Goal: Task Accomplishment & Management: Use online tool/utility

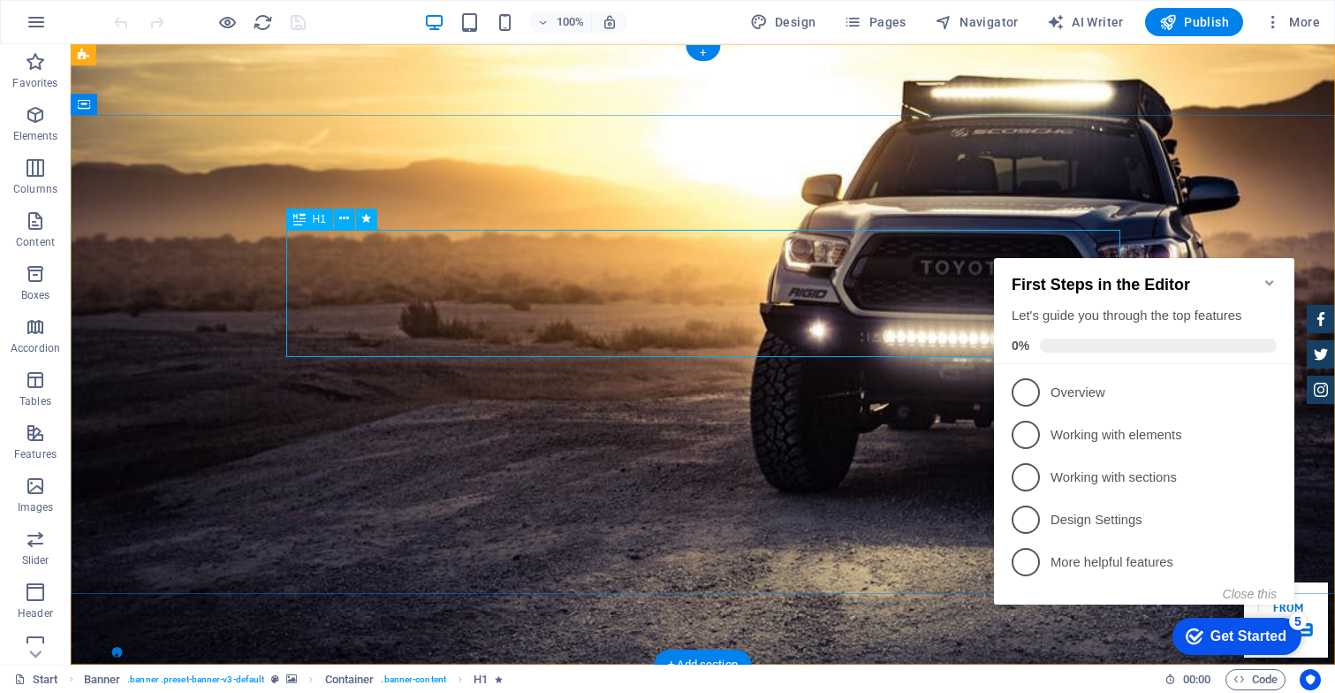
click at [1272, 280] on icon "Minimize checklist" at bounding box center [1269, 282] width 8 height 5
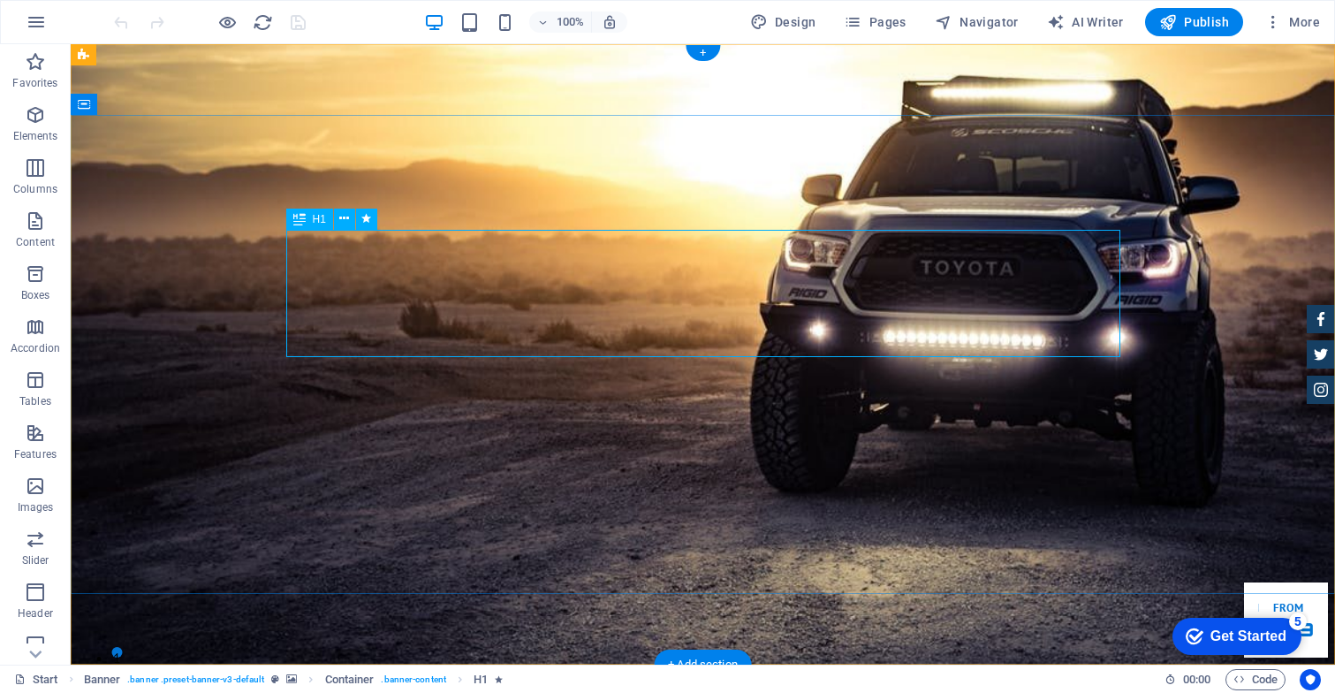
click at [1308, 648] on div "checkmark Get Started 5 First Steps in the Editor Let's guide you through the t…" at bounding box center [1233, 635] width 150 height 53
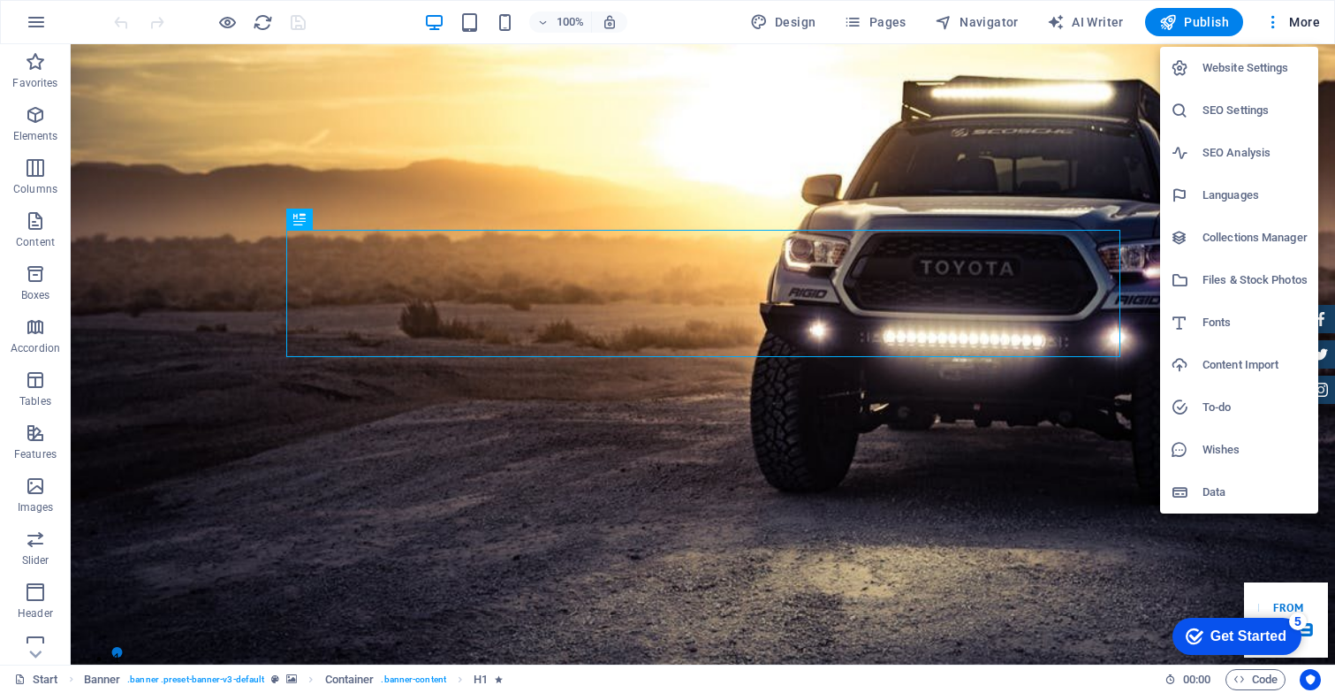
click at [959, 114] on div at bounding box center [667, 346] width 1335 height 693
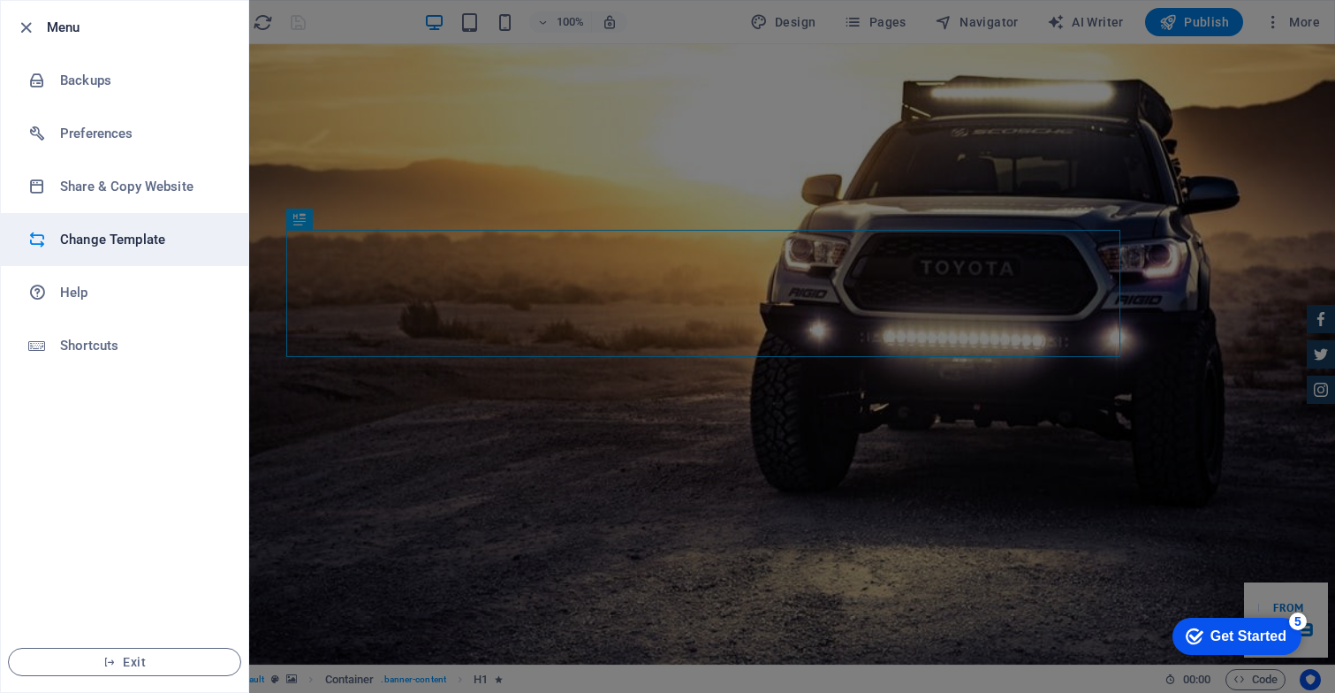
click at [86, 237] on h6 "Change Template" at bounding box center [141, 239] width 163 height 21
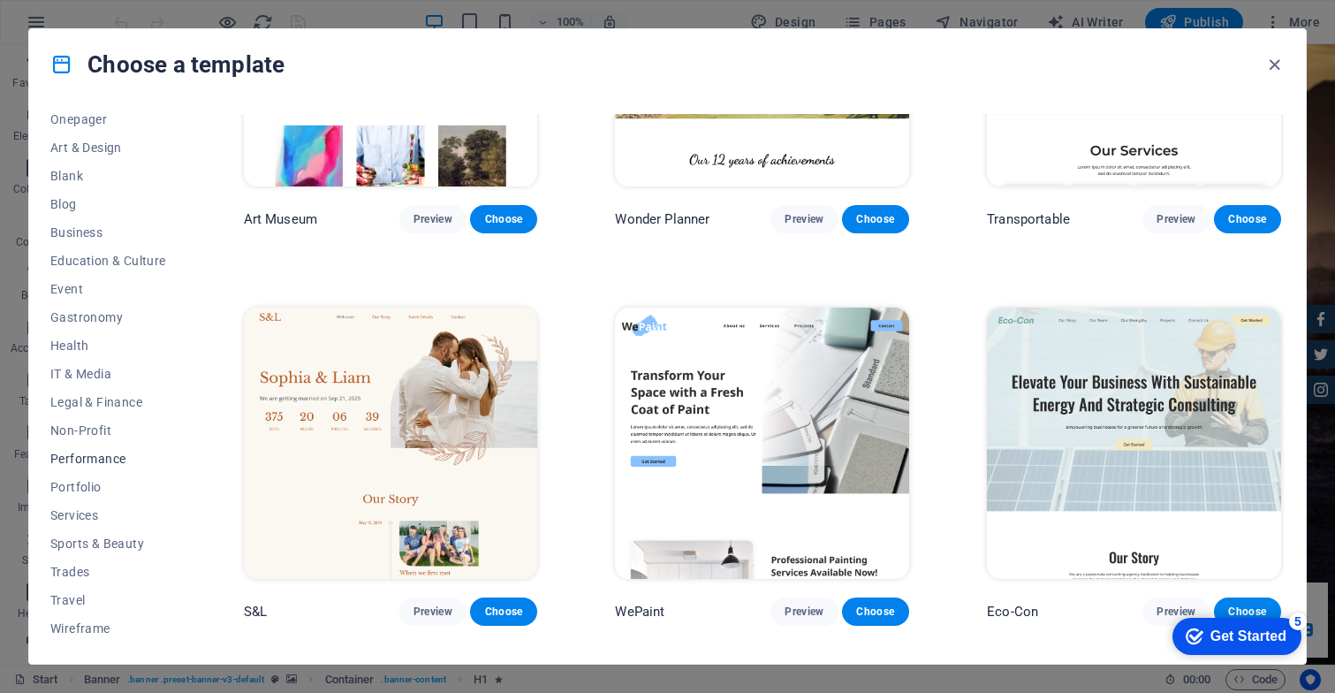
scroll to position [178, 0]
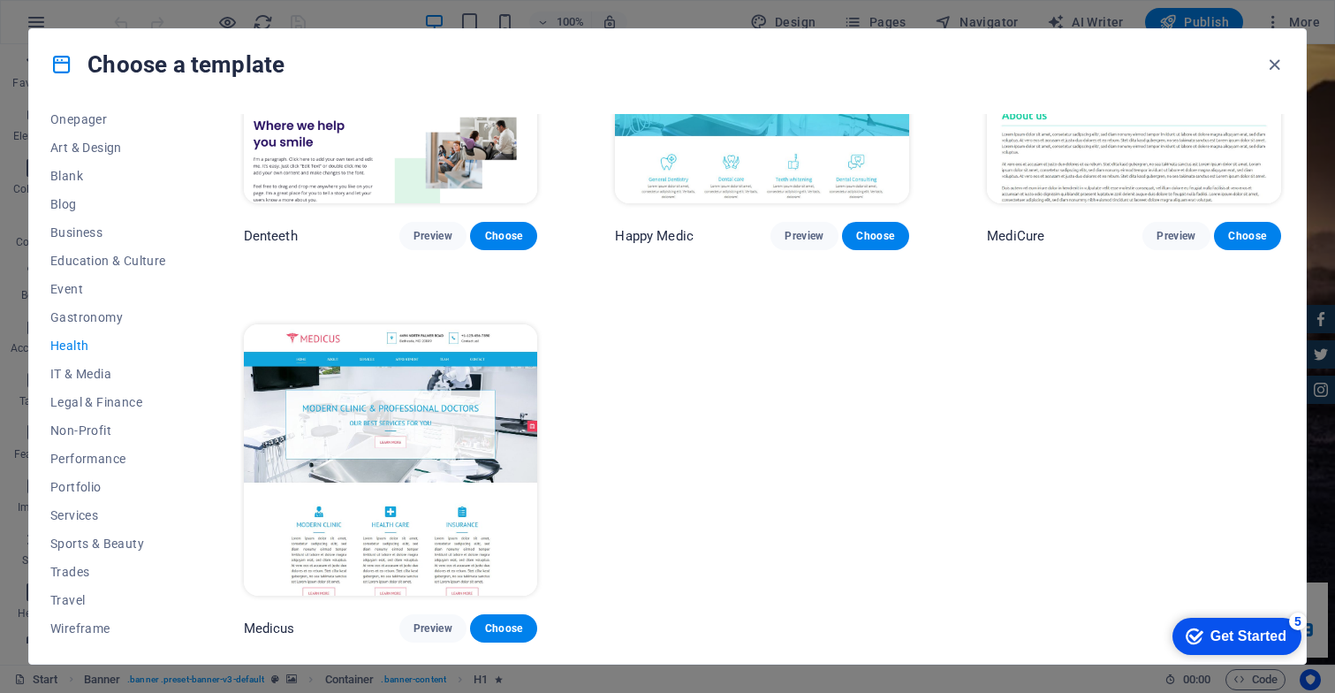
scroll to position [570, 0]
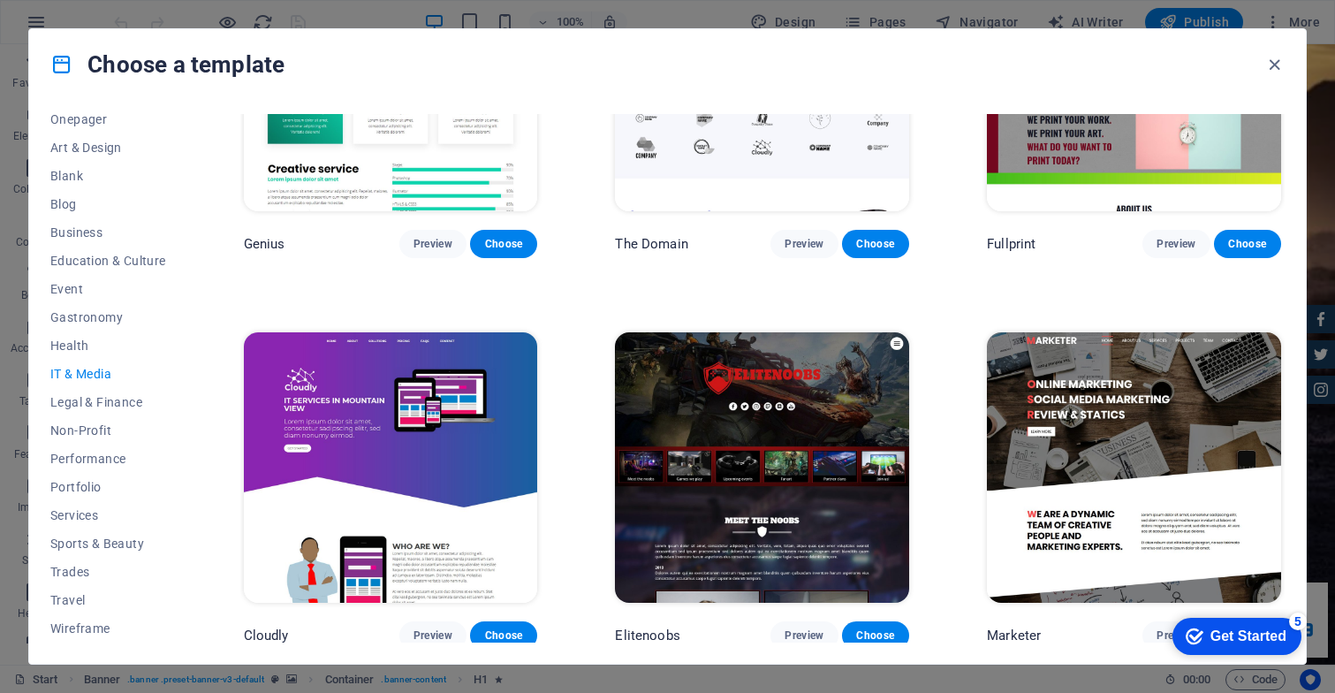
scroll to position [959, 0]
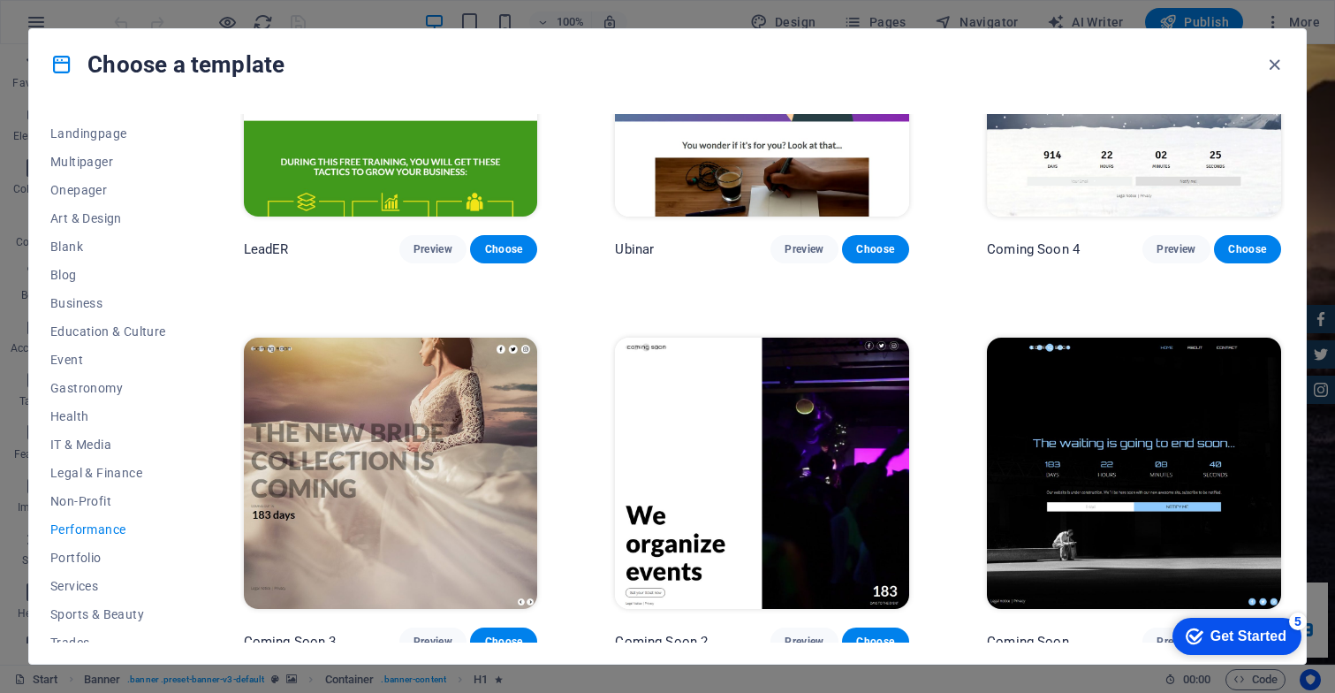
scroll to position [1738, 0]
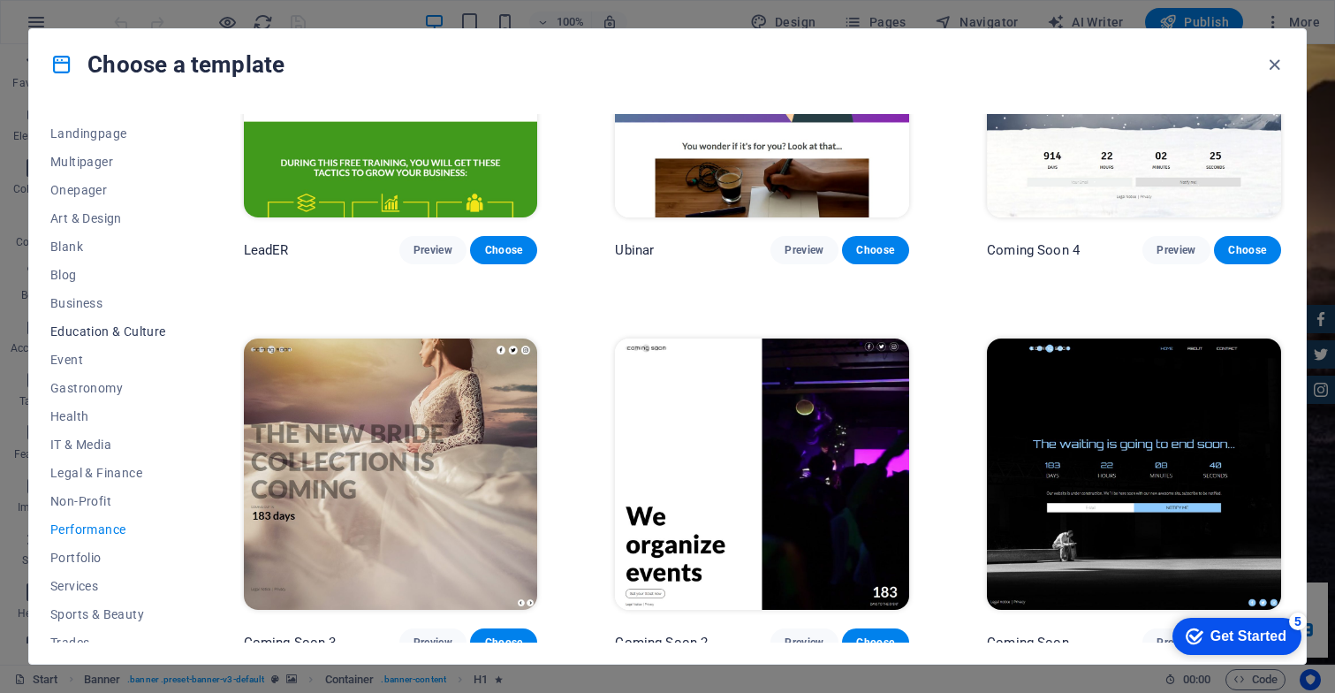
click at [83, 333] on span "Education & Culture" at bounding box center [108, 331] width 116 height 14
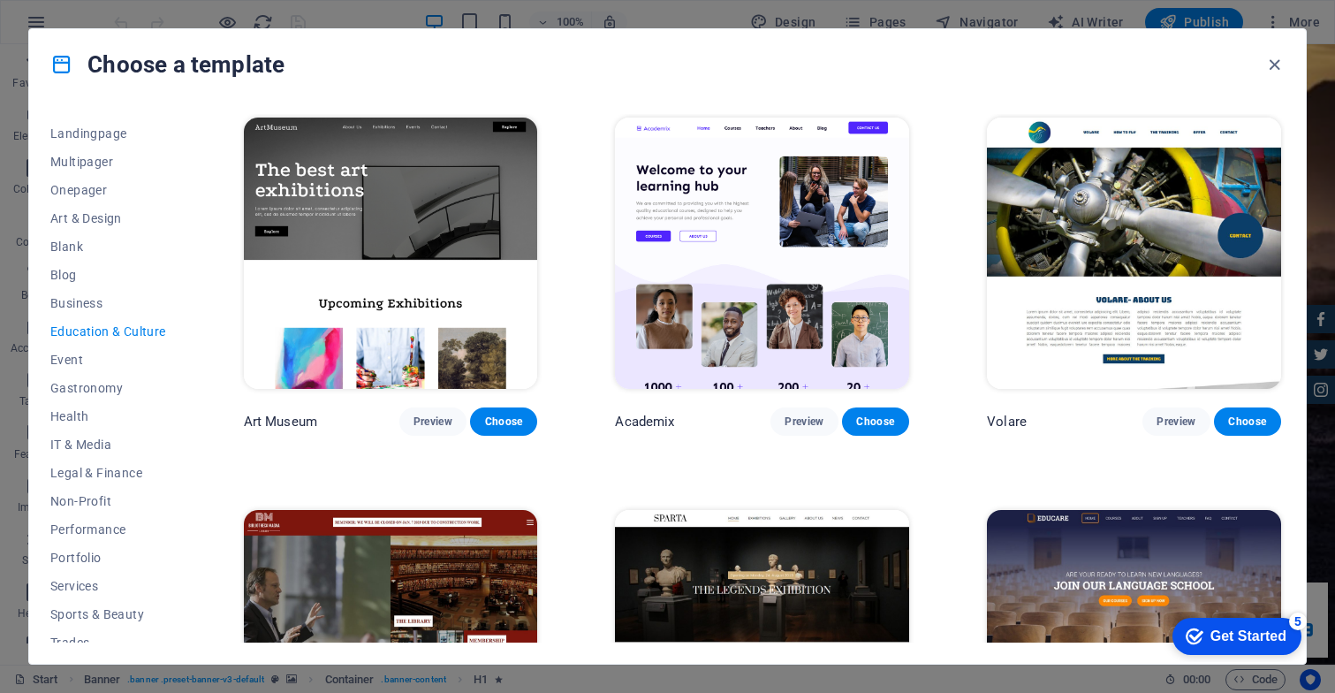
scroll to position [0, 0]
click at [76, 579] on span "Services" at bounding box center [108, 586] width 116 height 14
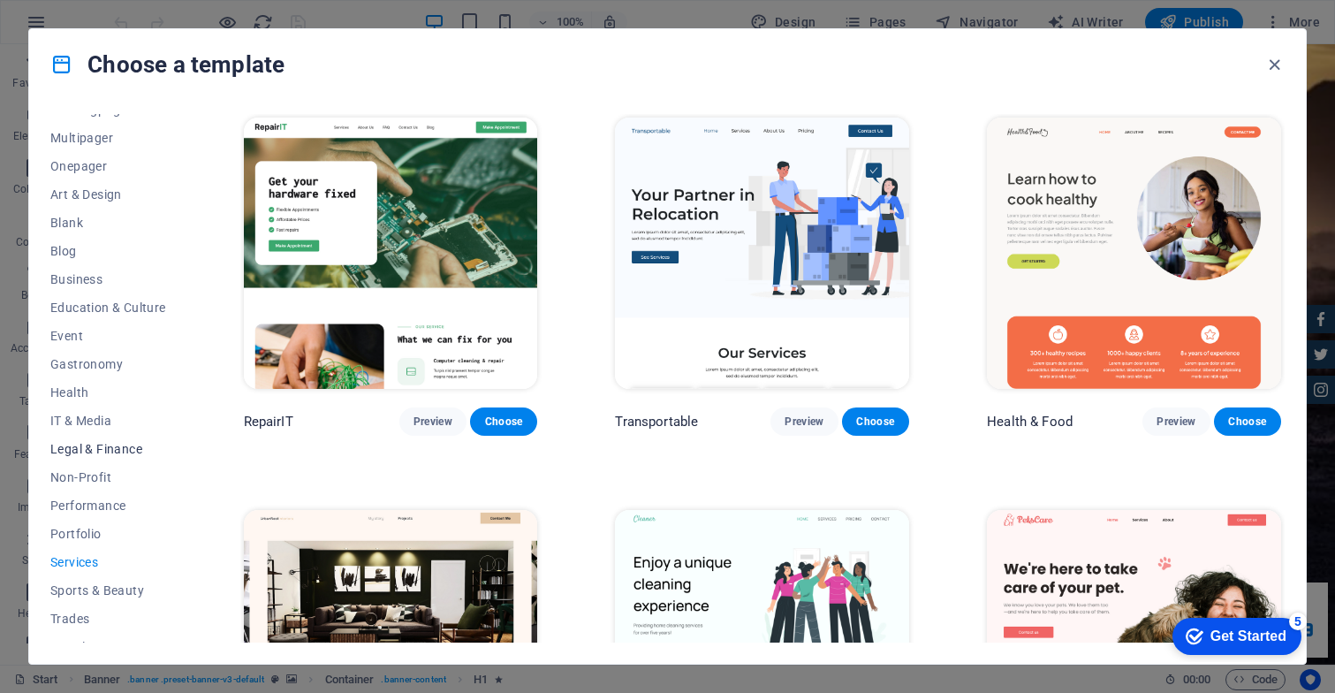
scroll to position [110, 0]
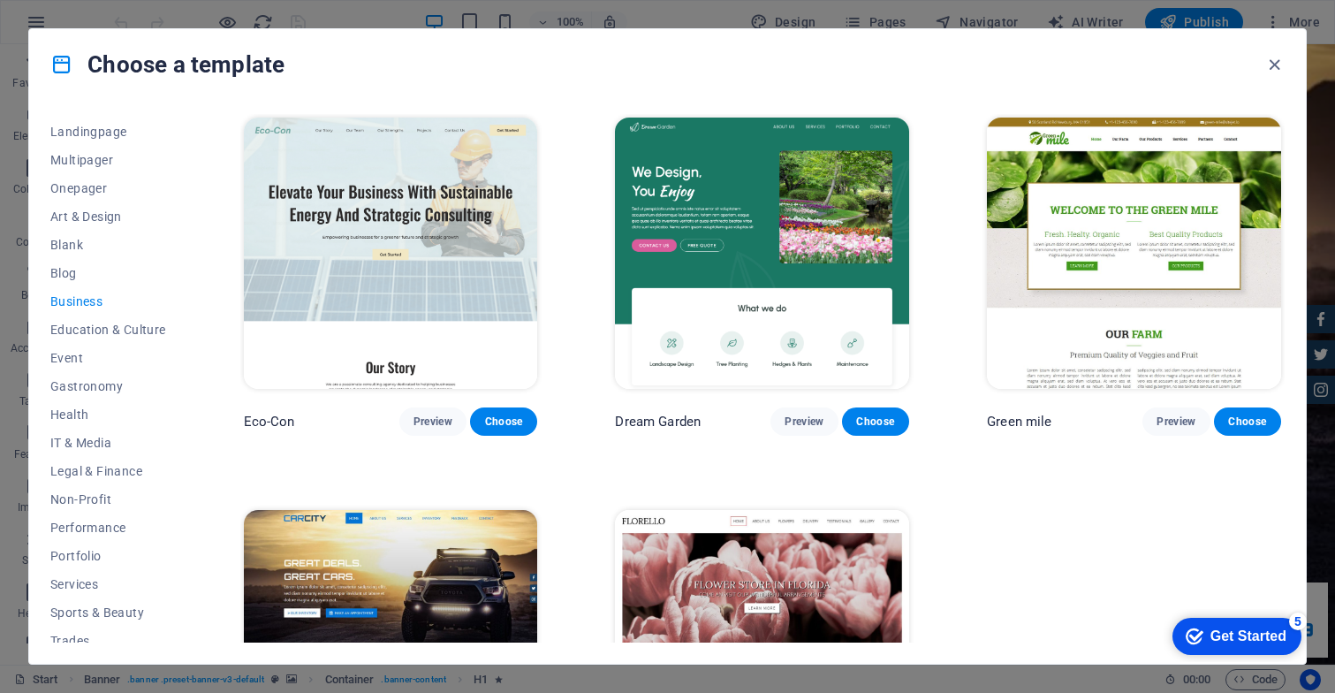
scroll to position [0, 0]
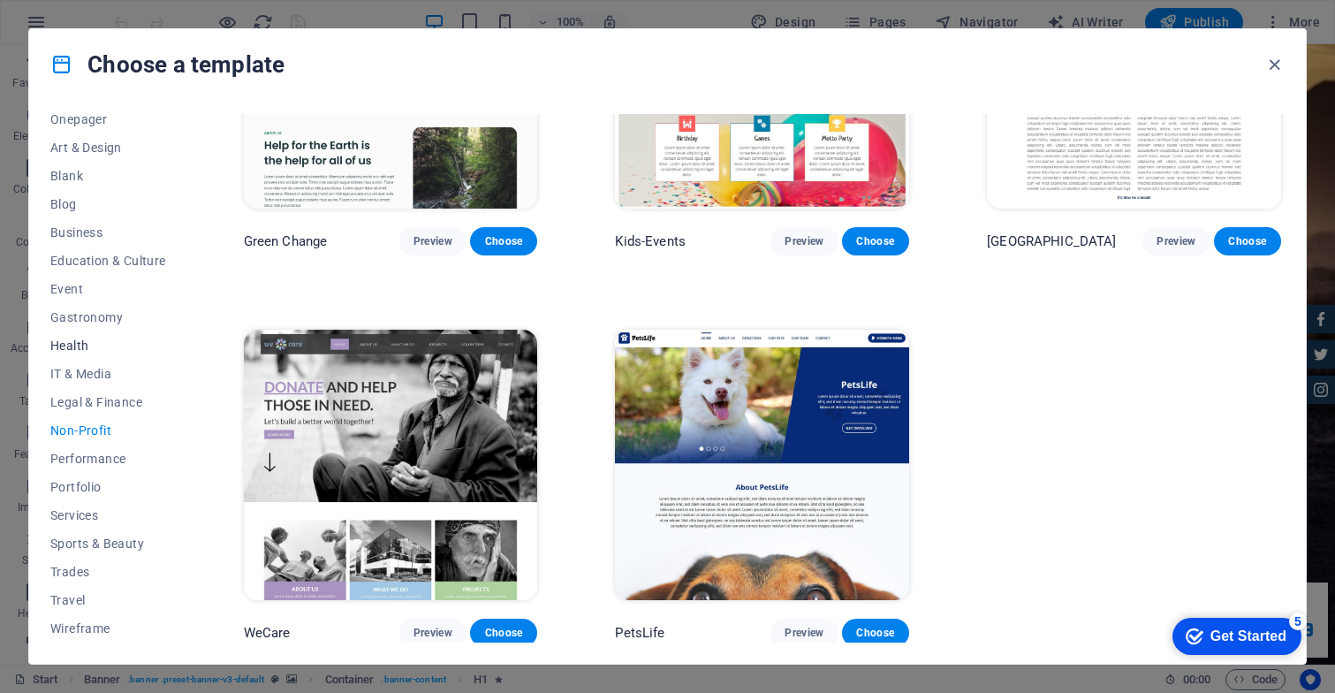
scroll to position [178, 0]
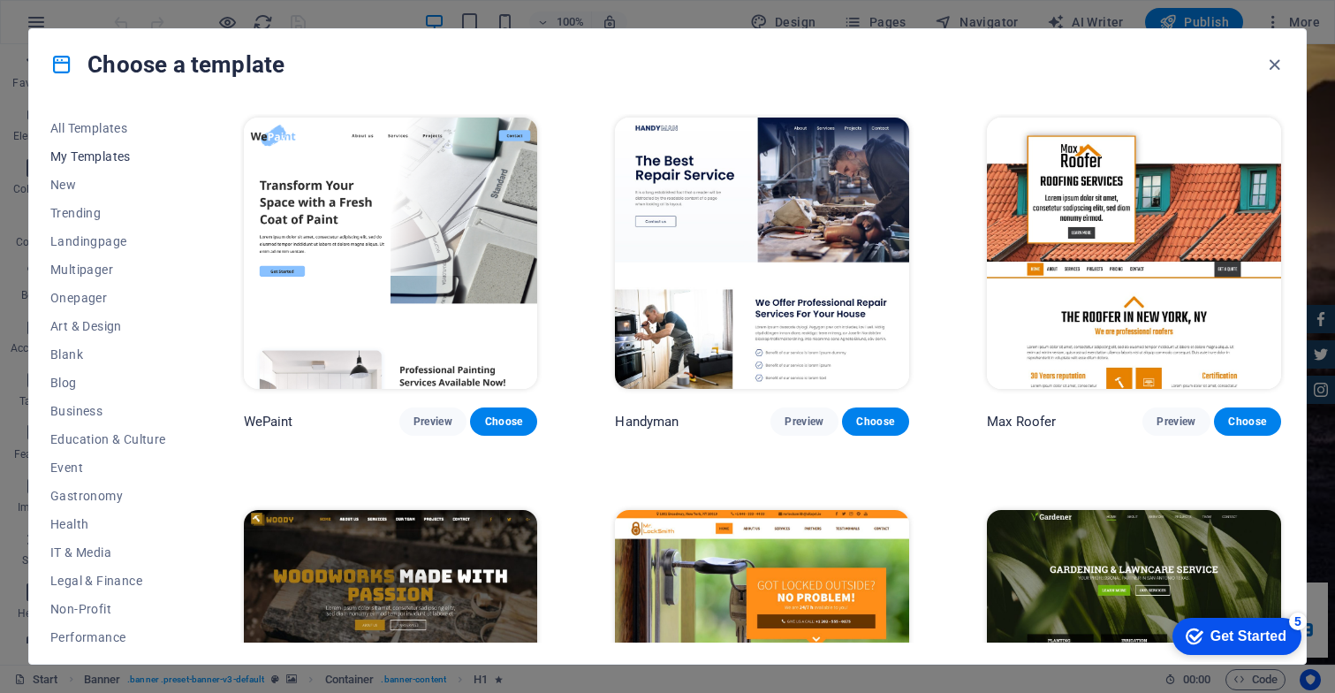
scroll to position [0, 0]
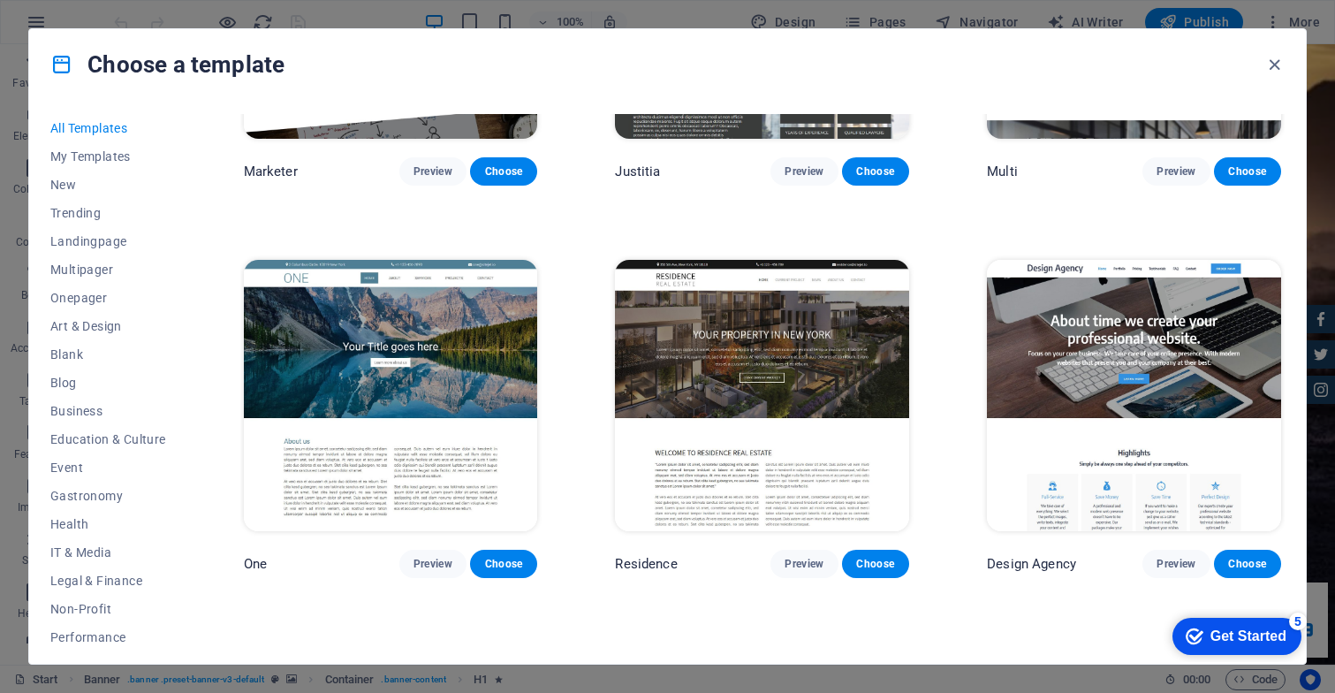
scroll to position [15920, 0]
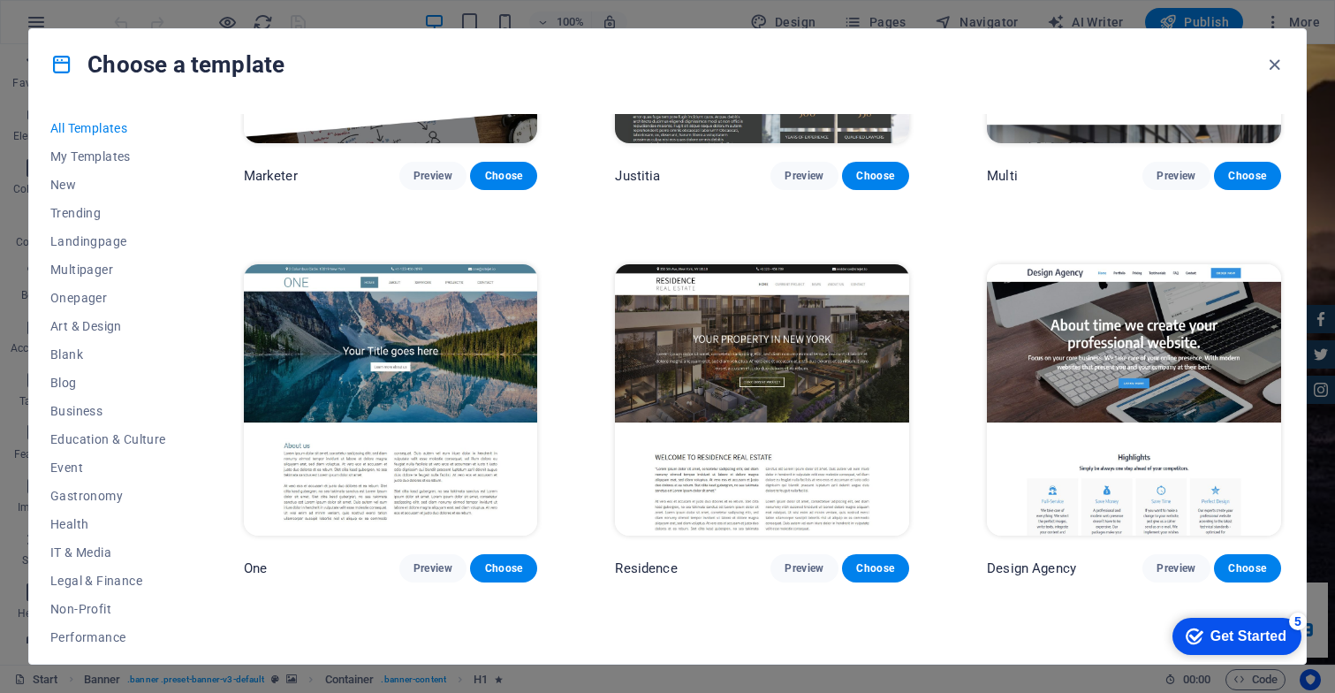
click at [360, 270] on img at bounding box center [391, 399] width 294 height 271
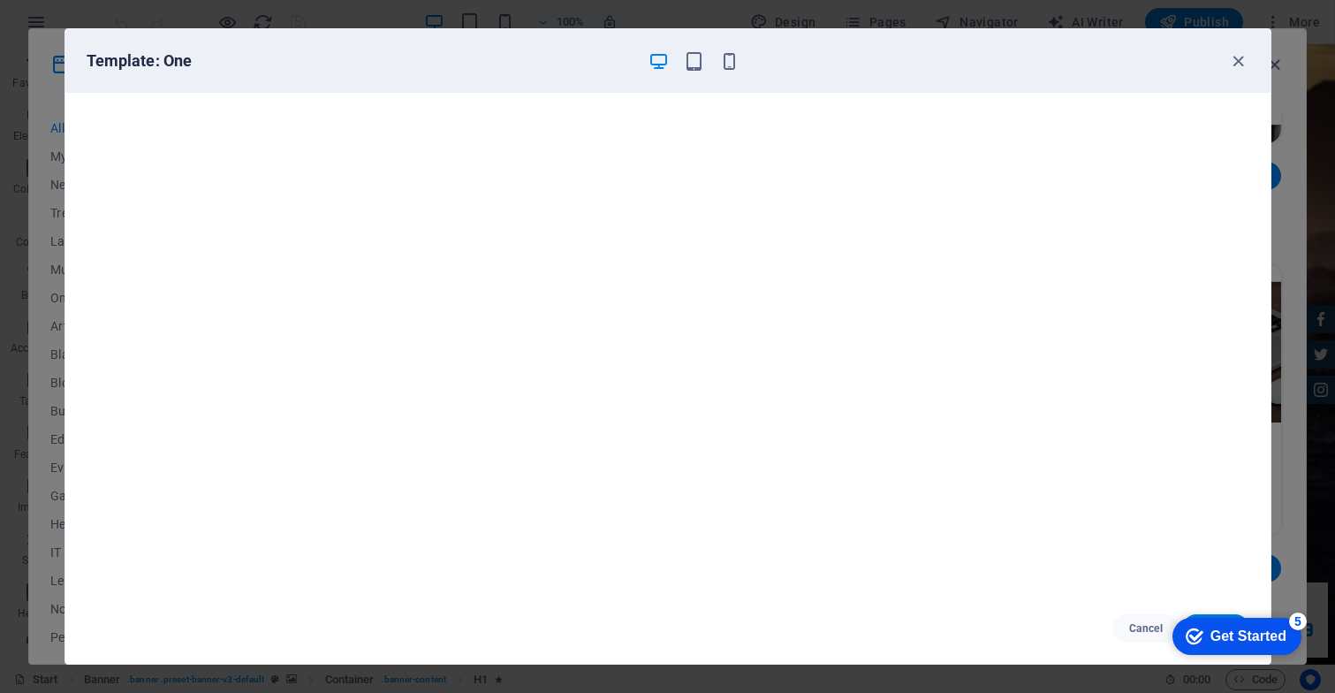
click at [1220, 634] on div "Get Started" at bounding box center [1248, 636] width 76 height 16
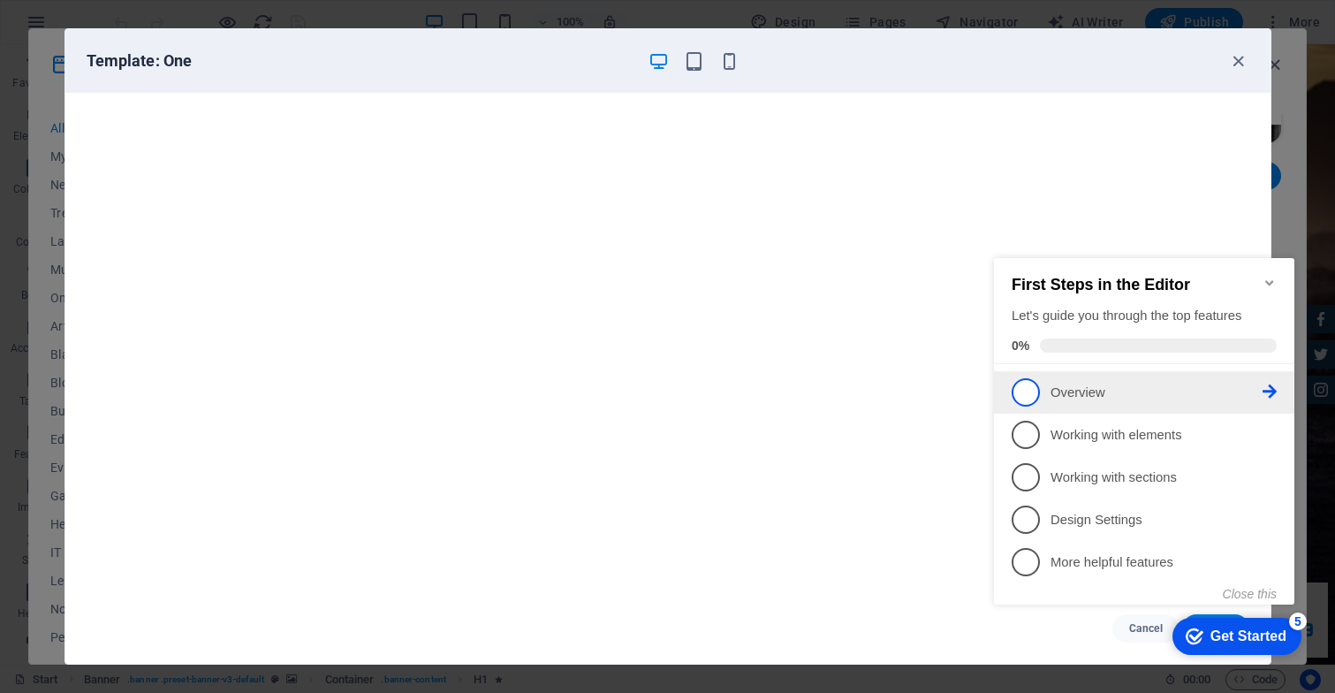
click at [1054, 388] on p "Overview - incomplete" at bounding box center [1156, 392] width 212 height 19
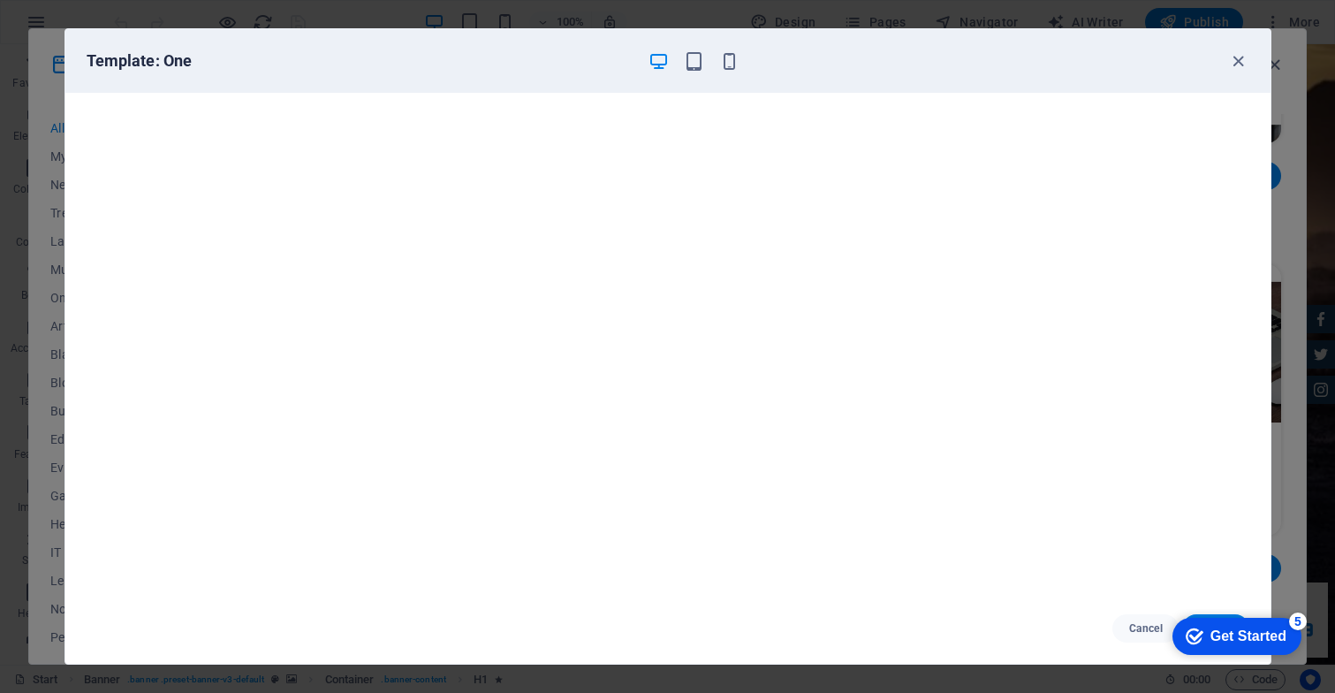
scroll to position [0, 0]
click at [1229, 628] on div "Get Started" at bounding box center [1248, 636] width 76 height 16
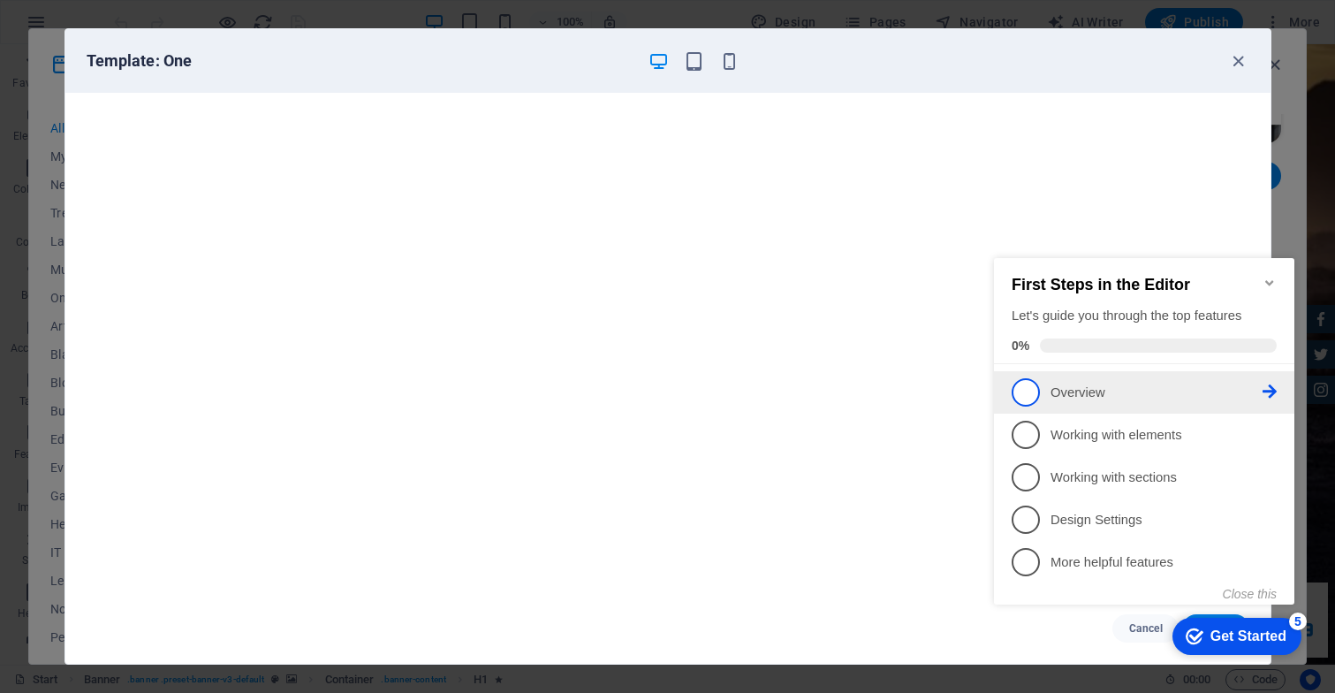
click at [1123, 383] on p "Overview - incomplete" at bounding box center [1156, 392] width 212 height 19
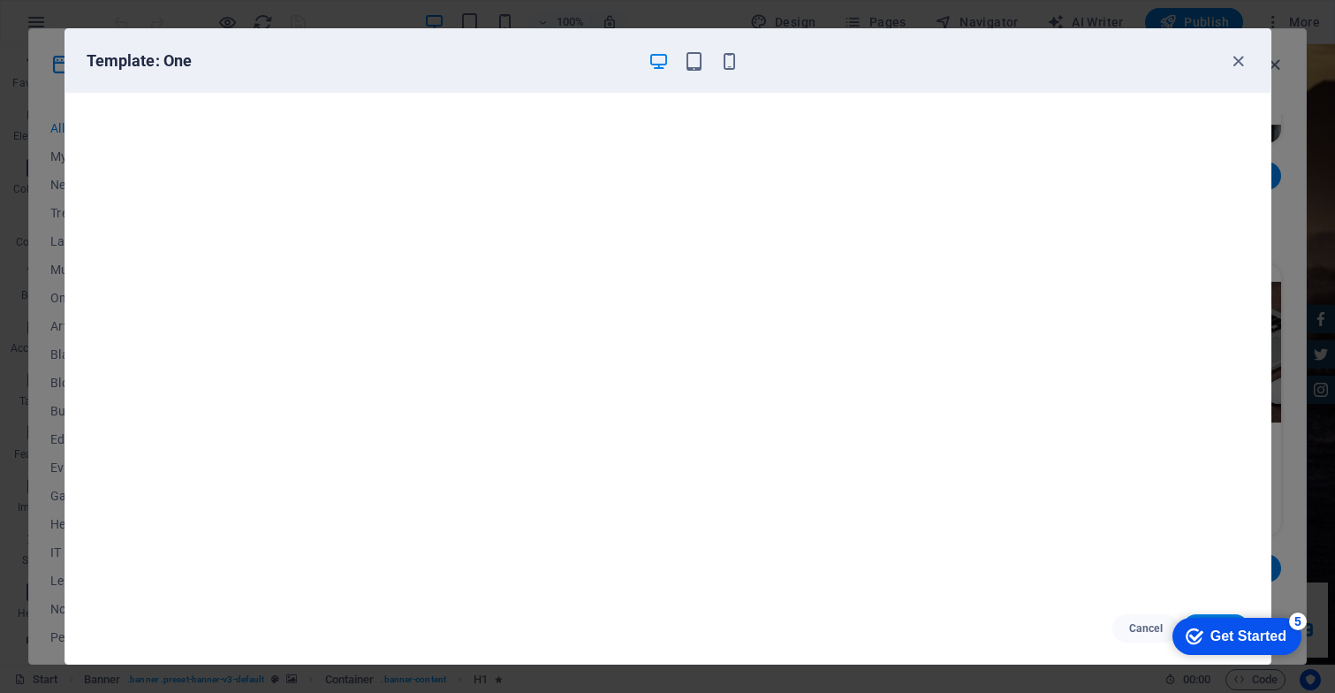
click at [1223, 630] on div "Get Started" at bounding box center [1248, 636] width 76 height 16
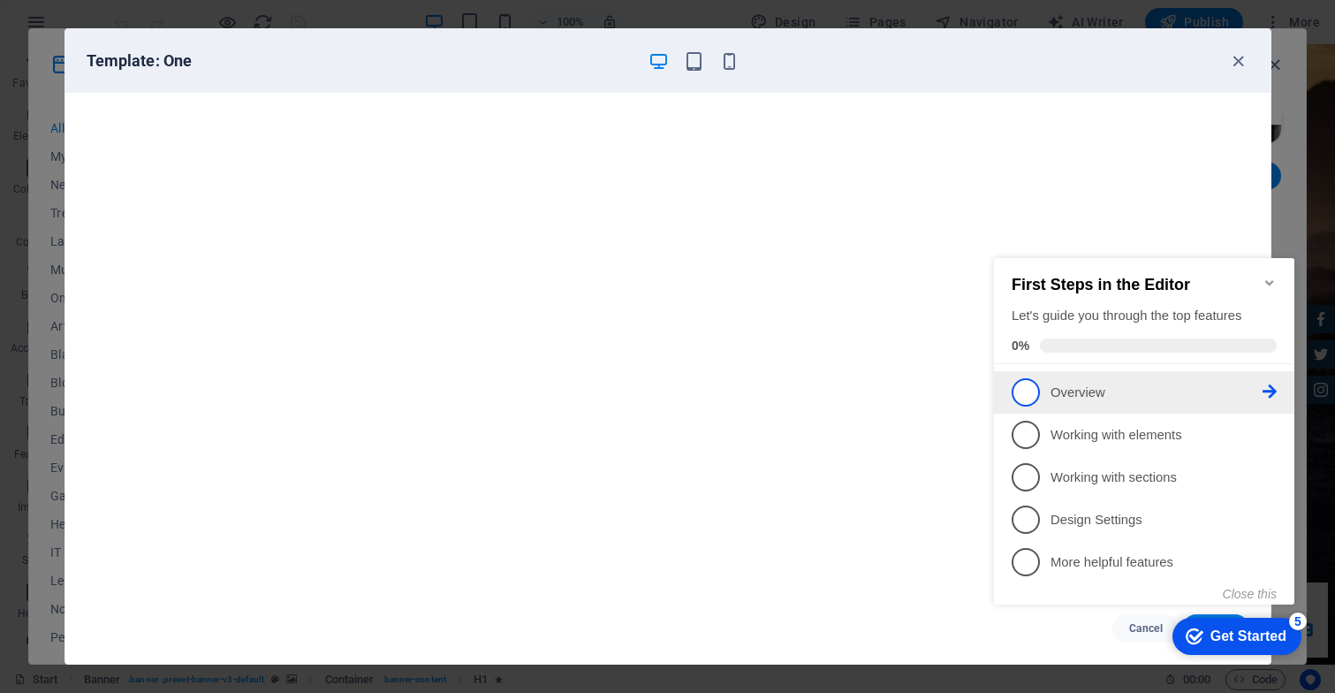
click at [1277, 390] on li "1 Overview - incomplete" at bounding box center [1144, 392] width 300 height 42
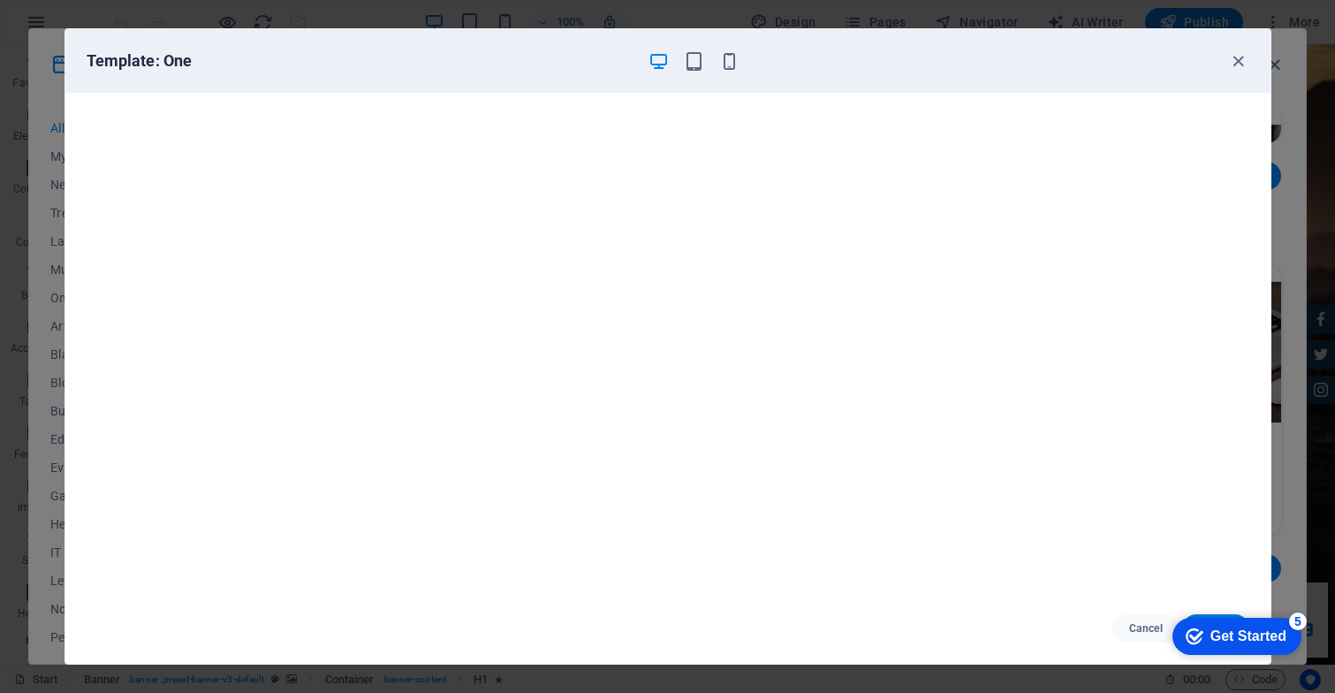
scroll to position [4, 0]
click at [1224, 638] on div "Get Started" at bounding box center [1248, 636] width 76 height 16
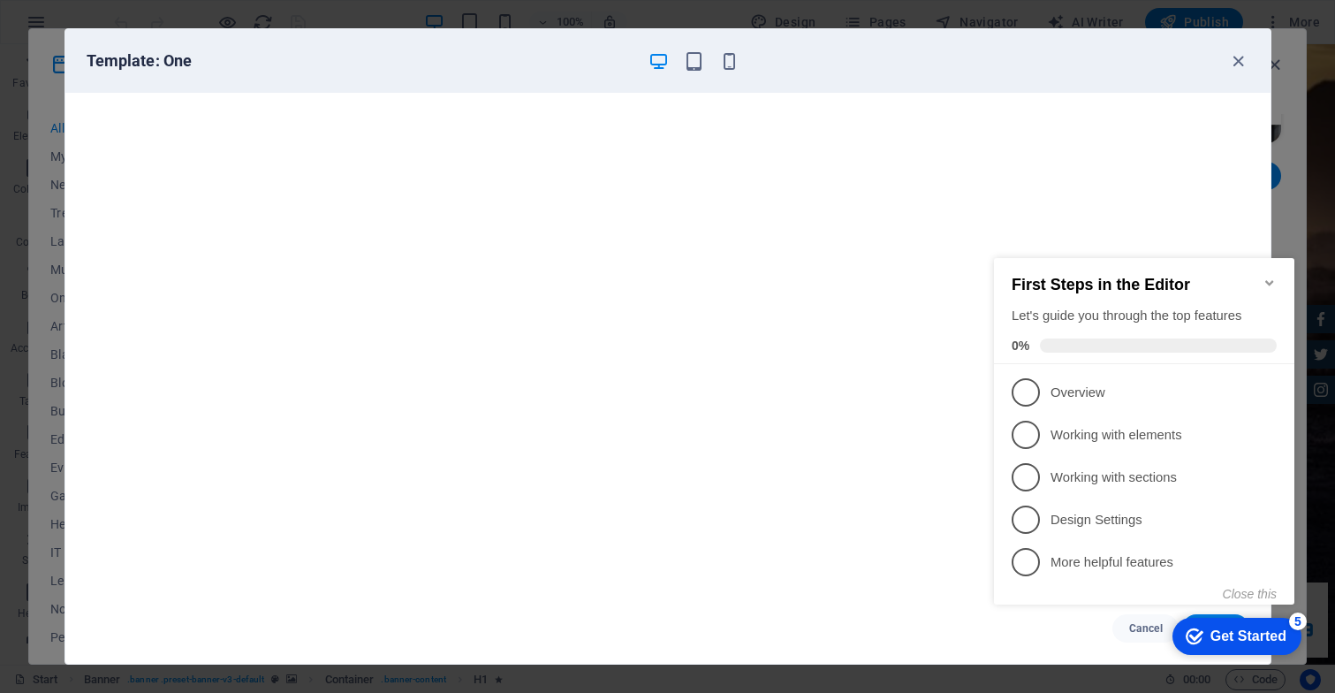
click at [1273, 276] on icon "Minimize checklist" at bounding box center [1269, 283] width 14 height 14
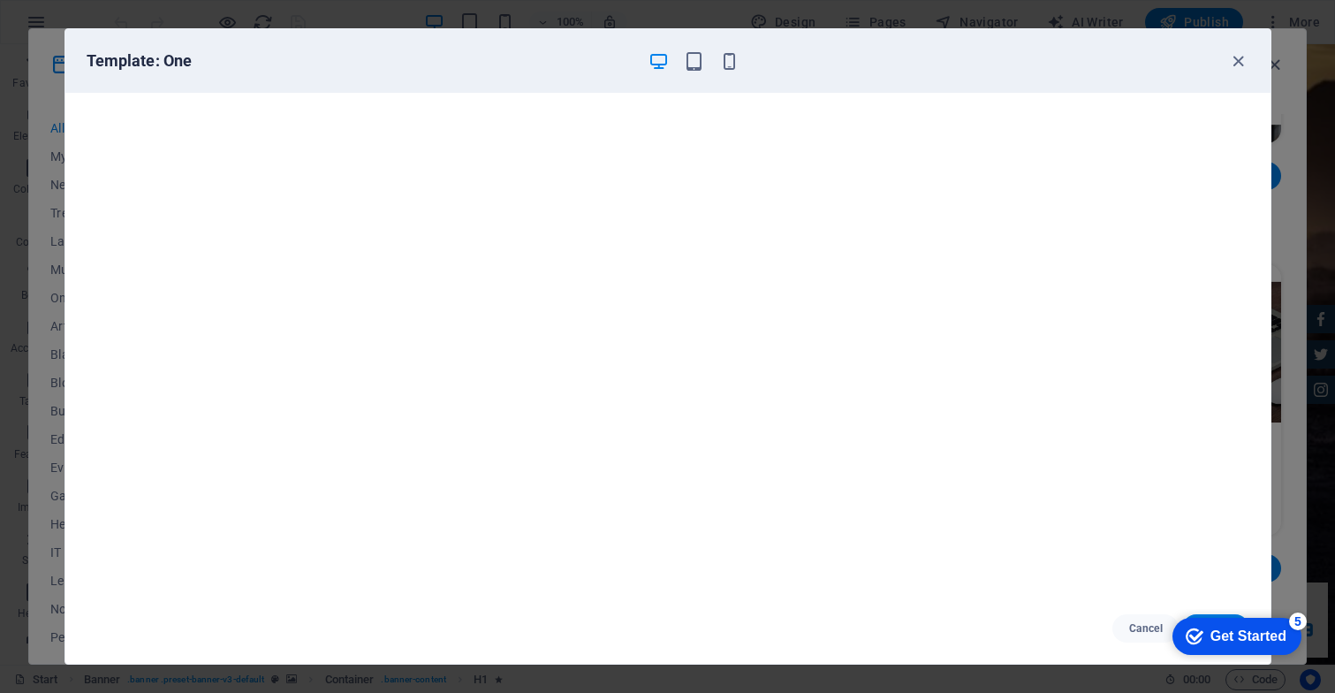
click at [1308, 648] on div "checkmark Get Started 5 First Steps in the Editor Let's guide you through the t…" at bounding box center [1233, 635] width 150 height 53
click at [1234, 621] on div "checkmark Get Started 5" at bounding box center [1236, 635] width 129 height 37
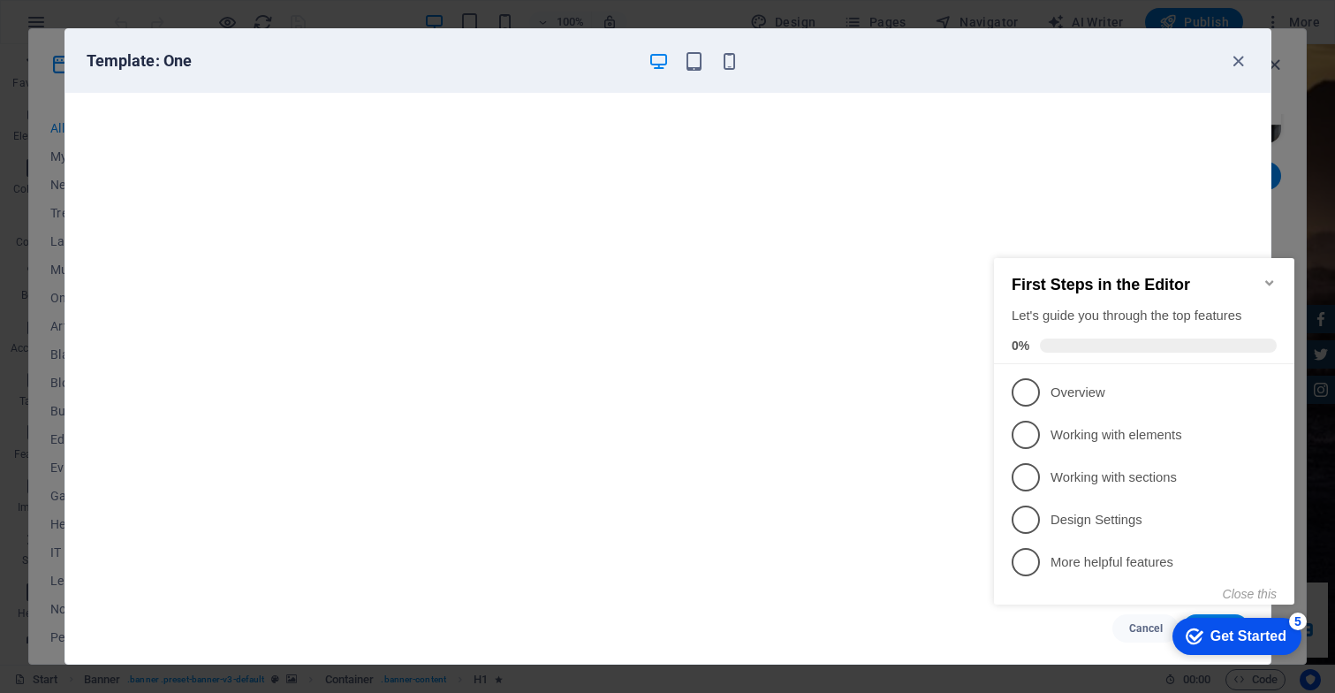
click at [1272, 632] on div "Get Started" at bounding box center [1248, 636] width 76 height 16
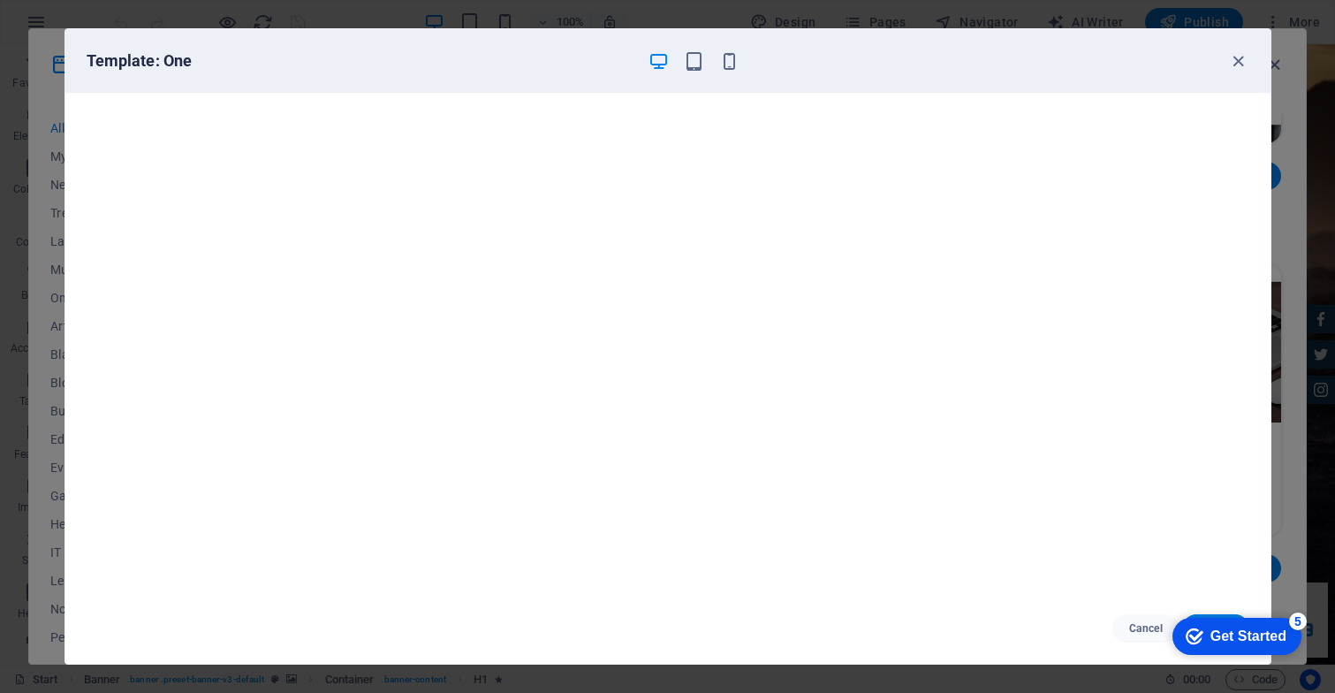
click at [1306, 630] on div "5" at bounding box center [1298, 621] width 18 height 18
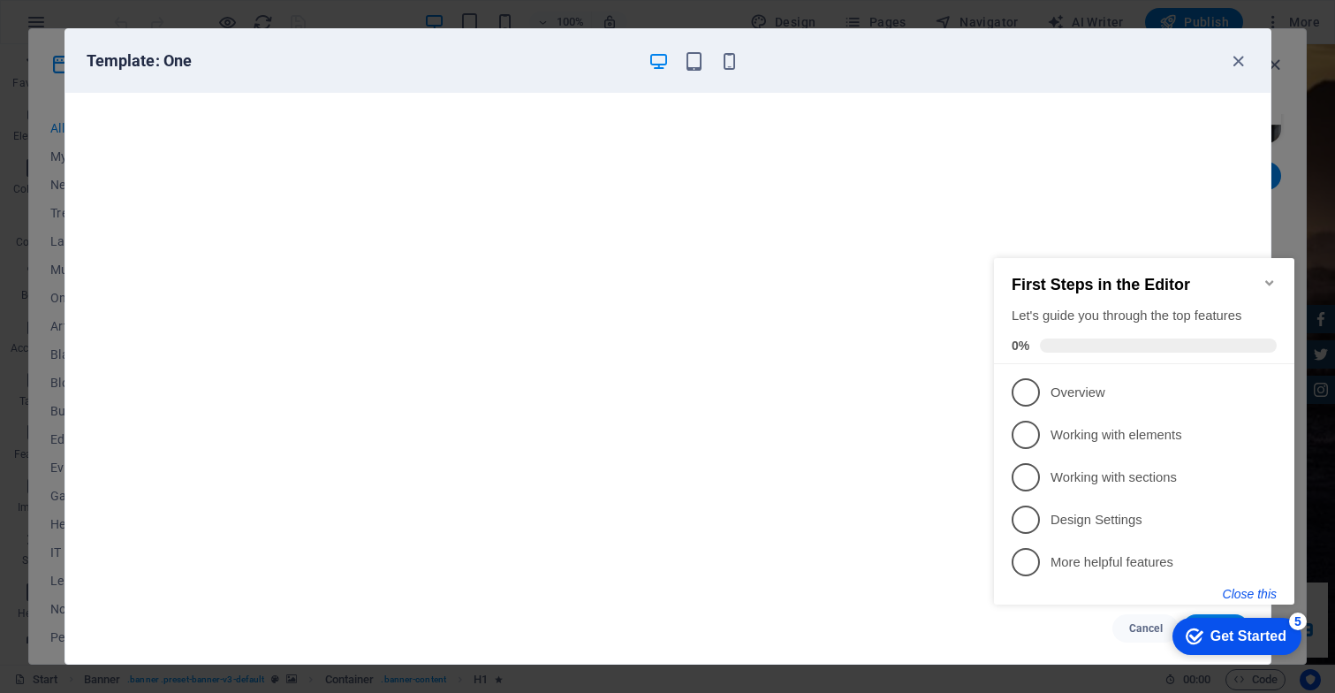
click at [1263, 590] on button "Close this" at bounding box center [1250, 594] width 54 height 14
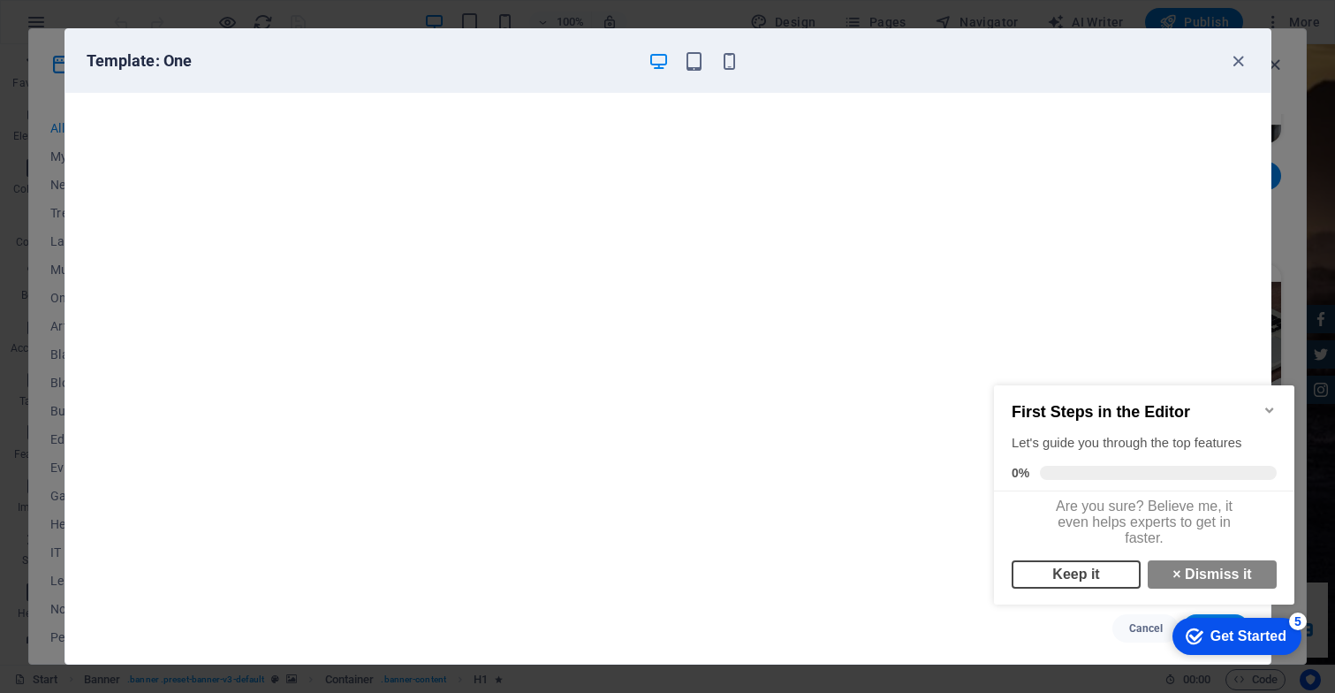
click at [1106, 581] on link "Keep it" at bounding box center [1075, 574] width 129 height 28
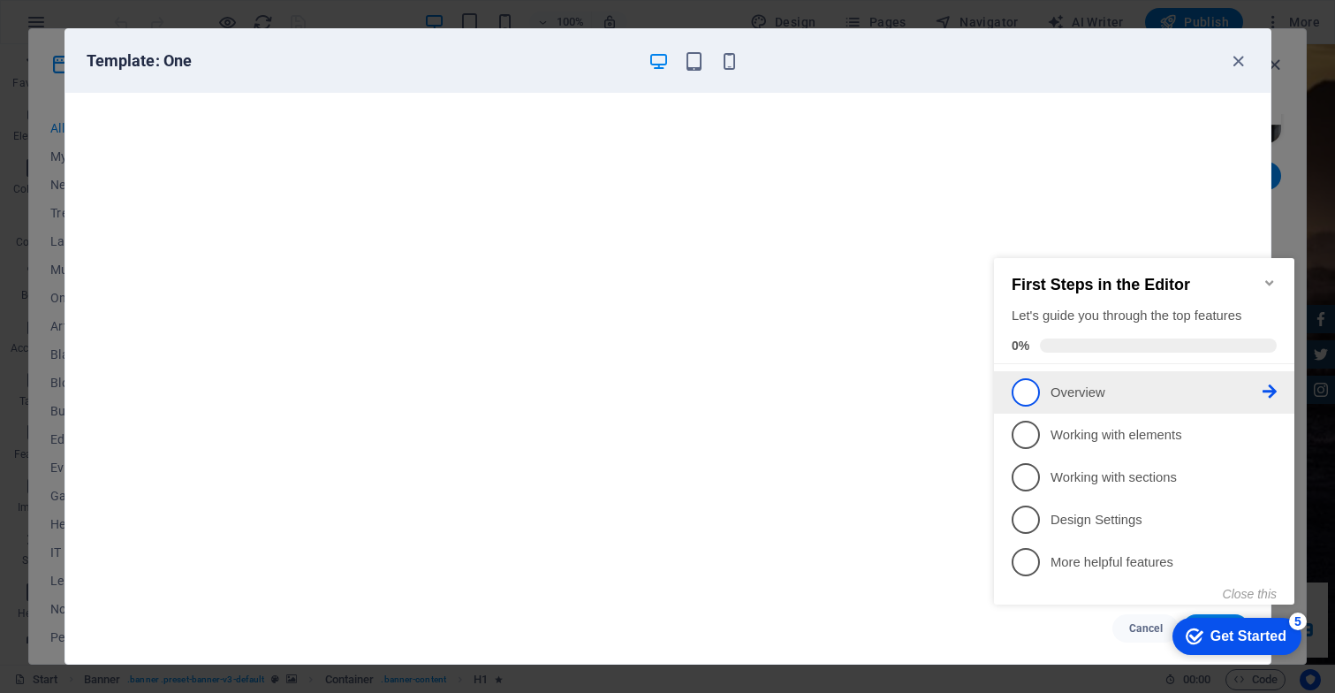
click at [1030, 382] on span "1" at bounding box center [1025, 392] width 28 height 28
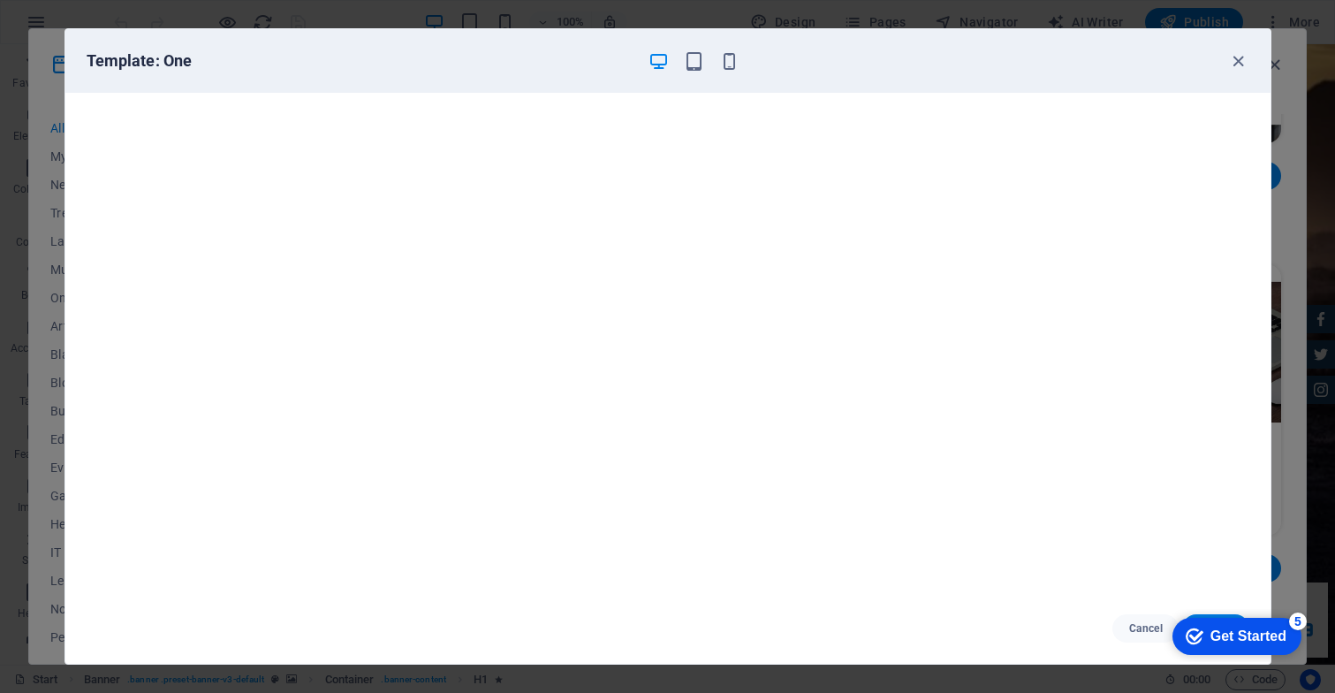
click at [1207, 662] on div "checkmark Get Started 5 First Steps in the Editor Let's guide you through the t…" at bounding box center [1233, 635] width 150 height 53
click at [1226, 625] on div "checkmark Get Started 5" at bounding box center [1236, 635] width 129 height 37
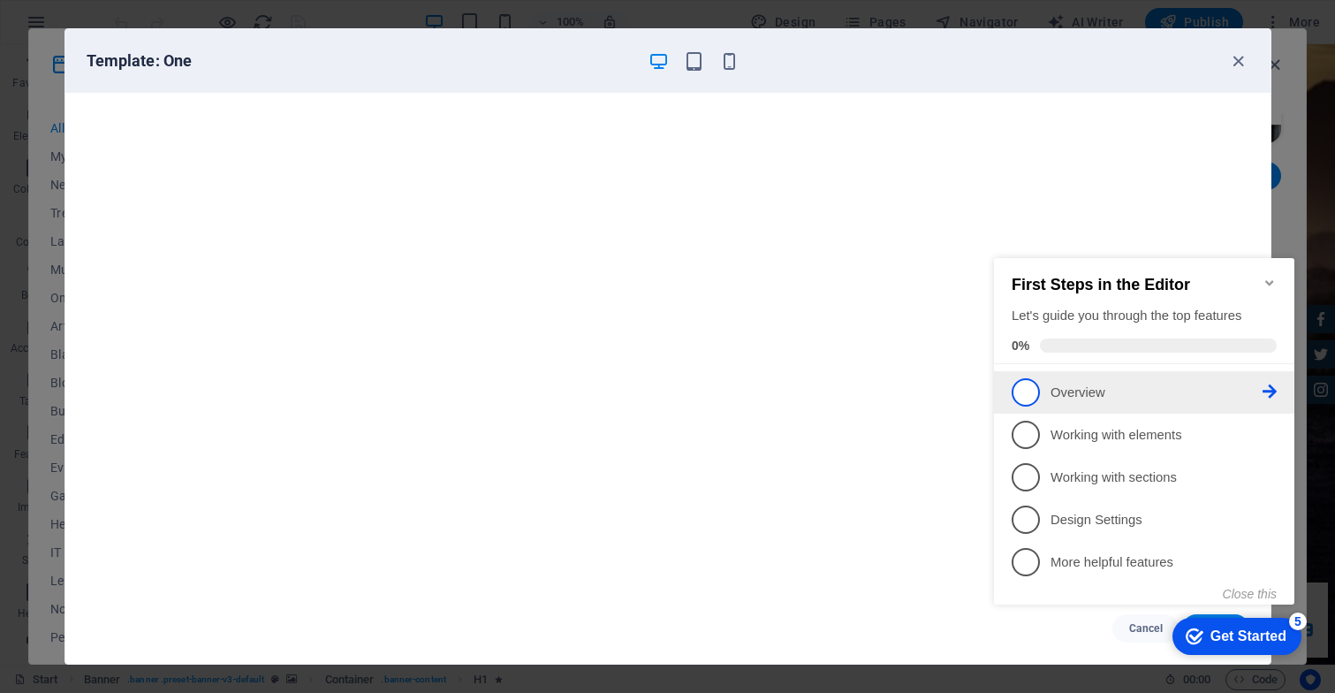
click at [1026, 390] on span "1" at bounding box center [1025, 392] width 28 height 28
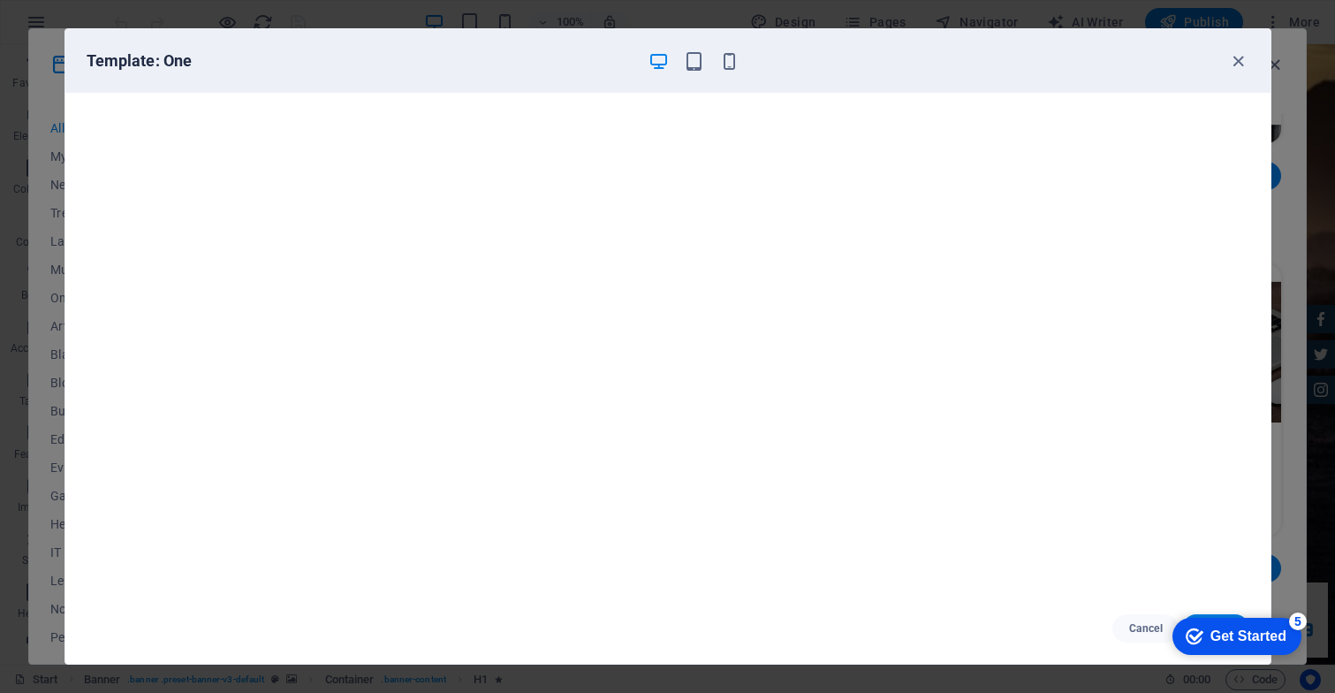
scroll to position [0, 0]
click at [1264, 633] on div "Get Started" at bounding box center [1248, 636] width 76 height 16
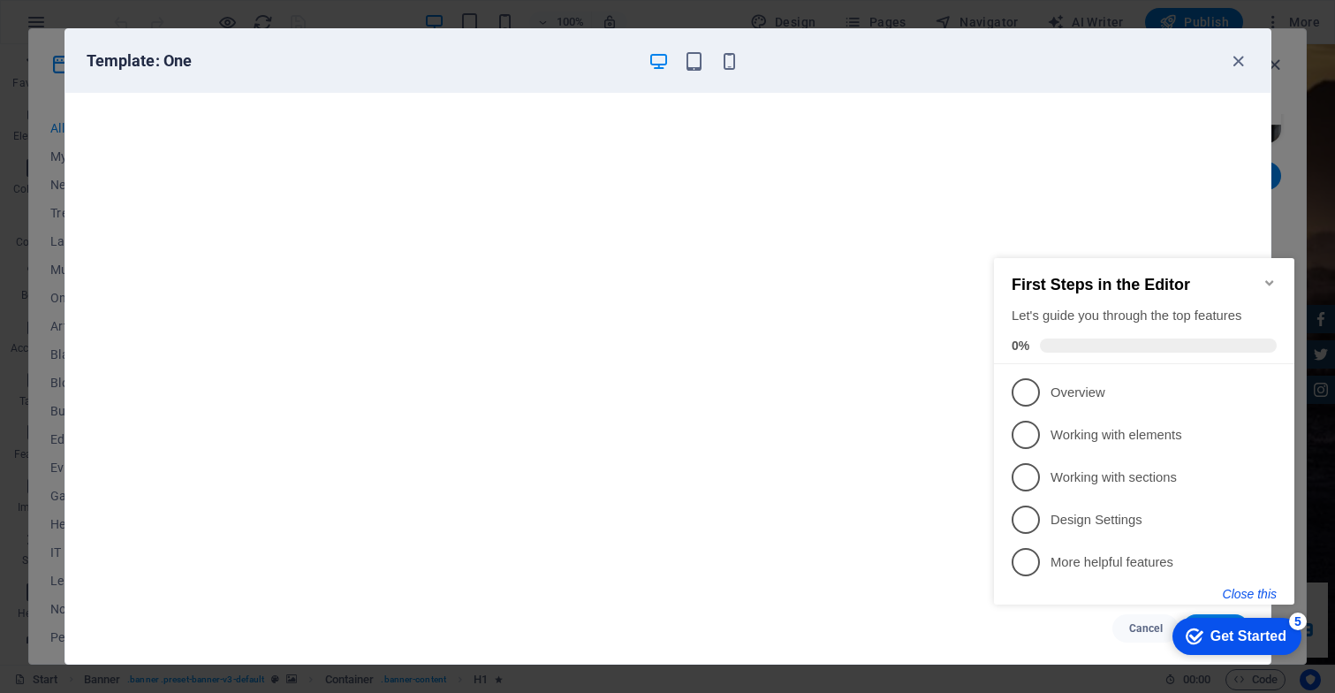
click at [1267, 591] on button "Close this" at bounding box center [1250, 594] width 54 height 14
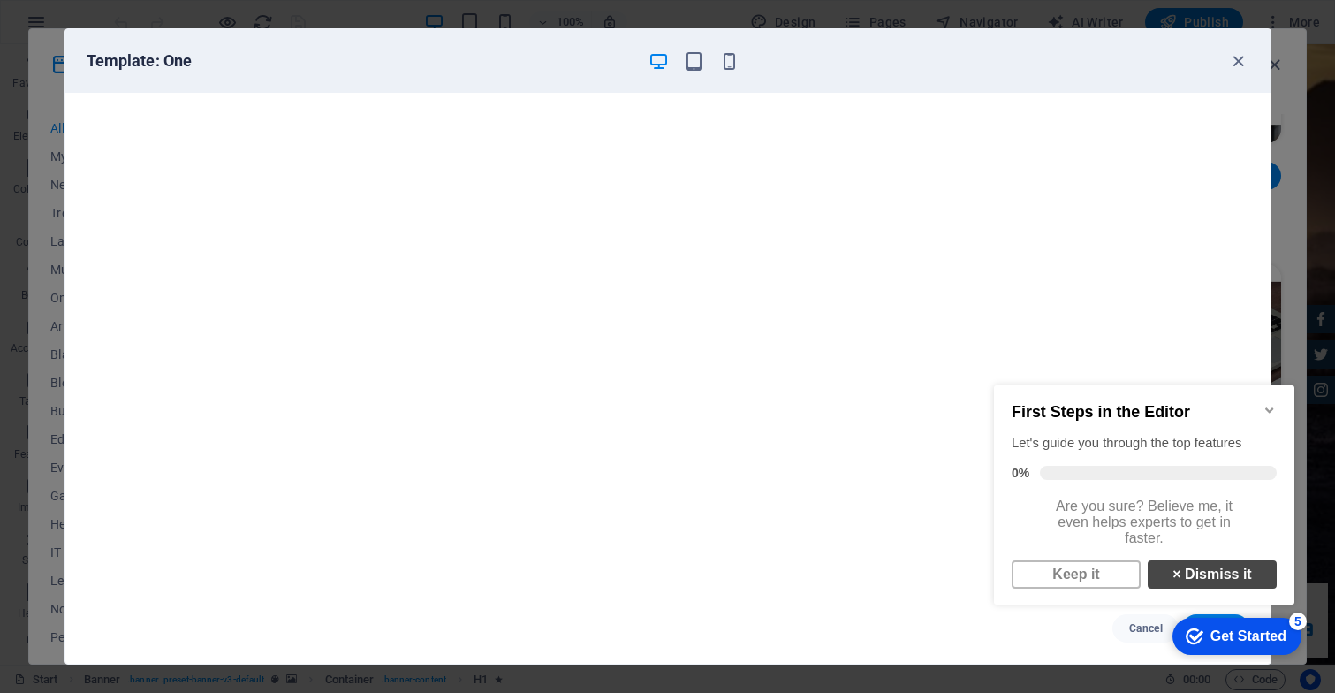
click at [1215, 585] on link "× Dismiss it" at bounding box center [1211, 574] width 129 height 28
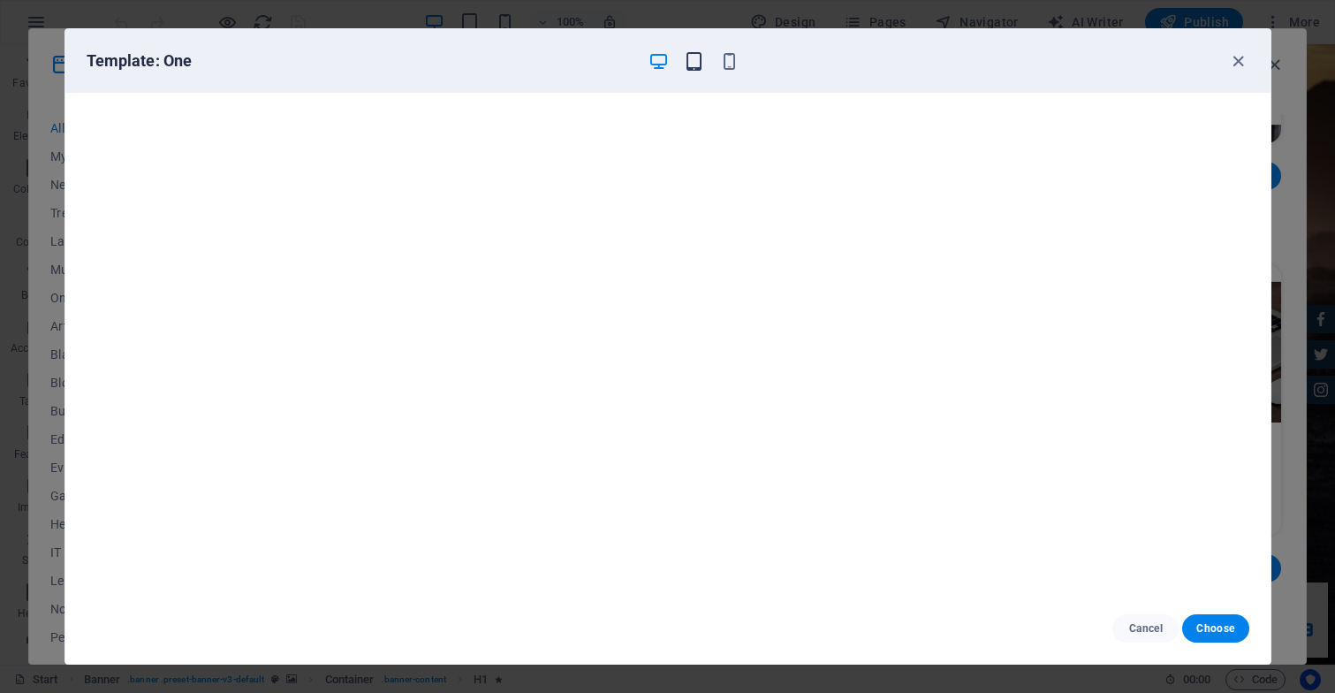
click at [693, 55] on icon "button" at bounding box center [694, 61] width 20 height 20
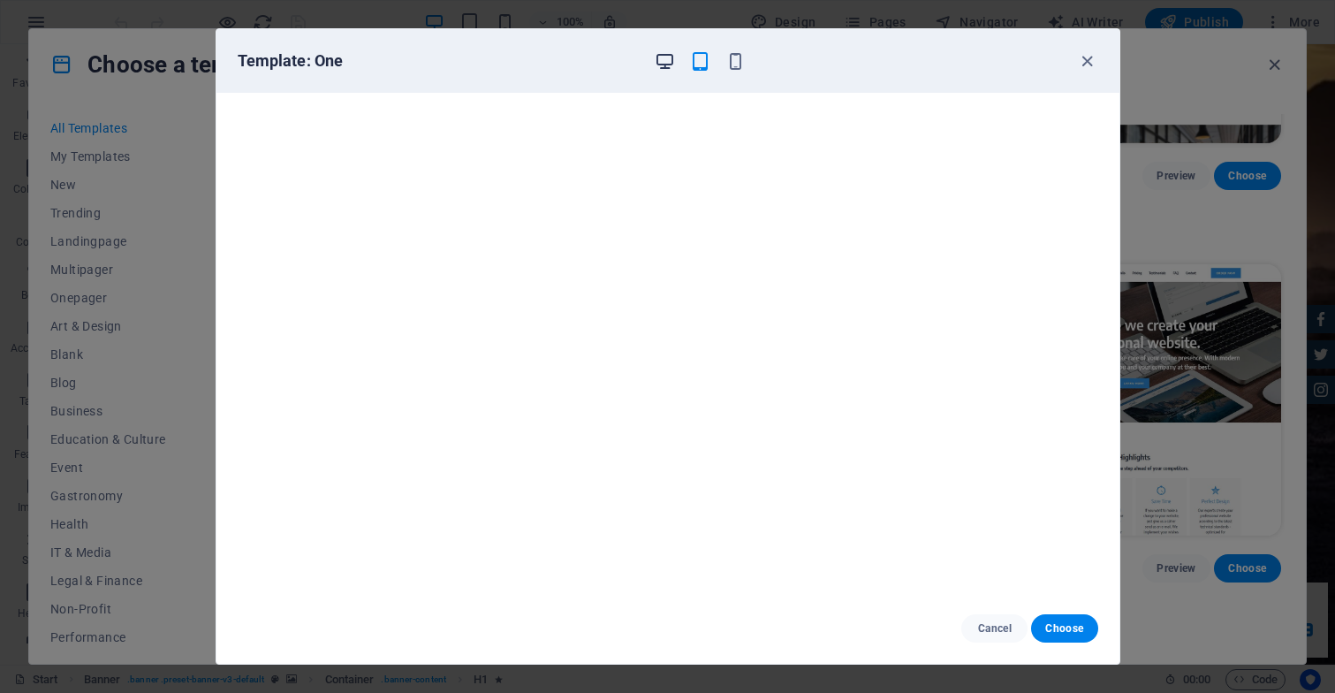
click at [665, 54] on icon "button" at bounding box center [665, 61] width 20 height 20
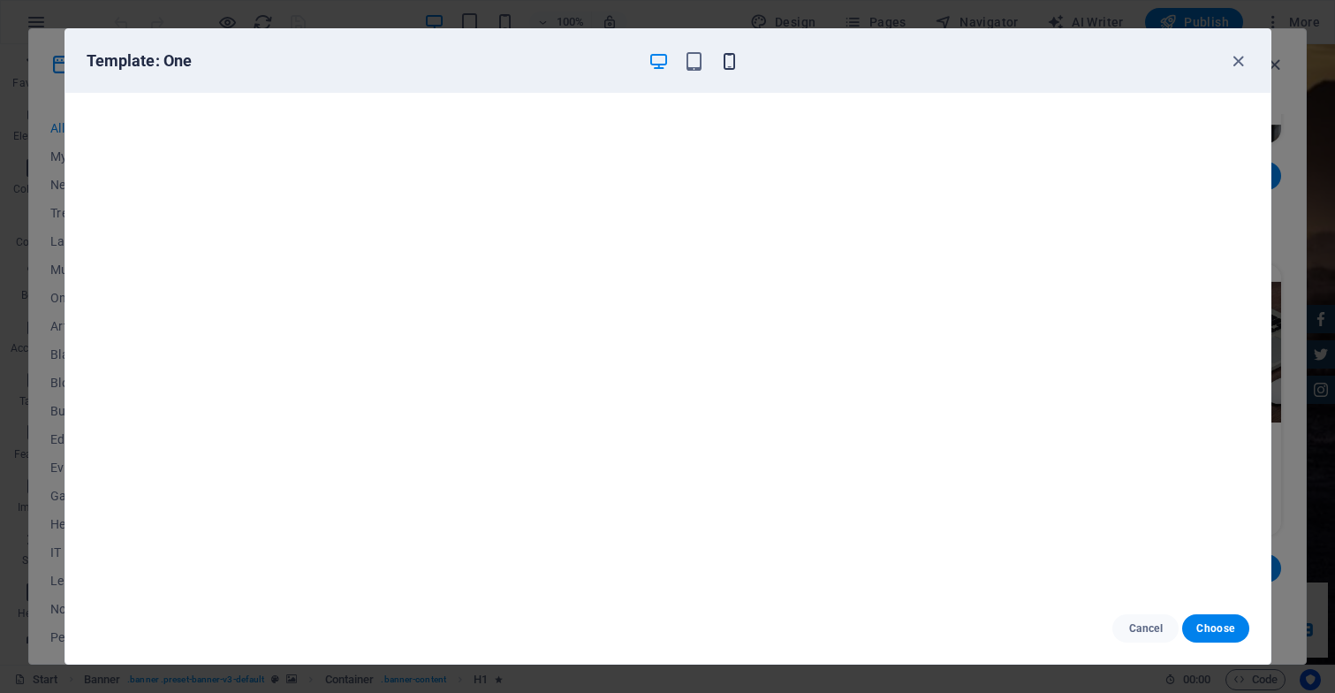
click at [731, 55] on icon "button" at bounding box center [729, 61] width 20 height 20
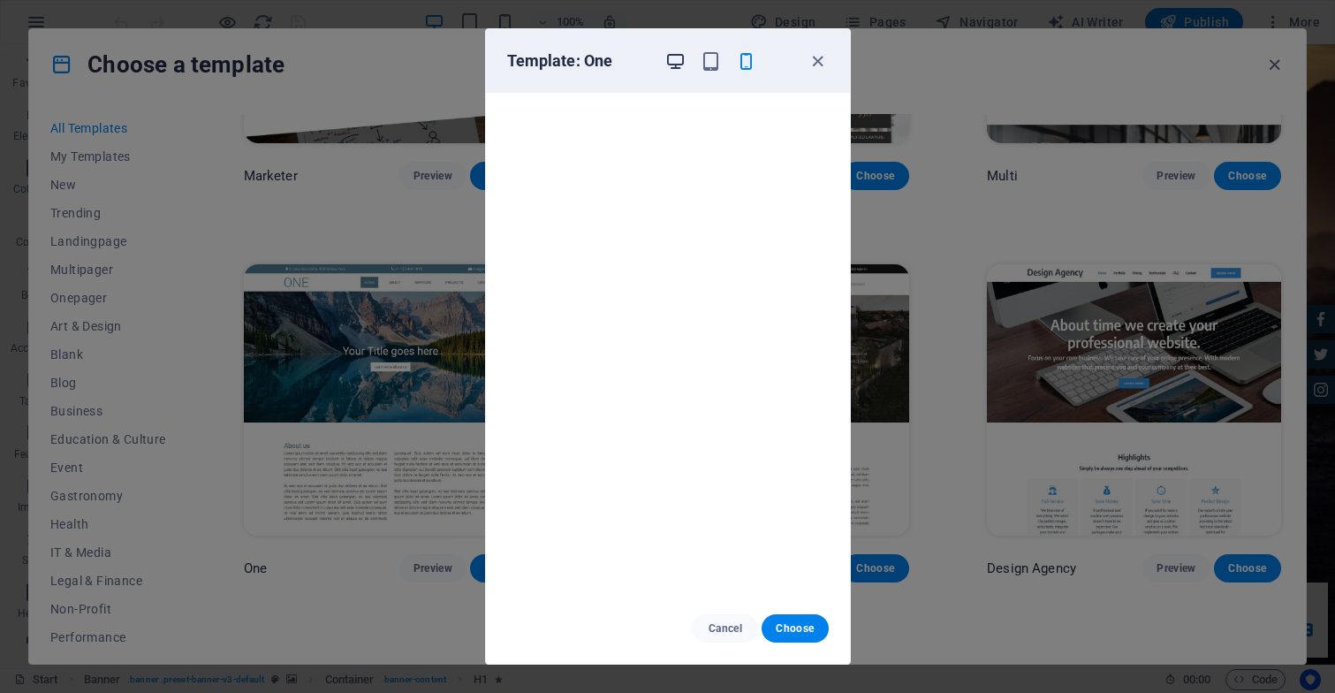
click at [675, 58] on icon "button" at bounding box center [675, 61] width 20 height 20
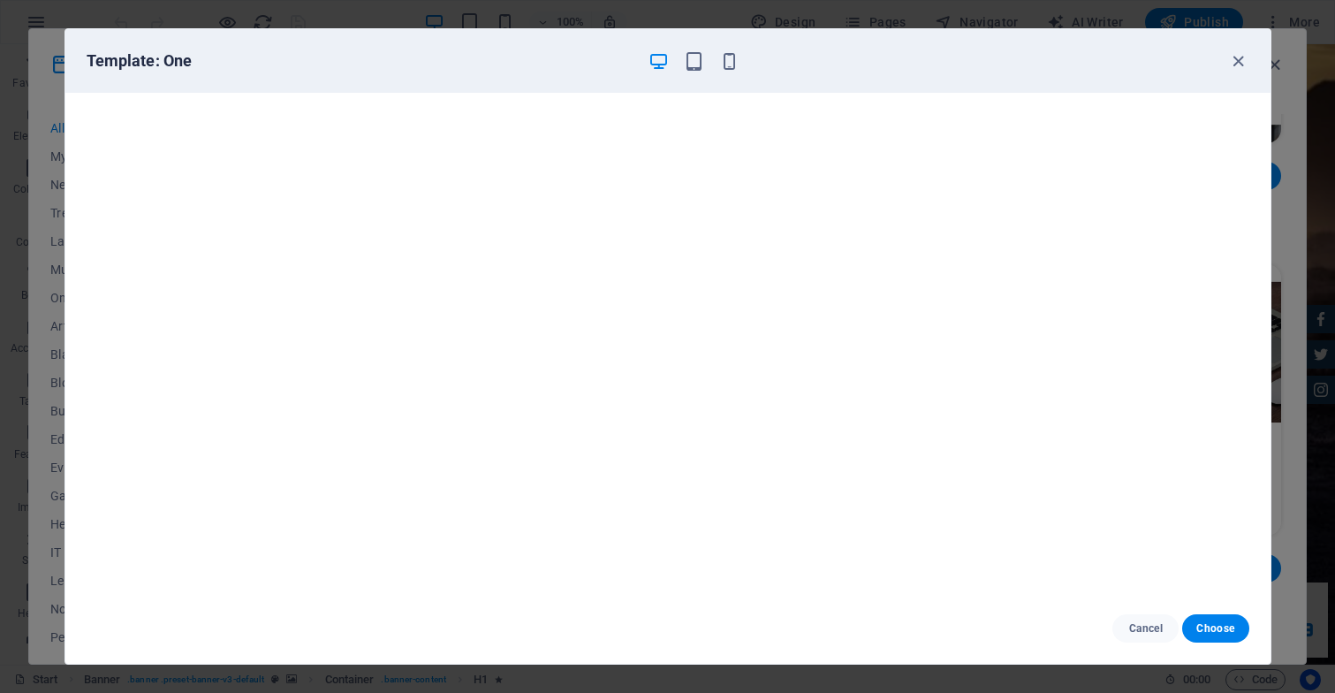
scroll to position [4, 0]
click at [1231, 628] on span "Choose" at bounding box center [1215, 628] width 38 height 14
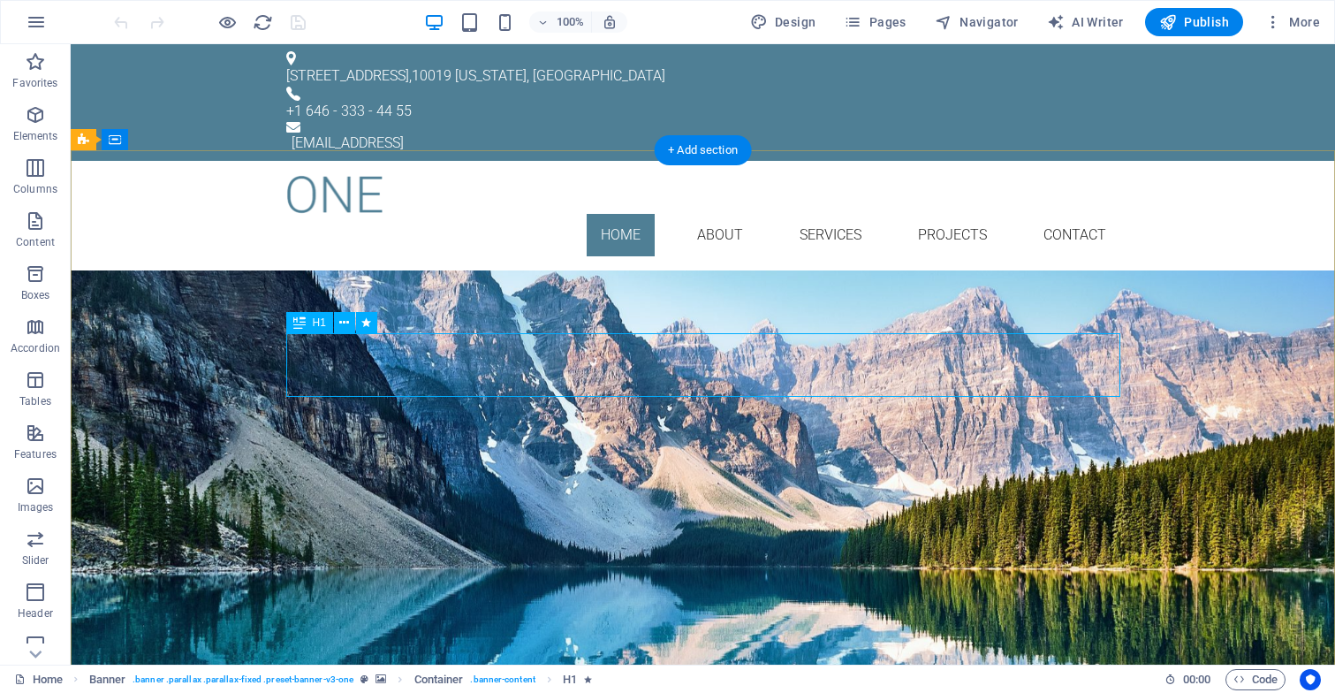
click at [885, 362] on div "Your Title goes here" at bounding box center [703, 373] width 834 height 64
click at [885, 364] on div "Your Title goes here" at bounding box center [703, 373] width 834 height 64
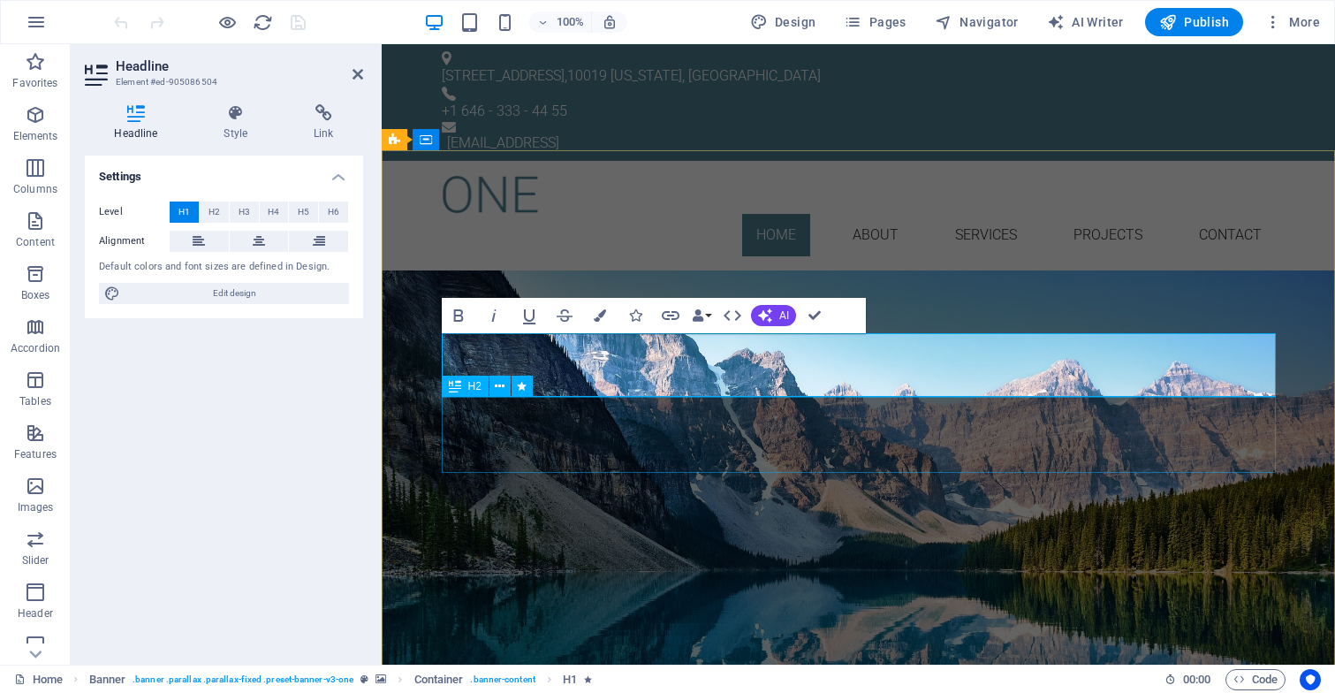
click at [632, 413] on div "Lorem ipsum dolor sit amet, consetetur sadipscing elitr, sed diam nonumy eirmod…" at bounding box center [859, 443] width 834 height 76
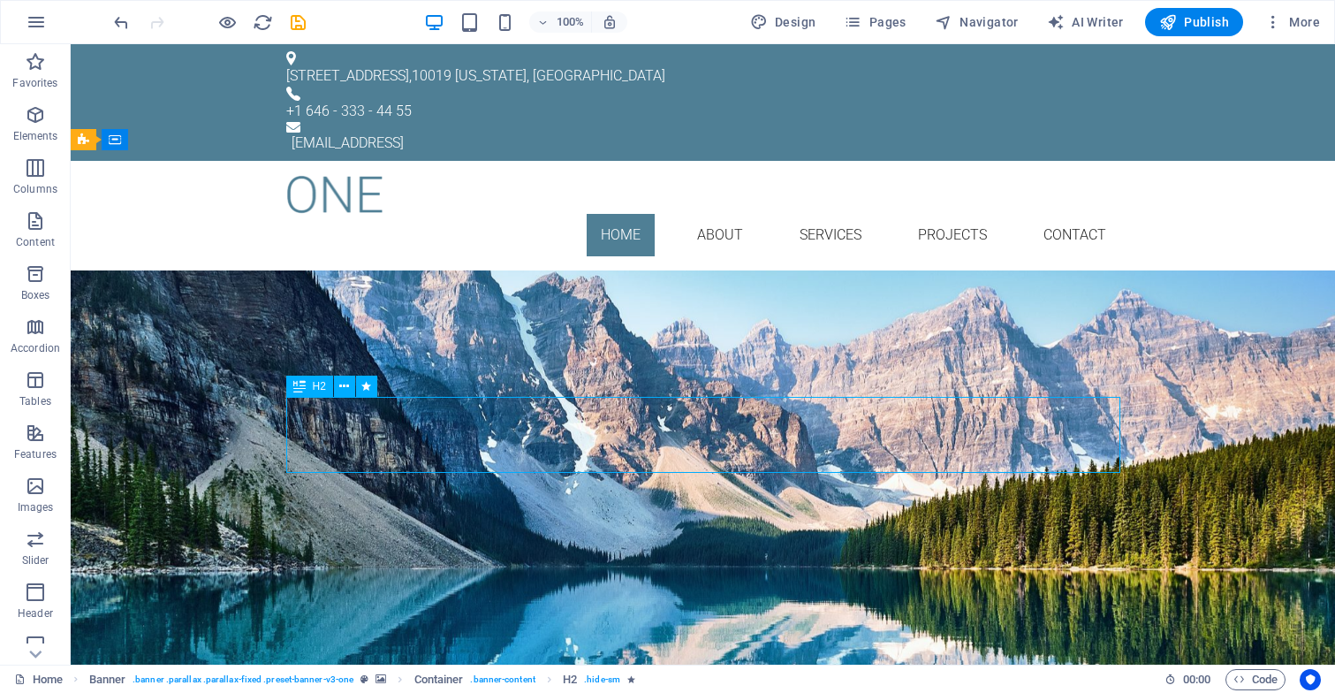
click at [295, 411] on div "Lorem ipsum dolor sit amet, consetetur sadipscing elitr, sed diam nonumy eirmod…" at bounding box center [703, 443] width 834 height 76
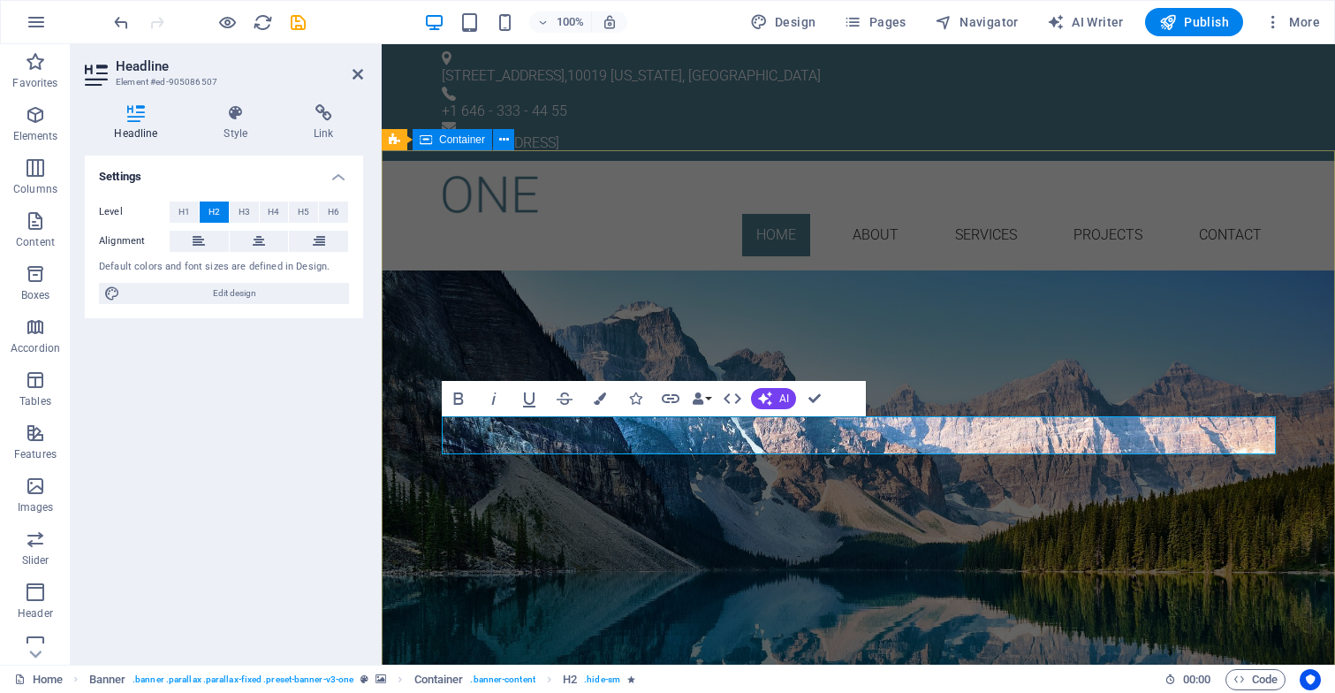
click at [548, 307] on div "RaGu Consulting Passion For People Learn more" at bounding box center [858, 417] width 953 height 295
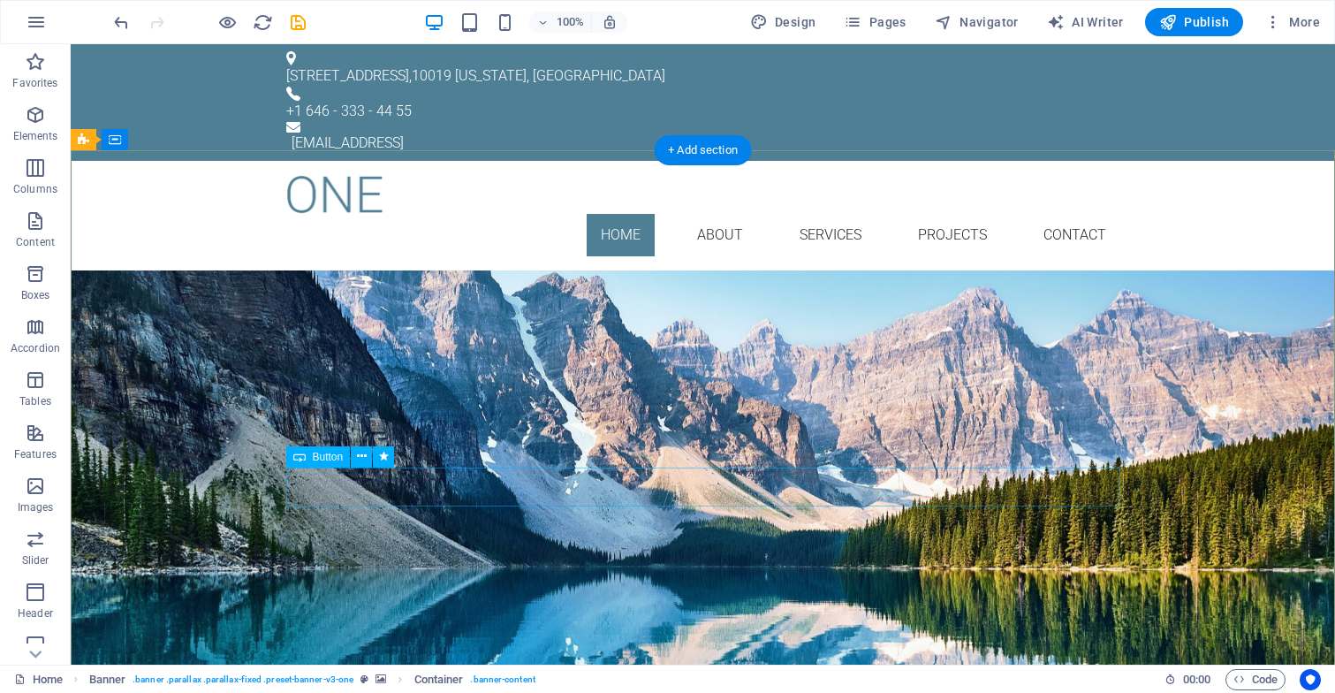
click at [699, 488] on div "Learn more" at bounding box center [703, 476] width 834 height 39
click at [698, 484] on div "Learn more" at bounding box center [703, 476] width 834 height 39
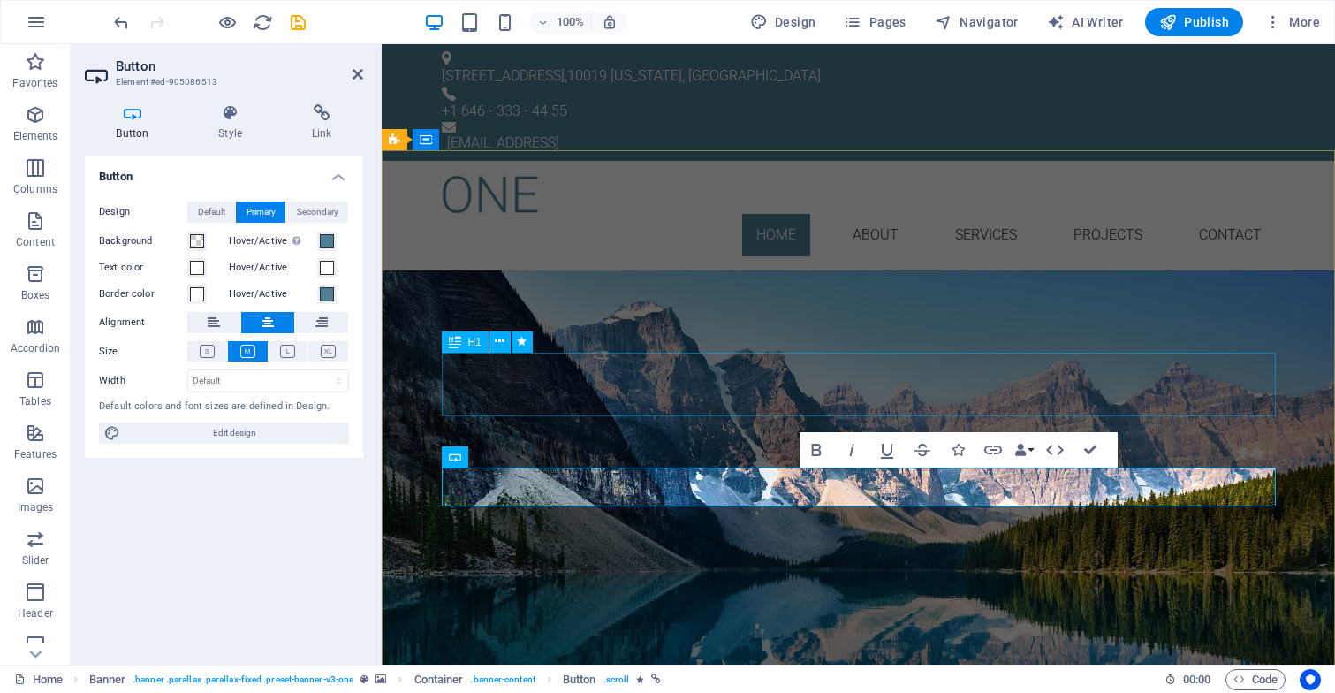
click at [642, 367] on div "RaGu Consulting" at bounding box center [859, 373] width 834 height 64
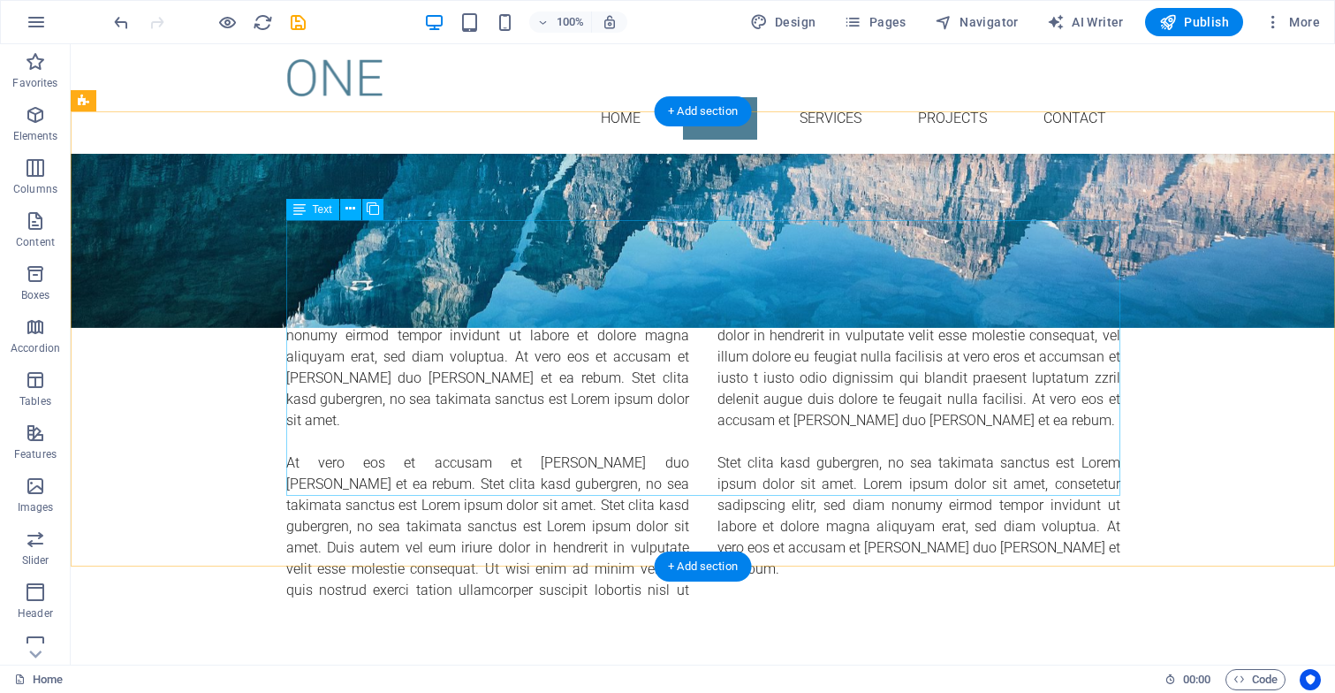
scroll to position [526, 0]
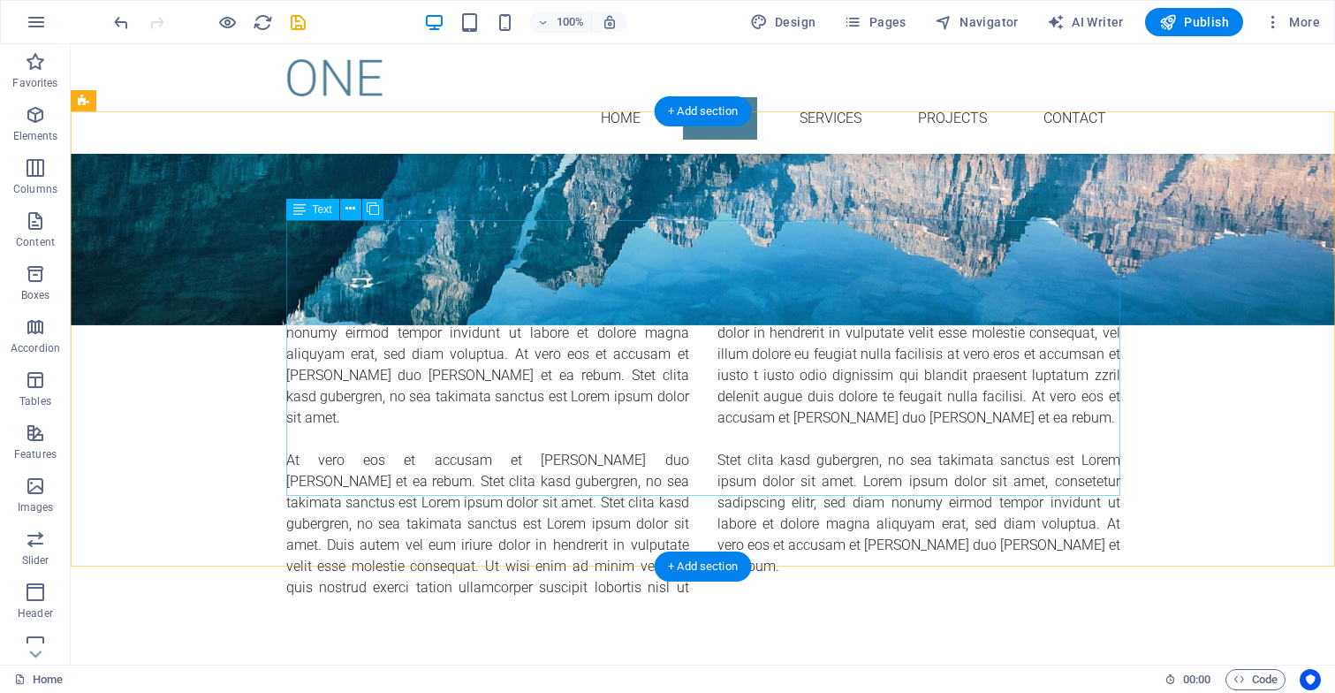
click at [688, 481] on div "Lorem ipsum dolor sit amet, consetetur sadipscing elitr, sed diam nonumy eirmod…" at bounding box center [703, 449] width 834 height 297
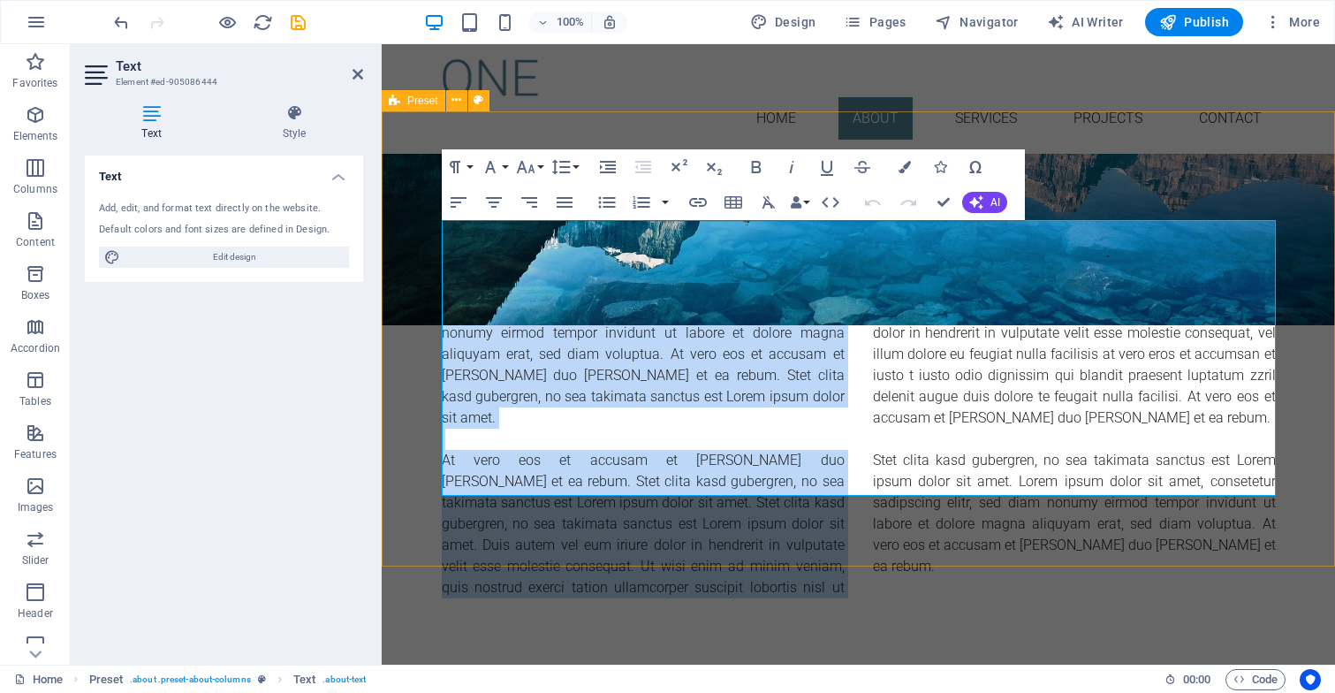
drag, startPoint x: 846, startPoint y: 483, endPoint x: 433, endPoint y: 231, distance: 484.5
click at [433, 231] on div "About us Lorem ipsum dolor sit amet, consetetur sadipscing elitr, sed diam nonu…" at bounding box center [858, 431] width 953 height 476
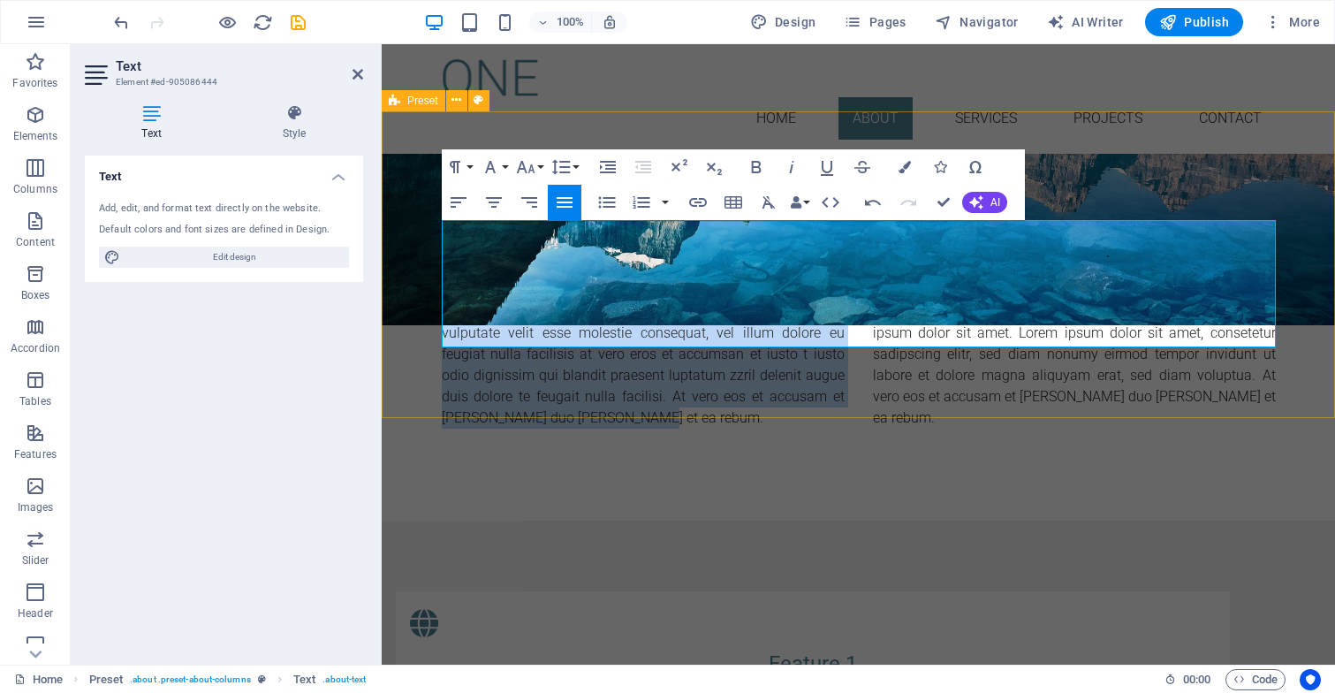
drag, startPoint x: 746, startPoint y: 334, endPoint x: 432, endPoint y: 225, distance: 331.9
click at [432, 225] on div "About us consequat. Duis autem vel eum iriure dolor in hendrerit in vulputate v…" at bounding box center [858, 357] width 953 height 328
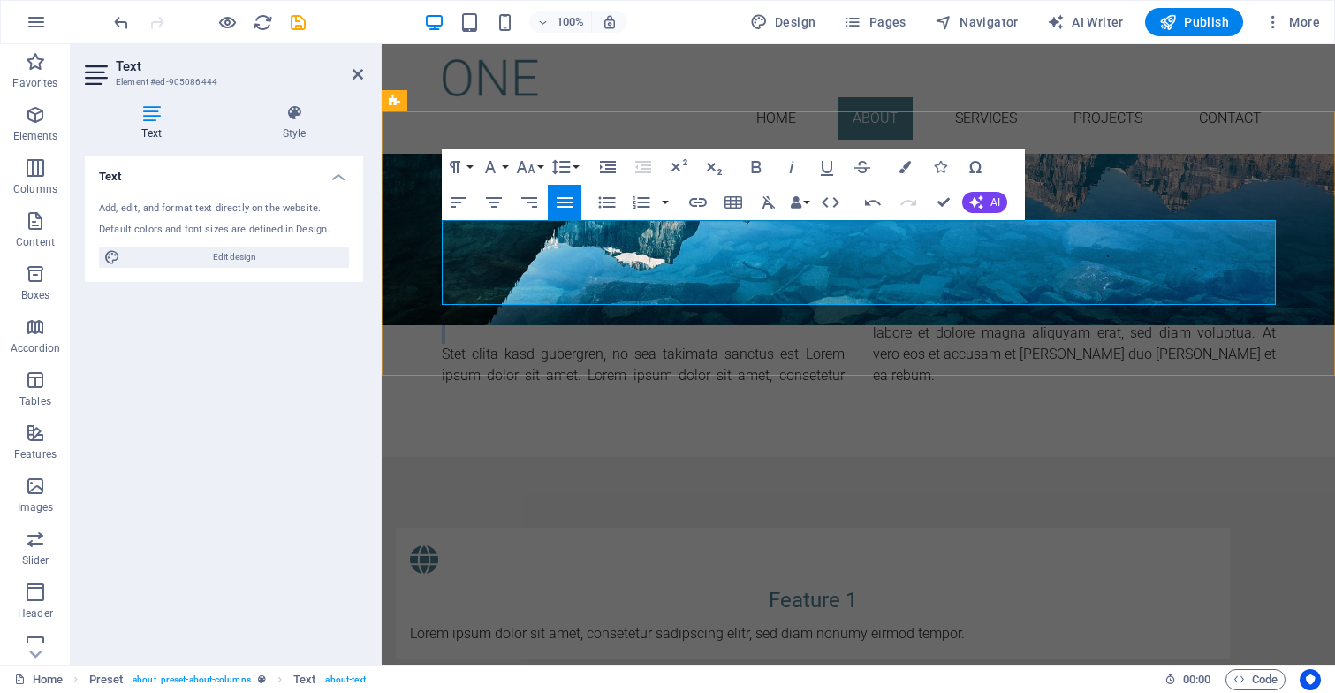
click at [844, 301] on div "Stet clita kasd gubergren, no sea takimata sanctus est Lorem ipsum dolor sit am…" at bounding box center [859, 343] width 834 height 85
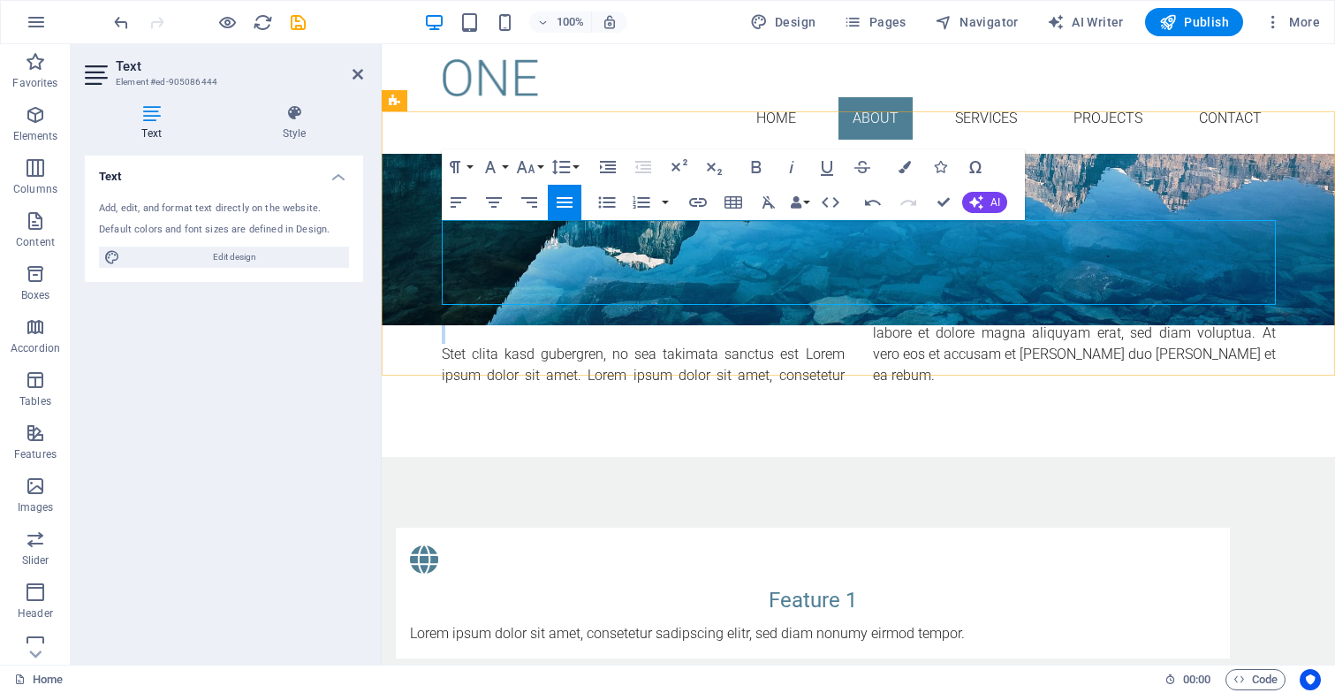
drag, startPoint x: 844, startPoint y: 292, endPoint x: 599, endPoint y: 262, distance: 247.4
click at [599, 301] on div "Stet clita kasd gubergren, no sea takimata sanctus est Lorem ipsum dolor sit am…" at bounding box center [859, 343] width 834 height 85
click at [859, 301] on div "Stet clita kasd gubergren, no sea takimata sanctus est Lorem ipsum dolor sit am…" at bounding box center [859, 343] width 834 height 85
click at [843, 301] on p "Stet clita kasd gubergren, no sea takimata sanctus est Lorem ipsum dolor sit am…" at bounding box center [859, 343] width 834 height 85
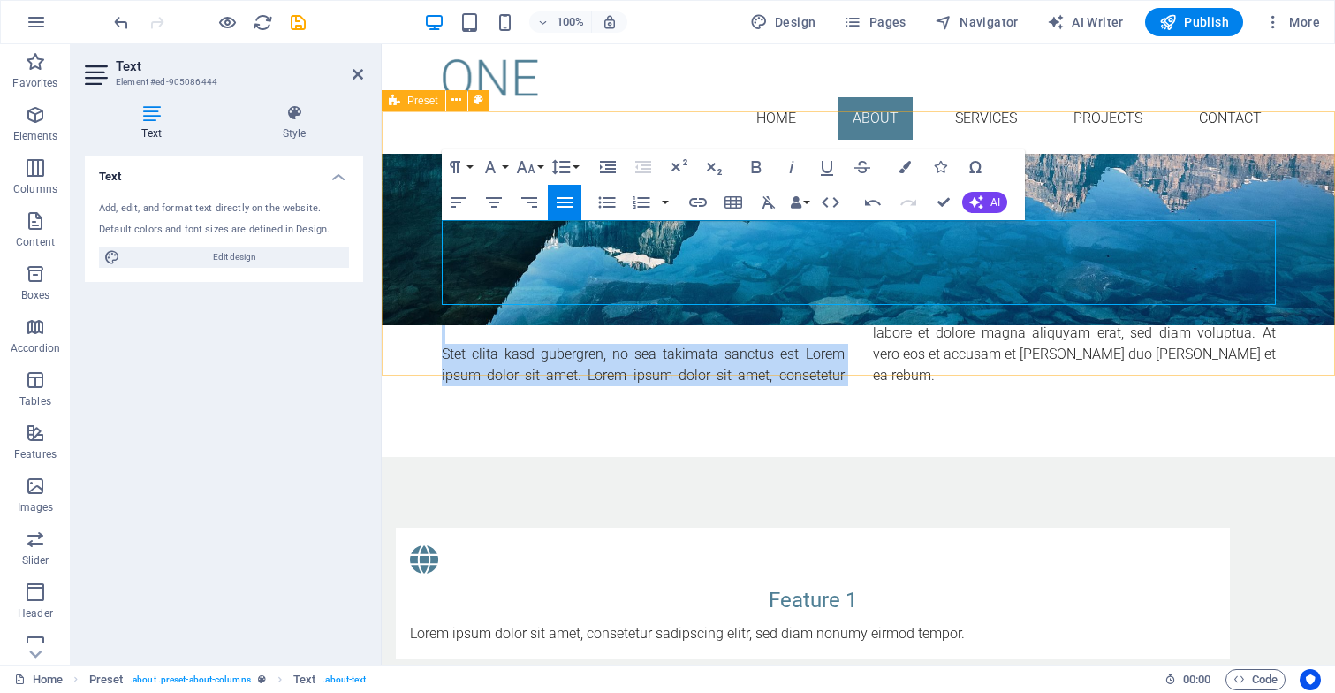
drag, startPoint x: 843, startPoint y: 289, endPoint x: 424, endPoint y: 220, distance: 424.3
click at [424, 220] on div "About us Stet clita kasd gubergren, no sea takimata sanctus est Lorem ipsum dol…" at bounding box center [858, 325] width 953 height 264
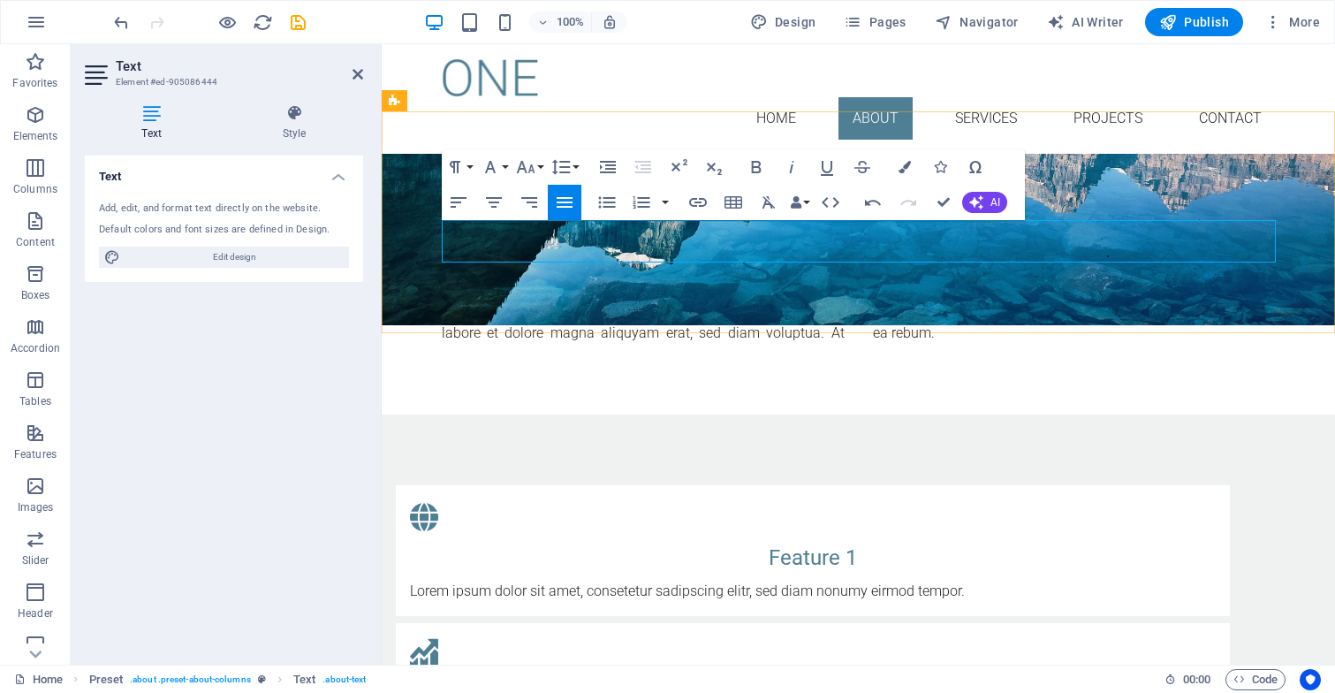
click at [843, 301] on p "sadipscing elitr, sed diam nonumy eirmod tempor invidunt ut labore et dolore ma…" at bounding box center [859, 322] width 834 height 42
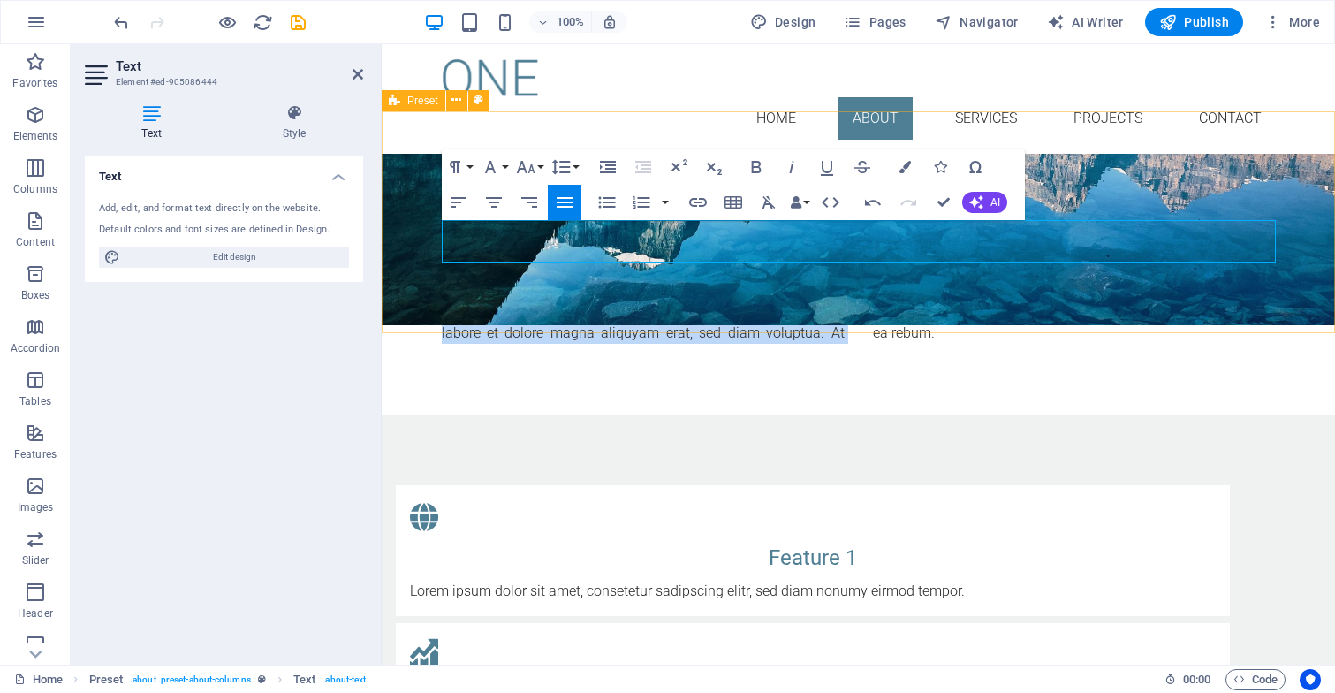
drag, startPoint x: 843, startPoint y: 253, endPoint x: 428, endPoint y: 223, distance: 415.3
click at [428, 223] on div "About us sadipscing elitr, sed diam nonumy eirmod tempor invidunt ut labore et …" at bounding box center [858, 304] width 953 height 222
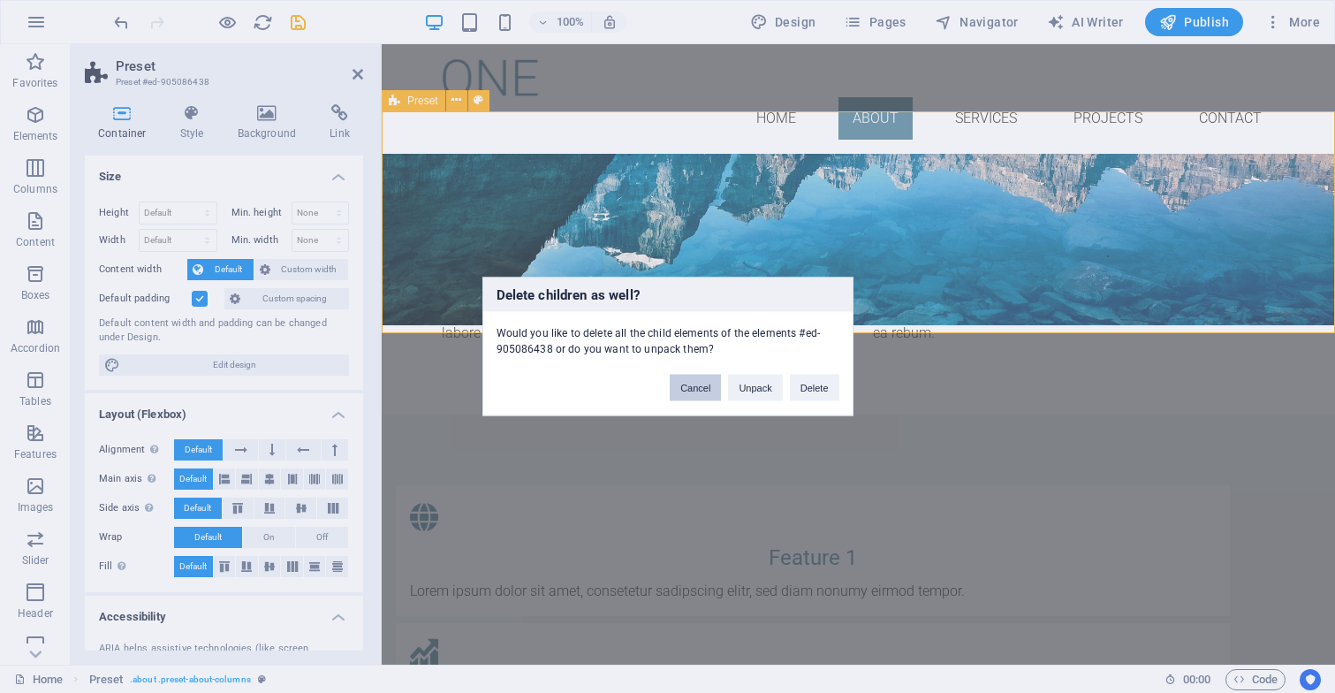
click at [706, 391] on button "Cancel" at bounding box center [695, 388] width 51 height 27
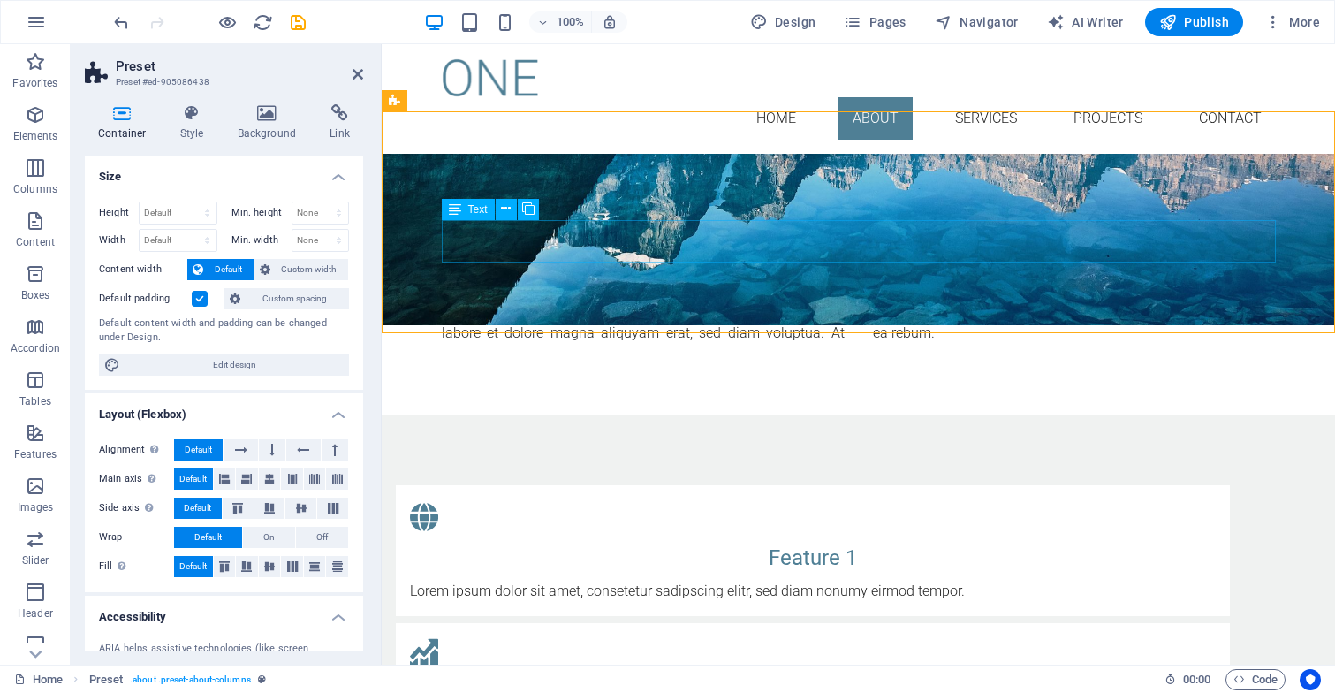
click at [839, 301] on div "sadipscing elitr, sed diam nonumy eirmod tempor invidunt ut labore et dolore ma…" at bounding box center [859, 322] width 834 height 42
click at [849, 301] on div "sadipscing elitr, sed diam nonumy eirmod tempor invidunt ut labore et dolore ma…" at bounding box center [859, 322] width 834 height 42
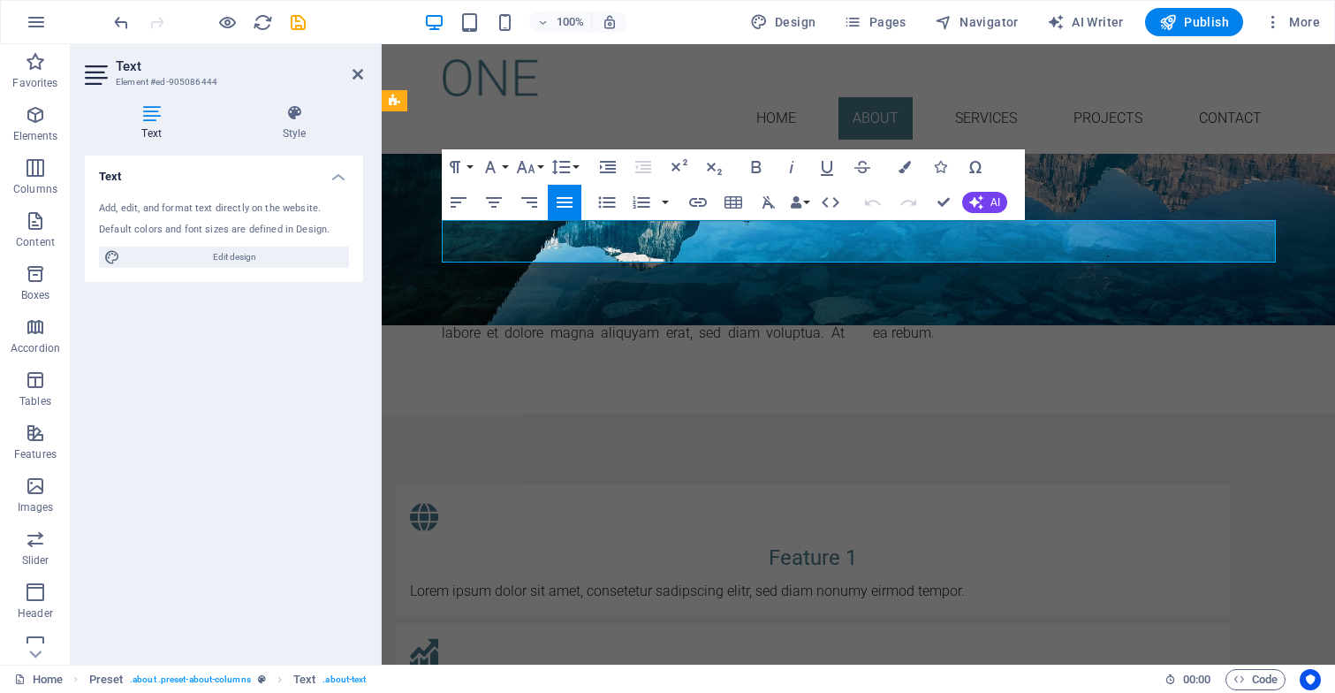
click at [847, 301] on div "sadipscing elitr, sed diam nonumy eirmod tempor invidunt ut labore et dolore ma…" at bounding box center [859, 322] width 834 height 42
click at [837, 301] on p "sadipscing elitr, sed diam nonumy eirmod tempor invidunt ut labore et dolore ma…" at bounding box center [859, 322] width 834 height 42
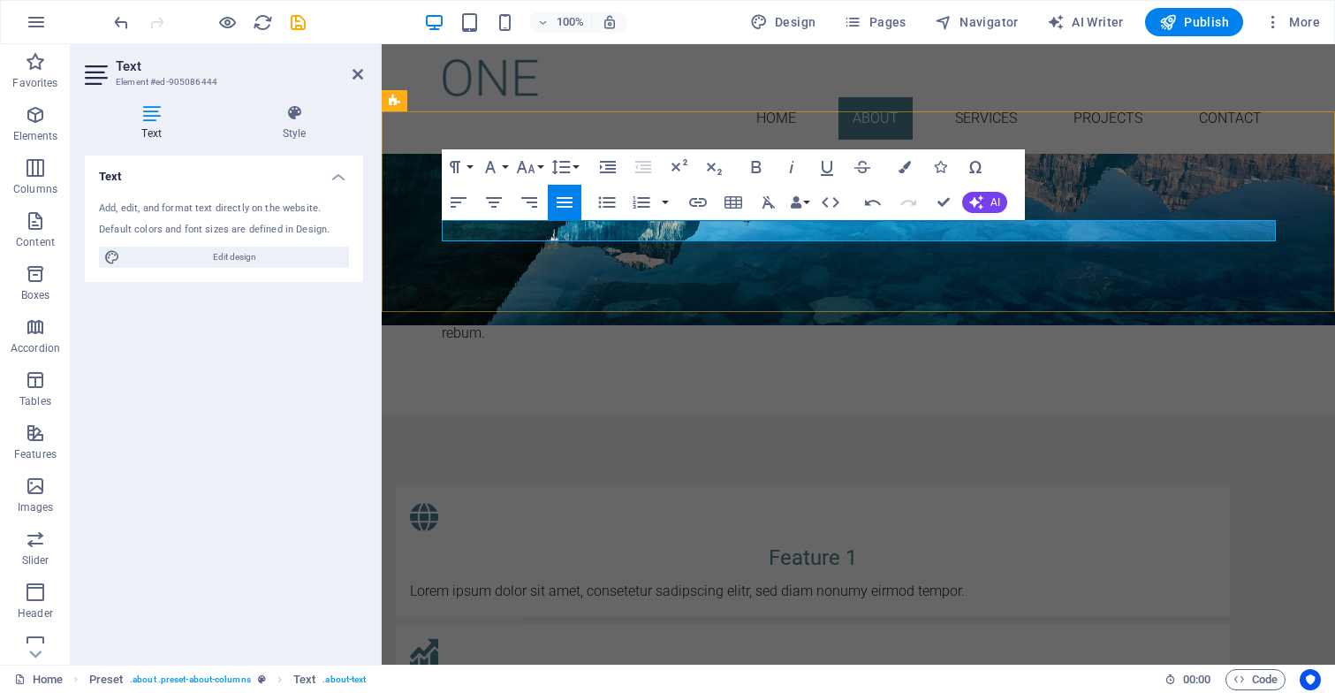
click at [791, 301] on p "eos et accusam et [PERSON_NAME] duo [PERSON_NAME] et ea rebum." at bounding box center [643, 322] width 403 height 42
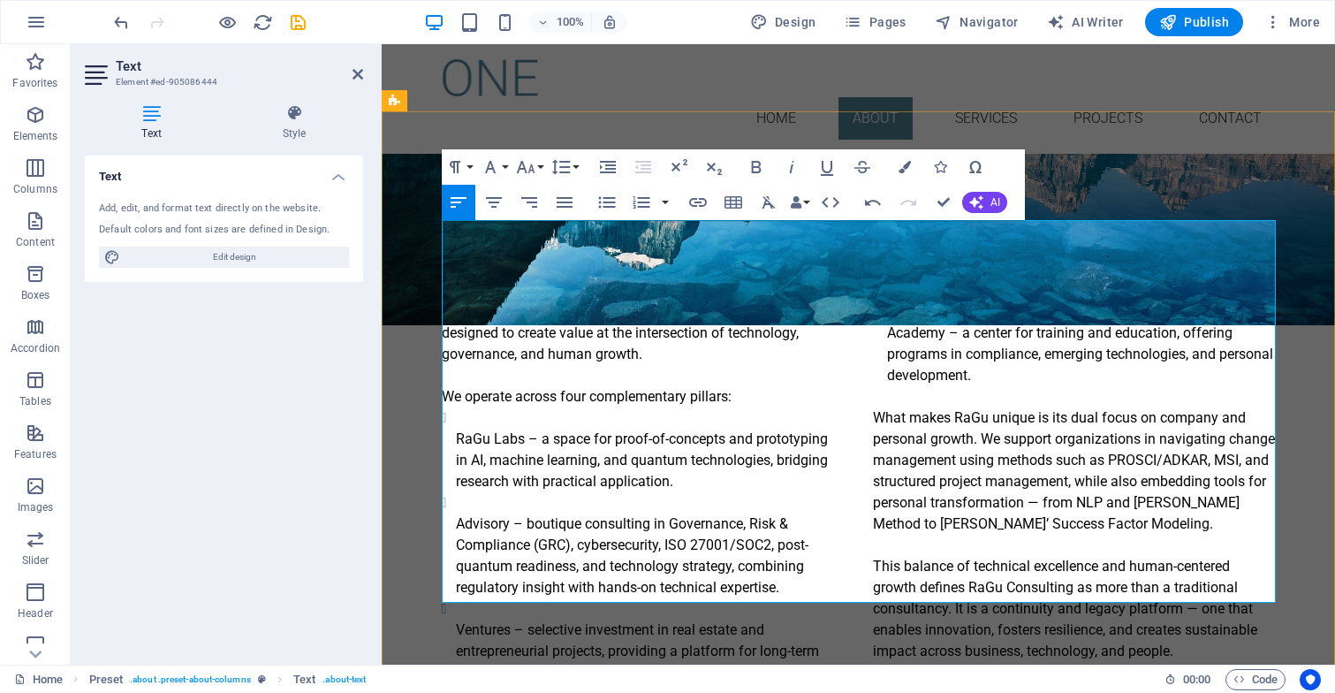
click at [754, 365] on p at bounding box center [643, 375] width 403 height 21
click at [457, 430] on strong "RaGu Labs" at bounding box center [490, 438] width 69 height 17
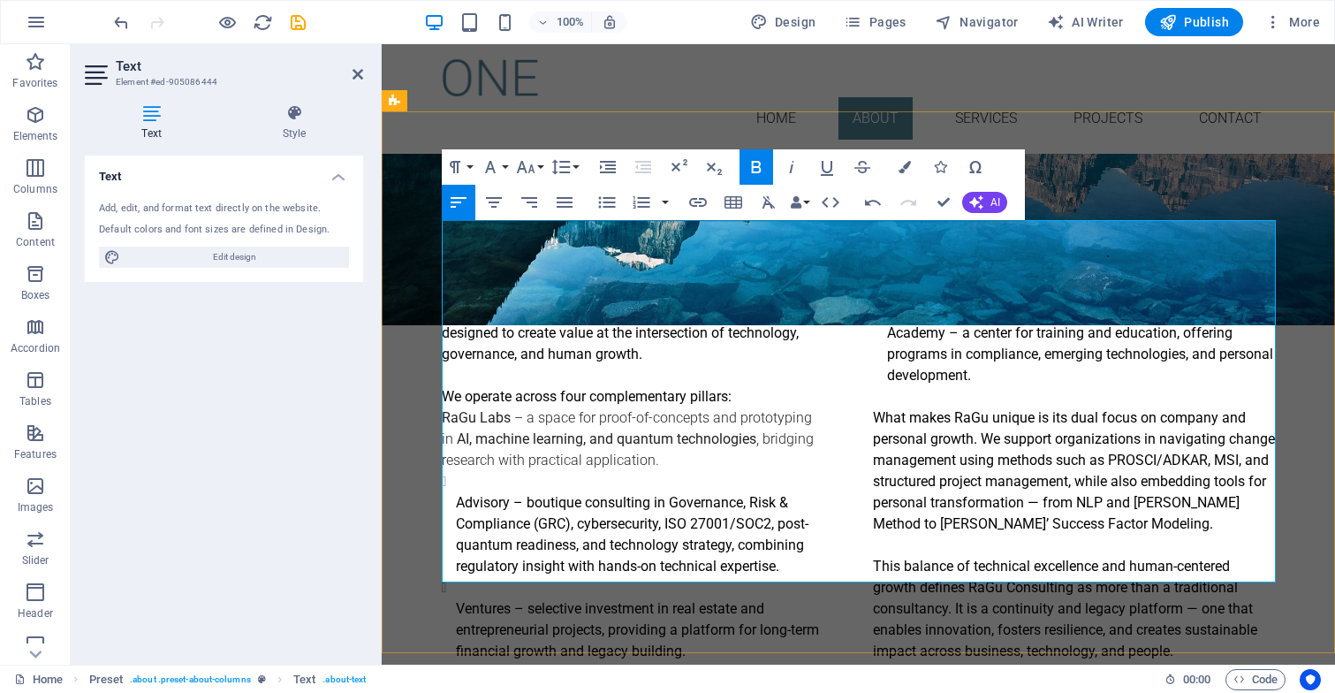
click at [459, 494] on strong "Advisory" at bounding box center [483, 502] width 54 height 17
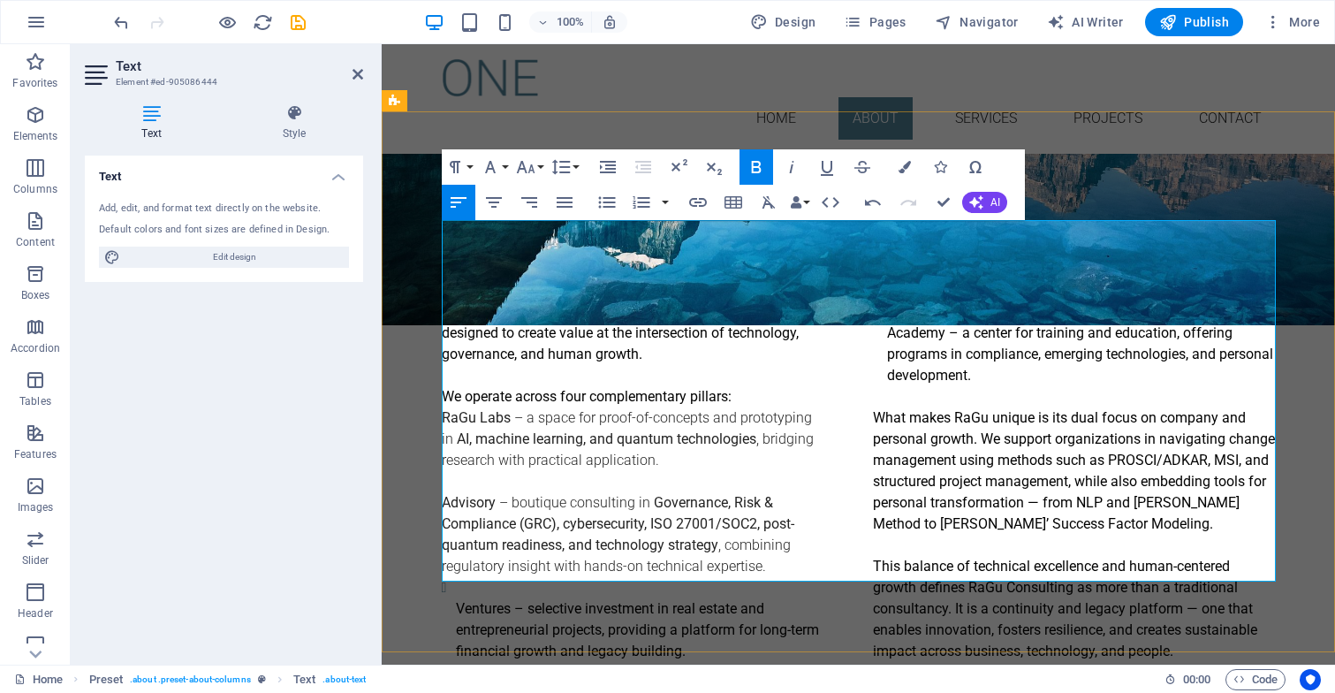
click at [456, 600] on strong "Ventures" at bounding box center [483, 608] width 55 height 17
click at [906, 301] on li "Academy – a center for training and education , offering programs in compliance…" at bounding box center [1081, 343] width 389 height 85
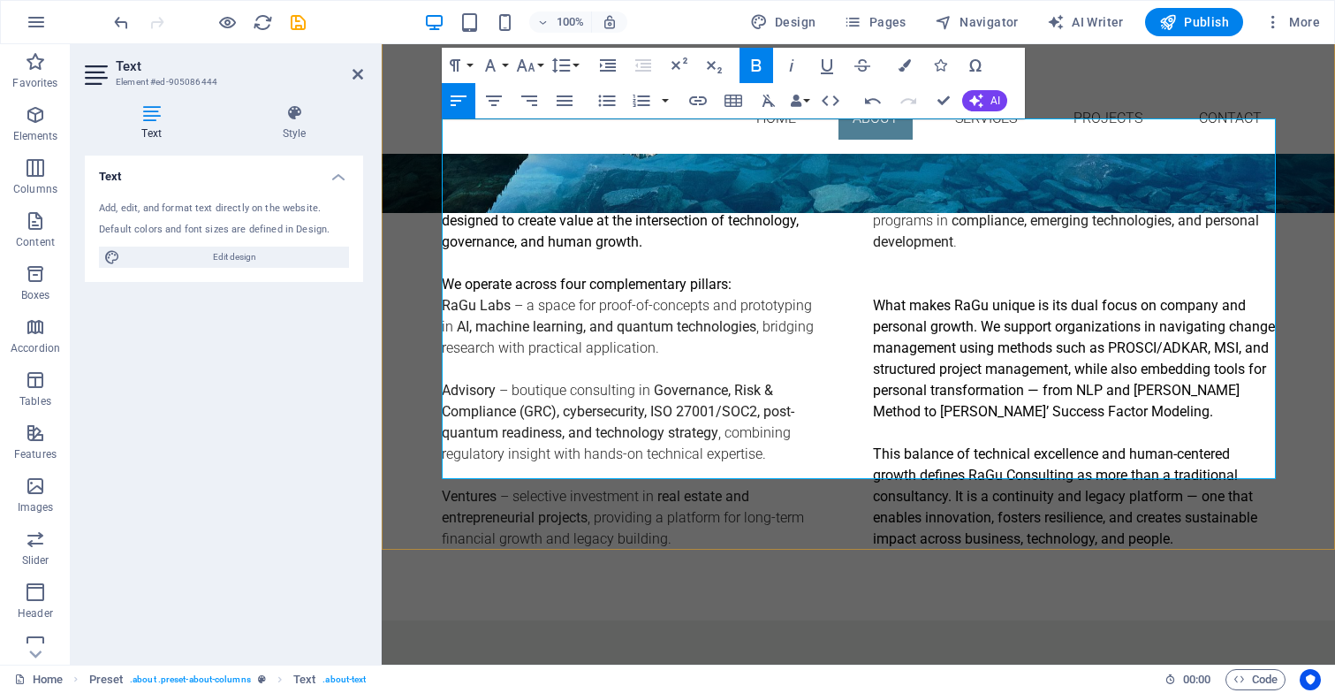
scroll to position [646, 0]
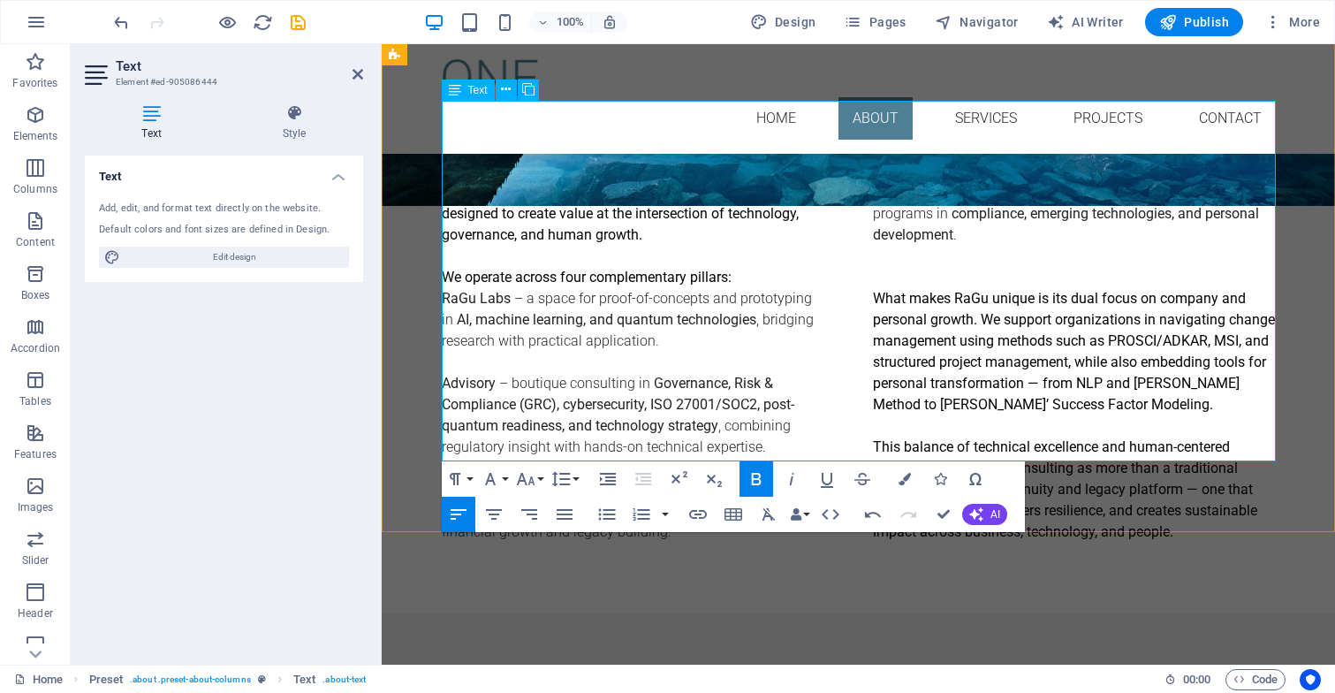
click at [683, 288] on p "RaGu Labs – a space for proof-of-concepts and prototyping in AI, machine learni…" at bounding box center [643, 320] width 403 height 64
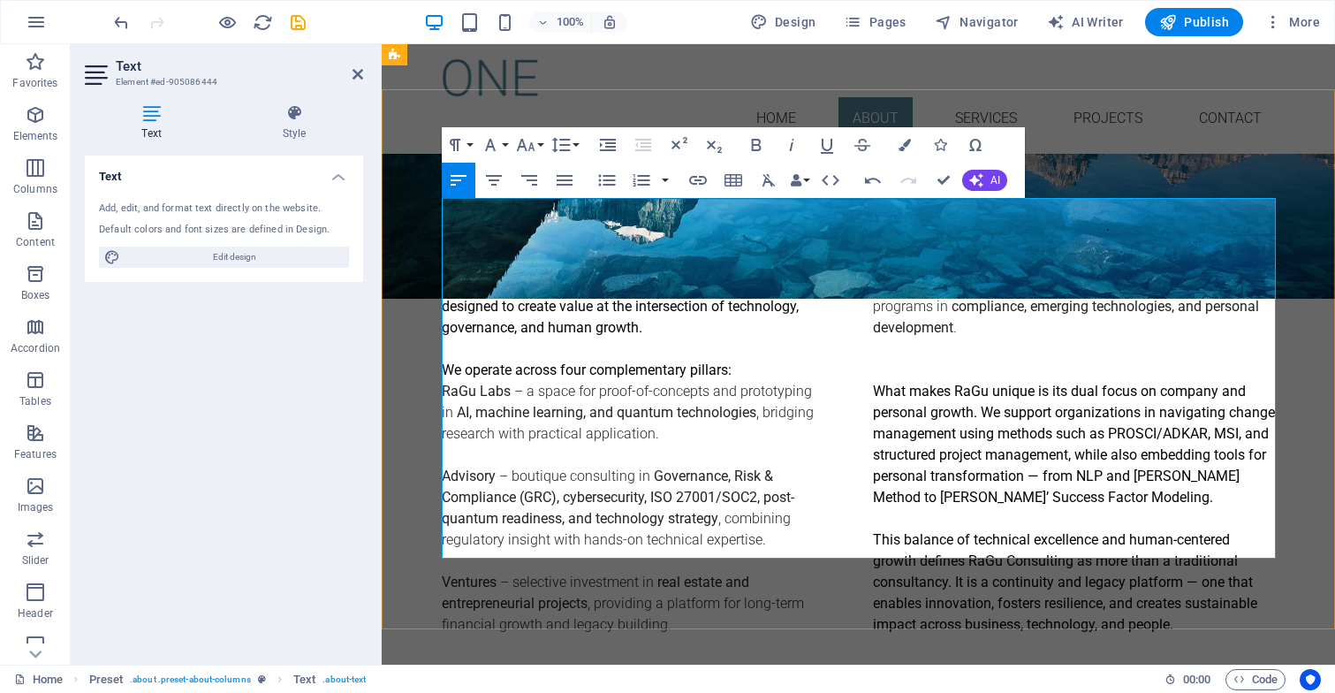
scroll to position [549, 0]
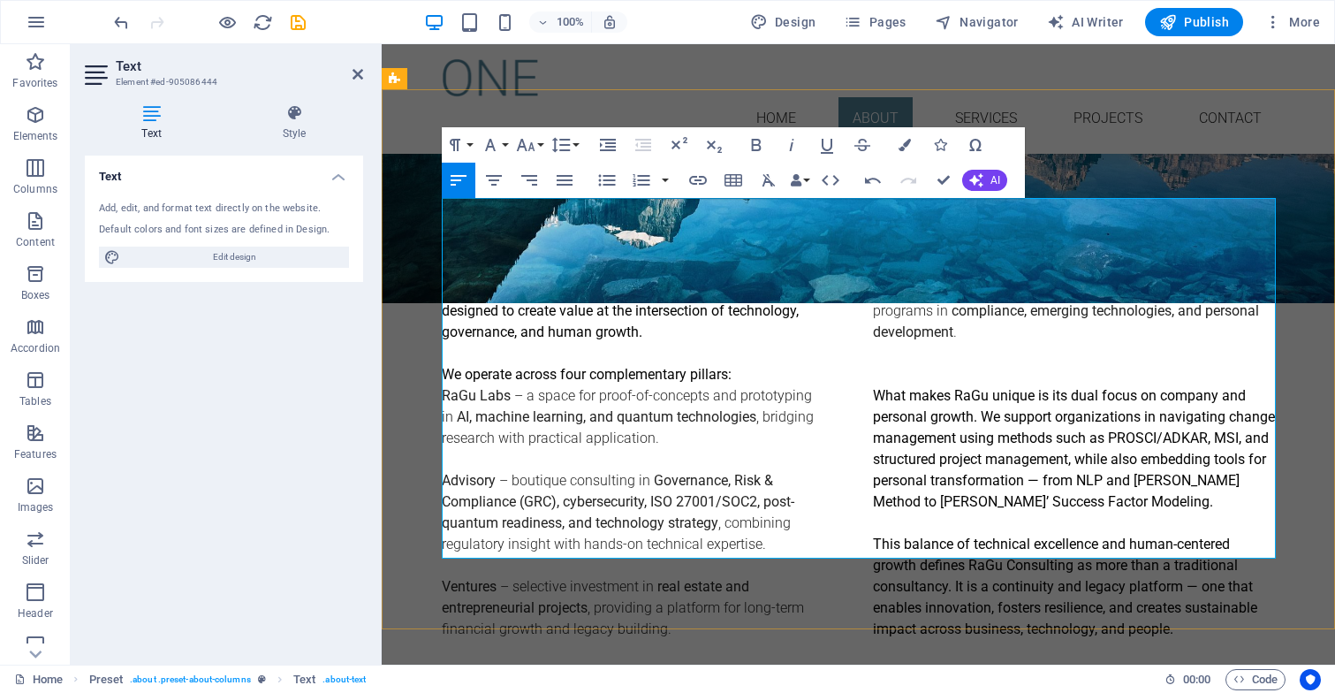
click at [873, 387] on span "What makes RaGu unique is its" at bounding box center [972, 395] width 198 height 17
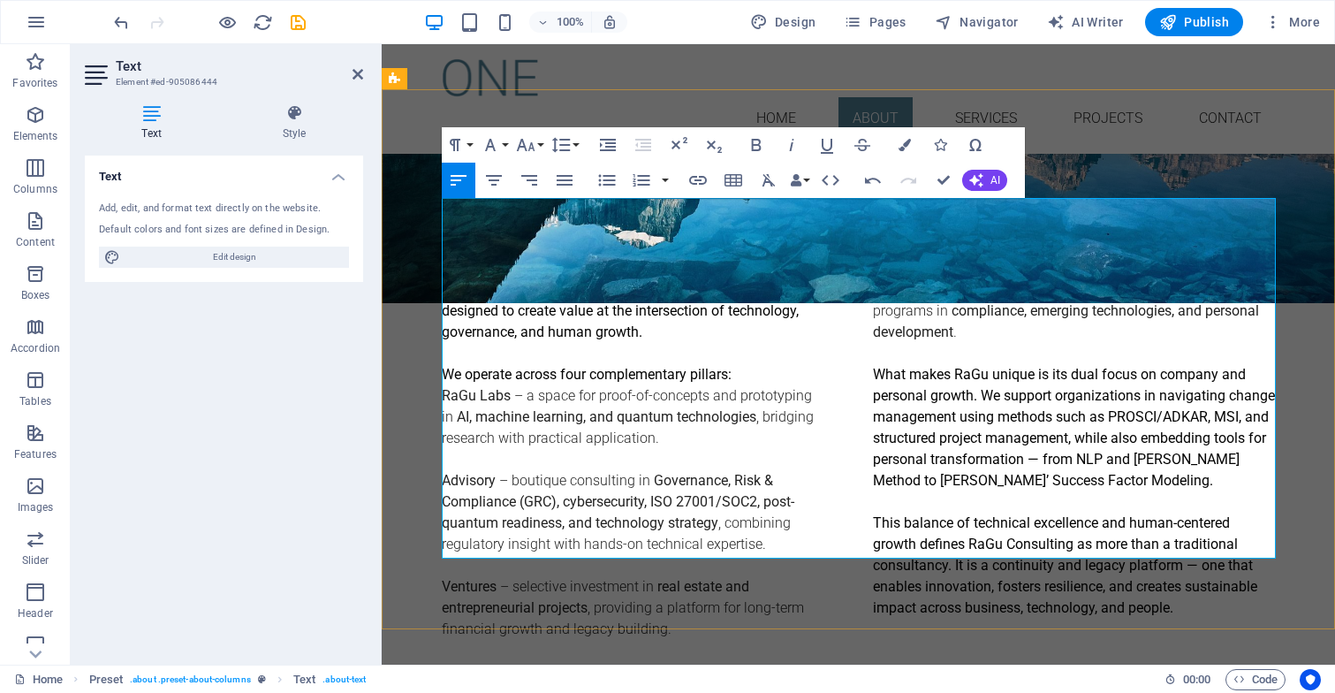
click at [766, 364] on p "We operate across four complementary pillars:" at bounding box center [643, 374] width 403 height 21
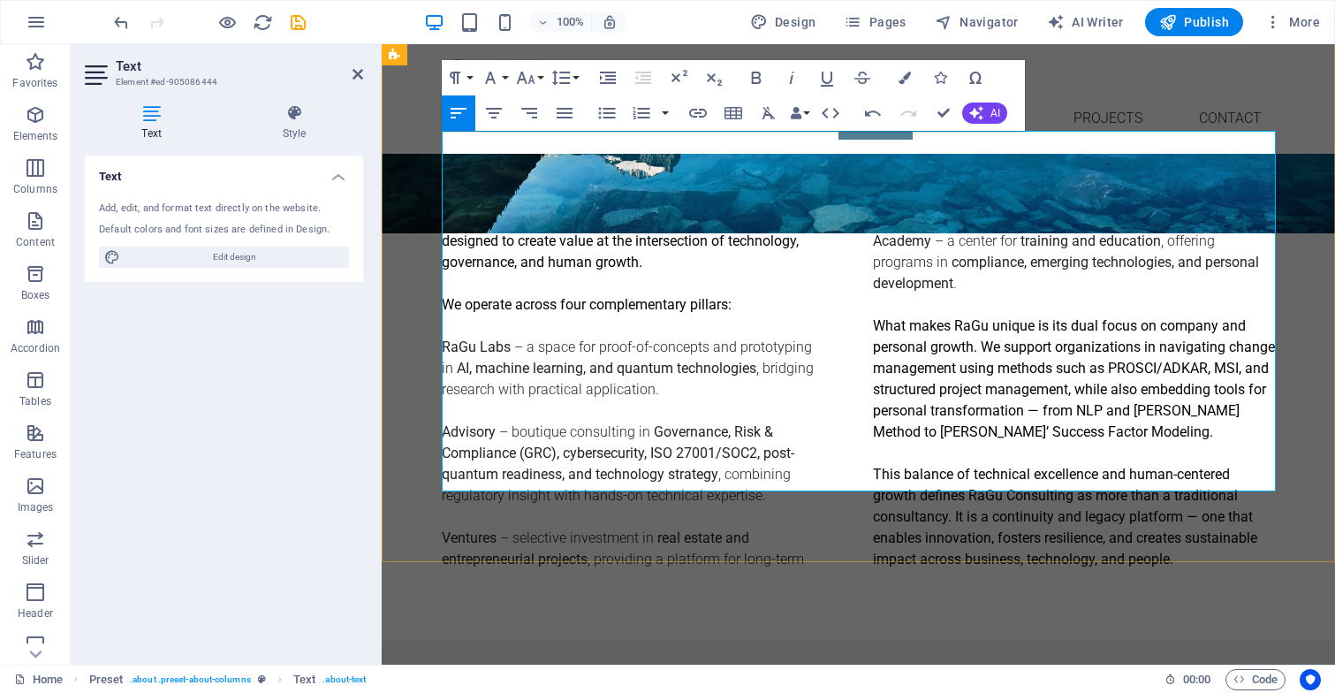
scroll to position [616, 0]
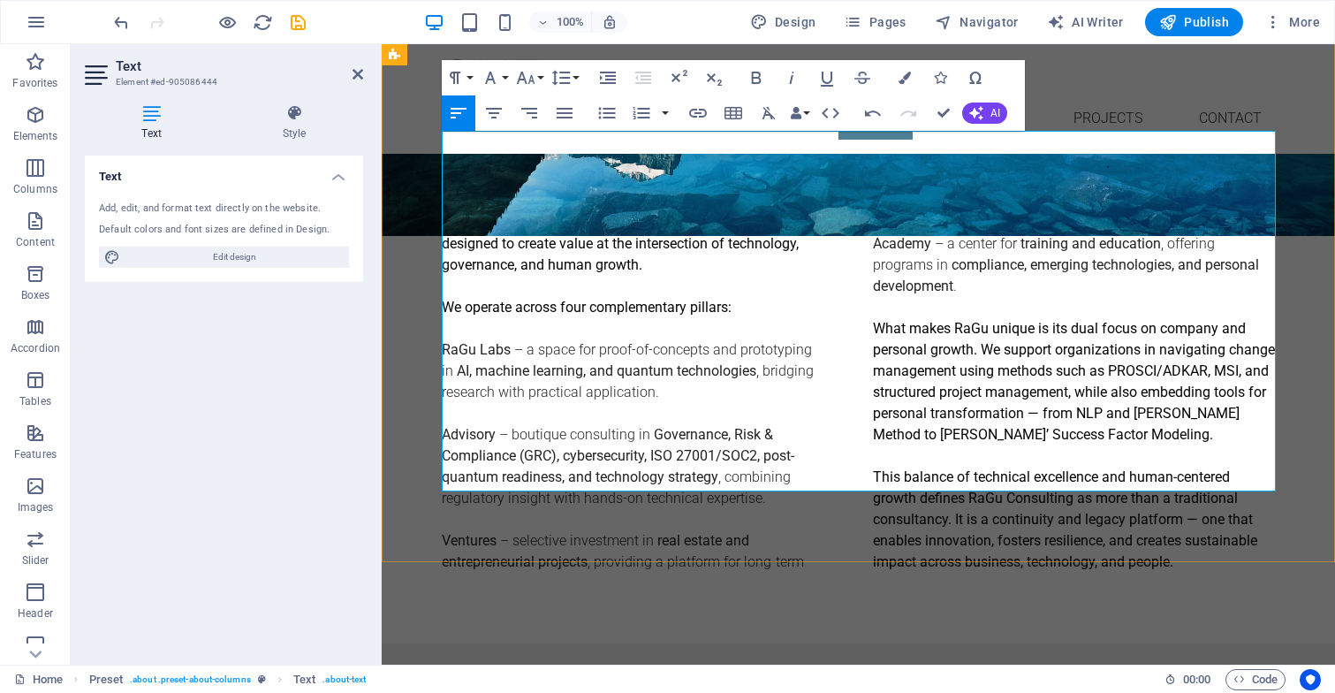
click at [791, 480] on p "Ventures – selective investment in real estate and entrepreneurial projects , p…" at bounding box center [859, 392] width 834 height 360
click at [833, 489] on p "Ventures – selective investment in real estate and entrepreneurial projects , p…" at bounding box center [859, 392] width 834 height 360
click at [926, 549] on div "About us RaGu Consulting is a boutique advisory and innovation platform designe…" at bounding box center [858, 373] width 953 height 540
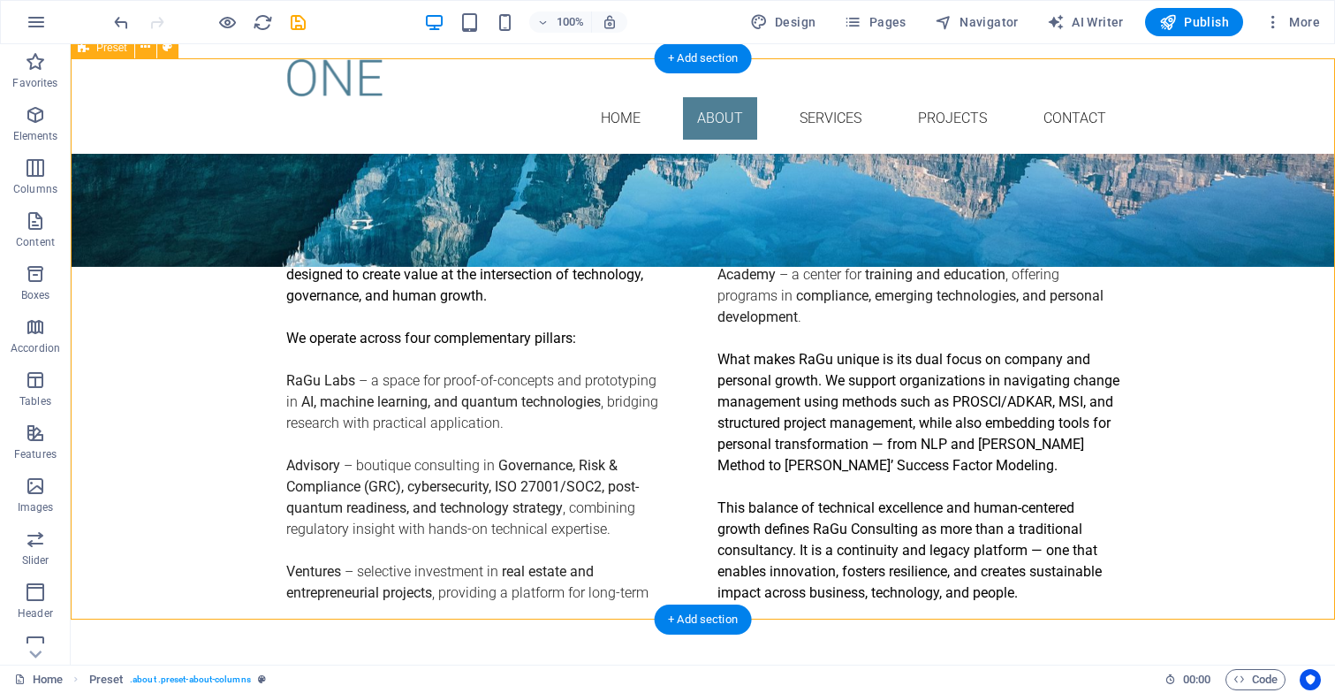
scroll to position [579, 0]
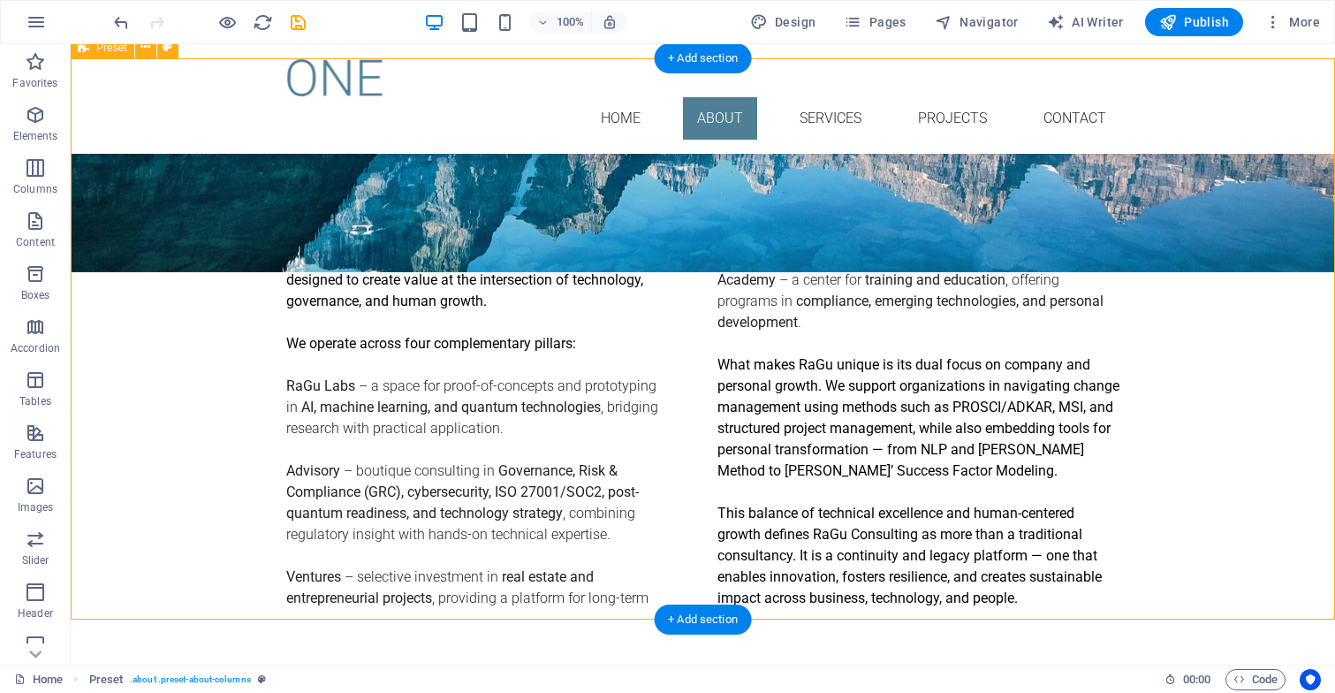
click at [926, 549] on div "About us RaGu Consulting is a boutique advisory and innovation platform designe…" at bounding box center [703, 410] width 1264 height 540
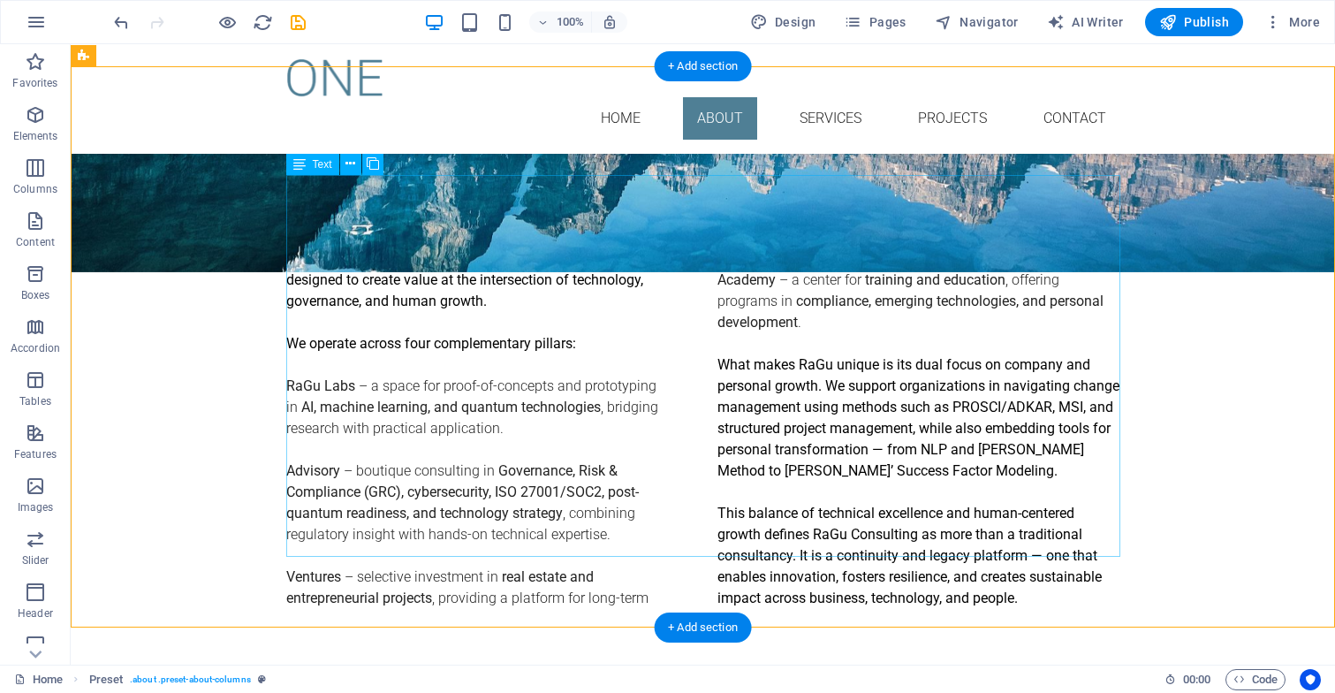
scroll to position [556, 0]
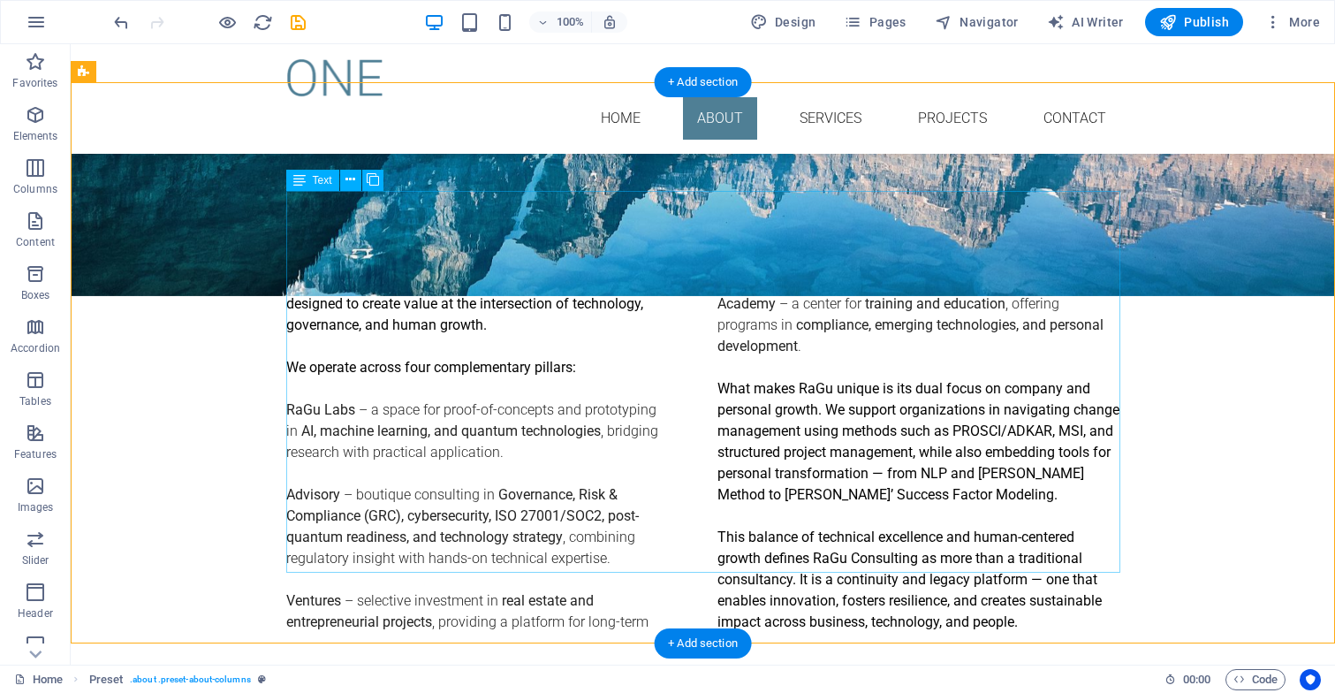
click at [595, 272] on div "RaGu Consulting is a boutique advisory and innovation platform designed to crea…" at bounding box center [703, 452] width 834 height 360
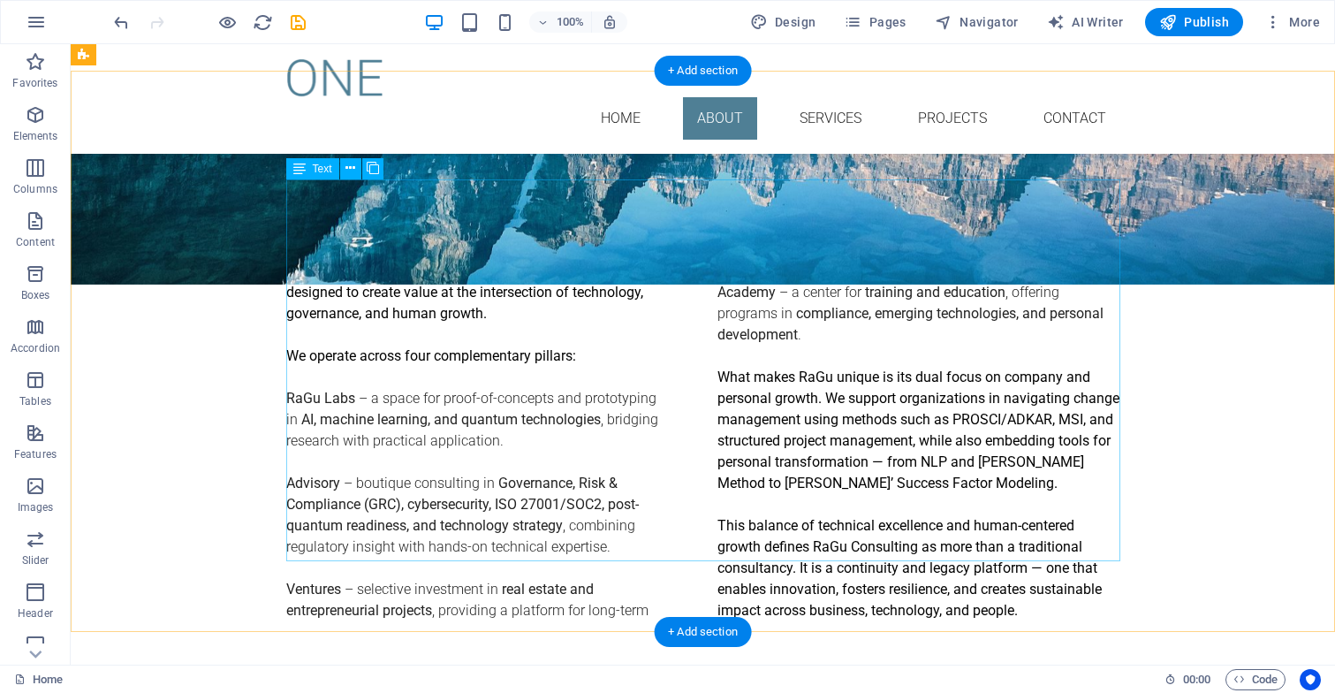
scroll to position [550, 0]
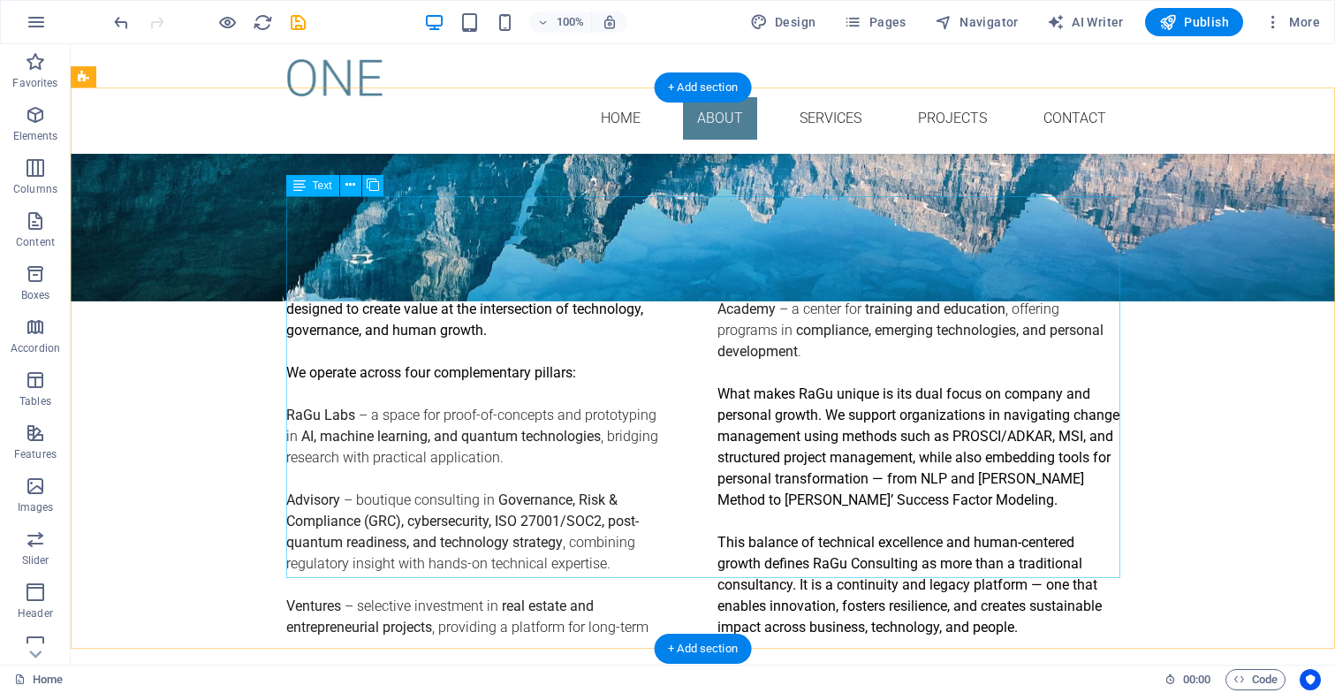
click at [718, 281] on div "RaGu Consulting is a boutique advisory and innovation platform designed to crea…" at bounding box center [703, 457] width 834 height 360
click at [720, 288] on div "RaGu Consulting is a boutique advisory and innovation platform designed to crea…" at bounding box center [703, 457] width 834 height 360
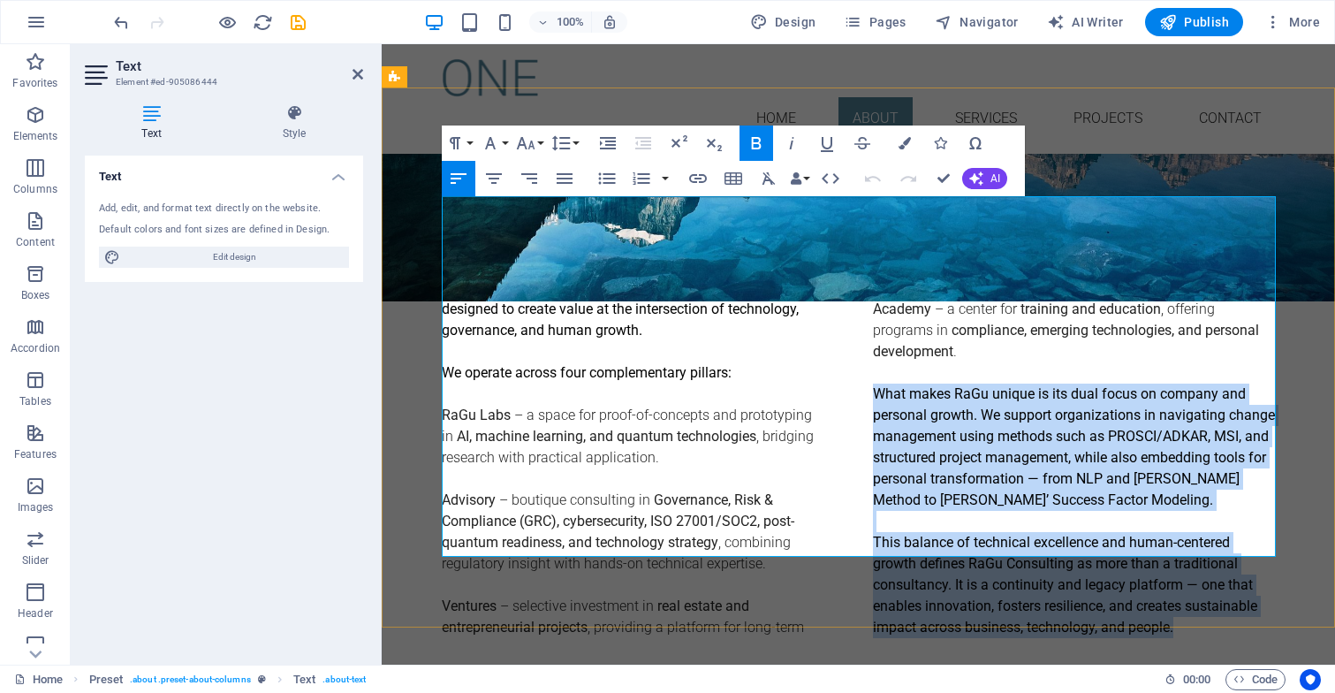
drag, startPoint x: 875, startPoint y: 308, endPoint x: 1201, endPoint y: 552, distance: 407.1
click at [1201, 552] on div "RaGu Consulting is a boutique advisory and innovation platform designed to crea…" at bounding box center [859, 457] width 834 height 360
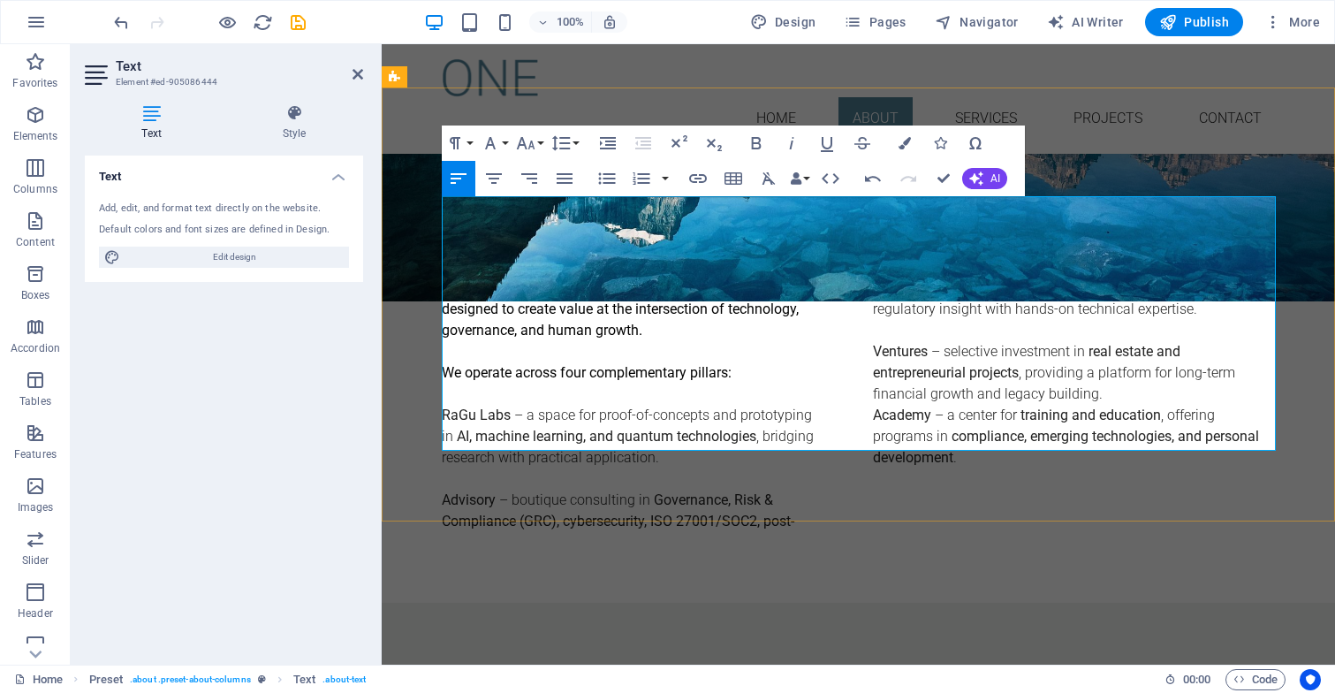
click at [665, 277] on p "RaGu Consulting is a boutique advisory and innovation platform designed to crea…" at bounding box center [643, 309] width 403 height 64
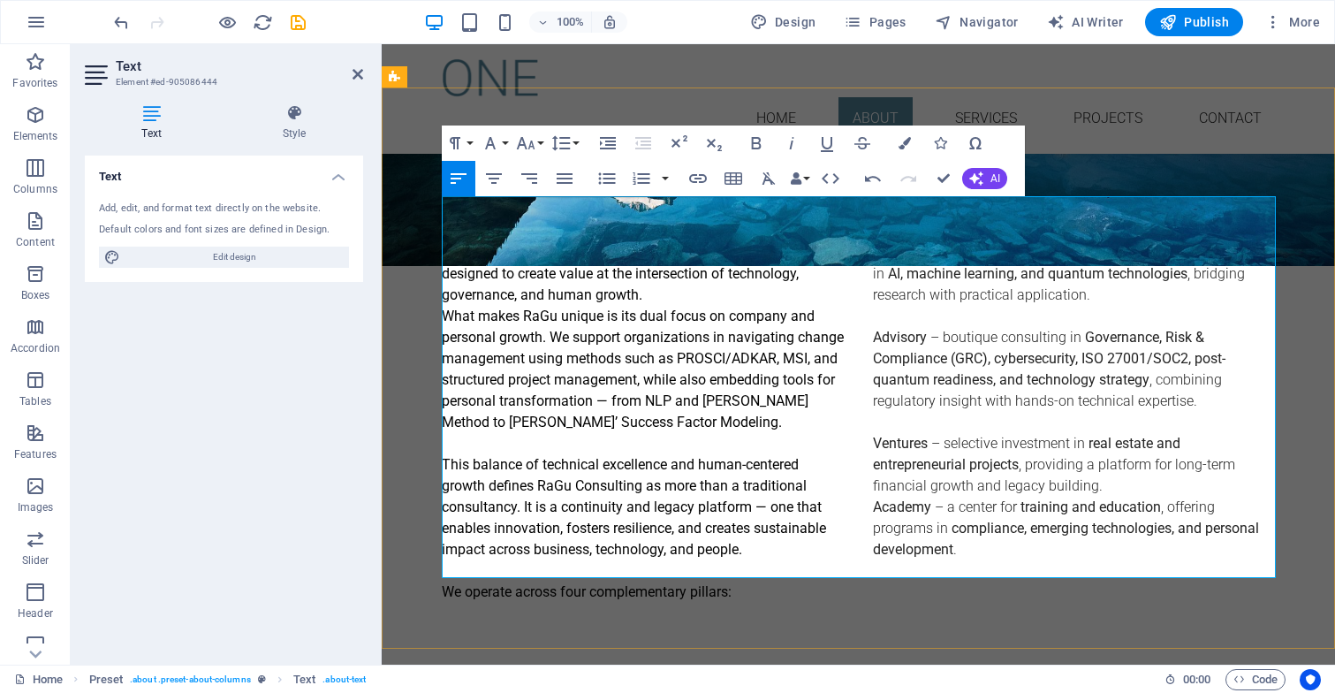
scroll to position [602, 0]
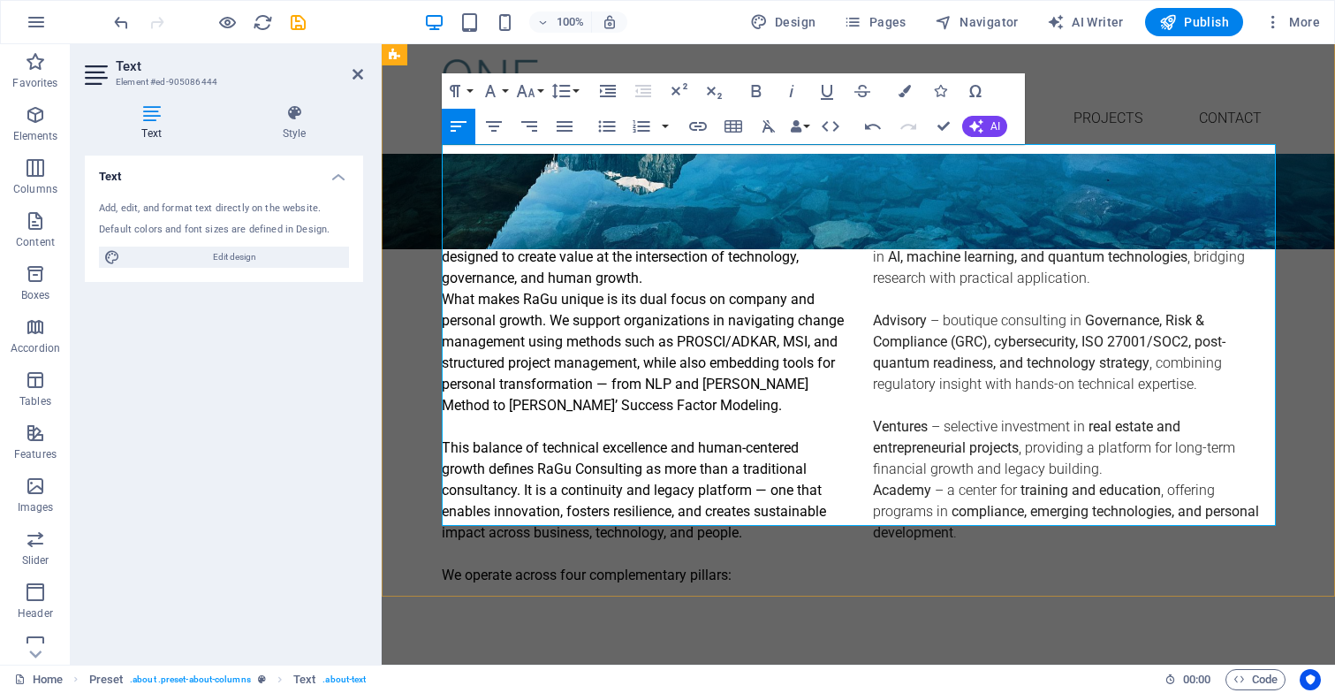
click at [755, 564] on p "We operate across four complementary pillars:" at bounding box center [643, 574] width 403 height 21
drag, startPoint x: 755, startPoint y: 490, endPoint x: 432, endPoint y: 489, distance: 323.3
click at [432, 489] on div "About us RaGu Consulting is a boutique advisory and innovation platform designe…" at bounding box center [858, 397] width 953 height 561
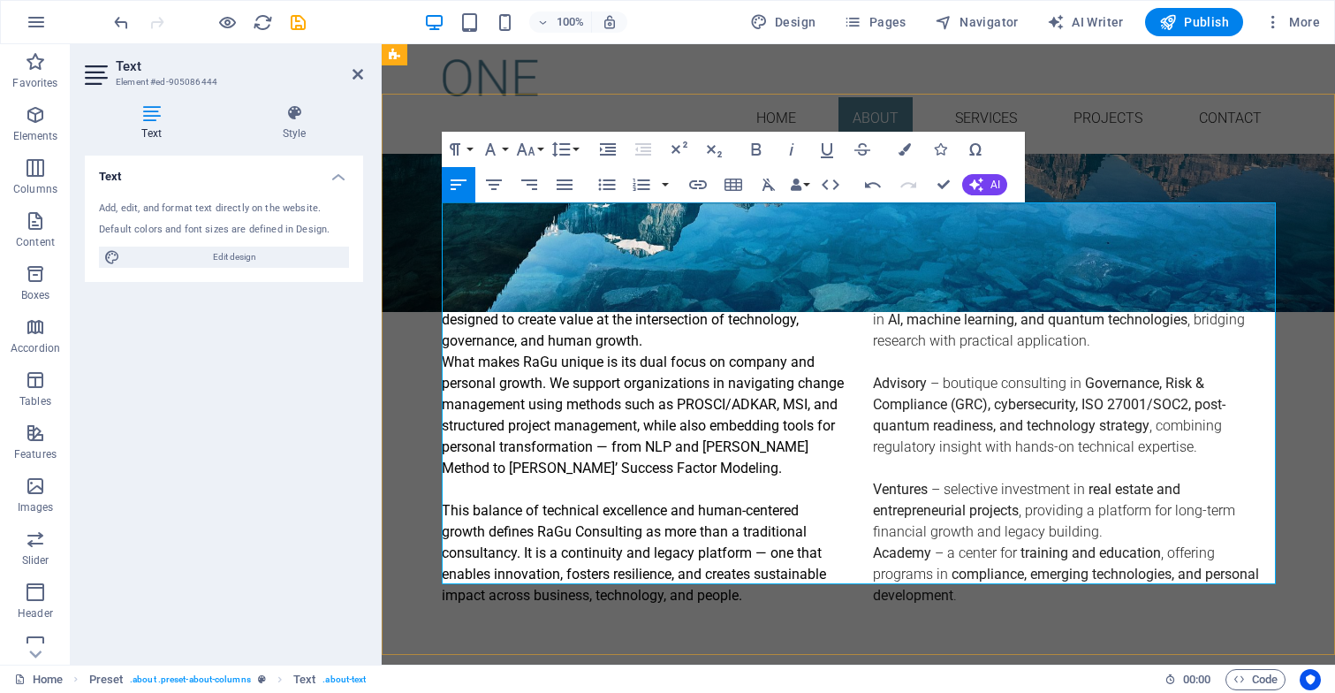
scroll to position [538, 0]
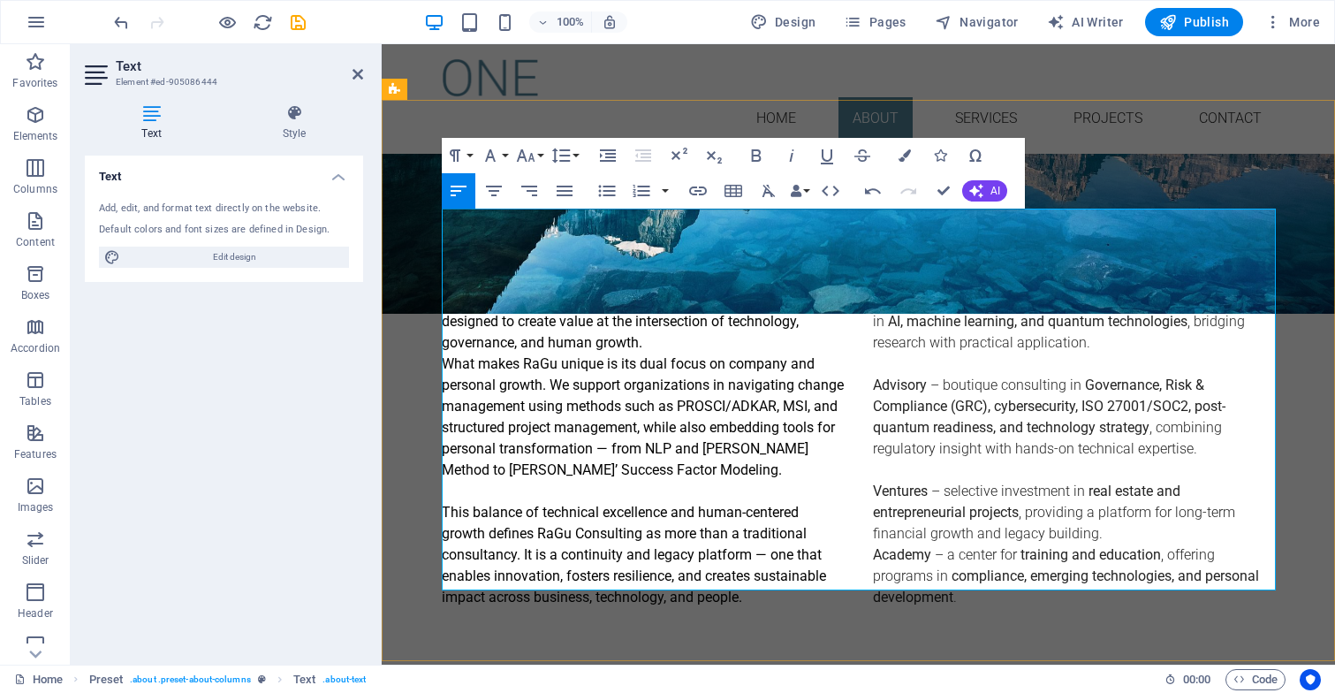
click at [875, 292] on strong "RaGu Labs" at bounding box center [907, 300] width 69 height 17
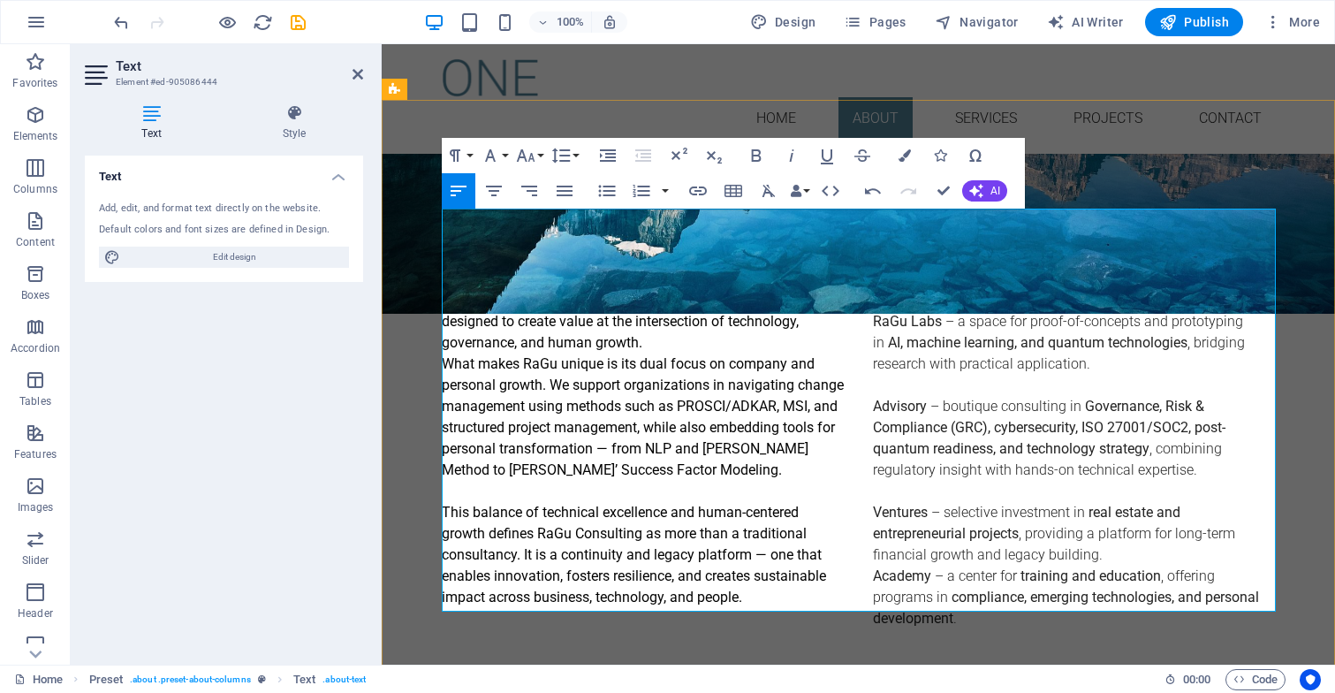
click at [871, 290] on div "RaGu Consulting is a boutique advisory and innovation platform designed to crea…" at bounding box center [859, 491] width 834 height 403
click at [873, 313] on strong "RaGu Labs" at bounding box center [907, 321] width 69 height 17
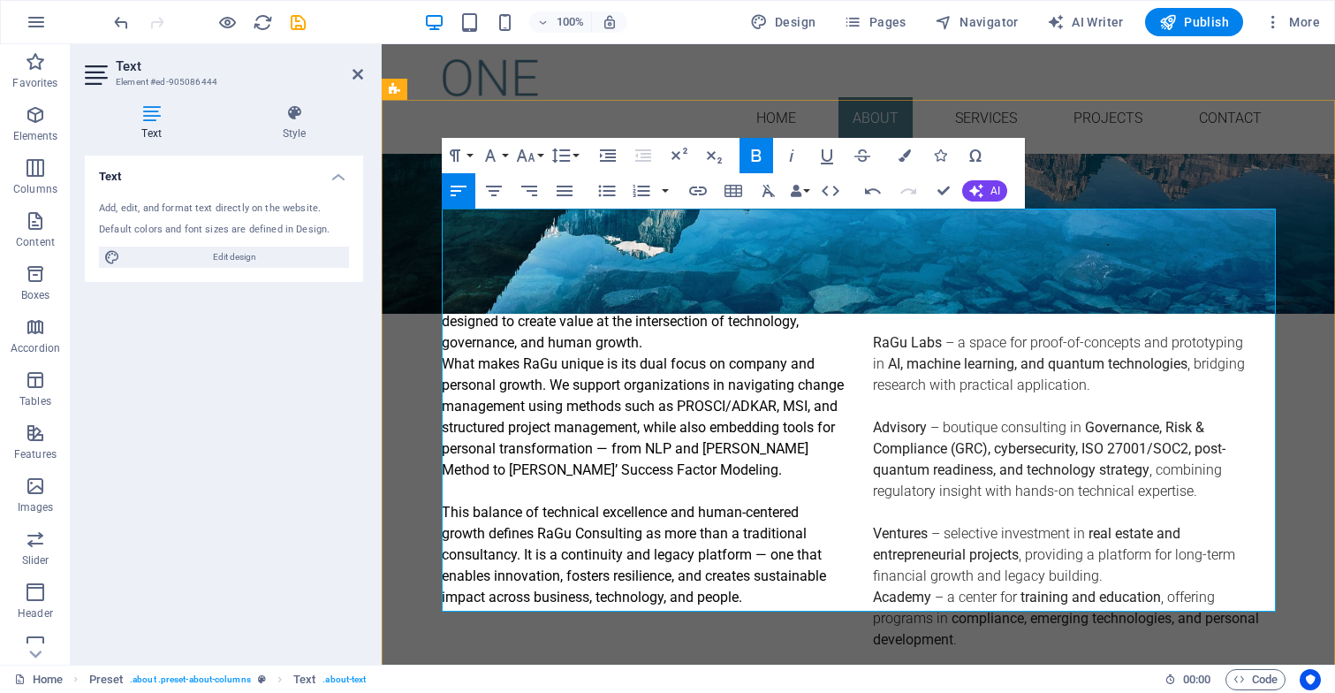
click at [875, 588] on strong "Academy" at bounding box center [902, 596] width 58 height 17
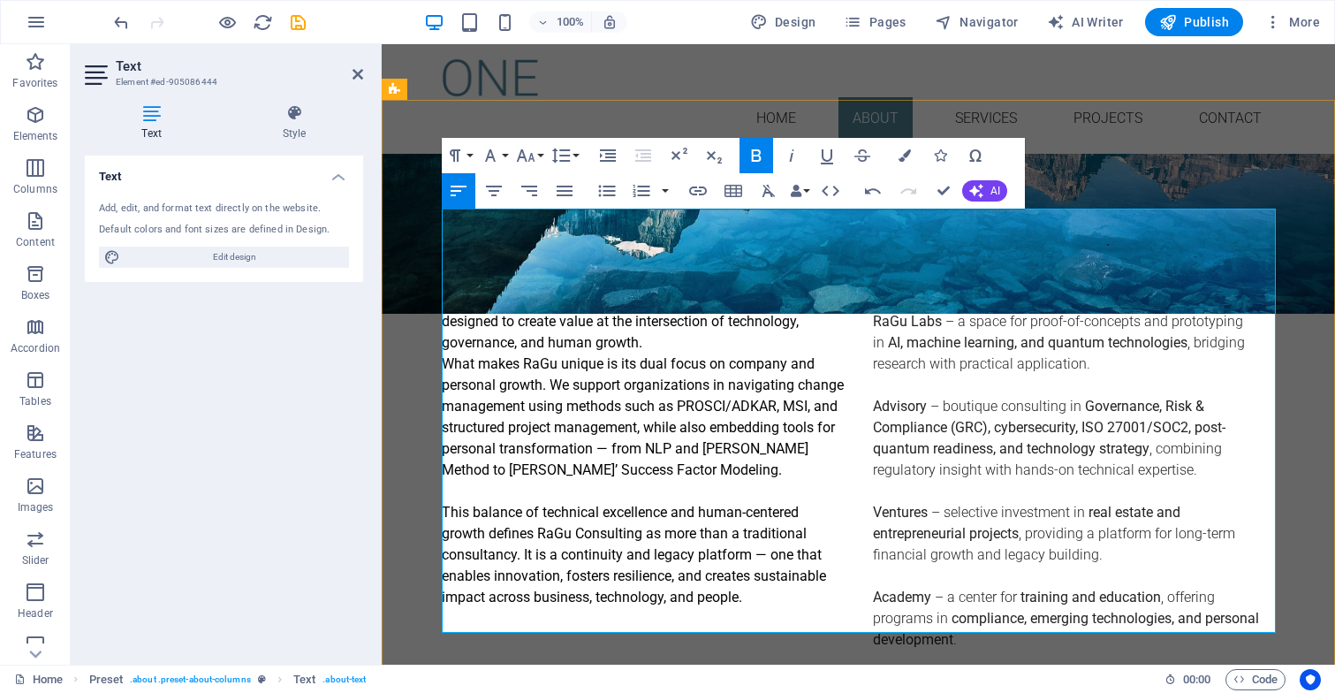
click at [444, 355] on span "What makes RaGu unique is its" at bounding box center [541, 363] width 198 height 17
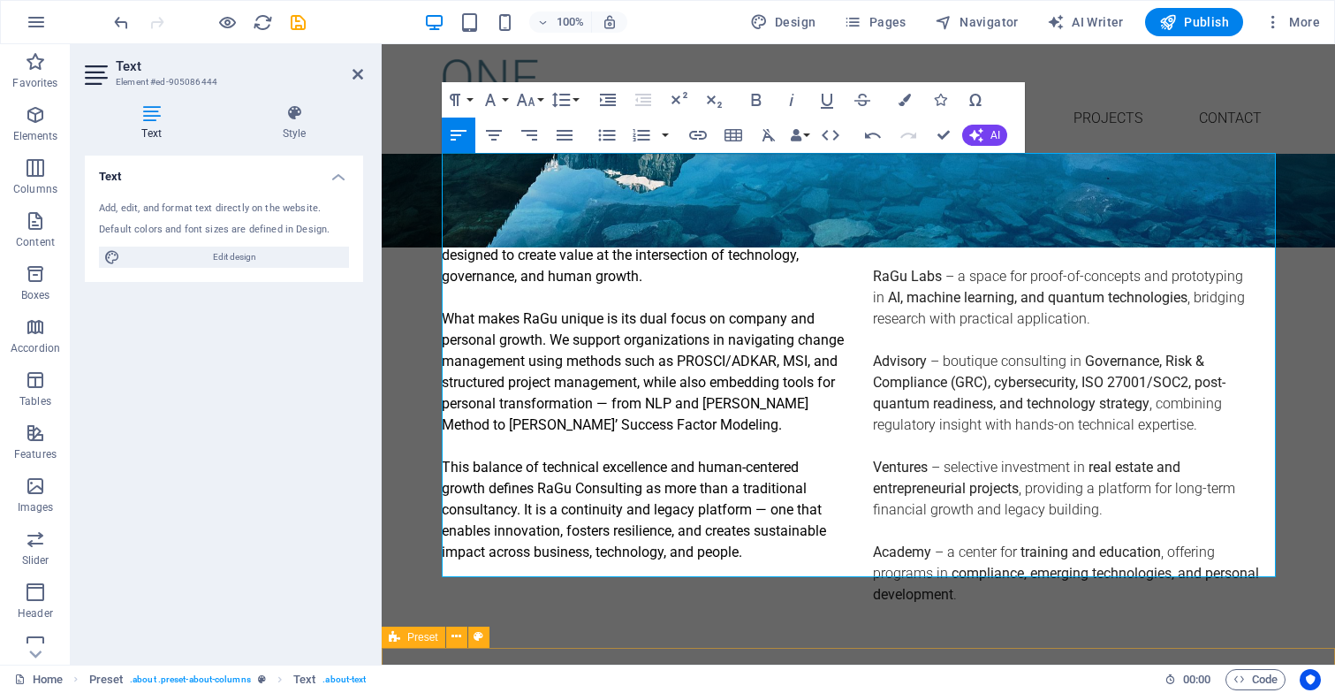
scroll to position [606, 0]
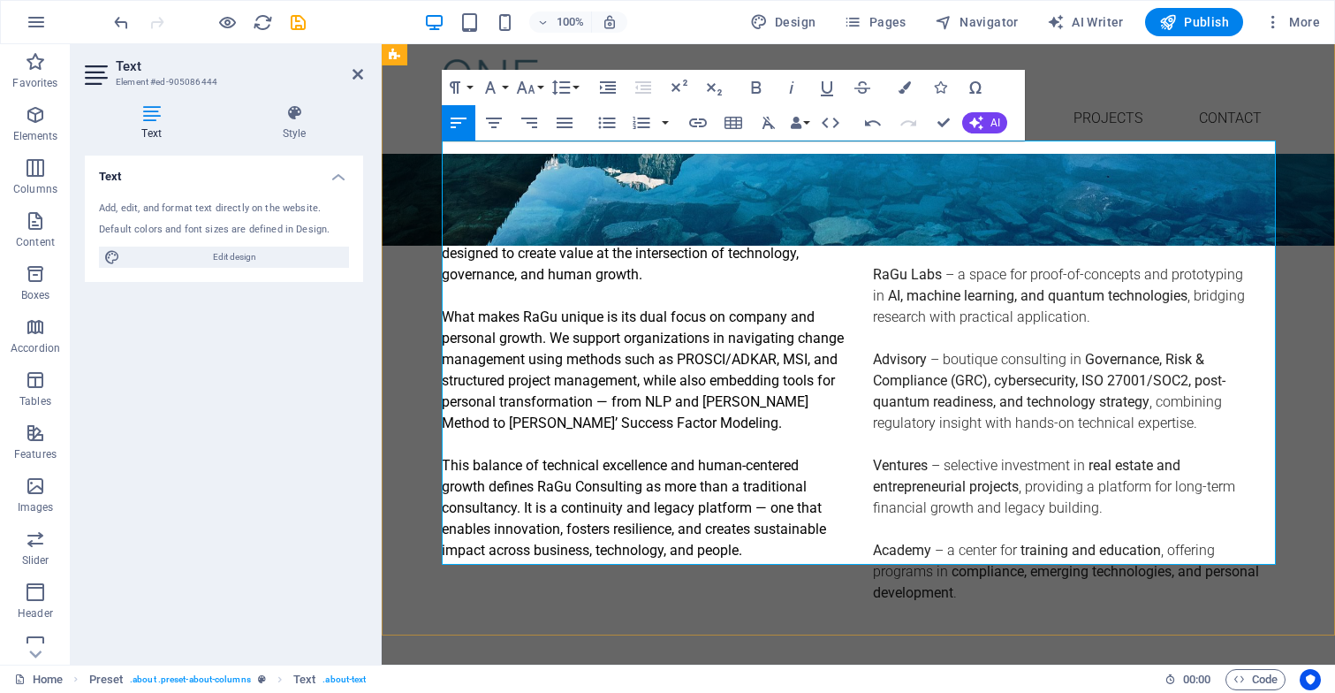
click at [481, 582] on p at bounding box center [643, 592] width 403 height 21
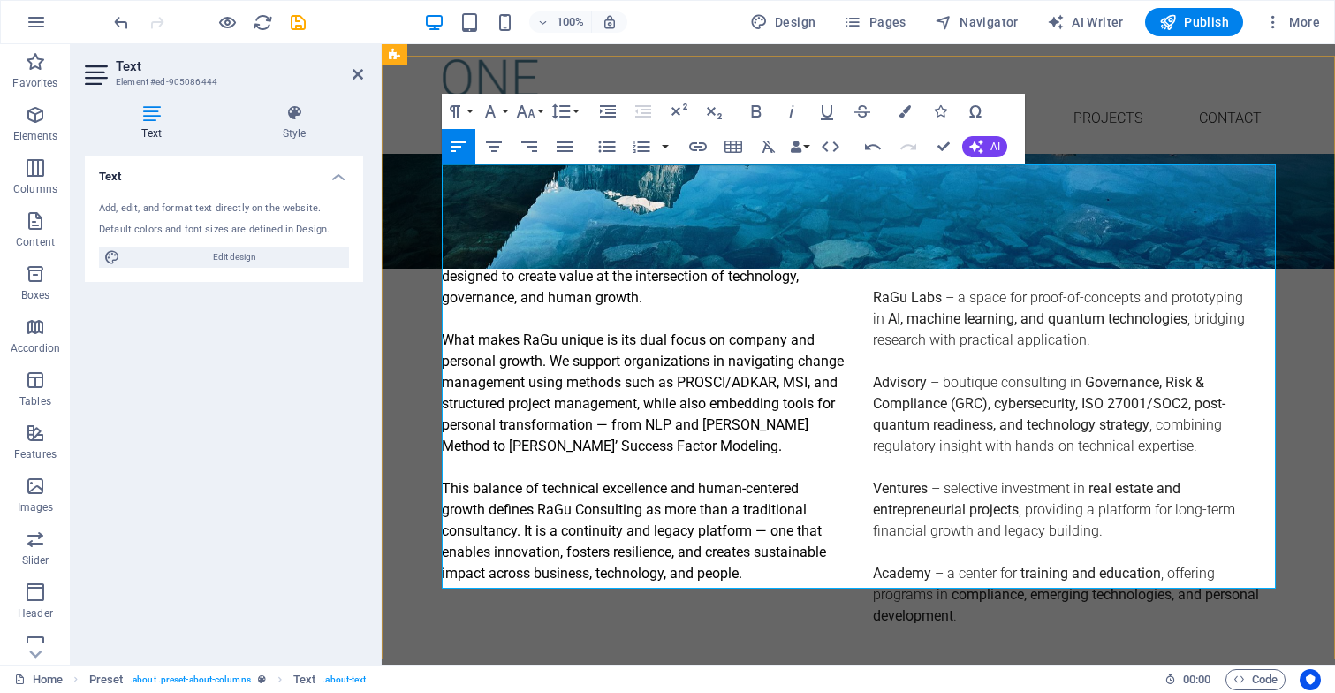
scroll to position [582, 0]
click at [488, 458] on p at bounding box center [643, 468] width 403 height 21
click at [484, 606] on p at bounding box center [643, 616] width 403 height 21
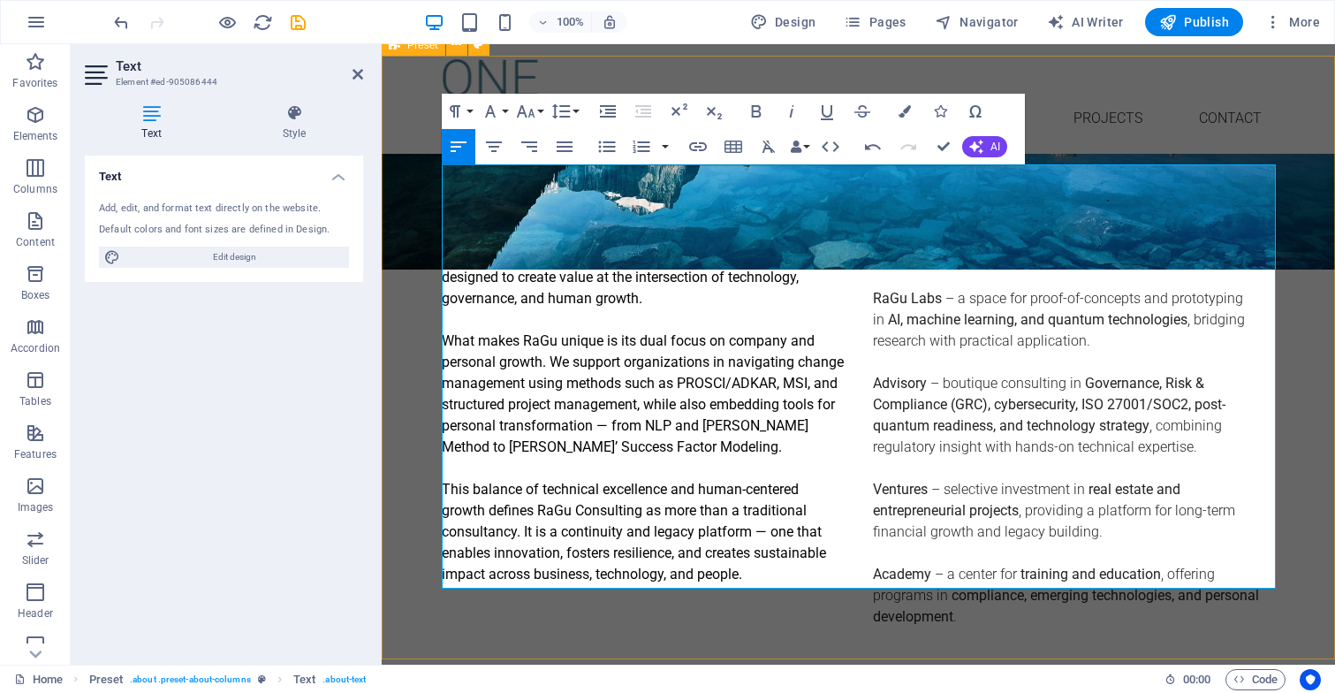
click at [582, 621] on div "About us RaGu Consulting is a boutique advisory and innovation platform designe…" at bounding box center [858, 438] width 953 height 603
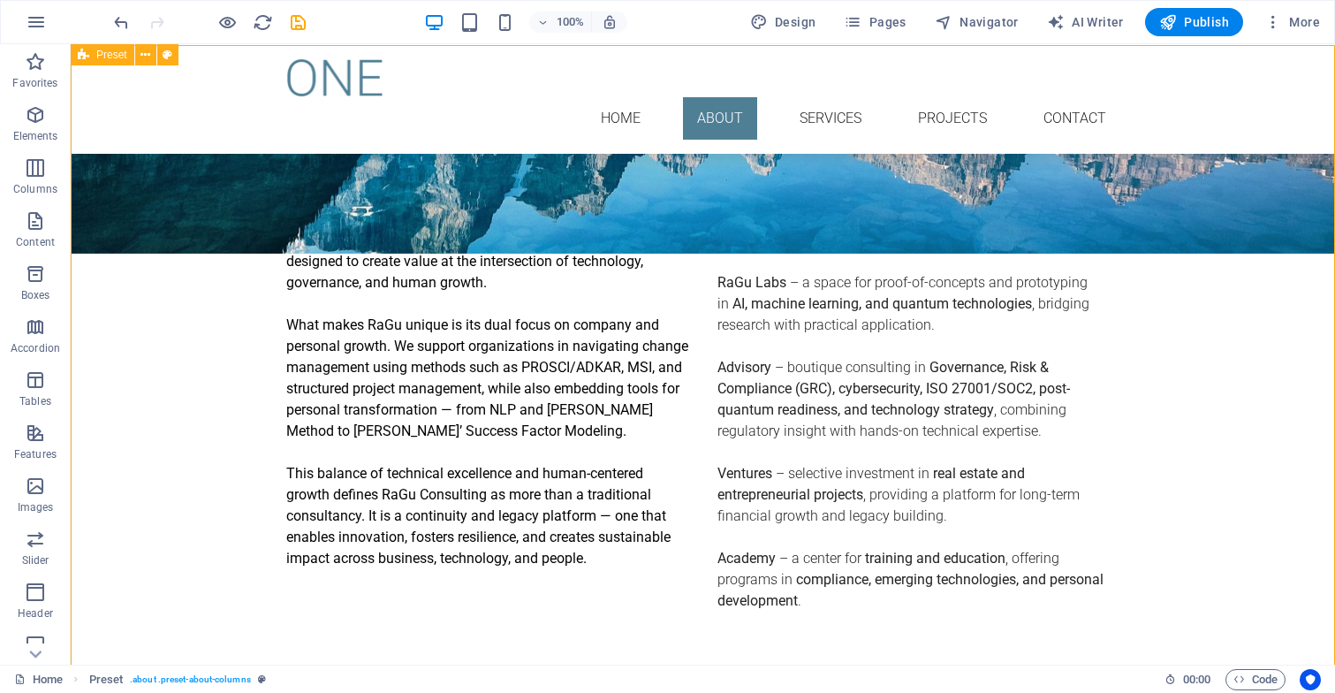
scroll to position [573, 0]
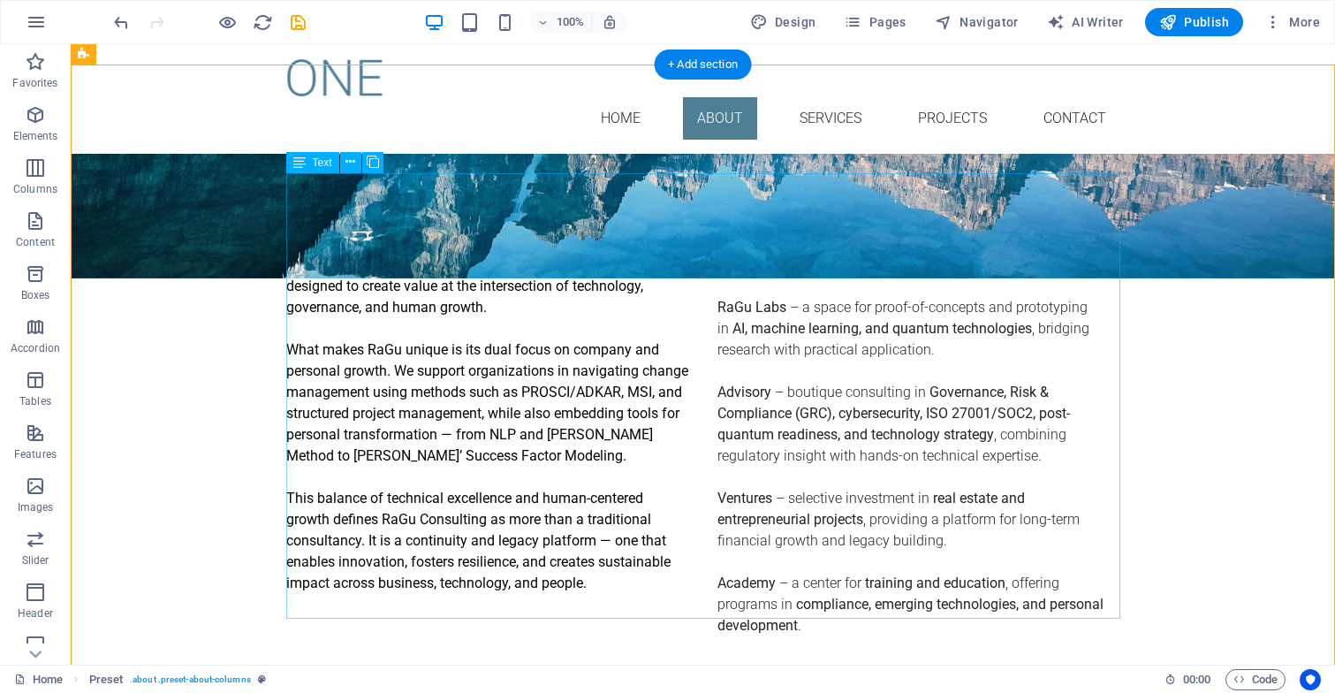
click at [616, 428] on div "RaGu Consulting is a boutique advisory and innovation platform designed to crea…" at bounding box center [703, 466] width 834 height 424
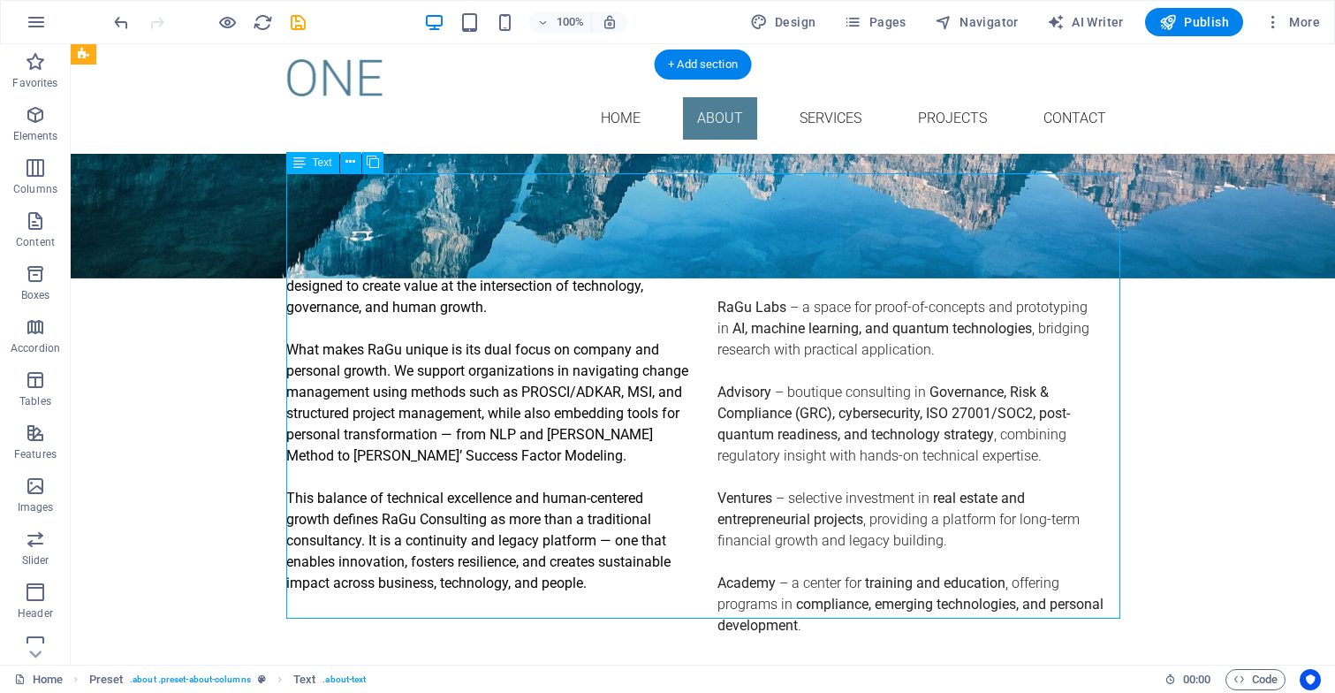
click at [630, 444] on div "RaGu Consulting is a boutique advisory and innovation platform designed to crea…" at bounding box center [703, 466] width 834 height 424
click at [287, 268] on div "RaGu Consulting is a boutique advisory and innovation platform designed to crea…" at bounding box center [703, 466] width 834 height 424
click at [346, 259] on div "RaGu Consulting is a boutique advisory and innovation platform designed to crea…" at bounding box center [703, 466] width 834 height 424
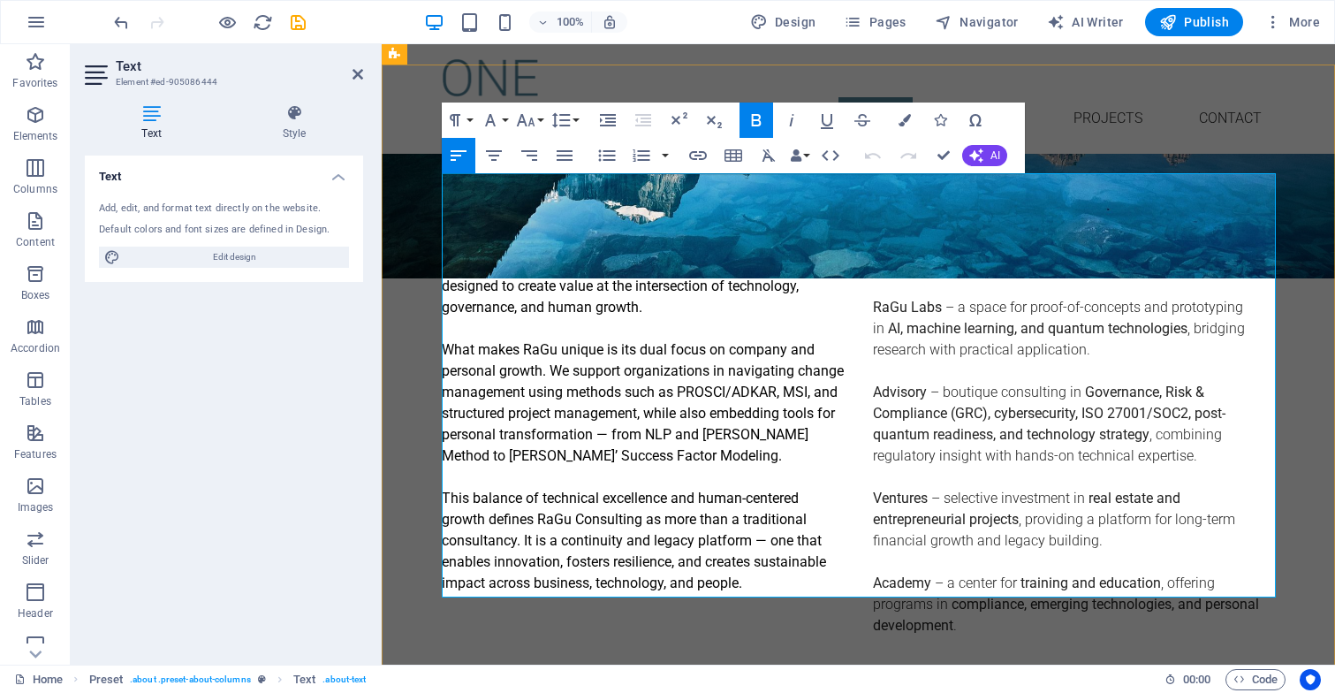
click at [712, 254] on p "RaGu Consulting is a boutique advisory and innovation platform designed to crea…" at bounding box center [643, 286] width 403 height 64
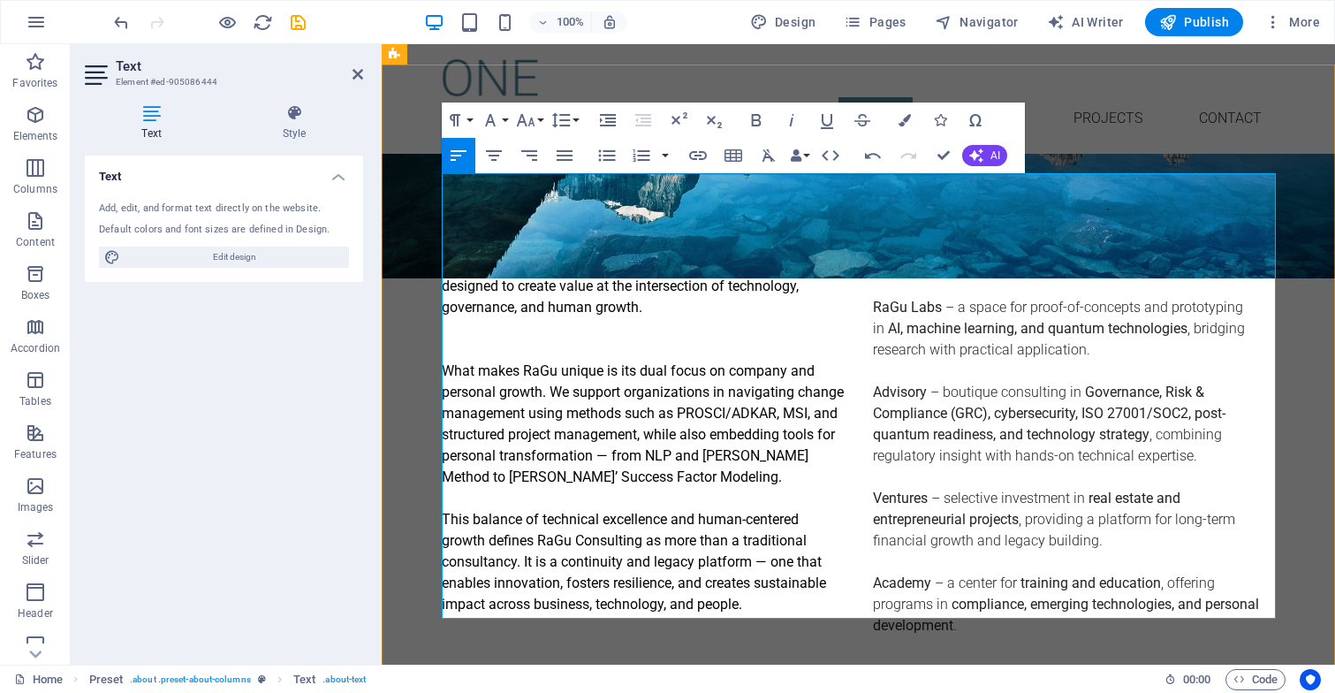
click at [443, 509] on p "This balance of technical excellence and human-centered growth defines RaGu Con…" at bounding box center [643, 562] width 403 height 106
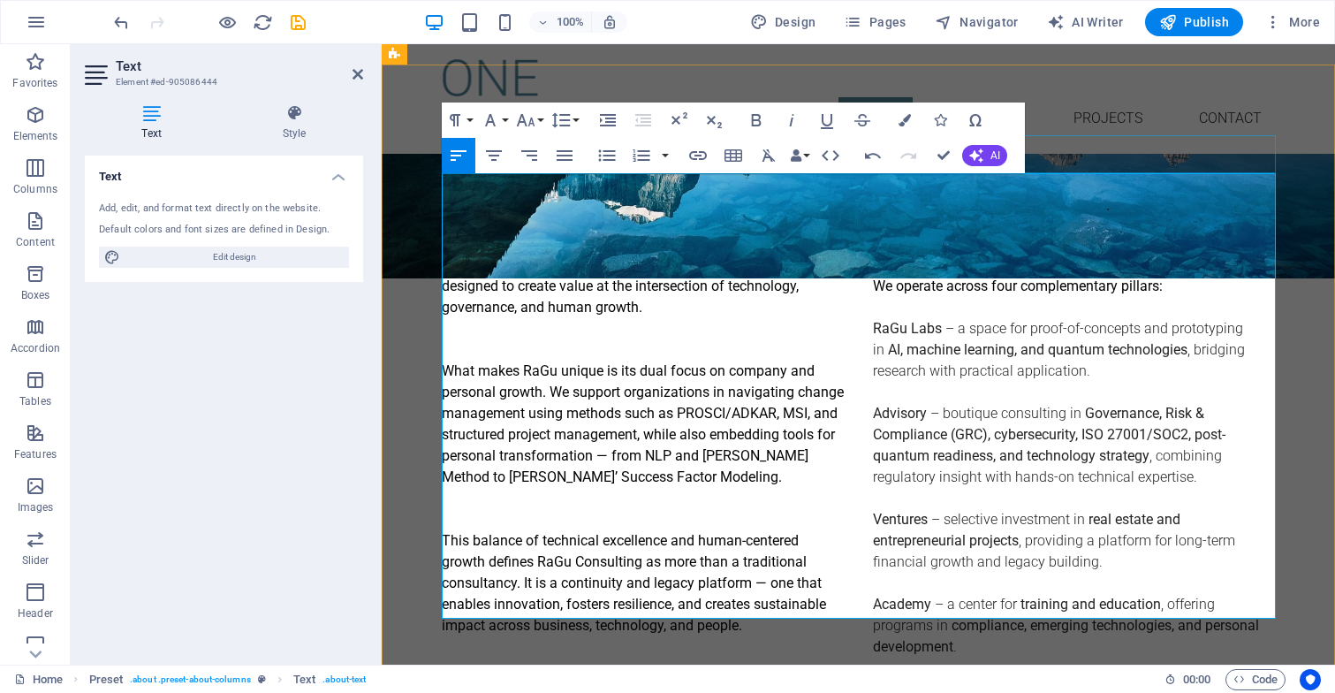
click at [1117, 216] on div "About us" at bounding box center [859, 235] width 834 height 38
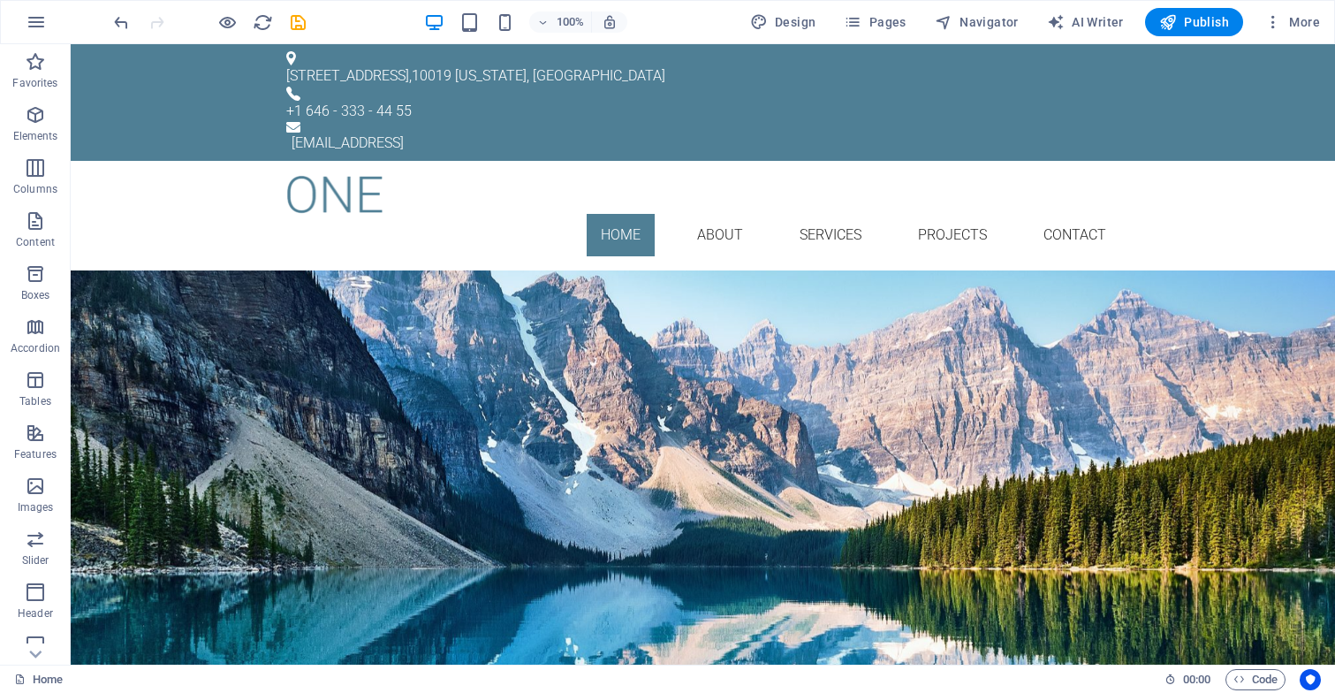
scroll to position [0, 0]
click at [701, 490] on div "Learn more" at bounding box center [703, 476] width 834 height 39
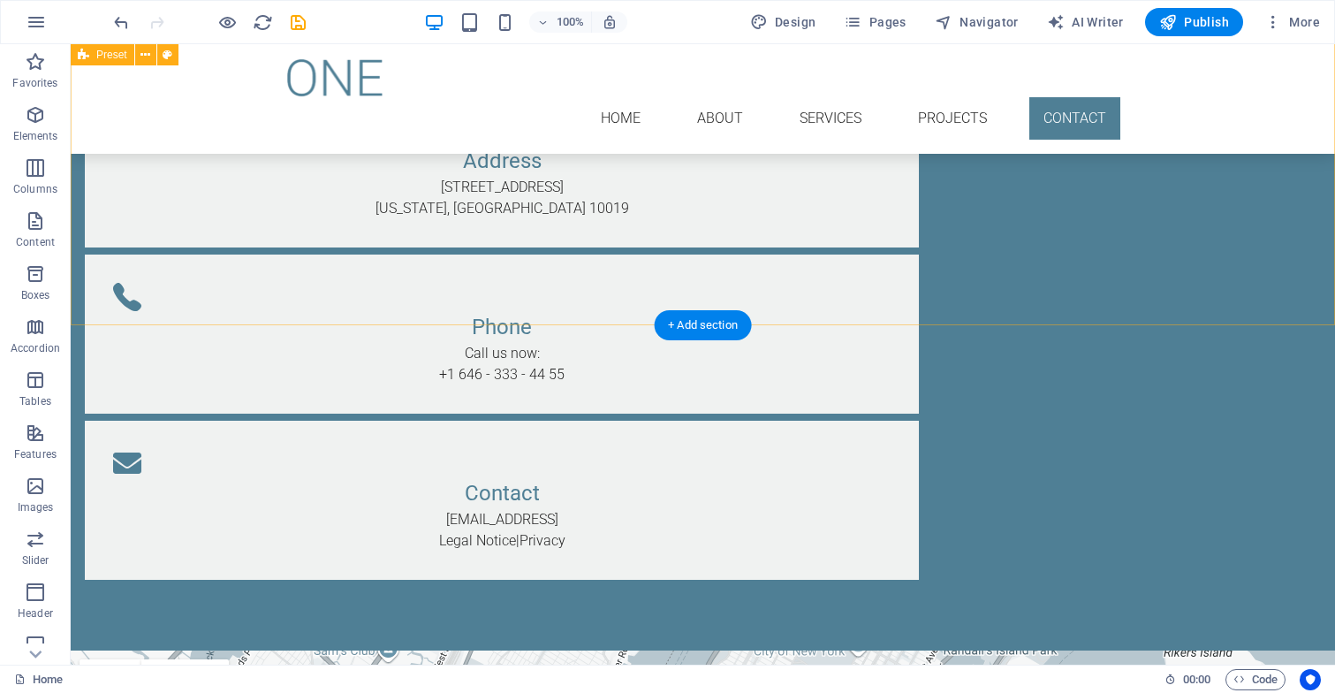
scroll to position [3774, 0]
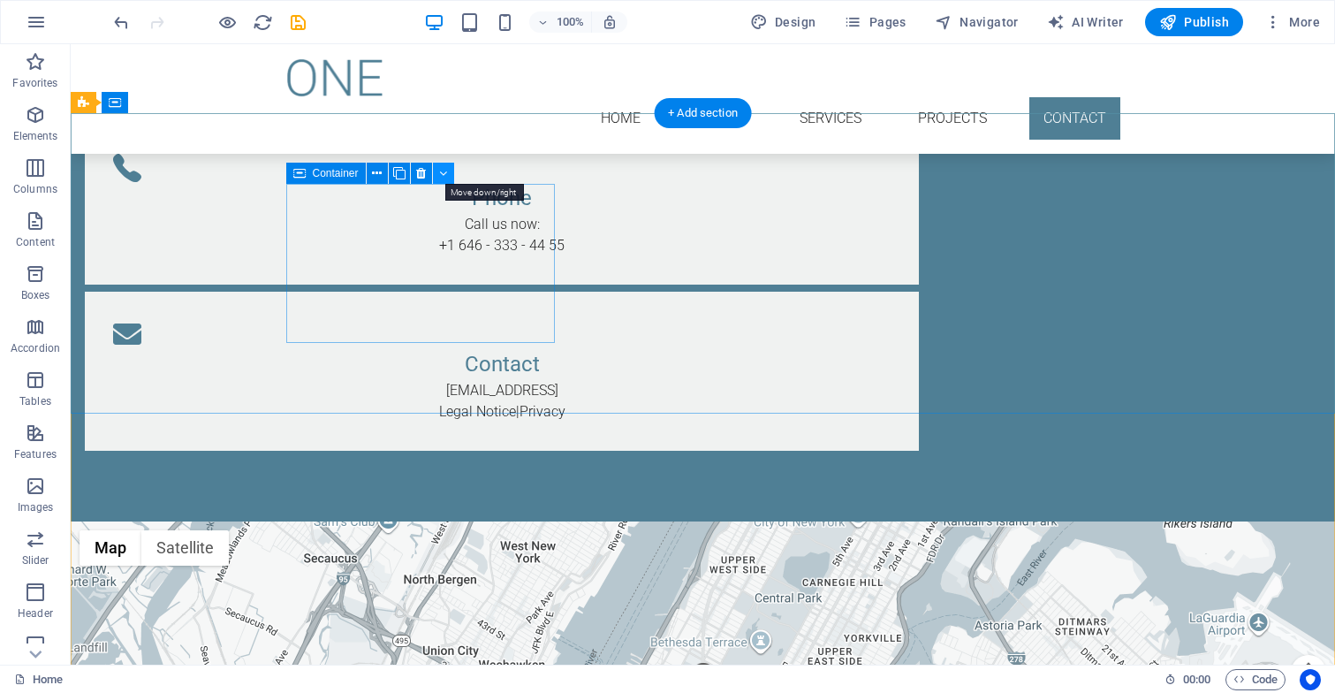
click at [443, 170] on icon at bounding box center [443, 173] width 8 height 19
click at [413, 185] on div "Container" at bounding box center [375, 174] width 179 height 22
click at [420, 170] on icon at bounding box center [421, 173] width 10 height 19
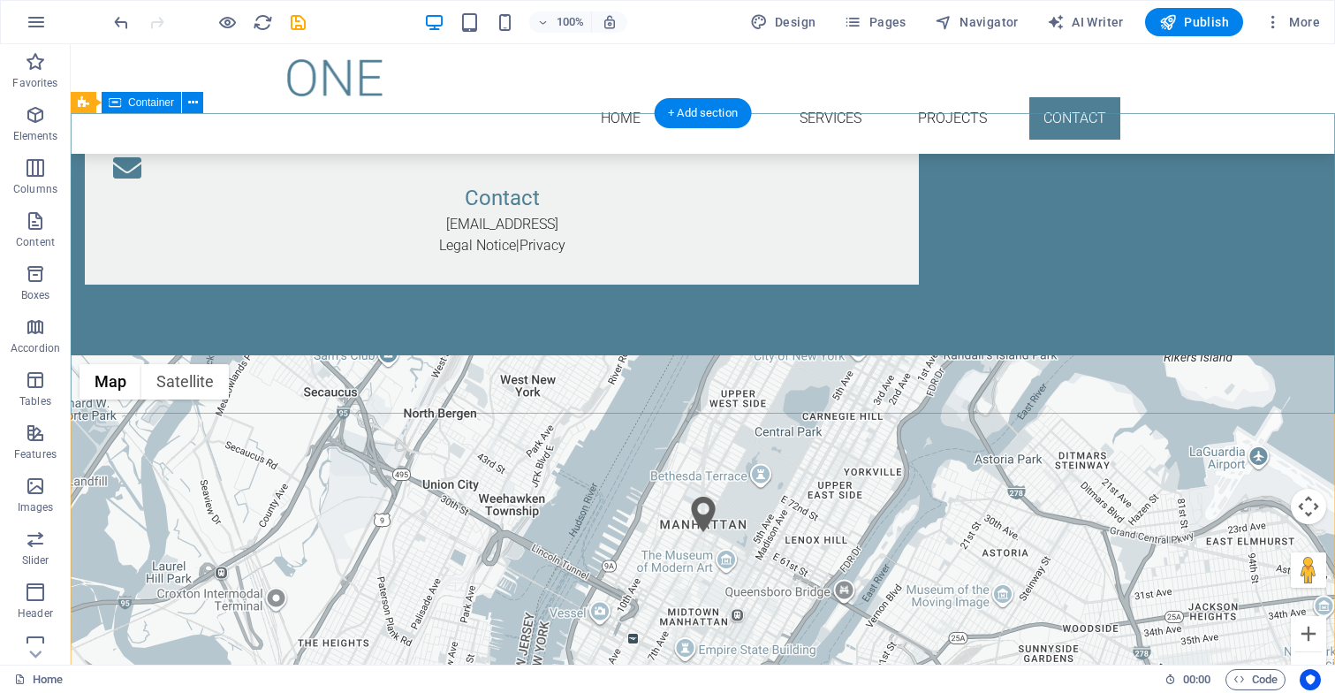
click at [421, 178] on div "Address [STREET_ADDRESS][US_STATE] Contact [EMAIL_ADDRESS] Legal Notice | Priva…" at bounding box center [703, 122] width 1264 height 466
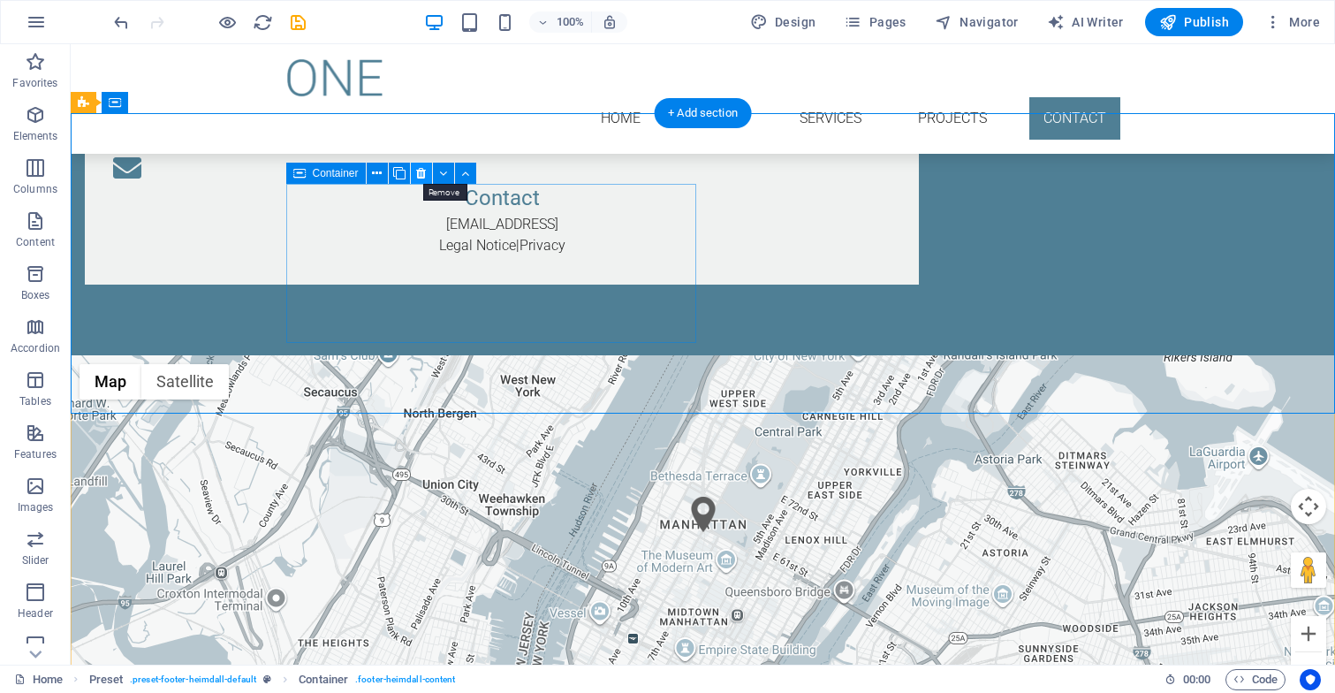
click at [425, 178] on icon at bounding box center [421, 173] width 10 height 19
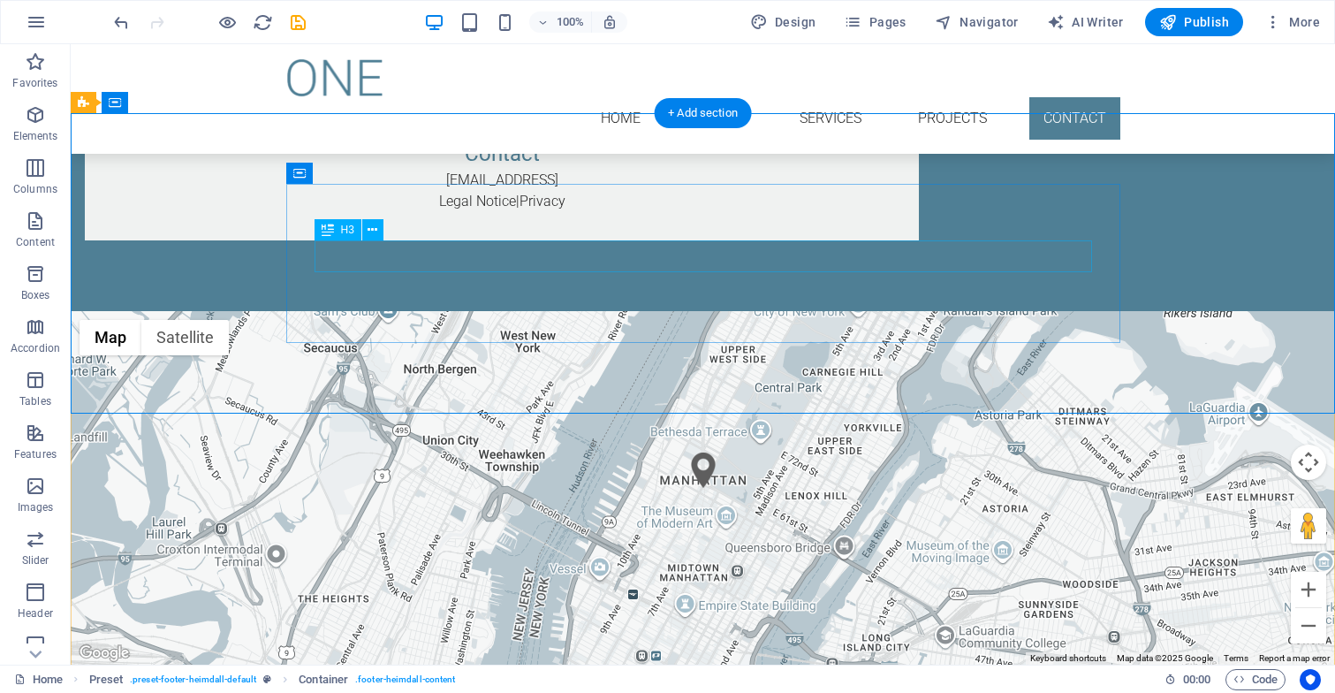
click at [505, 170] on div "Contact" at bounding box center [501, 154] width 777 height 32
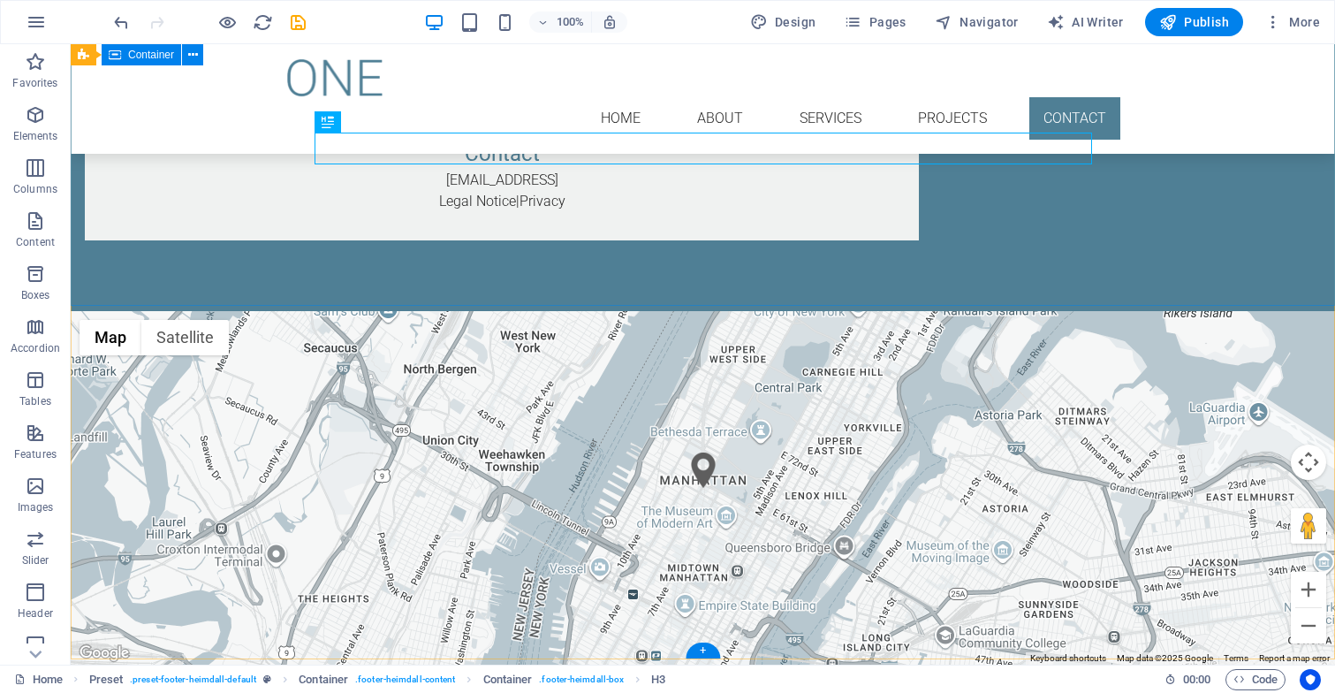
scroll to position [3876, 0]
click at [505, 398] on div "← Move left → Move right ↑ Move up ↓ Move down + Zoom in - Zoom out Home Jump l…" at bounding box center [703, 487] width 1264 height 353
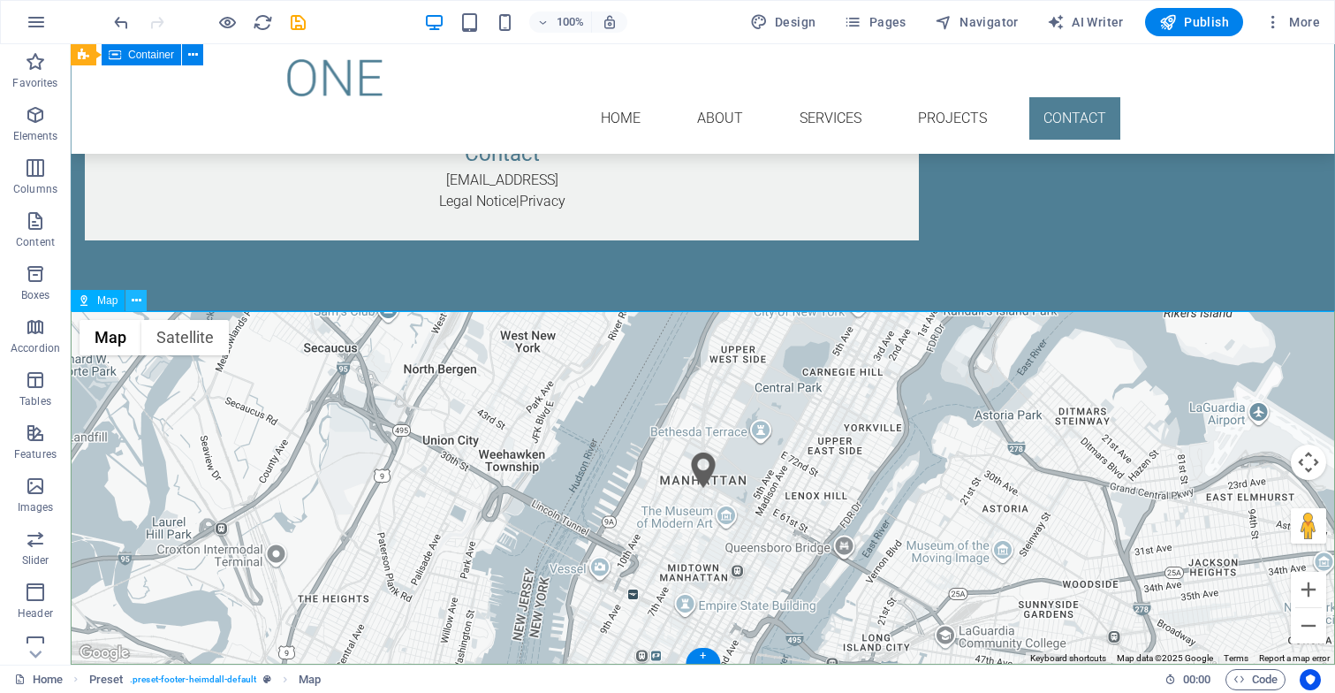
click at [140, 305] on icon at bounding box center [137, 301] width 10 height 19
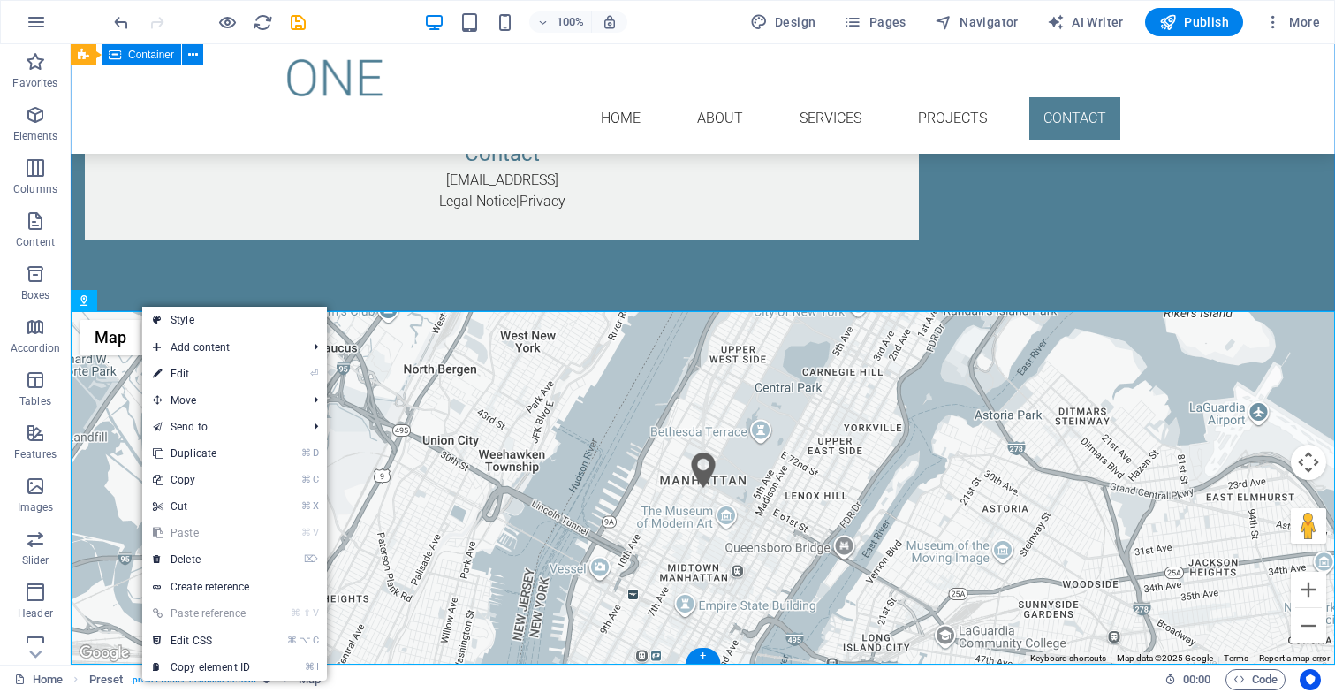
click at [186, 246] on div "Contact [EMAIL_ADDRESS] Legal Notice | Privacy" at bounding box center [703, 161] width 1264 height 300
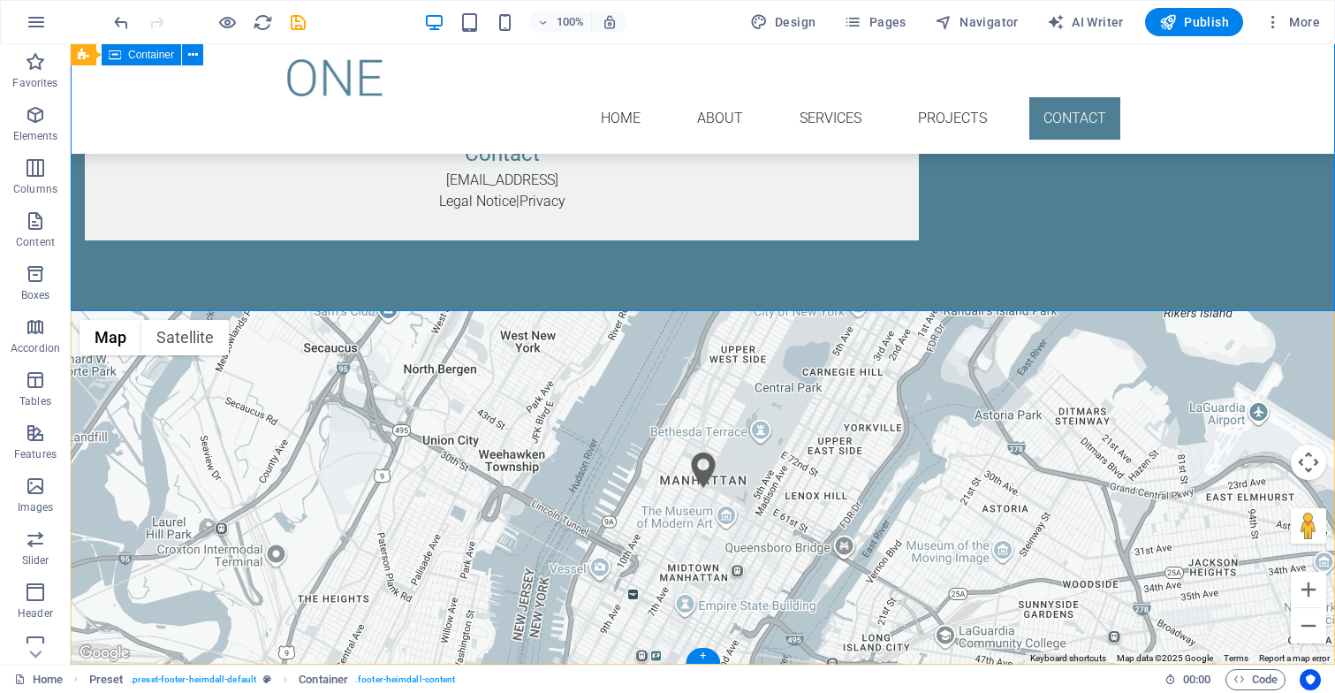
click at [919, 292] on div "Contact [EMAIL_ADDRESS] Legal Notice | Privacy" at bounding box center [703, 161] width 1264 height 300
click at [915, 341] on div "← Move left → Move right ↑ Move up ↓ Move down + Zoom in - Zoom out Home Jump l…" at bounding box center [703, 487] width 1264 height 353
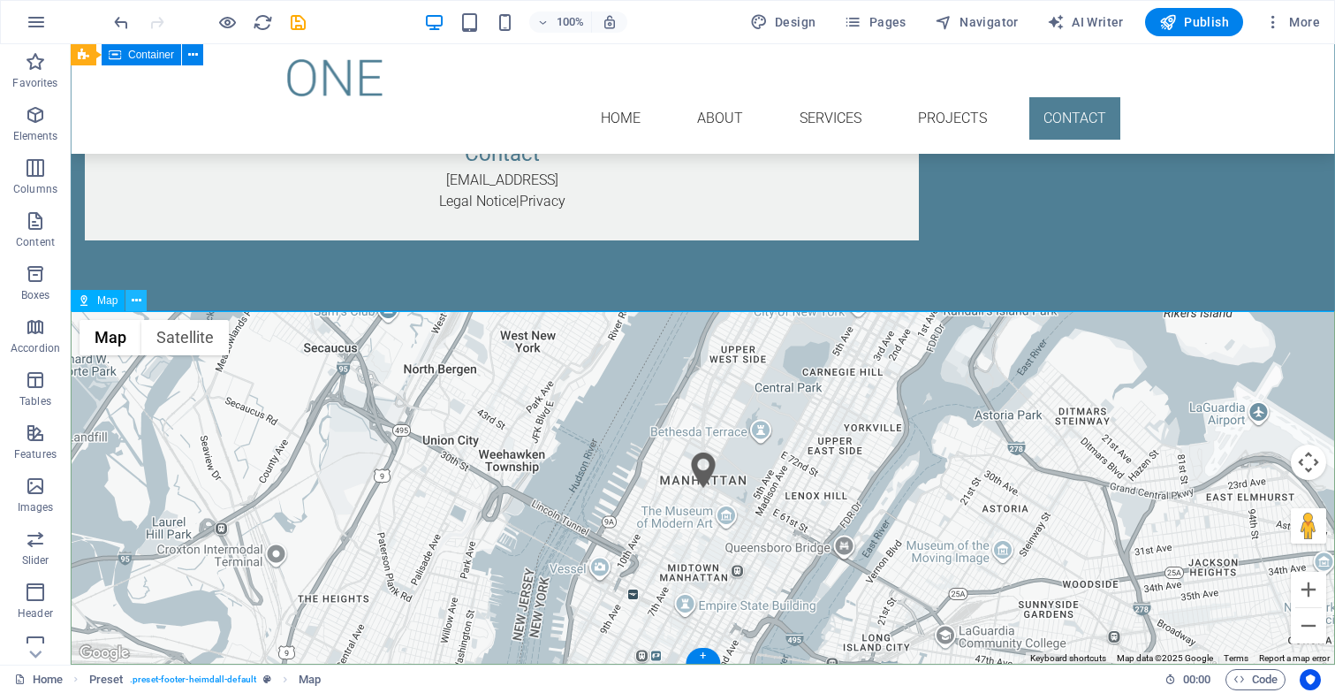
click at [142, 303] on button at bounding box center [135, 300] width 21 height 21
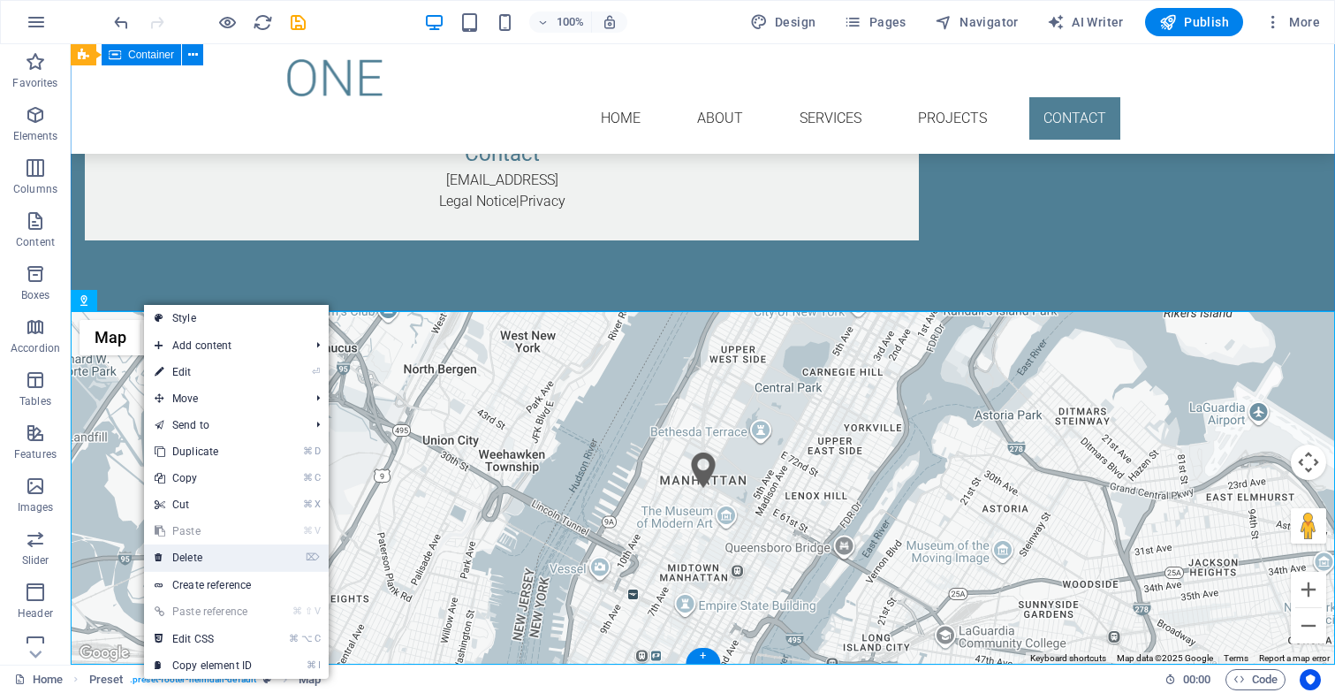
click at [186, 558] on link "⌦ Delete" at bounding box center [203, 557] width 118 height 27
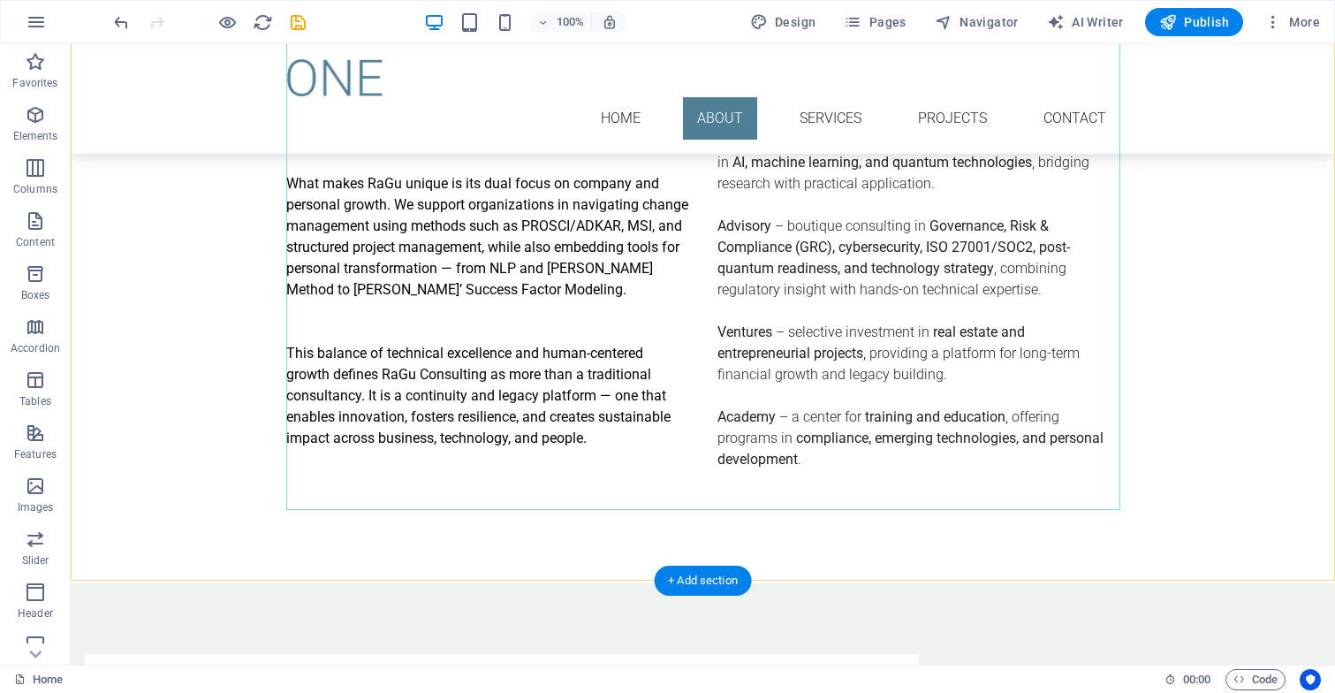
scroll to position [881, 0]
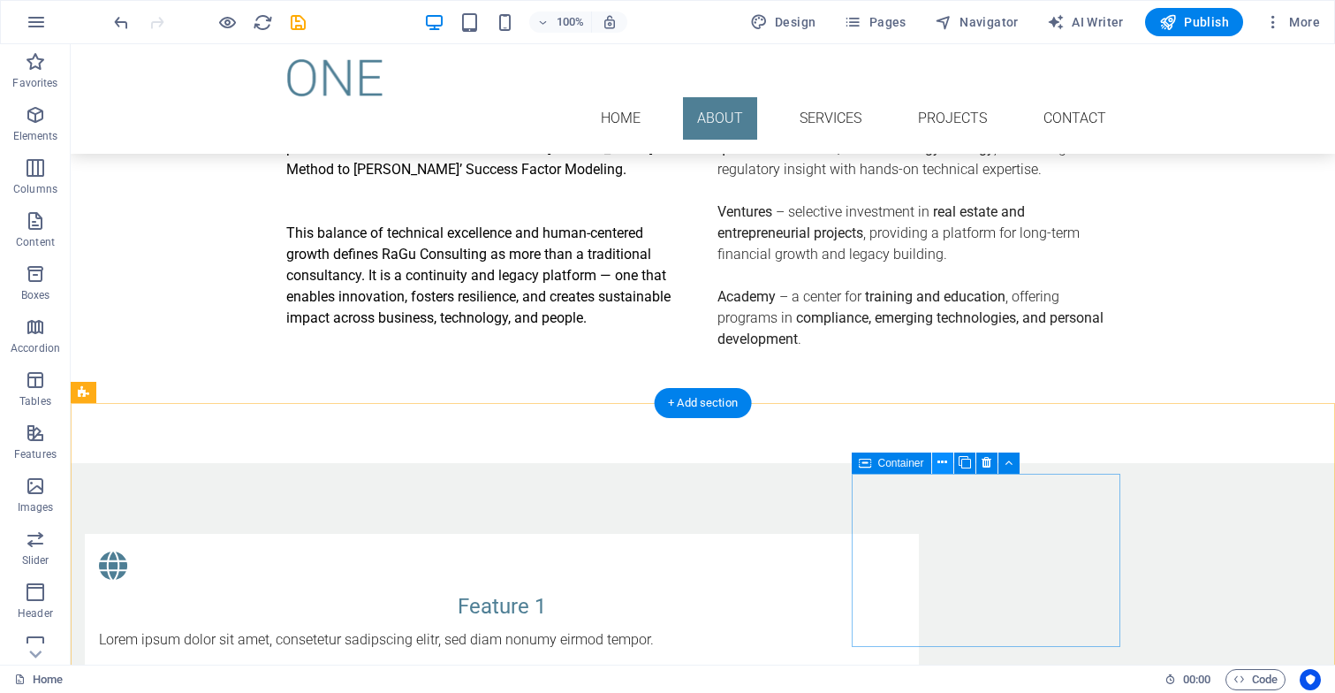
click at [943, 464] on icon at bounding box center [942, 462] width 10 height 19
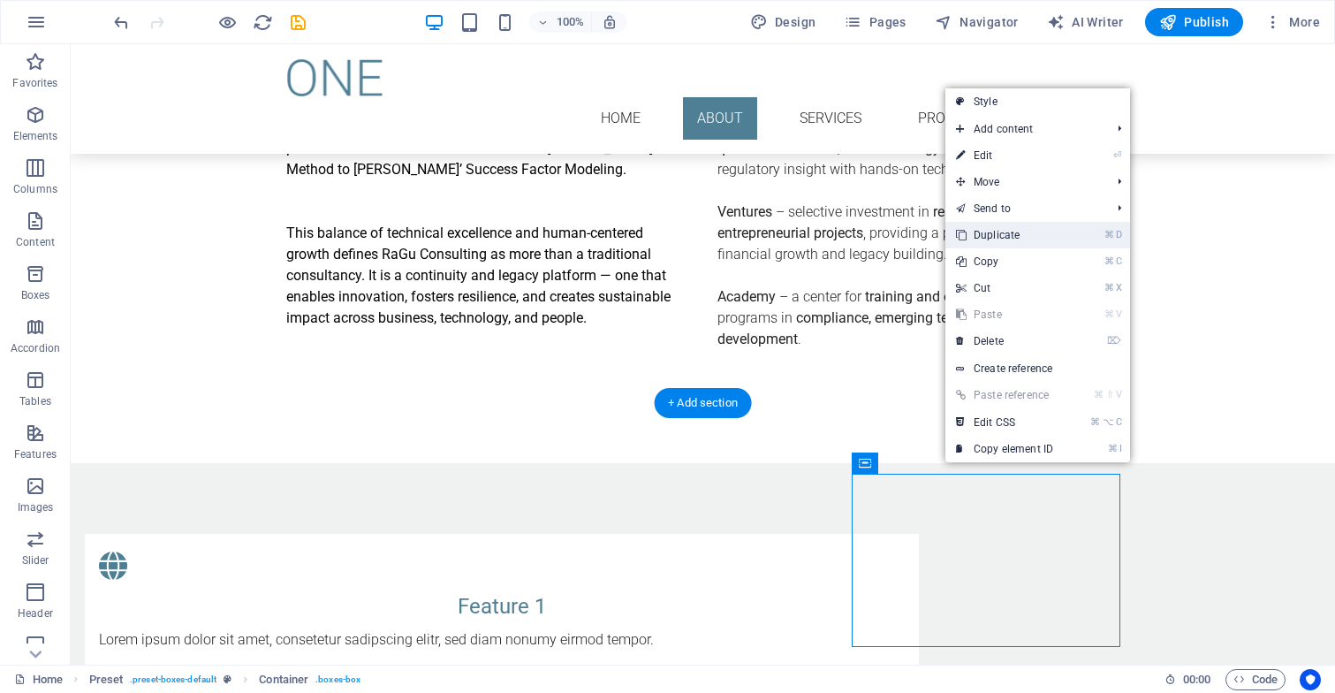
click at [986, 231] on link "⌘ D Duplicate" at bounding box center [1004, 235] width 118 height 27
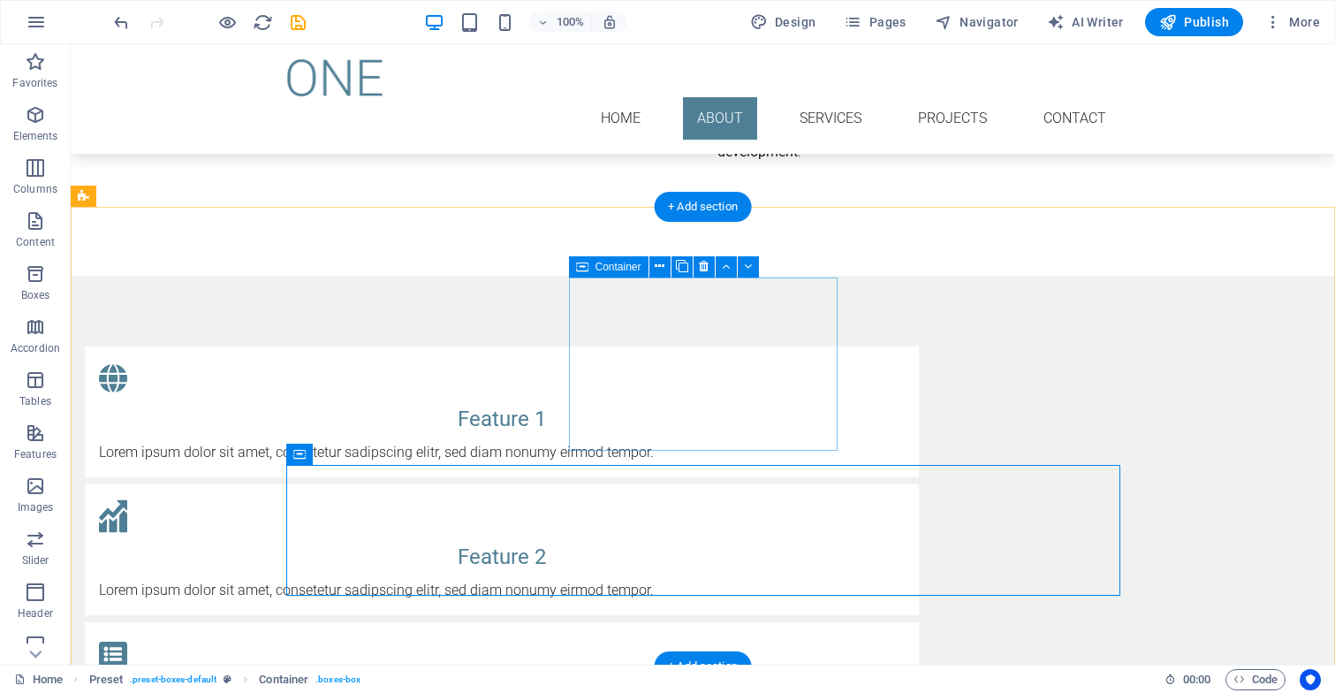
scroll to position [1094, 0]
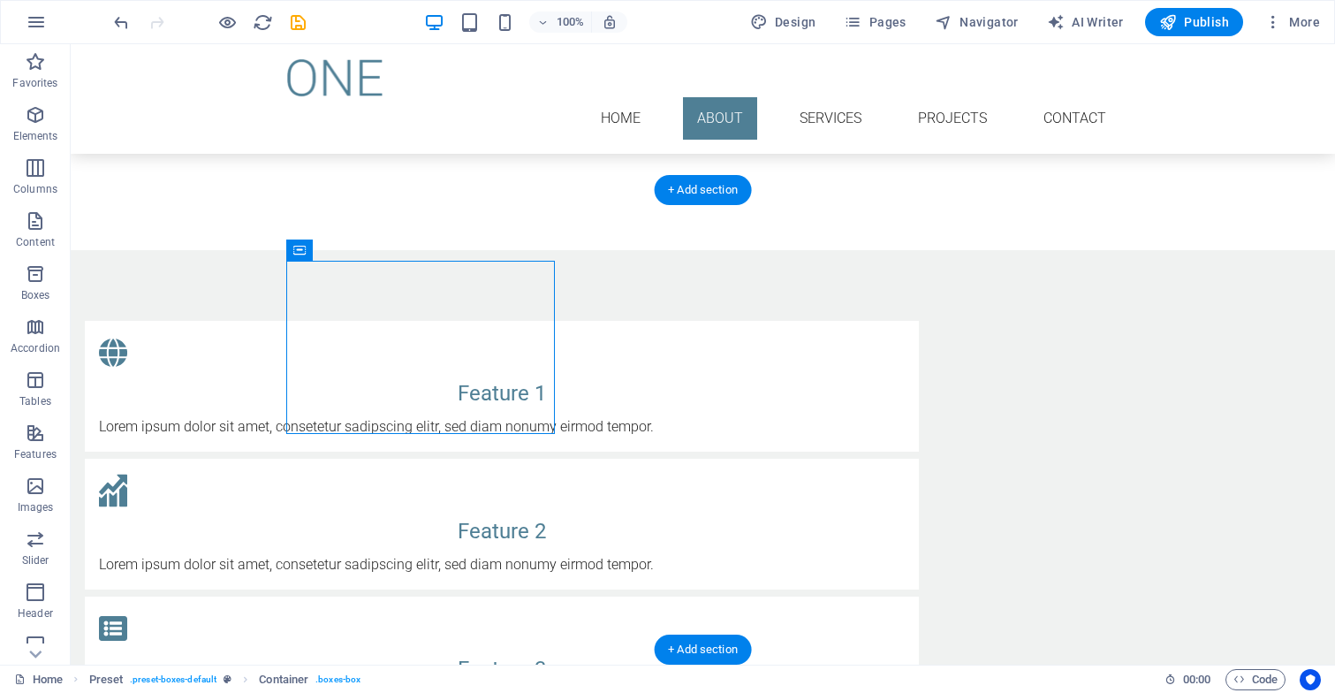
drag, startPoint x: 325, startPoint y: 262, endPoint x: 269, endPoint y: 262, distance: 55.7
click at [269, 262] on div "Feature 1 Lorem ipsum dolor sit amet, consetetur sadipscing elitr, sed diam non…" at bounding box center [703, 592] width 1264 height 685
click at [1121, 530] on div "Feature 1 Lorem ipsum dolor sit amet, consetetur sadipscing elitr, sed diam non…" at bounding box center [703, 592] width 1264 height 685
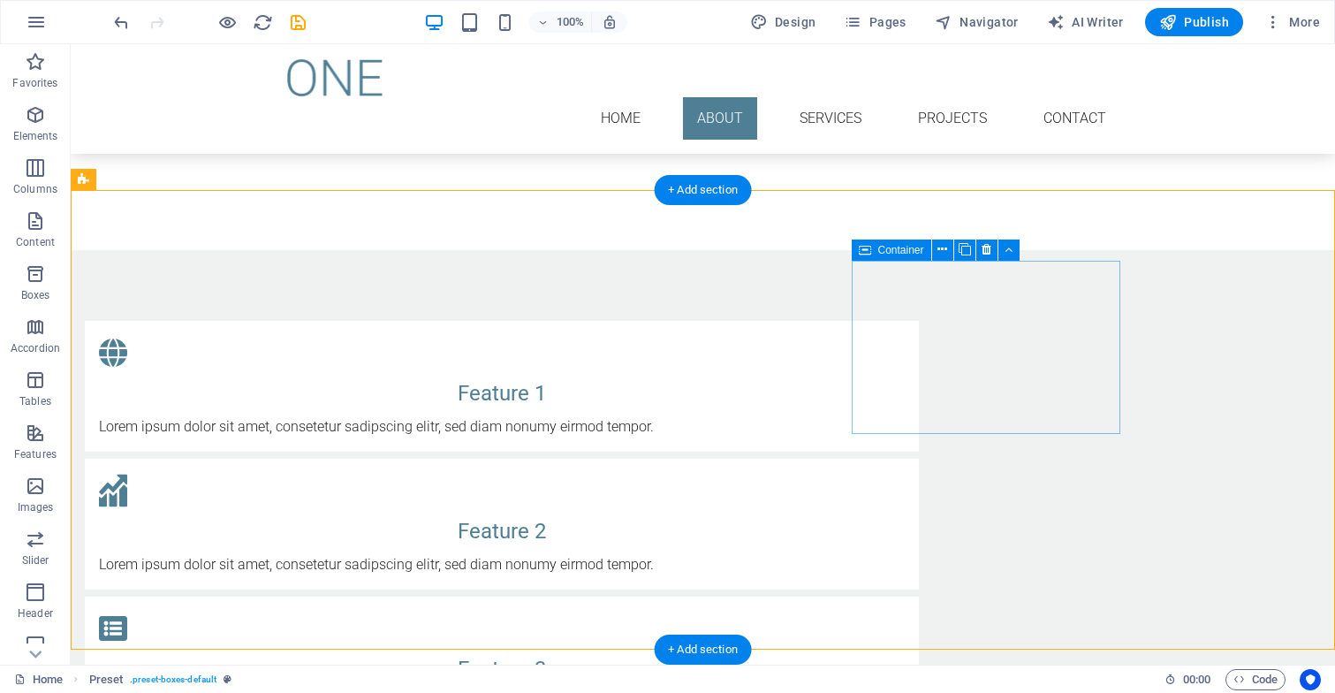
click at [919, 596] on div "Feature 3 Lorem ipsum dolor sit amet, consetetur sadipscing elitr, sed diam non…" at bounding box center [502, 661] width 834 height 131
click at [1203, 275] on div "Feature 1 Lorem ipsum dolor sit amet, consetetur sadipscing elitr, sed diam non…" at bounding box center [703, 592] width 1264 height 685
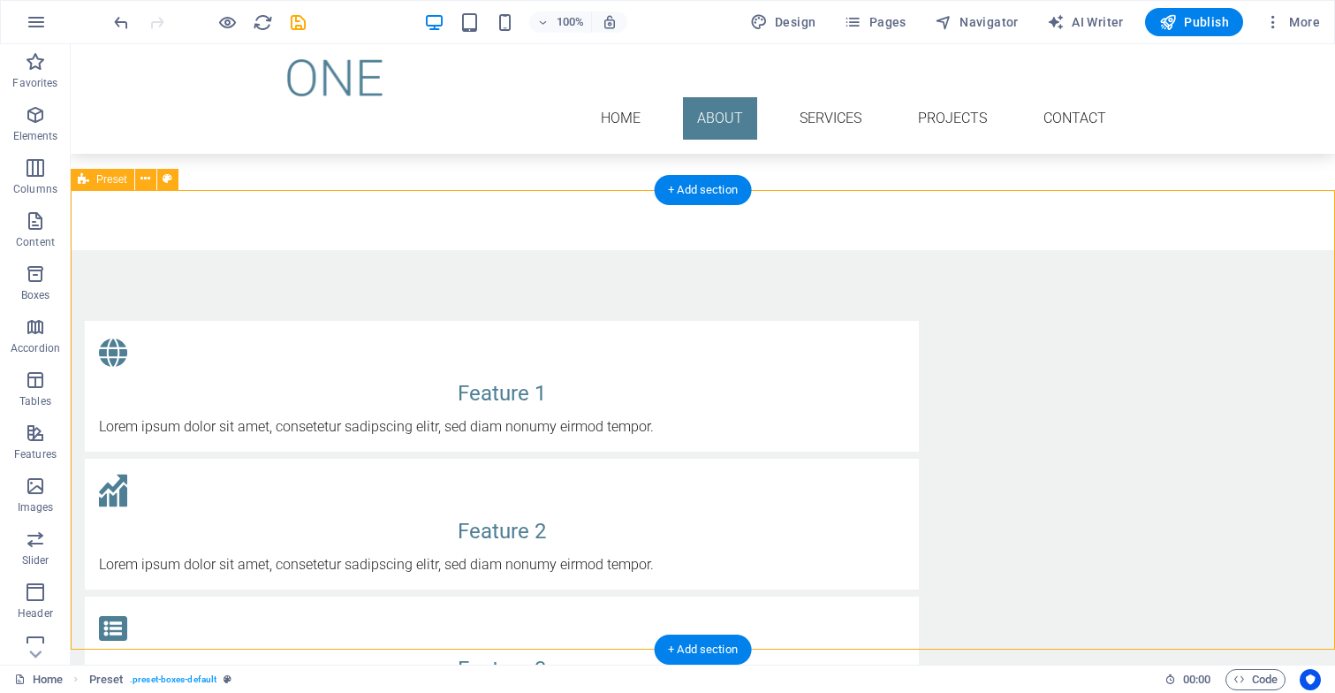
drag, startPoint x: 229, startPoint y: 230, endPoint x: 283, endPoint y: 429, distance: 206.8
click at [283, 429] on div "Feature 1 Lorem ipsum dolor sit amet, consetetur sadipscing elitr, sed diam non…" at bounding box center [703, 592] width 1264 height 685
click at [205, 339] on div "Feature 1 Lorem ipsum dolor sit amet, consetetur sadipscing elitr, sed diam non…" at bounding box center [703, 592] width 1264 height 685
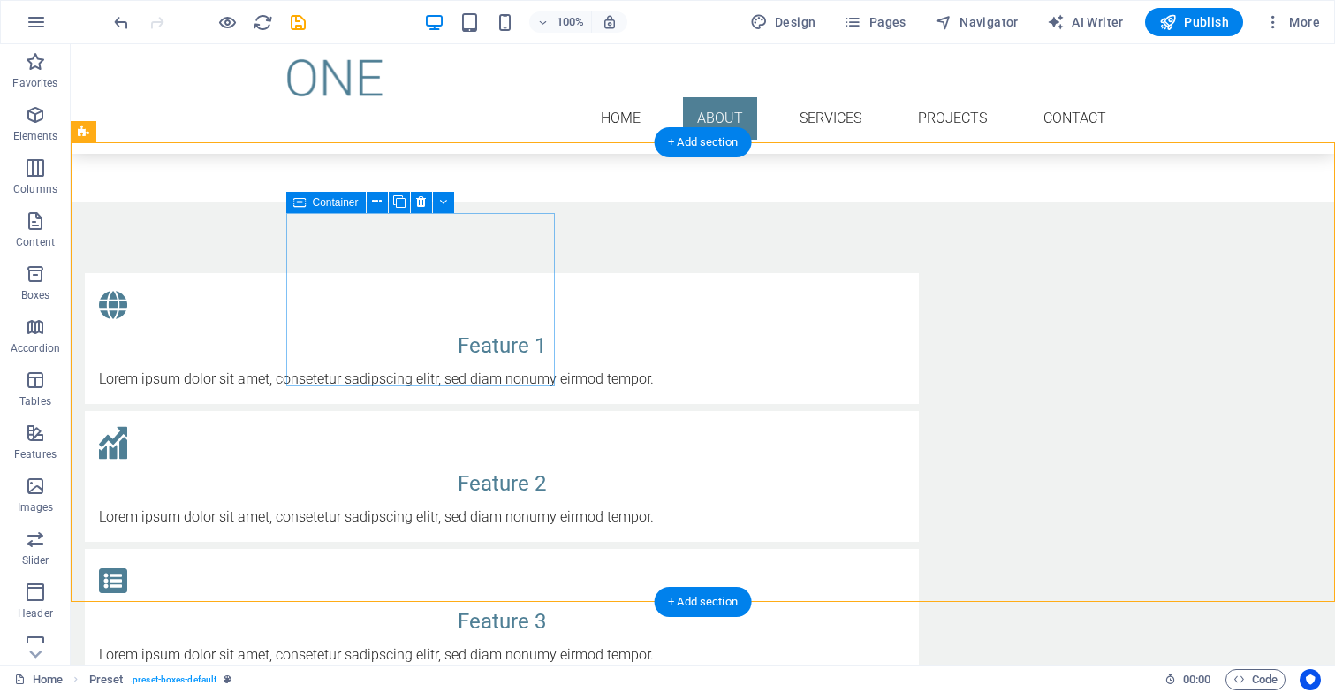
click at [301, 204] on icon at bounding box center [299, 202] width 12 height 21
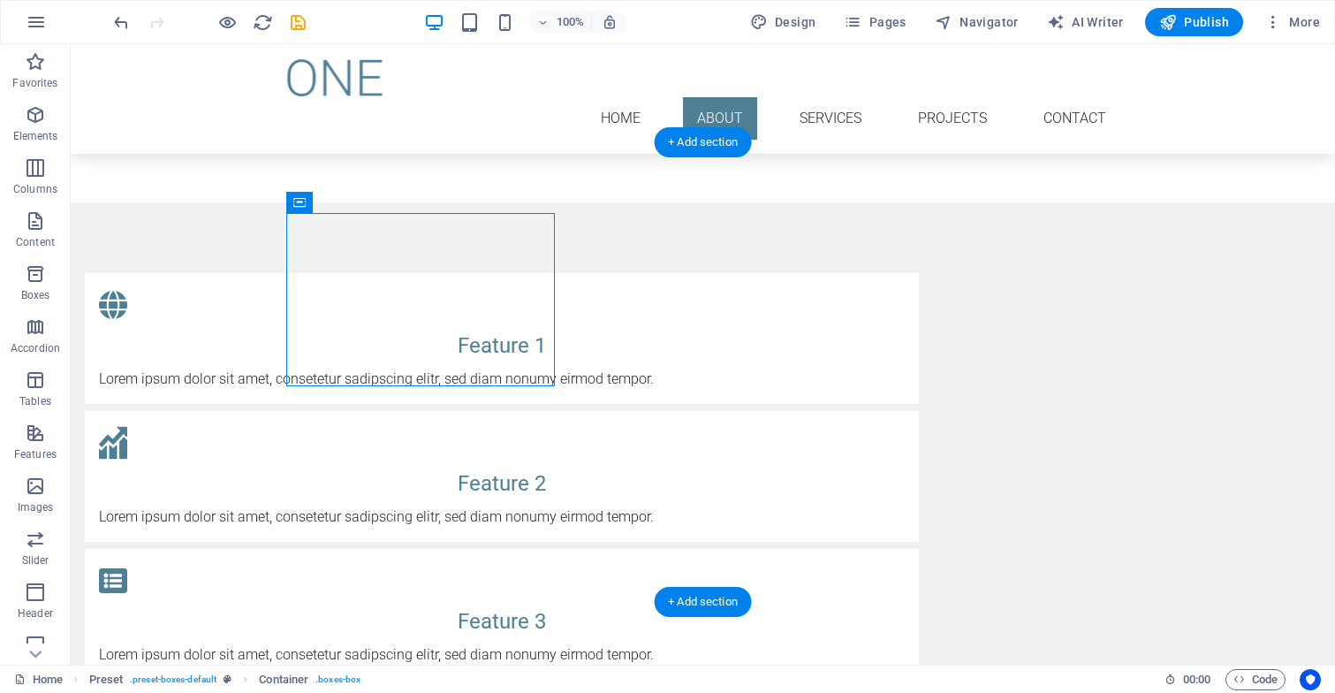
drag, startPoint x: 298, startPoint y: 231, endPoint x: 269, endPoint y: 230, distance: 28.3
click at [269, 230] on div "Feature 1 Lorem ipsum dolor sit amet, consetetur sadipscing elitr, sed diam non…" at bounding box center [703, 544] width 1264 height 685
click at [444, 204] on icon at bounding box center [443, 202] width 8 height 19
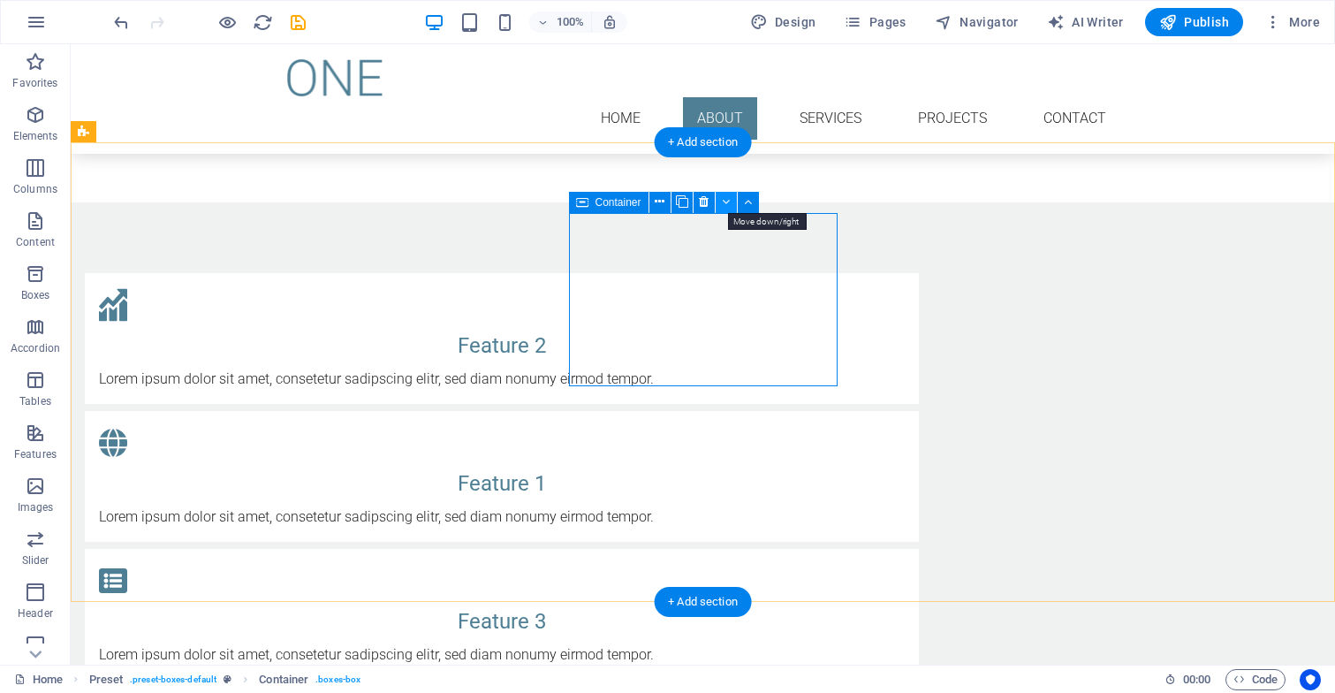
click at [727, 201] on icon at bounding box center [726, 202] width 8 height 19
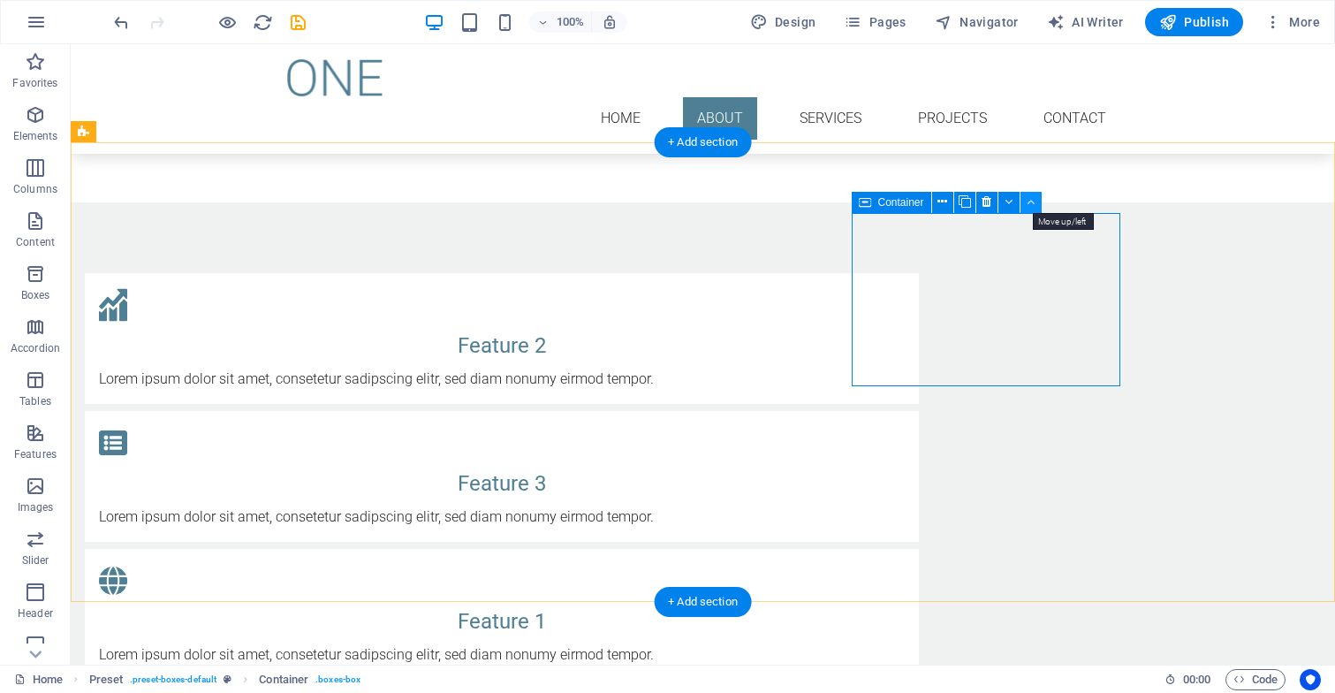
click at [1028, 203] on icon at bounding box center [1030, 202] width 8 height 19
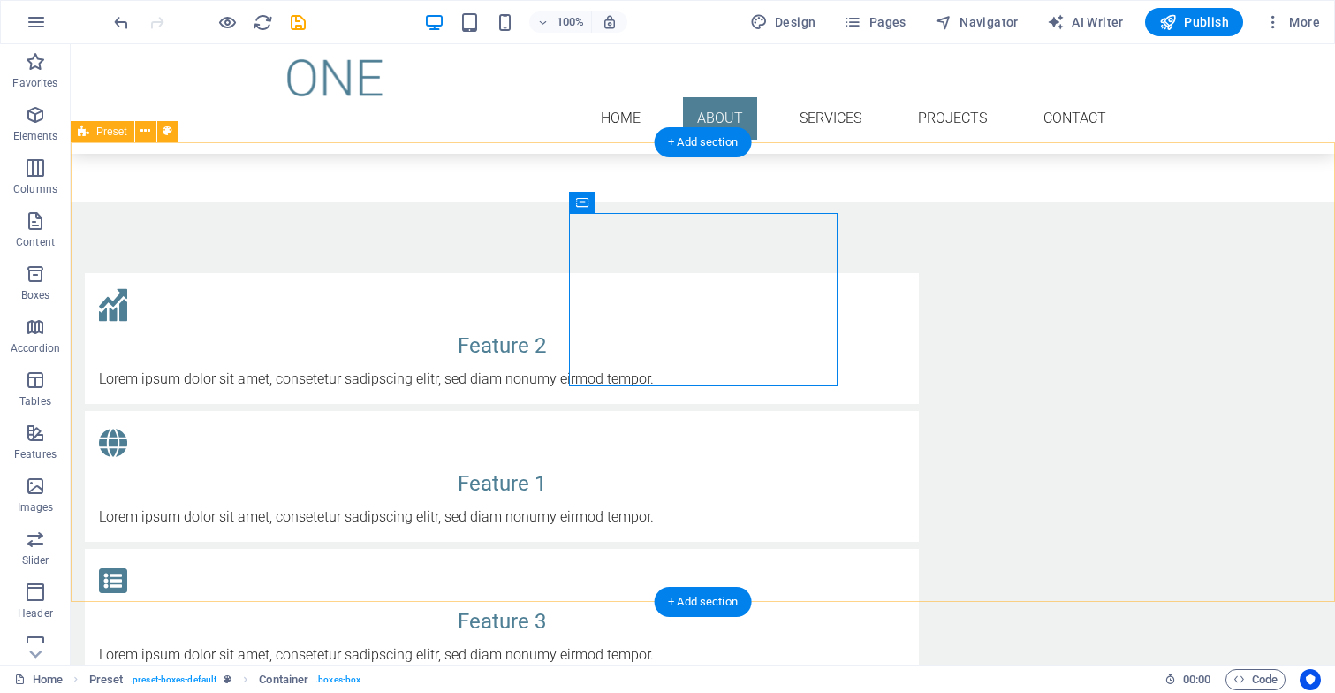
click at [724, 202] on div "Feature 2 Lorem ipsum dolor sit amet, consetetur sadipscing elitr, sed diam non…" at bounding box center [703, 544] width 1264 height 685
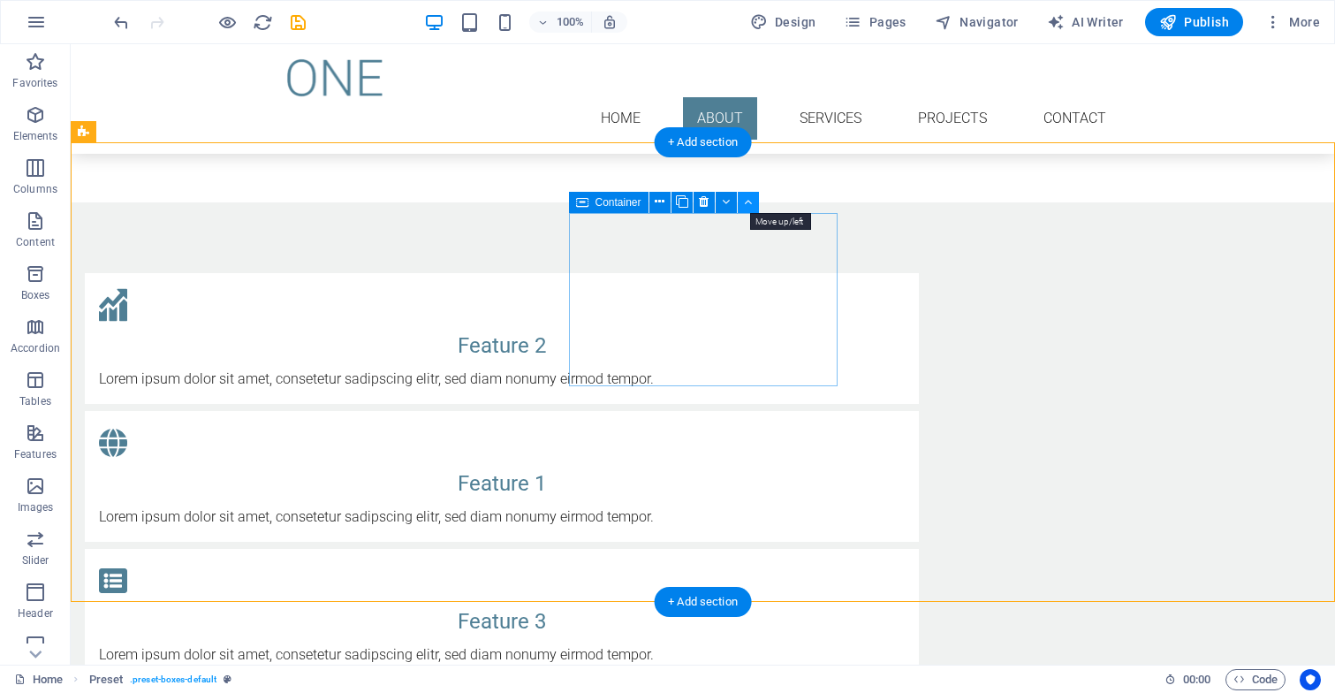
click at [747, 206] on icon at bounding box center [748, 202] width 8 height 19
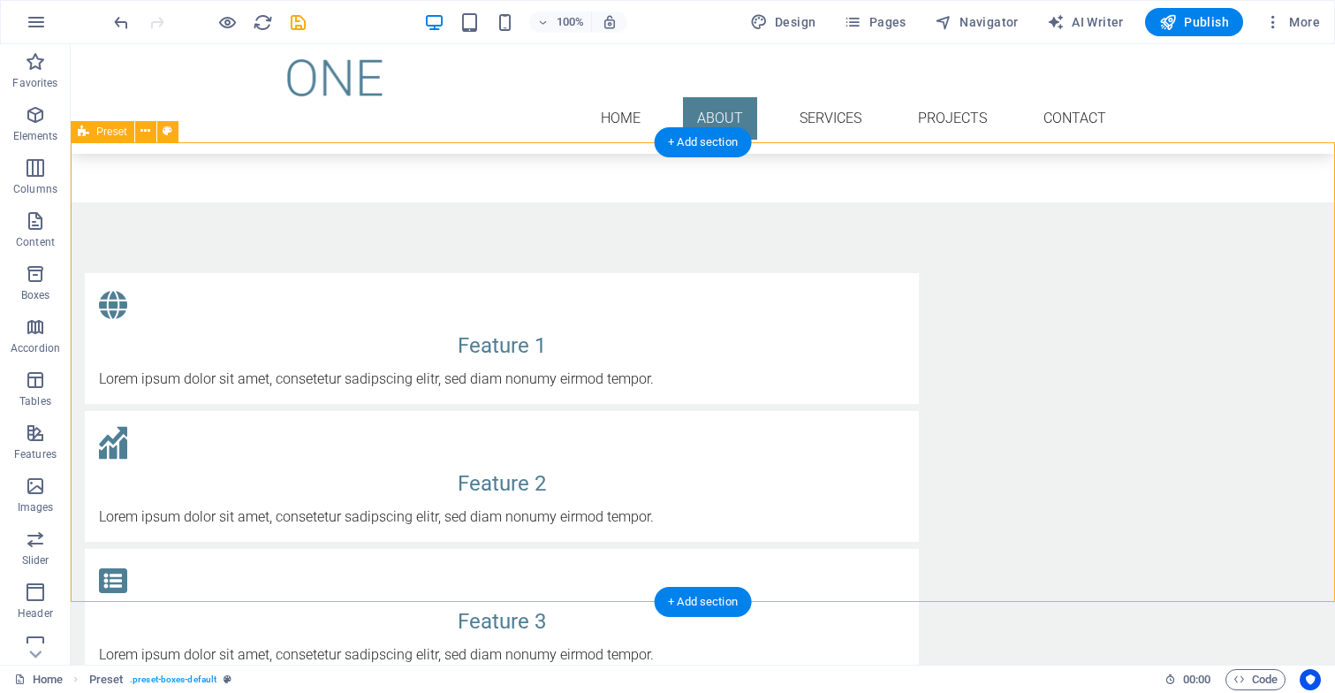
click at [1186, 224] on div "Feature 1 Lorem ipsum dolor sit amet, consetetur sadipscing elitr, sed diam non…" at bounding box center [703, 544] width 1264 height 685
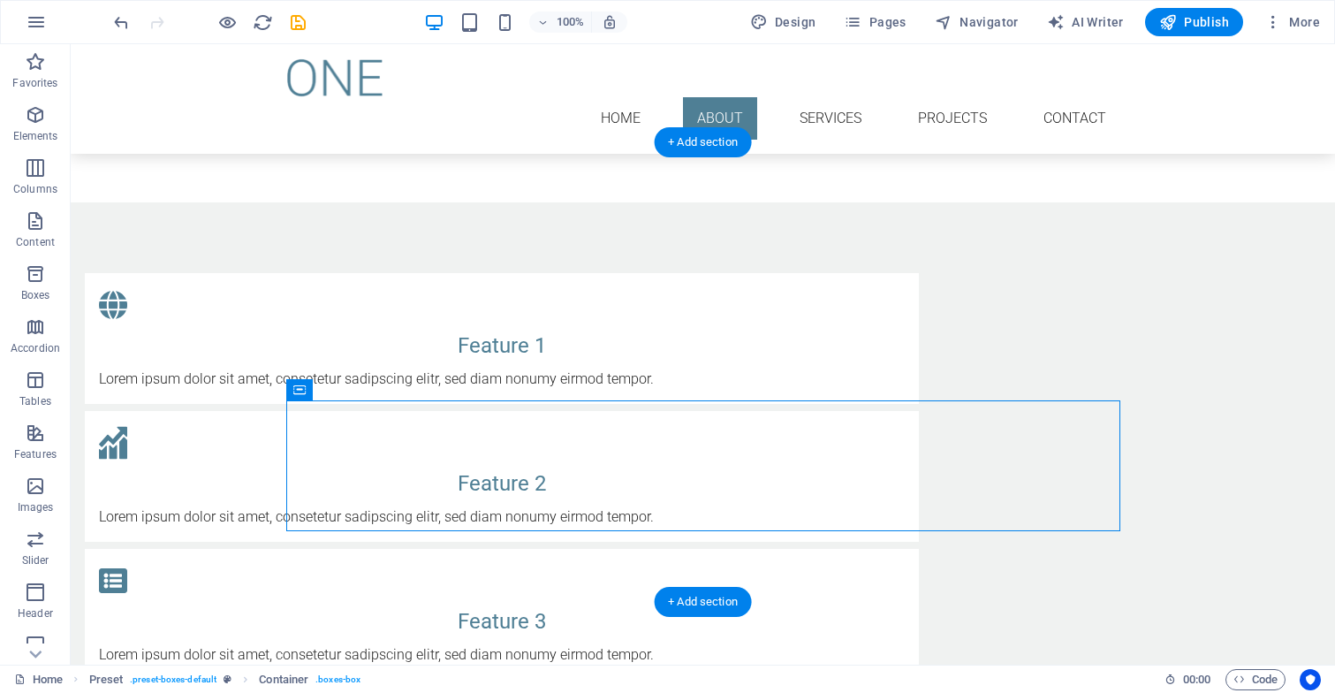
drag, startPoint x: 1117, startPoint y: 526, endPoint x: 961, endPoint y: 526, distance: 156.4
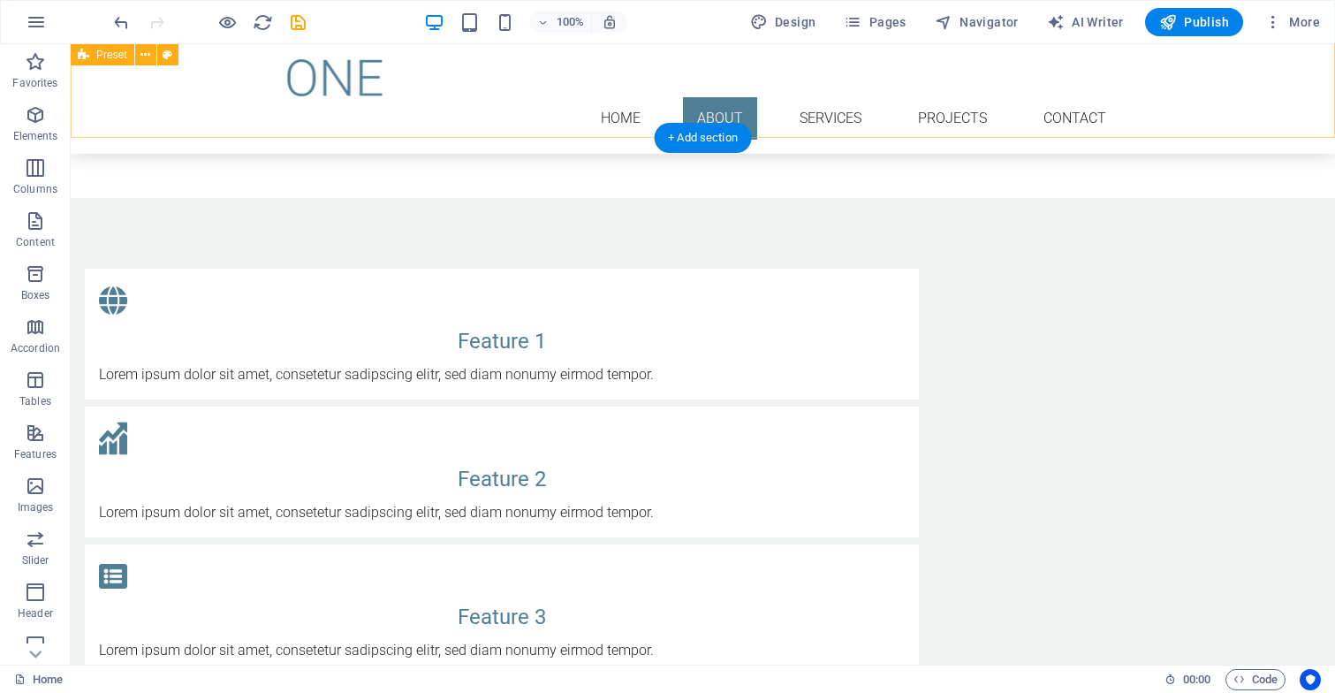
scroll to position [1165, 0]
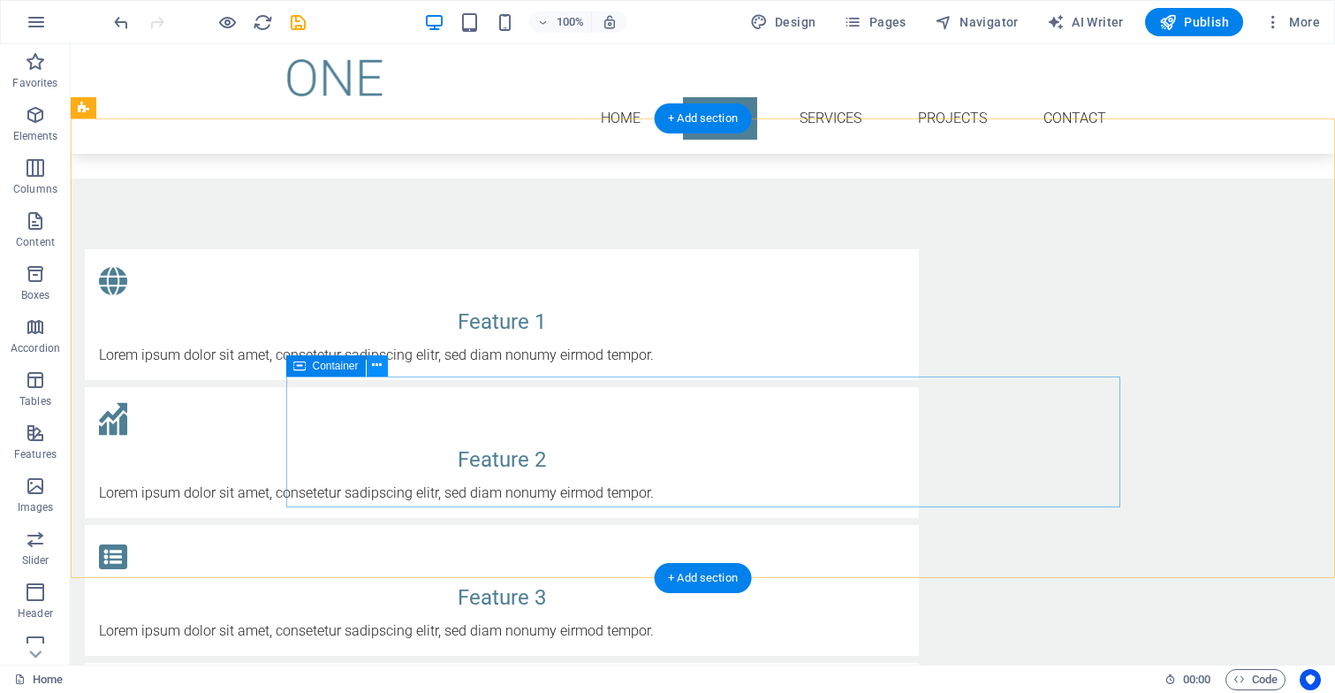
click at [377, 372] on icon at bounding box center [377, 365] width 10 height 19
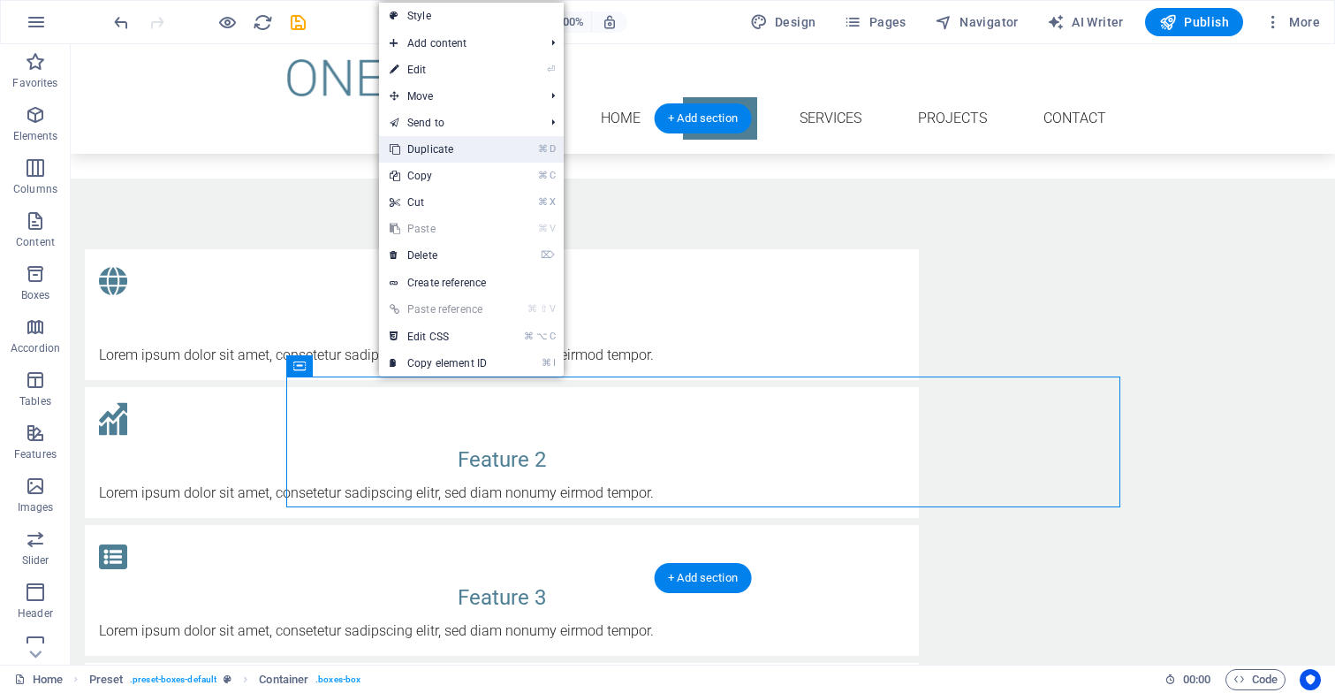
click at [511, 147] on li "⌘ D Duplicate" at bounding box center [471, 149] width 185 height 27
click at [447, 148] on link "⌘ D Duplicate" at bounding box center [438, 149] width 118 height 27
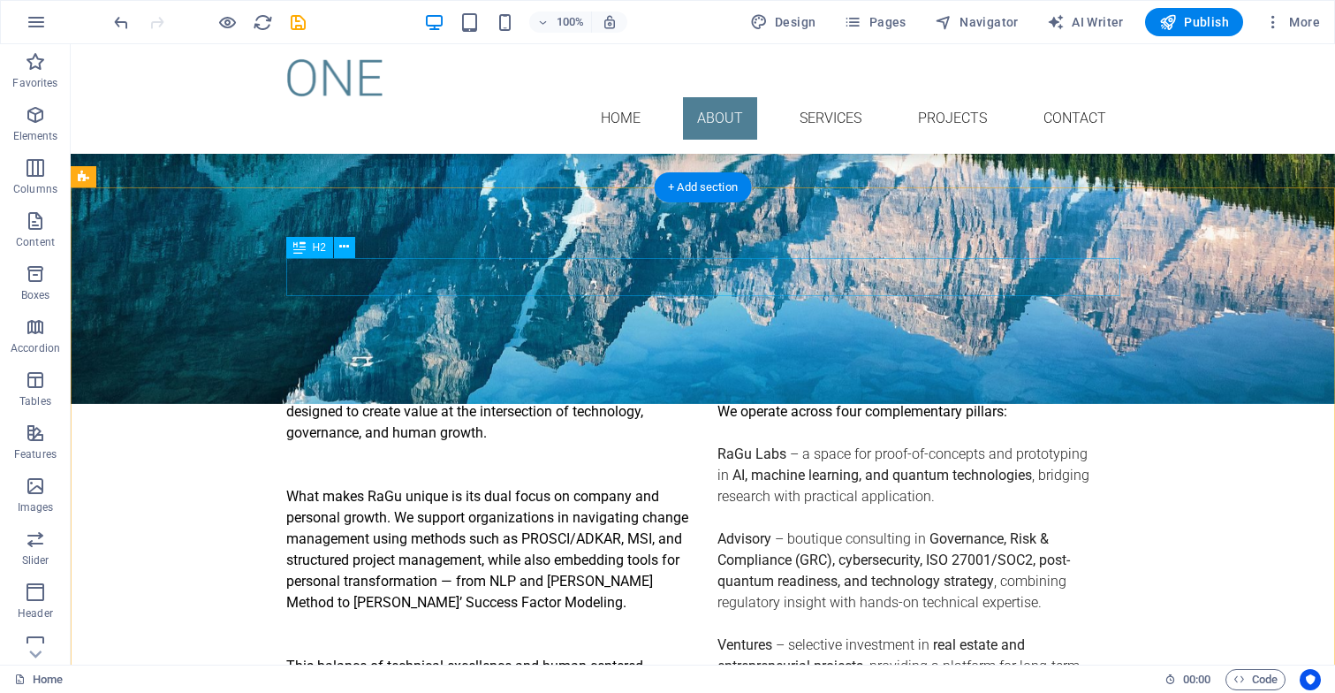
scroll to position [504, 0]
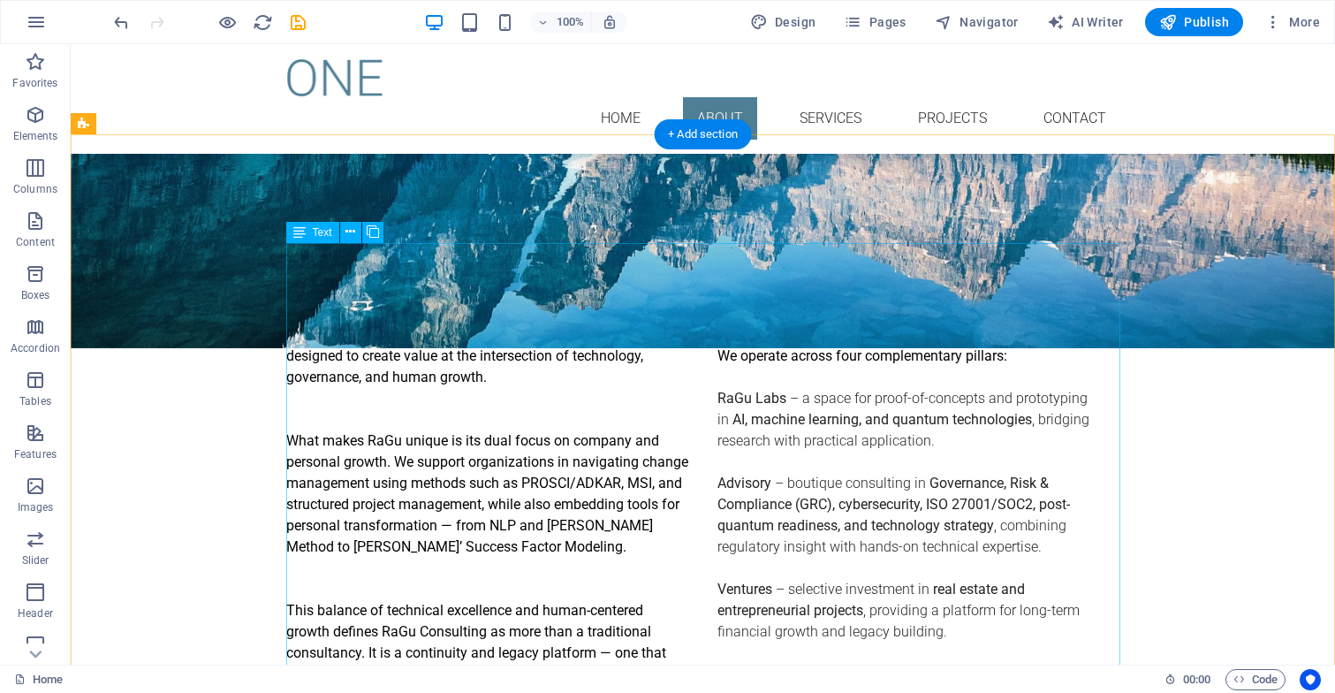
click at [715, 324] on div "RaGu Consulting is a boutique advisory and innovation platform designed to crea…" at bounding box center [703, 546] width 834 height 445
click at [719, 324] on div "RaGu Consulting is a boutique advisory and innovation platform designed to crea…" at bounding box center [703, 546] width 834 height 445
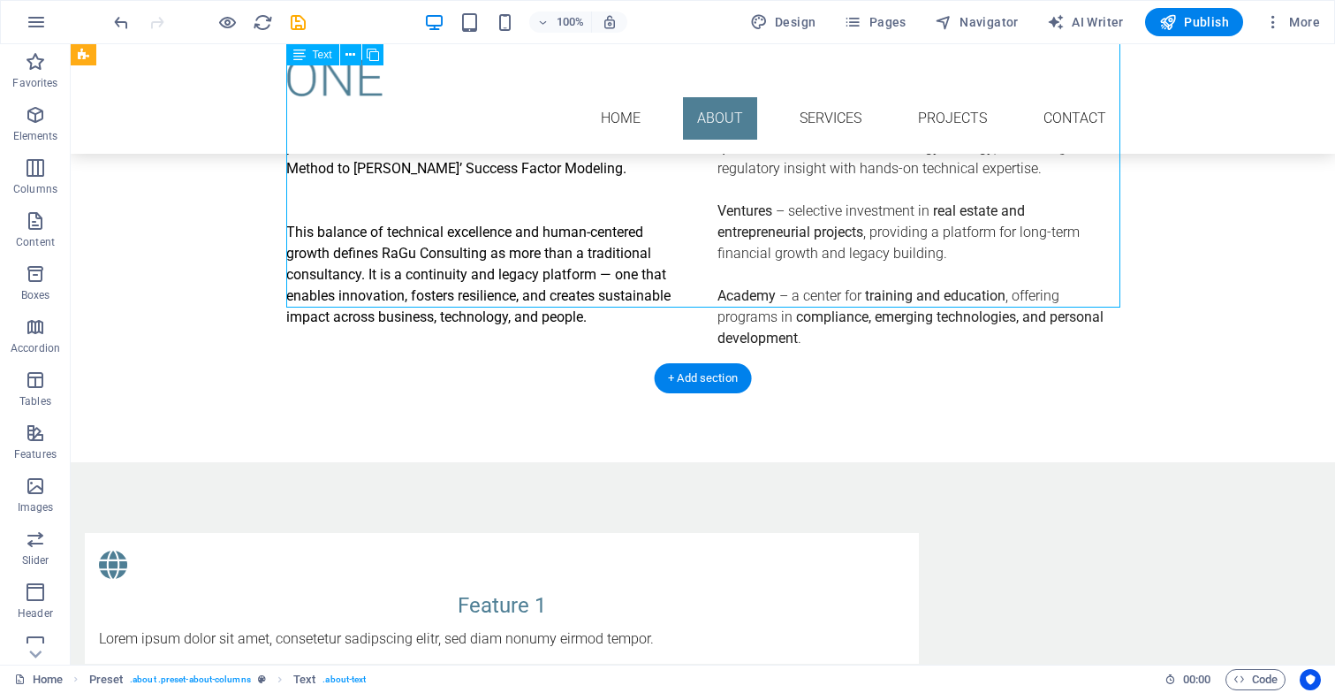
scroll to position [1050, 0]
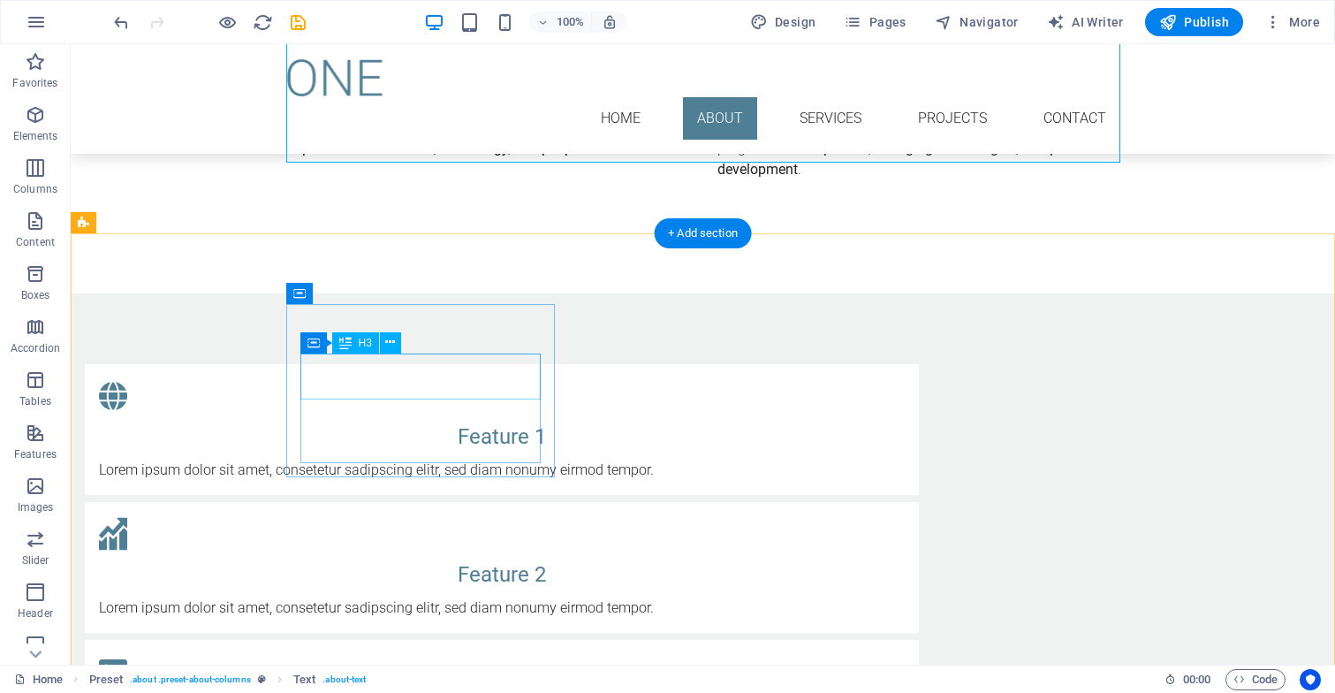
click at [472, 420] on div "Feature 1" at bounding box center [502, 436] width 806 height 32
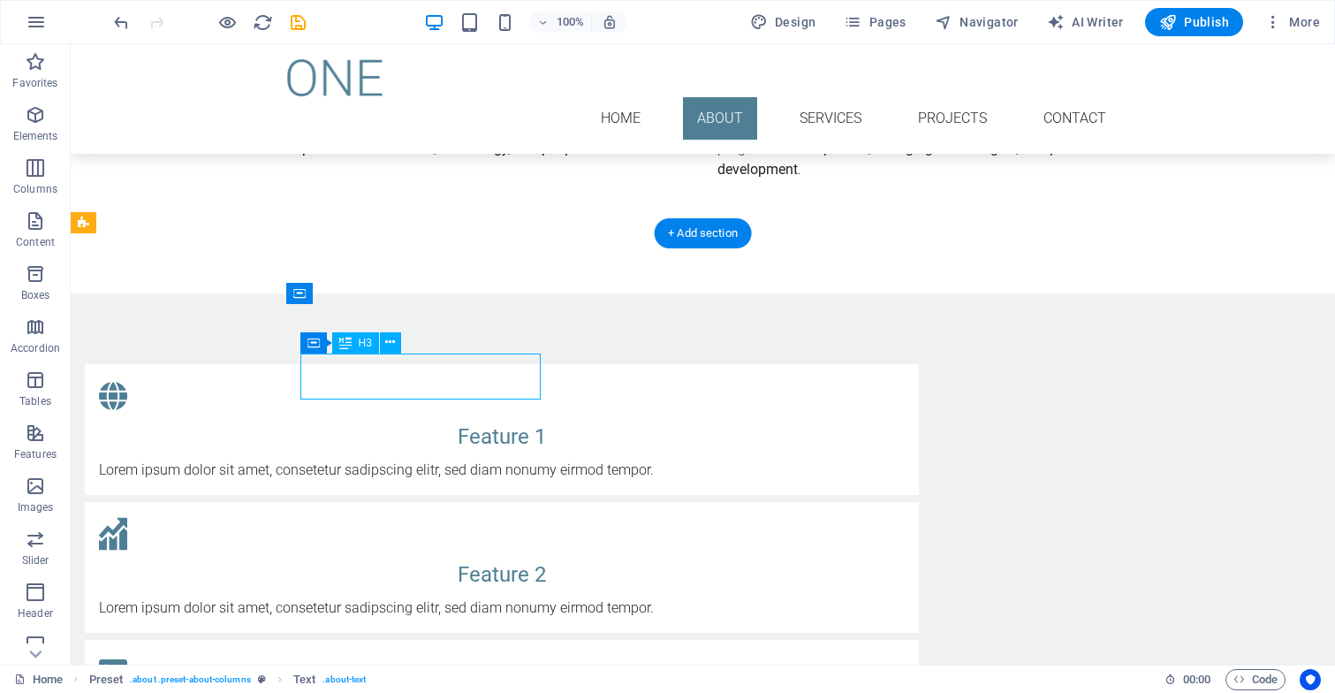
click at [472, 420] on div "Feature 1" at bounding box center [502, 436] width 806 height 32
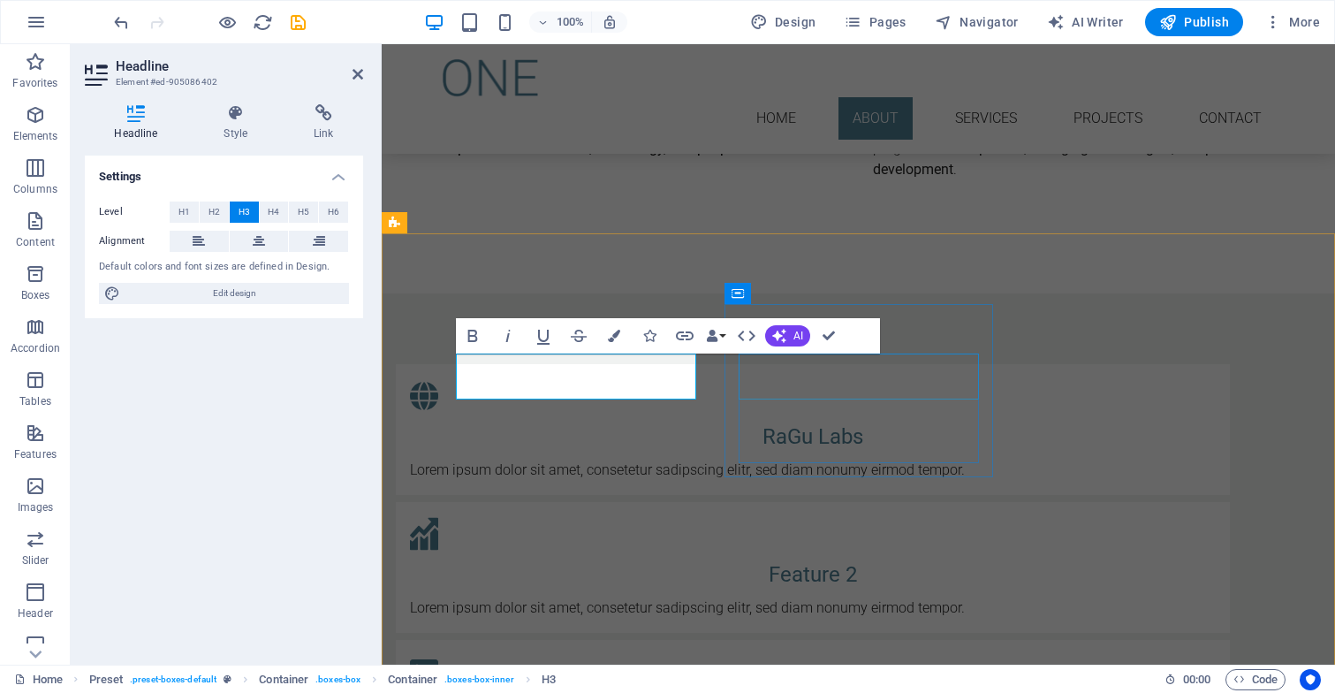
click at [847, 558] on div "Feature 2" at bounding box center [813, 574] width 806 height 32
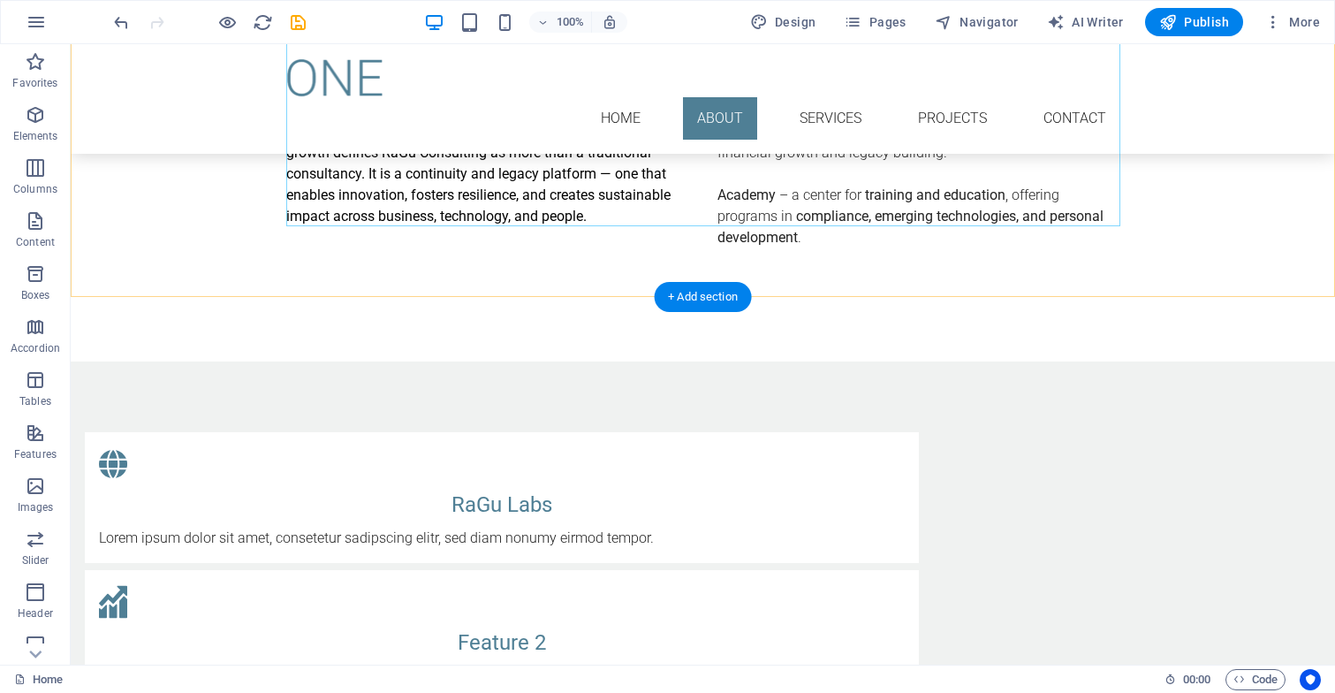
scroll to position [987, 0]
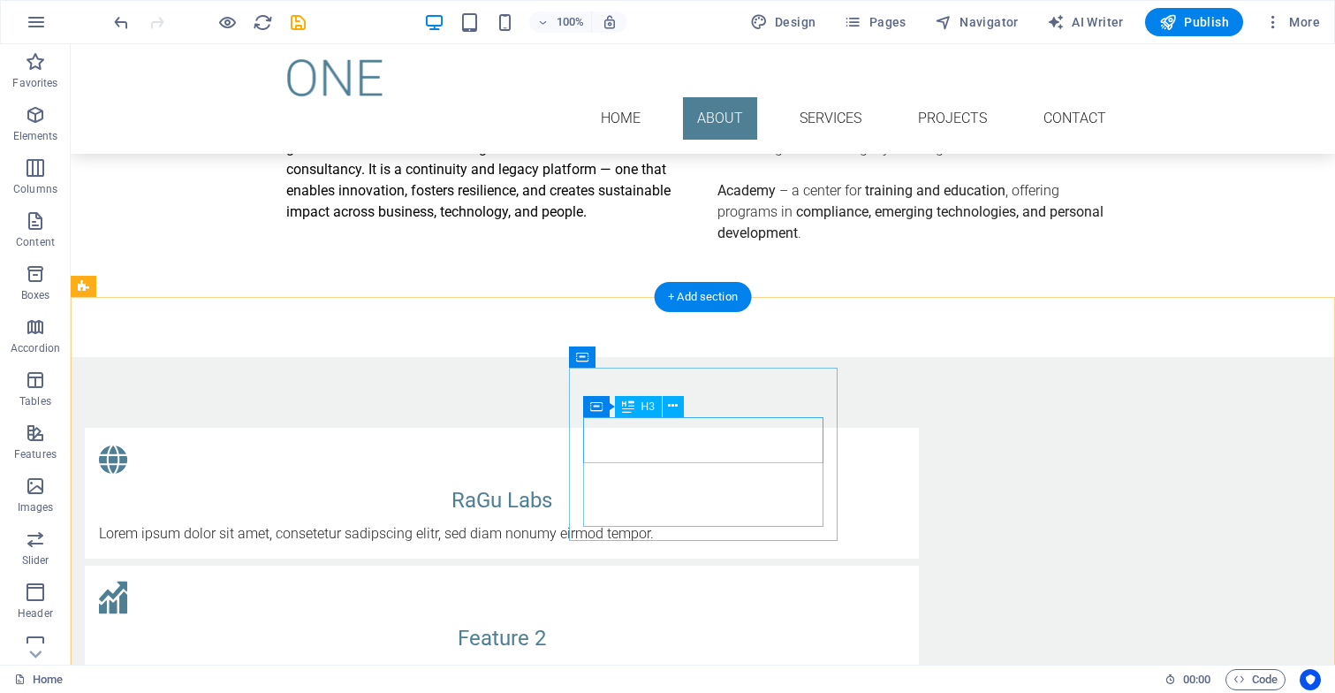
click at [732, 622] on div "Feature 2" at bounding box center [502, 638] width 806 height 32
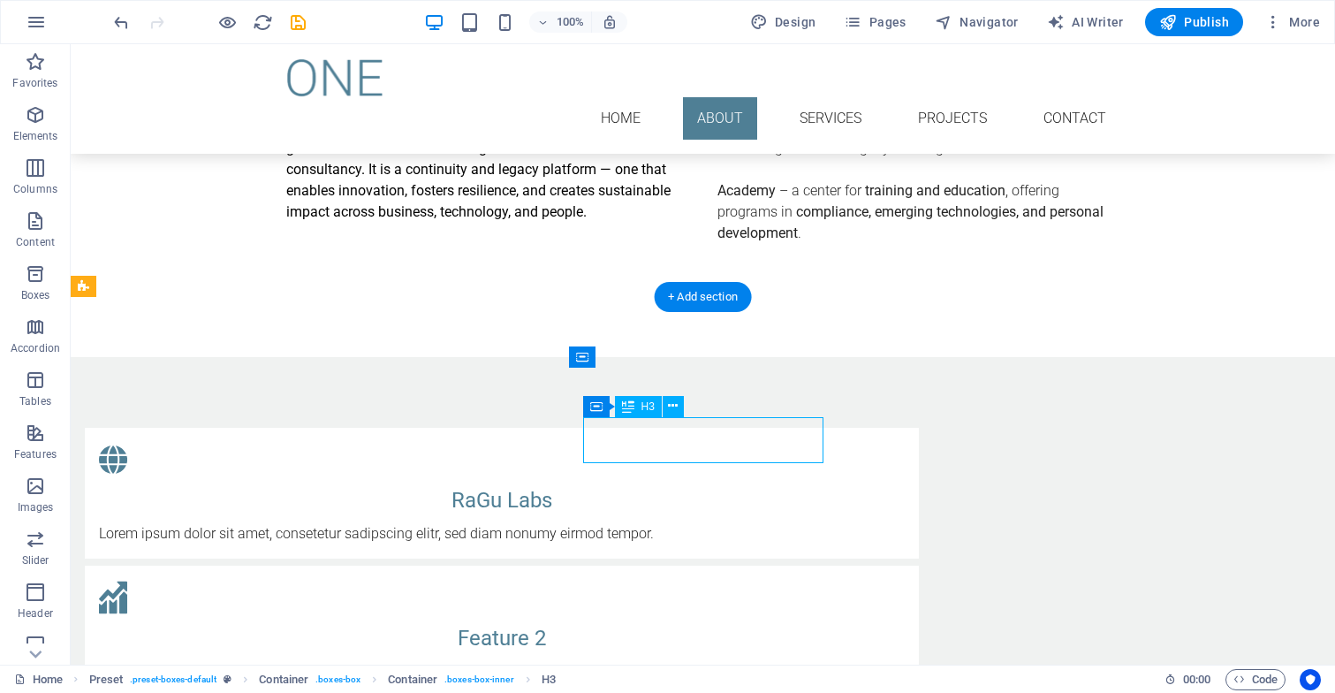
click at [746, 622] on div "Feature 2" at bounding box center [502, 638] width 806 height 32
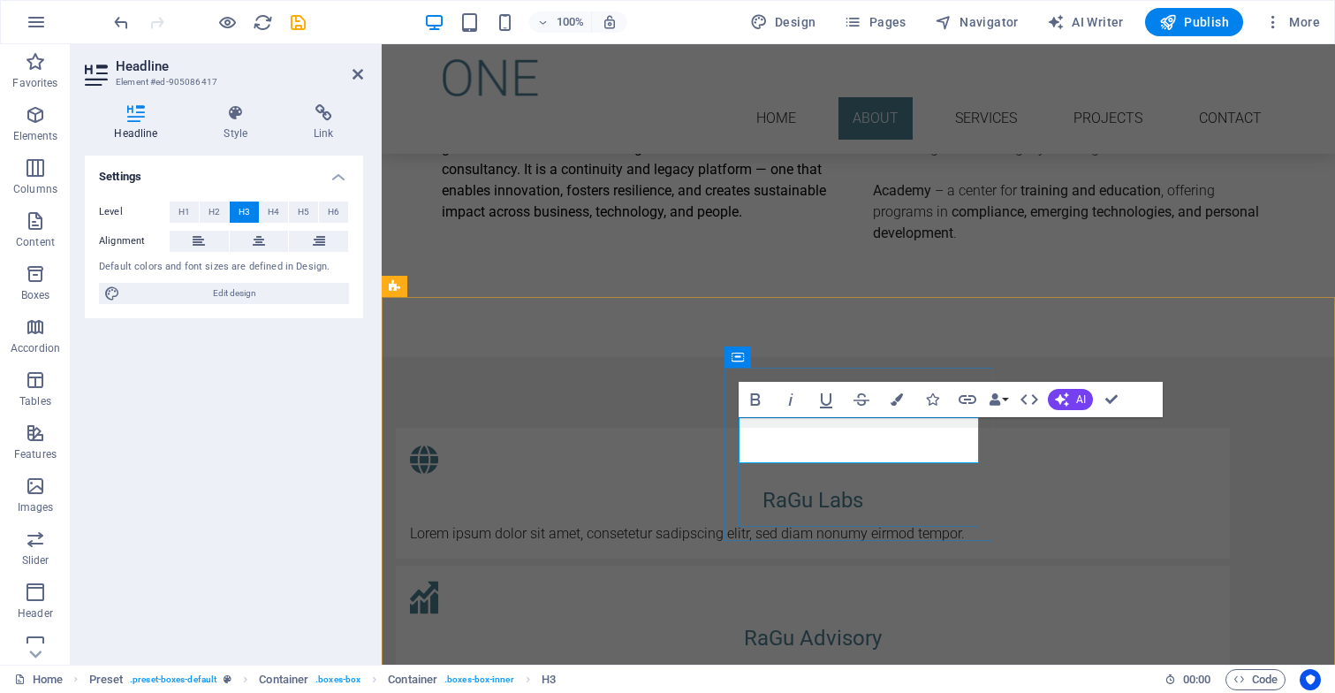
click at [846, 622] on h3 "RaGu Advisory" at bounding box center [813, 638] width 806 height 32
click at [1035, 209] on div "RaGu Consulting is a boutique advisory and innovation platform designed to crea…" at bounding box center [859, 63] width 834 height 445
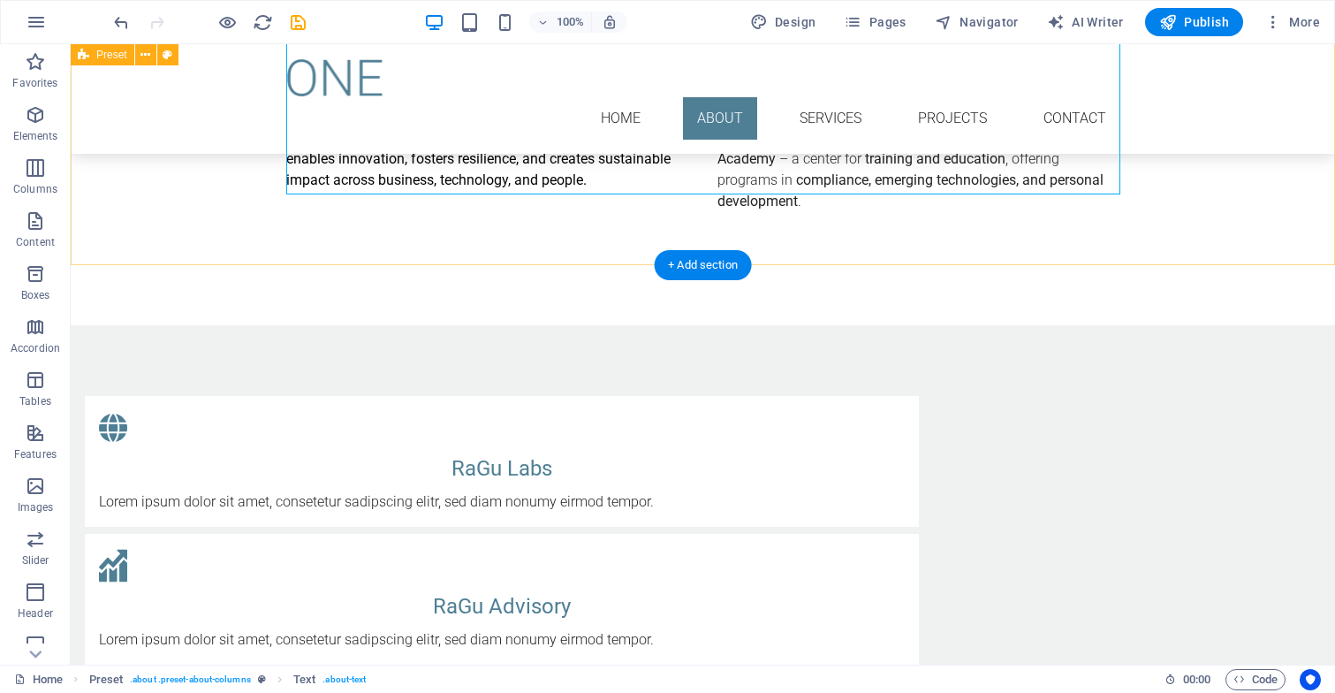
scroll to position [1021, 0]
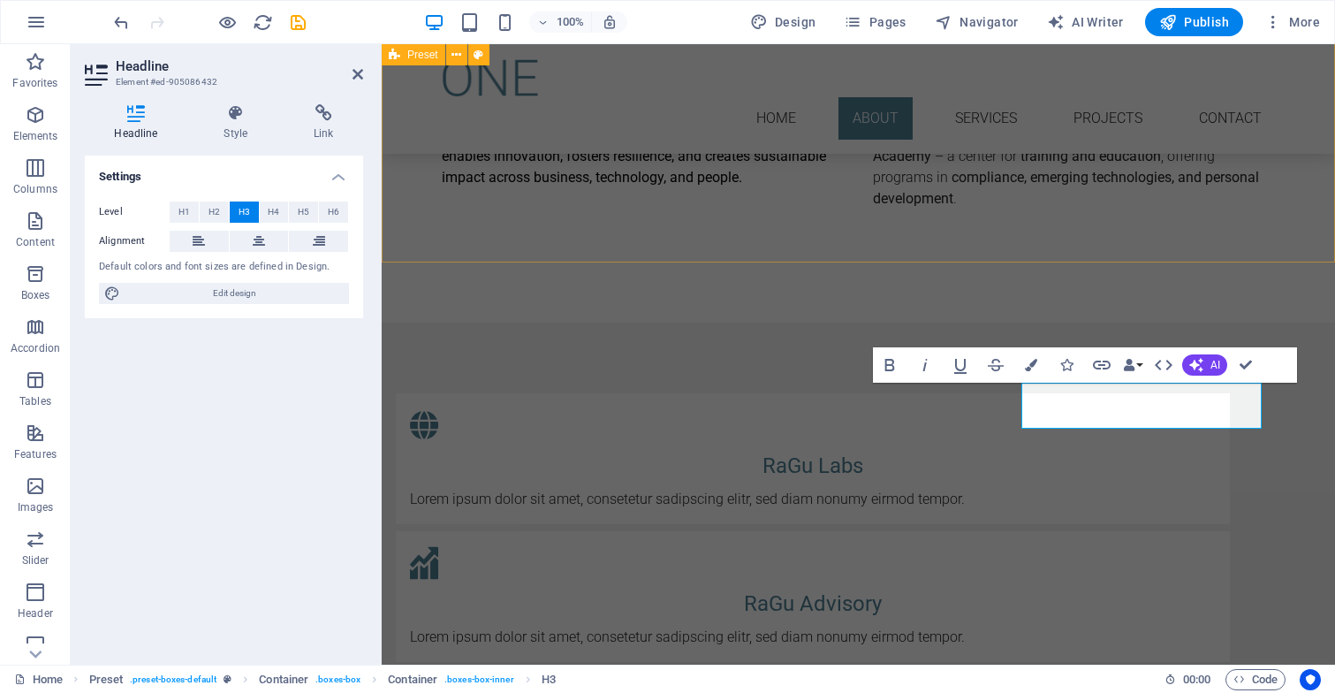
click at [1105, 237] on div "About us RaGu Consulting is a boutique advisory and innovation platform designe…" at bounding box center [858, 10] width 953 height 625
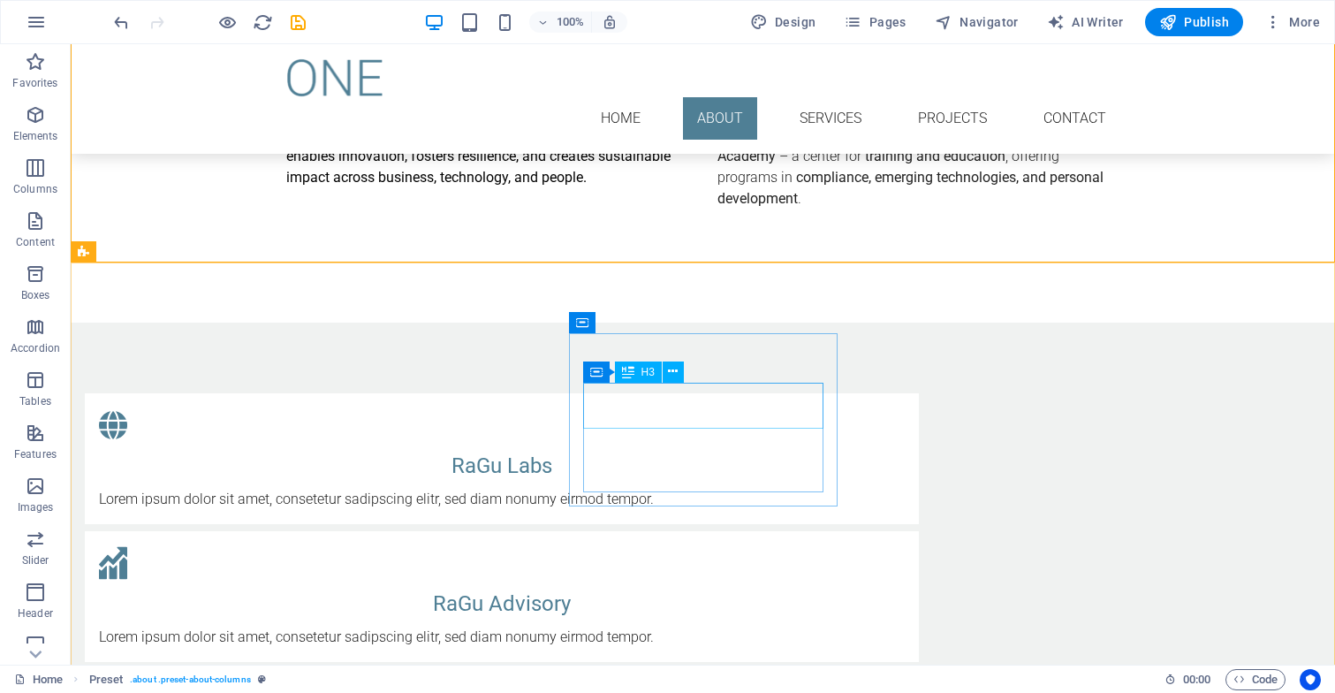
click at [618, 587] on div "RaGu Advisory" at bounding box center [502, 603] width 806 height 32
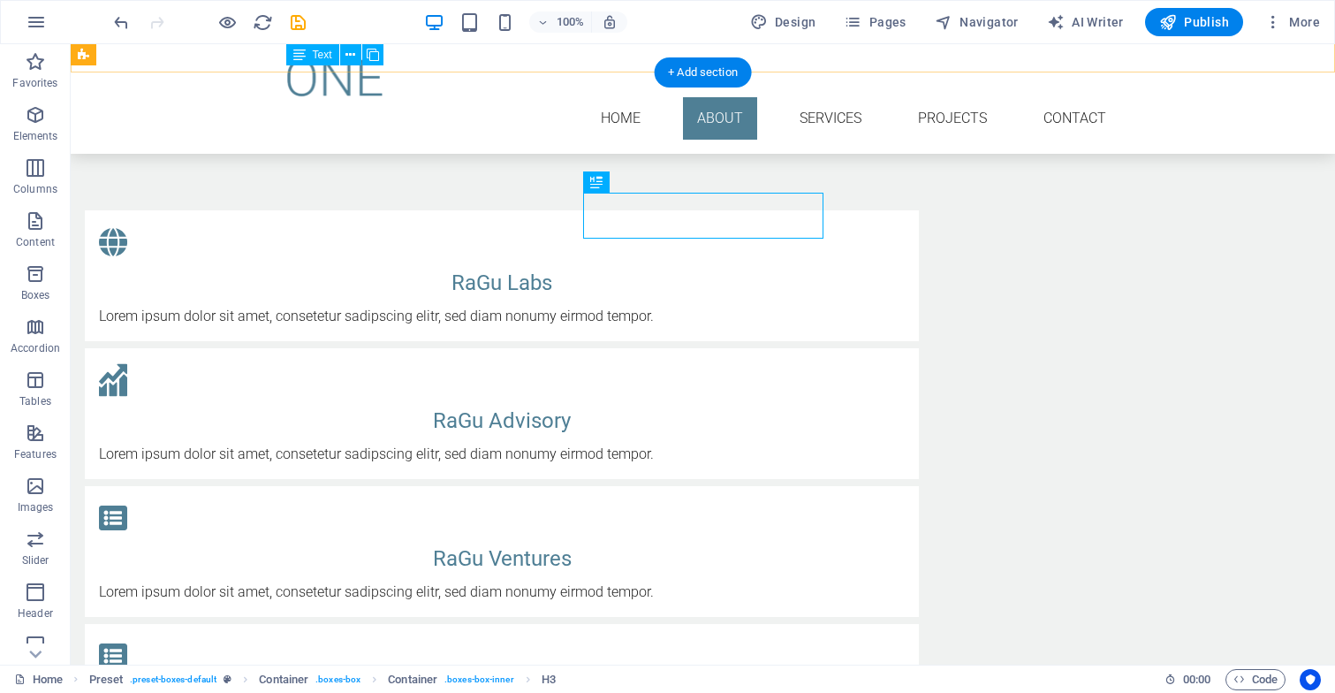
scroll to position [1211, 0]
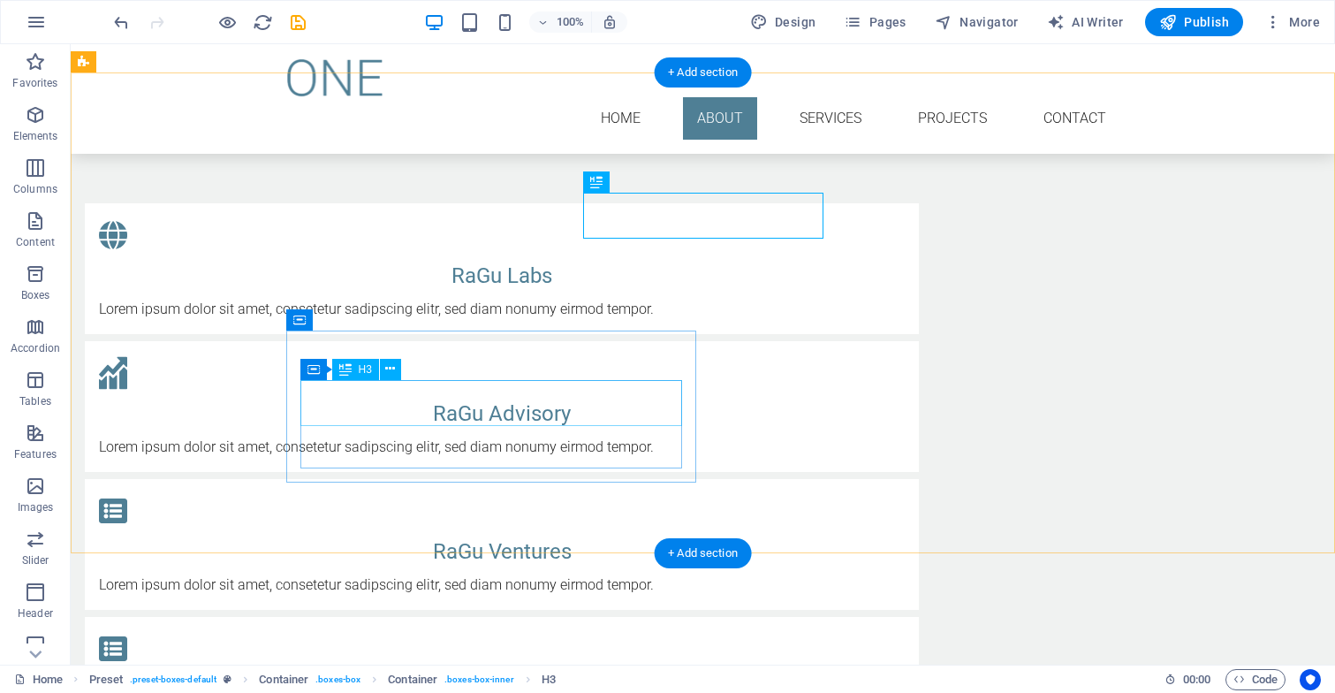
click at [529, 673] on div "Feature 3" at bounding box center [502, 689] width 806 height 32
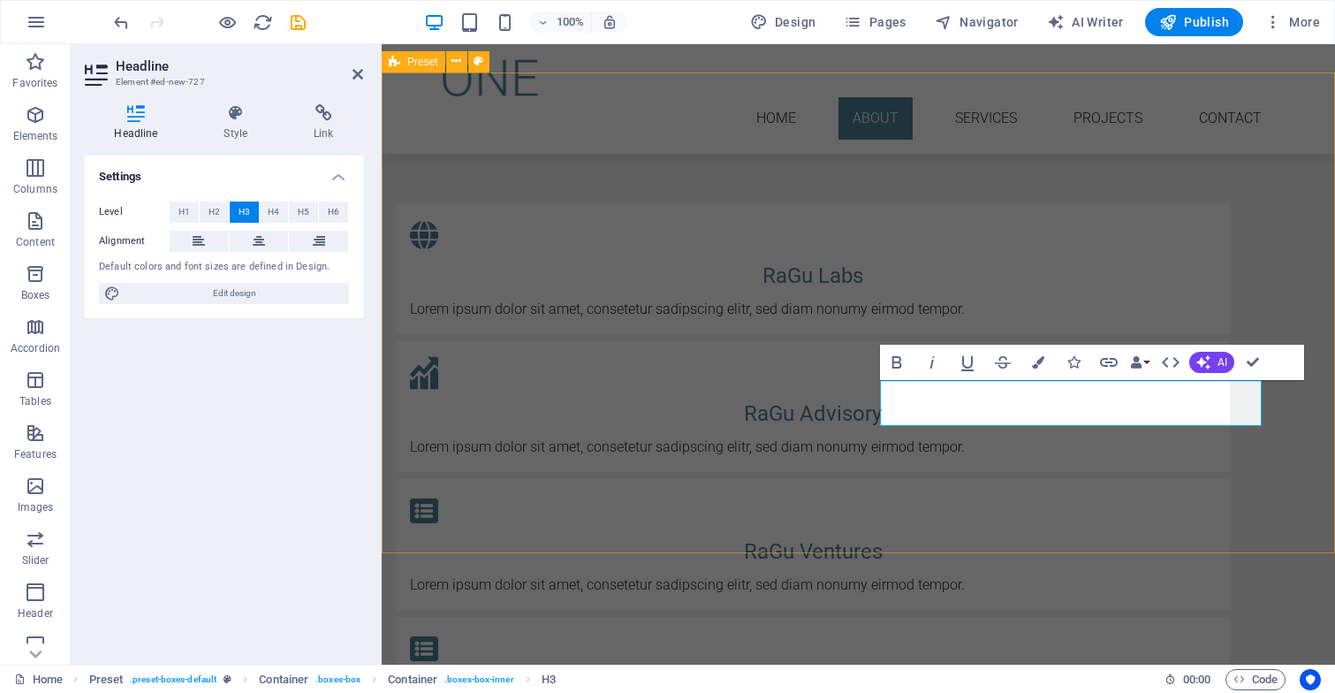
click at [1322, 252] on div "RaGu Labs Lorem ipsum dolor sit amet, consetetur sadipscing elitr, sed diam non…" at bounding box center [858, 544] width 953 height 823
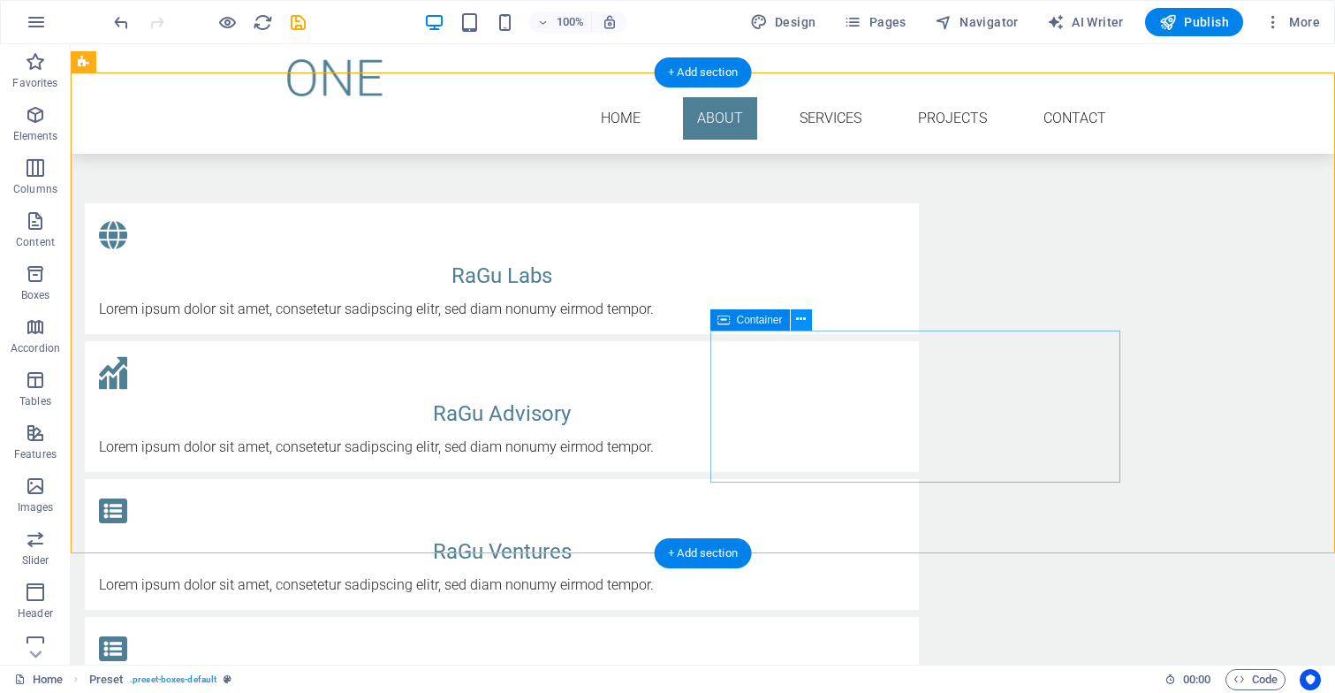
click at [807, 324] on button at bounding box center [801, 319] width 21 height 21
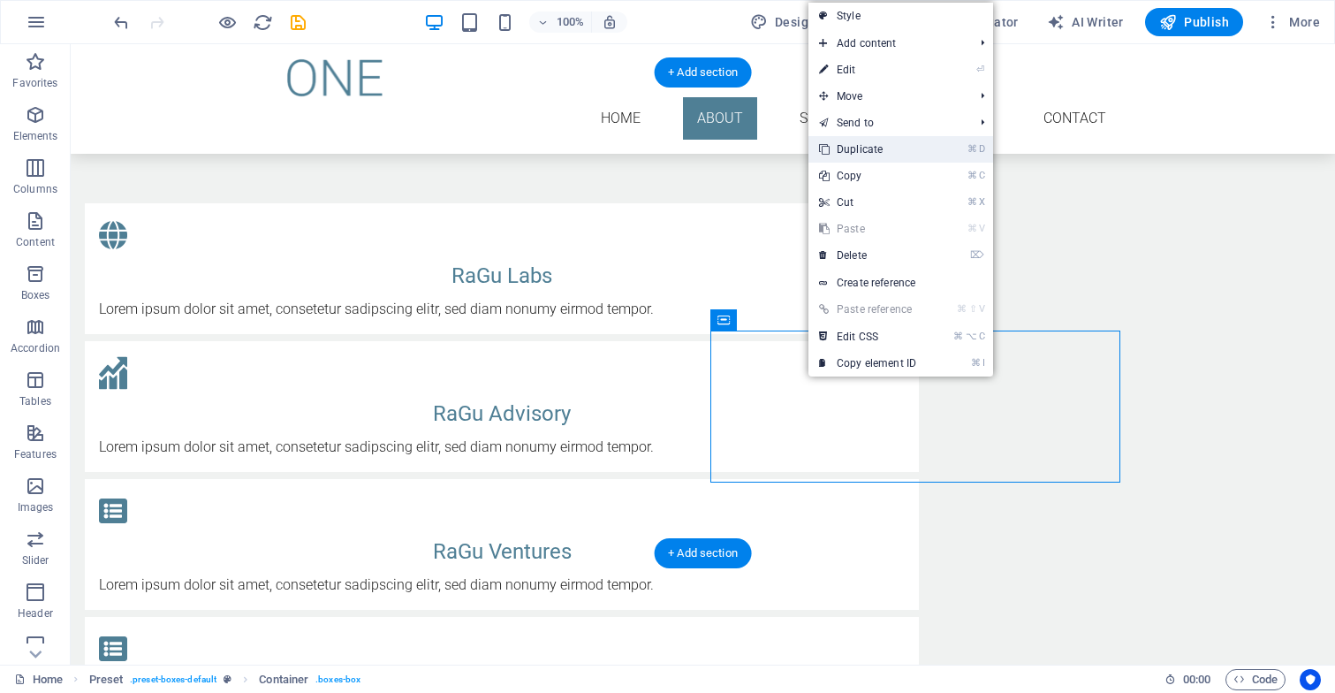
click at [869, 144] on link "⌘ D Duplicate" at bounding box center [867, 149] width 118 height 27
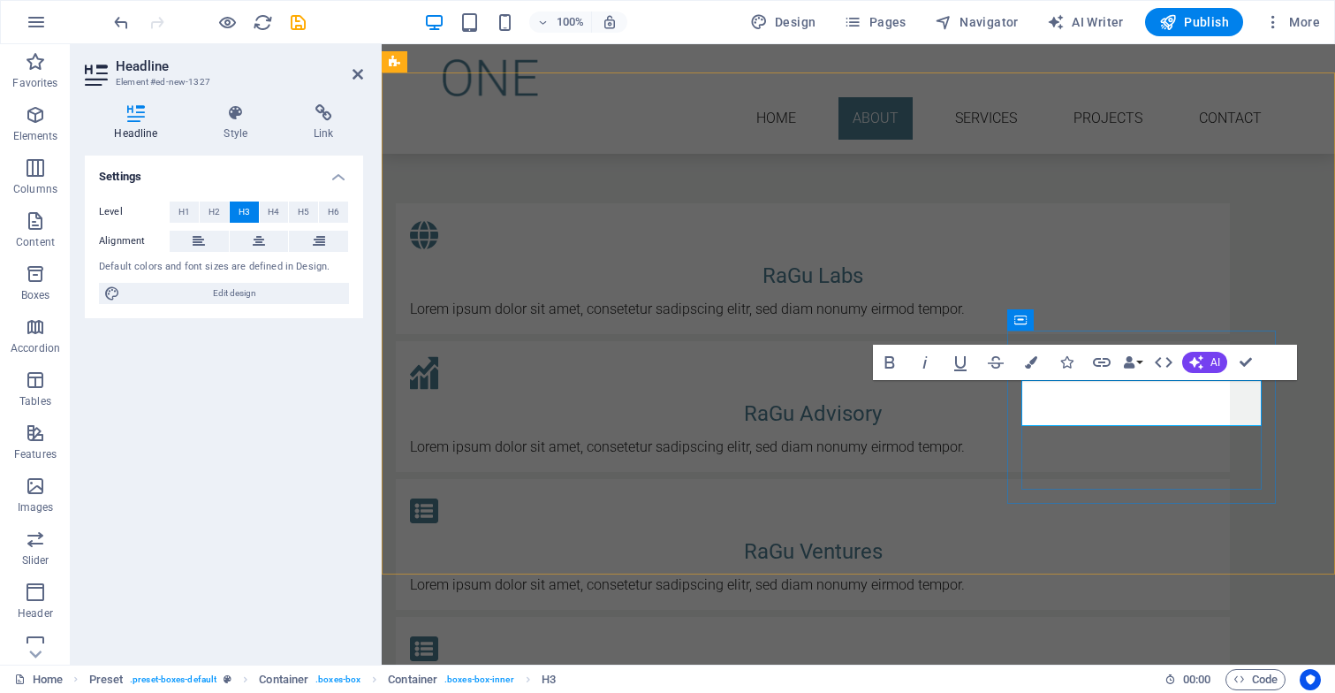
click at [1320, 455] on div "RaGu Labs Lorem ipsum dolor sit amet, consetetur sadipscing elitr, sed diam non…" at bounding box center [858, 613] width 953 height 961
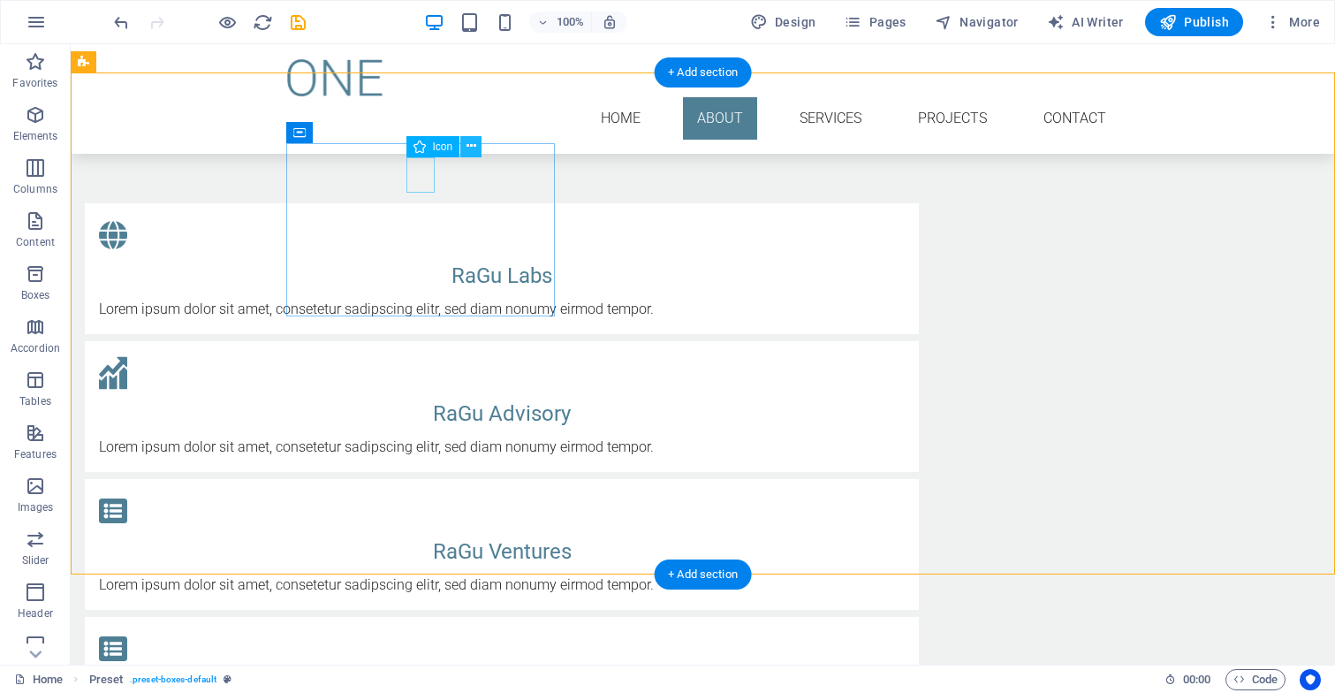
click at [474, 144] on icon at bounding box center [471, 146] width 10 height 19
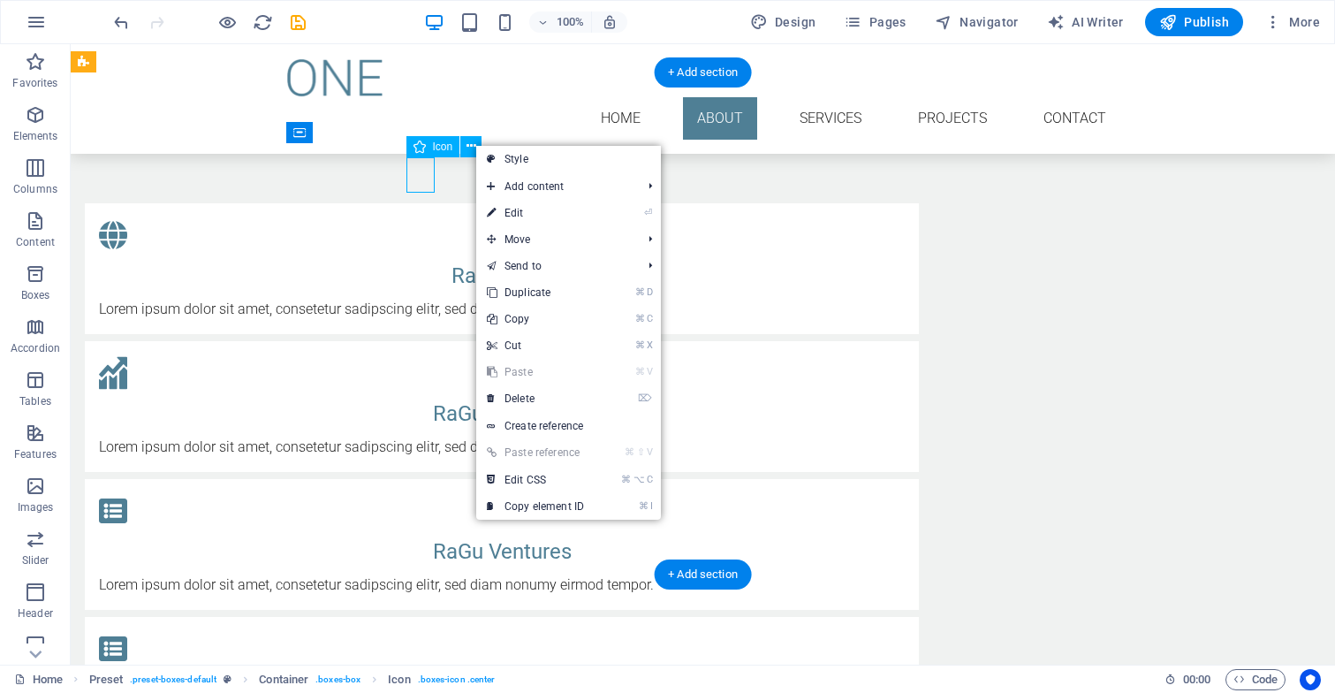
click at [431, 151] on div "Icon" at bounding box center [433, 146] width 54 height 21
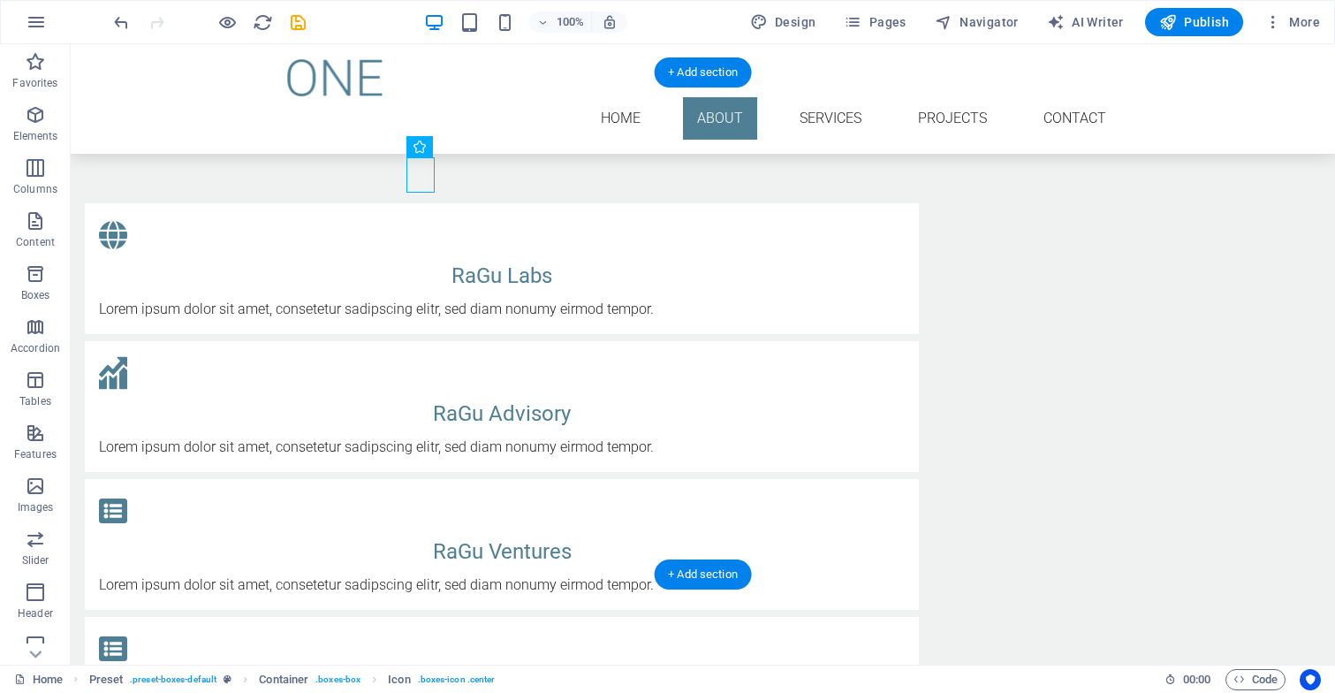
click at [420, 217] on figure at bounding box center [502, 234] width 806 height 35
select select "xMidYMid"
select select "px"
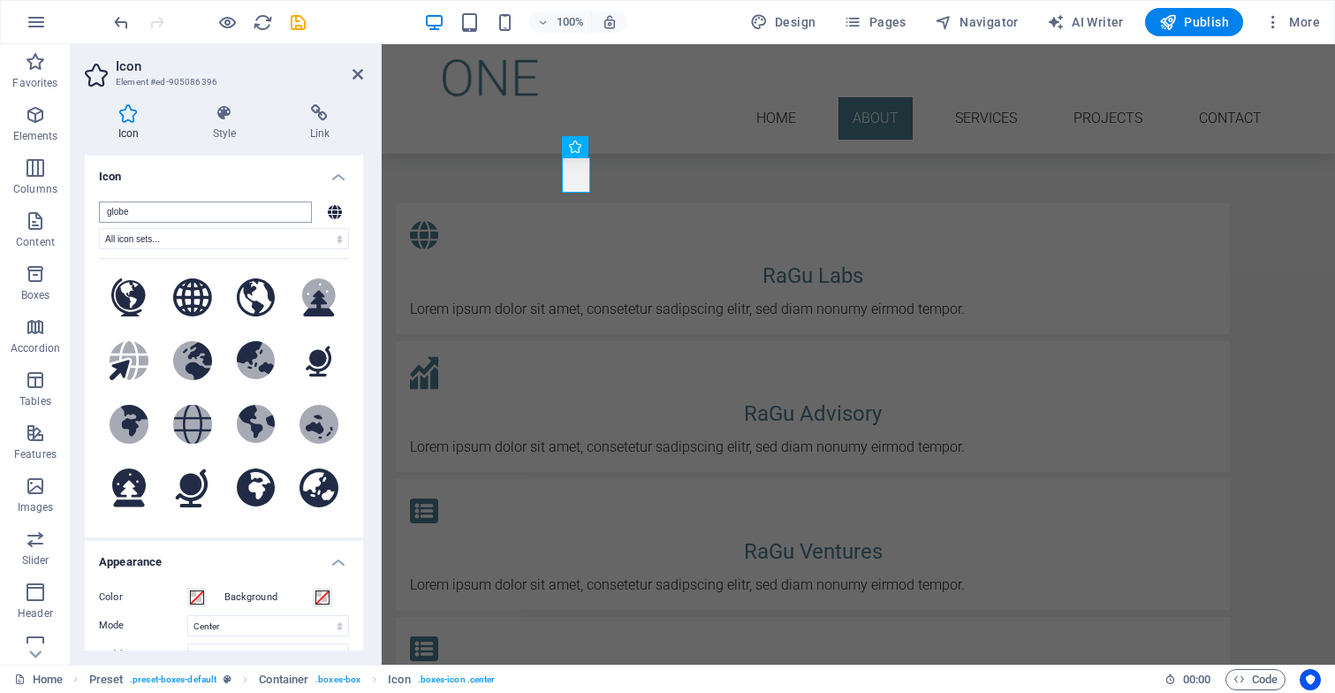
click at [219, 210] on input "globe" at bounding box center [205, 211] width 213 height 21
type input "g"
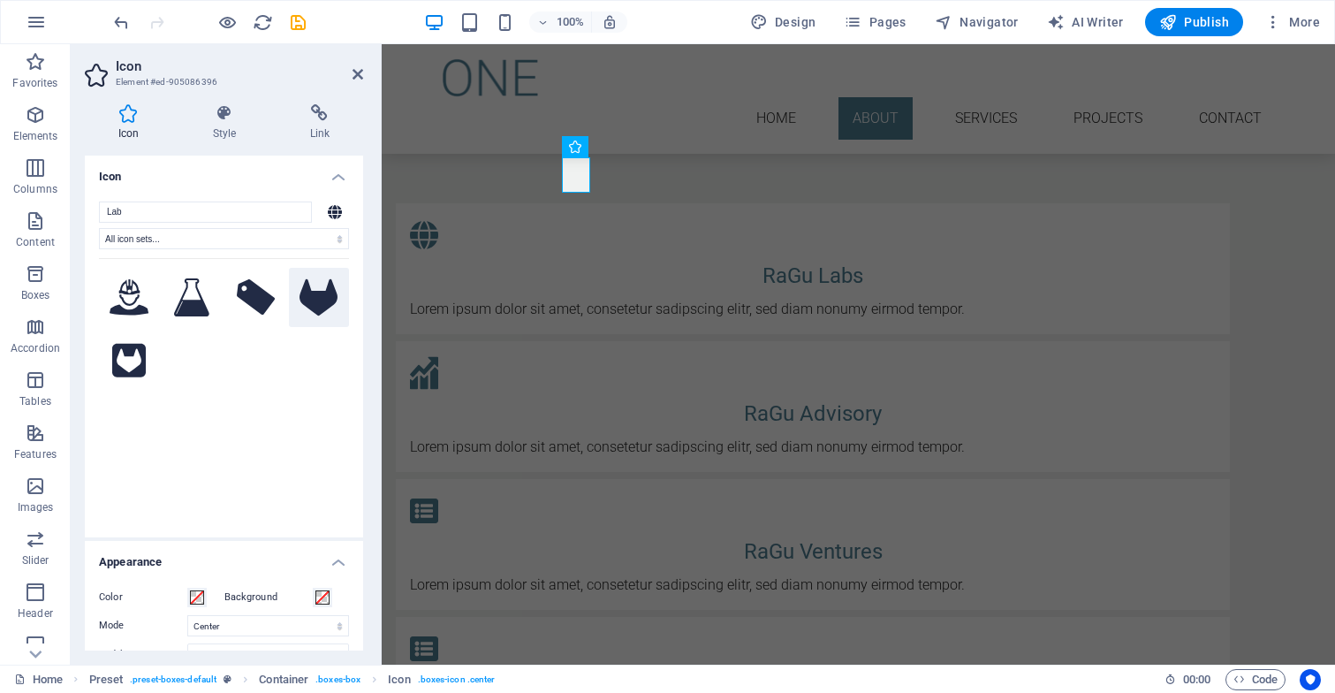
type input "Lab"
click at [321, 290] on icon at bounding box center [318, 296] width 39 height 37
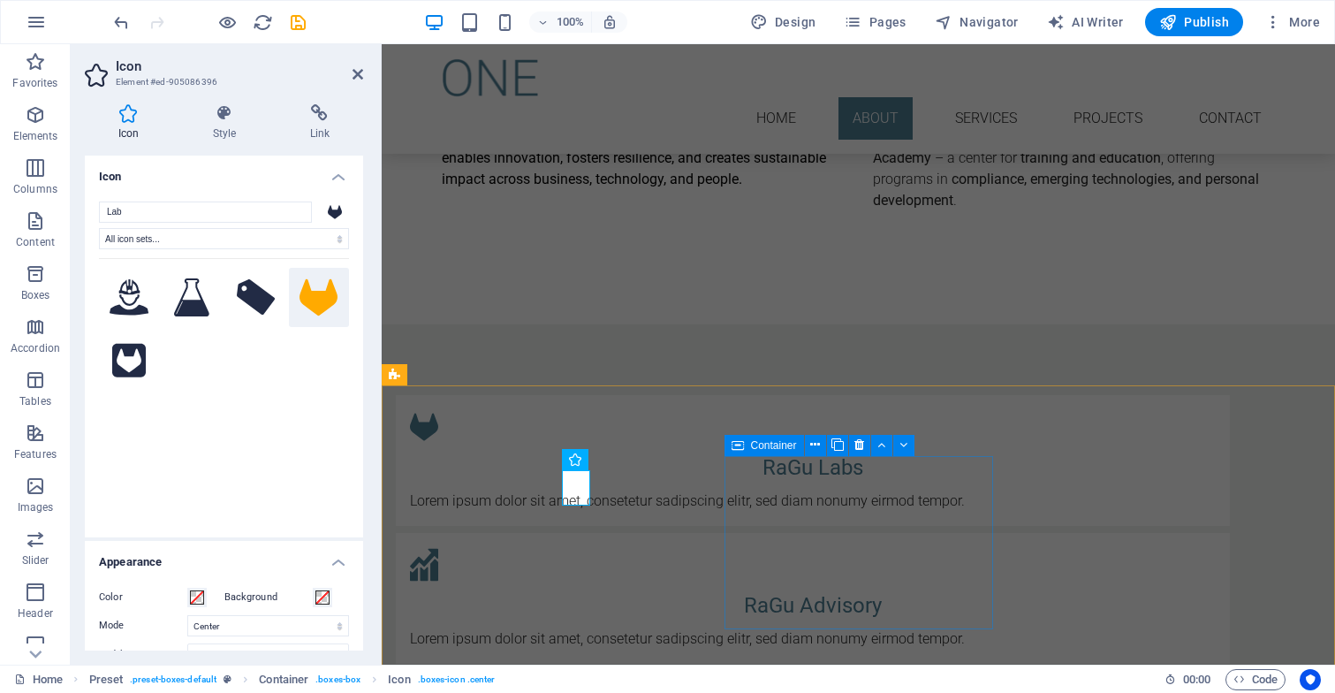
scroll to position [1090, 0]
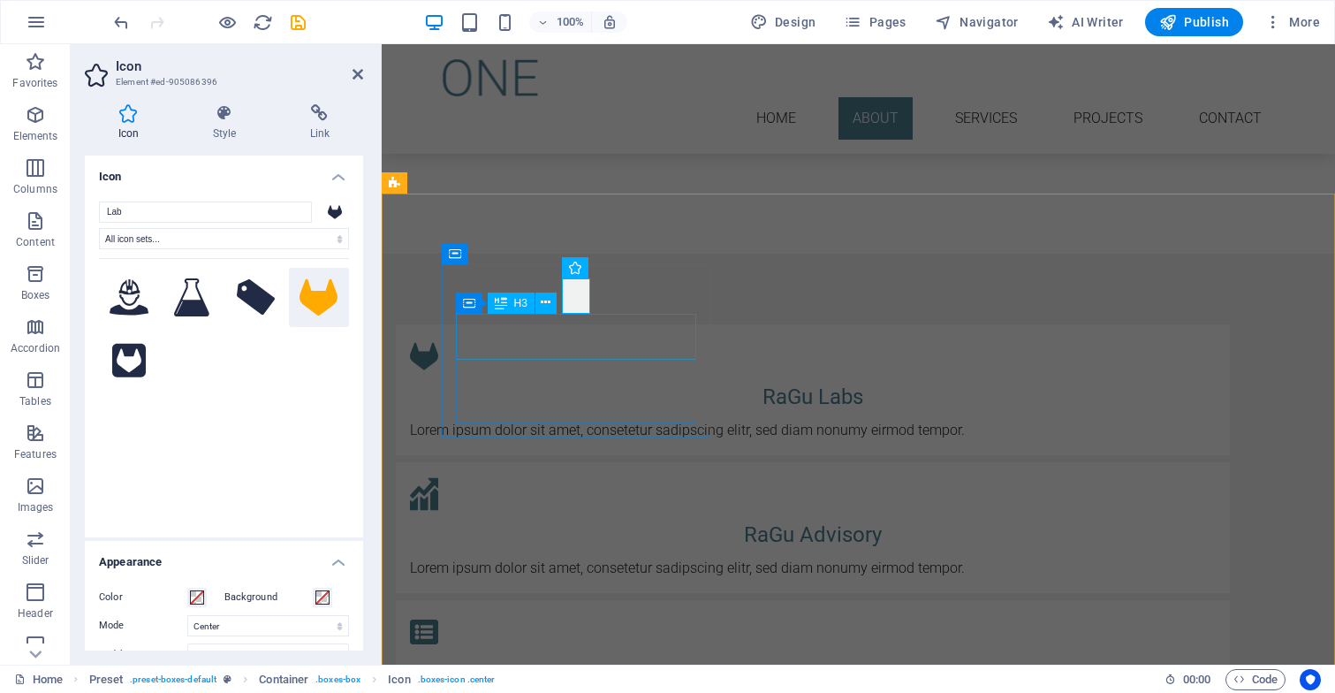
click at [571, 381] on div "RaGu Labs" at bounding box center [813, 397] width 806 height 32
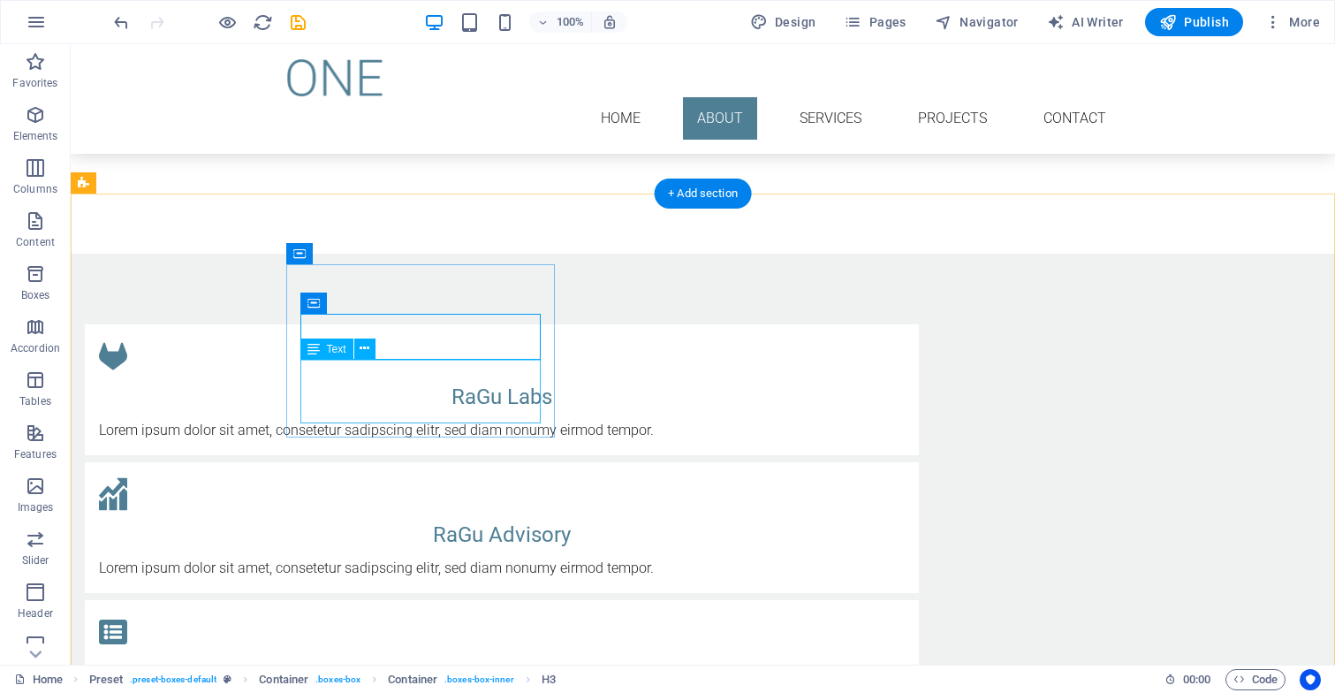
click at [435, 420] on div "Lorem ipsum dolor sit amet, consetetur sadipscing elitr, sed diam nonumy eirmod…" at bounding box center [502, 430] width 806 height 21
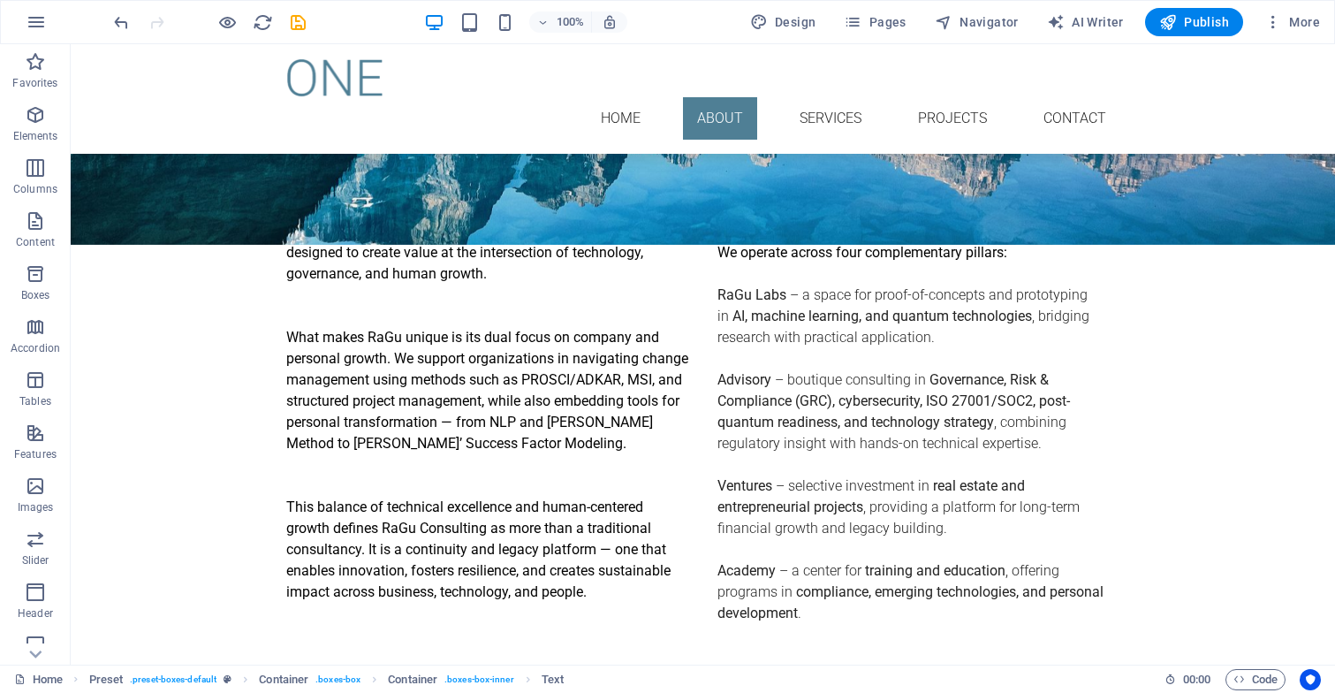
scroll to position [592, 0]
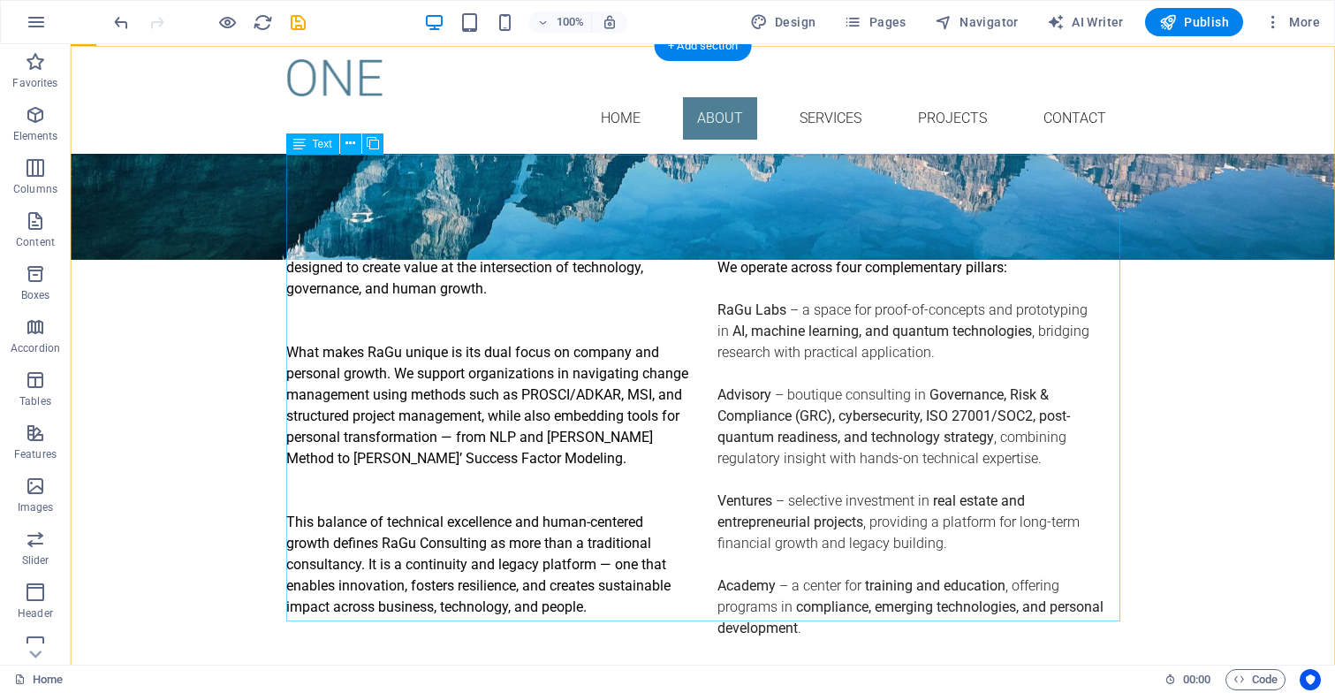
click at [805, 236] on div "RaGu Consulting is a boutique advisory and innovation platform designed to crea…" at bounding box center [703, 458] width 834 height 445
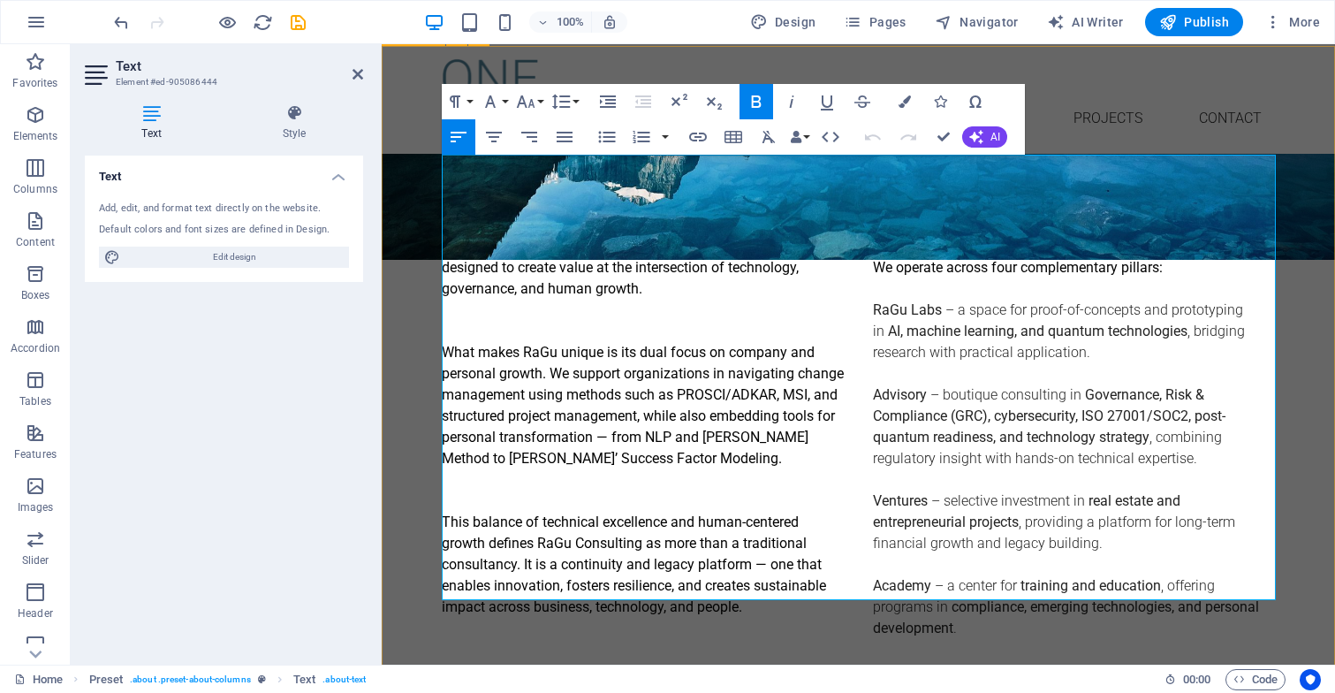
click at [473, 653] on div "About us RaGu Consulting is a boutique advisory and innovation platform designe…" at bounding box center [858, 439] width 953 height 625
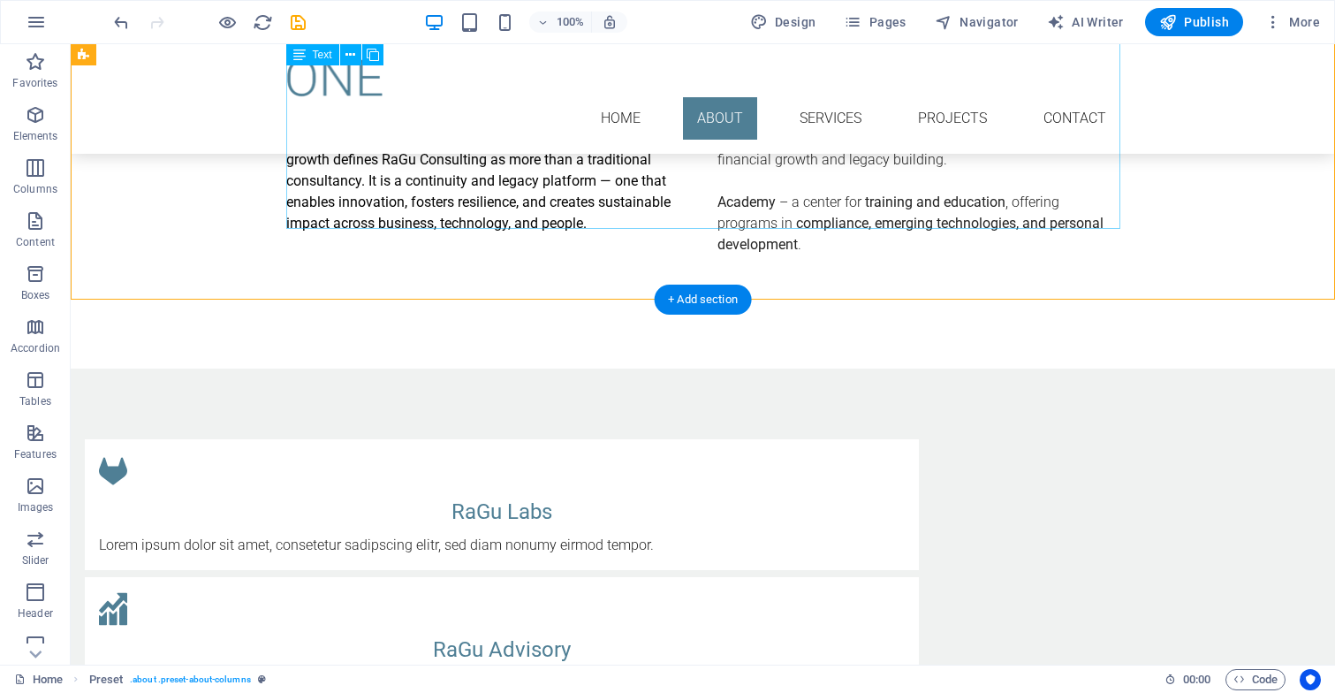
scroll to position [1005, 0]
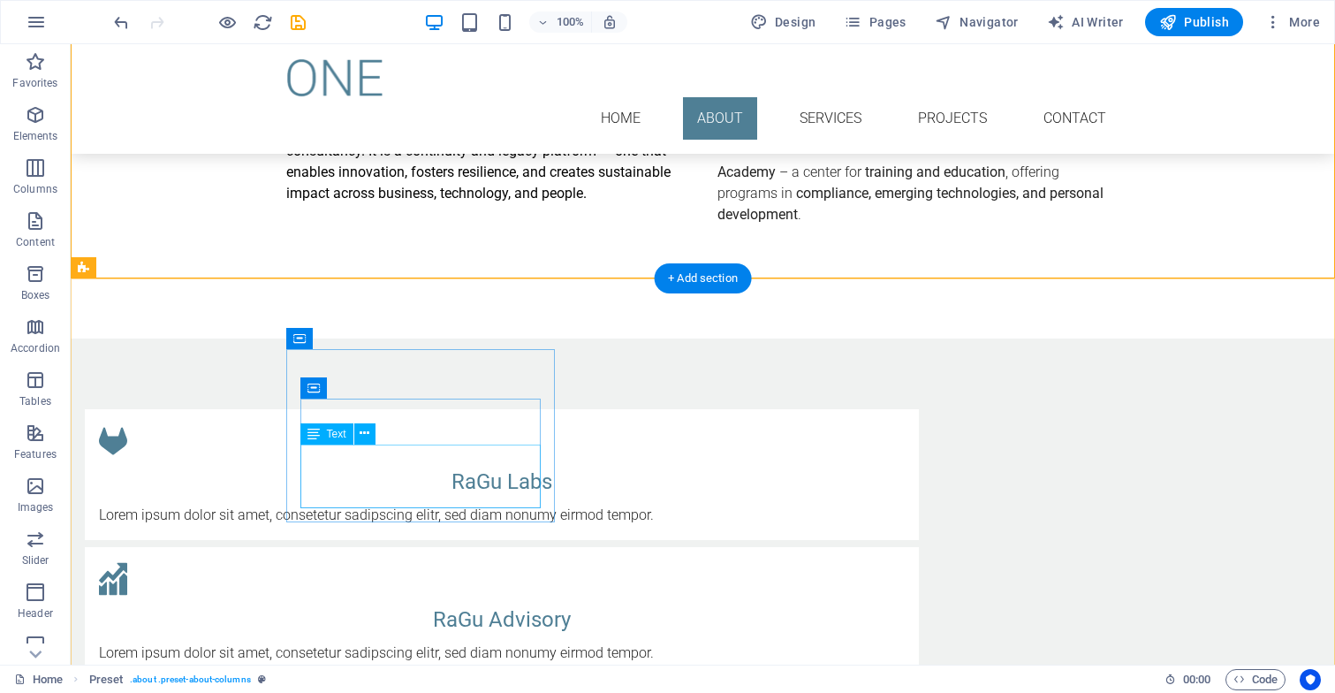
click at [317, 504] on div "Lorem ipsum dolor sit amet, consetetur sadipscing elitr, sed diam nonumy eirmod…" at bounding box center [502, 514] width 806 height 21
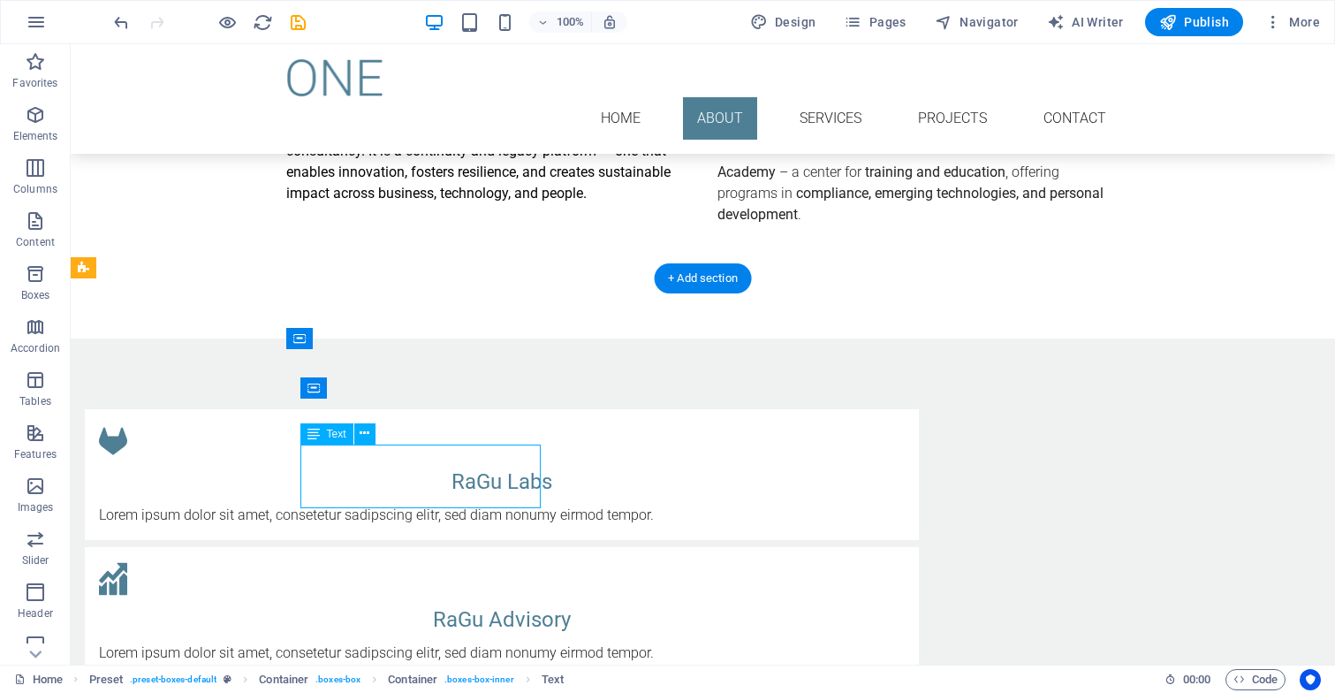
click at [317, 504] on div "Lorem ipsum dolor sit amet, consetetur sadipscing elitr, sed diam nonumy eirmod…" at bounding box center [502, 514] width 806 height 21
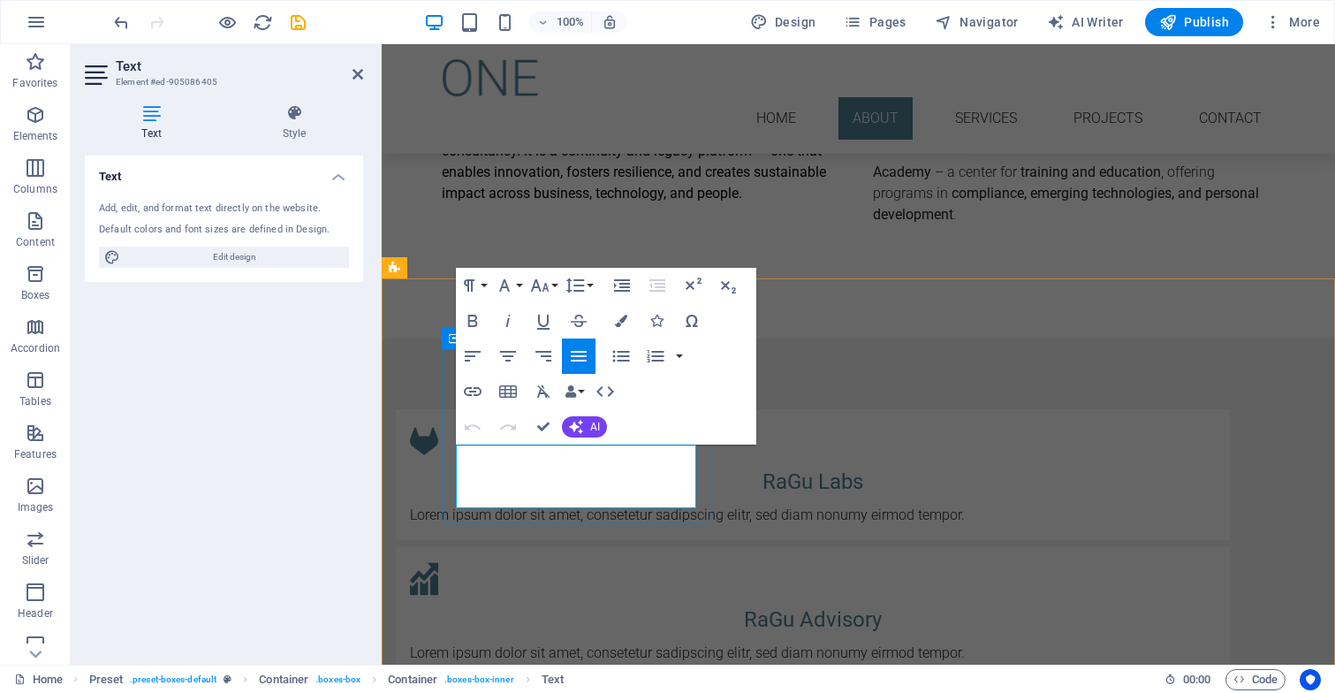
click at [620, 504] on p "Lorem ipsum dolor sit amet, consetetur sadipscing elitr, sed diam nonumy eirmod…" at bounding box center [813, 514] width 806 height 21
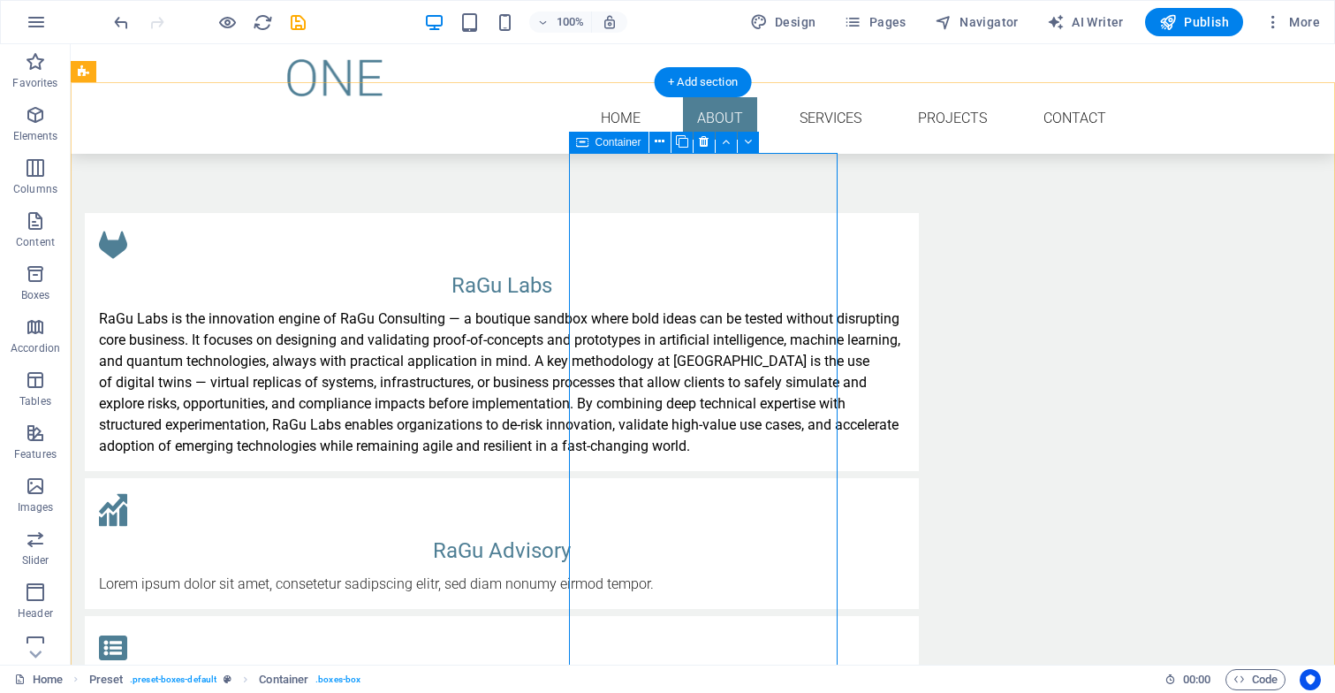
scroll to position [1165, 0]
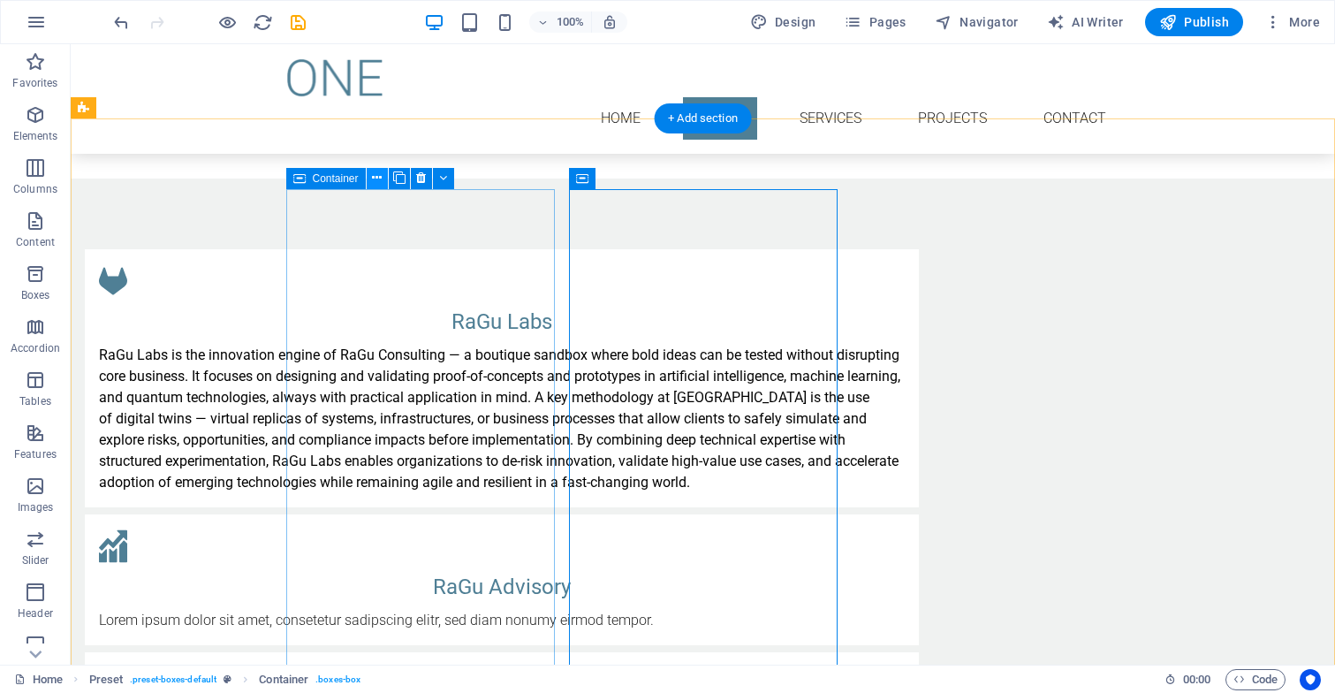
click at [376, 178] on icon at bounding box center [377, 178] width 10 height 19
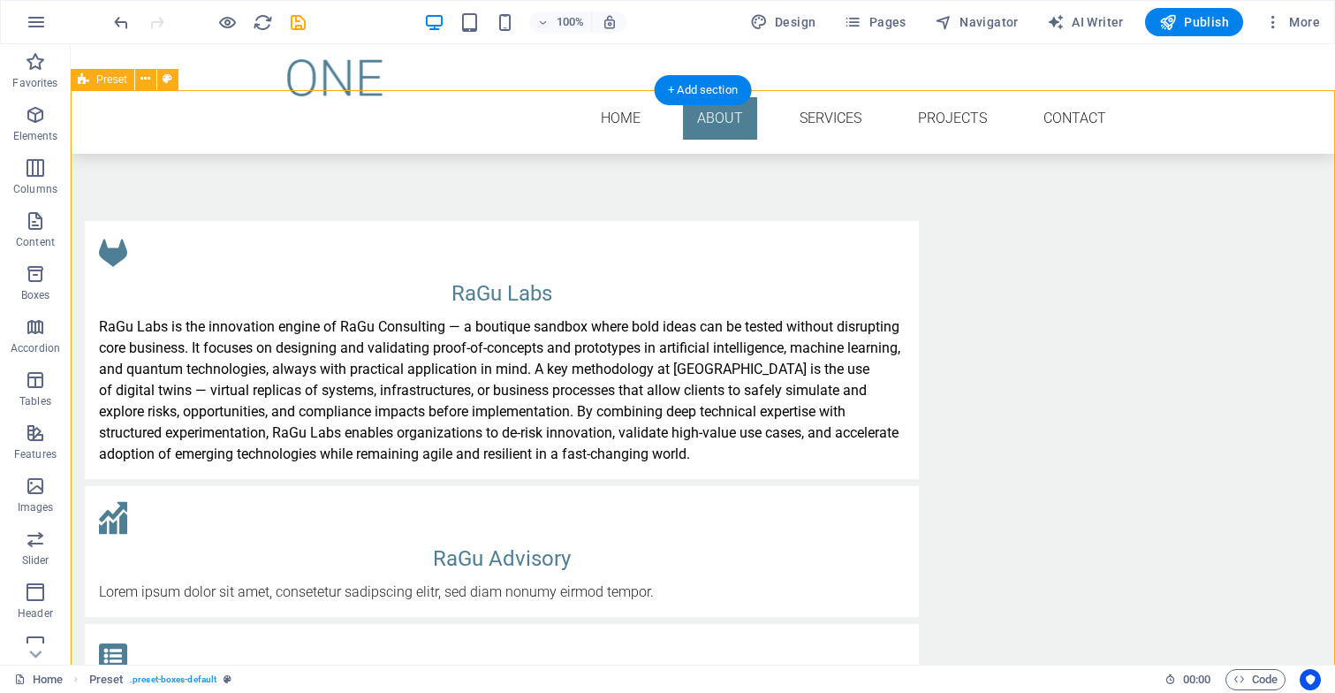
scroll to position [1192, 0]
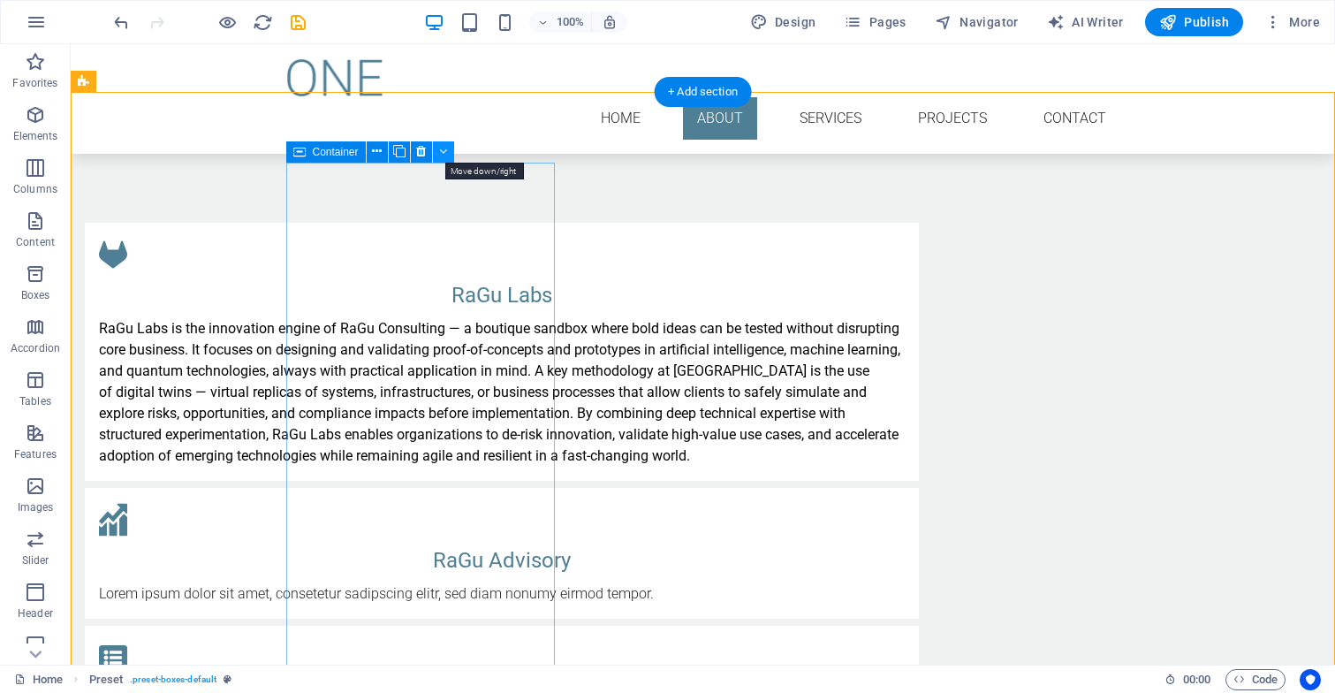
click at [441, 151] on icon at bounding box center [443, 151] width 8 height 19
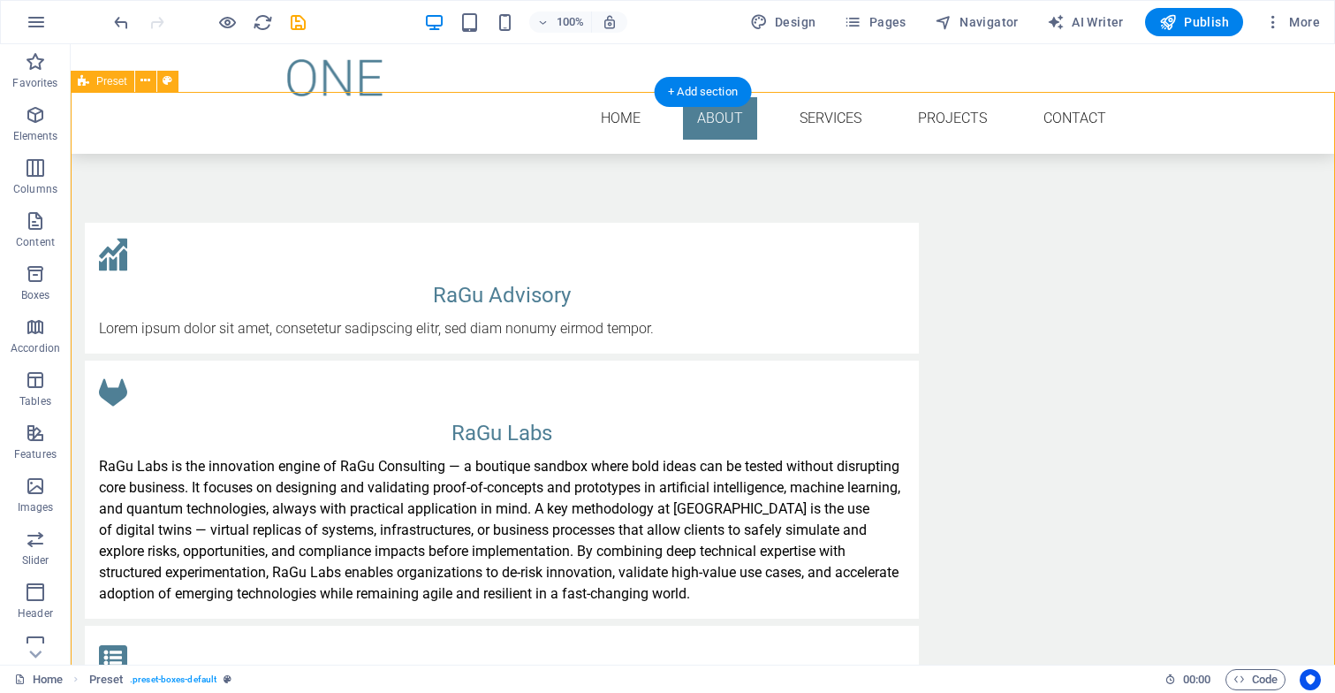
click at [746, 161] on div "RaGu Advisory Lorem ipsum dolor sit amet, consetetur sadipscing elitr, sed diam…" at bounding box center [703, 696] width 1264 height 1088
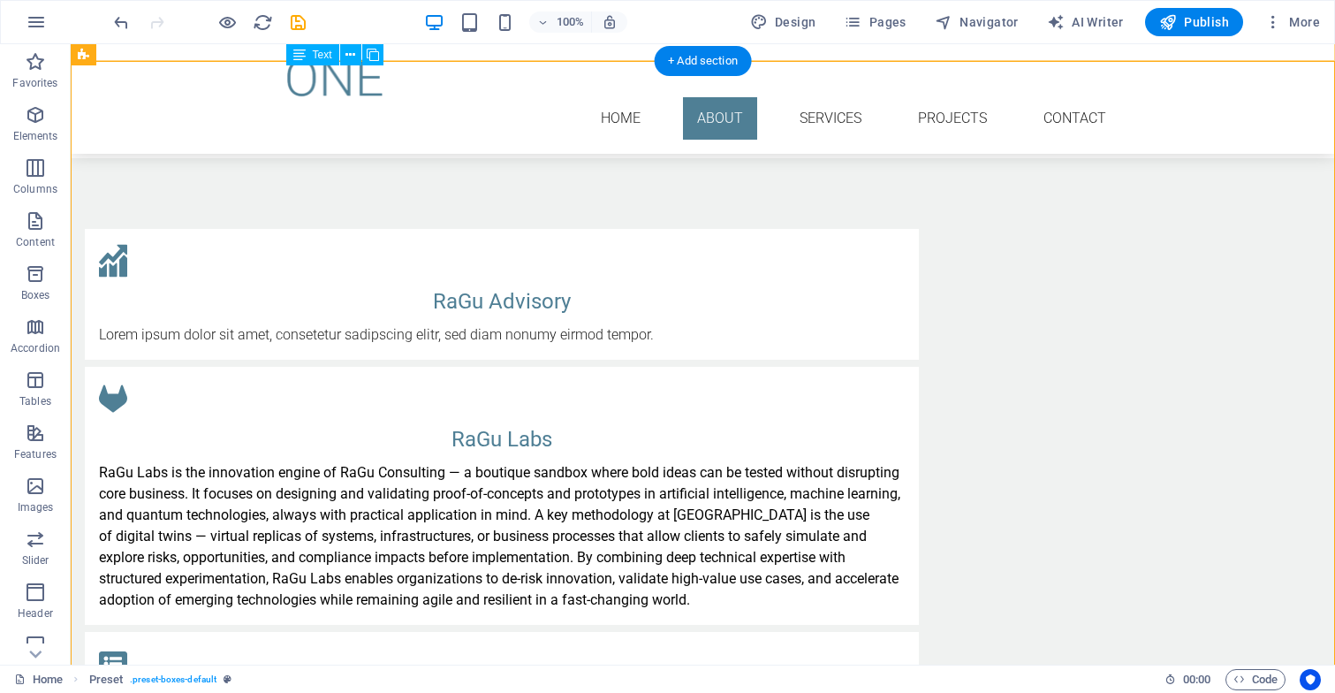
scroll to position [1121, 0]
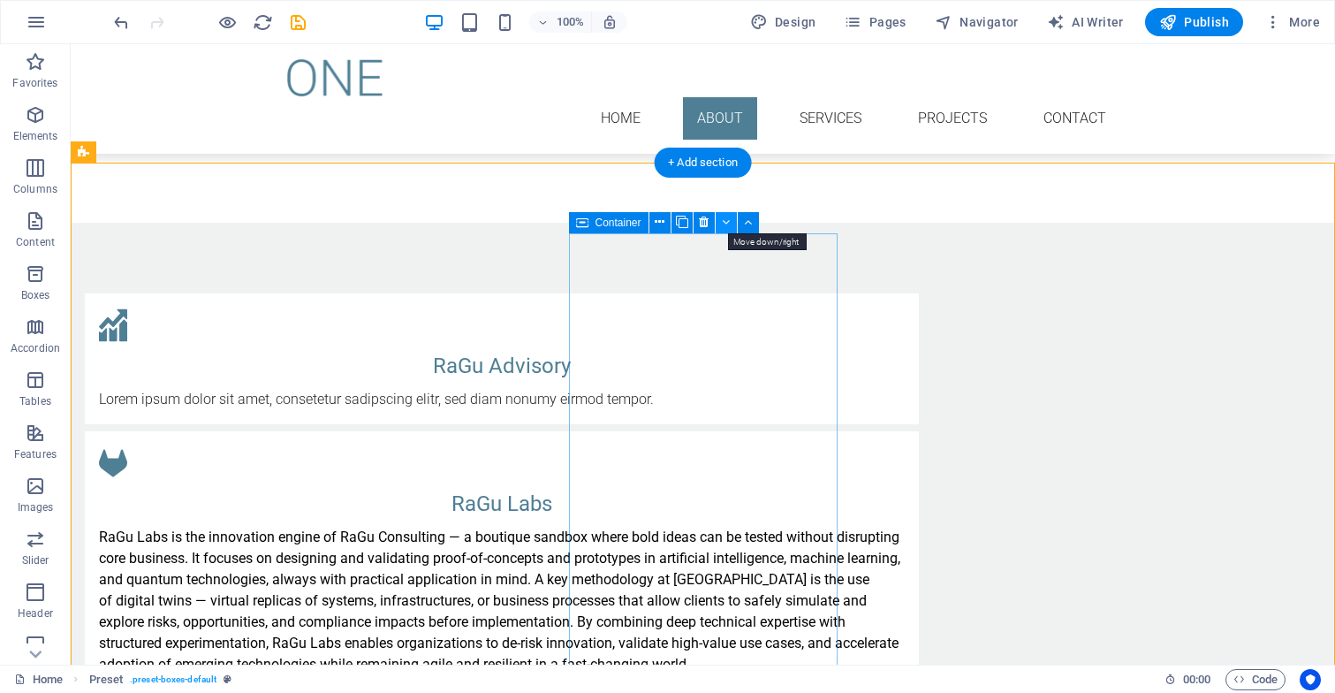
click at [724, 221] on icon at bounding box center [726, 222] width 8 height 19
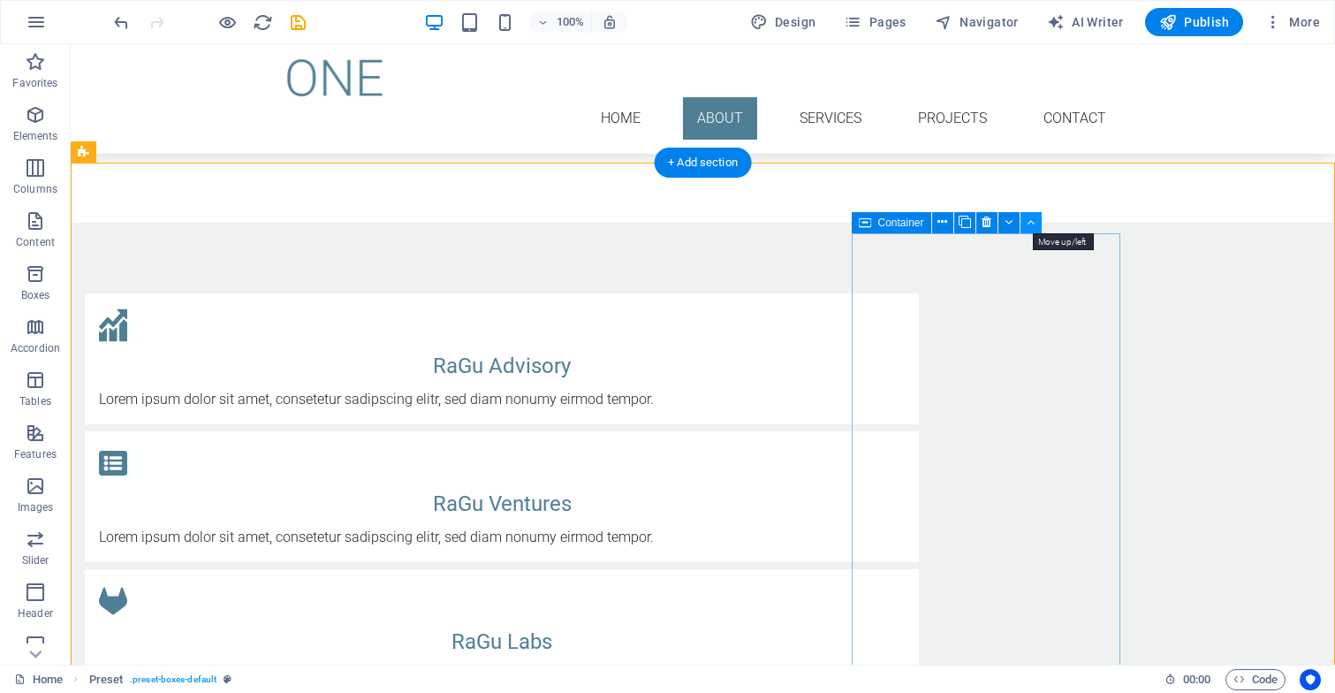
click at [1030, 218] on icon at bounding box center [1030, 222] width 8 height 19
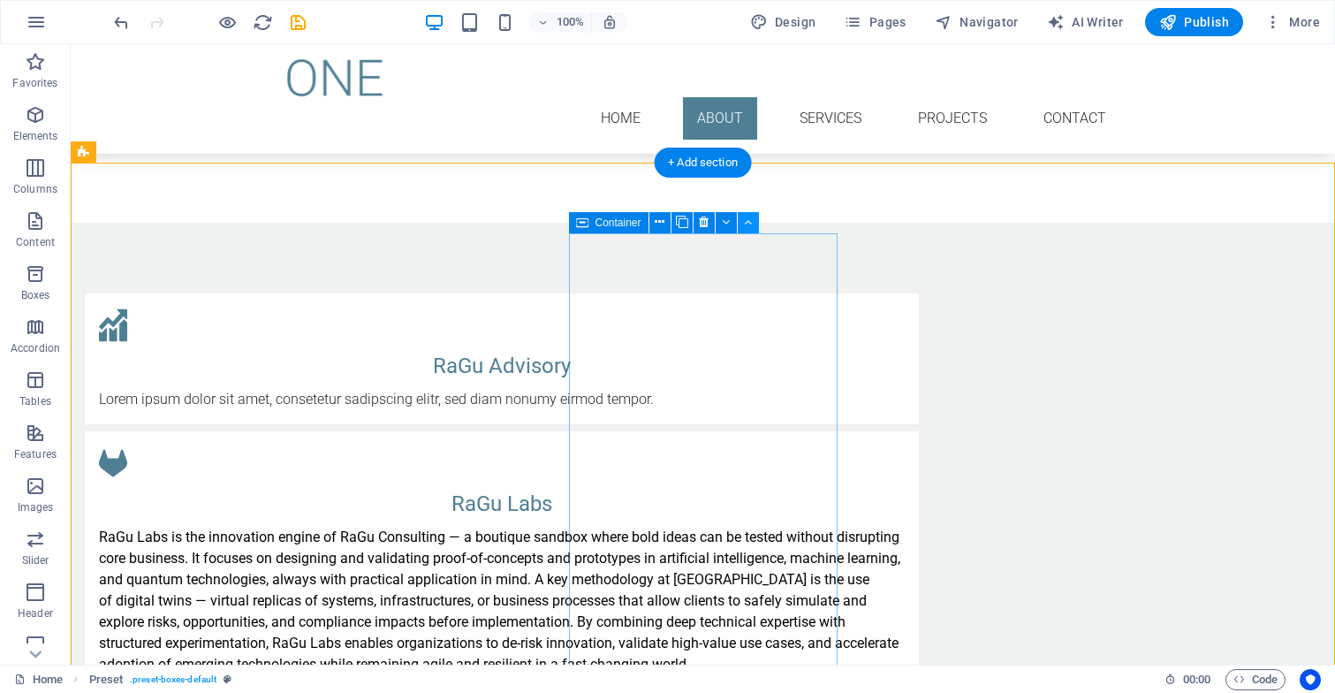
click at [753, 222] on button at bounding box center [748, 222] width 21 height 21
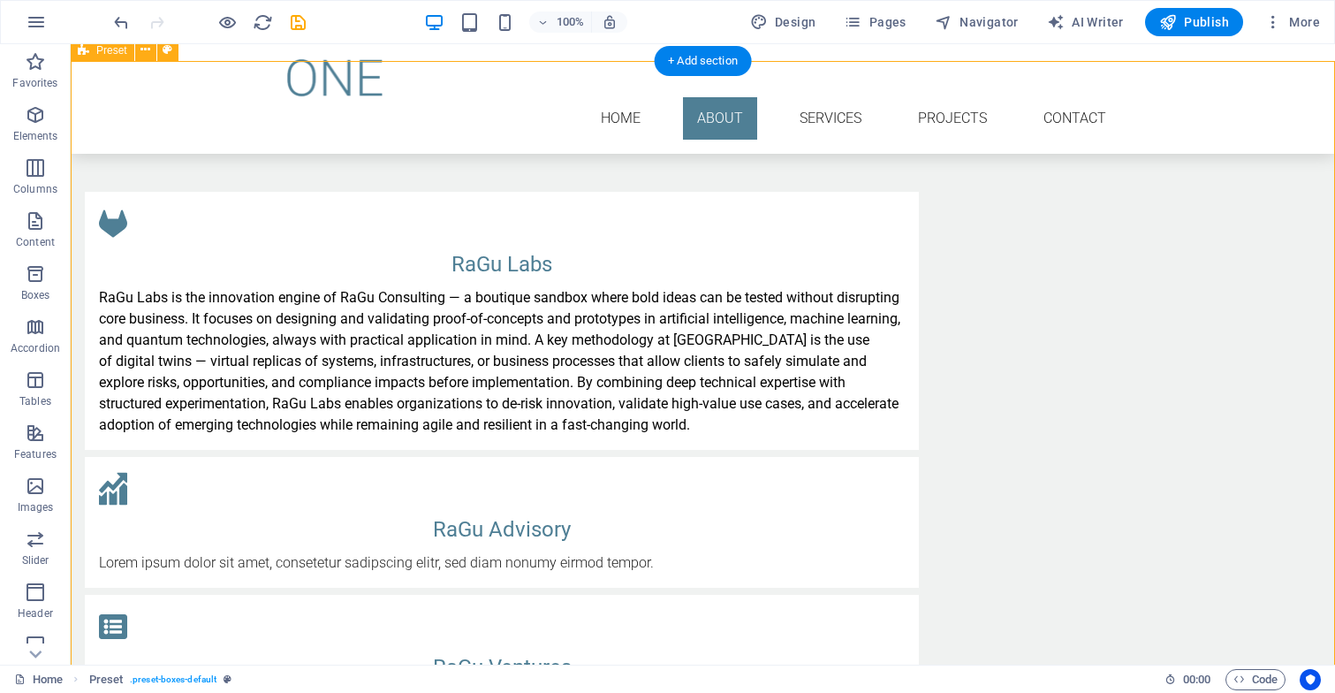
scroll to position [1223, 0]
click at [33, 173] on icon "button" at bounding box center [35, 167] width 21 height 21
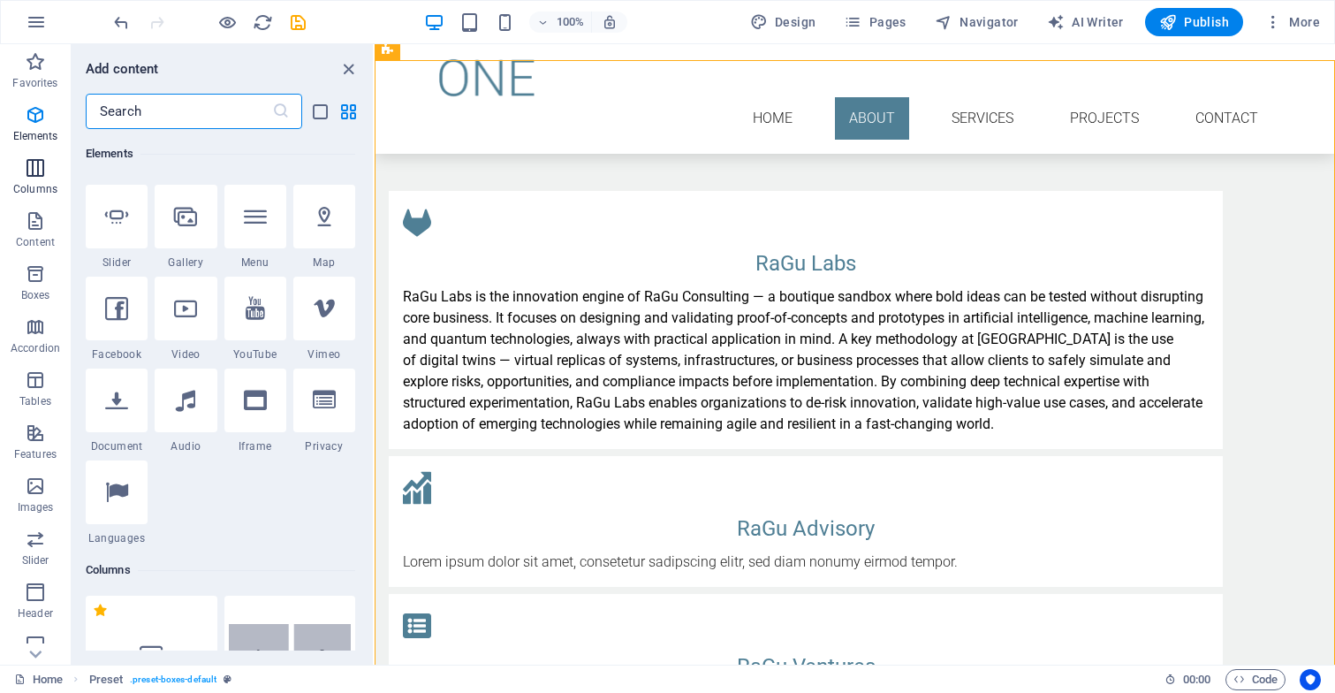
scroll to position [875, 0]
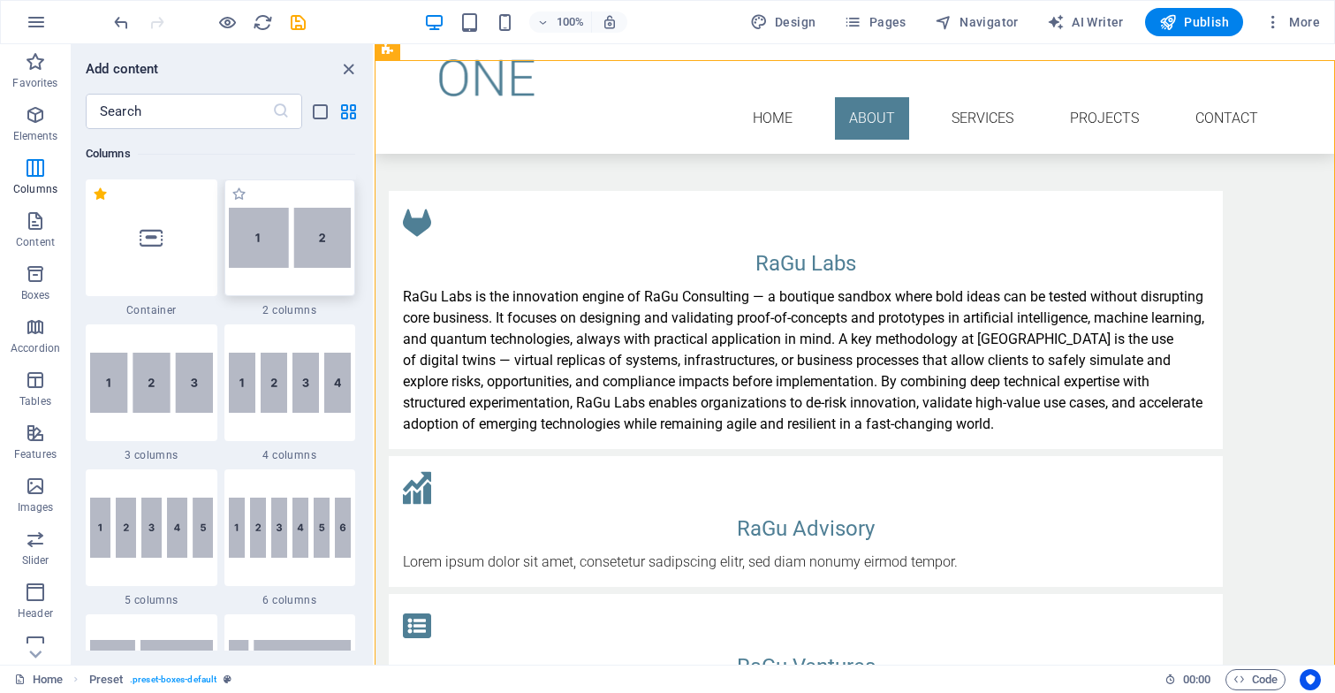
click at [260, 236] on img at bounding box center [290, 238] width 123 height 60
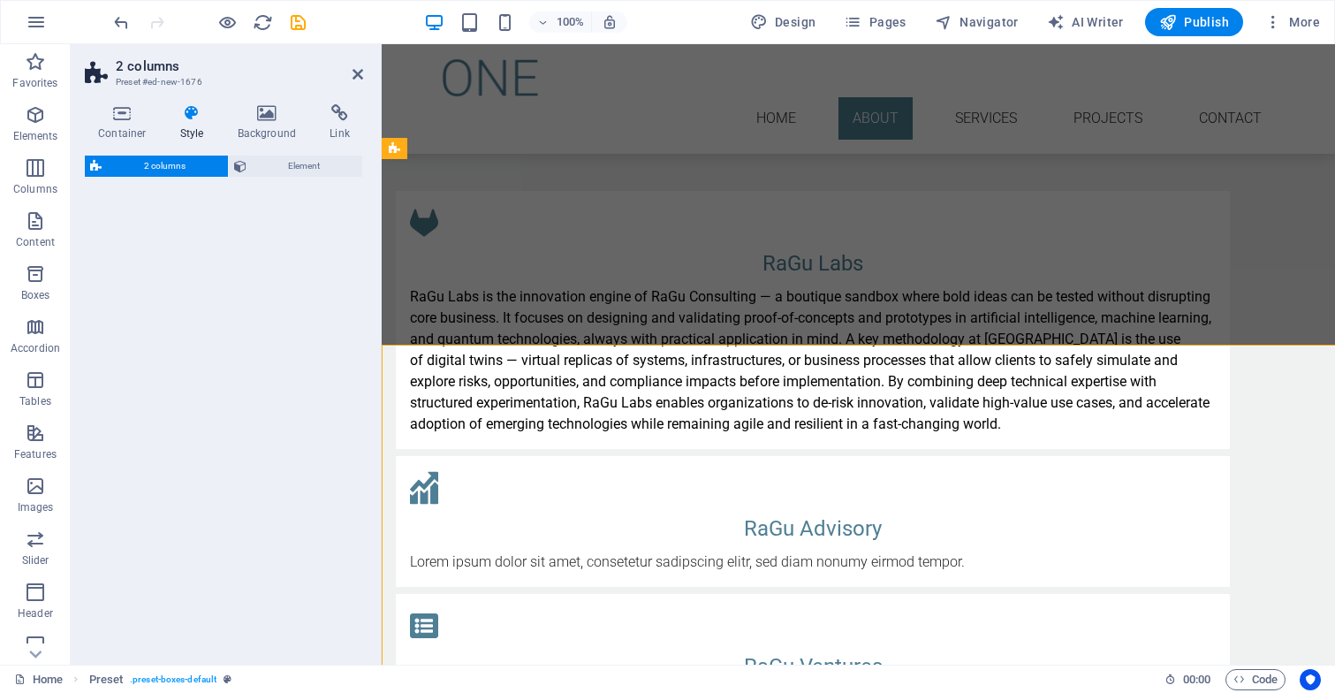
scroll to position [2093, 0]
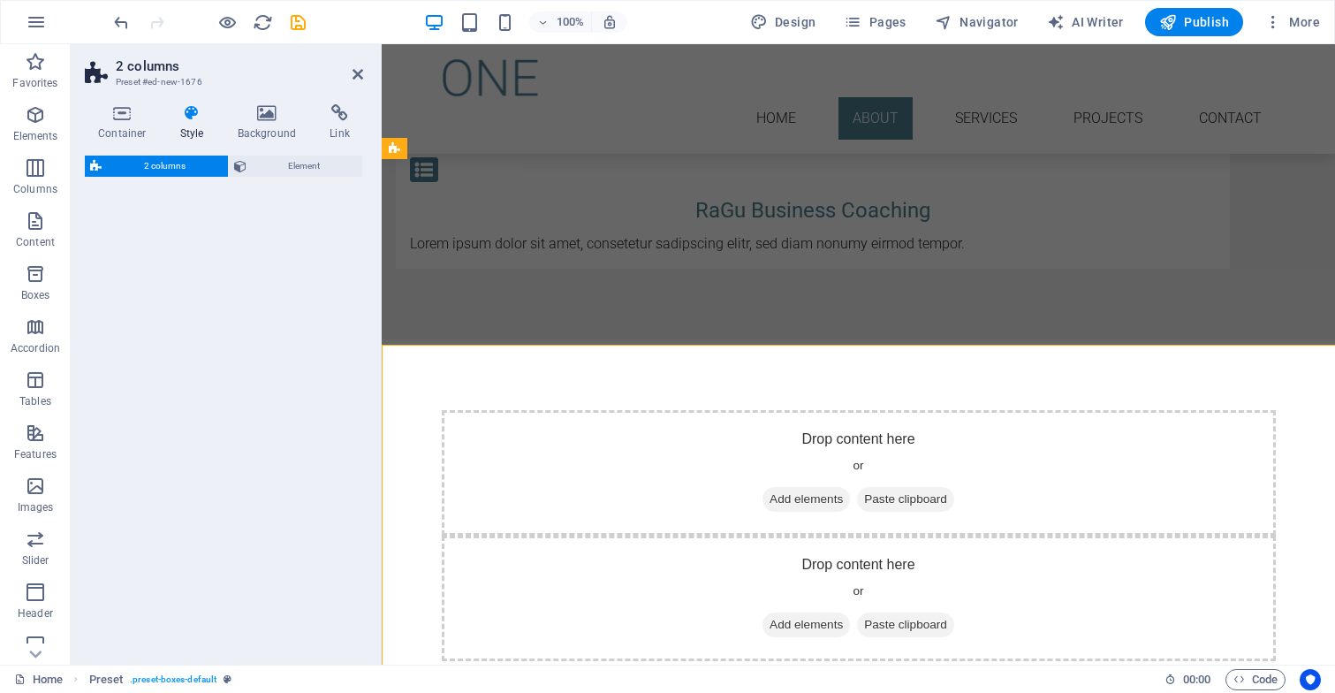
select select "rem"
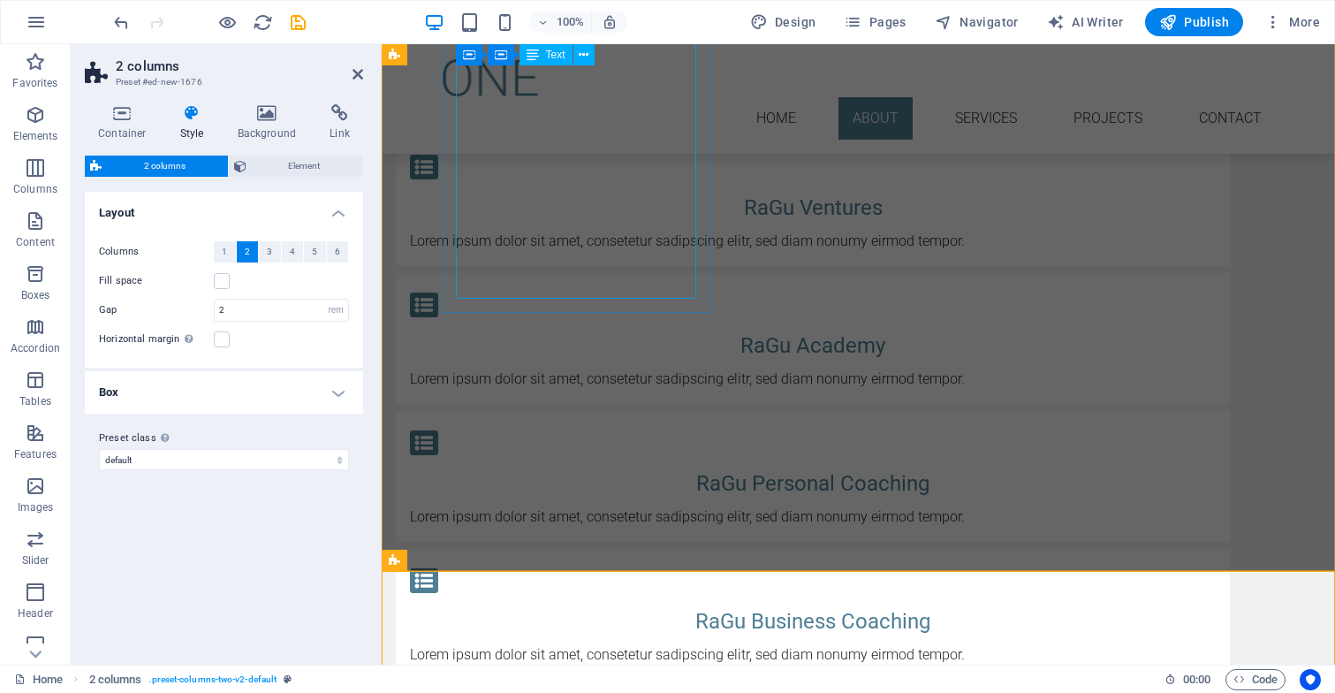
scroll to position [1685, 0]
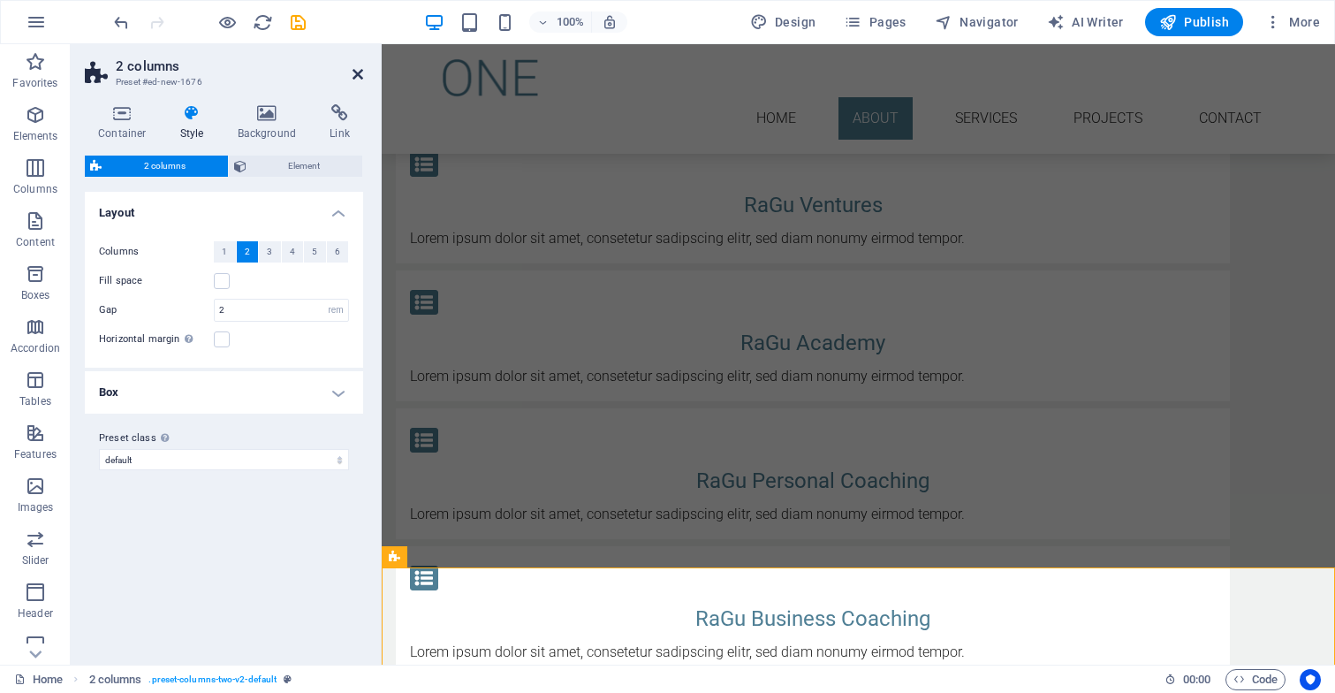
click at [359, 72] on icon at bounding box center [357, 74] width 11 height 14
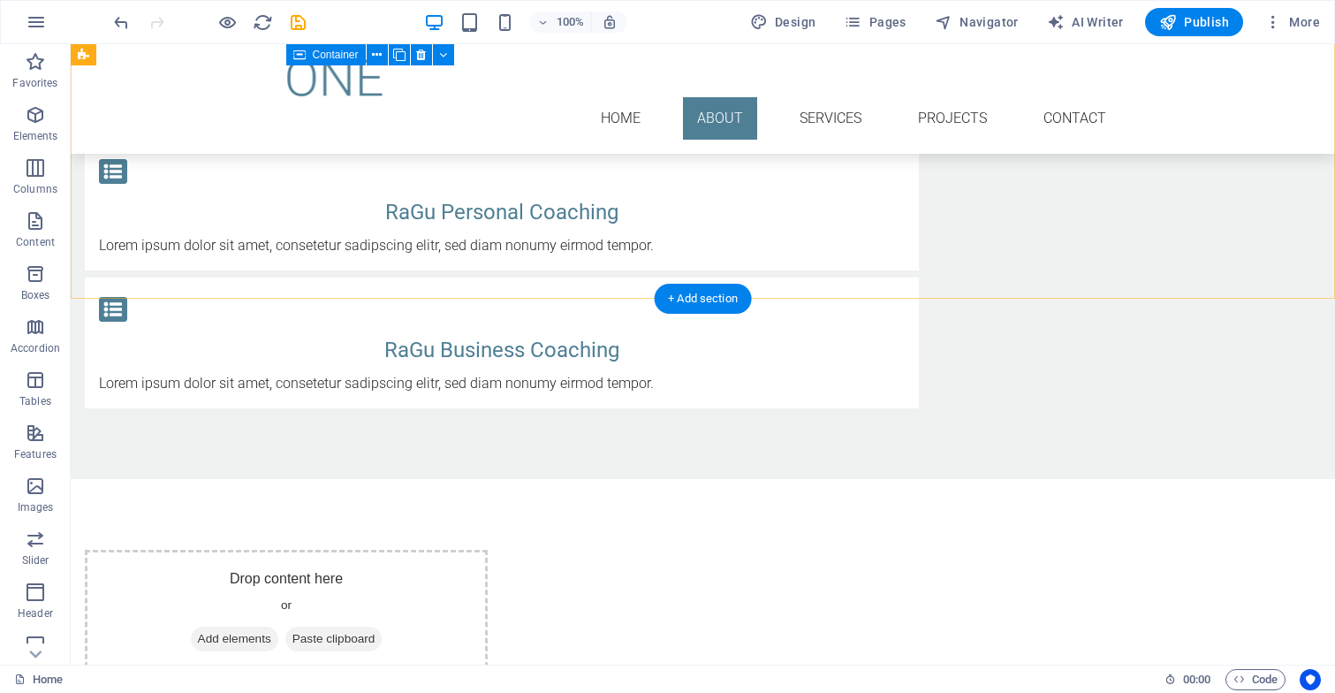
scroll to position [1957, 0]
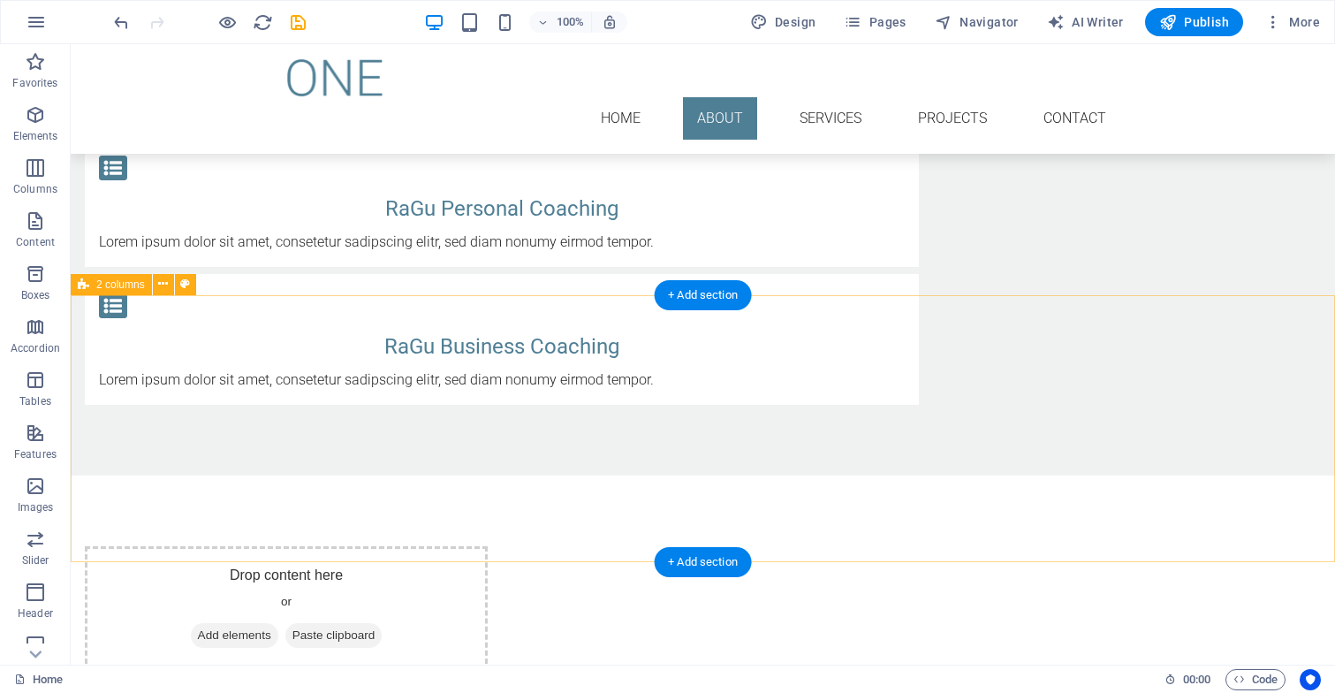
click at [1159, 475] on div "Drop content here or Add elements Paste clipboard Drop content here or Add elem…" at bounding box center [703, 678] width 1264 height 406
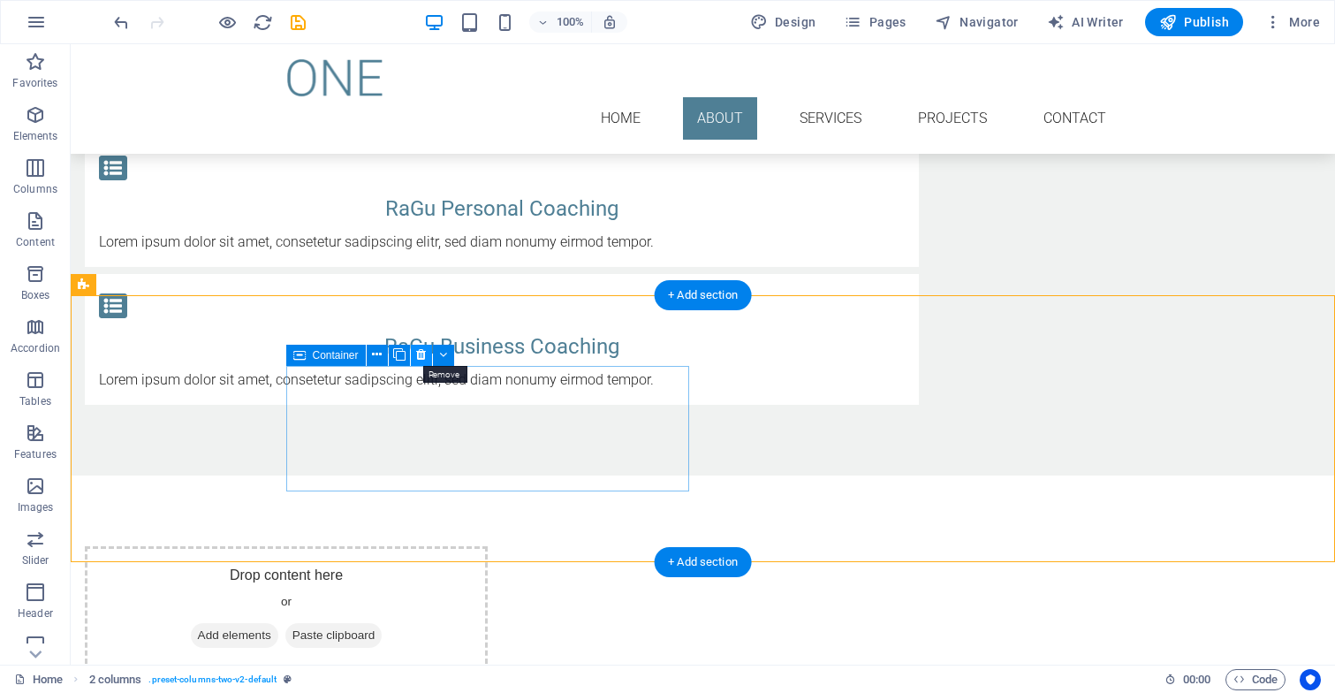
click at [419, 352] on icon at bounding box center [421, 354] width 10 height 19
click at [387, 546] on div "Drop content here or Add elements Paste clipboard" at bounding box center [286, 608] width 403 height 125
click at [378, 352] on icon at bounding box center [377, 354] width 10 height 19
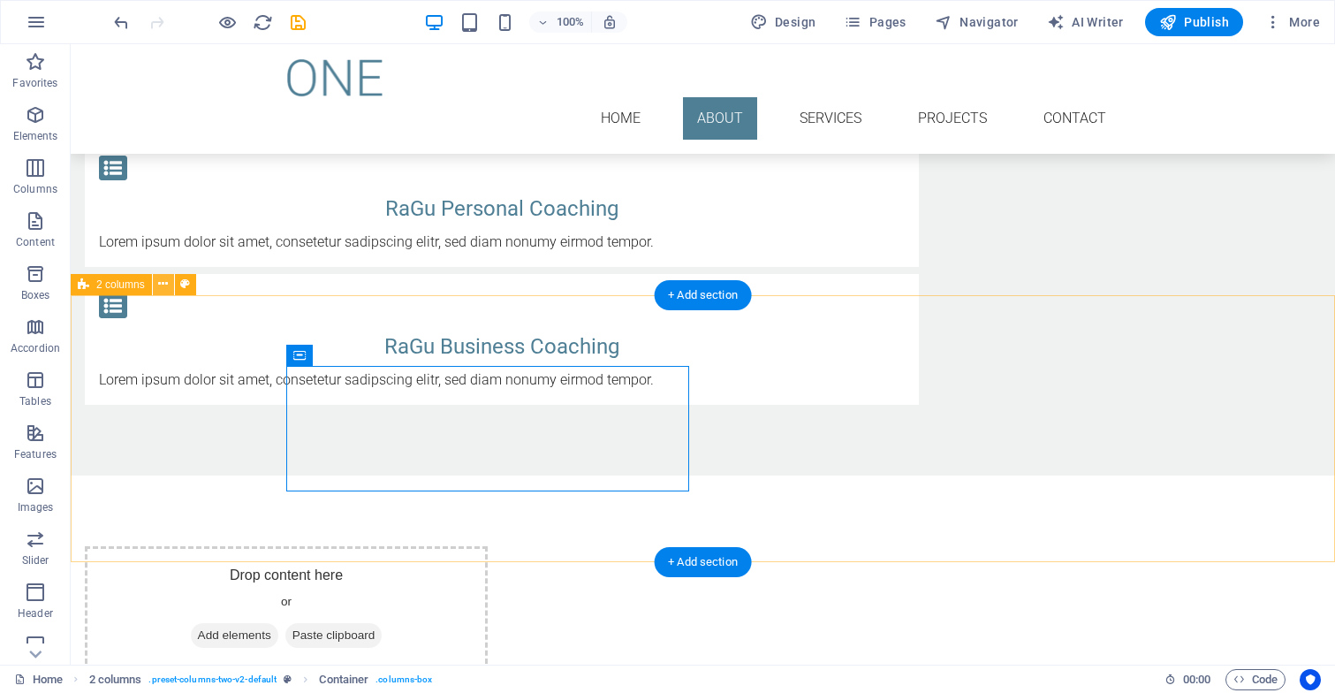
click at [163, 286] on icon at bounding box center [163, 284] width 10 height 19
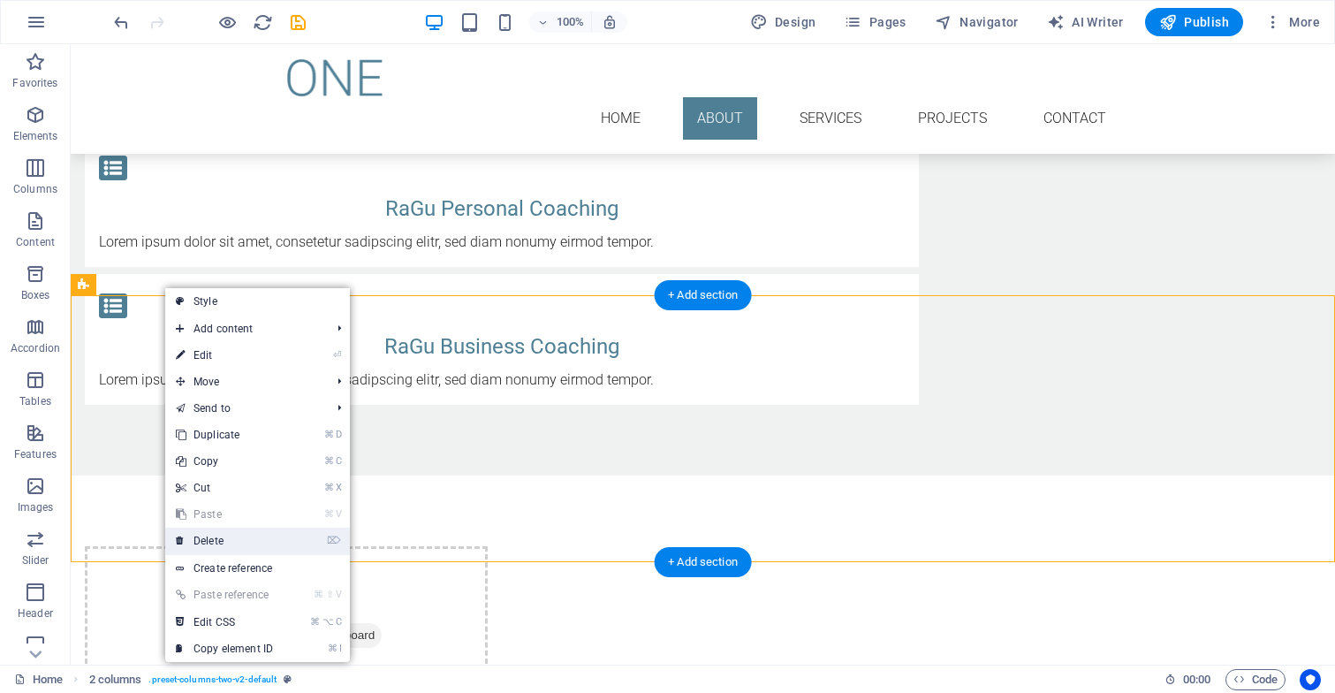
click at [239, 540] on link "⌦ Delete" at bounding box center [224, 540] width 118 height 27
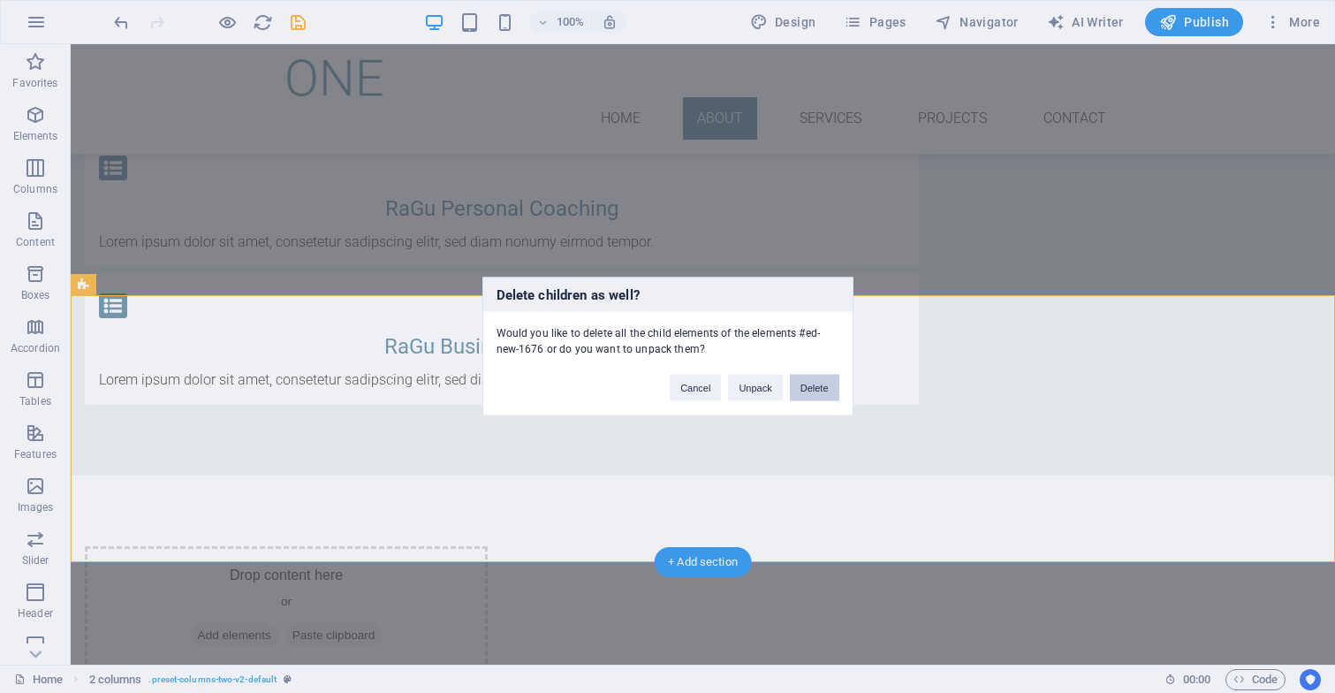
click at [807, 386] on button "Delete" at bounding box center [814, 388] width 49 height 27
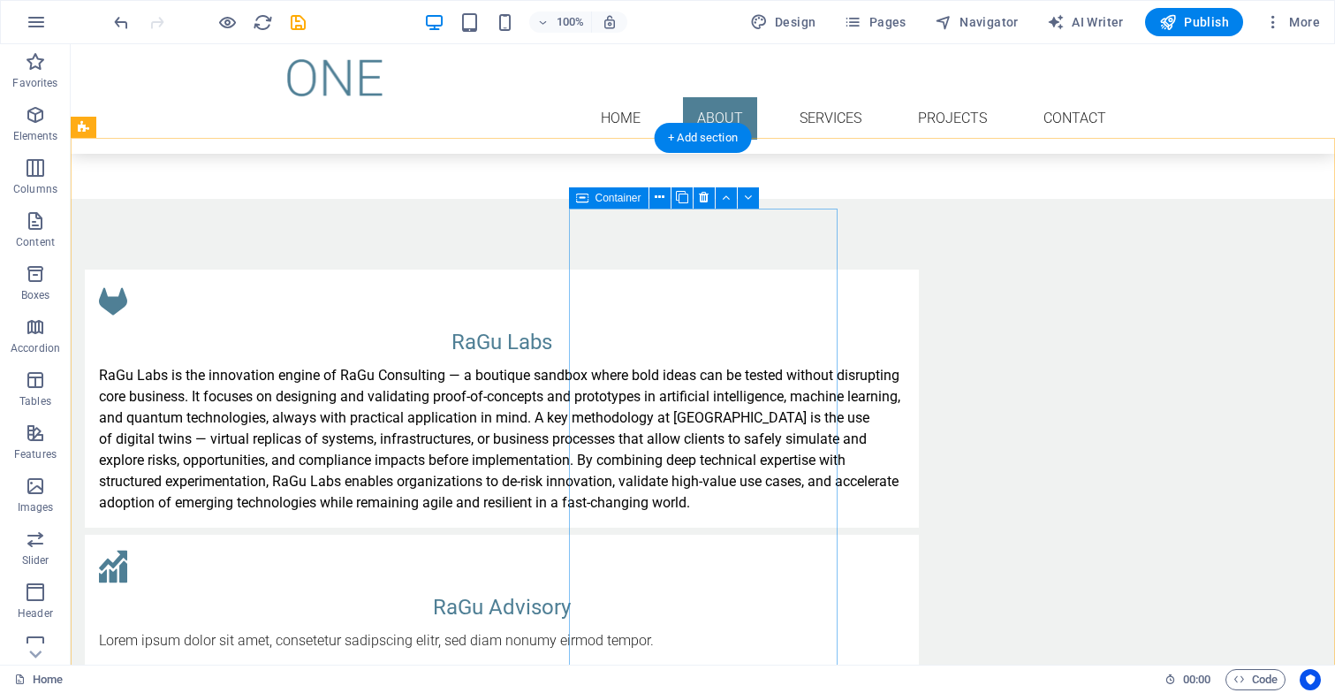
scroll to position [1167, 0]
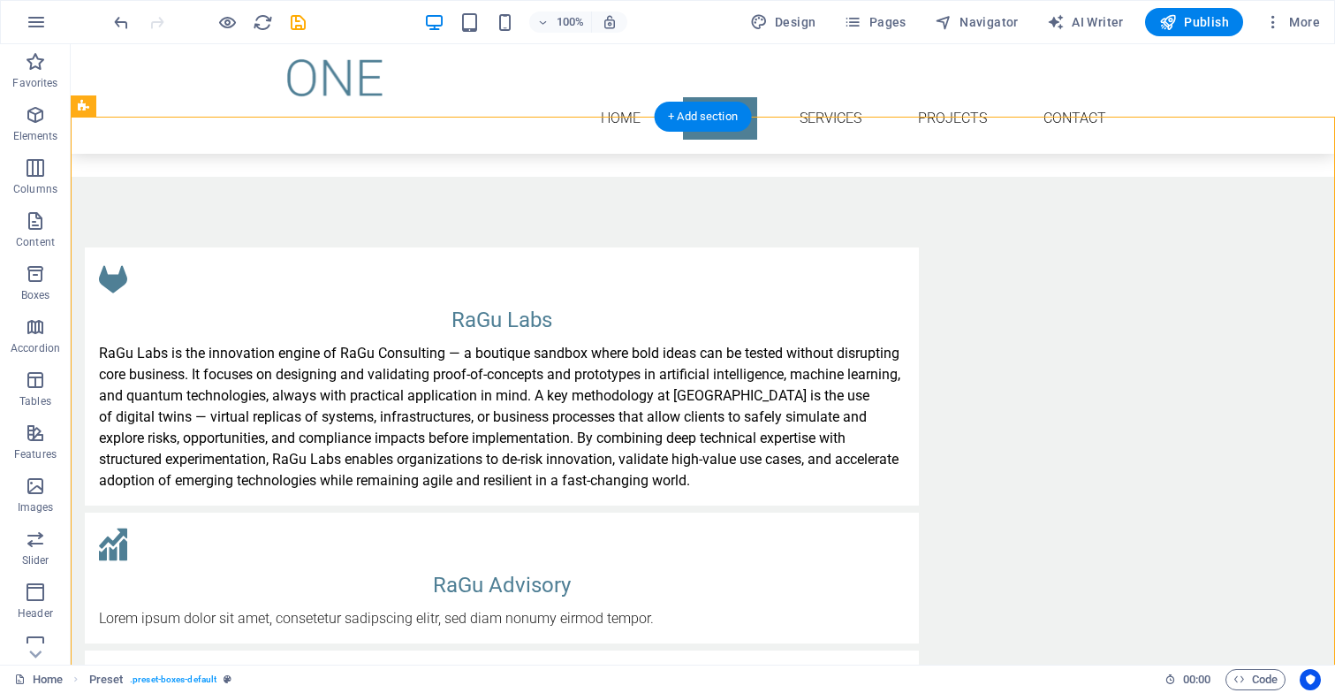
drag, startPoint x: 549, startPoint y: 202, endPoint x: 575, endPoint y: 200, distance: 25.8
click at [541, 247] on div "RaGu Labs RaGu Labs is the innovation engine of RaGu Consulting — a boutique sa…" at bounding box center [502, 376] width 834 height 258
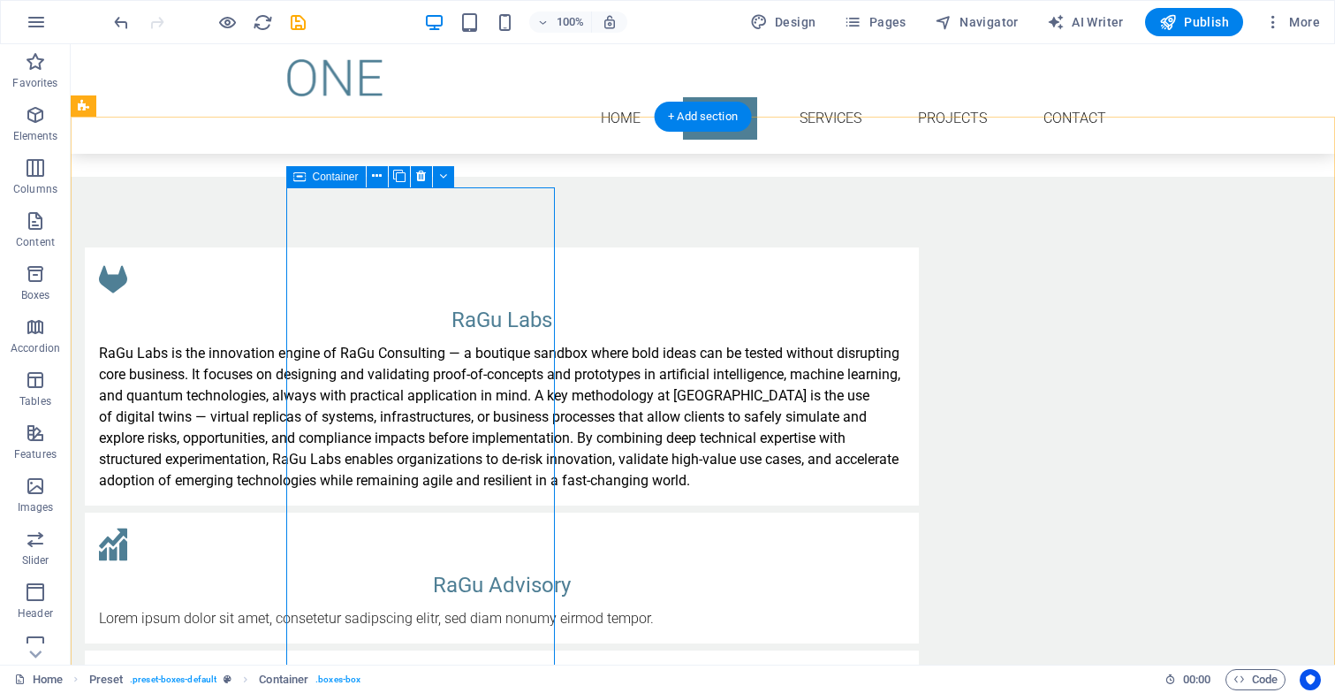
click at [553, 247] on div "RaGu Labs RaGu Labs is the innovation engine of RaGu Consulting — a boutique sa…" at bounding box center [502, 376] width 834 height 258
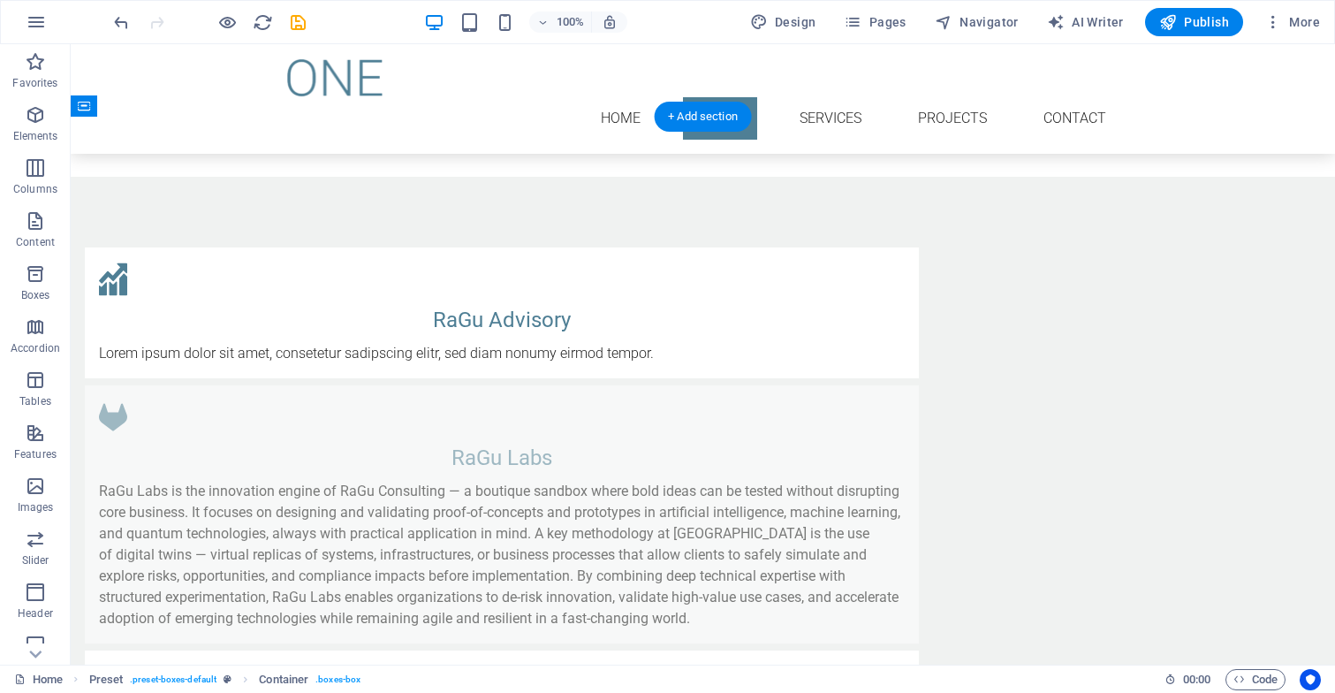
drag, startPoint x: 551, startPoint y: 204, endPoint x: 614, endPoint y: 208, distance: 62.8
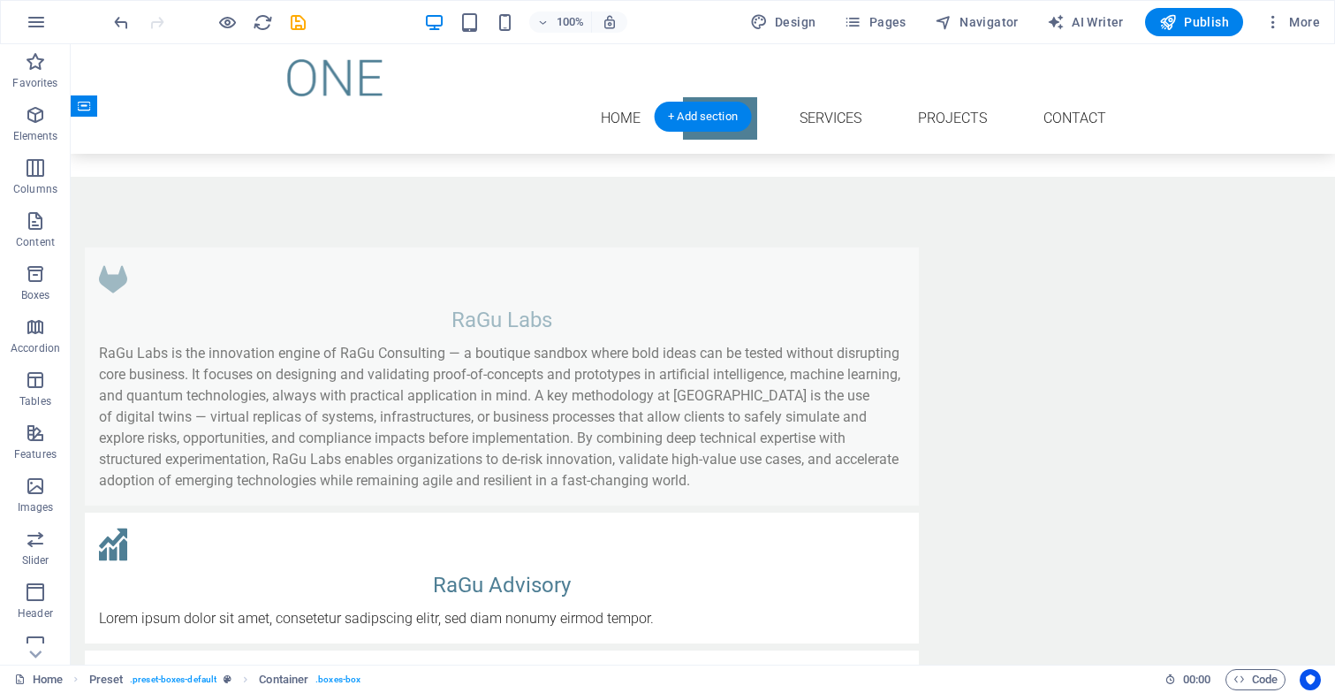
drag, startPoint x: 613, startPoint y: 207, endPoint x: 506, endPoint y: 196, distance: 107.4
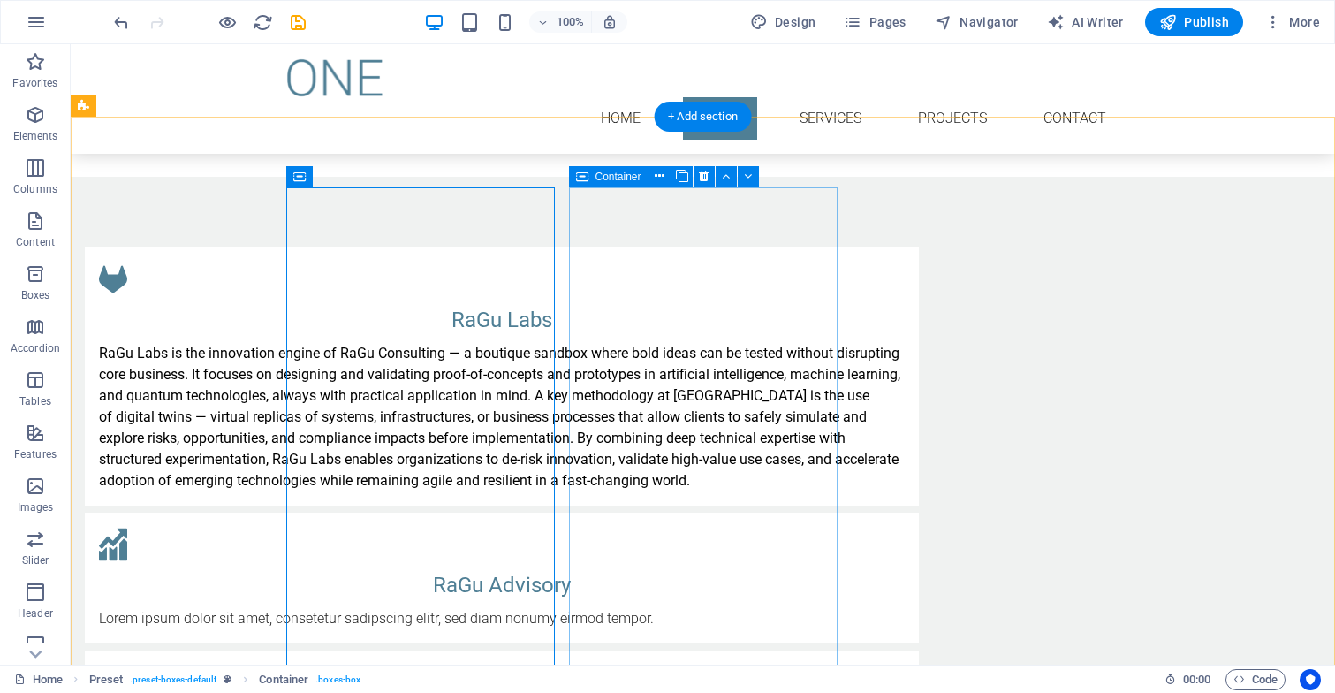
click at [602, 512] on div "RaGu Advisory Lorem ipsum dolor sit amet, consetetur sadipscing elitr, sed diam…" at bounding box center [502, 577] width 834 height 131
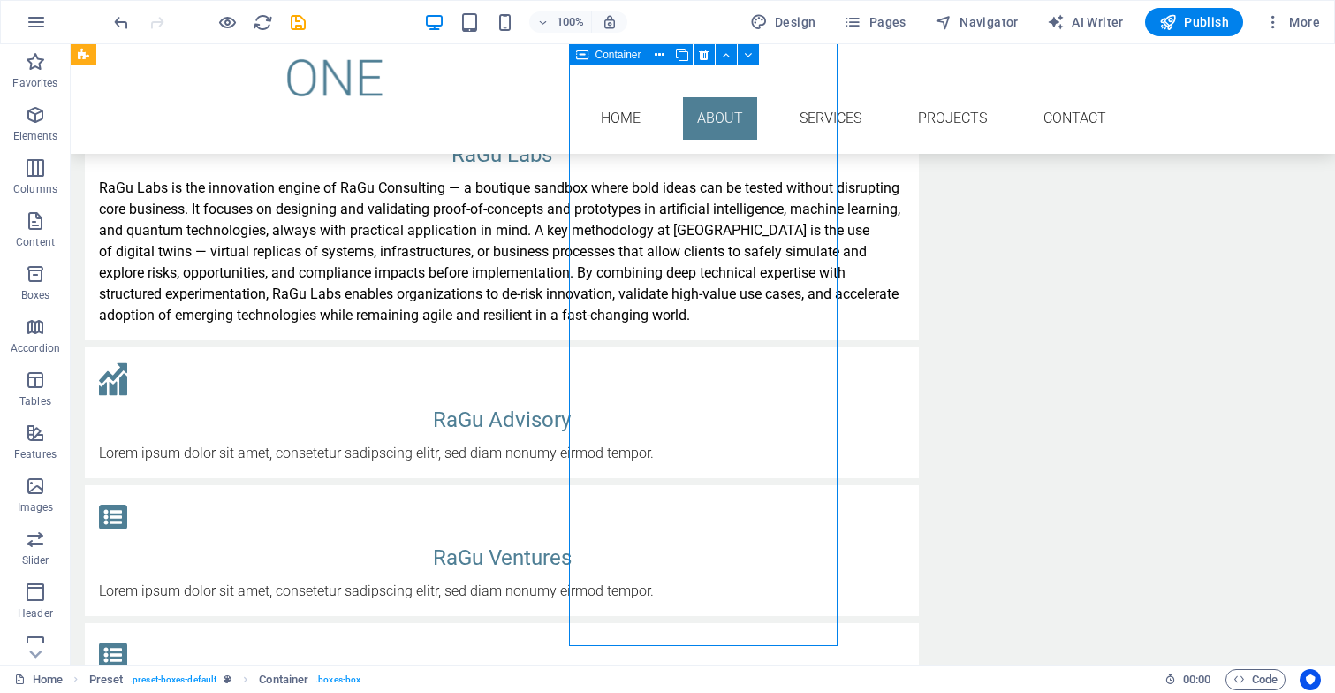
scroll to position [1231, 0]
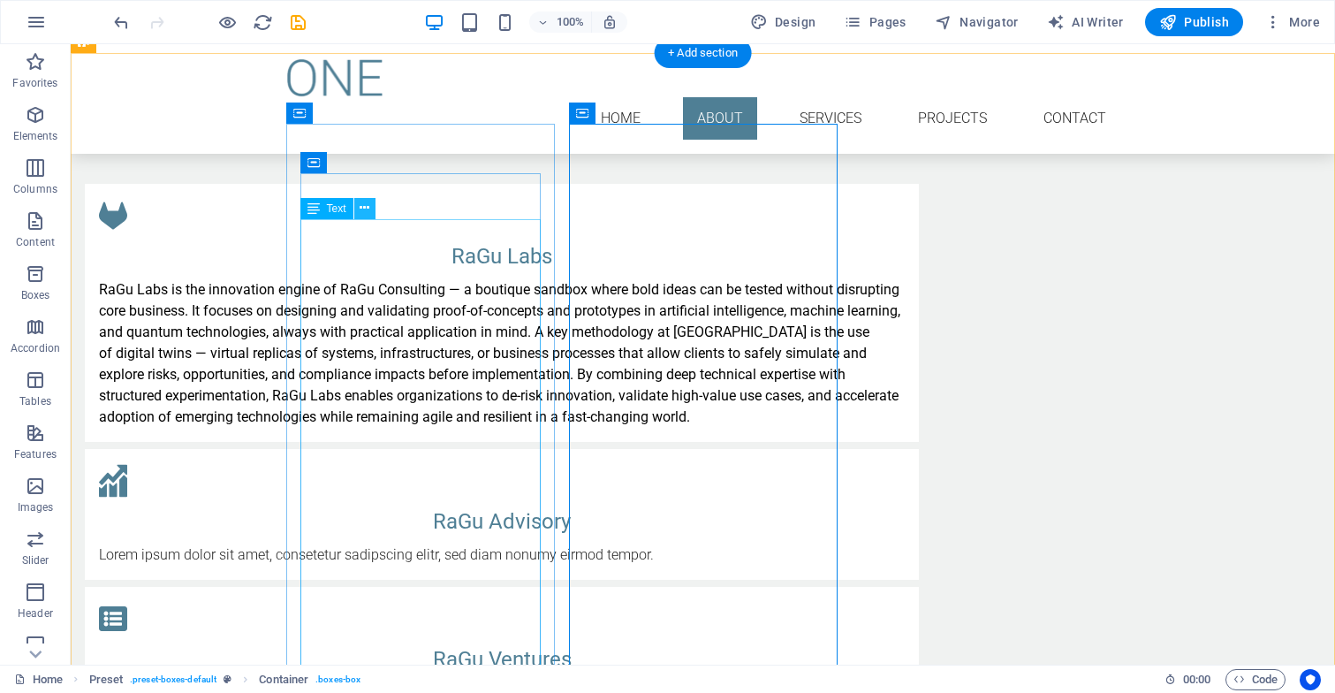
click at [367, 210] on icon at bounding box center [365, 208] width 10 height 19
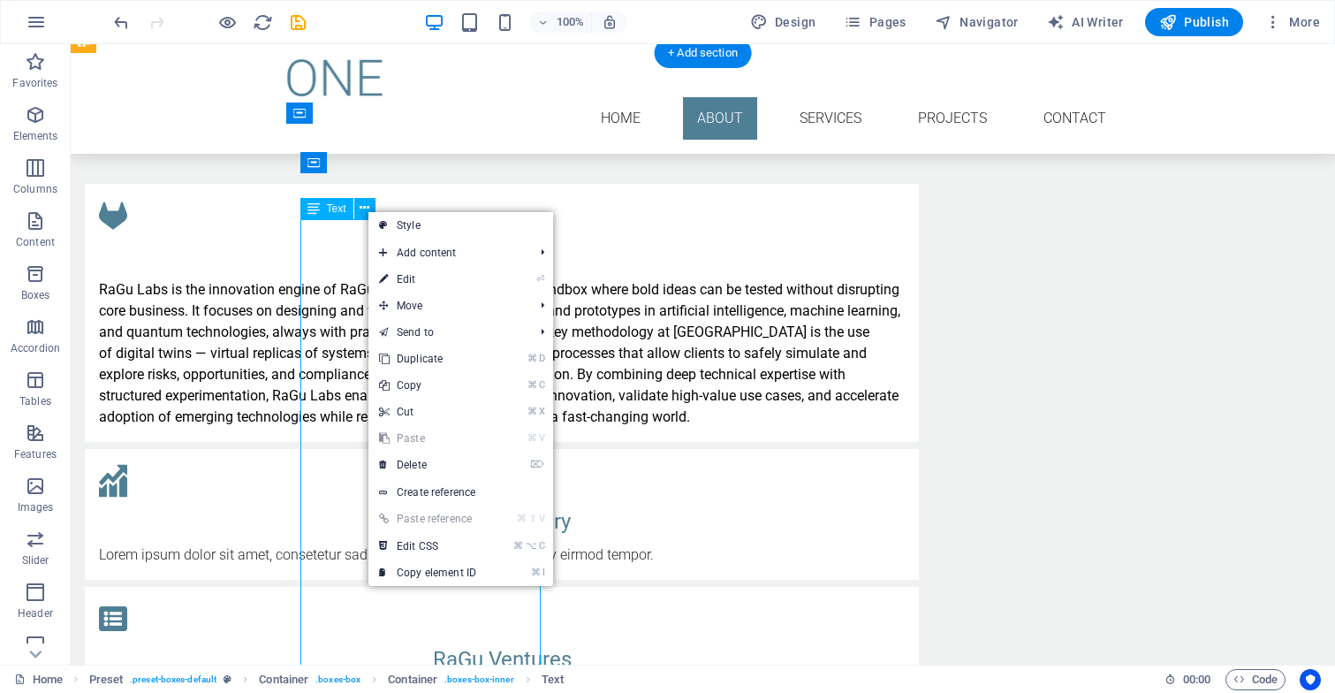
click at [308, 207] on icon at bounding box center [313, 208] width 12 height 21
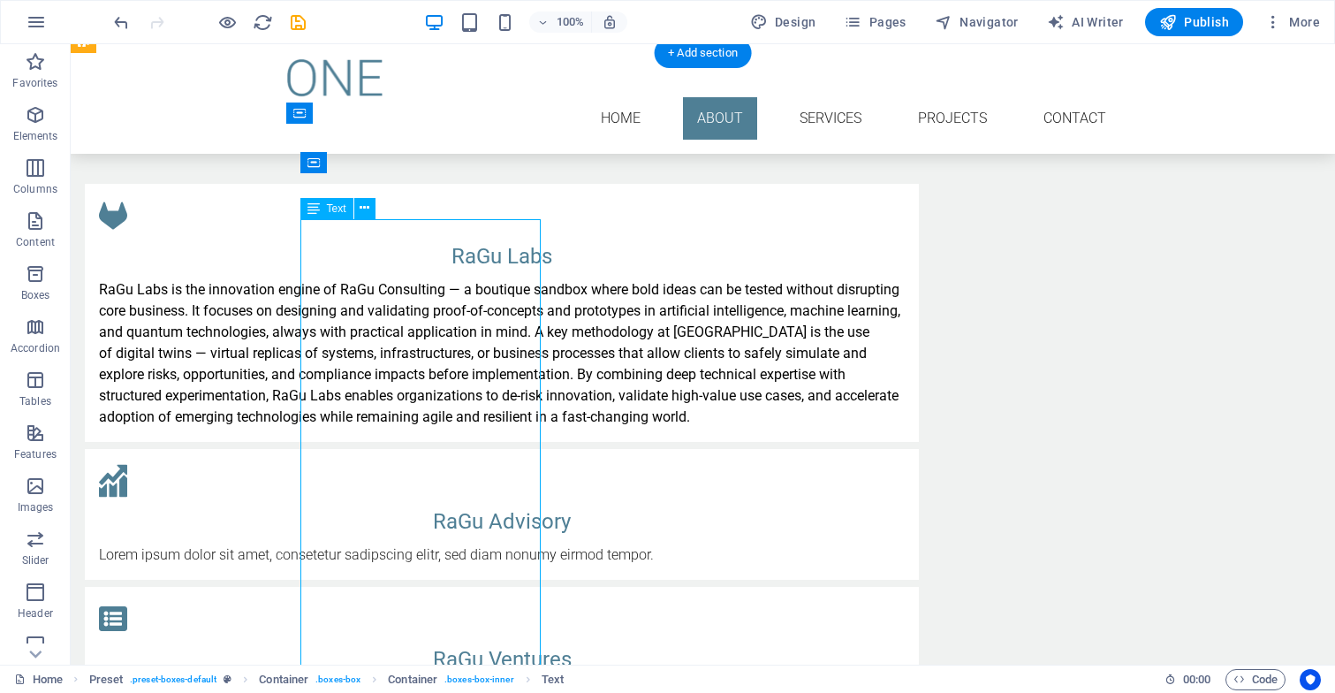
click at [308, 207] on icon at bounding box center [313, 208] width 12 height 21
click at [393, 158] on icon at bounding box center [391, 162] width 10 height 19
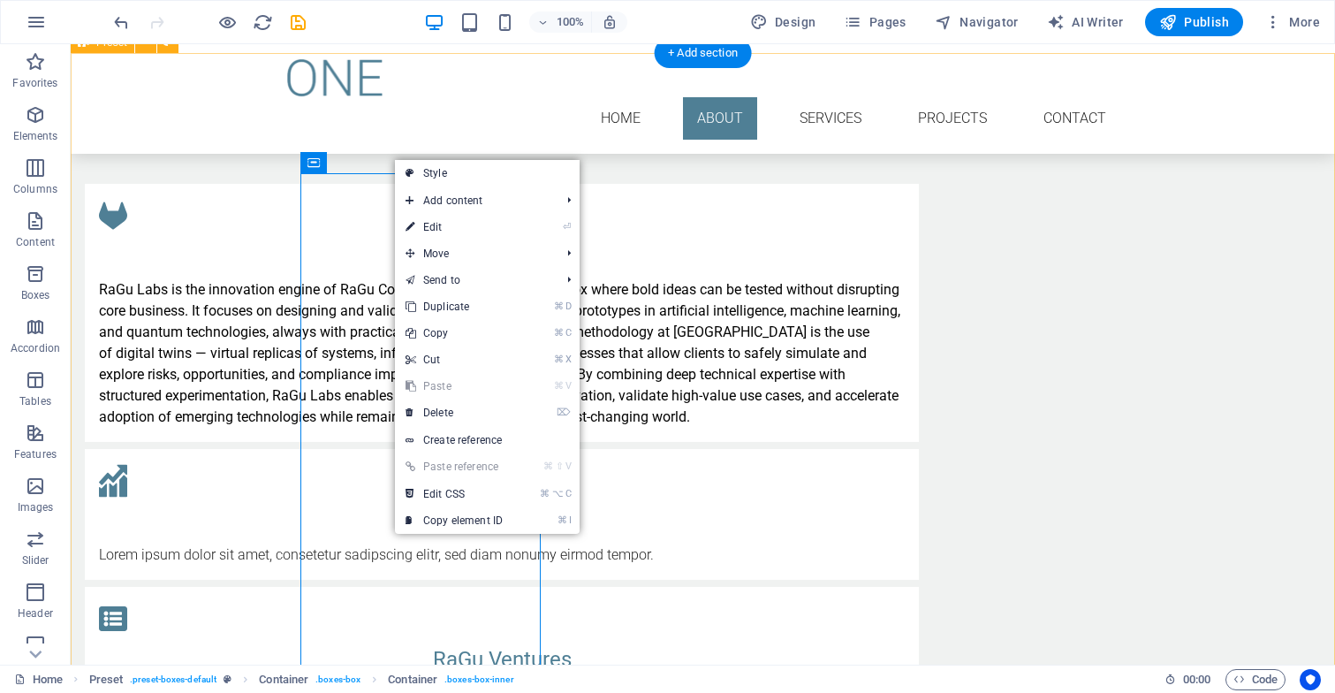
click at [193, 222] on div "RaGu Labs RaGu Labs is the innovation engine of RaGu Consulting — a boutique sa…" at bounding box center [703, 657] width 1264 height 1088
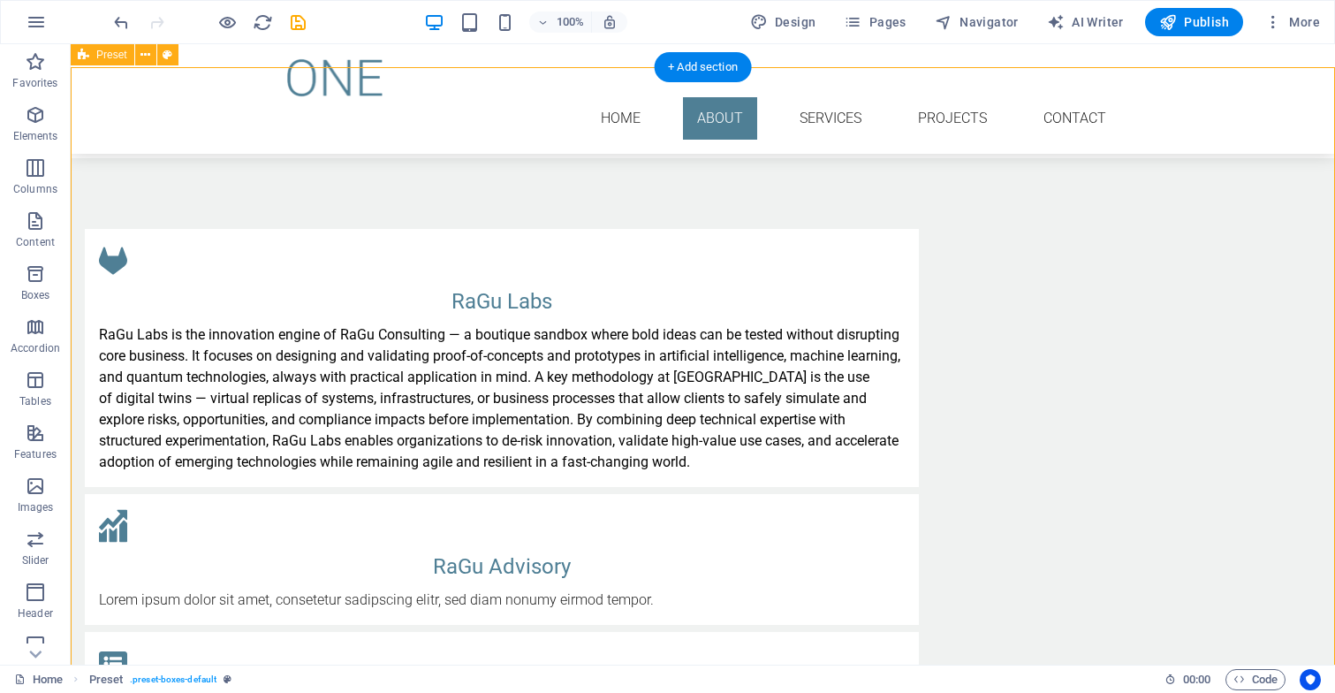
scroll to position [1141, 0]
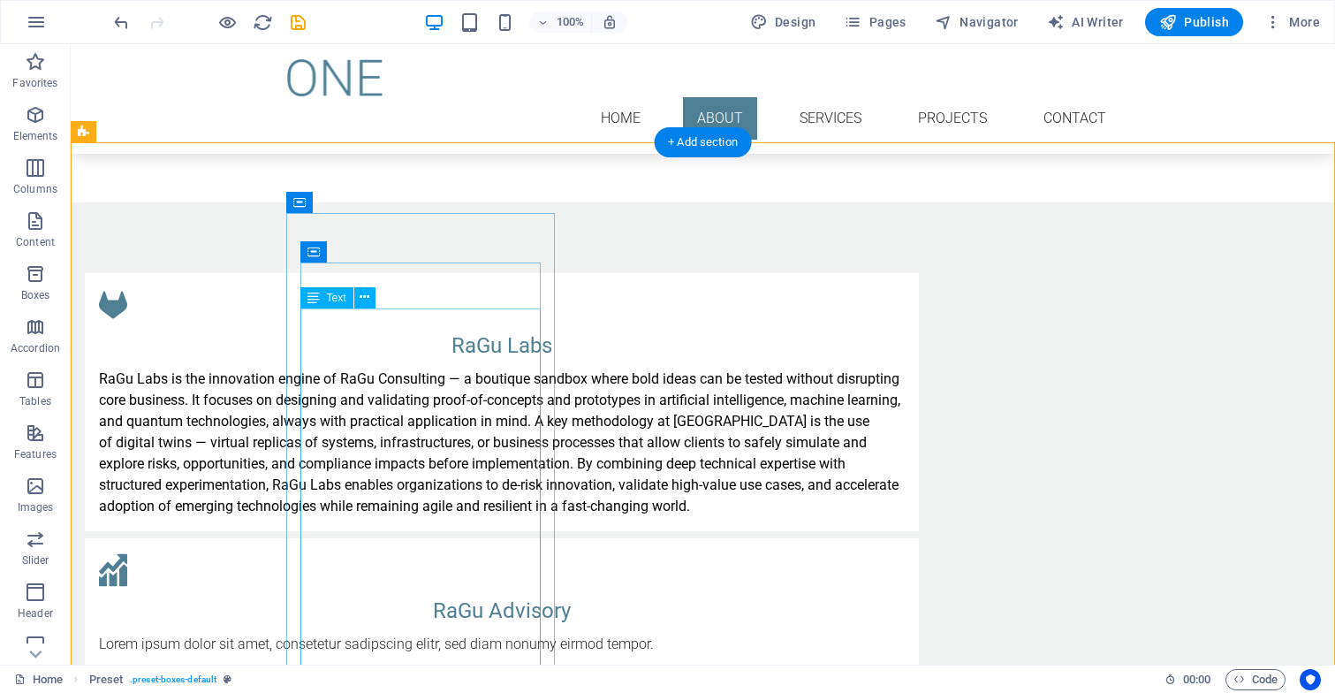
click at [306, 368] on div "RaGu Labs is the innovation engine of RaGu Consulting — a boutique sandbox wher…" at bounding box center [502, 442] width 806 height 148
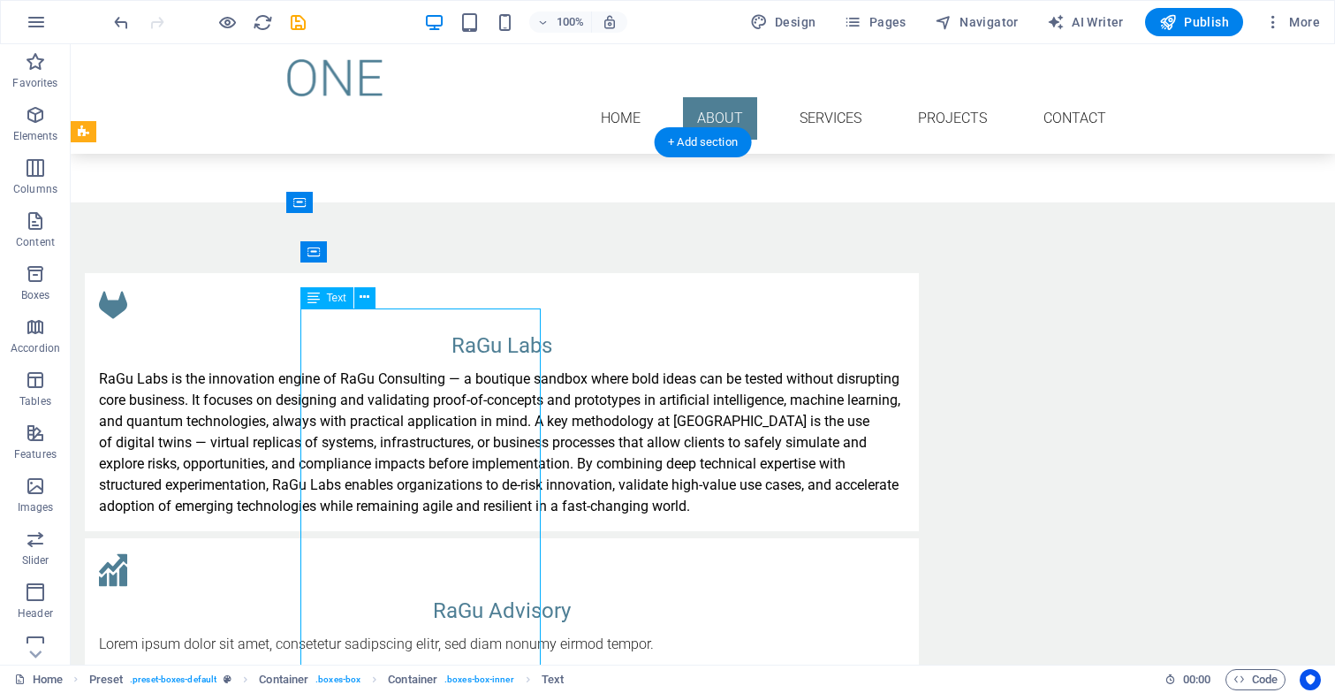
click at [324, 368] on div "RaGu Labs is the innovation engine of RaGu Consulting — a boutique sandbox wher…" at bounding box center [502, 442] width 806 height 148
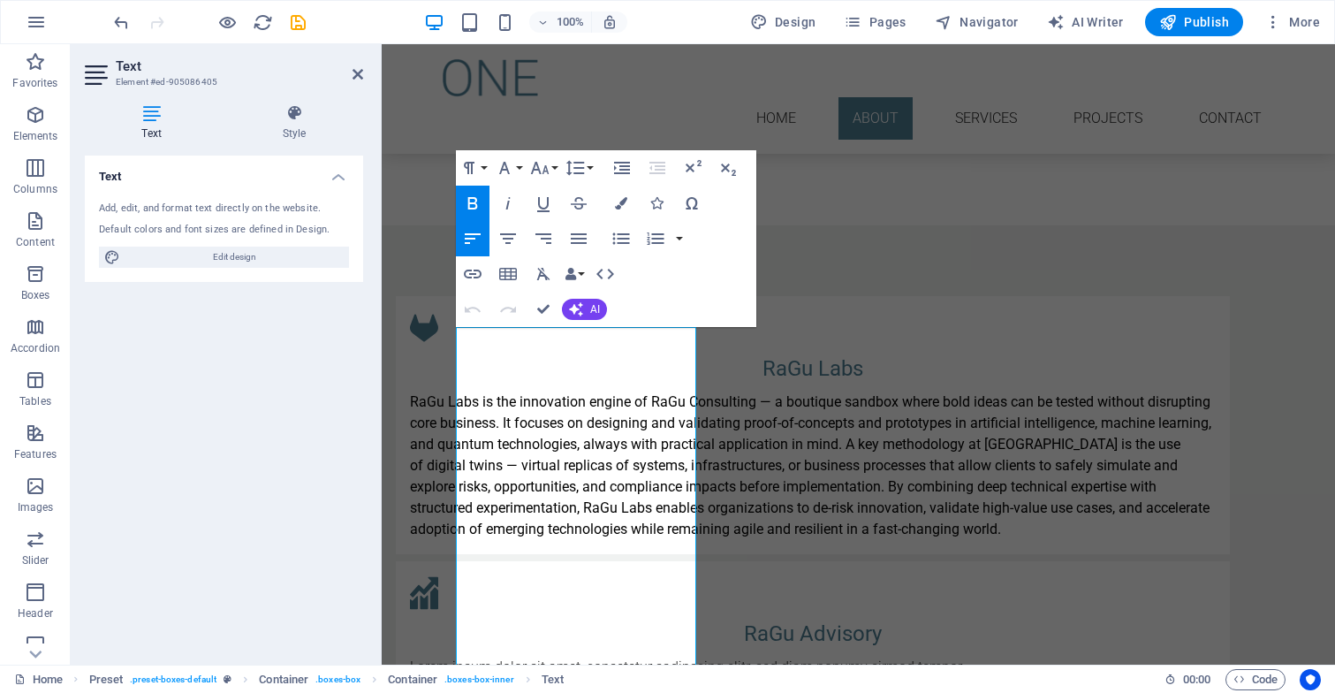
scroll to position [1113, 0]
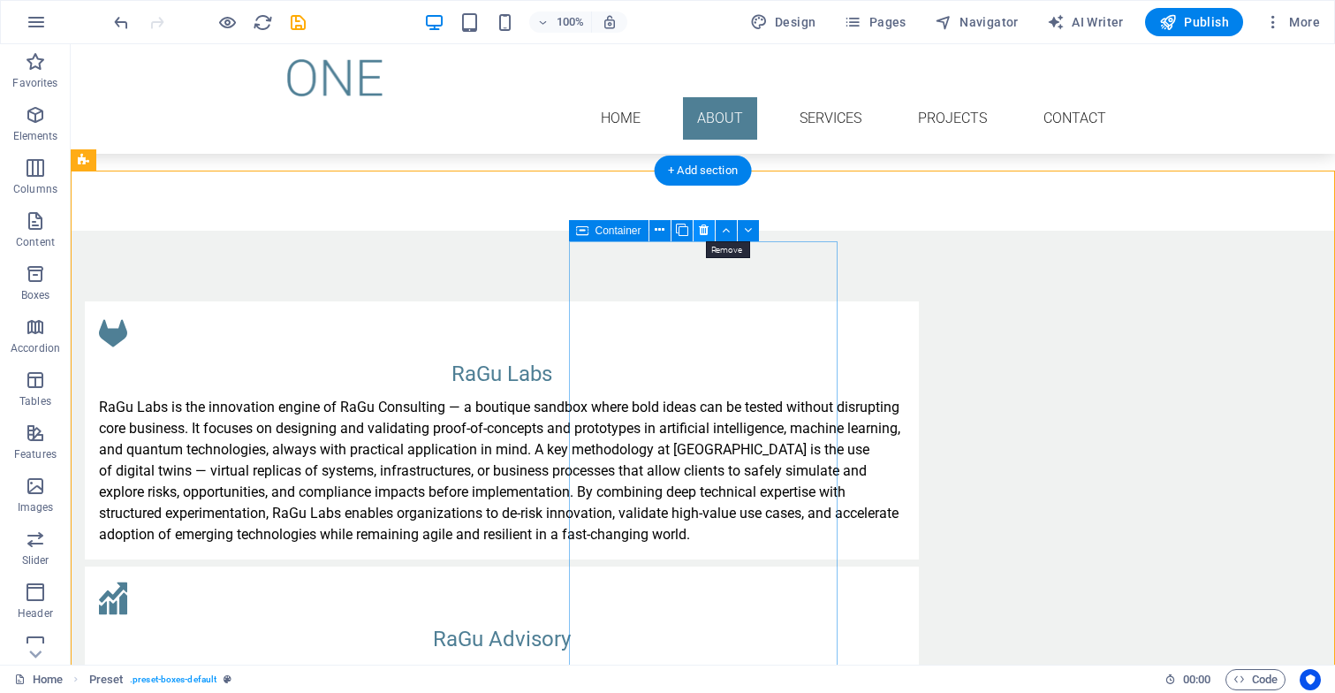
click at [702, 230] on icon at bounding box center [704, 230] width 10 height 19
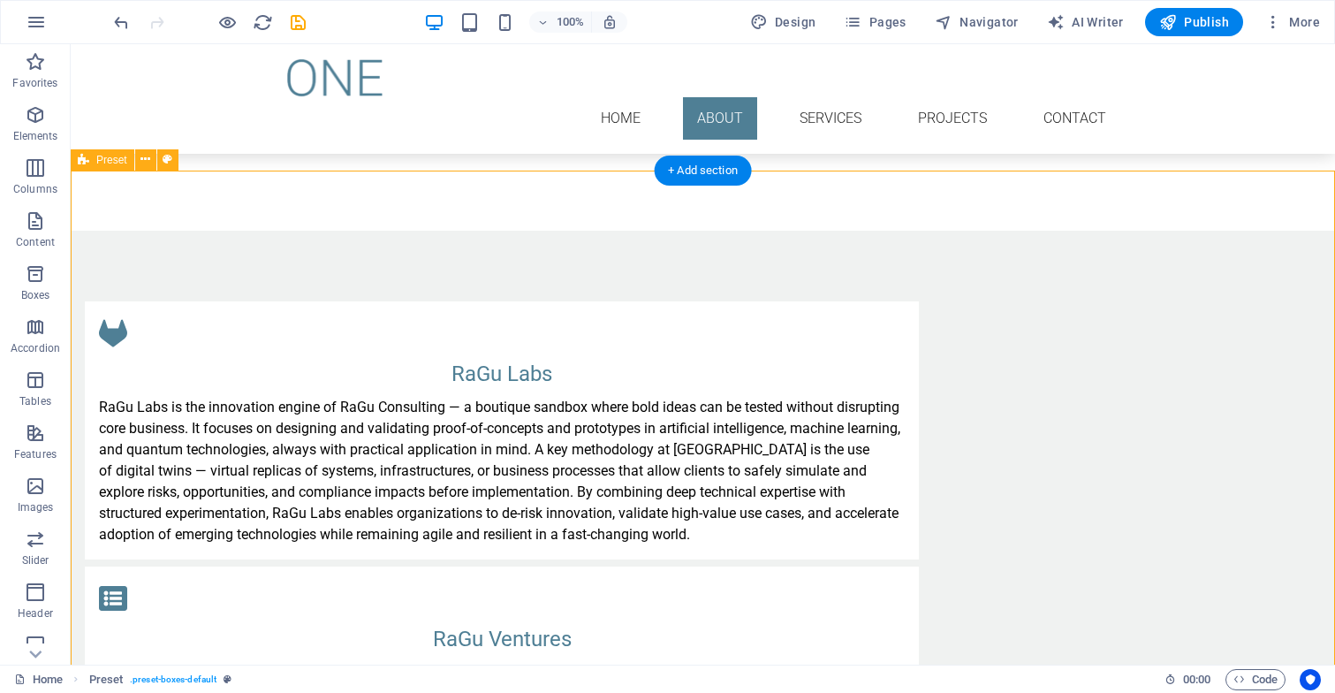
click at [704, 232] on div "RaGu Labs RaGu Labs is the innovation engine of RaGu Consulting — a boutique sa…" at bounding box center [703, 706] width 1264 height 950
click at [704, 232] on icon at bounding box center [704, 230] width 10 height 19
click at [704, 238] on div "RaGu Labs RaGu Labs is the innovation engine of RaGu Consulting — a boutique sa…" at bounding box center [703, 637] width 1264 height 813
click at [716, 566] on div "RaGu Academy Lorem ipsum dolor sit amet, consetetur sadipscing elitr, sed diam …" at bounding box center [502, 631] width 834 height 131
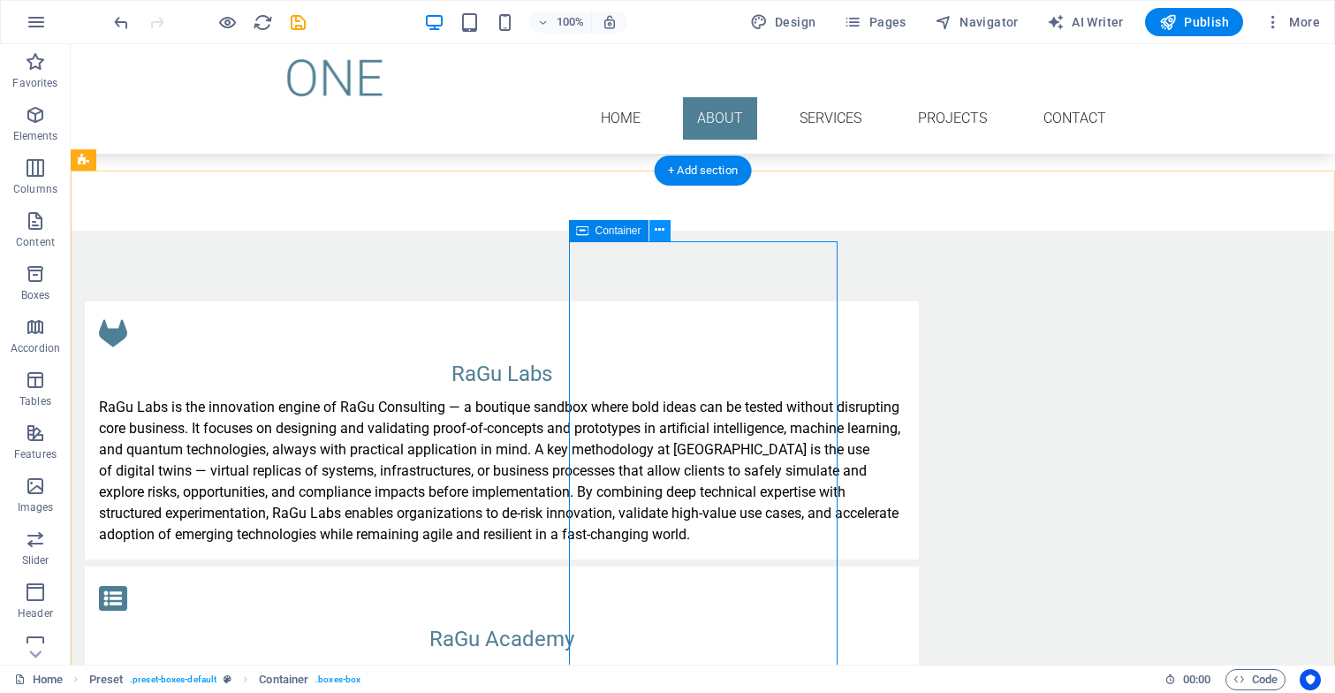
click at [659, 234] on icon at bounding box center [660, 230] width 10 height 19
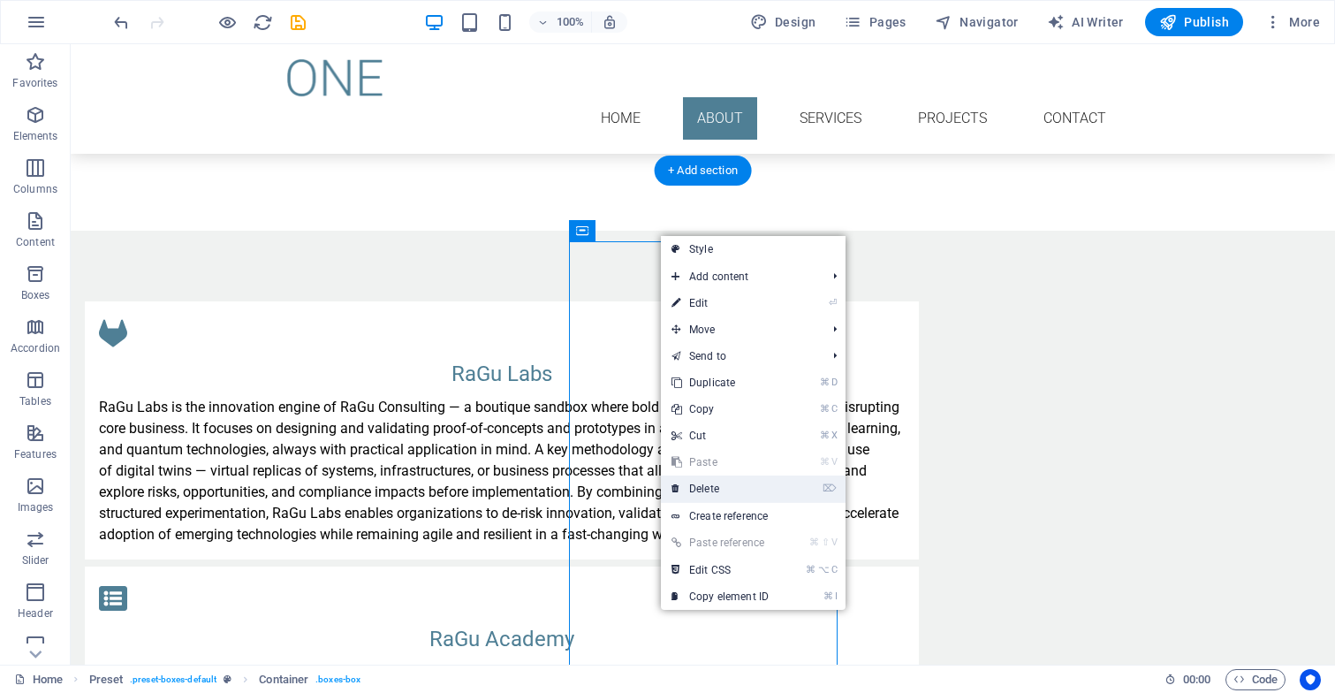
click at [701, 486] on link "⌦ Delete" at bounding box center [720, 488] width 118 height 27
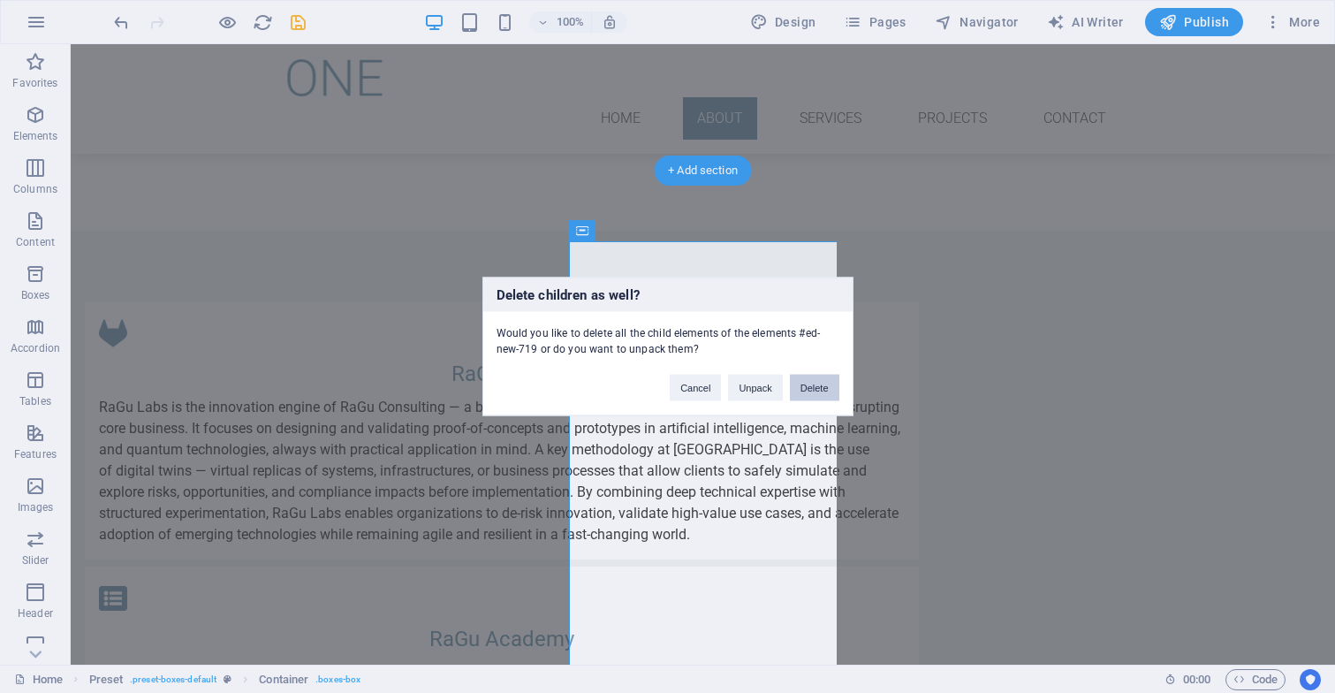
click at [824, 384] on button "Delete" at bounding box center [814, 388] width 49 height 27
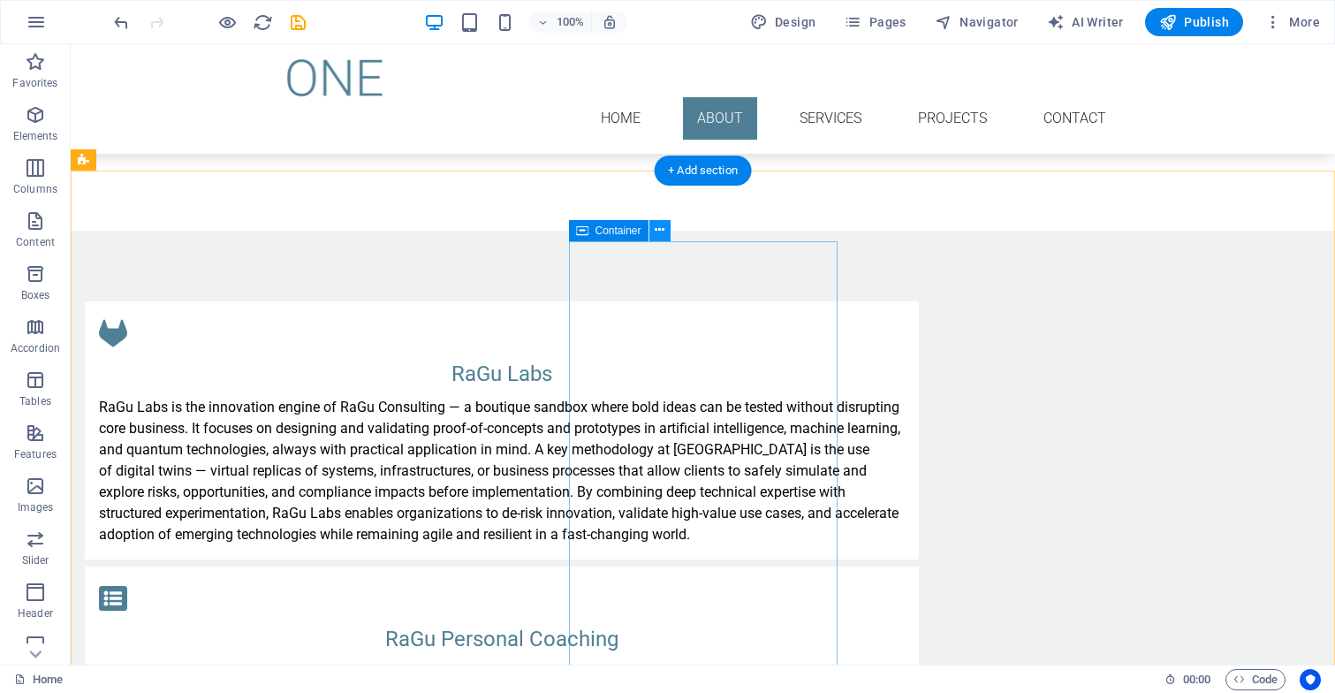
click at [663, 233] on icon at bounding box center [660, 230] width 10 height 19
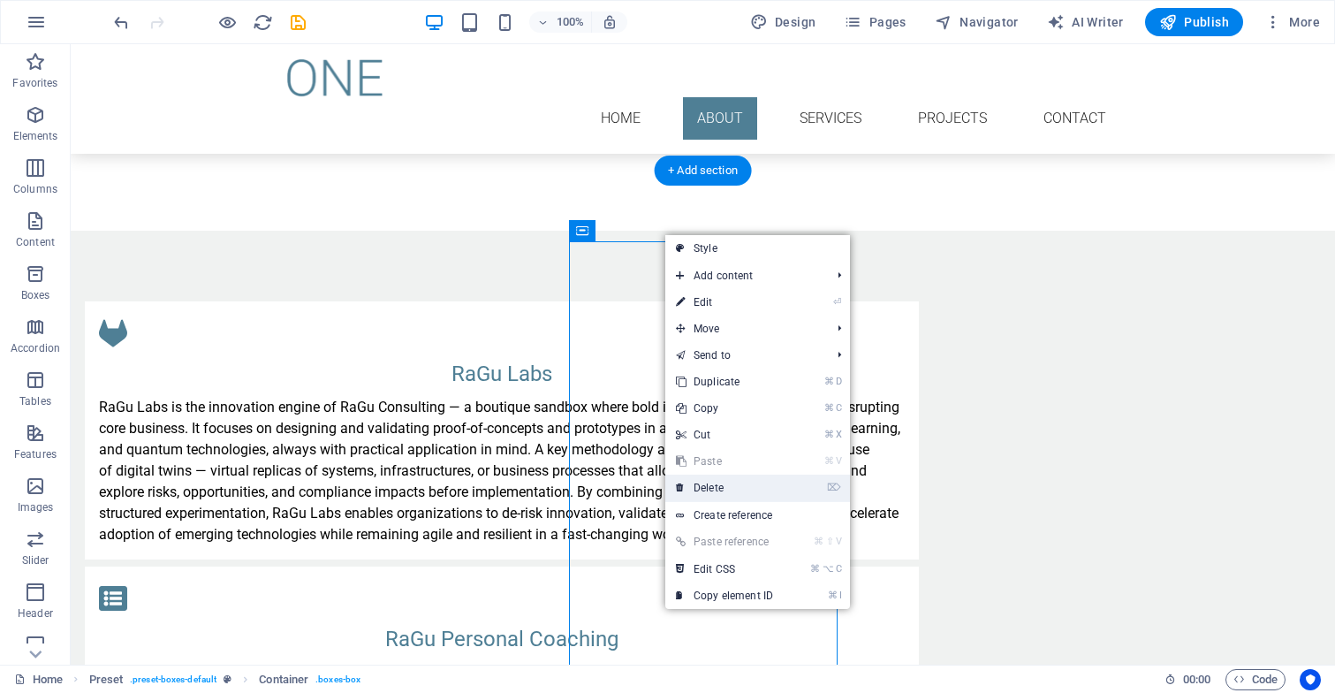
click at [732, 480] on link "⌦ Delete" at bounding box center [724, 487] width 118 height 27
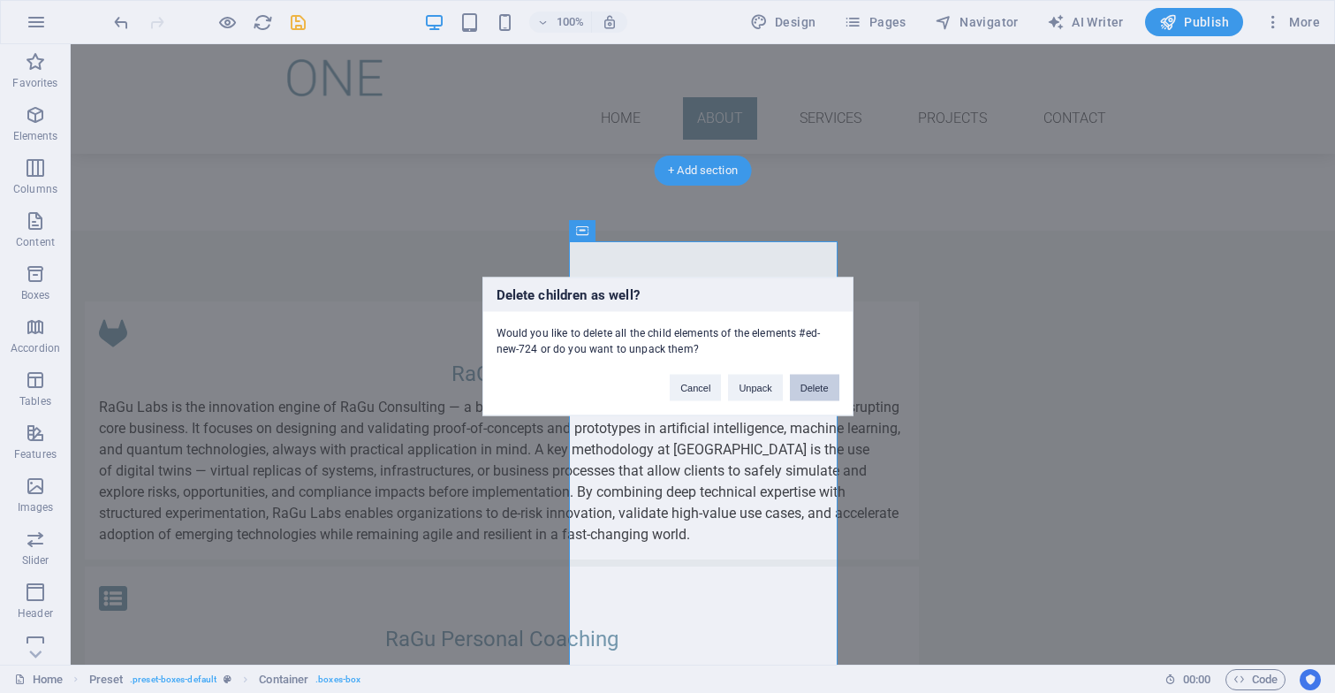
click at [814, 390] on button "Delete" at bounding box center [814, 388] width 49 height 27
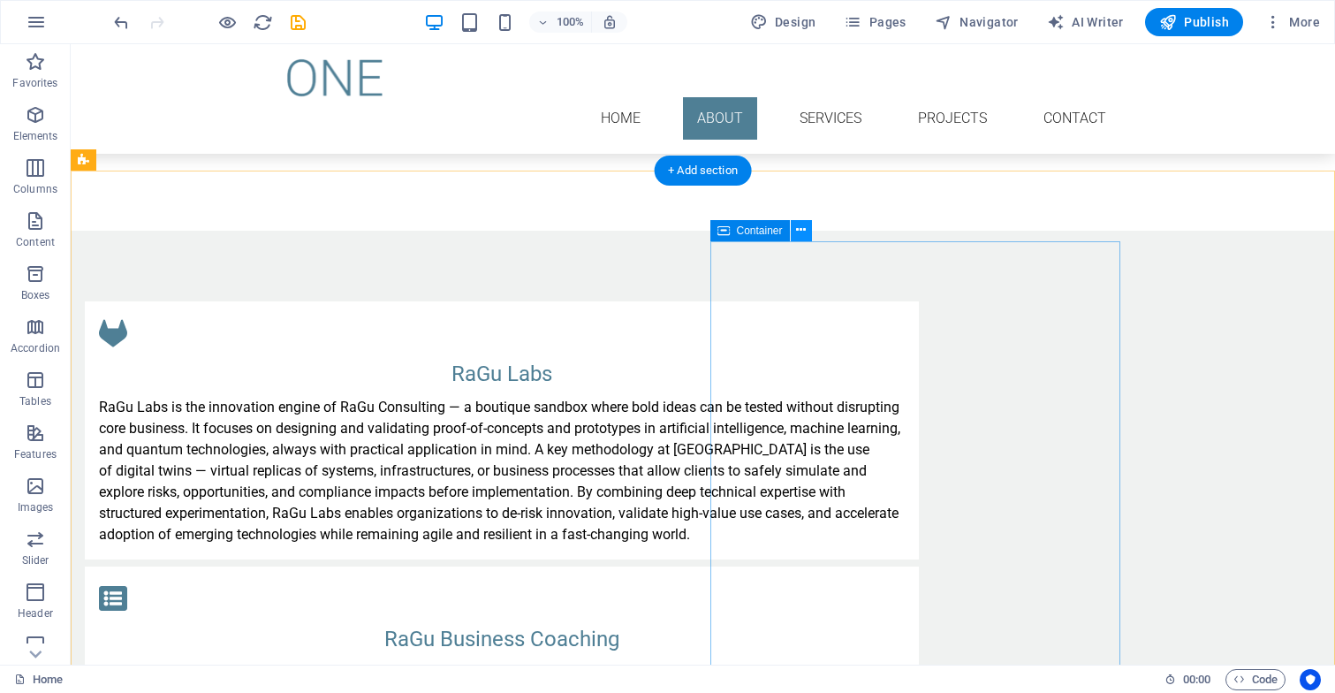
click at [801, 228] on icon at bounding box center [801, 230] width 10 height 19
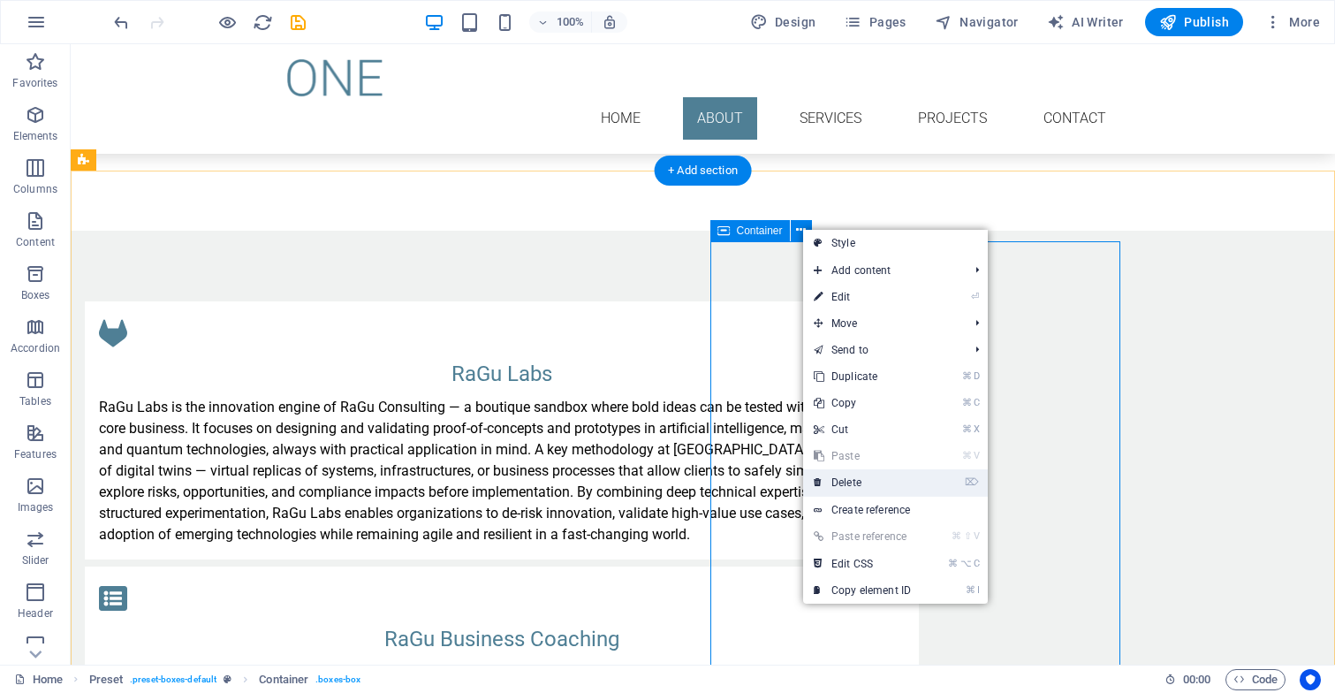
click at [834, 484] on link "⌦ Delete" at bounding box center [862, 482] width 118 height 27
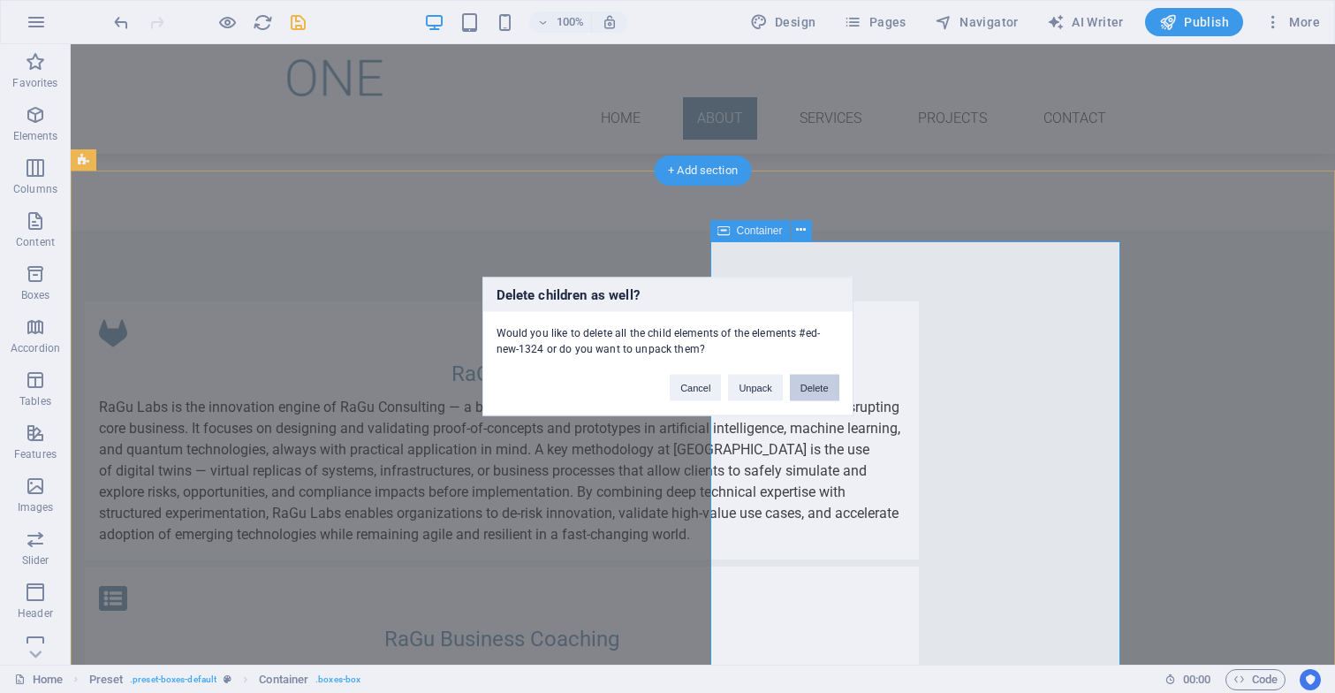
click at [817, 384] on button "Delete" at bounding box center [814, 388] width 49 height 27
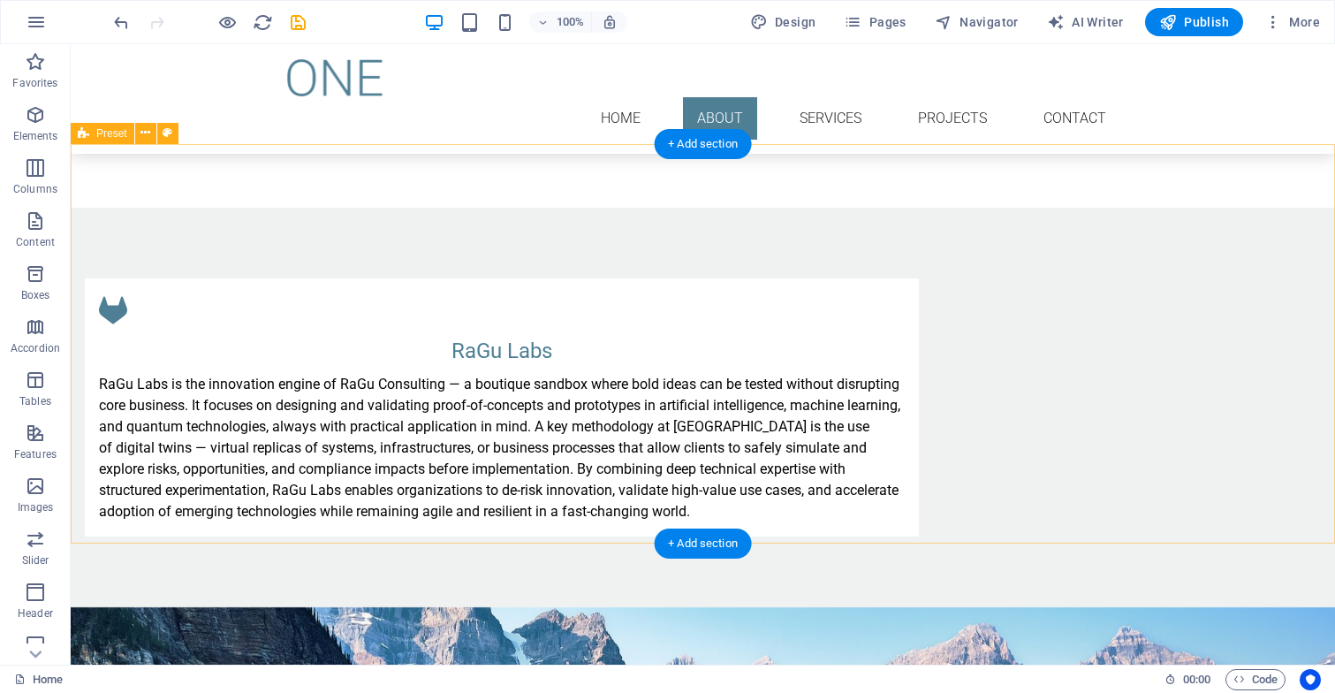
scroll to position [1140, 0]
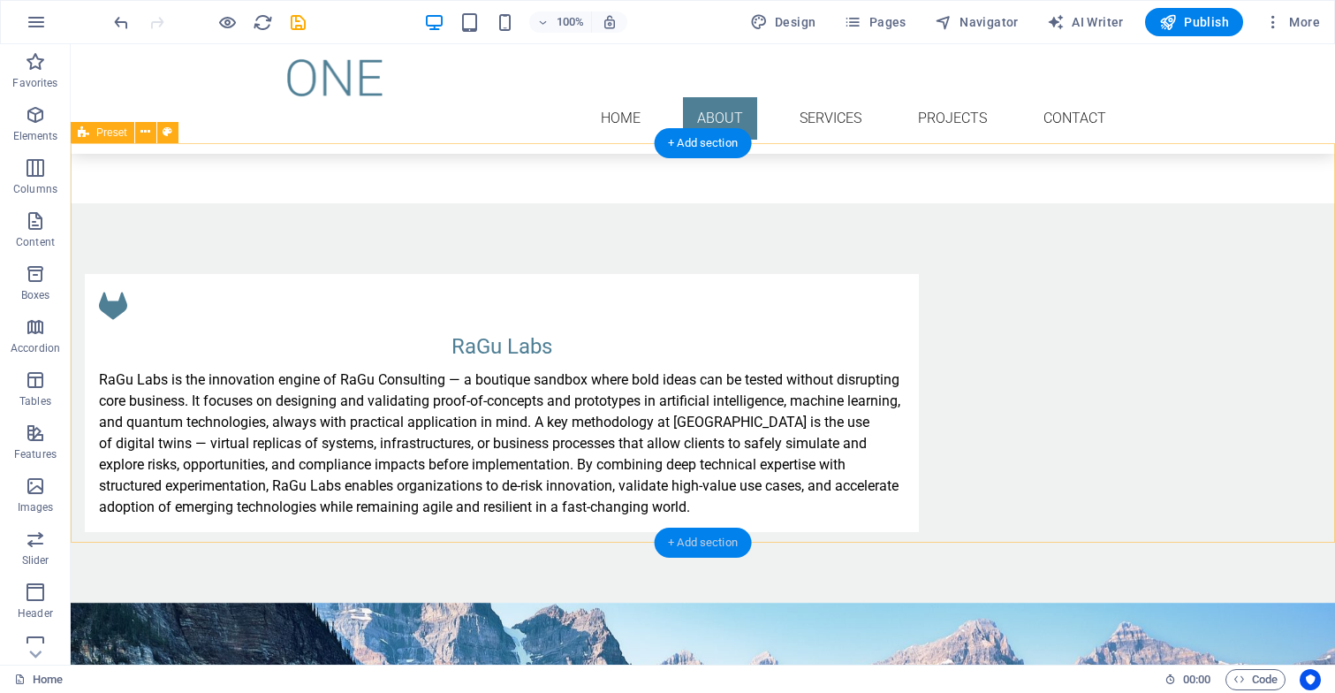
click at [705, 539] on div "+ Add section" at bounding box center [703, 542] width 98 height 30
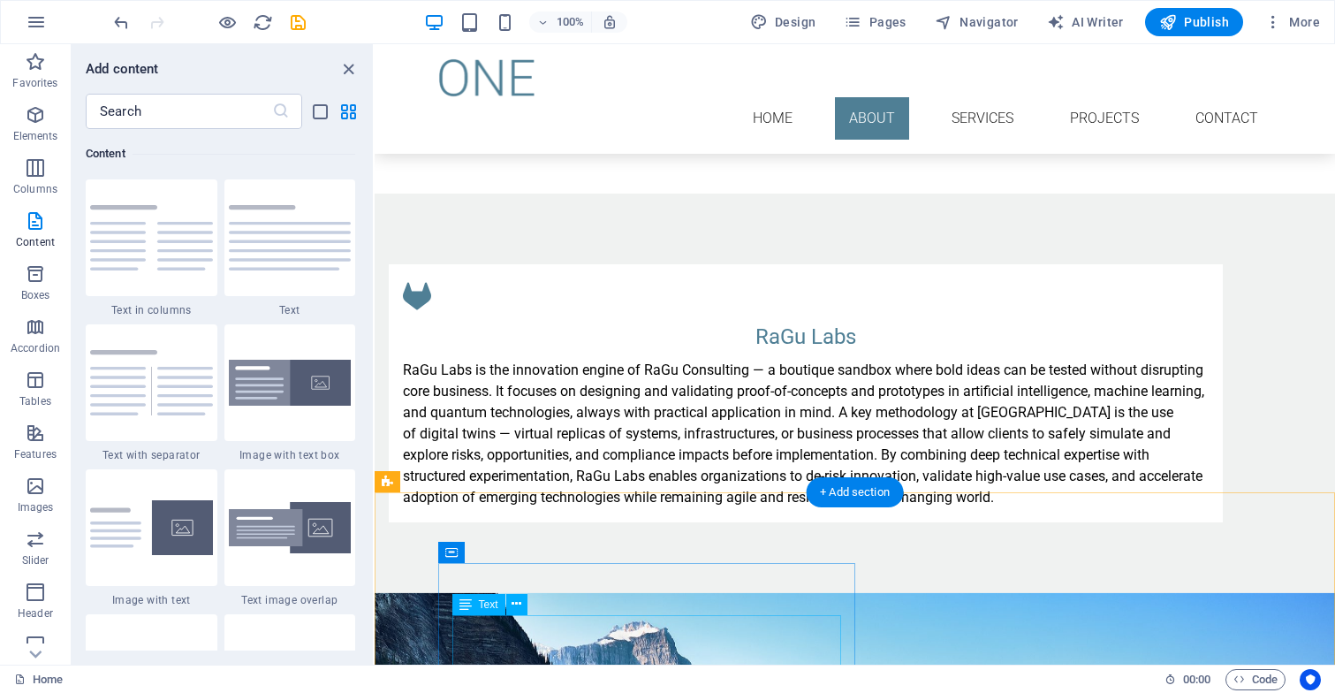
scroll to position [1084, 0]
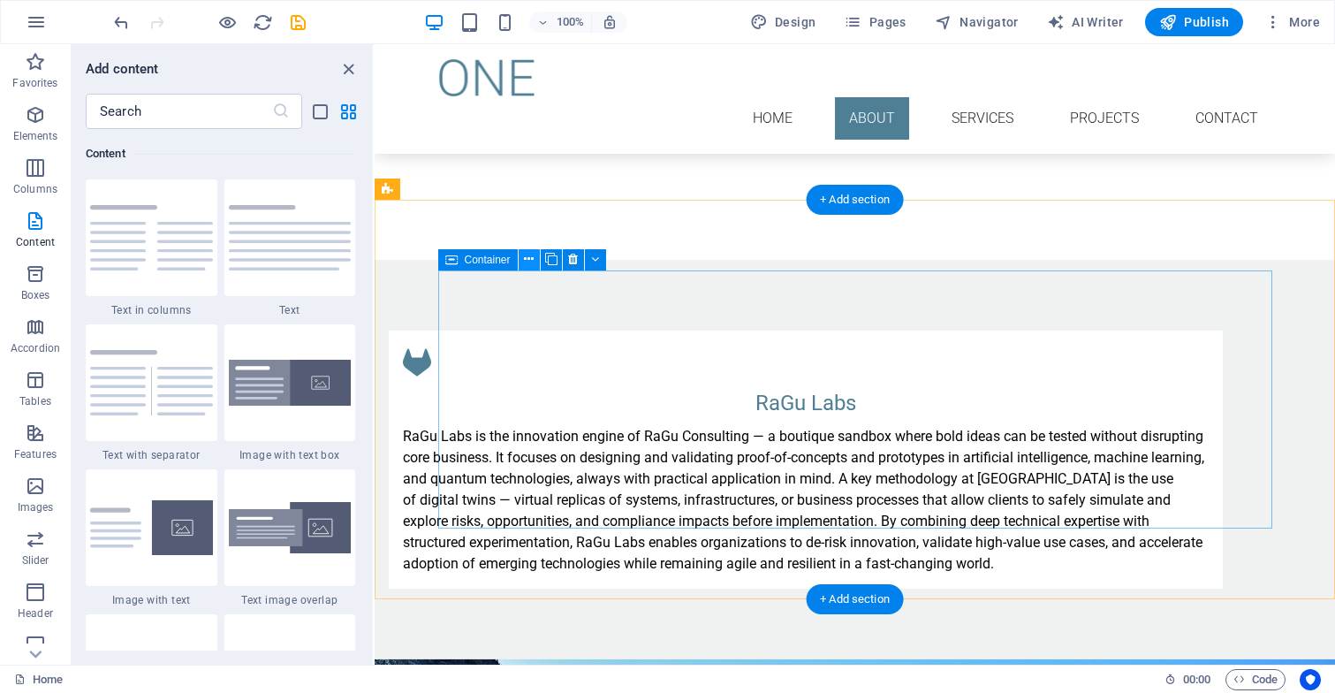
click at [527, 260] on icon at bounding box center [529, 259] width 10 height 19
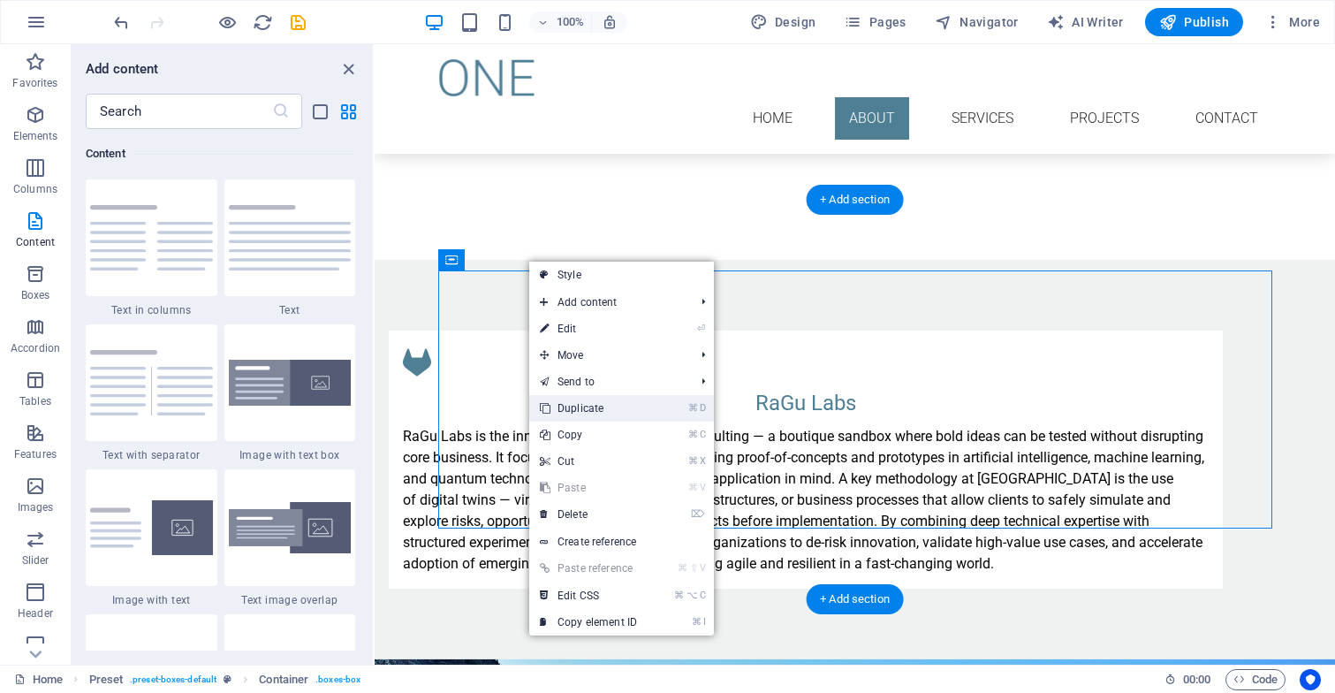
click at [569, 404] on link "⌘ D Duplicate" at bounding box center [588, 408] width 118 height 27
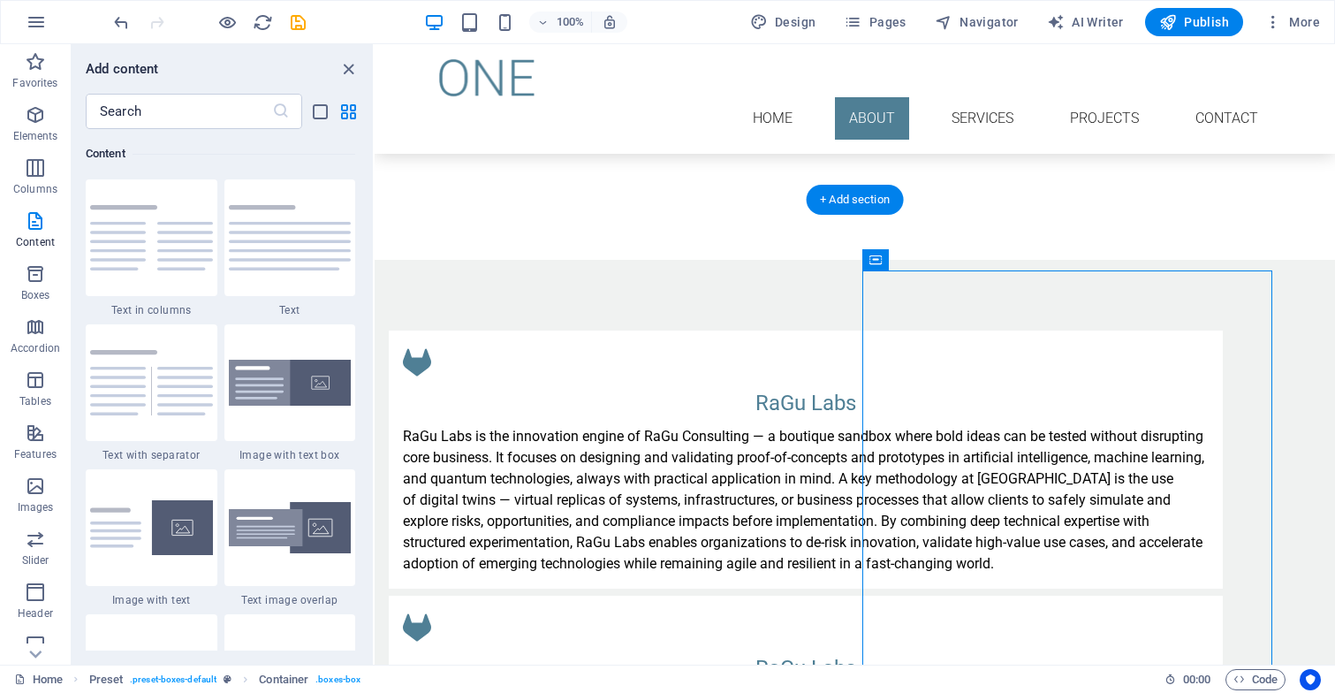
click at [352, 64] on icon "close panel" at bounding box center [348, 69] width 20 height 20
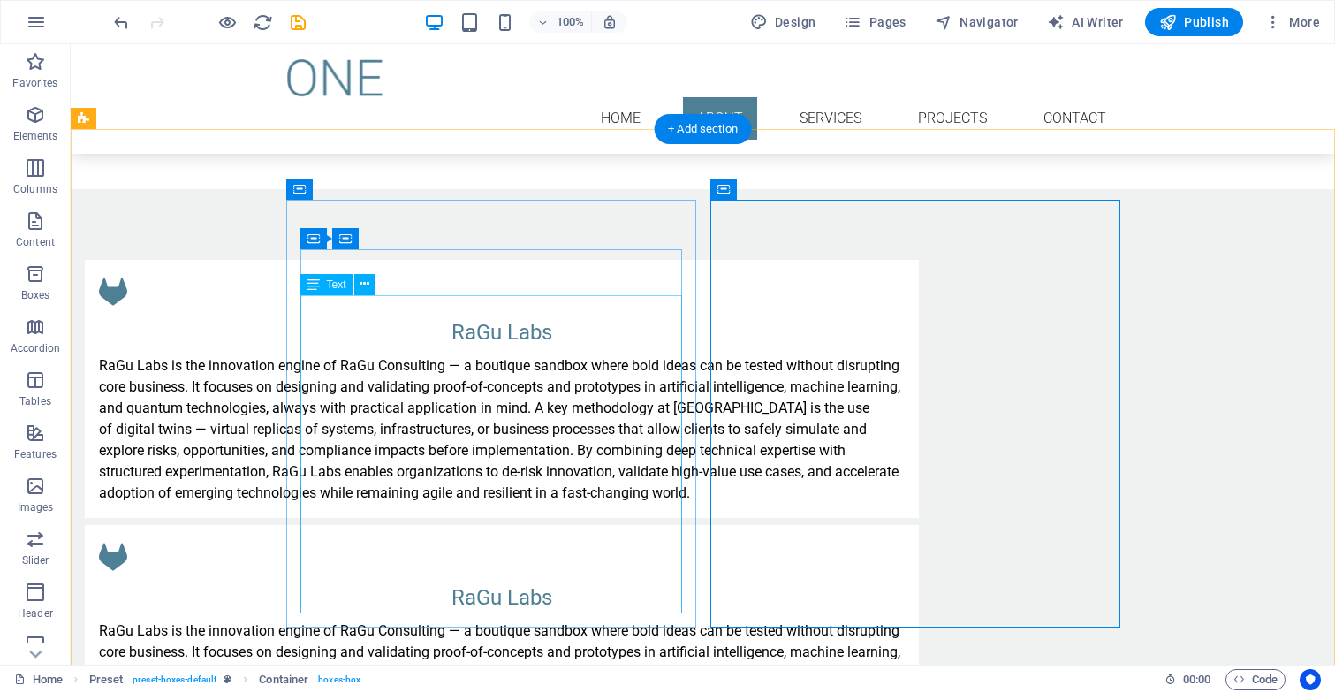
scroll to position [1183, 0]
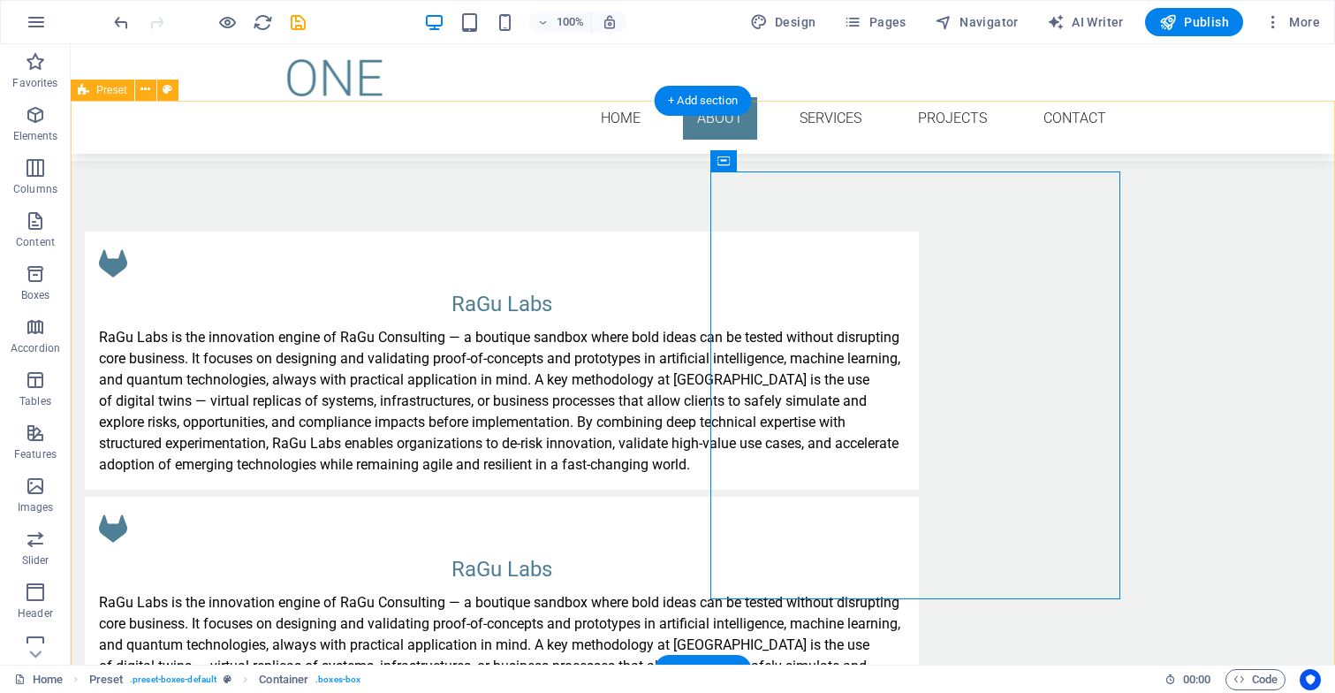
click at [115, 182] on div "RaGu Labs RaGu Labs is the innovation engine of RaGu Consulting — a boutique sa…" at bounding box center [703, 493] width 1264 height 664
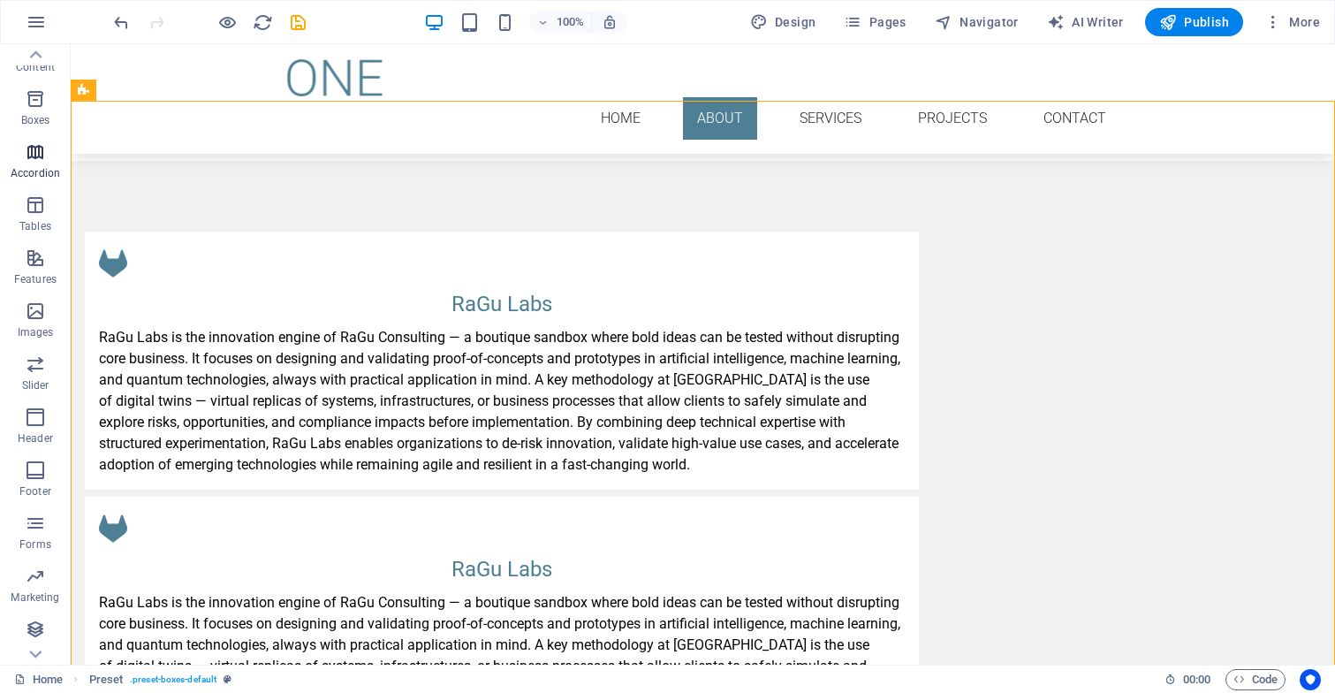
scroll to position [175, 0]
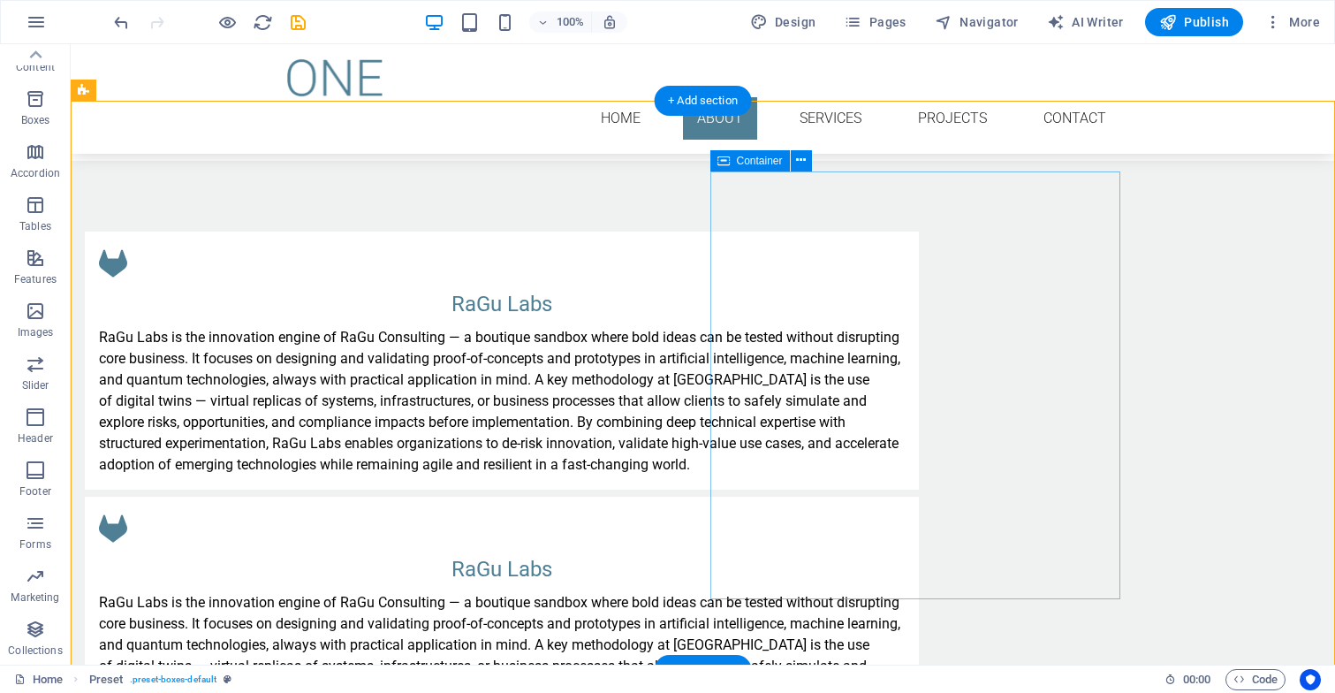
click at [878, 496] on div "RaGu Labs RaGu Labs is the innovation engine of RaGu Consulting — a boutique sa…" at bounding box center [502, 625] width 834 height 258
click at [761, 167] on div "Container" at bounding box center [750, 160] width 80 height 21
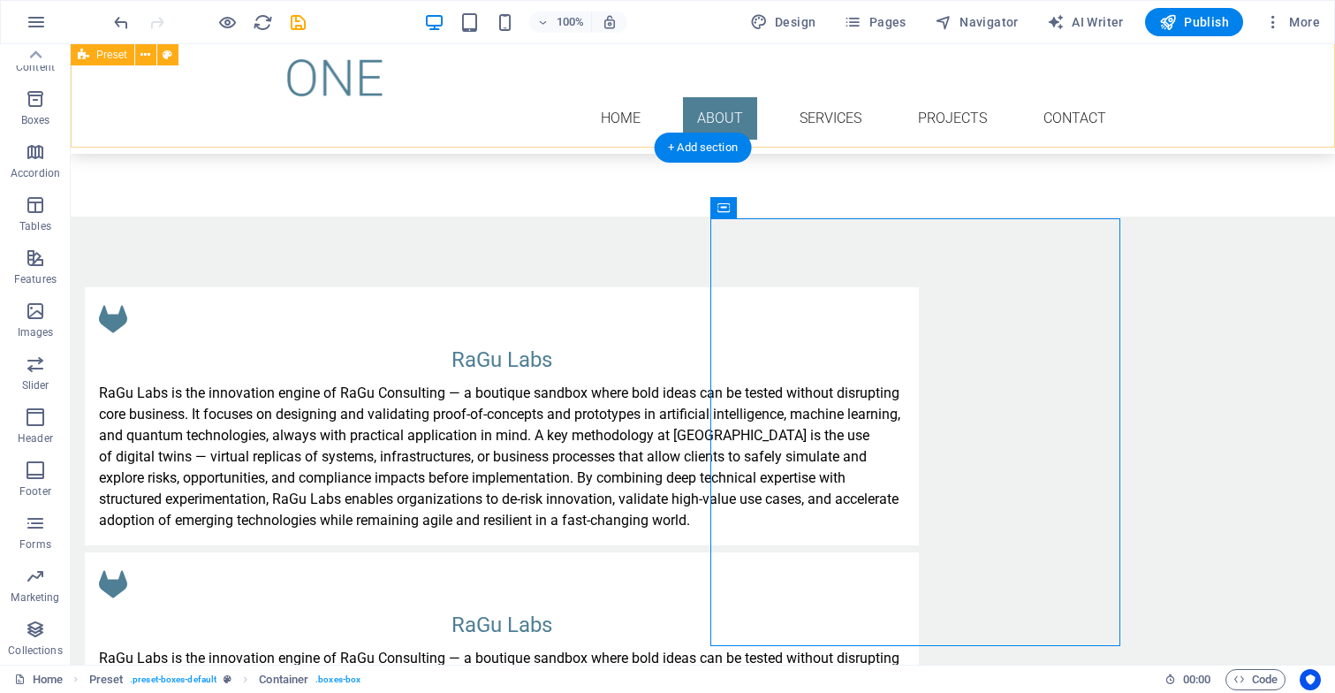
scroll to position [1136, 0]
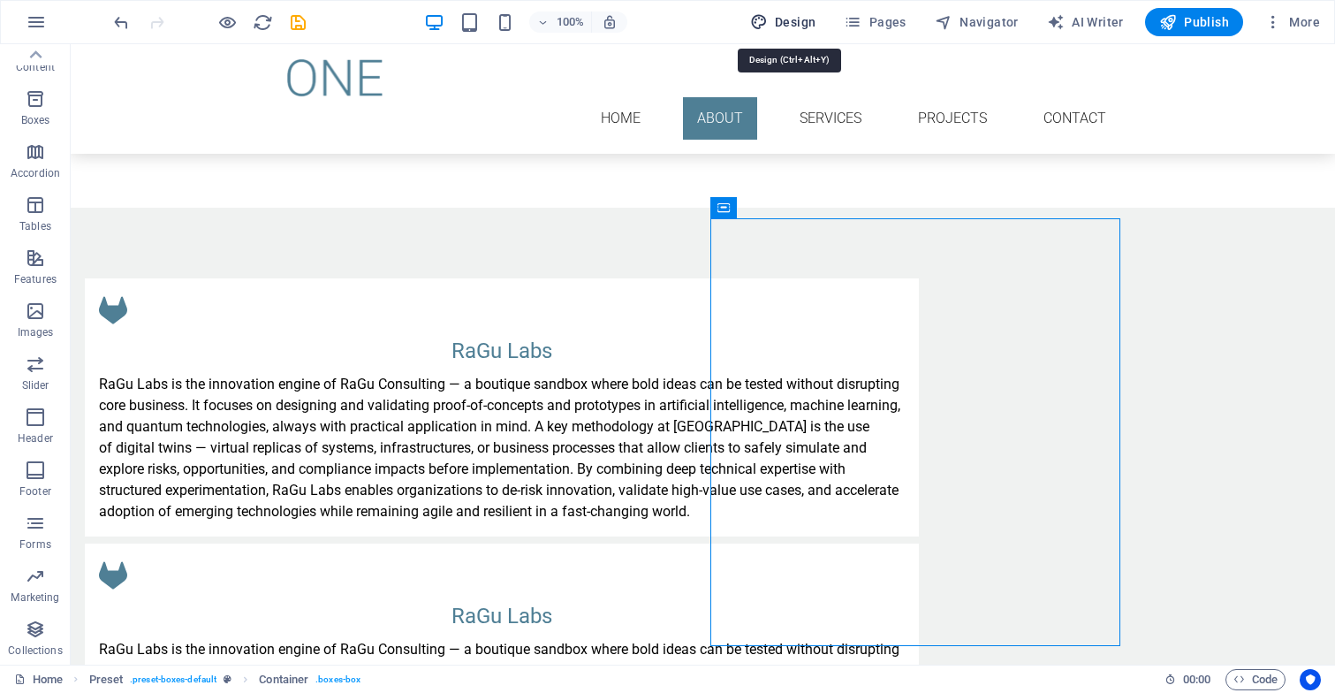
select select "px"
select select "300"
select select "px"
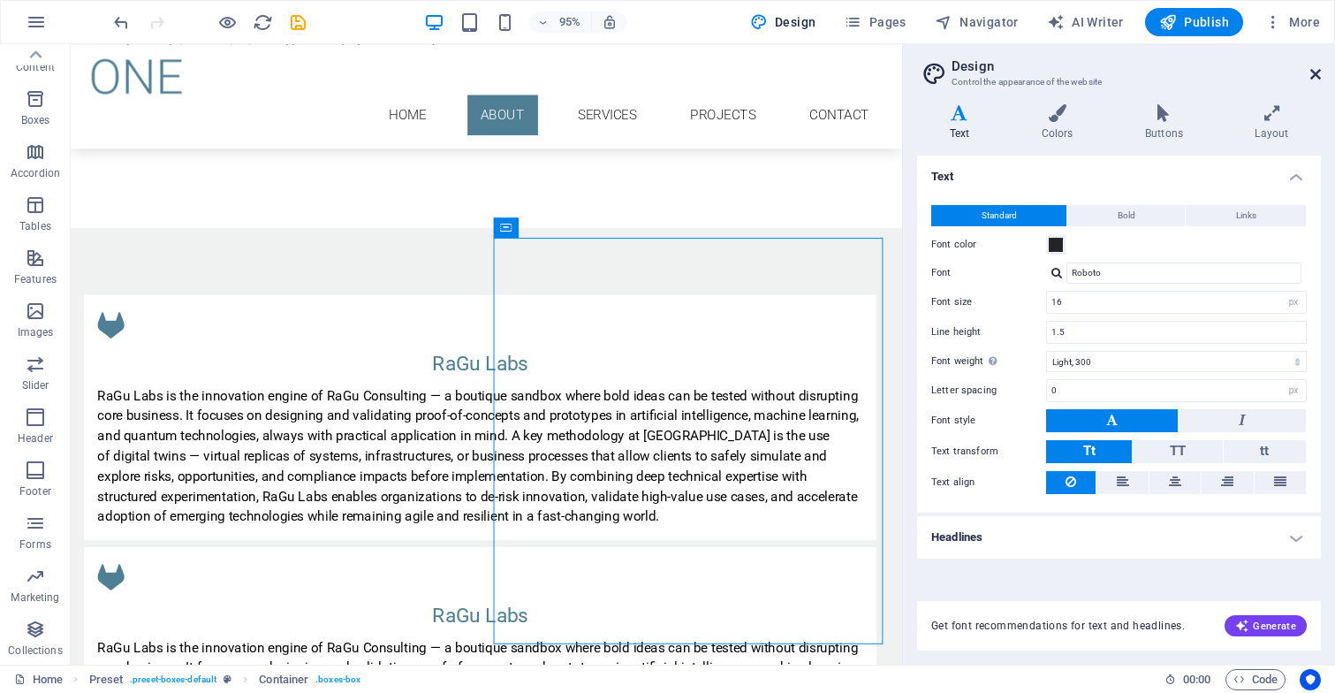
click at [1314, 73] on icon at bounding box center [1315, 74] width 11 height 14
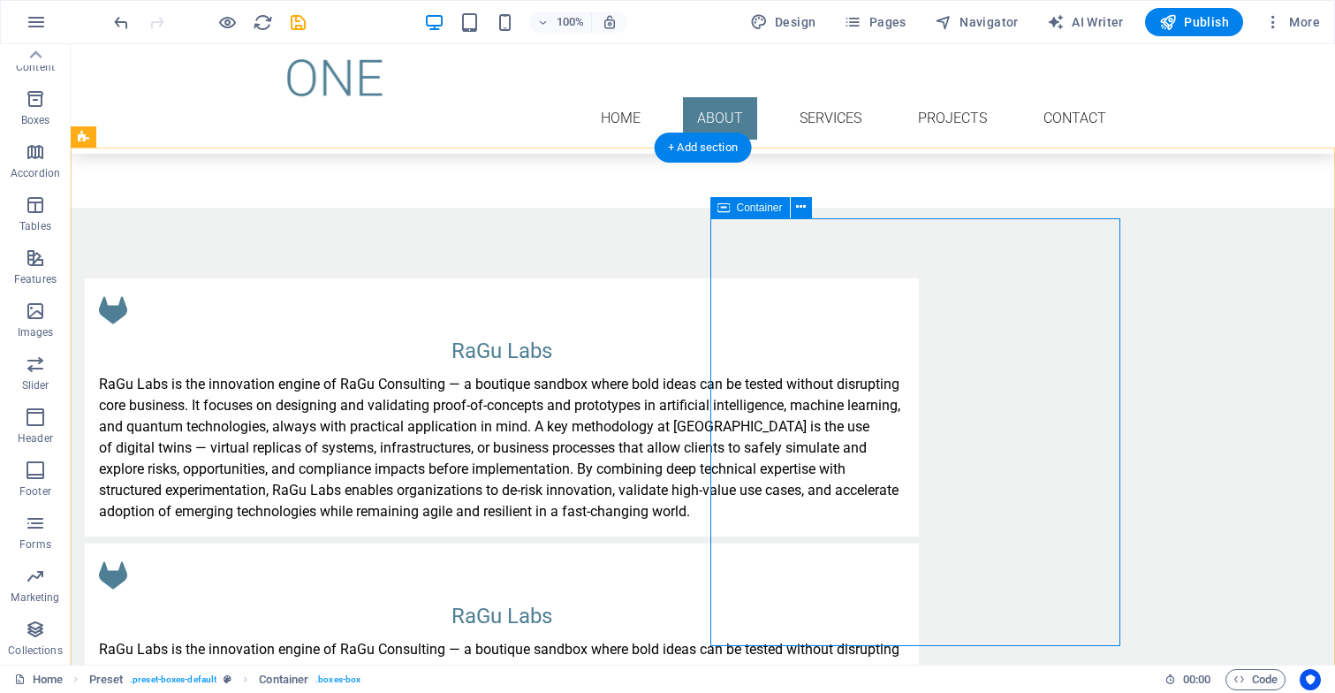
click at [799, 543] on div "RaGu Labs RaGu Labs is the innovation engine of RaGu Consulting — a boutique sa…" at bounding box center [502, 672] width 834 height 258
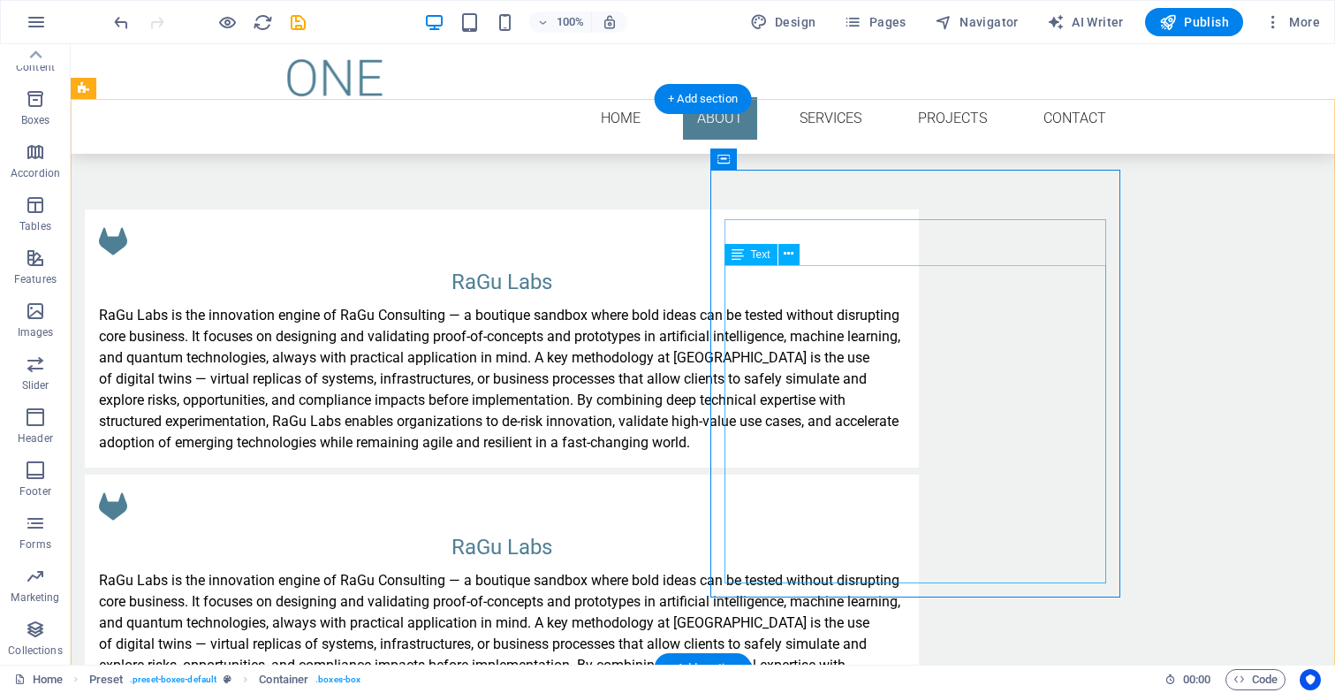
scroll to position [1176, 0]
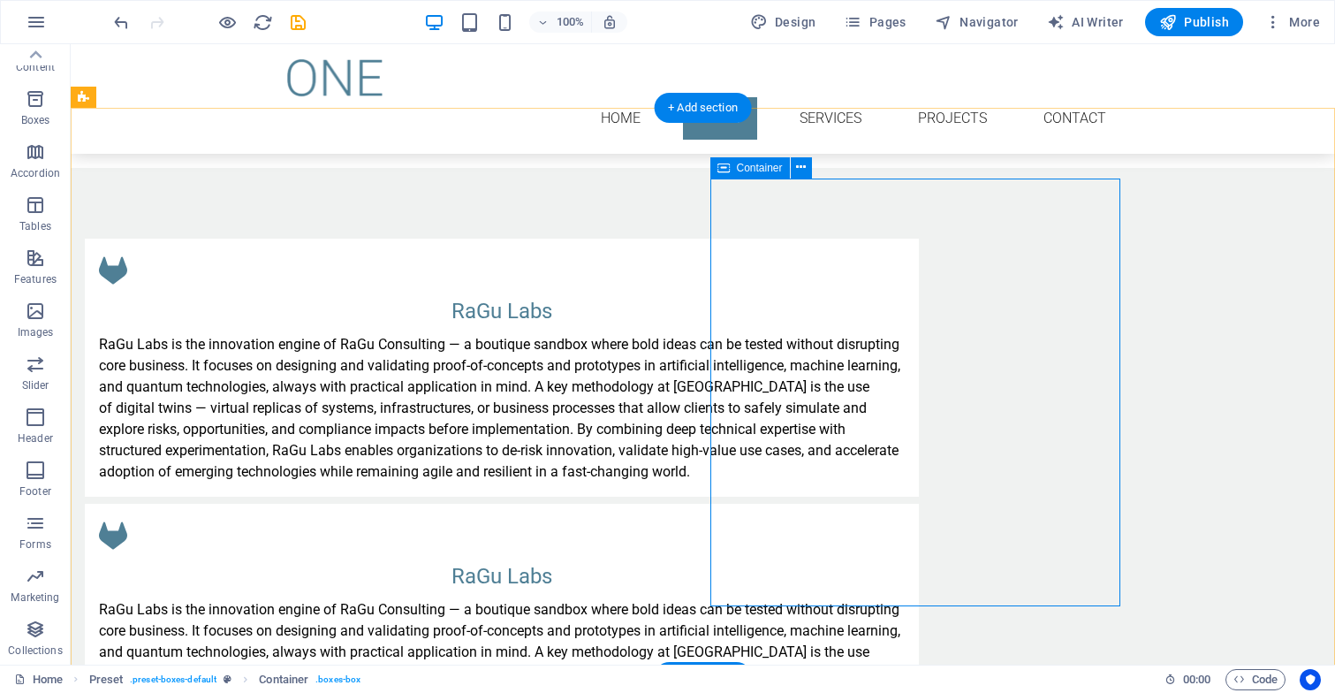
drag, startPoint x: 882, startPoint y: 222, endPoint x: 811, endPoint y: 186, distance: 80.2
click at [851, 177] on div "RaGu Labs RaGu Labs is the innovation engine of RaGu Consulting — a boutique sa…" at bounding box center [703, 500] width 1264 height 664
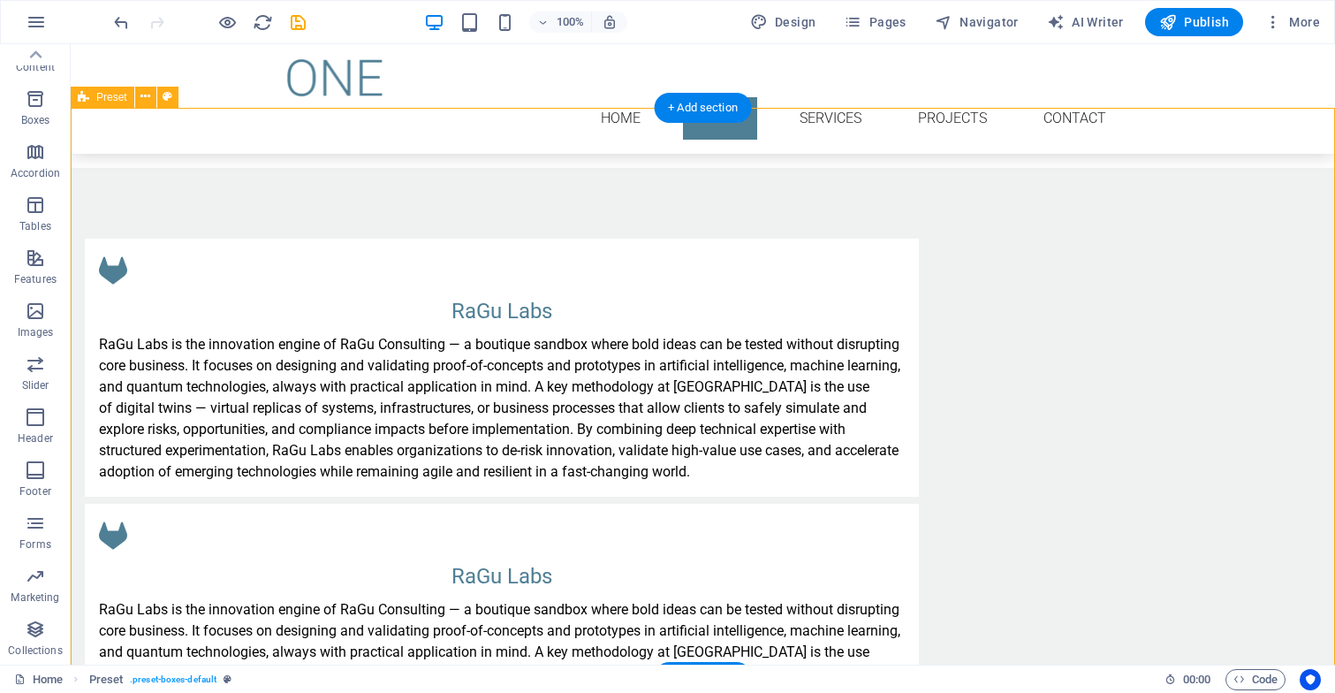
click at [851, 177] on div "RaGu Labs RaGu Labs is the innovation engine of RaGu Consulting — a boutique sa…" at bounding box center [703, 500] width 1264 height 664
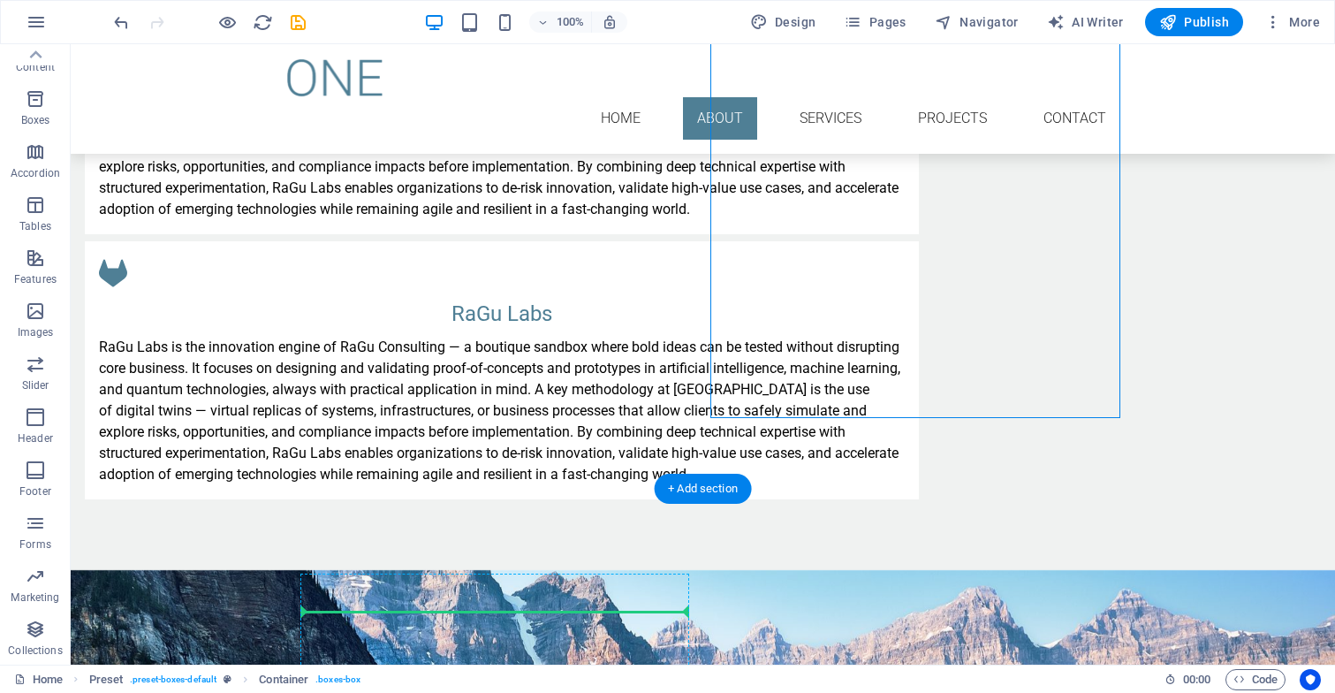
scroll to position [1500, 0]
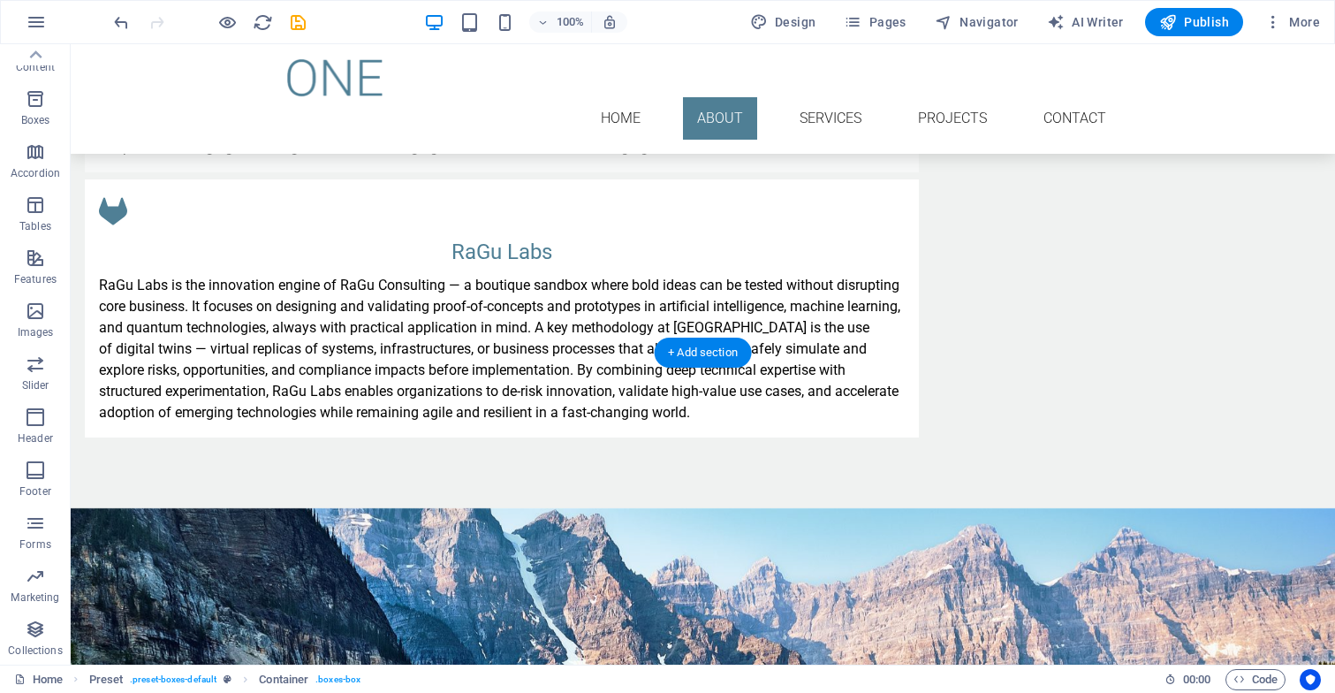
drag, startPoint x: 851, startPoint y: 178, endPoint x: 616, endPoint y: 308, distance: 268.9
click at [616, 308] on div "RaGu Labs RaGu Labs is the innovation engine of RaGu Consulting — a boutique sa…" at bounding box center [703, 176] width 1264 height 664
click at [812, 303] on div "RaGu Labs RaGu Labs is the innovation engine of RaGu Consulting — a boutique sa…" at bounding box center [703, 176] width 1264 height 664
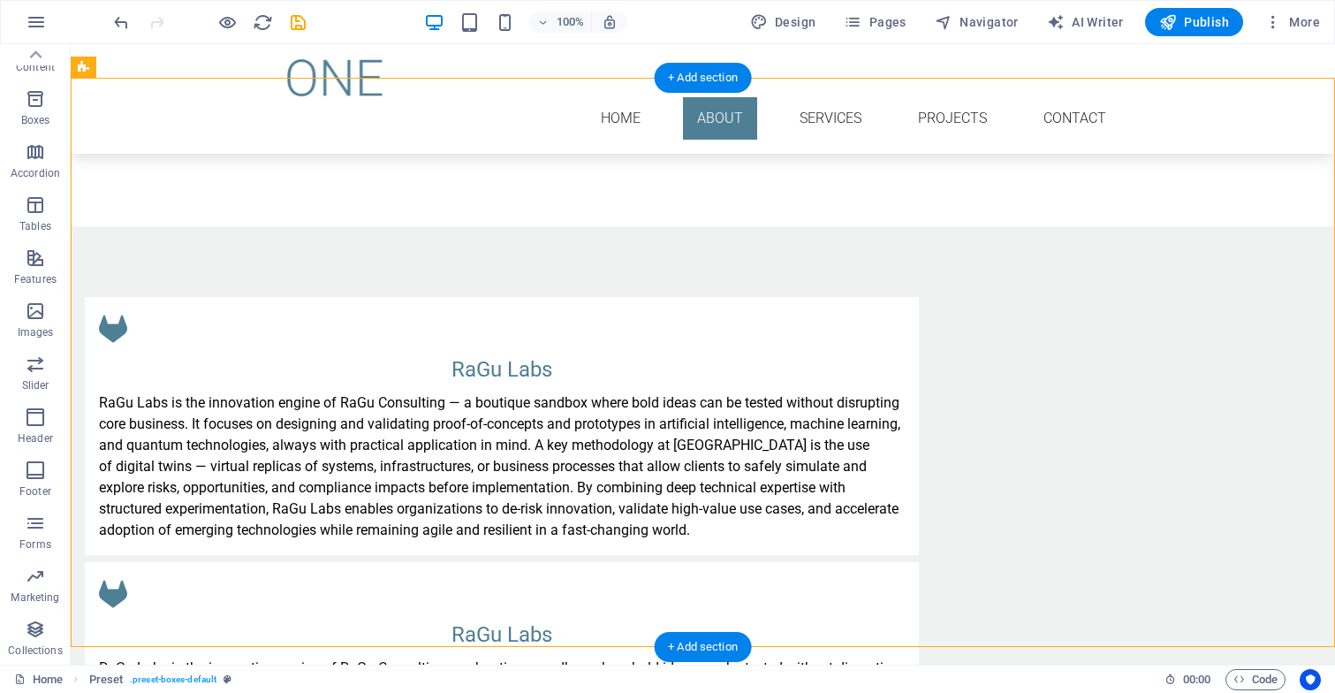
scroll to position [1102, 0]
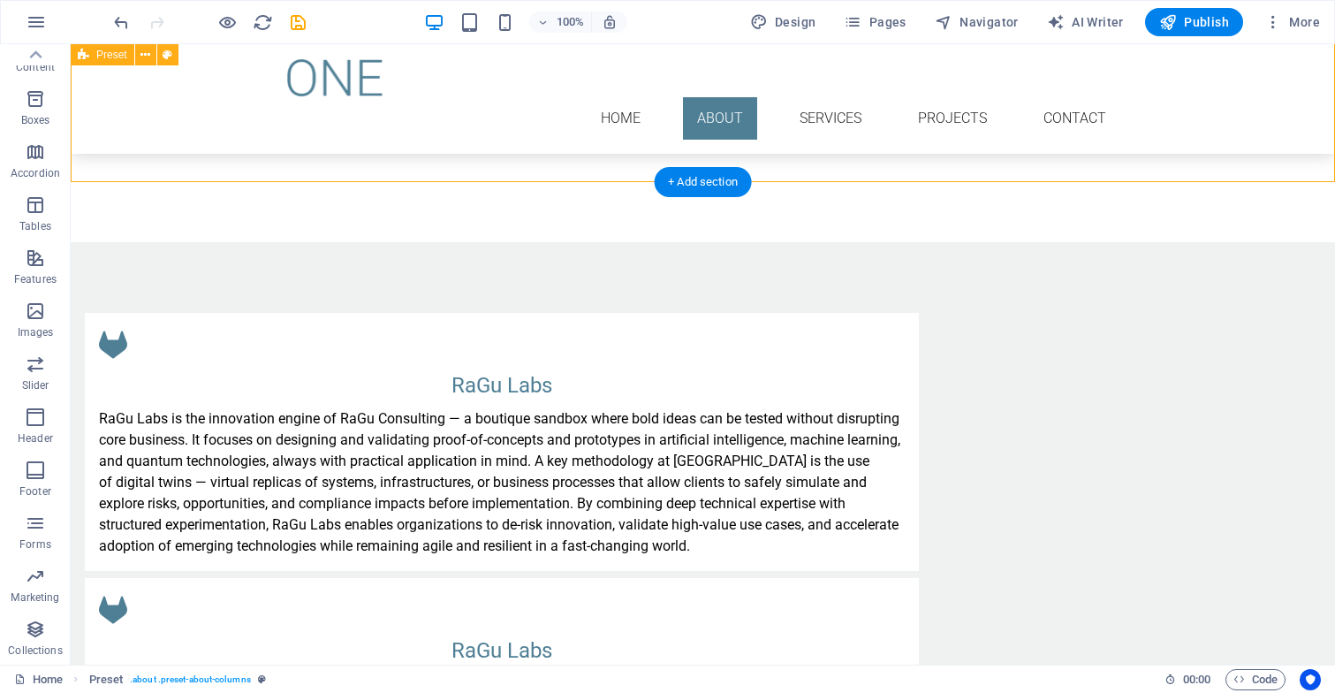
click at [154, 242] on div "RaGu Labs RaGu Labs is the innovation engine of RaGu Consulting — a boutique sa…" at bounding box center [703, 574] width 1264 height 664
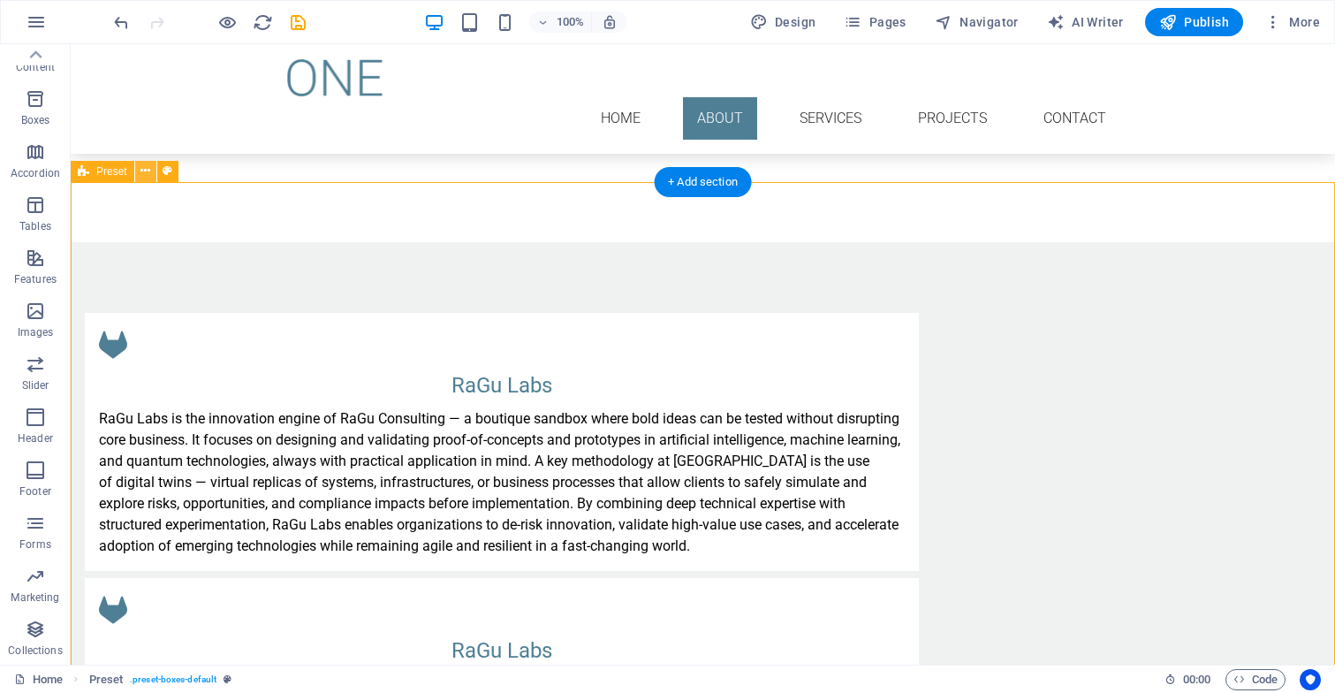
click at [143, 172] on icon at bounding box center [145, 171] width 10 height 19
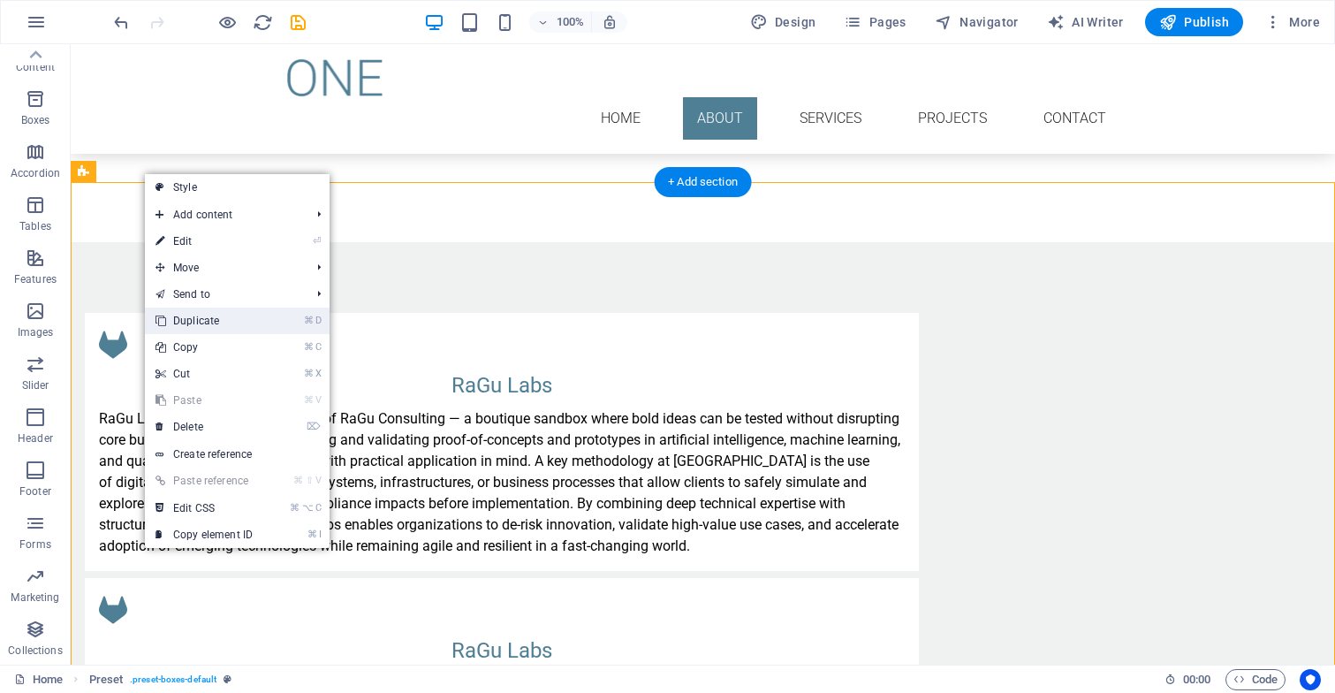
click at [218, 324] on link "⌘ D Duplicate" at bounding box center [204, 320] width 118 height 27
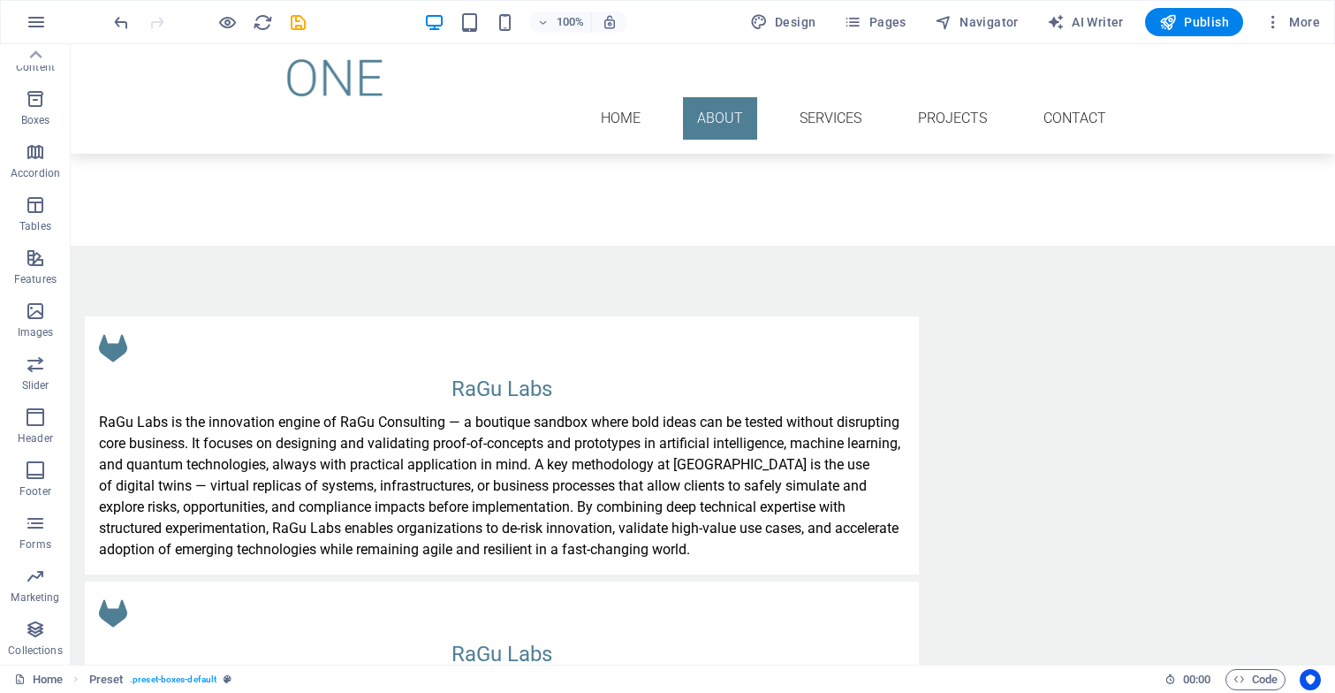
scroll to position [1097, 0]
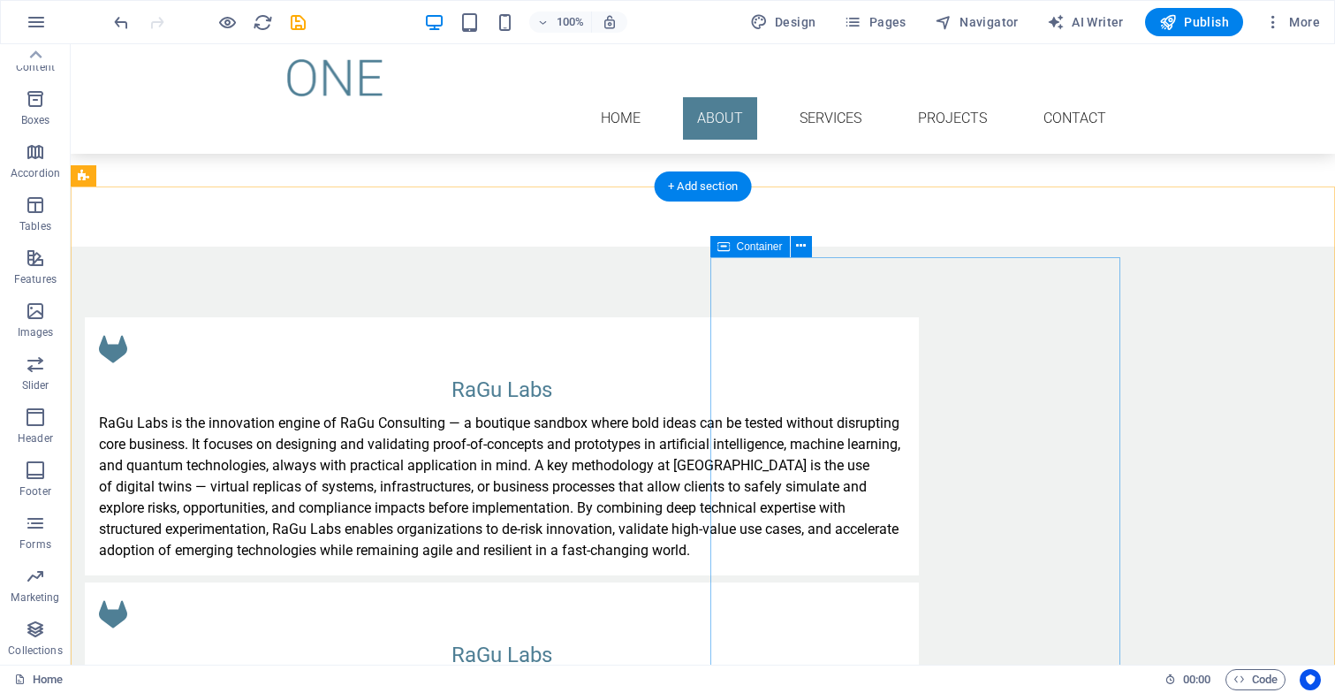
click at [803, 249] on icon at bounding box center [801, 246] width 10 height 19
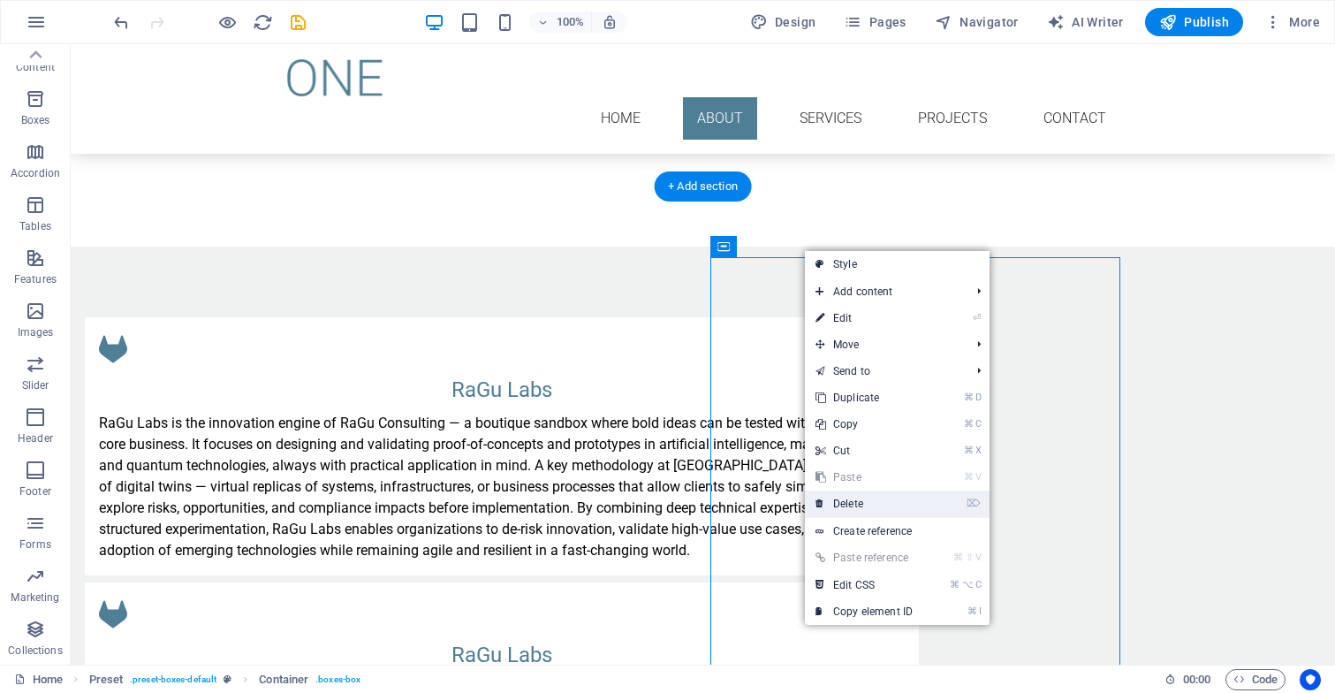
click at [848, 498] on link "⌦ Delete" at bounding box center [864, 503] width 118 height 27
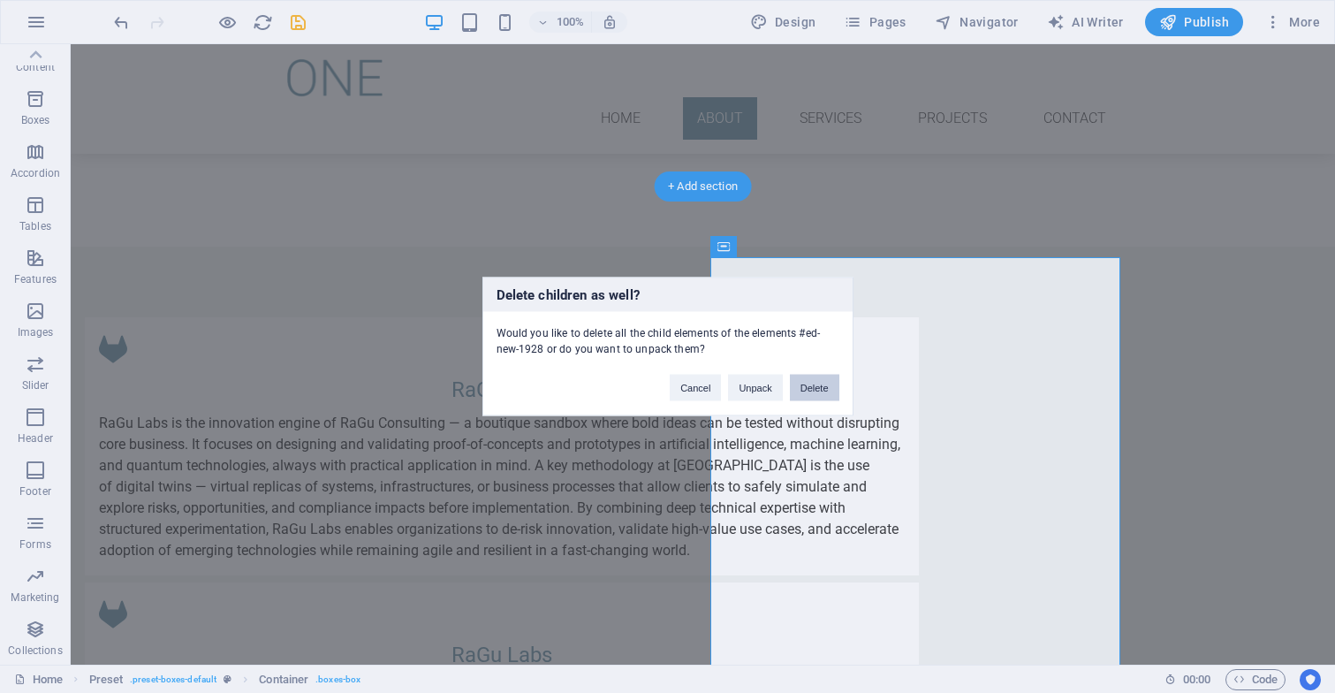
click at [822, 383] on button "Delete" at bounding box center [814, 388] width 49 height 27
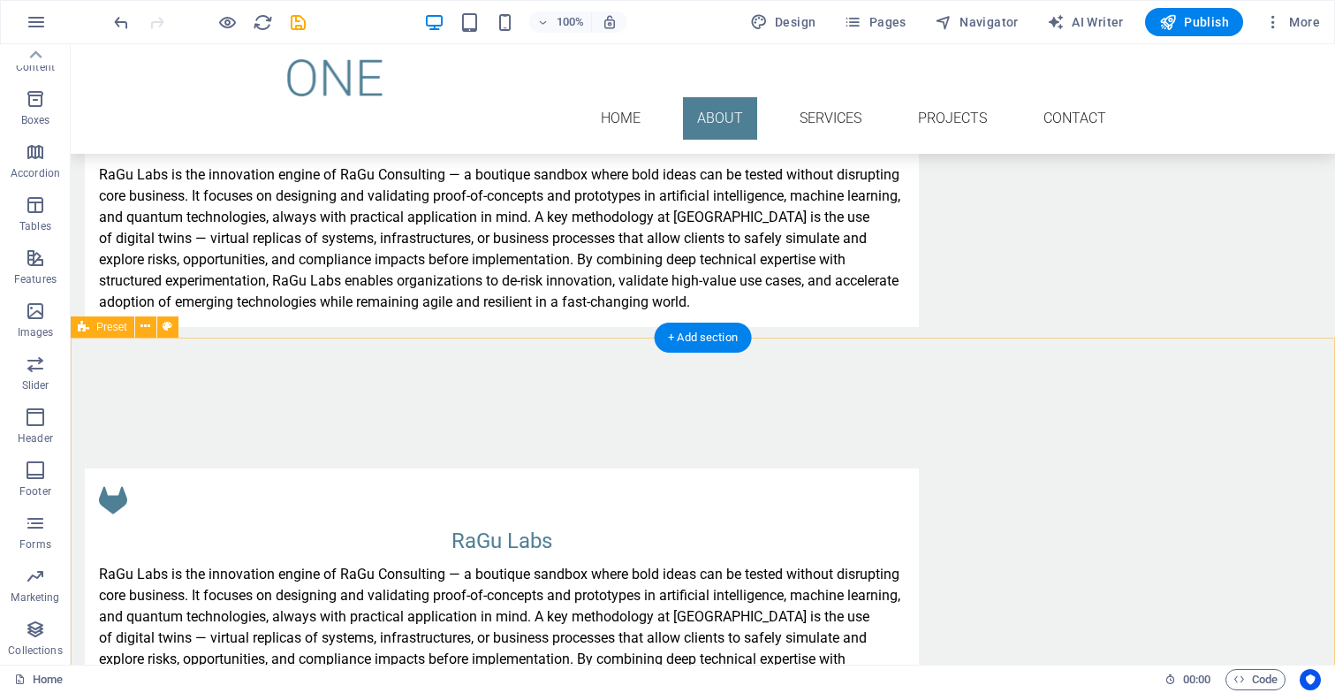
scroll to position [1343, 0]
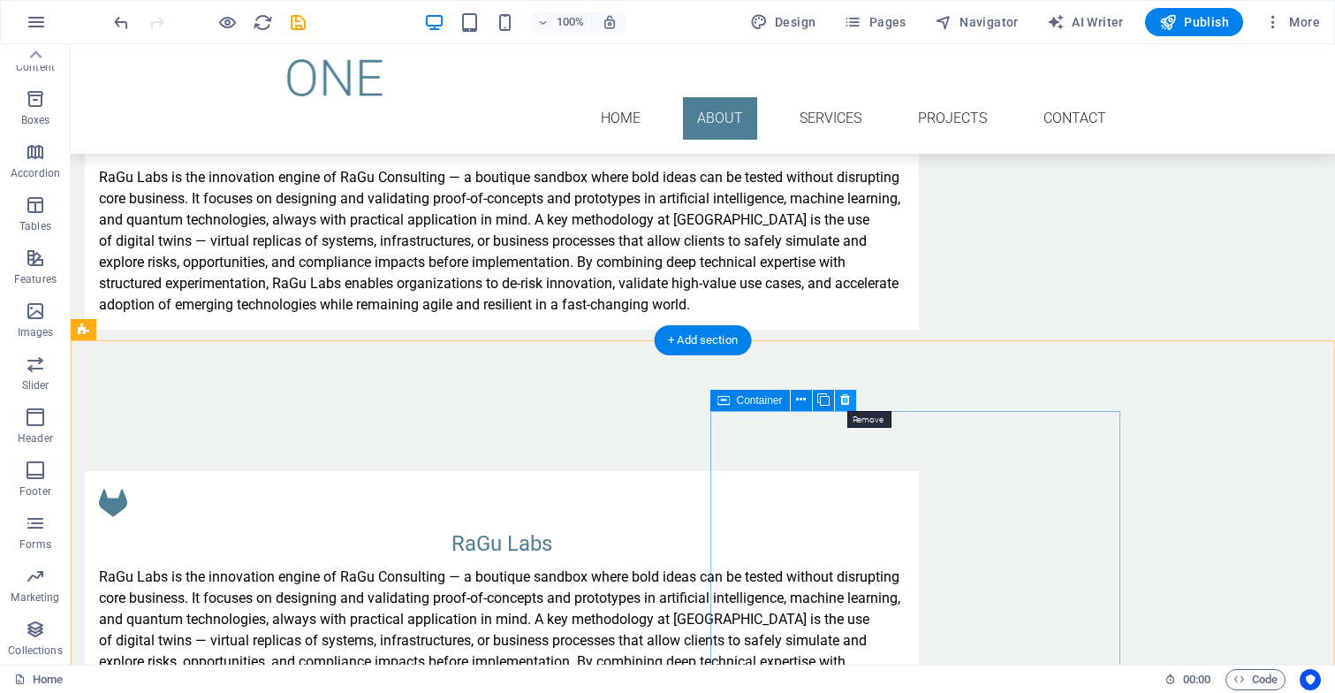
click at [847, 404] on icon at bounding box center [845, 399] width 10 height 19
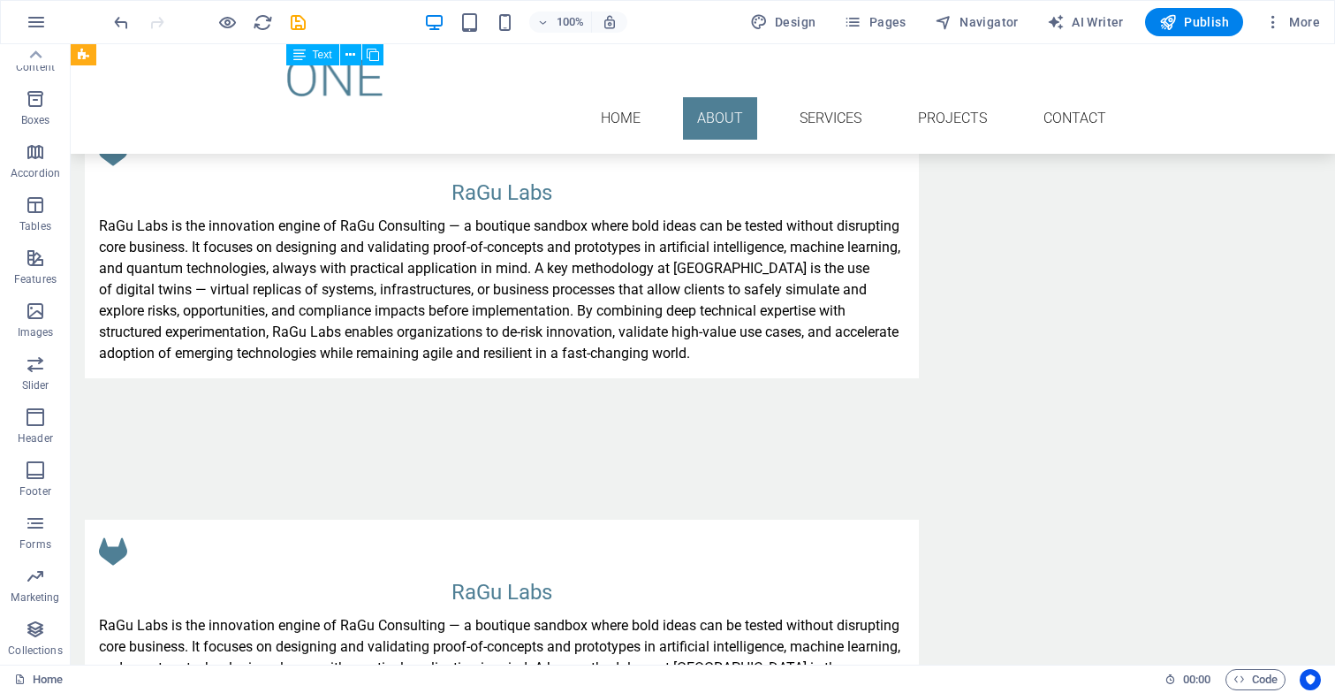
scroll to position [1308, 0]
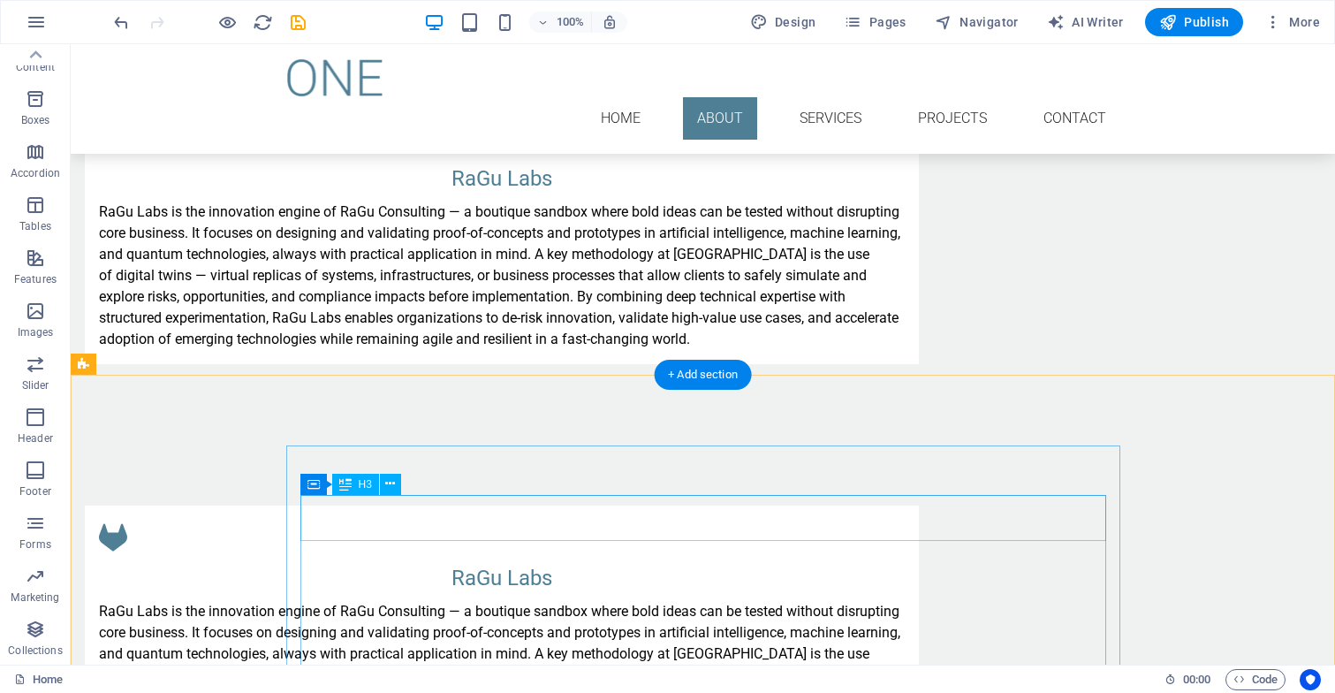
click at [737, 562] on div "RaGu Labs" at bounding box center [502, 578] width 806 height 32
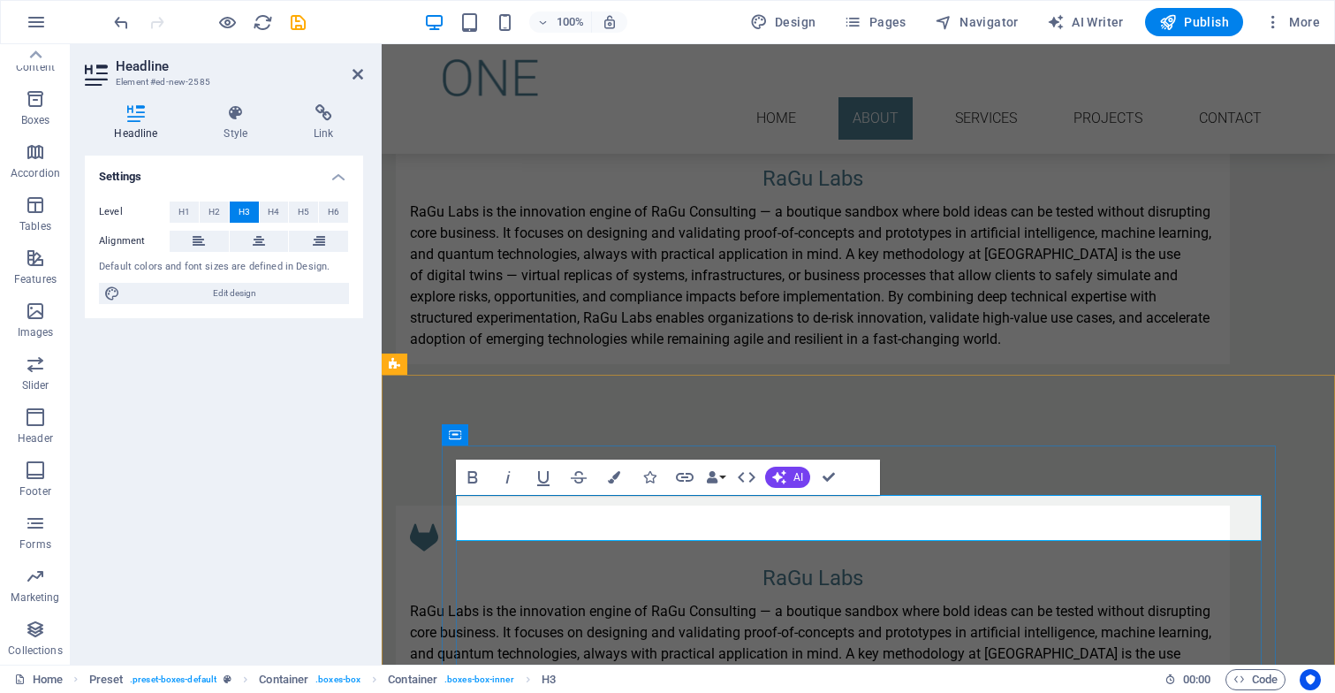
click at [931, 562] on h3 "RaGu Labs" at bounding box center [813, 578] width 806 height 32
click at [956, 362] on div "RaGu Labs RaGu Labs is the innovation engine of RaGu Consulting — a boutique sa…" at bounding box center [858, 234] width 953 height 399
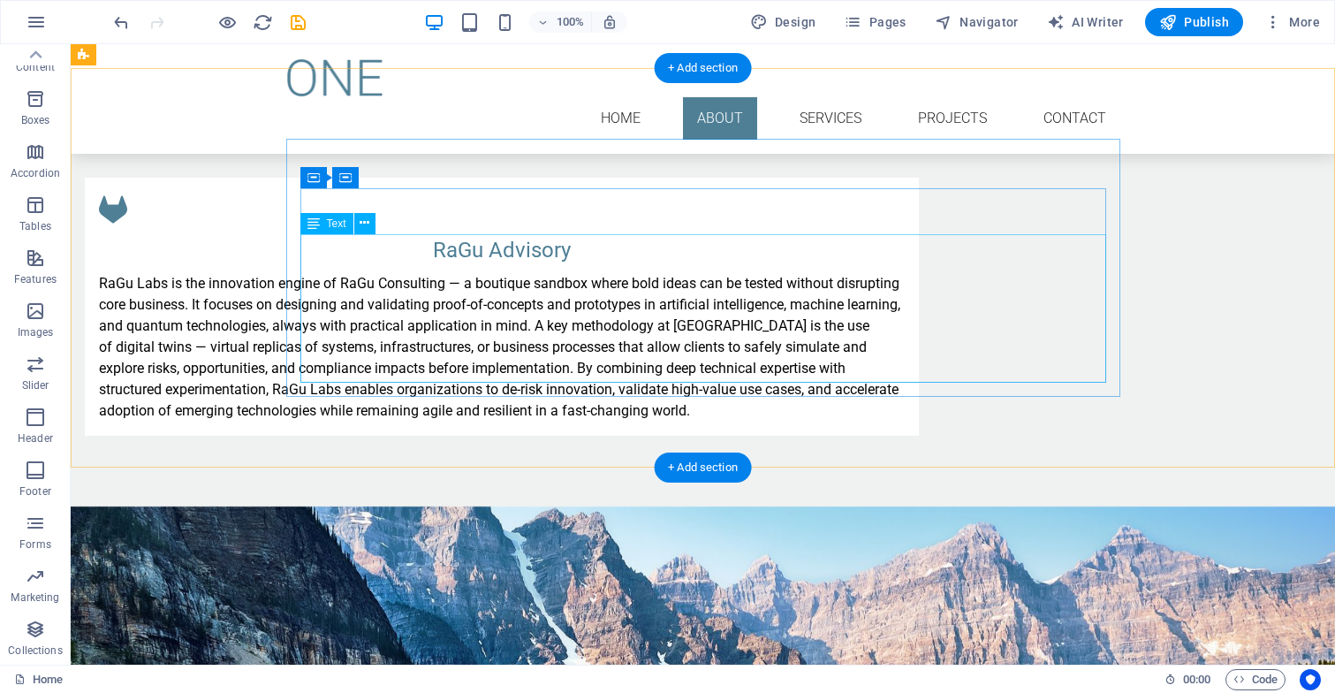
scroll to position [1541, 0]
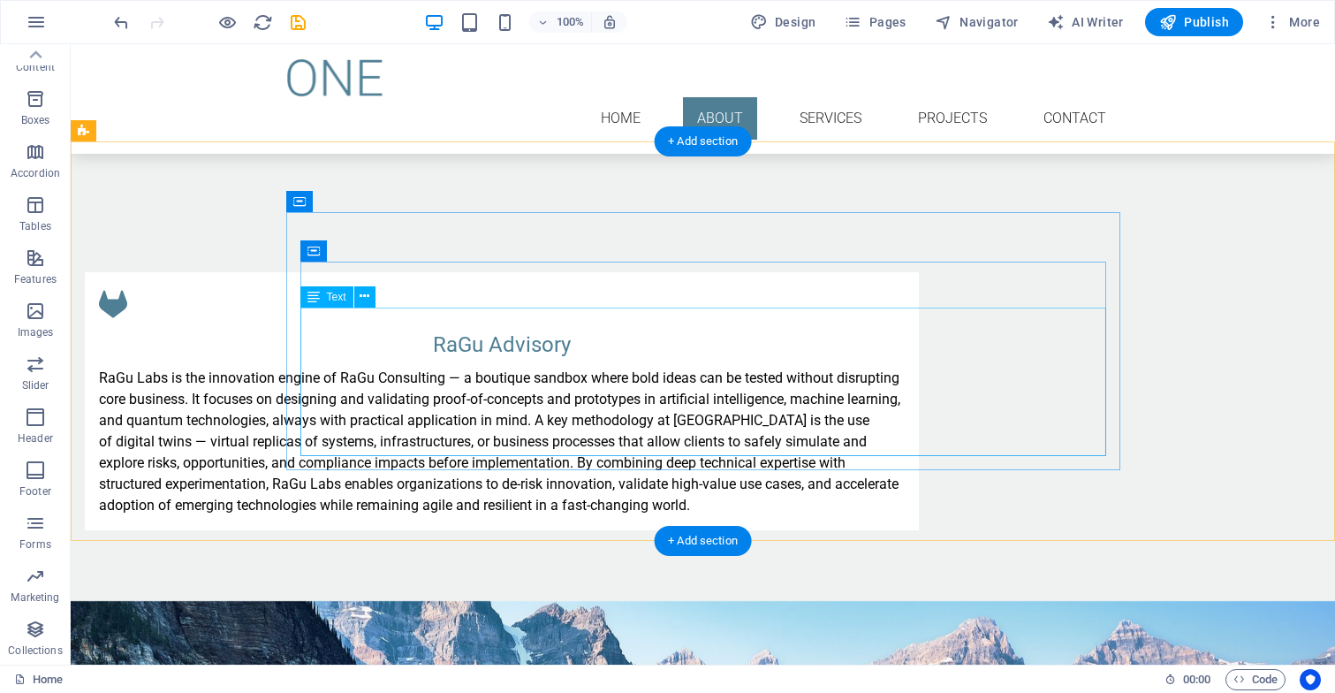
click at [897, 441] on div "RaGu Labs is the innovation engine of RaGu Consulting — a boutique sandbox wher…" at bounding box center [502, 441] width 806 height 148
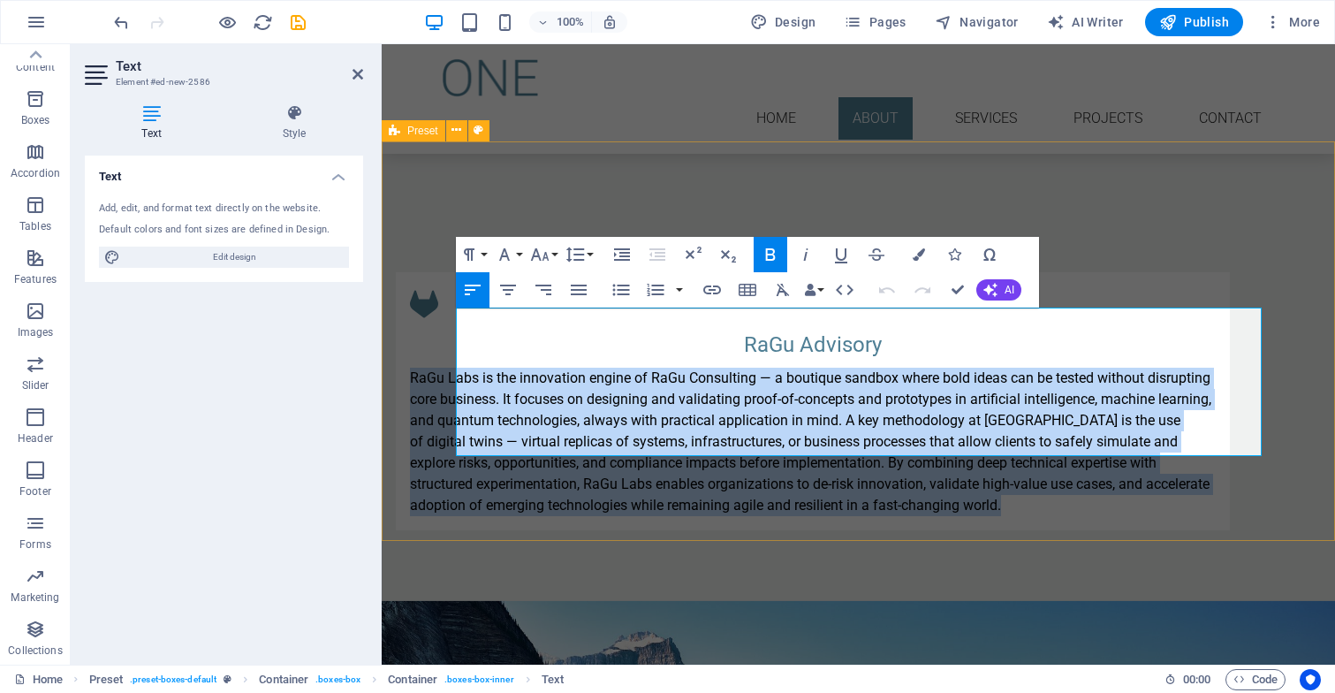
drag, startPoint x: 1053, startPoint y: 443, endPoint x: 430, endPoint y: 321, distance: 634.8
click at [430, 321] on div "RaGu Advisory RaGu Labs is the innovation engine of RaGu Consulting — a boutiqu…" at bounding box center [858, 400] width 953 height 399
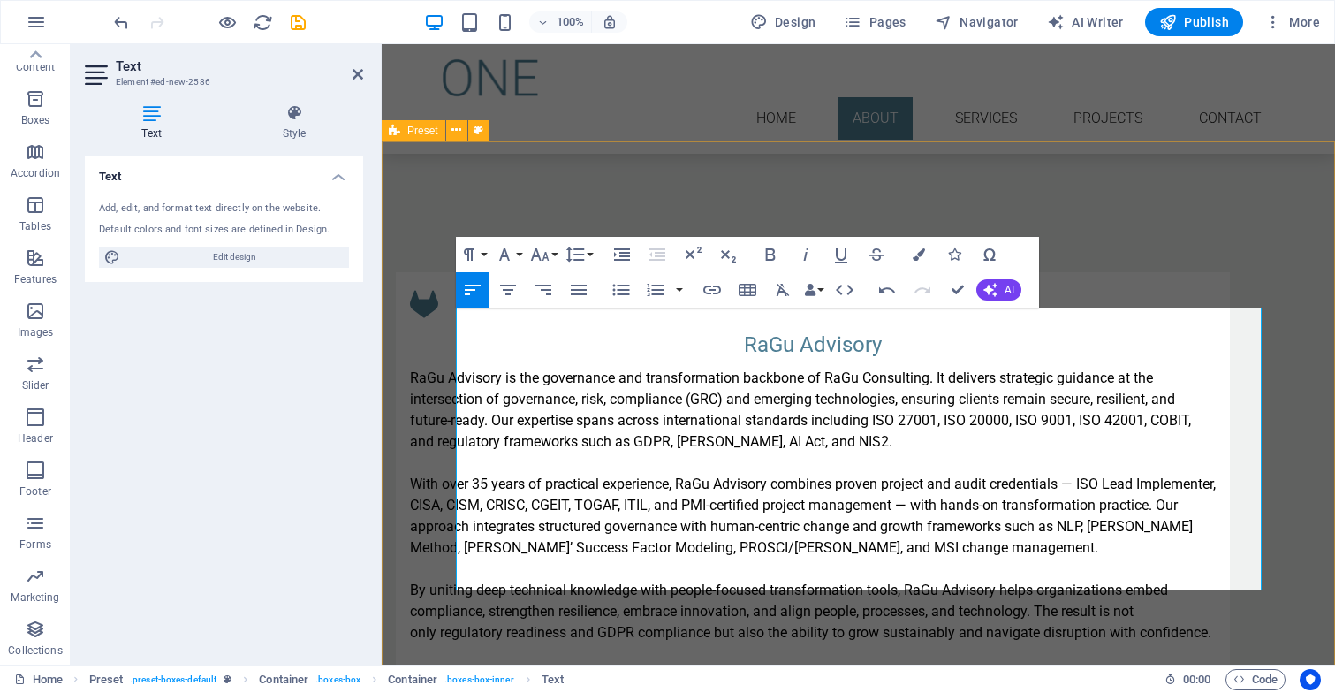
click at [1177, 201] on div "RaGu Advisory RaGu Advisory is the governance and transformation backbone of Ra…" at bounding box center [858, 468] width 953 height 534
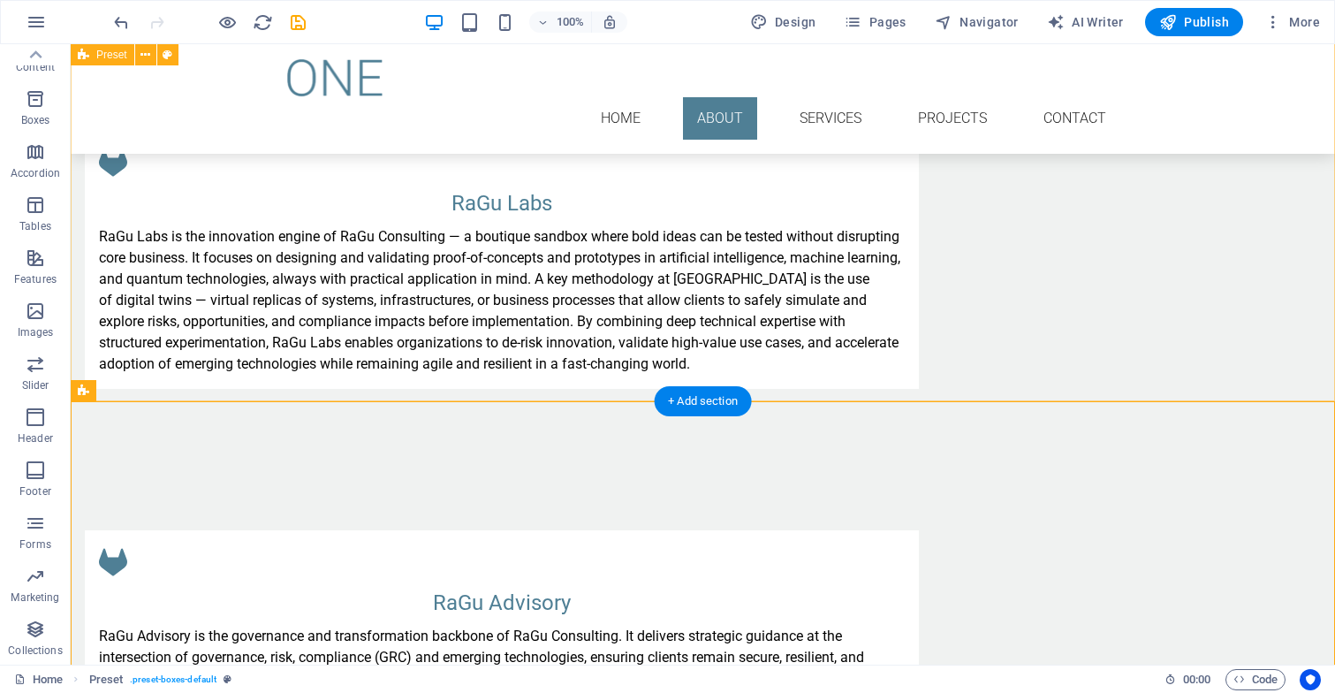
scroll to position [1282, 0]
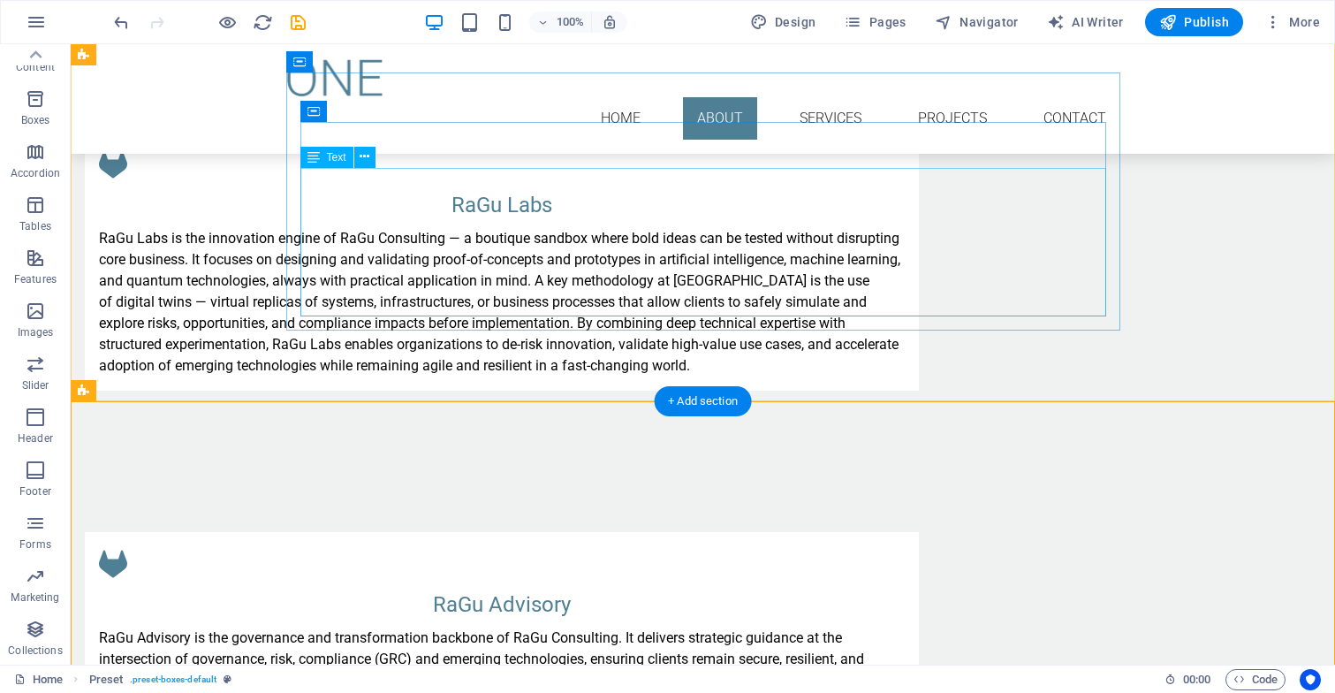
click at [905, 228] on div "RaGu Labs is the innovation engine of RaGu Consulting — a boutique sandbox wher…" at bounding box center [502, 302] width 806 height 148
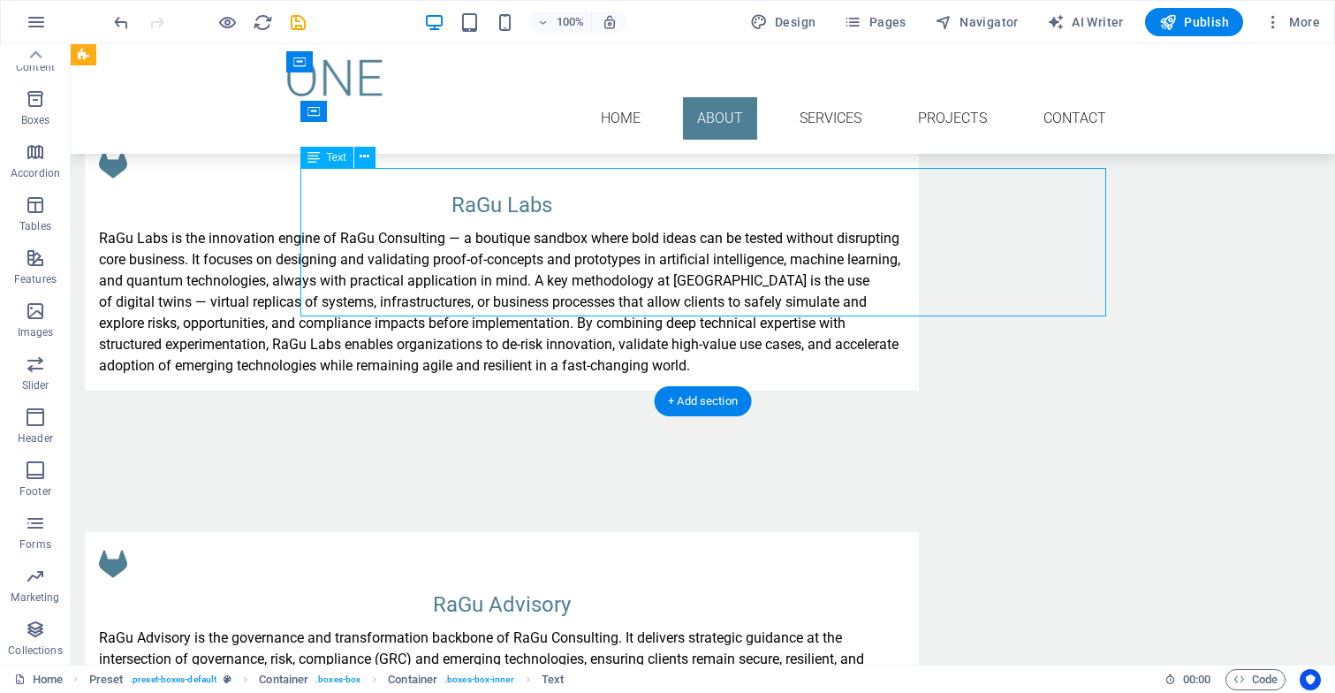
click at [905, 228] on div "RaGu Labs is the innovation engine of RaGu Consulting — a boutique sandbox wher…" at bounding box center [502, 302] width 806 height 148
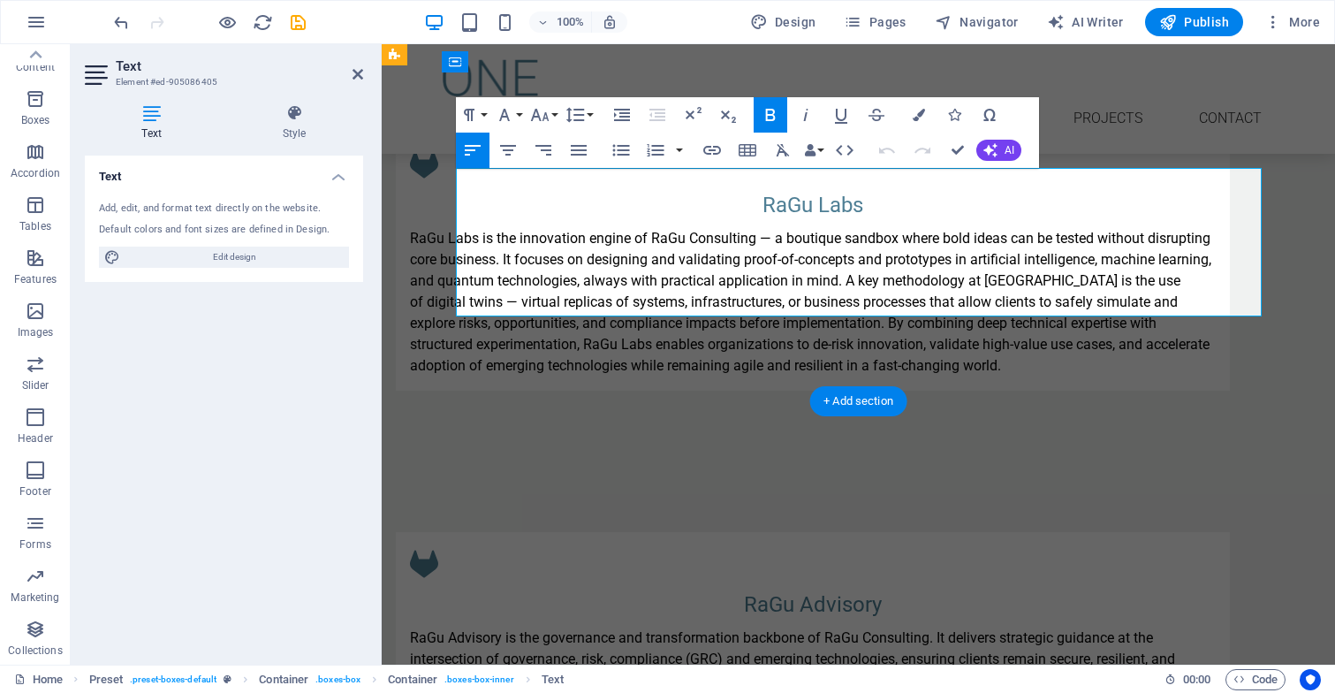
click at [944, 228] on p "RaGu Labs is the innovation engine of RaGu Consulting — a boutique sandbox wher…" at bounding box center [813, 302] width 806 height 148
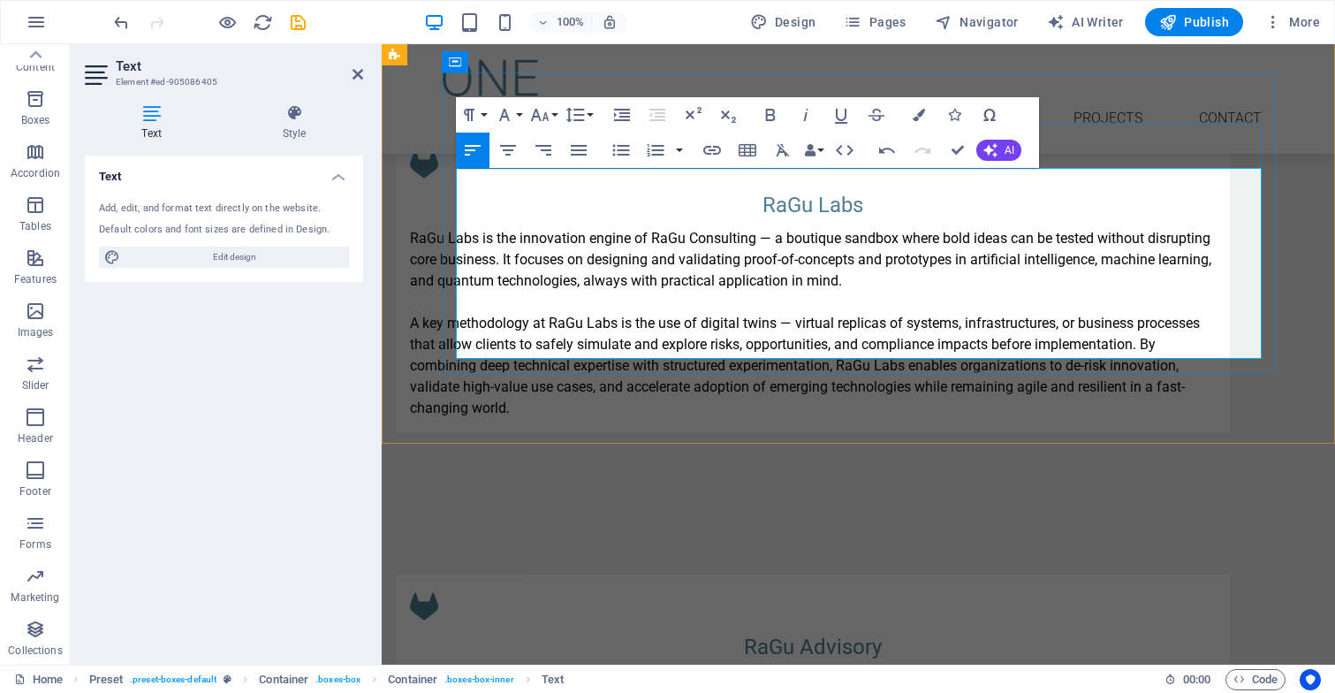
click at [1190, 313] on p "A key methodology at RaGu Labs is the use of digital twins — virtual replicas o…" at bounding box center [813, 366] width 806 height 106
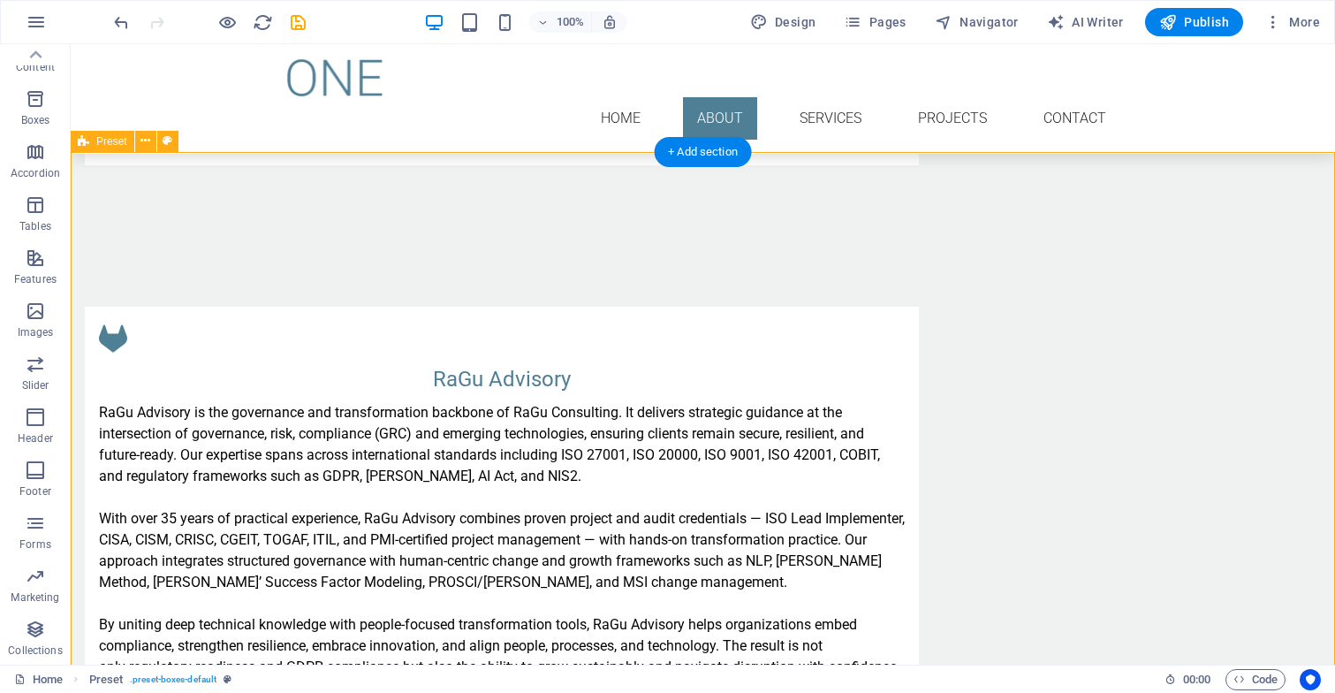
scroll to position [1567, 0]
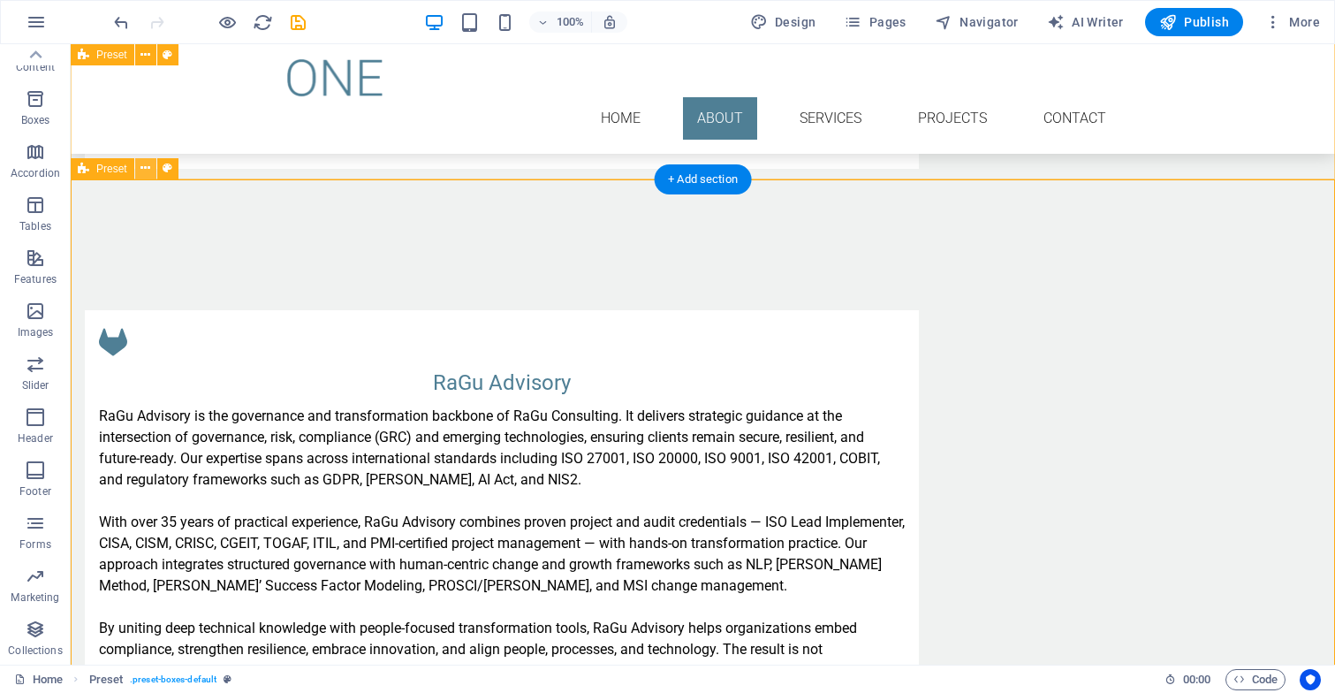
click at [143, 165] on icon at bounding box center [145, 168] width 10 height 19
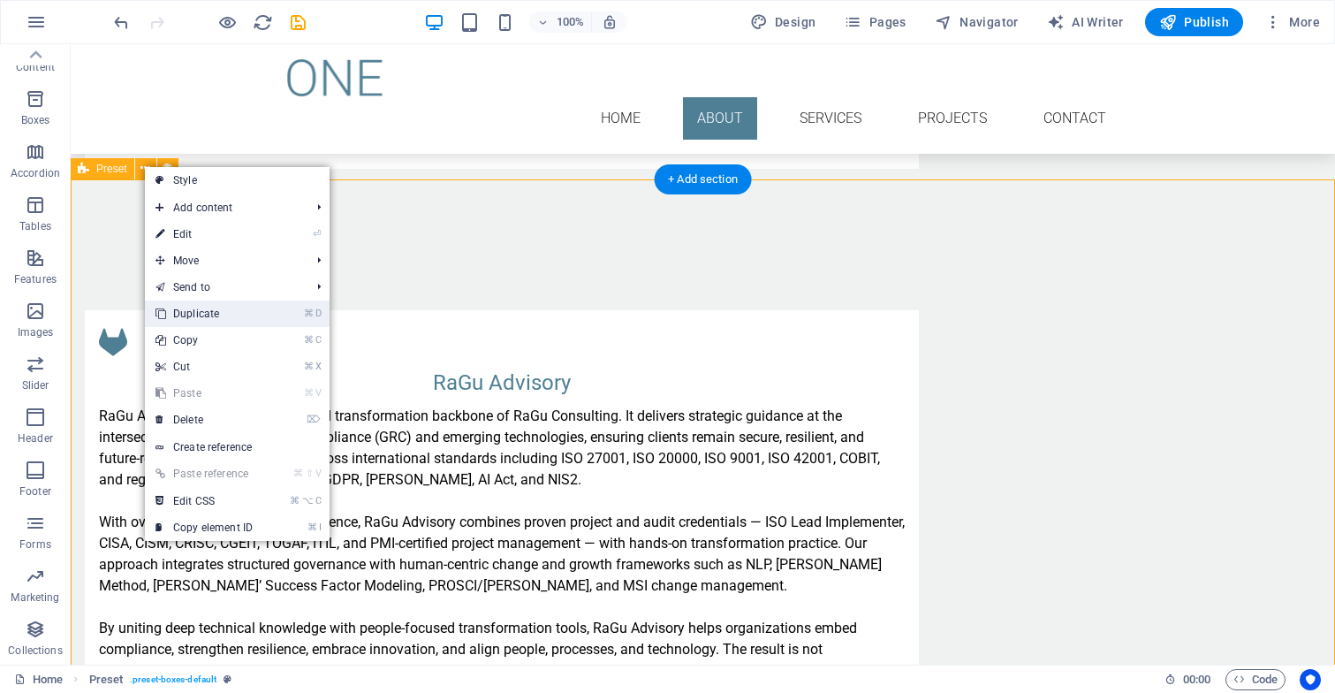
click at [183, 307] on link "⌘ D Duplicate" at bounding box center [204, 313] width 118 height 27
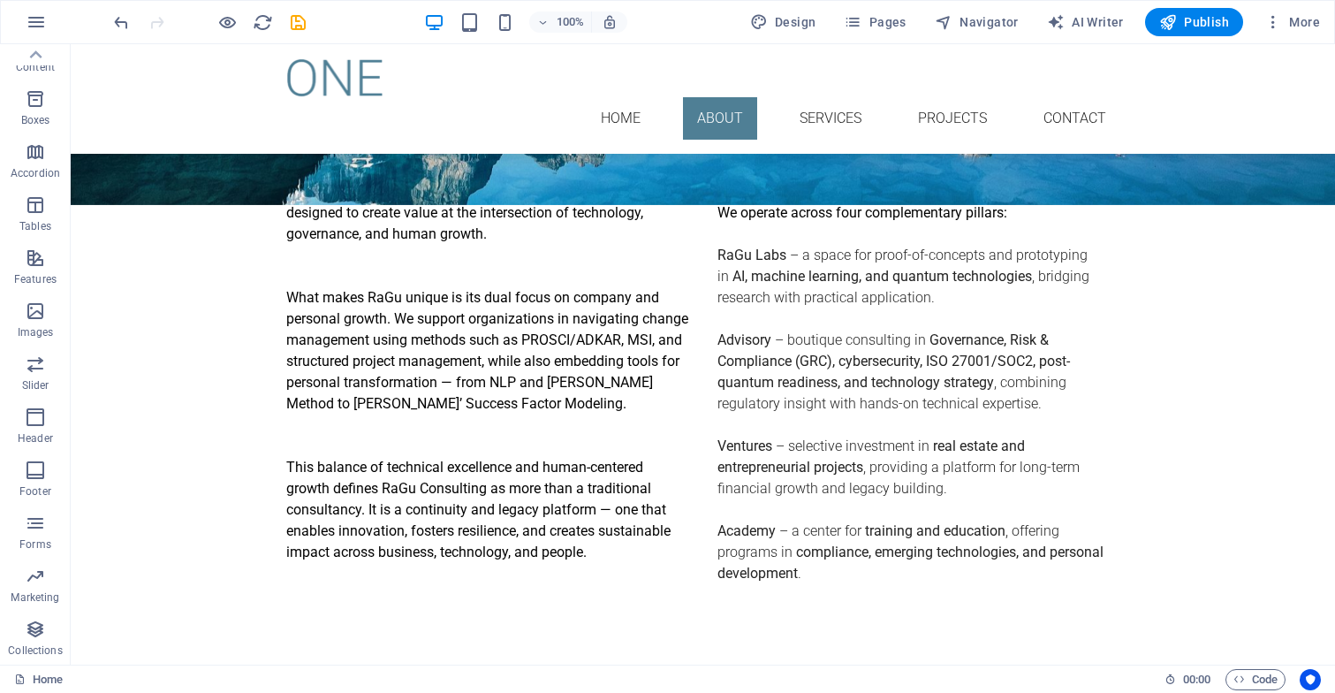
scroll to position [579, 0]
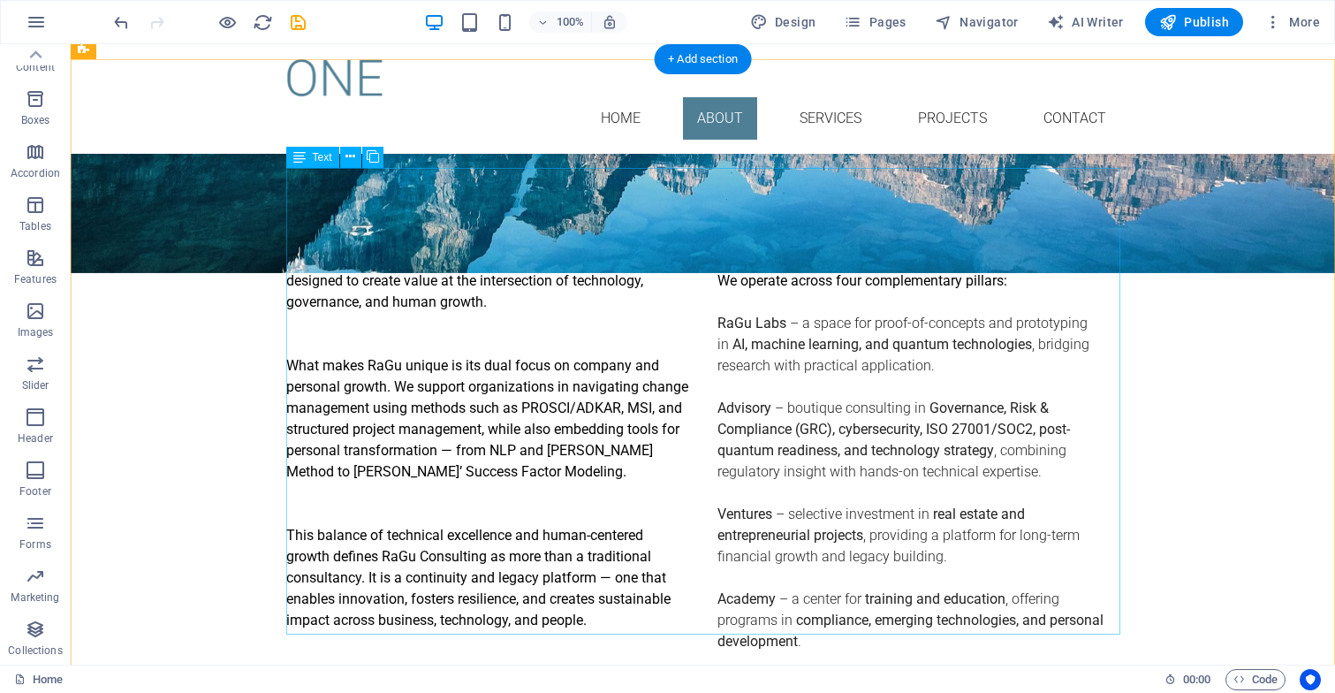
click at [954, 477] on div "RaGu Consulting is a boutique advisory and innovation platform designed to crea…" at bounding box center [703, 471] width 834 height 445
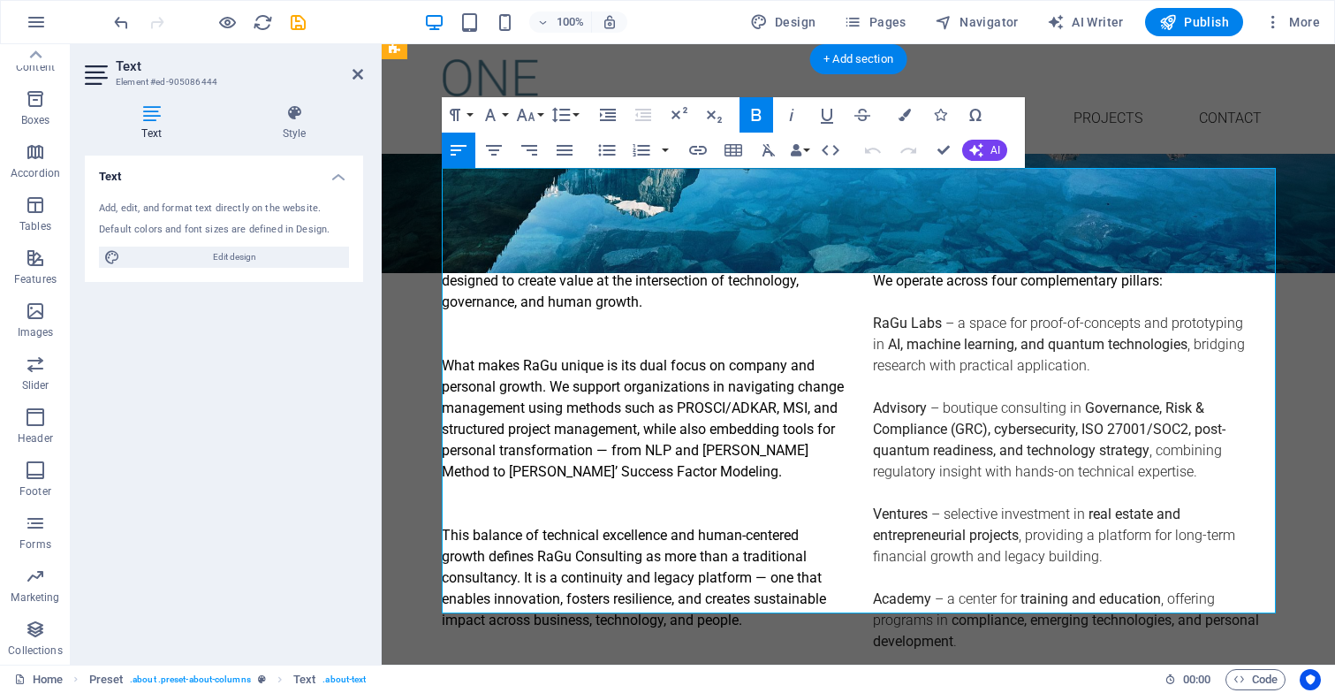
click at [1123, 504] on p "Ventures – selective investment in real estate and entrepreneurial projects , p…" at bounding box center [1074, 536] width 403 height 64
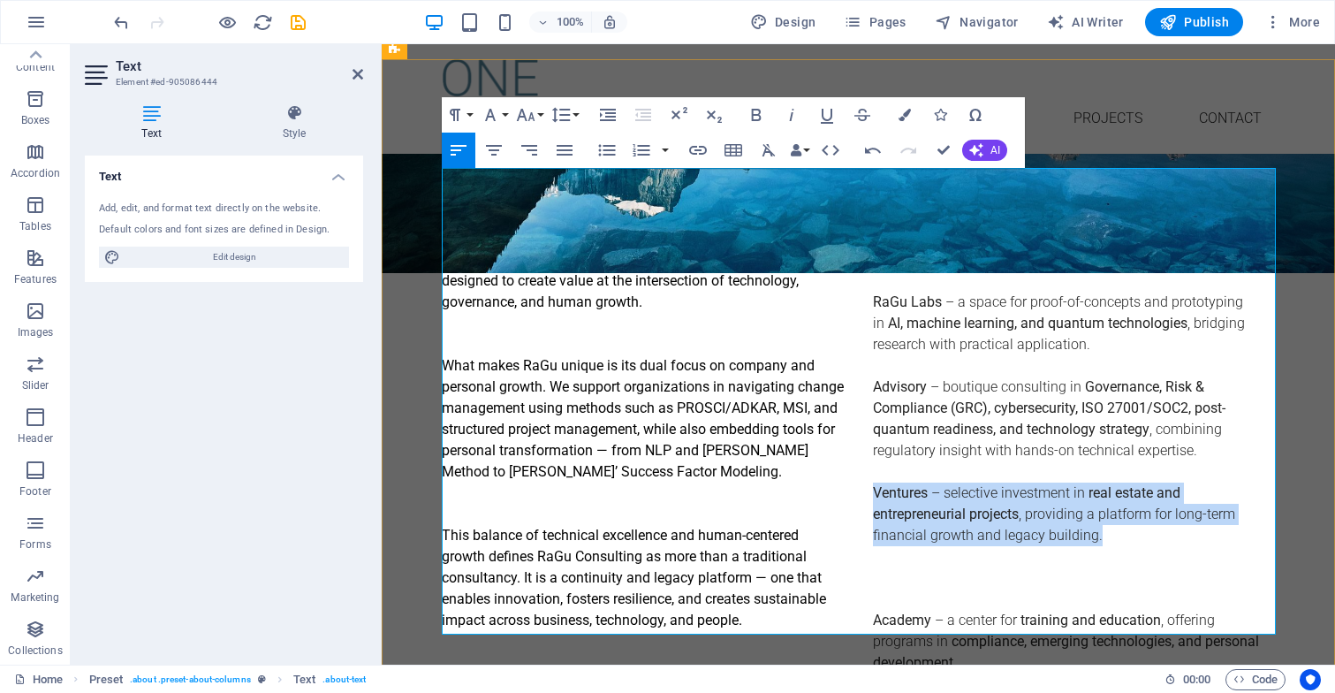
drag, startPoint x: 1111, startPoint y: 459, endPoint x: 875, endPoint y: 409, distance: 241.2
click at [875, 482] on p "Ventures – selective investment in real estate and entrepreneurial projects , p…" at bounding box center [1074, 514] width 403 height 64
copy p "Ventures – selective investment in real estate and entrepreneurial projects , p…"
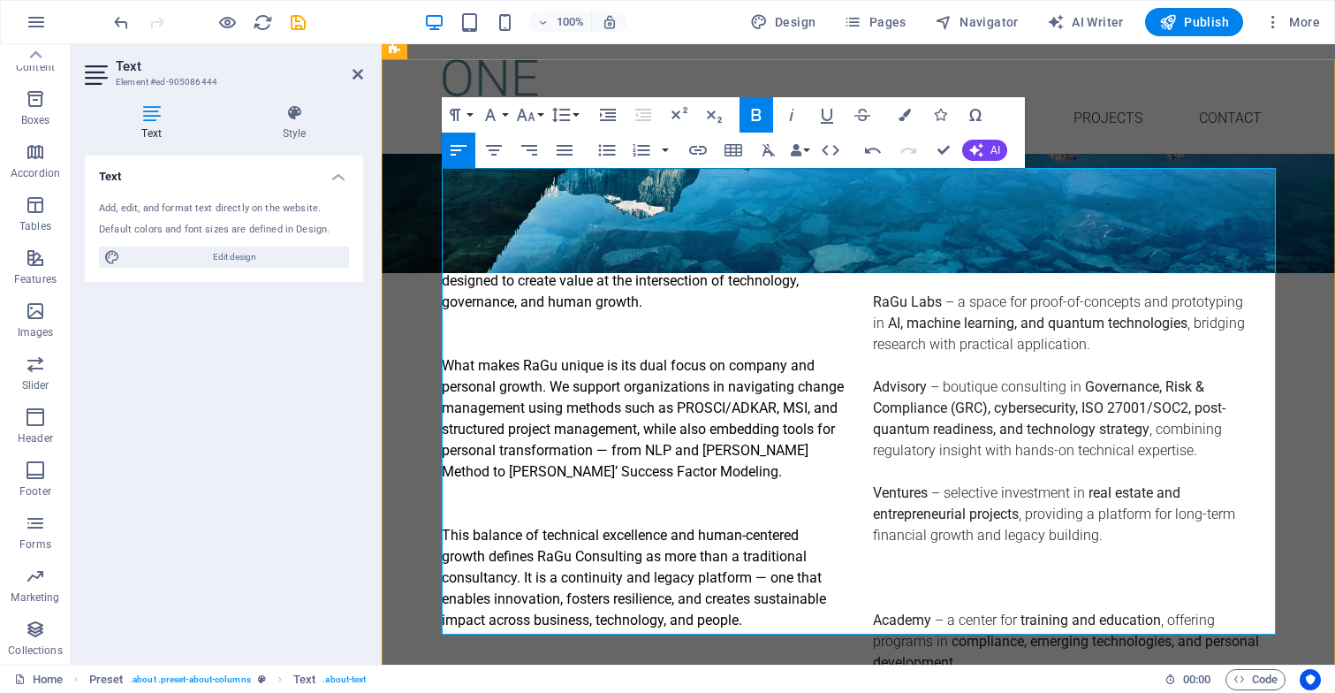
click at [892, 567] on p "​" at bounding box center [1074, 577] width 403 height 21
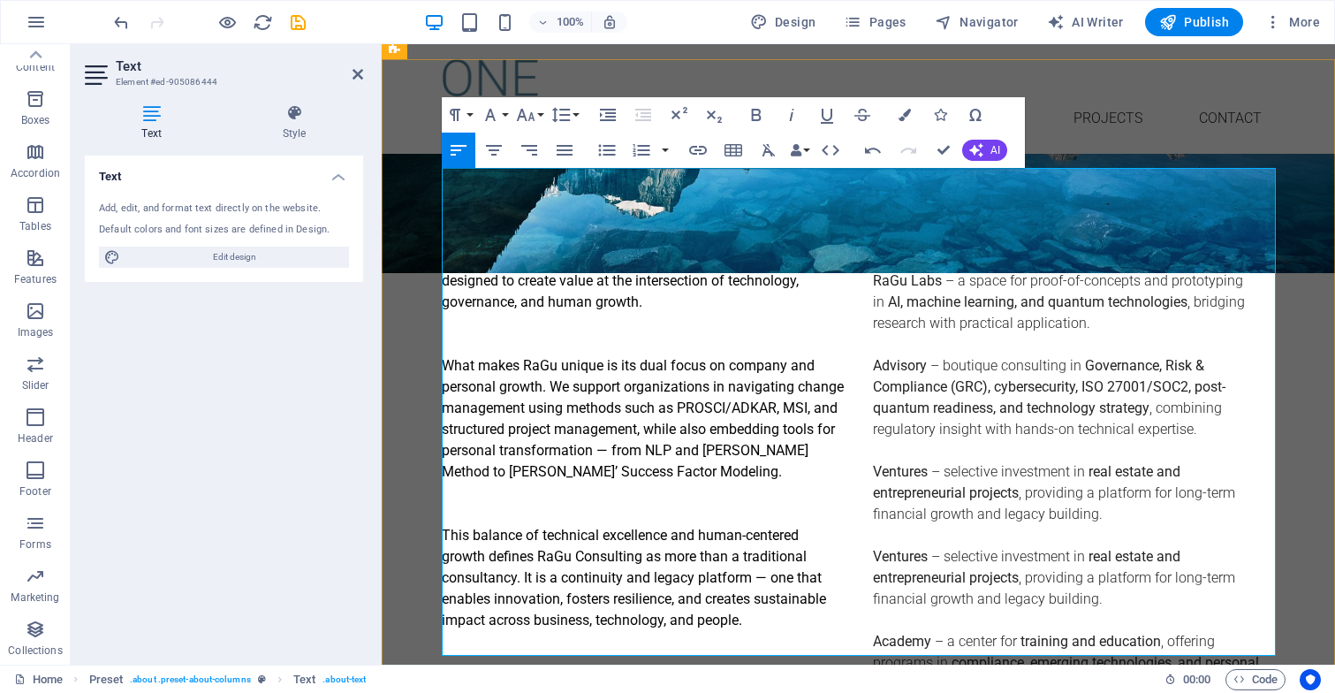
click at [928, 548] on span at bounding box center [930, 556] width 4 height 17
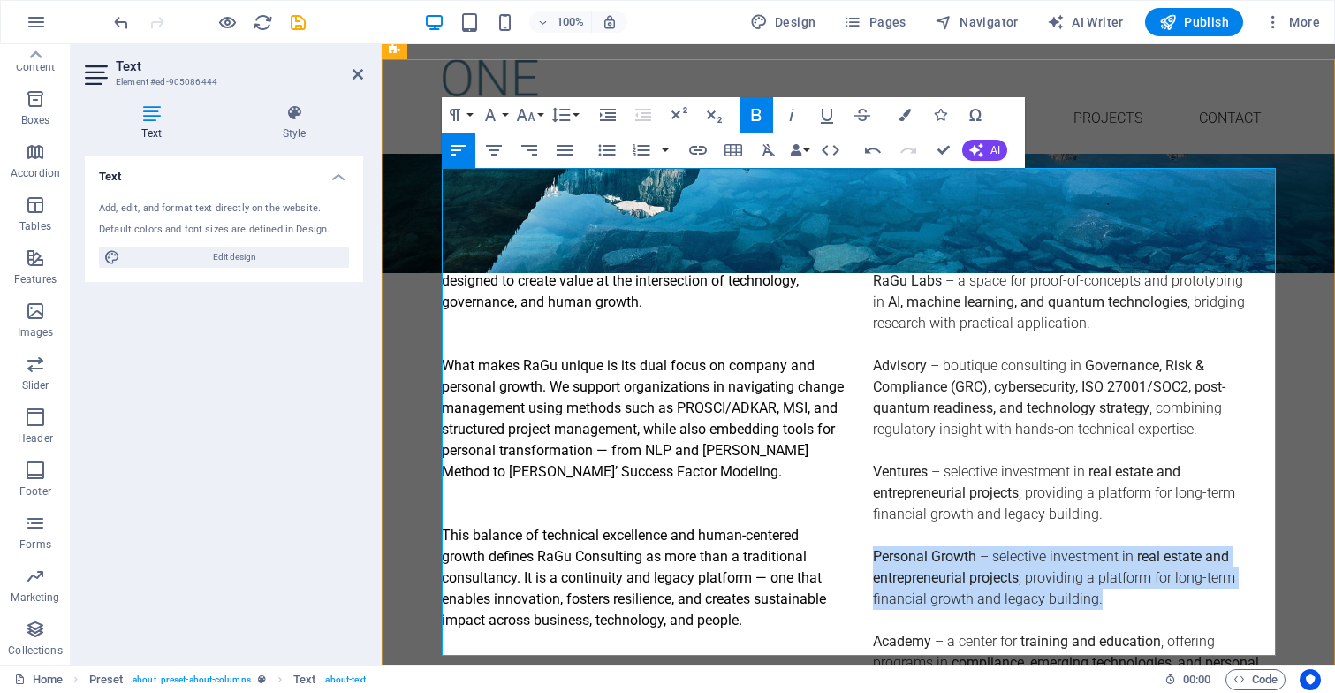
drag, startPoint x: 875, startPoint y: 472, endPoint x: 1115, endPoint y: 526, distance: 245.4
click at [1115, 546] on p "Personal Growth – selective investment in real estate and entrepreneurial proje…" at bounding box center [1074, 578] width 403 height 64
copy p "Personal Growth – selective investment in real estate and entrepreneurial proje…"
click at [1105, 546] on p "Personal Growth – selective investment in real estate and entrepreneurial proje…" at bounding box center [1074, 578] width 403 height 64
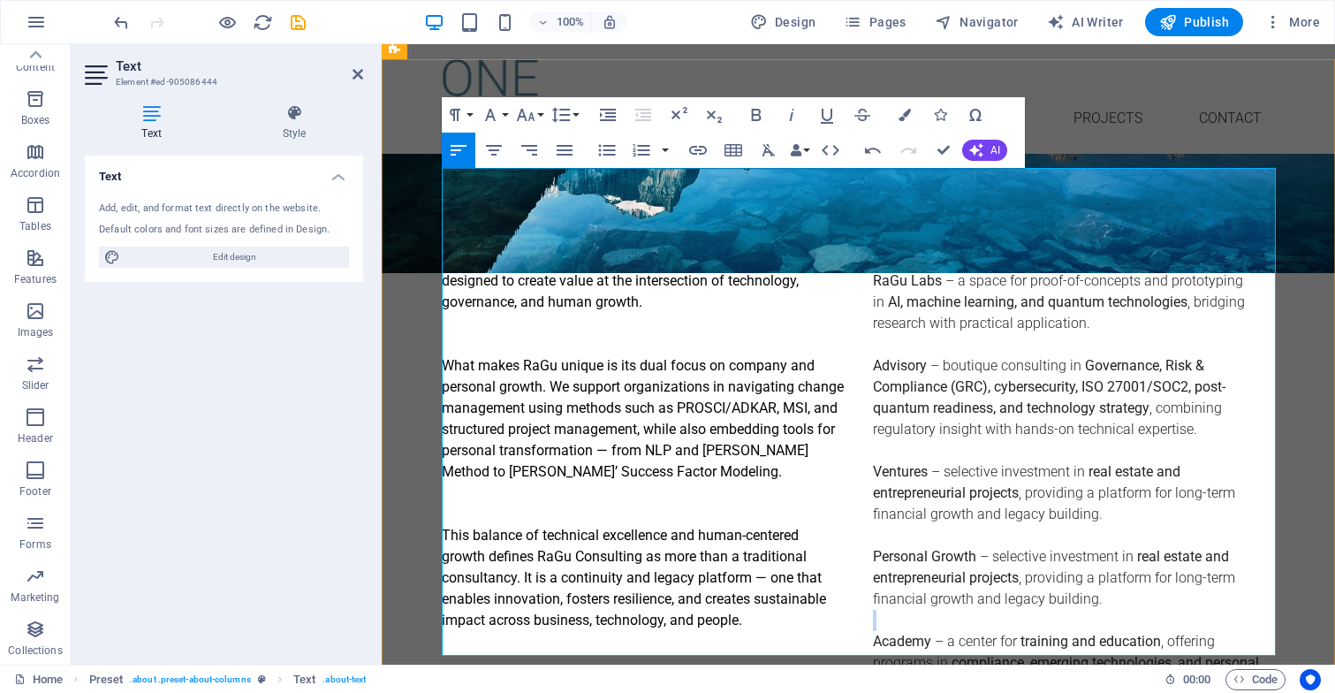
click at [1105, 546] on p "Personal Growth – selective investment in real estate and entrepreneurial proje…" at bounding box center [1074, 578] width 403 height 64
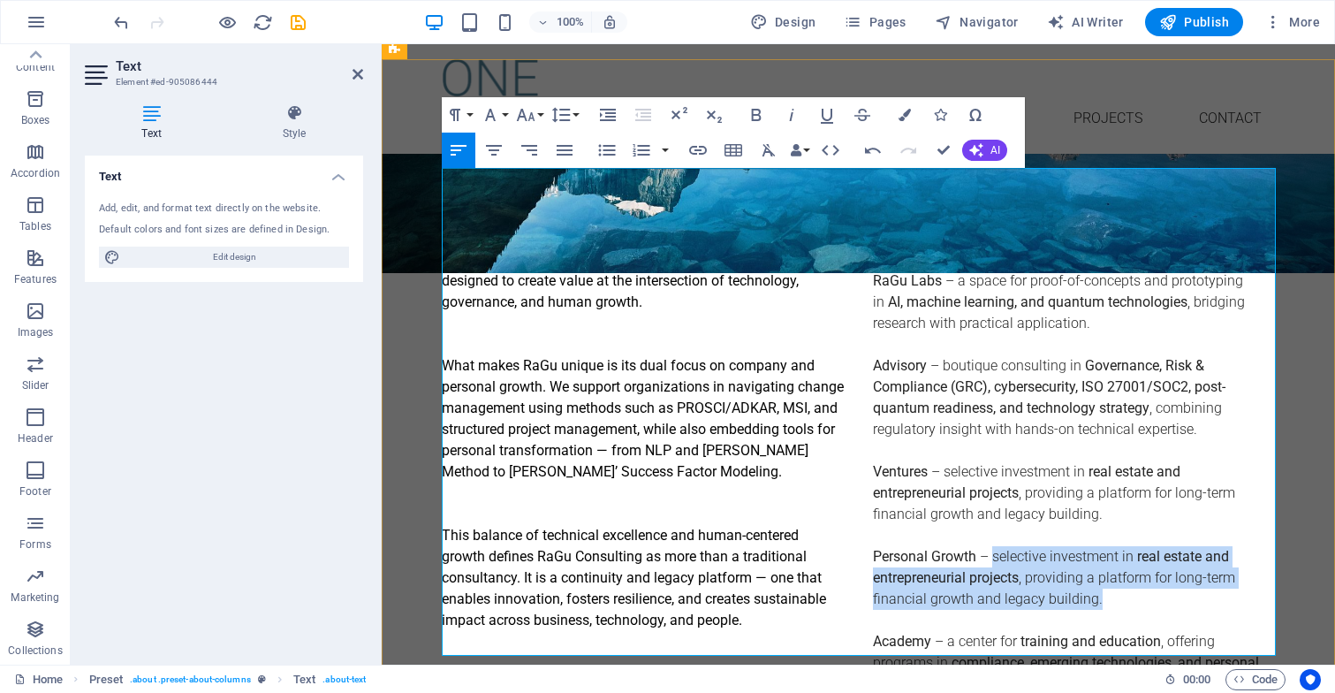
drag, startPoint x: 993, startPoint y: 477, endPoint x: 1100, endPoint y: 522, distance: 116.0
click at [1100, 546] on p "Personal Growth – selective investment in real estate and entrepreneurial proje…" at bounding box center [1074, 578] width 403 height 64
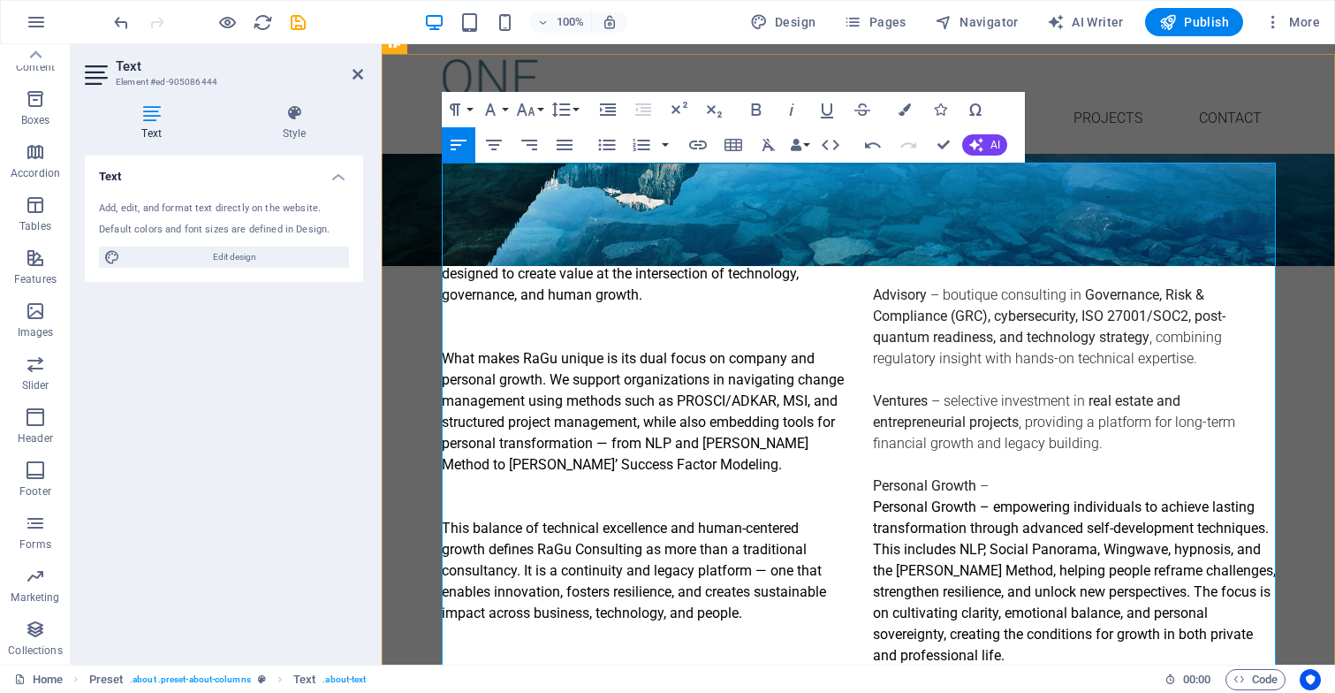
scroll to position [589, 0]
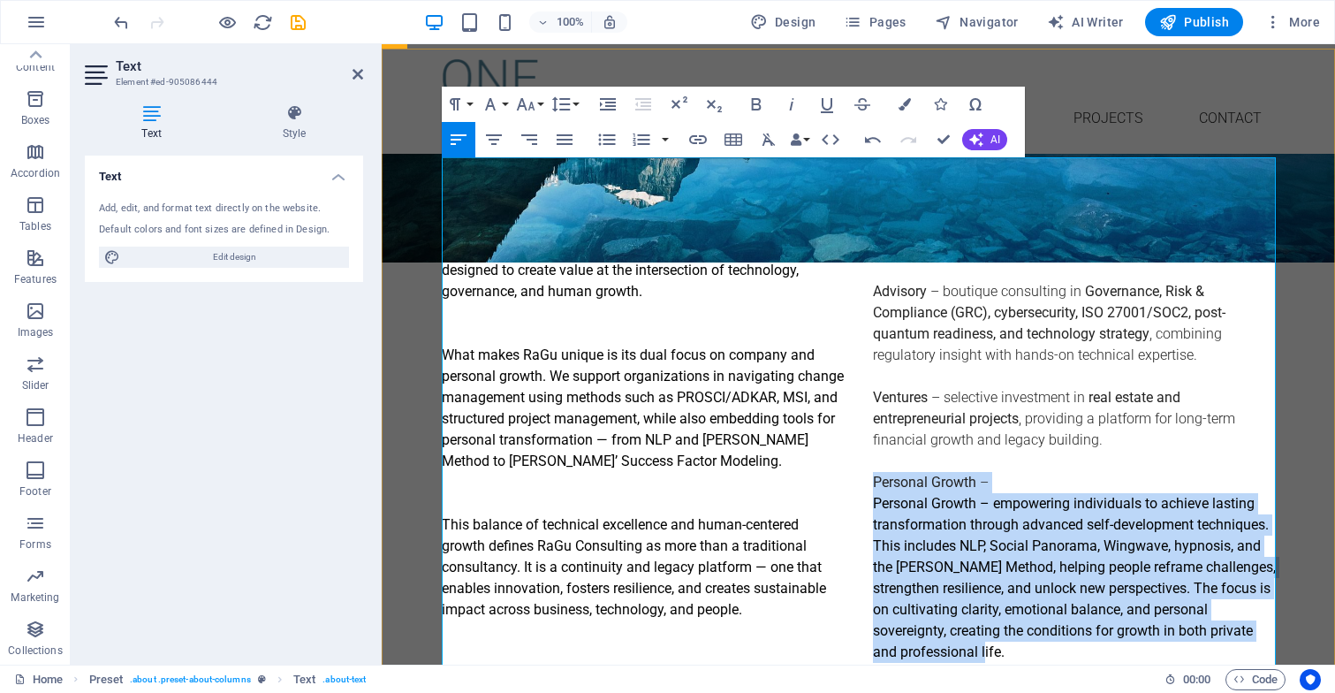
drag, startPoint x: 1011, startPoint y: 571, endPoint x: 874, endPoint y: 403, distance: 216.6
click at [874, 403] on div "RaGu Consulting is a boutique advisory and innovation platform designed to crea…" at bounding box center [859, 514] width 834 height 551
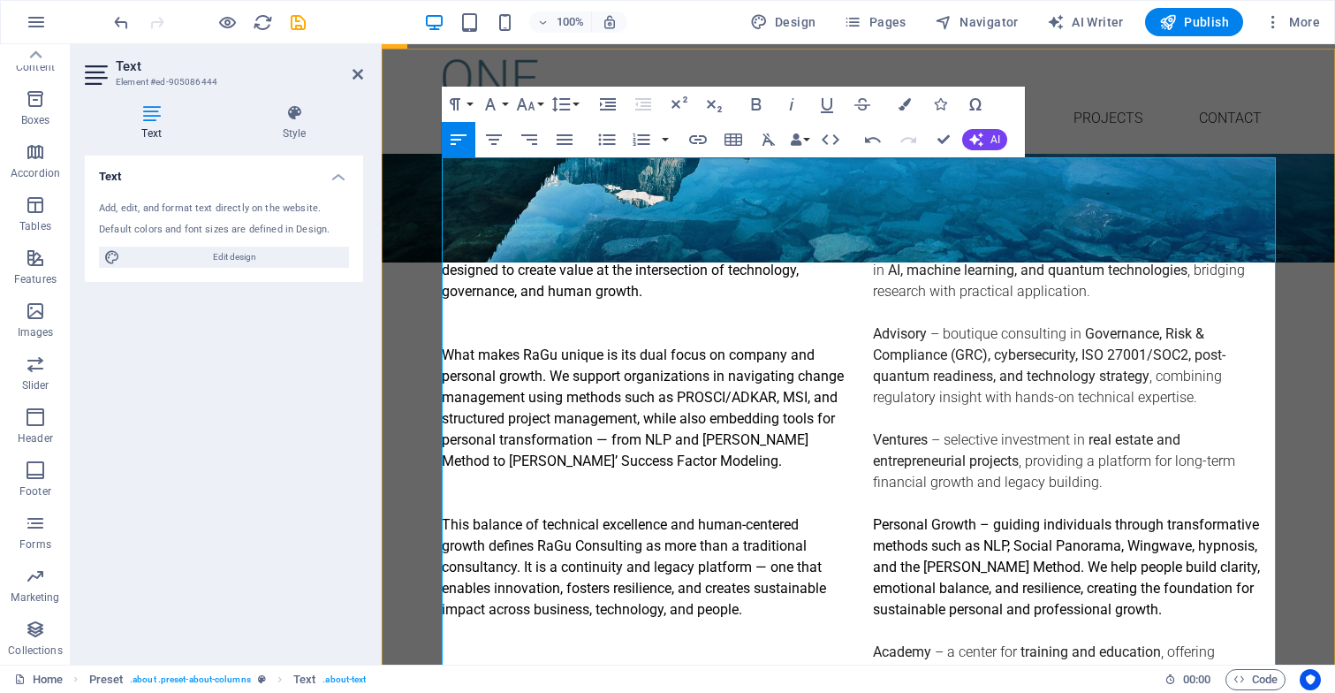
click at [1000, 514] on p "Personal Growth – guiding individuals through transformative methods such as NL…" at bounding box center [1074, 567] width 403 height 106
drag, startPoint x: 957, startPoint y: 360, endPoint x: 1011, endPoint y: 360, distance: 54.8
click at [1011, 429] on p "Ventures – selective investment in real estate and entrepreneurial projects , p…" at bounding box center [1074, 461] width 403 height 64
click at [904, 101] on icon "button" at bounding box center [904, 104] width 12 height 12
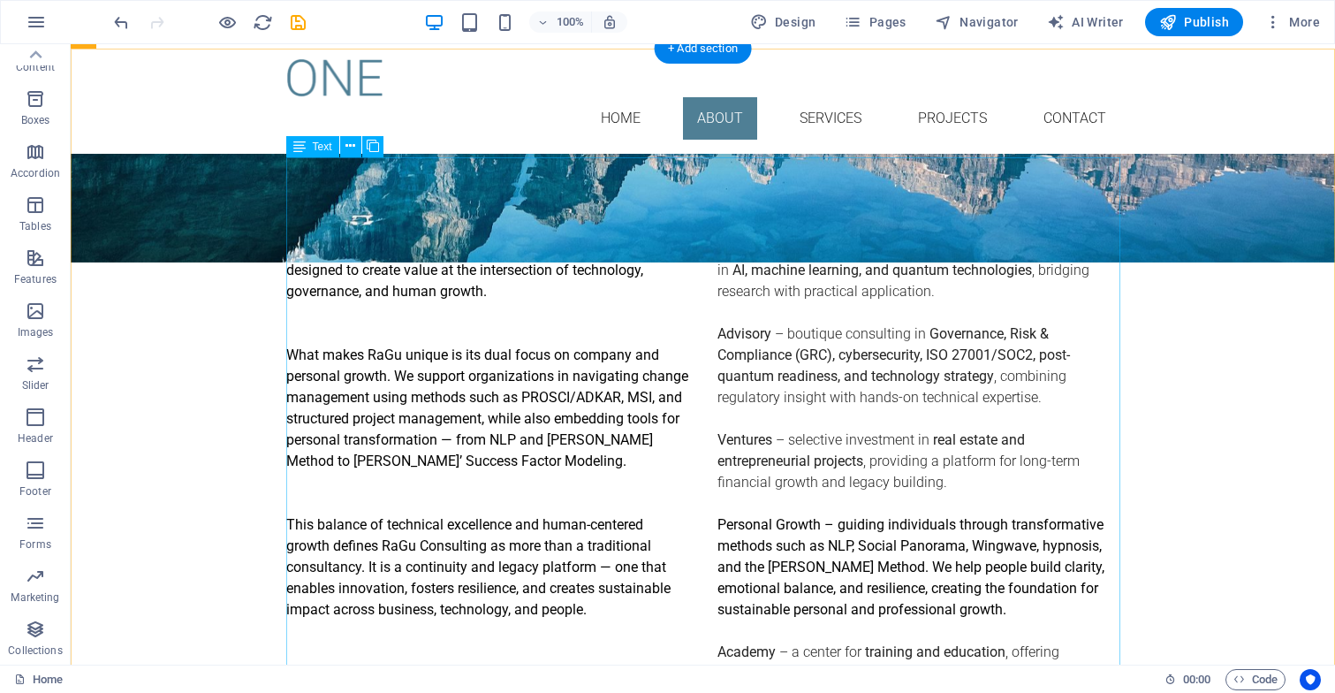
click at [843, 438] on div "RaGu Consulting is a boutique advisory and innovation platform designed to crea…" at bounding box center [703, 493] width 834 height 509
click at [839, 441] on div "RaGu Consulting is a boutique advisory and innovation platform designed to crea…" at bounding box center [703, 493] width 834 height 509
click at [842, 383] on div "RaGu Consulting is a boutique advisory and innovation platform designed to crea…" at bounding box center [703, 493] width 834 height 509
click at [822, 359] on div "RaGu Consulting is a boutique advisory and innovation platform designed to crea…" at bounding box center [703, 493] width 834 height 509
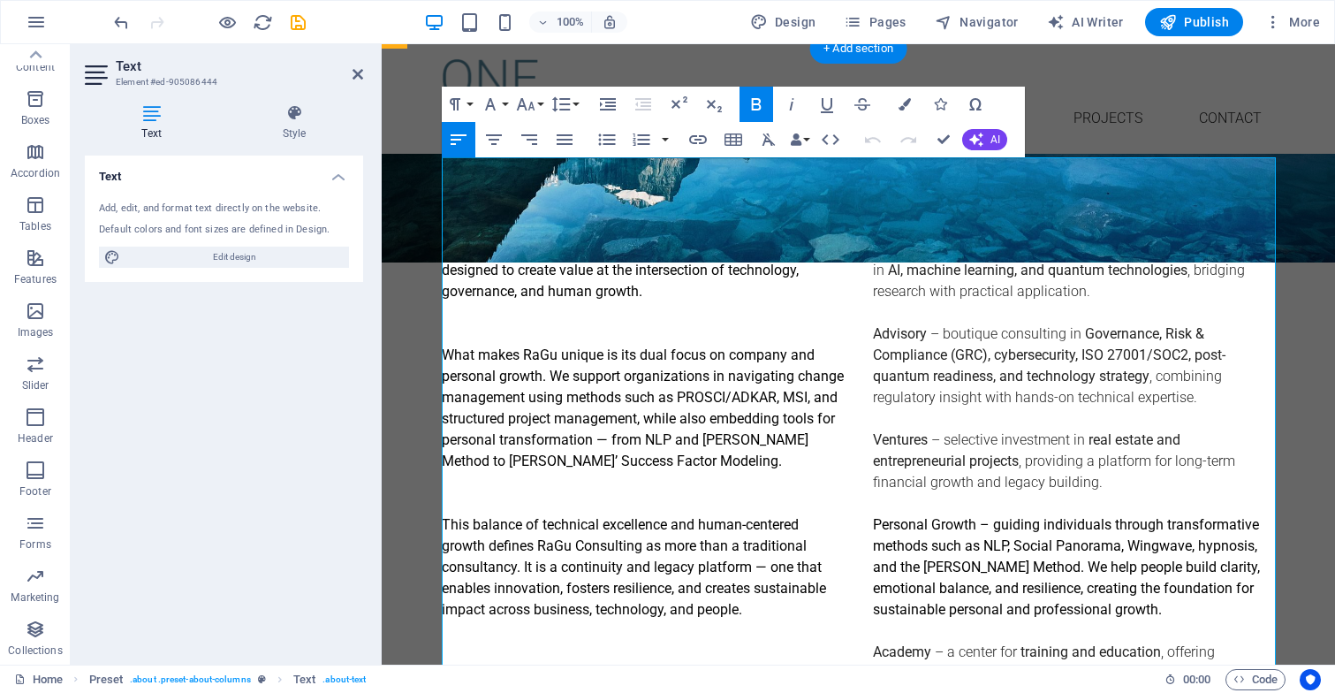
click at [943, 516] on strong "Personal Growth" at bounding box center [924, 524] width 103 height 17
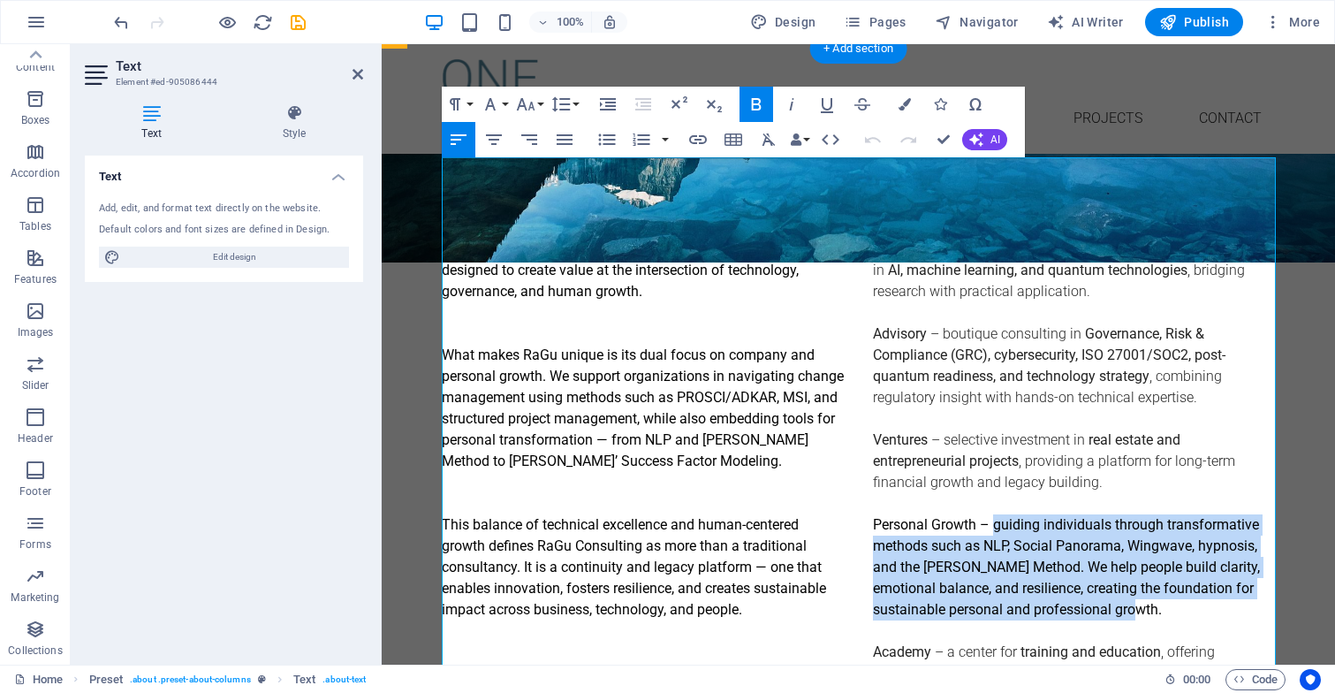
drag, startPoint x: 995, startPoint y: 443, endPoint x: 1172, endPoint y: 533, distance: 199.1
click at [1172, 533] on p "Personal Growth – guiding individuals through transformative methods such as NL…" at bounding box center [1074, 567] width 403 height 106
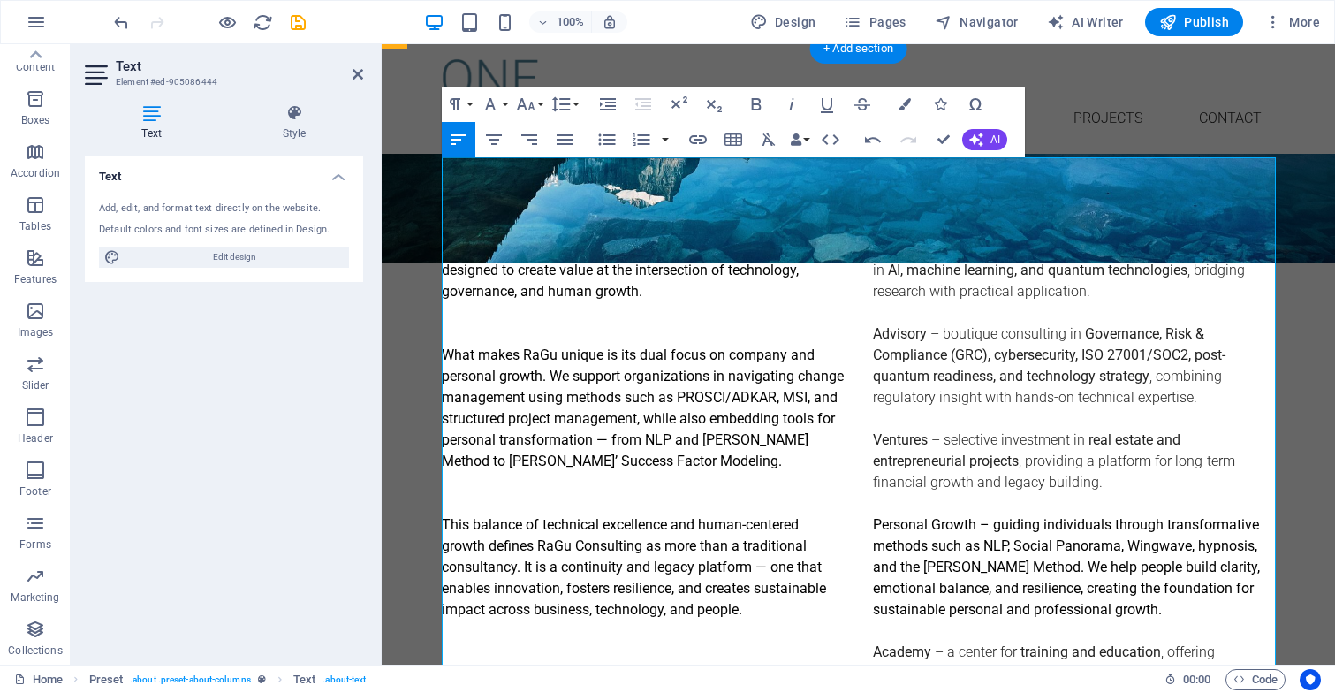
click at [1142, 429] on p "Ventures – selective investment in real estate and entrepreneurial projects , p…" at bounding box center [1074, 461] width 403 height 64
click at [1104, 429] on p "Ventures – selective investment in real estate and entrepreneurial projects , p…" at bounding box center [1074, 461] width 403 height 64
click at [1102, 429] on p "Ventures – selective investment in real estate and entrepreneurial projects , p…" at bounding box center [1074, 461] width 403 height 64
click at [833, 389] on strong "PROSCI/ADKAR, MSI, and structured project management" at bounding box center [640, 408] width 396 height 38
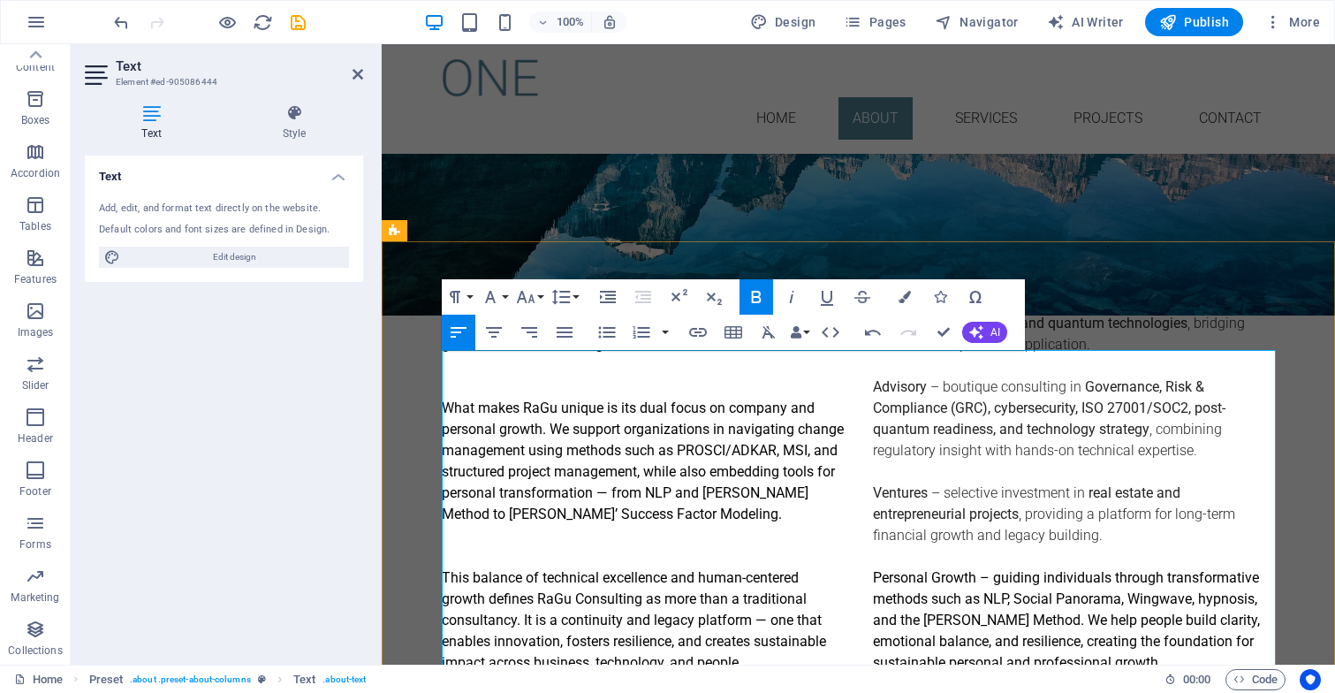
scroll to position [626, 0]
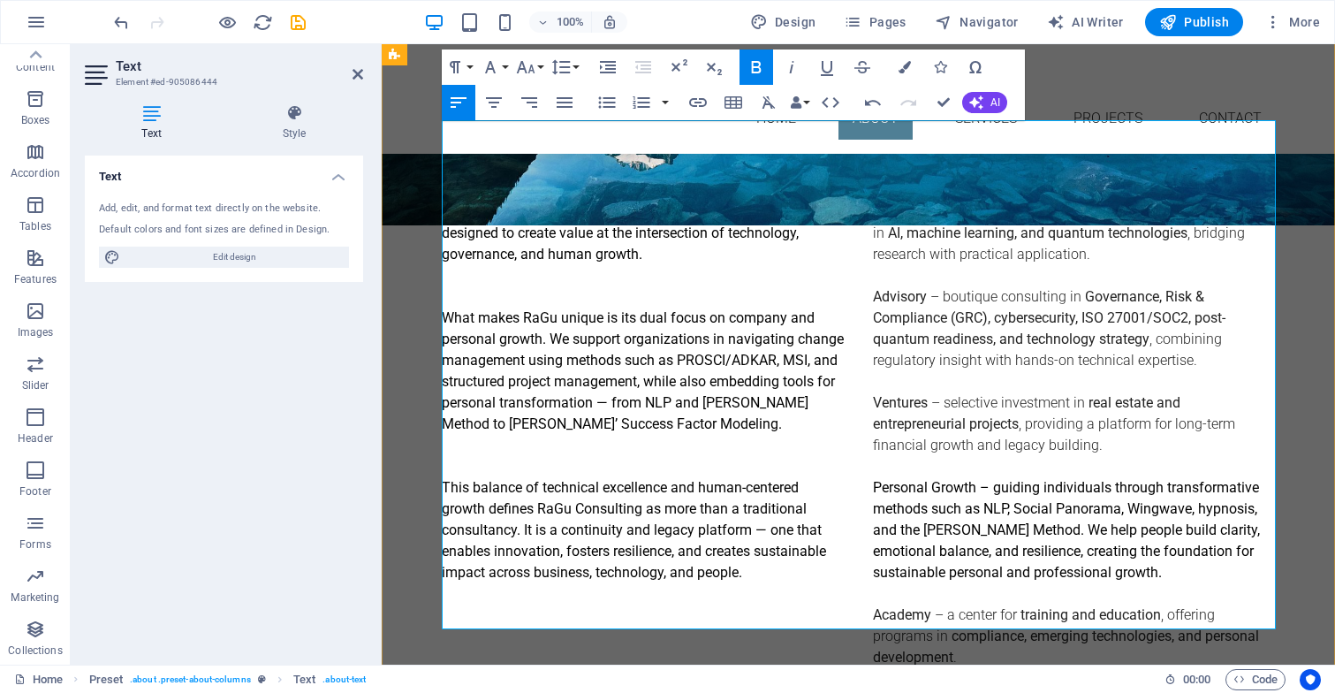
click at [958, 392] on p "Ventures – selective investment in real estate and entrepreneurial projects , p…" at bounding box center [1074, 424] width 403 height 64
click at [917, 288] on strong "Advisory" at bounding box center [900, 296] width 54 height 17
click at [933, 288] on strong "Governance, Risk & Compliance (GRC), cybersecurity, ISO 27001/SOC2, post-quantu…" at bounding box center [1049, 317] width 352 height 59
click at [987, 477] on p "Personal Growth – guiding individuals through transformative methods such as NL…" at bounding box center [1074, 530] width 403 height 106
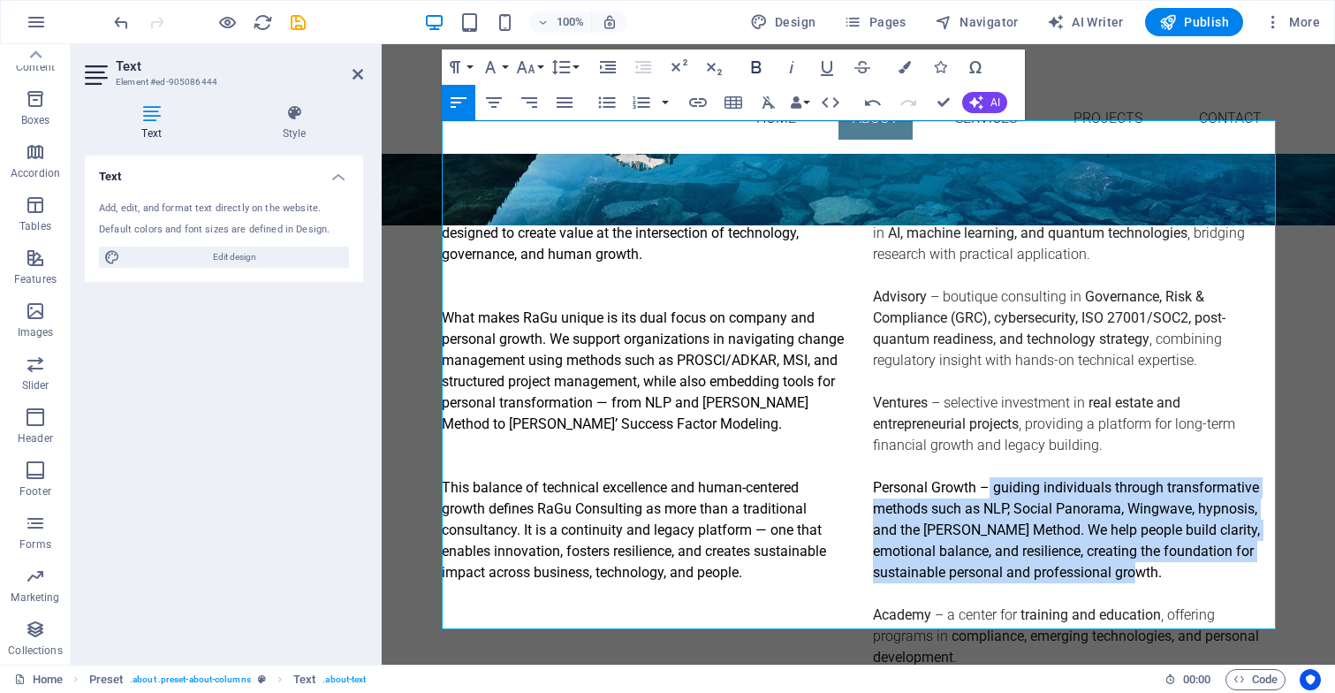
click at [760, 64] on icon "button" at bounding box center [756, 67] width 10 height 12
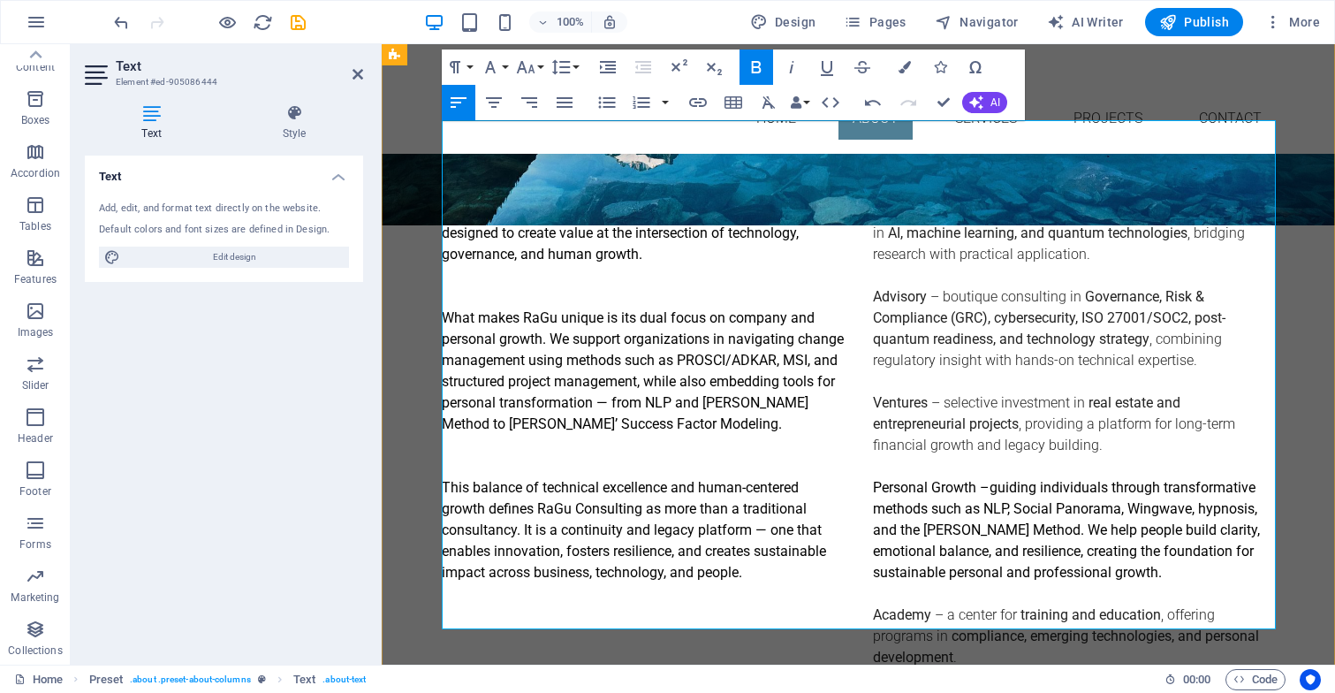
click at [912, 392] on p "Ventures – selective investment in real estate and entrepreneurial projects , p…" at bounding box center [1074, 424] width 403 height 64
click at [991, 479] on strong "guiding individuals through transformative methods such as NLP, Social Panorama…" at bounding box center [1066, 530] width 387 height 102
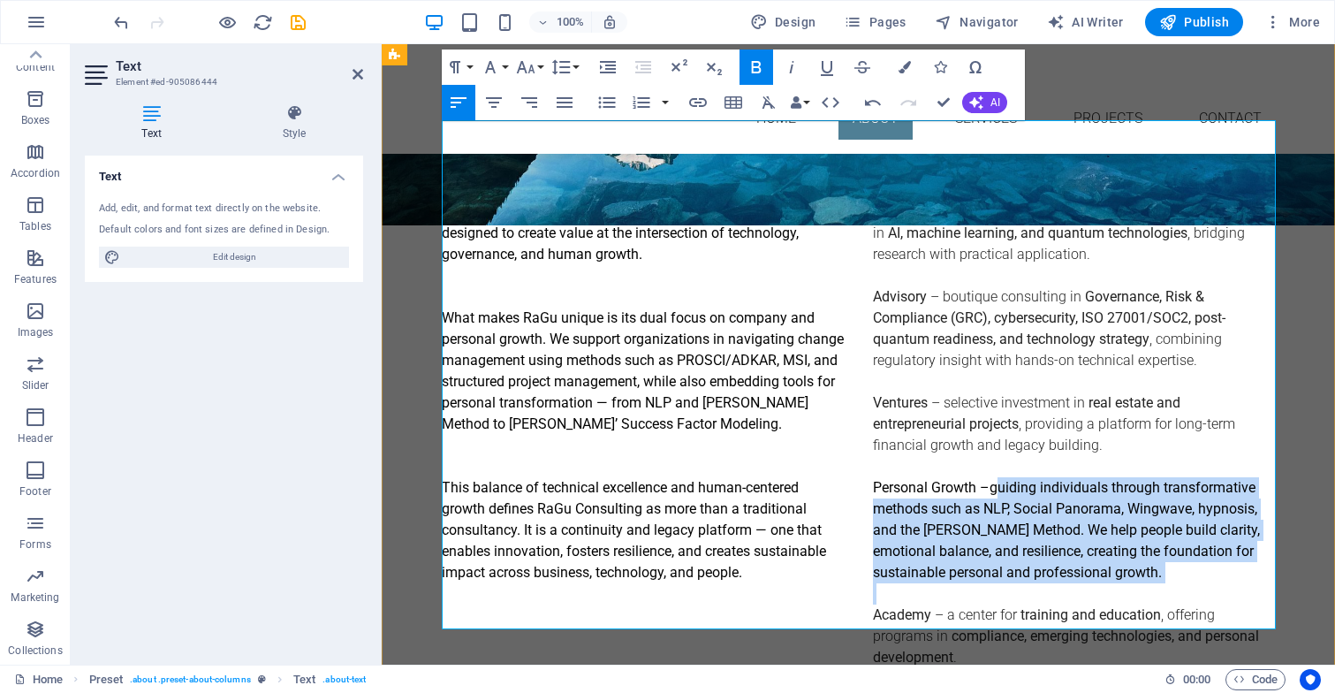
click at [758, 60] on icon "button" at bounding box center [756, 67] width 21 height 21
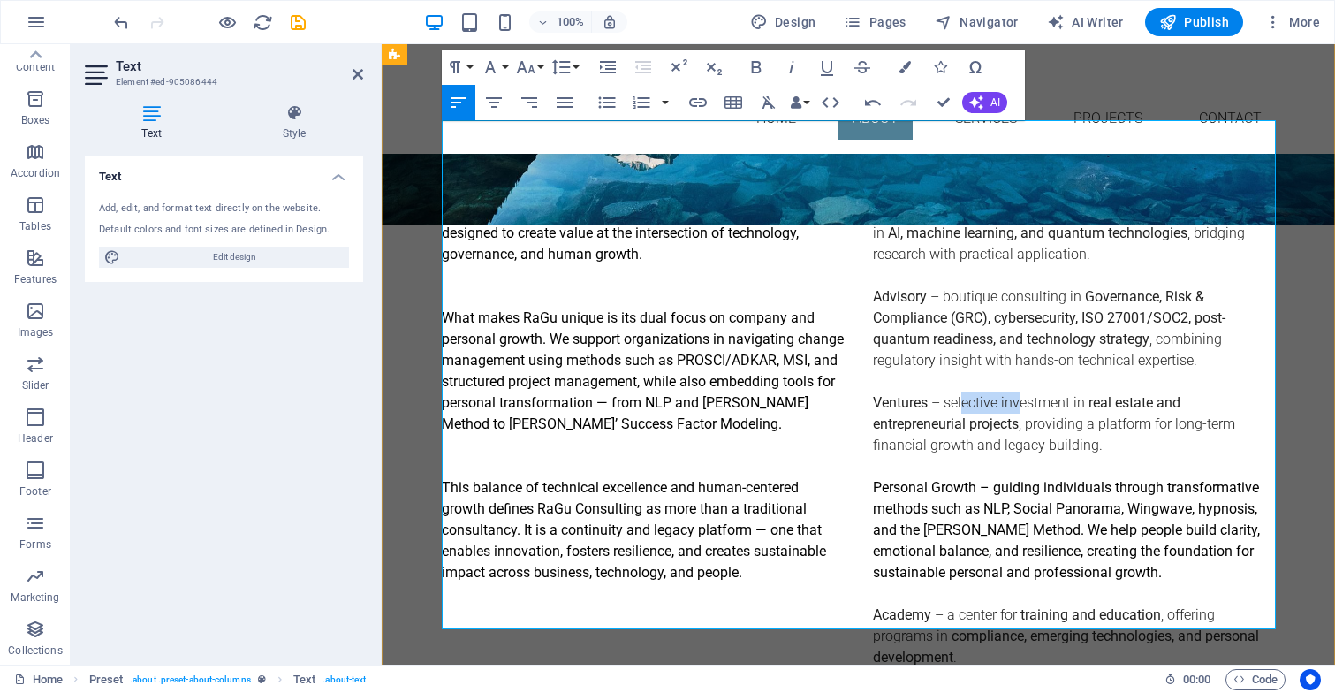
drag, startPoint x: 962, startPoint y: 319, endPoint x: 1017, endPoint y: 323, distance: 54.9
click at [1017, 392] on p "Ventures – selective investment in real estate and entrepreneurial projects , p…" at bounding box center [1074, 424] width 403 height 64
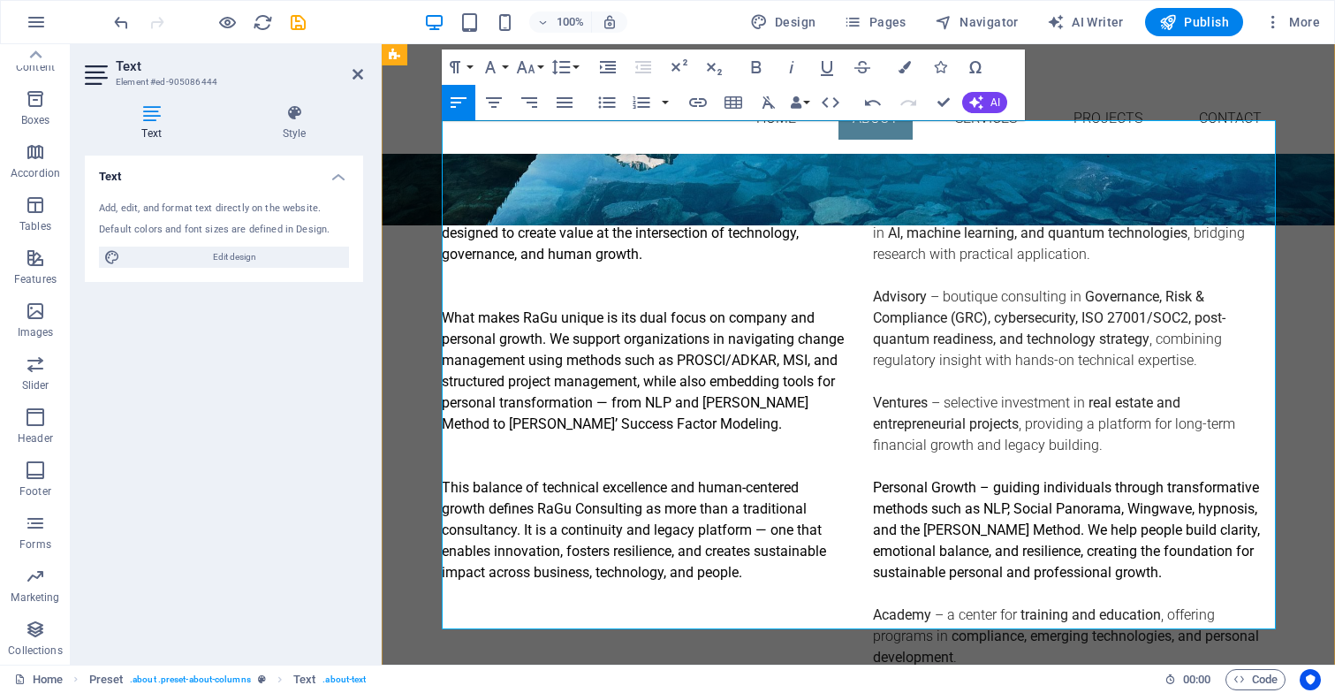
click at [1017, 392] on p "Ventures – selective investment in real estate and entrepreneurial projects , p…" at bounding box center [1074, 424] width 403 height 64
click at [991, 97] on span "AI" at bounding box center [995, 102] width 10 height 11
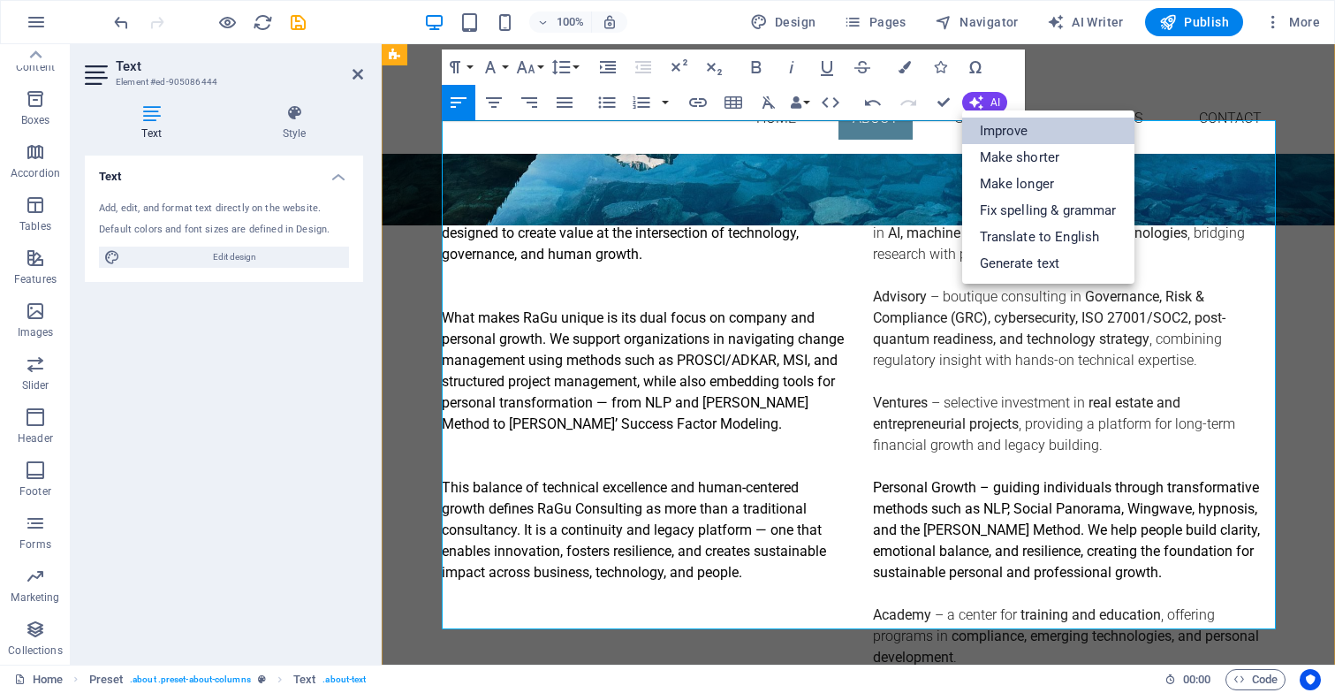
click at [987, 127] on link "Improve" at bounding box center [1048, 130] width 172 height 27
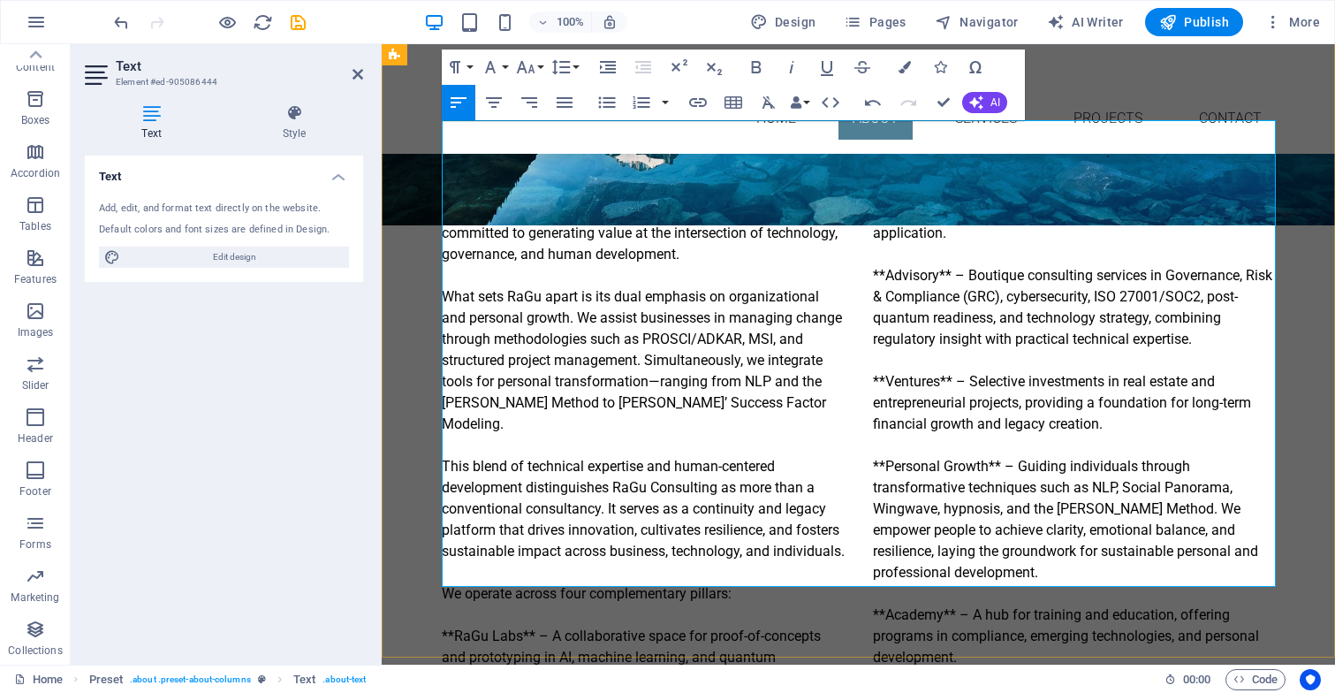
click at [453, 551] on p "RaGu Consulting is a boutique advisory and innovation platform committed to gen…" at bounding box center [859, 434] width 834 height 466
click at [458, 623] on div "About us RaGu Consulting is a boutique advisory and innovation platform committ…" at bounding box center [858, 416] width 953 height 646
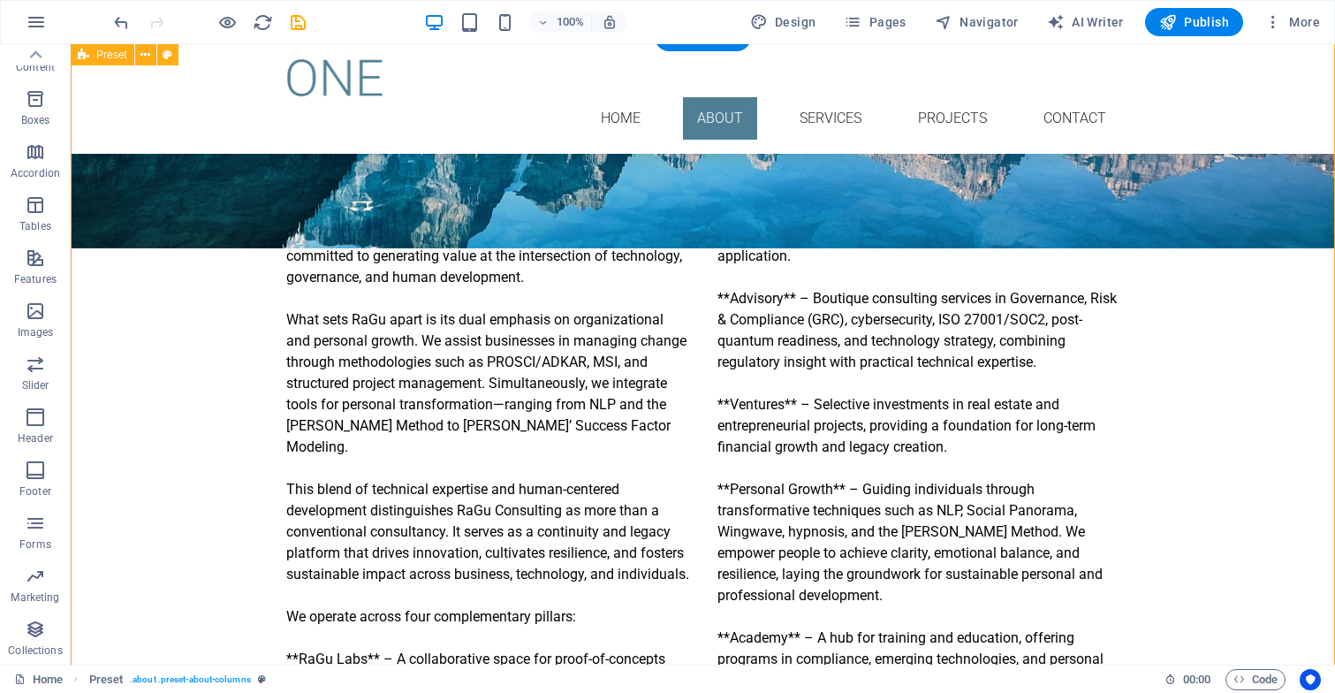
scroll to position [581, 0]
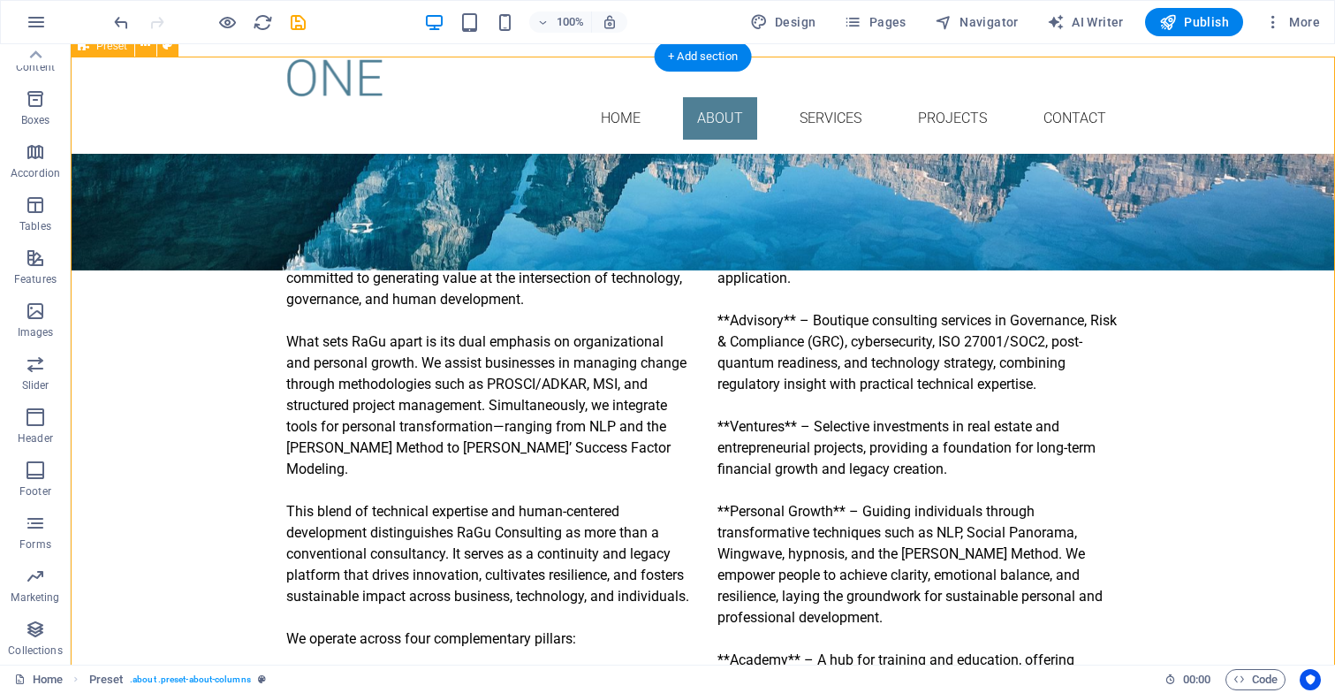
click at [1125, 246] on div "About us RaGu Consulting is a boutique advisory and innovation platform committ…" at bounding box center [703, 461] width 1264 height 646
click at [1074, 246] on div "RaGu Consulting is a boutique advisory and innovation platform committed to gen…" at bounding box center [703, 479] width 834 height 466
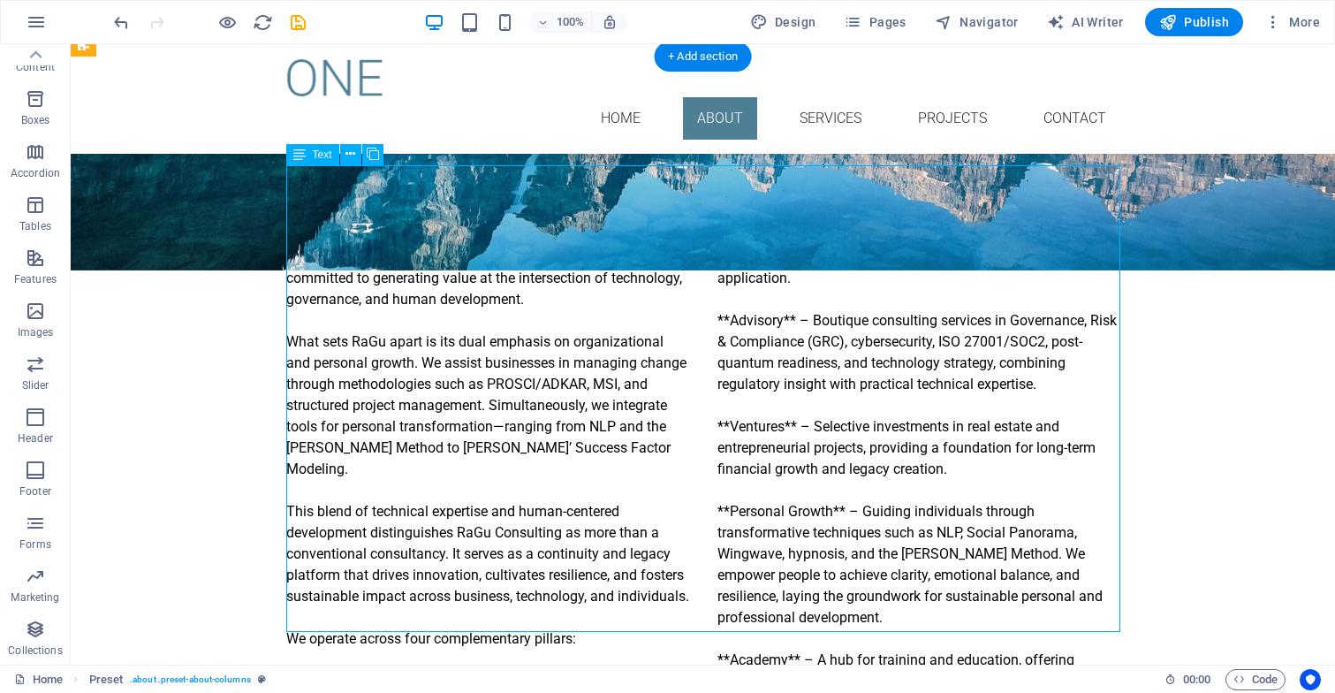
click at [1074, 246] on div "RaGu Consulting is a boutique advisory and innovation platform committed to gen…" at bounding box center [703, 479] width 834 height 466
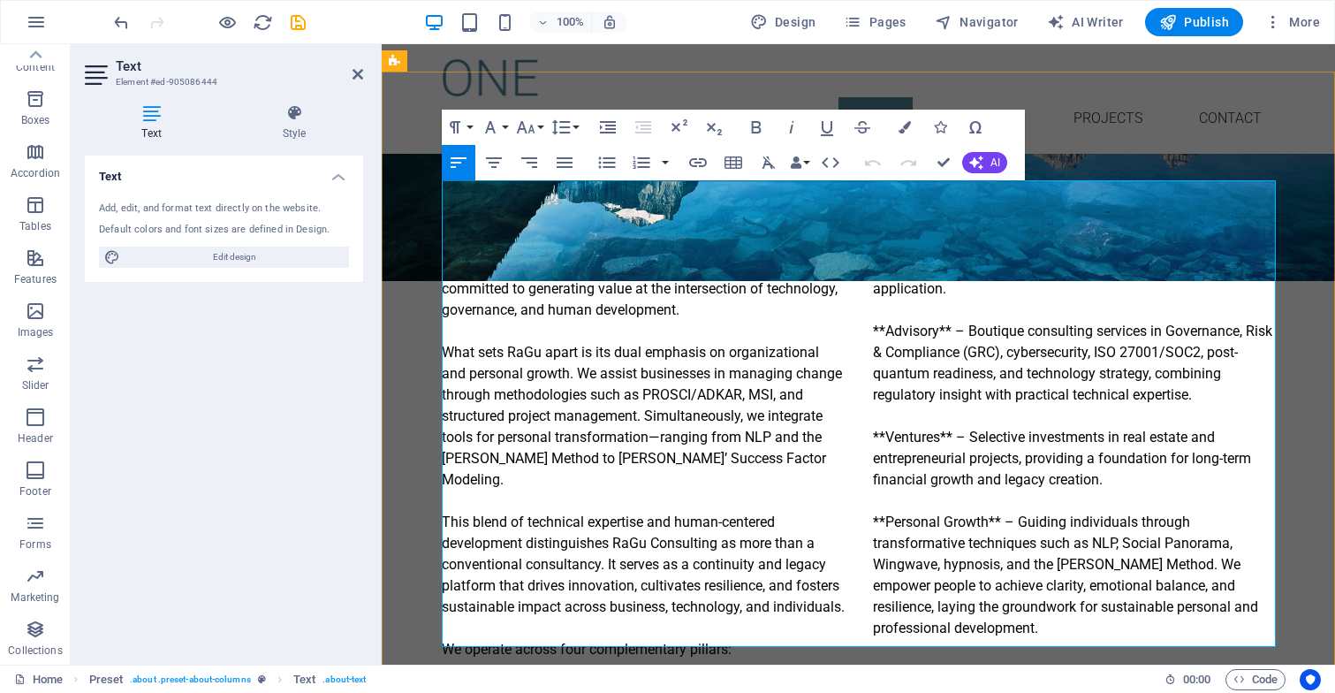
scroll to position [566, 0]
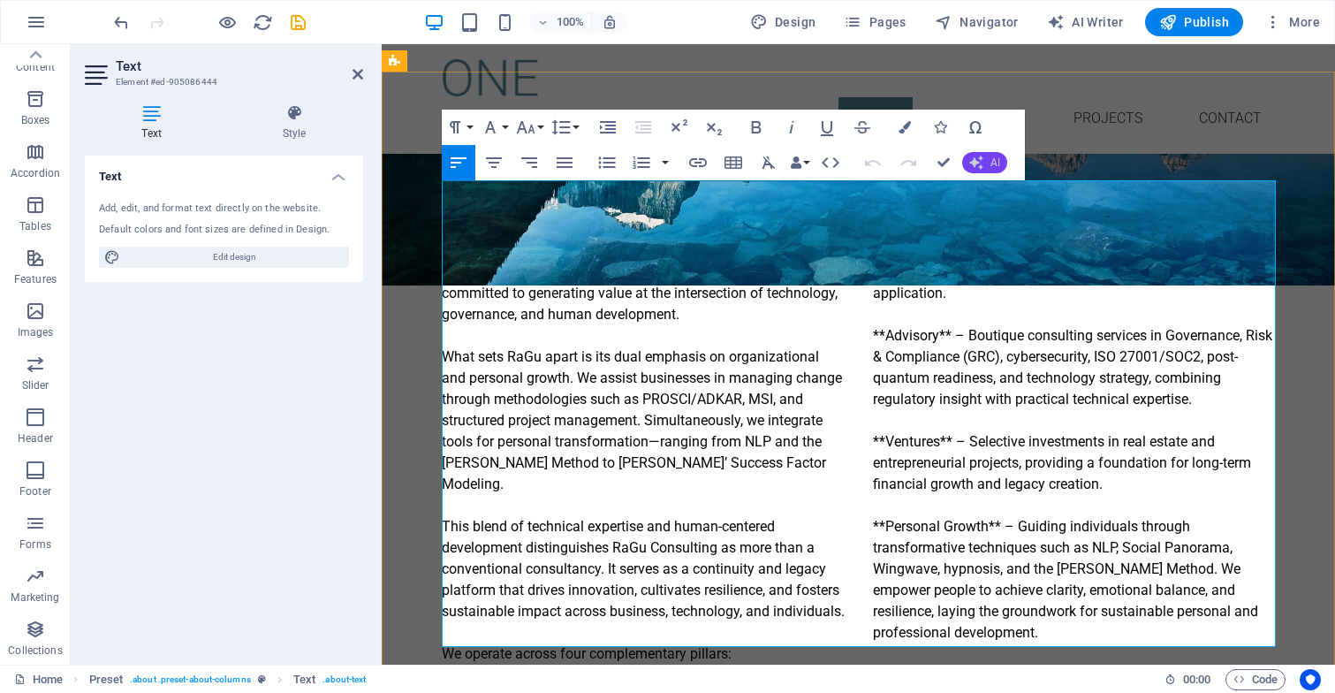
click at [993, 168] on span "AI" at bounding box center [995, 162] width 10 height 11
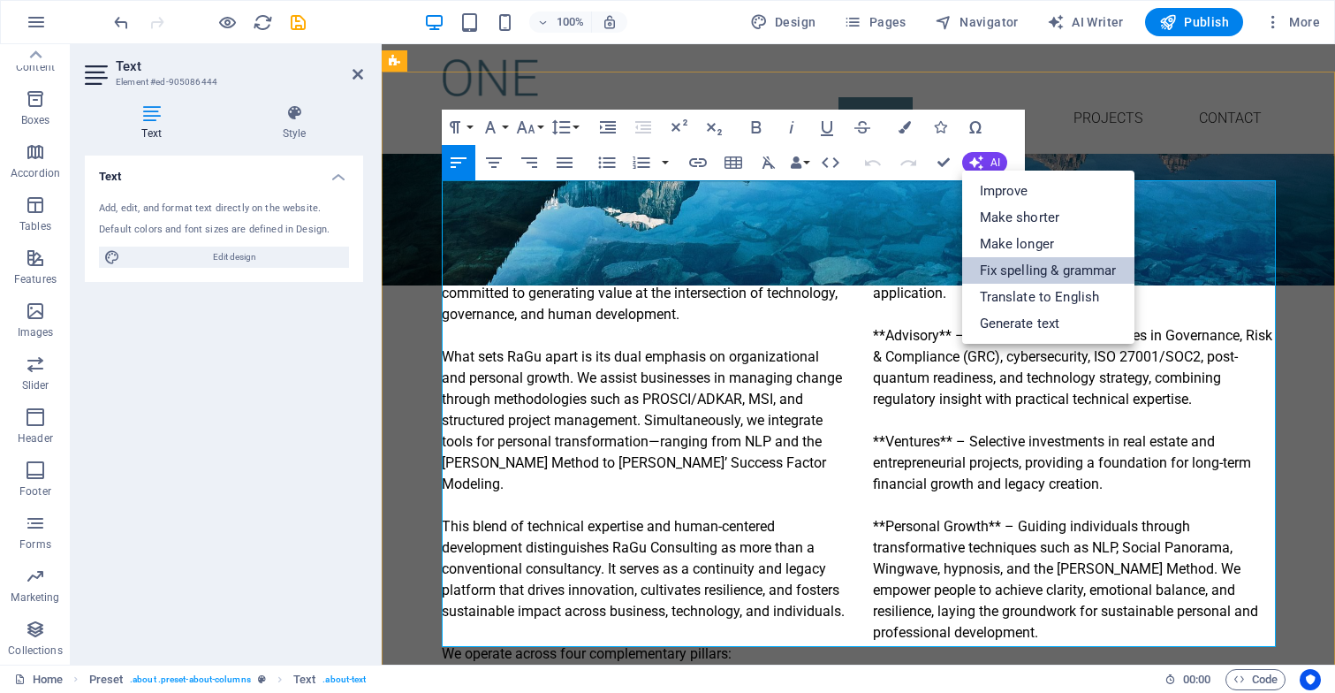
click at [1003, 274] on link "Fix spelling & grammar" at bounding box center [1048, 270] width 172 height 27
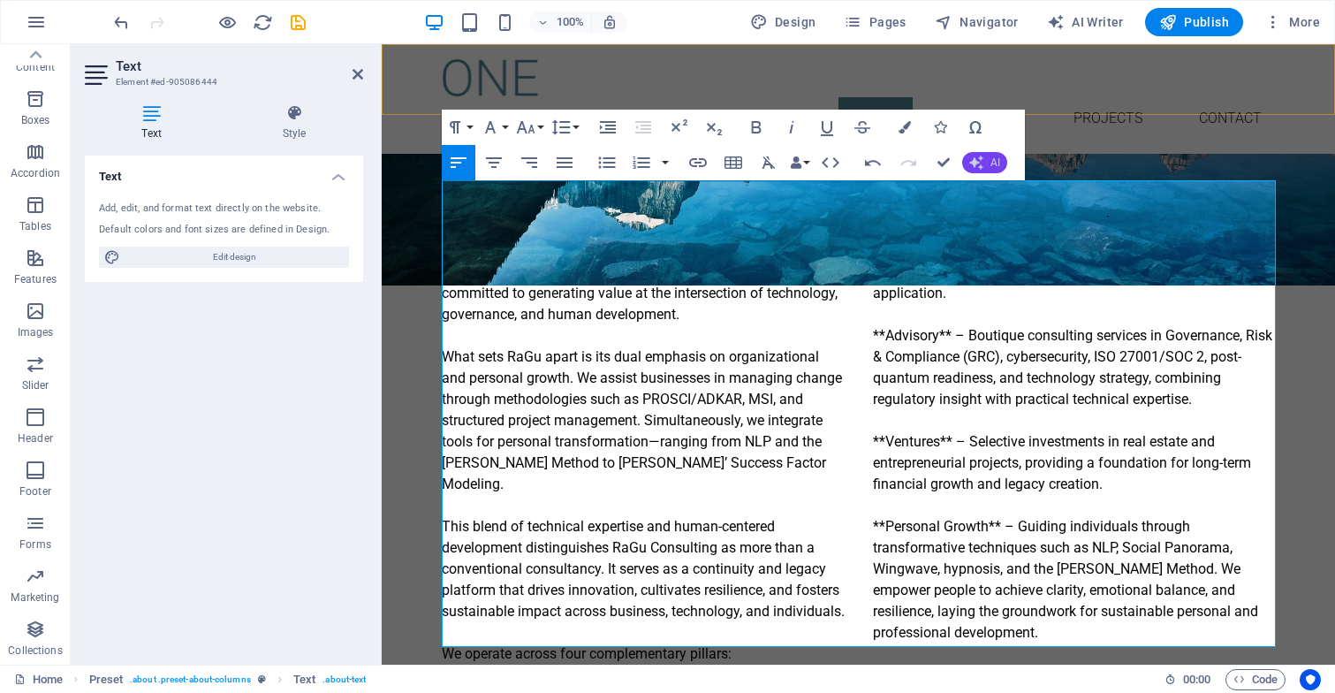
click at [988, 154] on button "AI" at bounding box center [984, 162] width 45 height 21
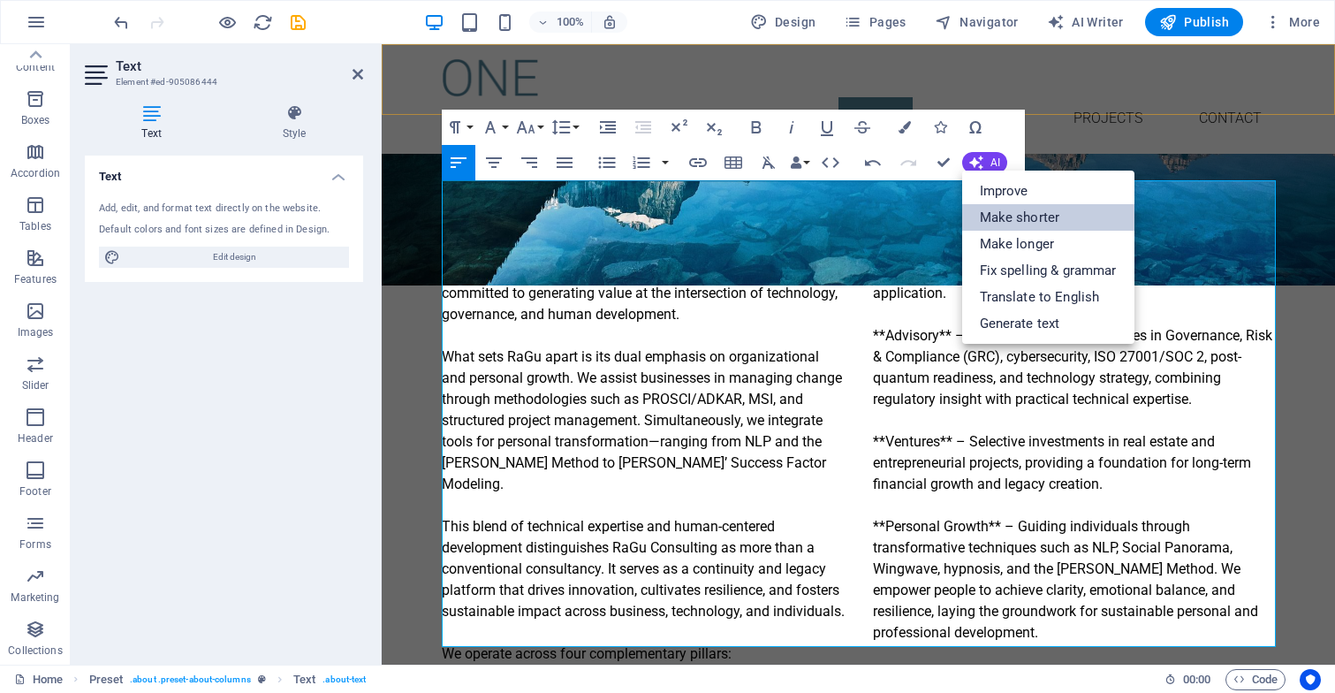
click at [994, 217] on link "Make shorter" at bounding box center [1048, 217] width 172 height 27
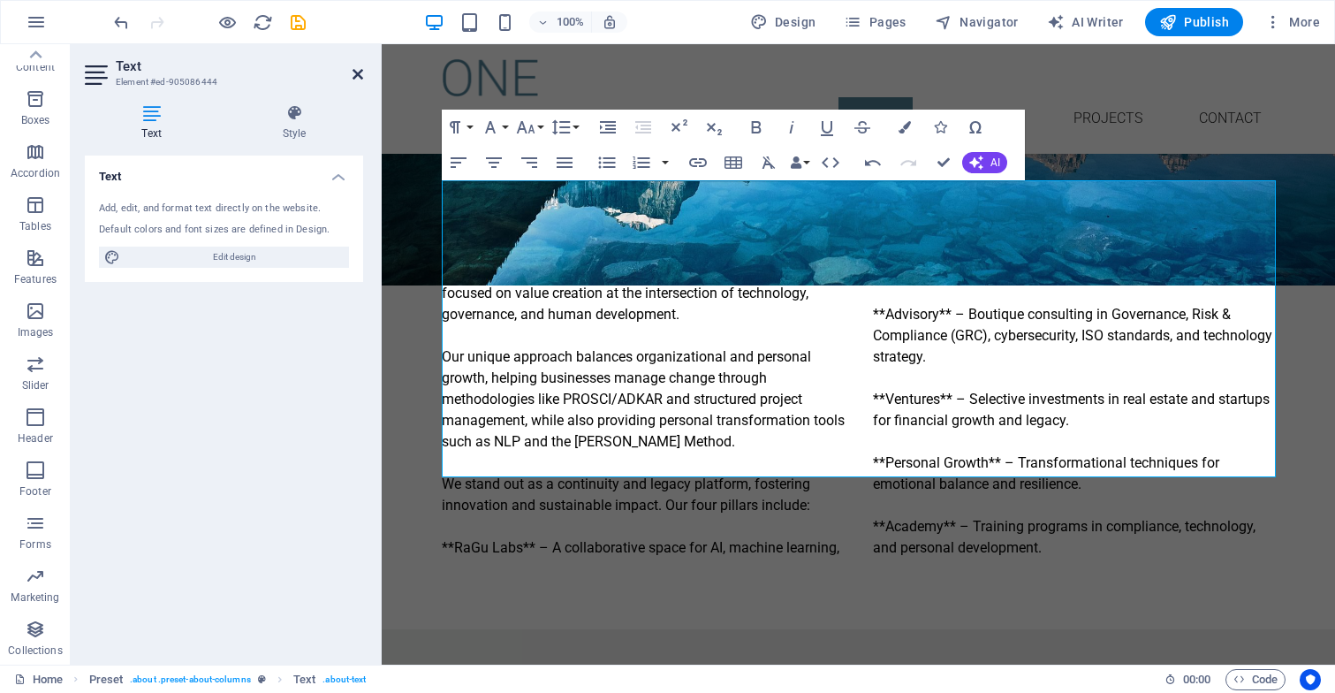
click at [358, 69] on icon at bounding box center [357, 74] width 11 height 14
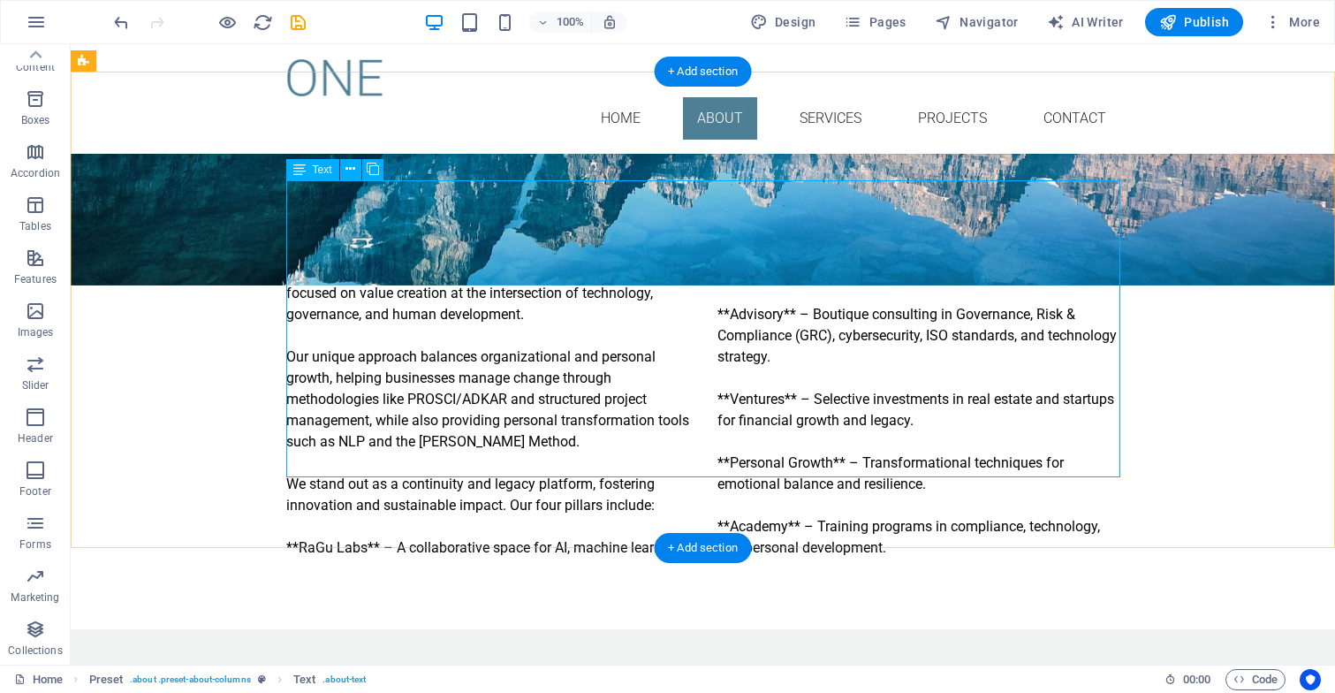
click at [654, 425] on div "RaGu Consulting is a boutique advisory and innovation platform focused on value…" at bounding box center [703, 409] width 834 height 297
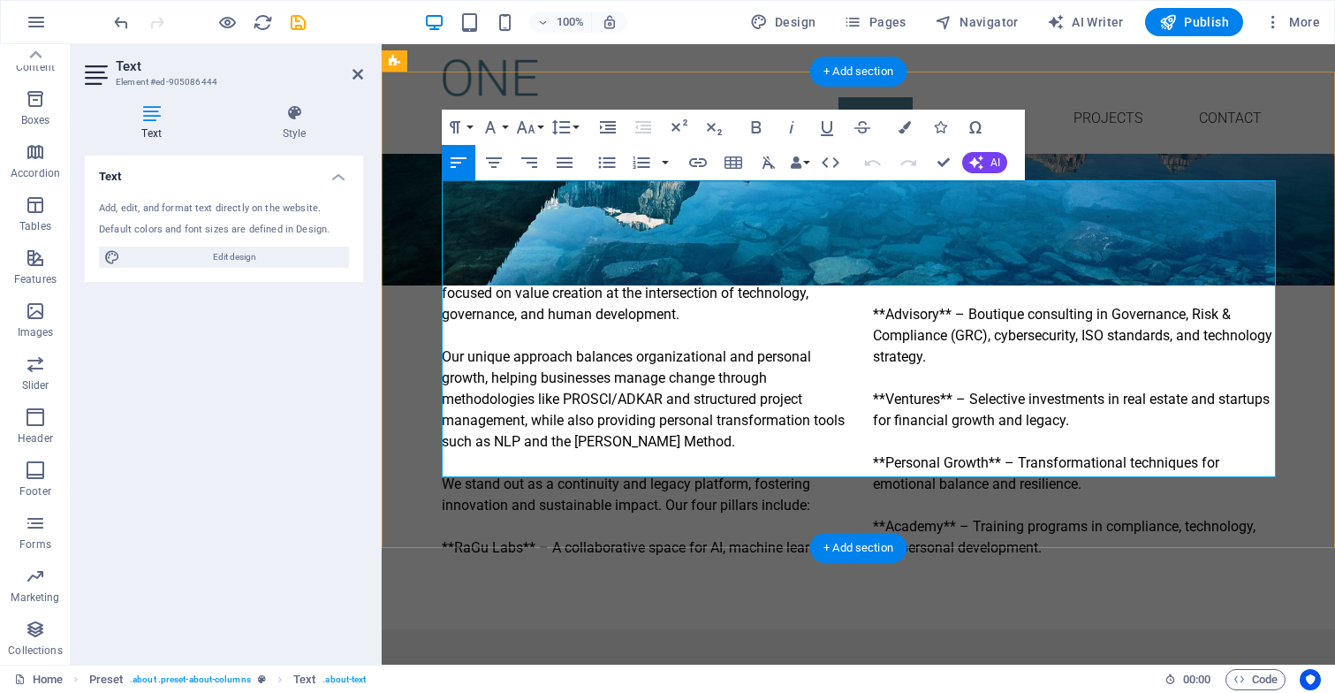
click at [824, 420] on p "RaGu Consulting is a boutique advisory and innovation platform focused on value…" at bounding box center [859, 409] width 834 height 297
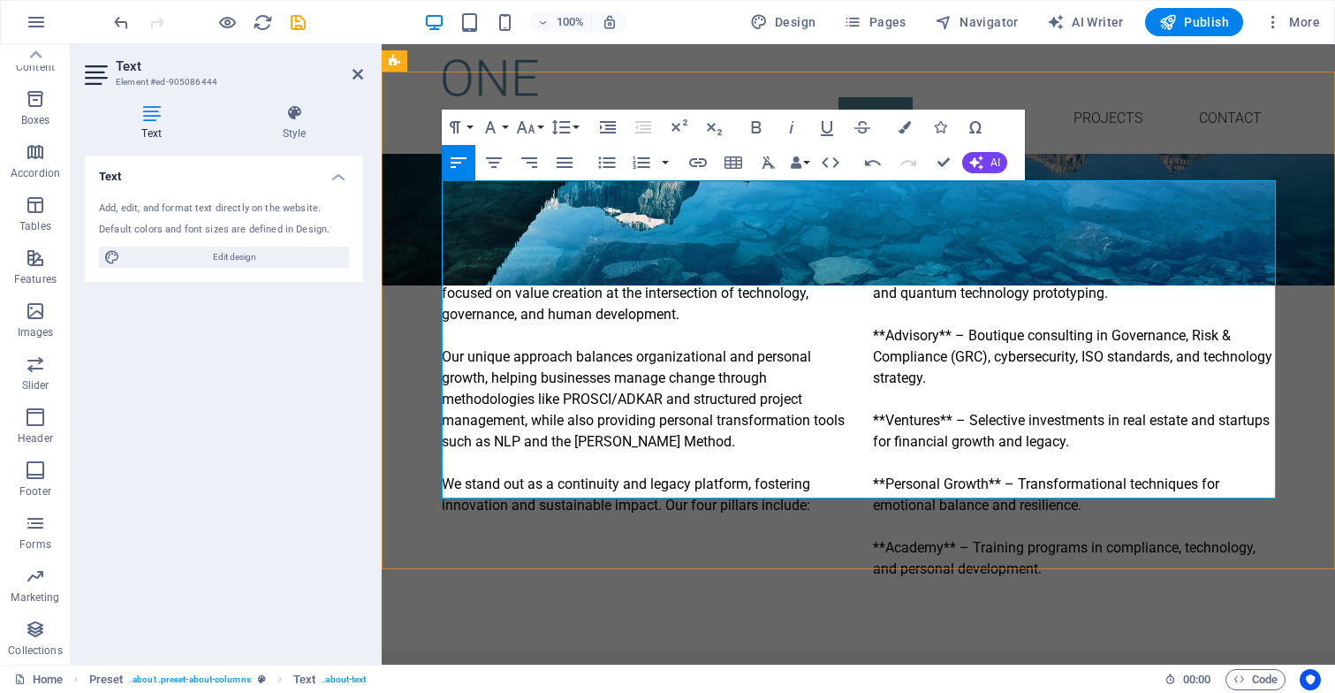
click at [888, 261] on p "**RaGu Labs** – A collaborative space for AI, machine learning, and quantum tec…" at bounding box center [859, 420] width 834 height 318
click at [952, 261] on p "RaGu Labs** – A collaborative space for AI, machine learning, and quantum techn…" at bounding box center [859, 420] width 834 height 318
click at [884, 261] on p "RaGu Labs – A collaborative space for AI, machine learning, and quantum technol…" at bounding box center [859, 420] width 834 height 318
click at [941, 261] on p "RaGu Labs – A collaborative space for AI, machine learning, and quantum technol…" at bounding box center [859, 420] width 834 height 318
click at [888, 337] on p "RaGu Labs – A collaborative space for AI, machine learning, and quantum technol…" at bounding box center [859, 420] width 834 height 318
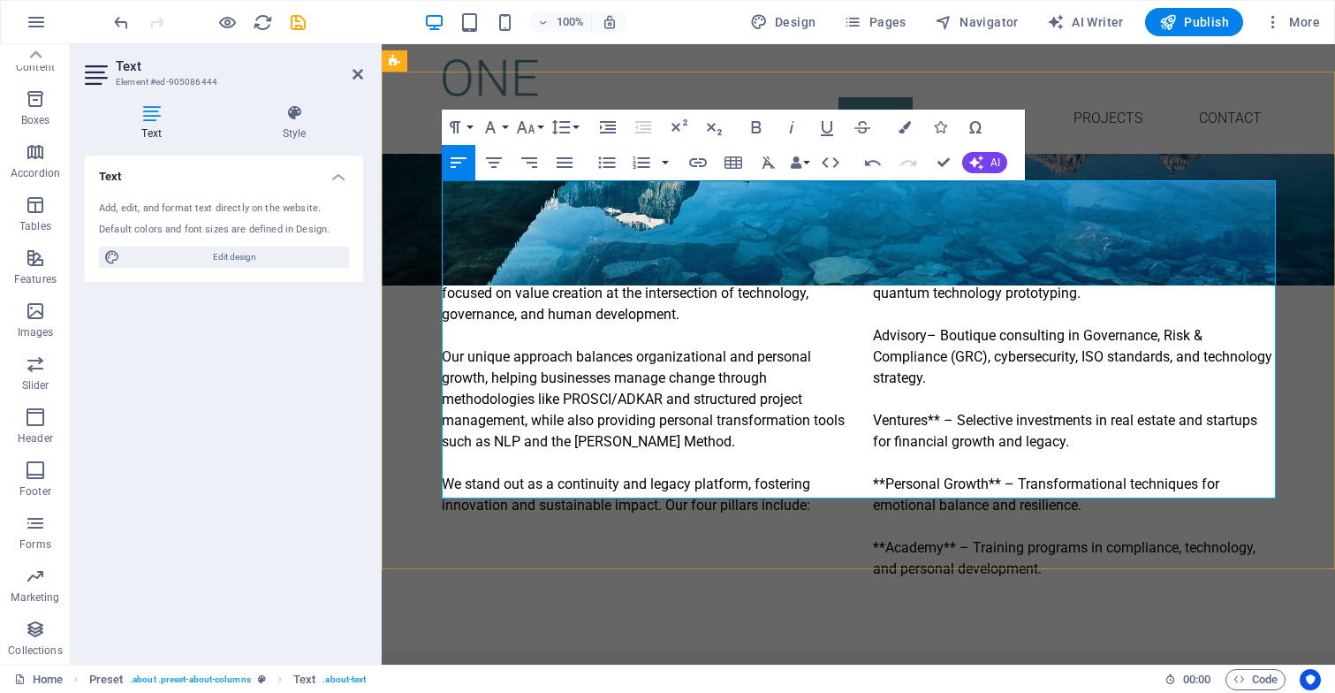
click at [939, 338] on p "RaGu Labs – A collaborative space for AI, machine learning, and quantum technol…" at bounding box center [859, 420] width 834 height 318
click at [887, 402] on p "RaGu Labs – A collaborative space for AI, machine learning, and quantum technol…" at bounding box center [859, 420] width 834 height 318
click at [992, 397] on p "RaGu Labs – A collaborative space for AI, machine learning, and quantum technol…" at bounding box center [859, 420] width 834 height 318
click at [955, 465] on p "RaGu Labs – A collaborative space for AI, machine learning, and quantum technol…" at bounding box center [859, 420] width 834 height 318
click at [884, 464] on p "RaGu Labs – A collaborative space for AI, machine learning, and quantum technol…" at bounding box center [859, 420] width 834 height 318
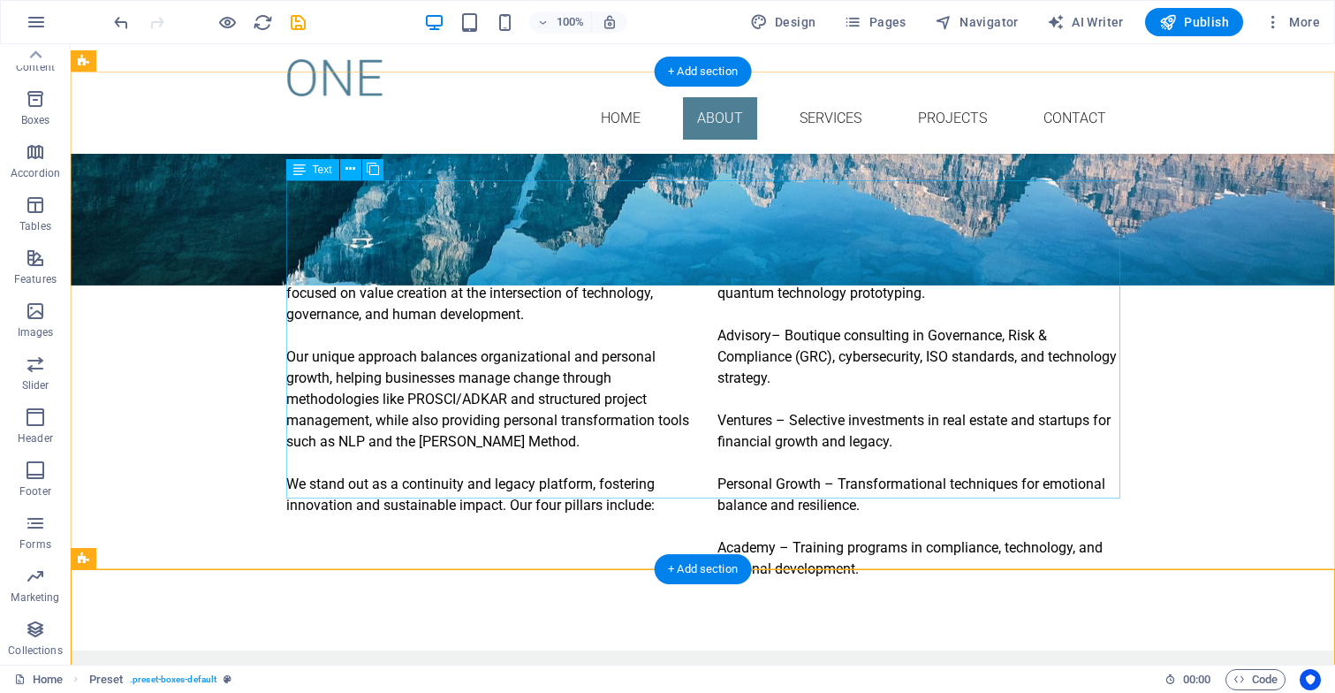
click at [688, 292] on div "RaGu Consulting is a boutique advisory and innovation platform focused on value…" at bounding box center [703, 420] width 834 height 318
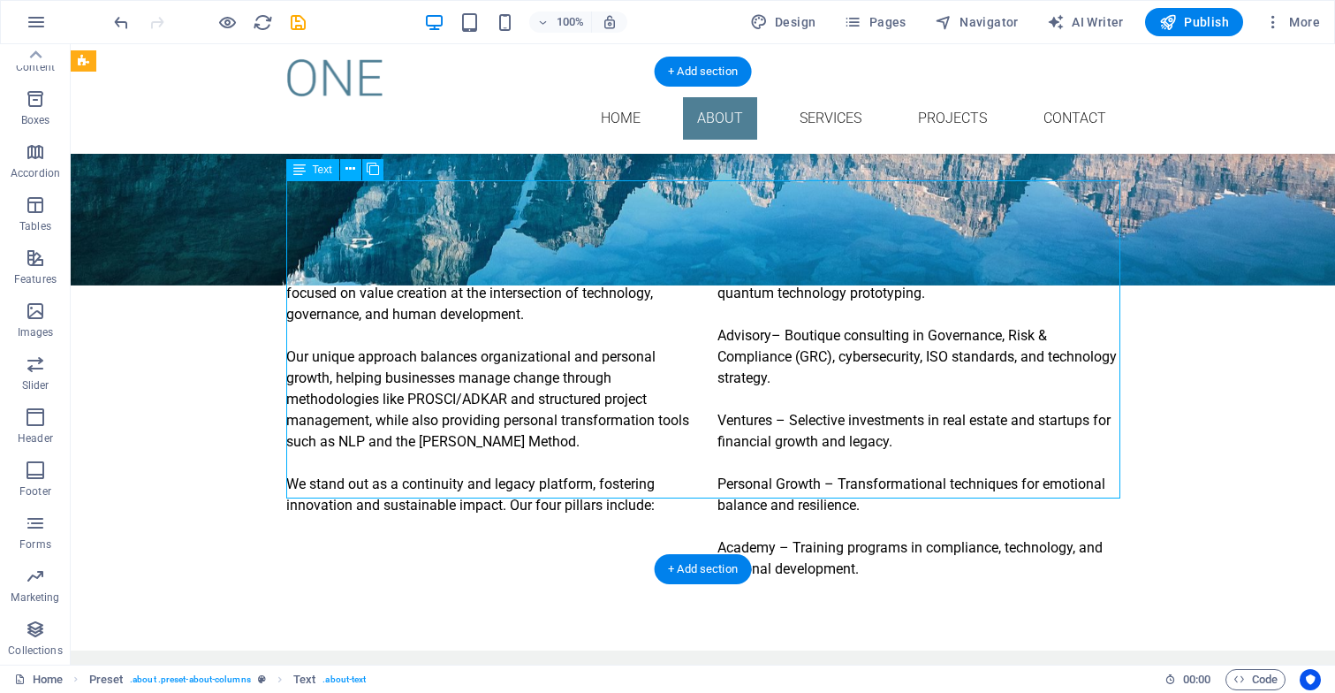
click at [688, 292] on div "RaGu Consulting is a boutique advisory and innovation platform focused on value…" at bounding box center [703, 420] width 834 height 318
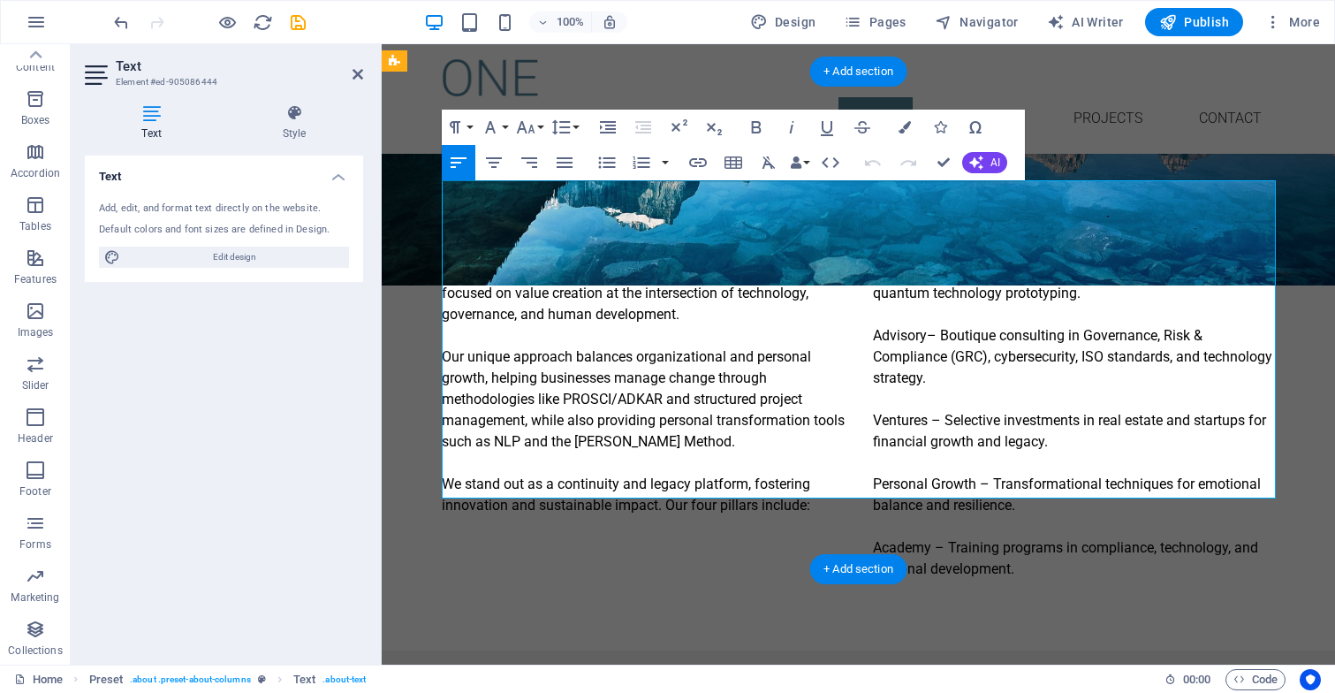
click at [446, 261] on p "RaGu Consulting is a boutique advisory and innovation platform focused on value…" at bounding box center [643, 388] width 403 height 254
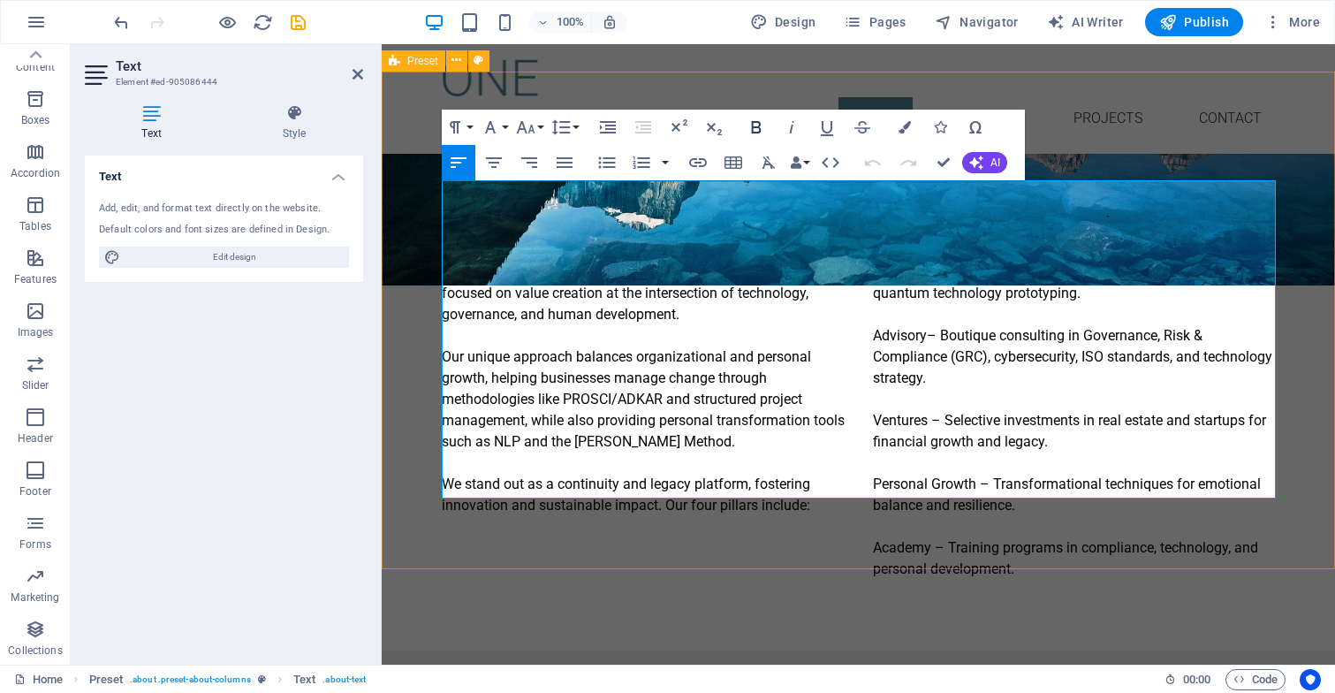
click at [755, 127] on icon "button" at bounding box center [756, 127] width 10 height 12
click at [610, 272] on p "RaGu Consulting is a boutique advisory and innovation platform focused on value…" at bounding box center [643, 388] width 403 height 254
click at [712, 261] on p "RaGu Consulting is a boutique advisory and innovation platform focused on value…" at bounding box center [643, 388] width 403 height 254
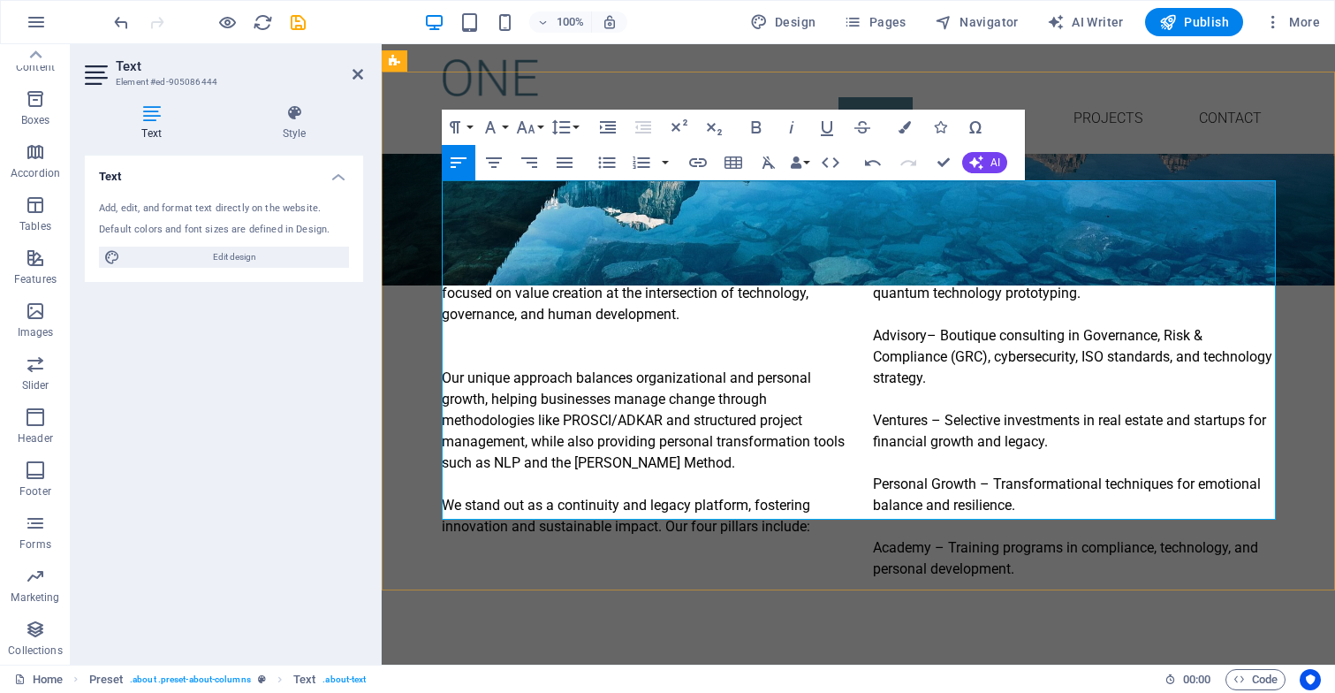
click at [750, 387] on p "Our unique approach balances organizational and personal growth, helping busine…" at bounding box center [643, 431] width 403 height 212
click at [873, 261] on p "RaGu Labs – A collaborative space for AI, machine learning, and quantum technol…" at bounding box center [859, 441] width 834 height 360
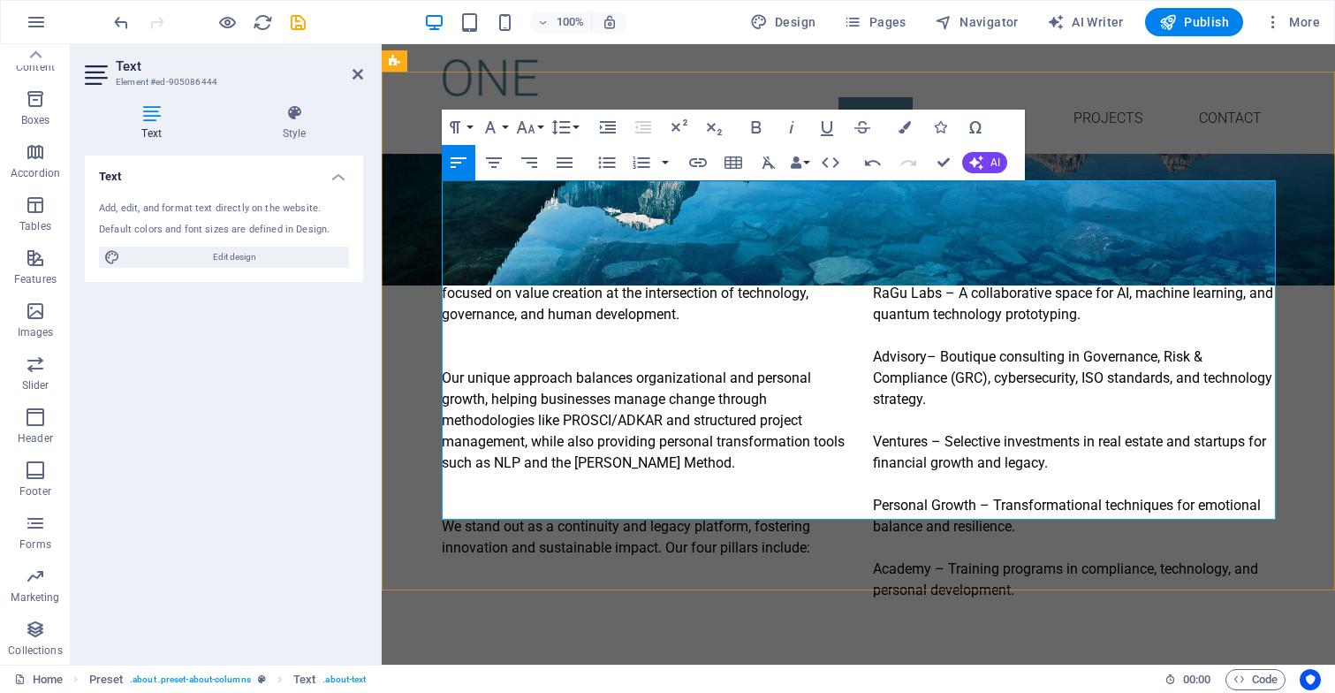
click at [943, 261] on p "RaGu Labs – A collaborative space for AI, machine learning, and quantum technol…" at bounding box center [1074, 430] width 403 height 339
click at [935, 261] on p "RaGu Labs – A collaborative space for AI, machine learning, and quantum technol…" at bounding box center [1074, 430] width 403 height 339
click at [927, 338] on p "RaGu Labs – A collaborative space for AI, machine learning, and quantum technol…" at bounding box center [1074, 430] width 403 height 339
click at [976, 404] on p "RaGu Labs – A collaborative space for AI, machine learning, and quantum technol…" at bounding box center [1074, 430] width 403 height 339
click at [931, 470] on p "RaGu Labs – A collaborative space for AI, machine learning, and quantum technol…" at bounding box center [1074, 430] width 403 height 339
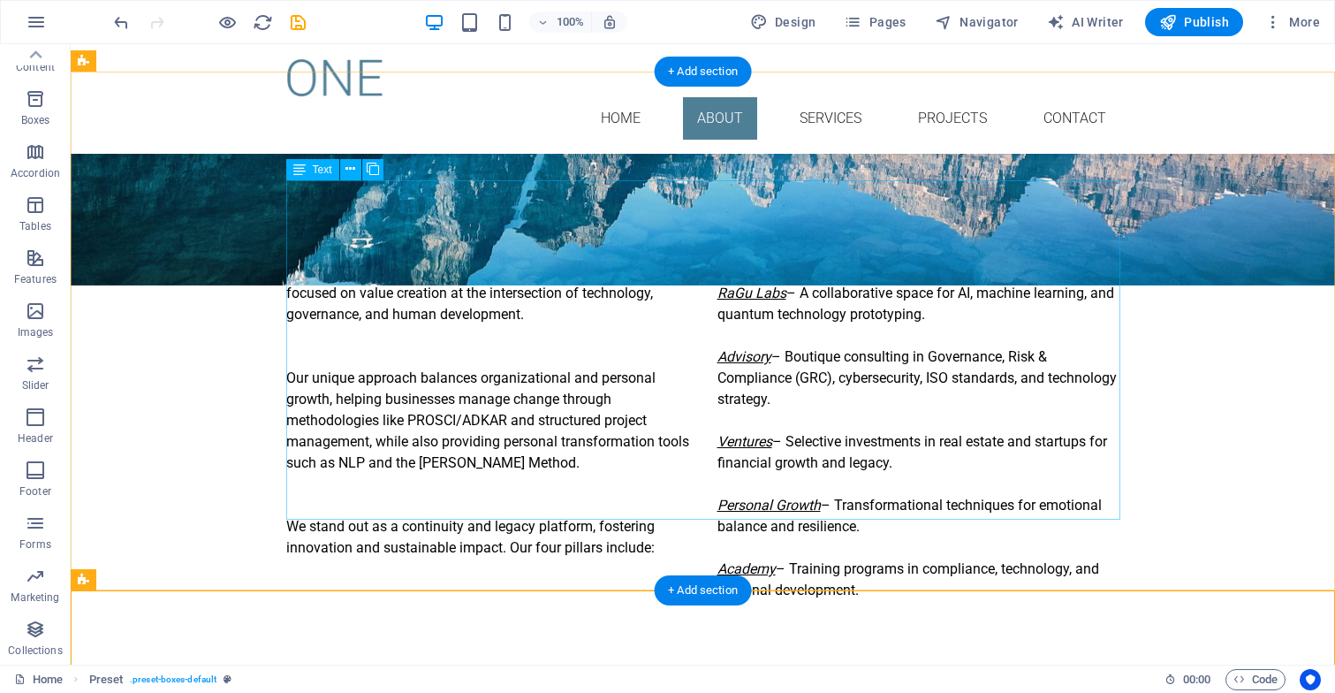
click at [481, 269] on div "RaGu Consulting is a boutique advisory and innovation platform focused on value…" at bounding box center [703, 430] width 834 height 339
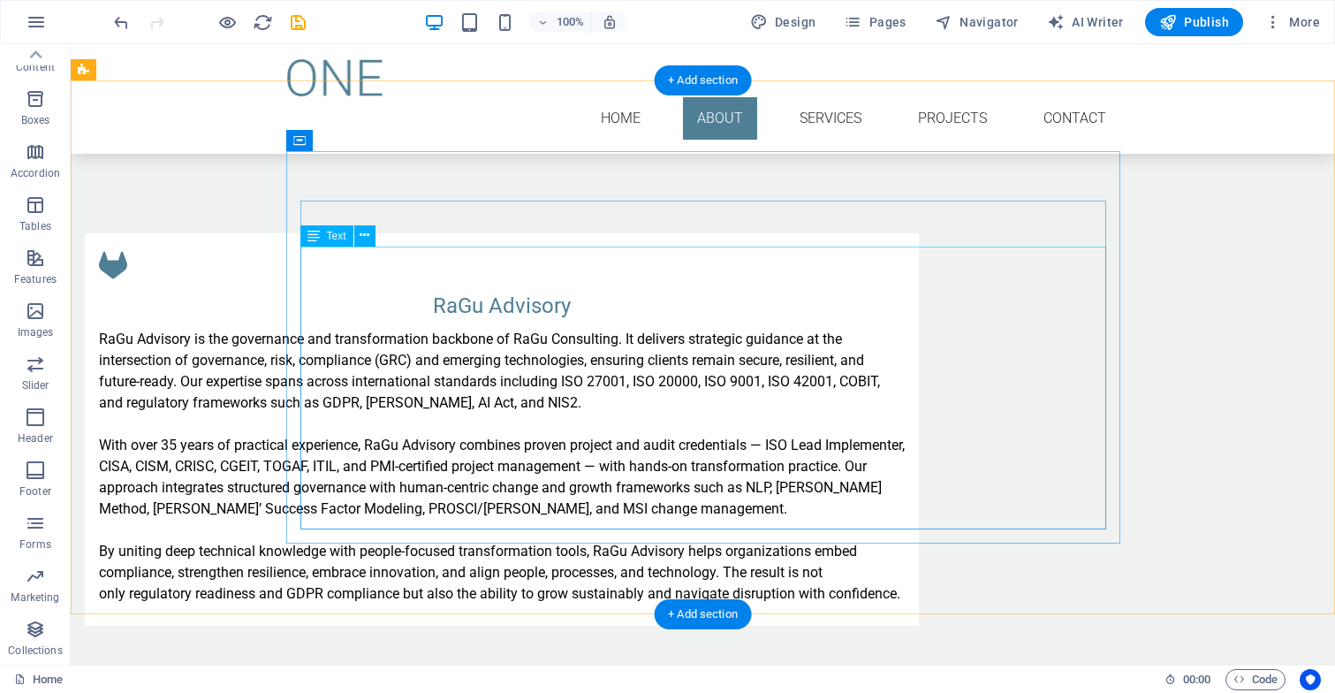
scroll to position [2072, 0]
click at [776, 289] on div "RaGu Advisory" at bounding box center [502, 305] width 806 height 32
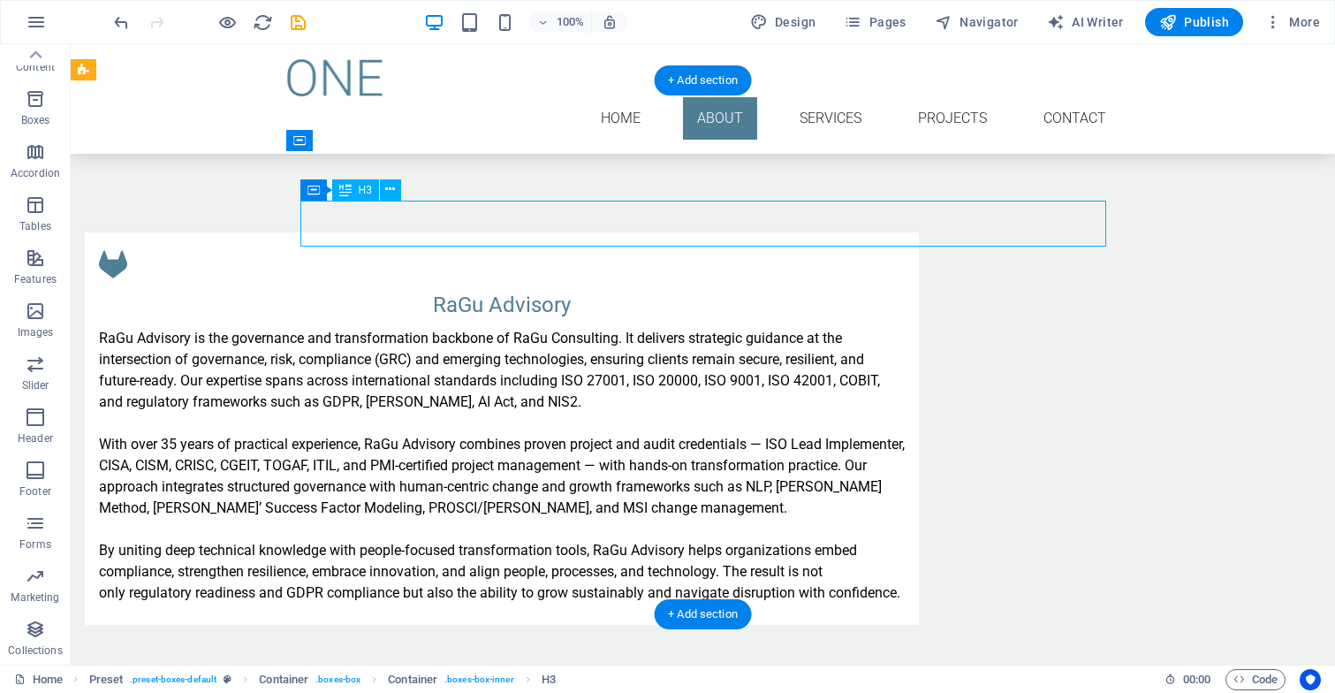
click at [776, 289] on div "RaGu Advisory" at bounding box center [502, 305] width 806 height 32
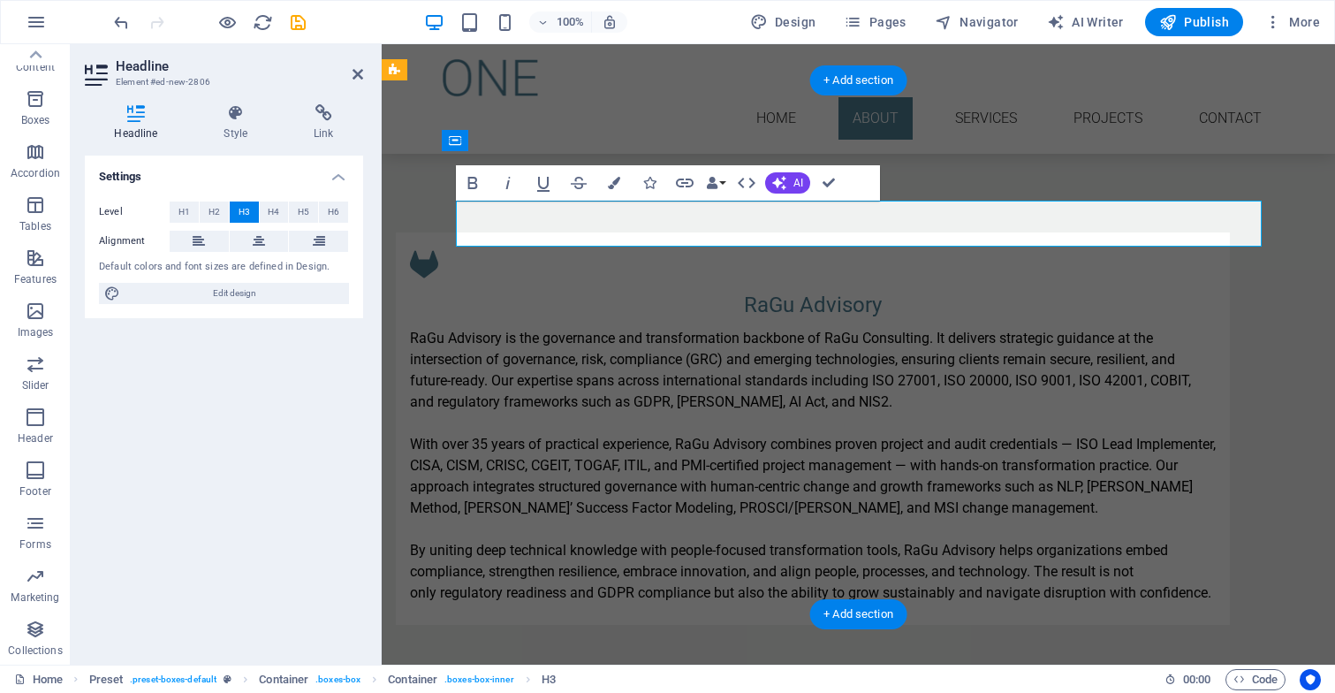
click at [931, 289] on h3 "RaGu Advisory" at bounding box center [813, 305] width 806 height 32
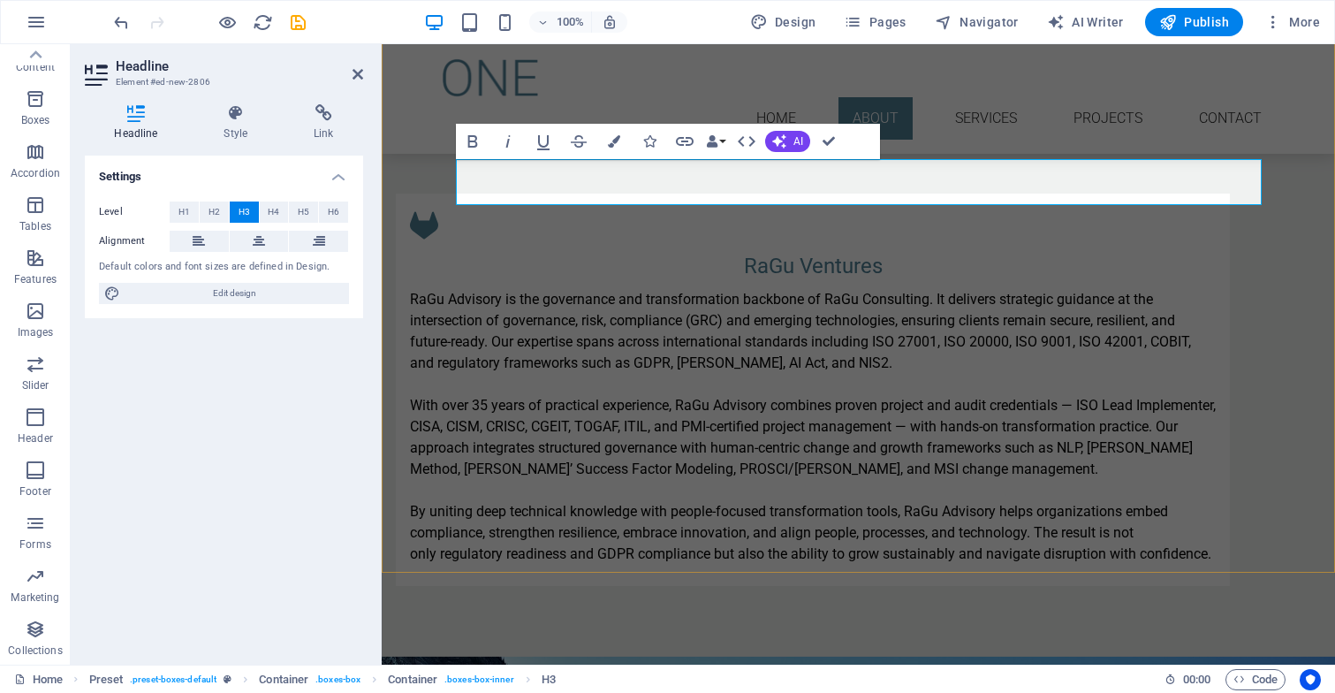
scroll to position [2116, 0]
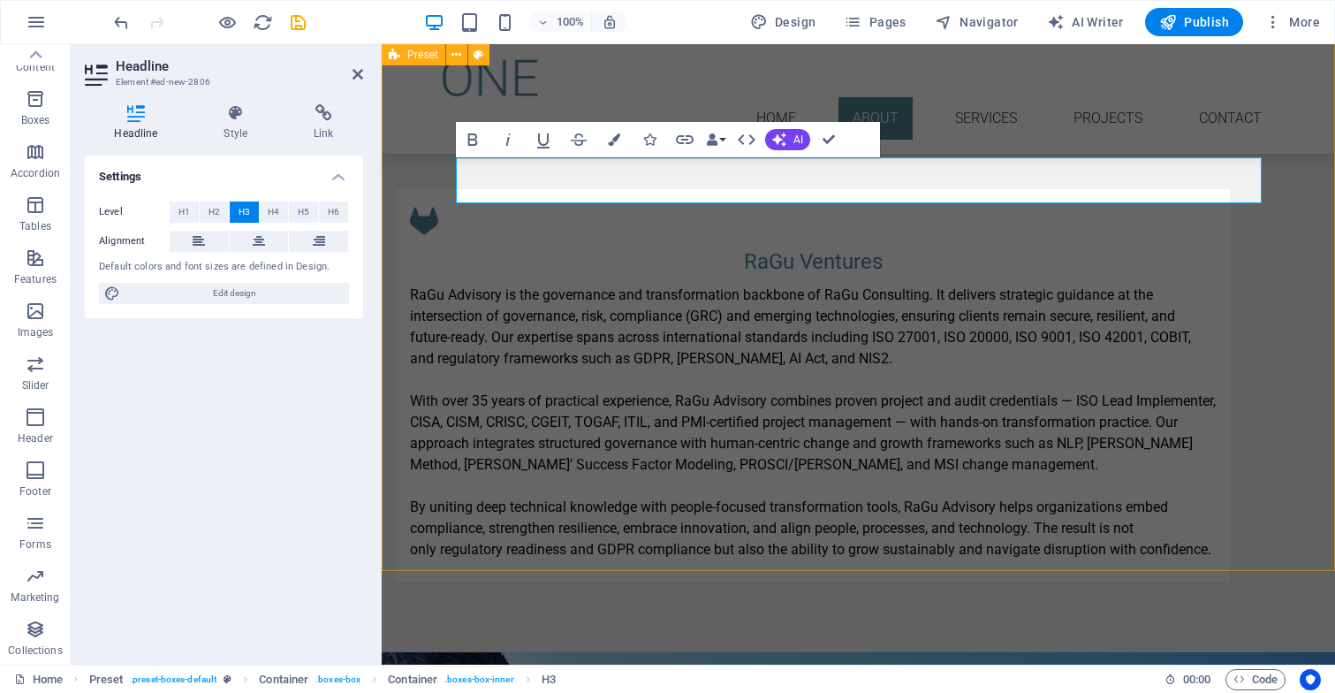
click at [665, 540] on div "RaGu Ventures RaGu Advisory is the governance and transformation backbone of Ra…" at bounding box center [858, 385] width 953 height 534
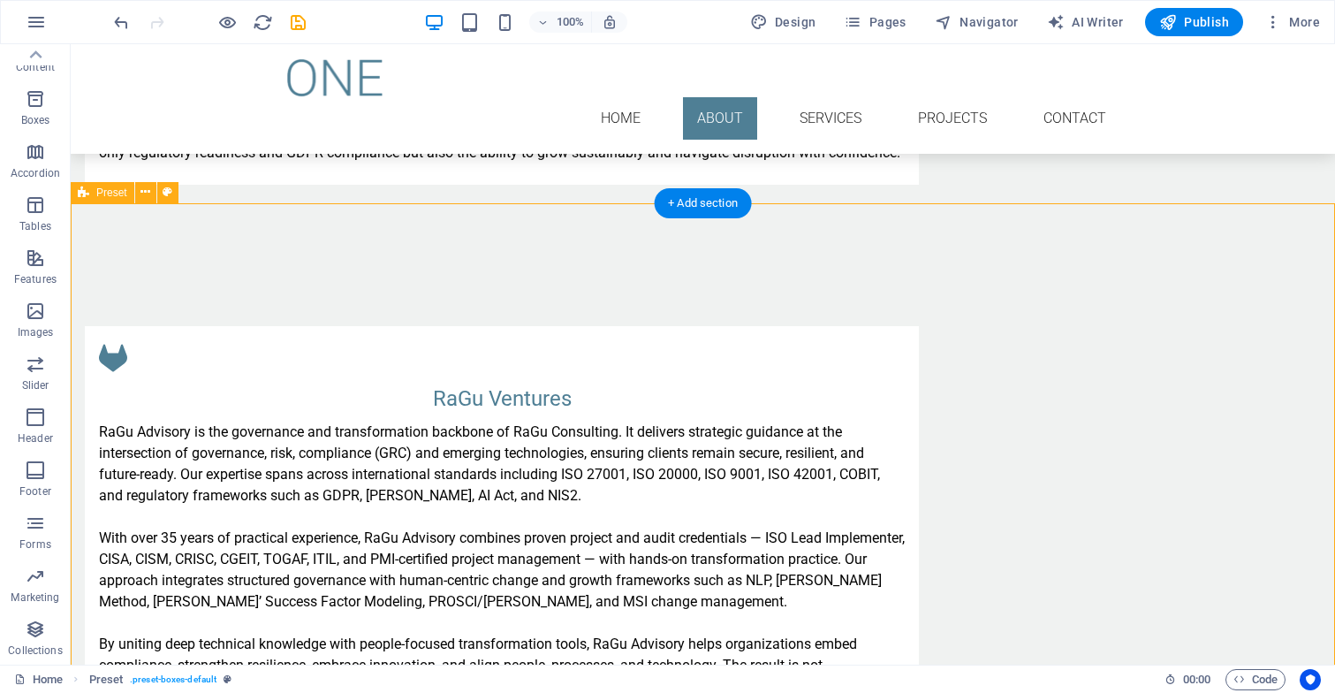
scroll to position [1950, 0]
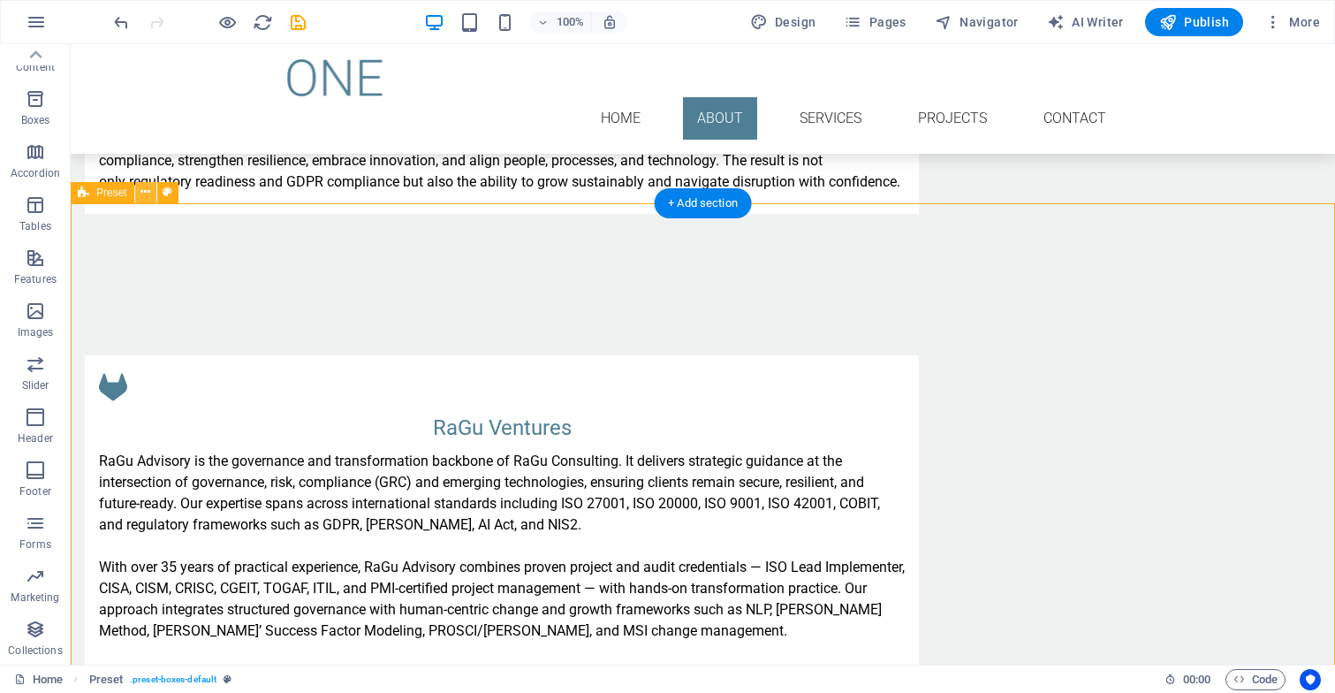
click at [146, 193] on icon at bounding box center [145, 192] width 10 height 19
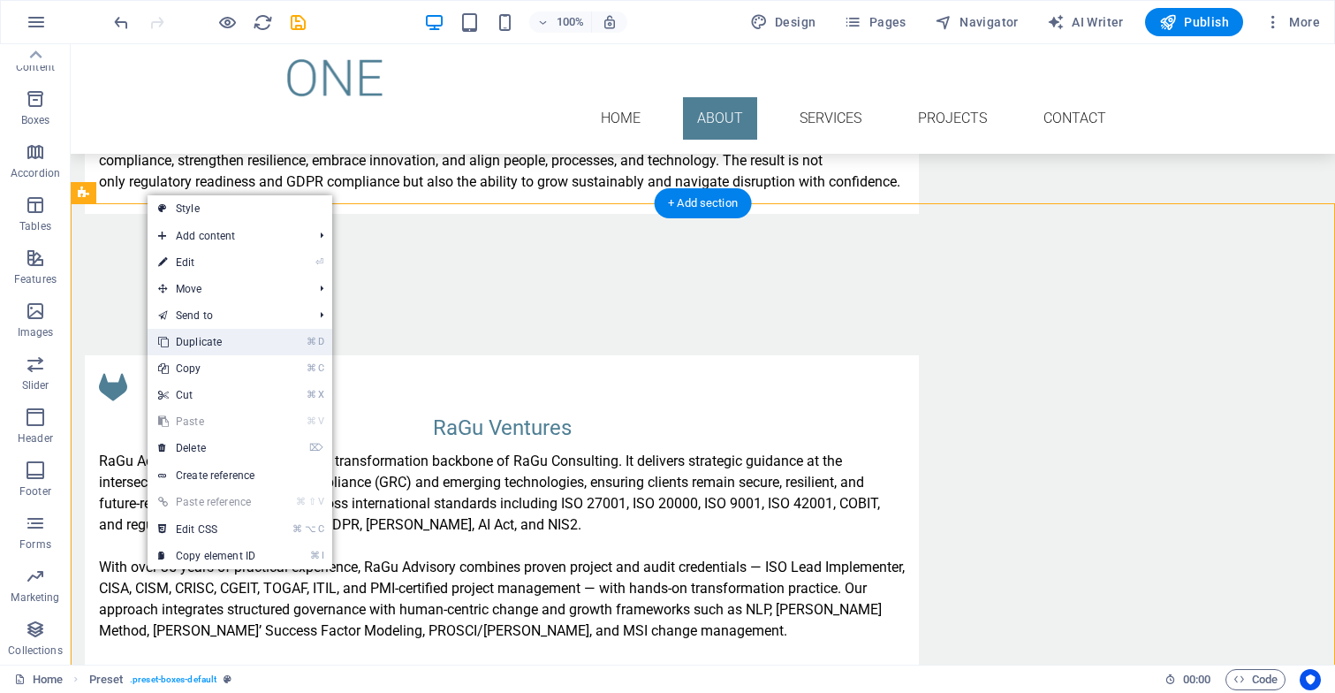
click at [187, 336] on link "⌘ D Duplicate" at bounding box center [207, 342] width 118 height 27
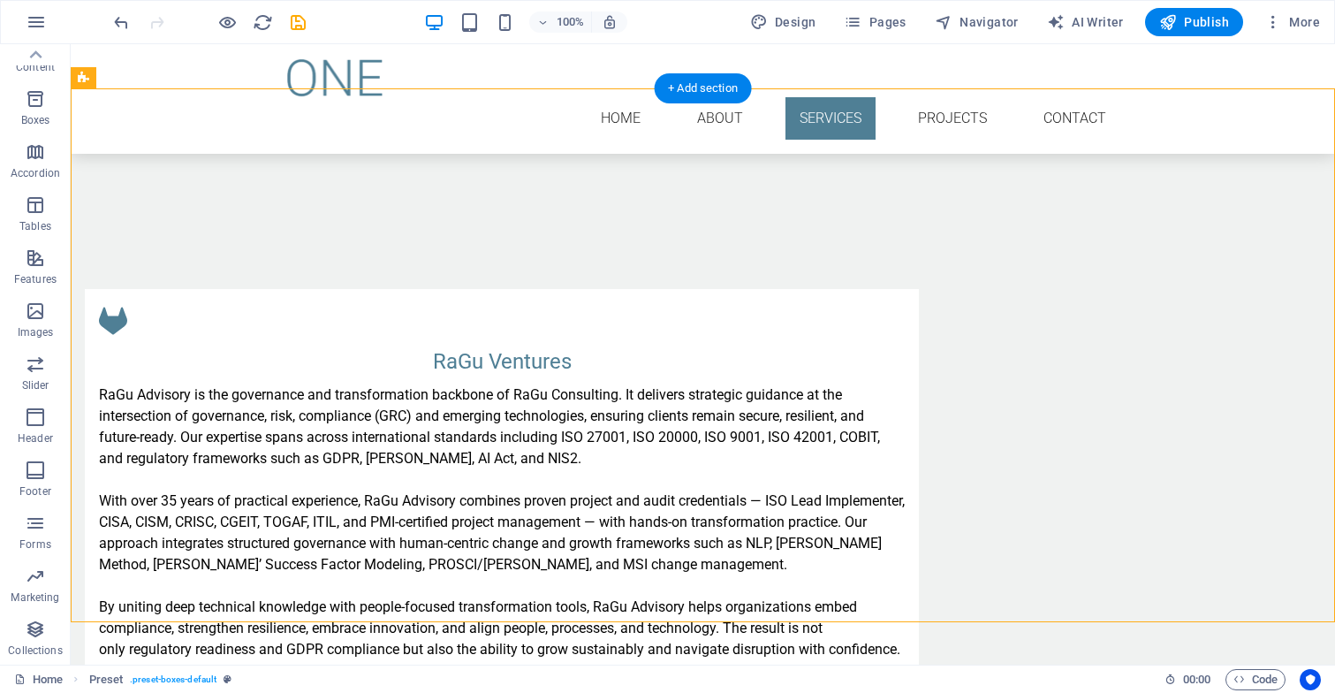
scroll to position [2598, 0]
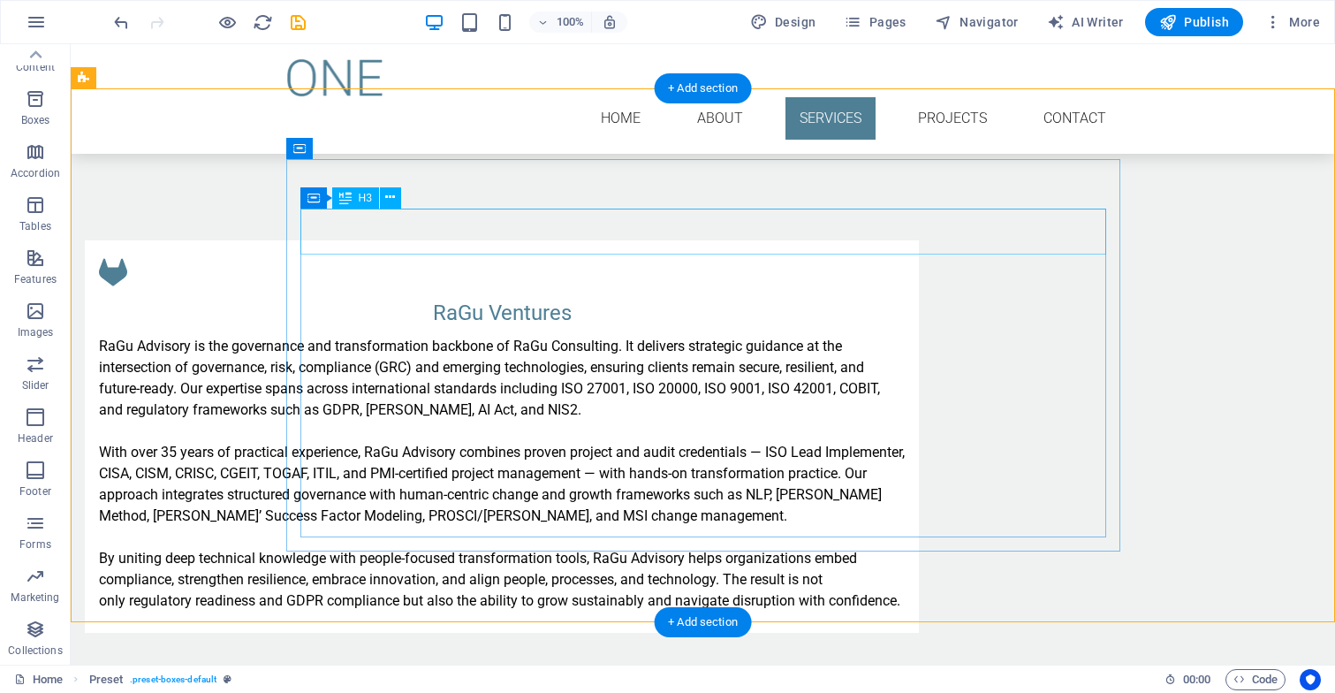
click at [778, 297] on div "RaGu Ventures" at bounding box center [502, 313] width 806 height 32
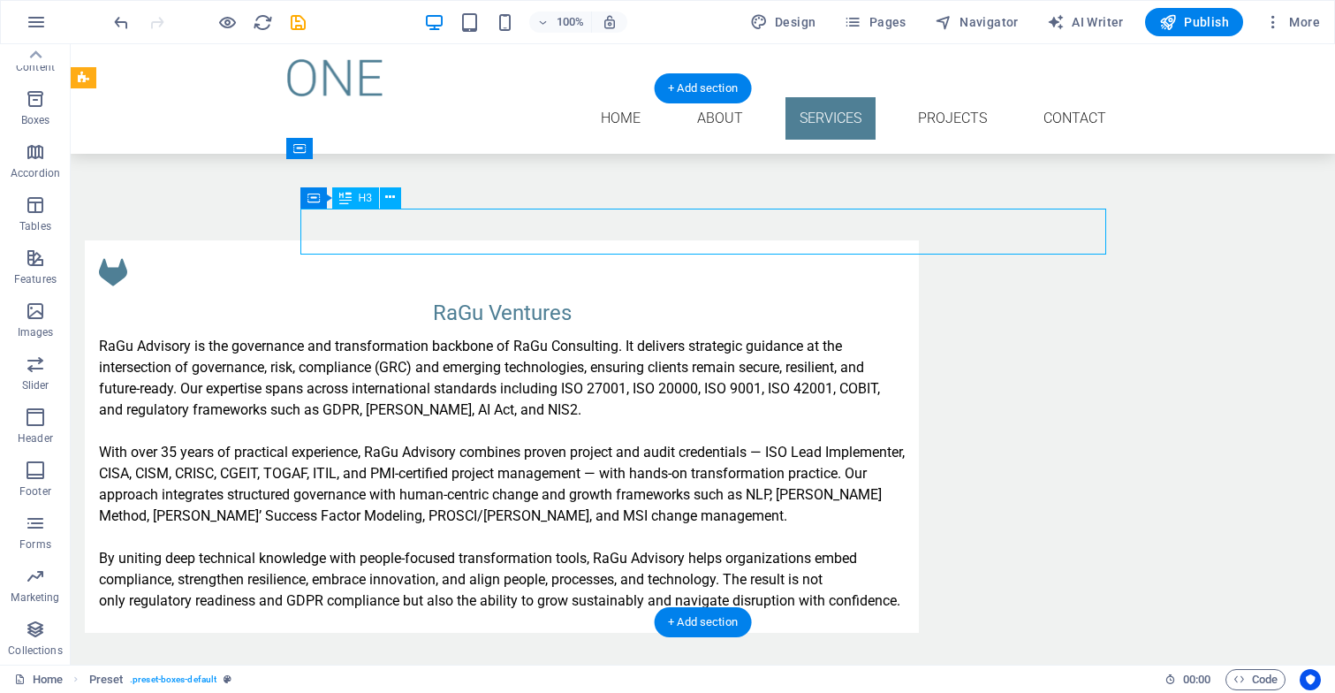
click at [778, 297] on div "RaGu Ventures" at bounding box center [502, 313] width 806 height 32
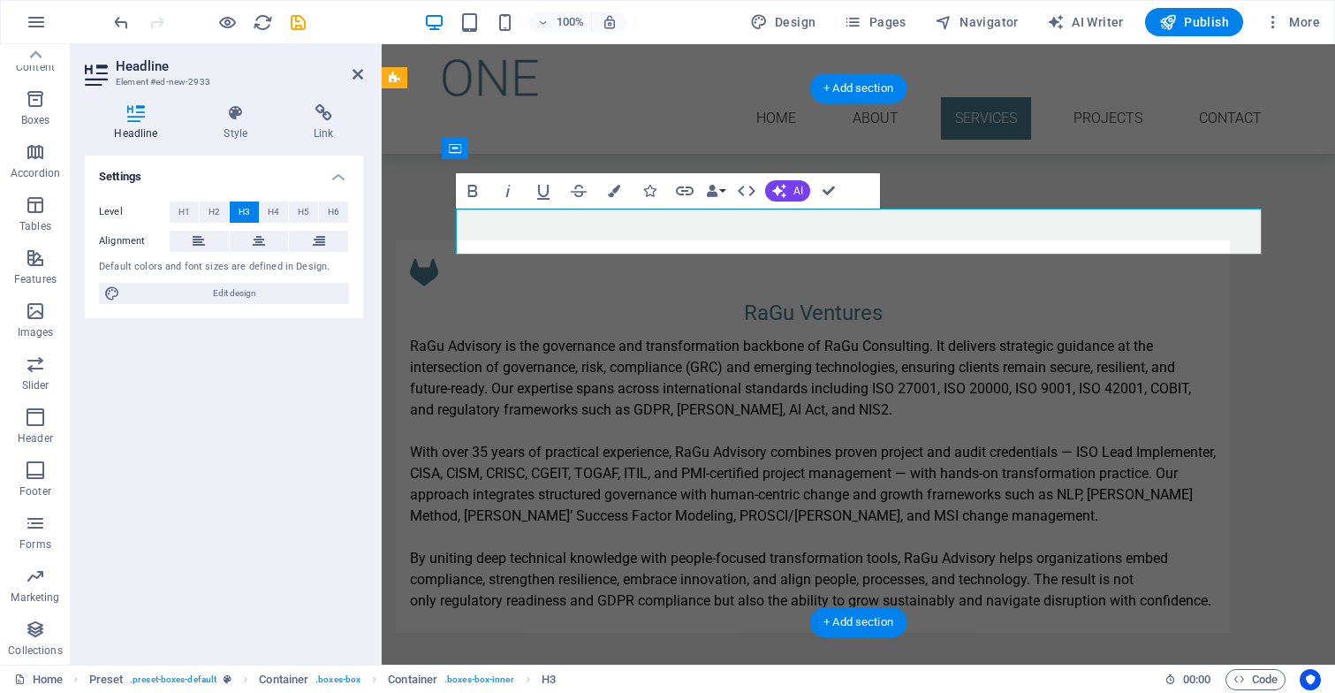
click at [925, 297] on h3 "RaGu Ventures" at bounding box center [813, 313] width 806 height 32
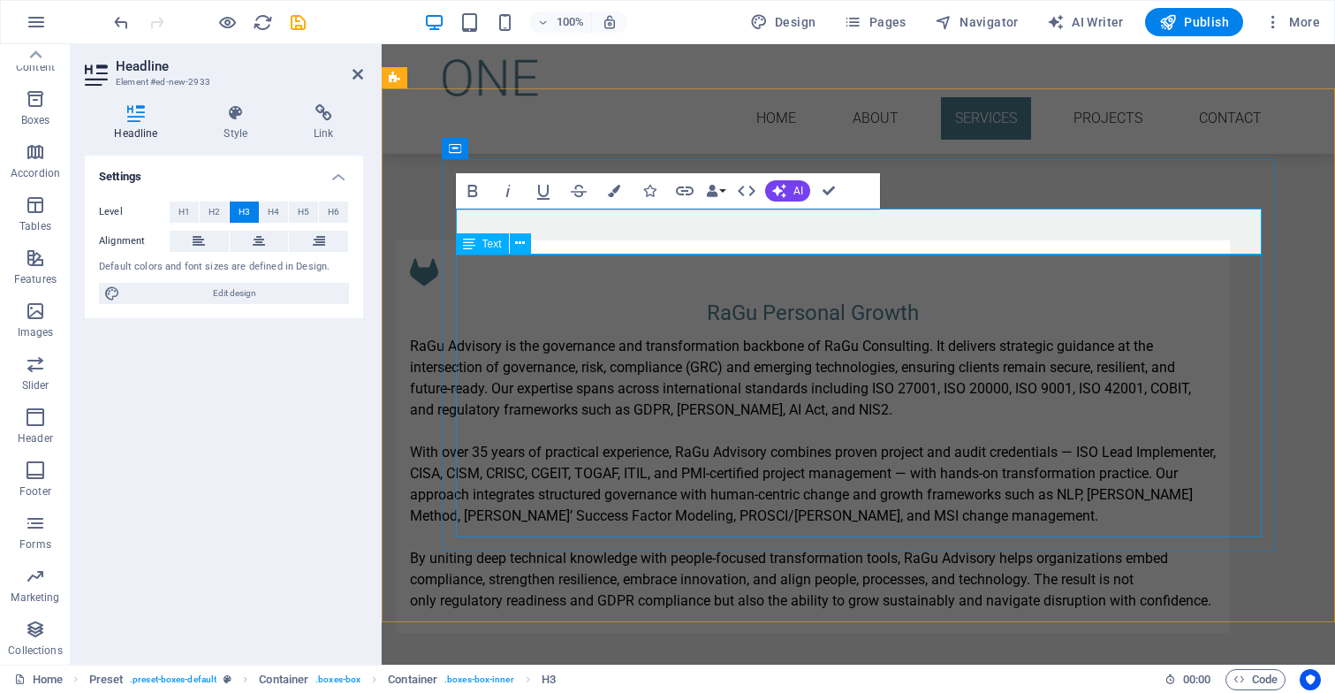
click at [847, 360] on div "RaGu Advisory is the governance and transformation backbone of RaGu Consulting.…" at bounding box center [813, 474] width 806 height 276
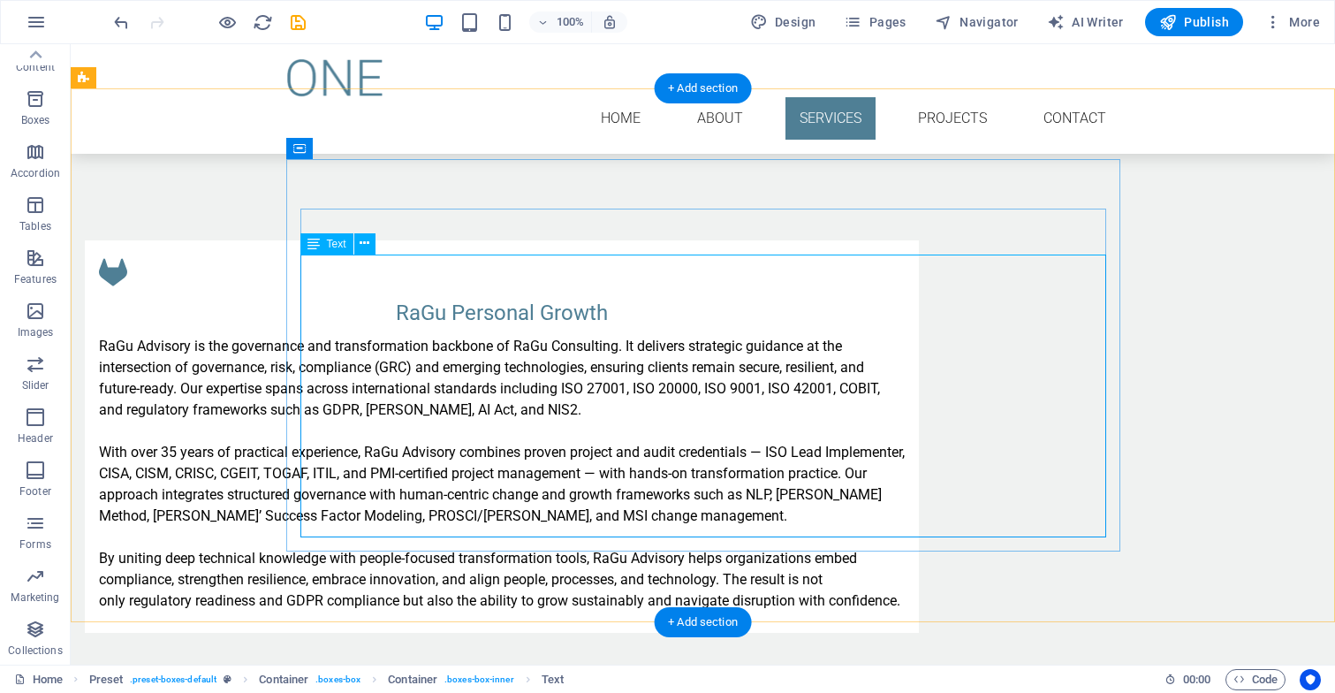
click at [302, 336] on div "RaGu Advisory is the governance and transformation backbone of RaGu Consulting.…" at bounding box center [502, 474] width 806 height 276
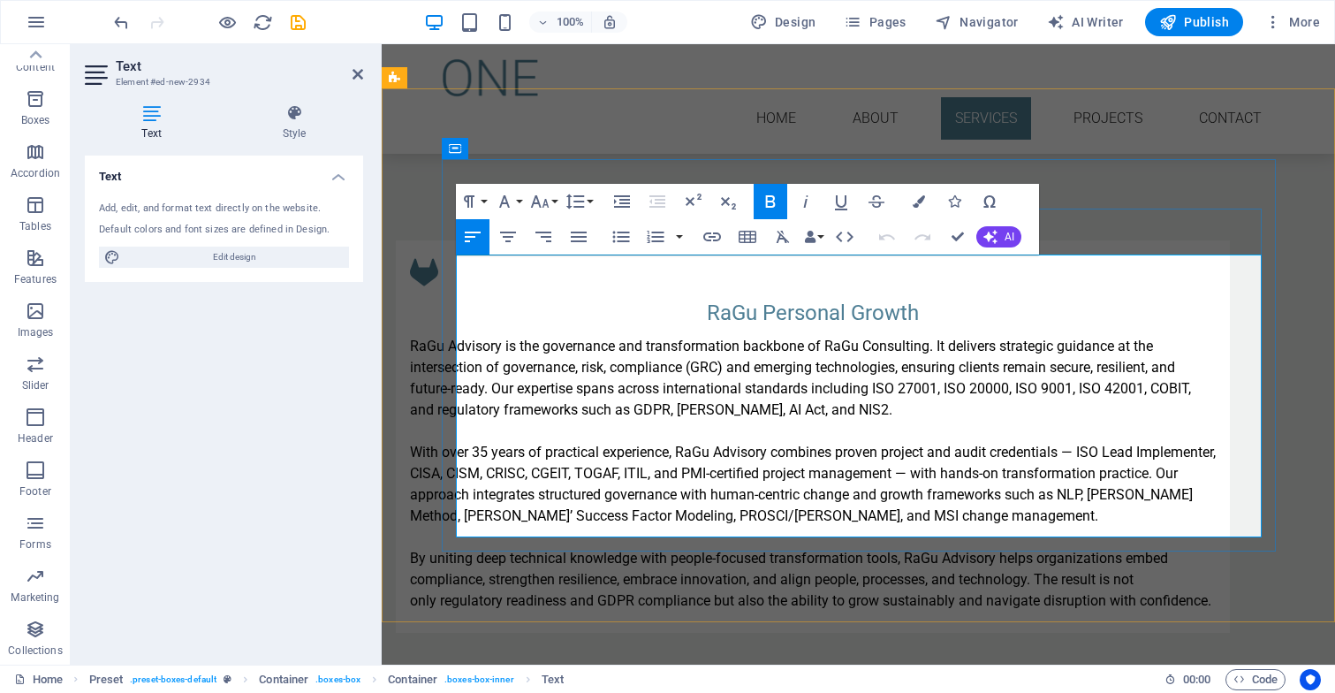
click at [462, 337] on strong "RaGu Advisory" at bounding box center [456, 345] width 92 height 17
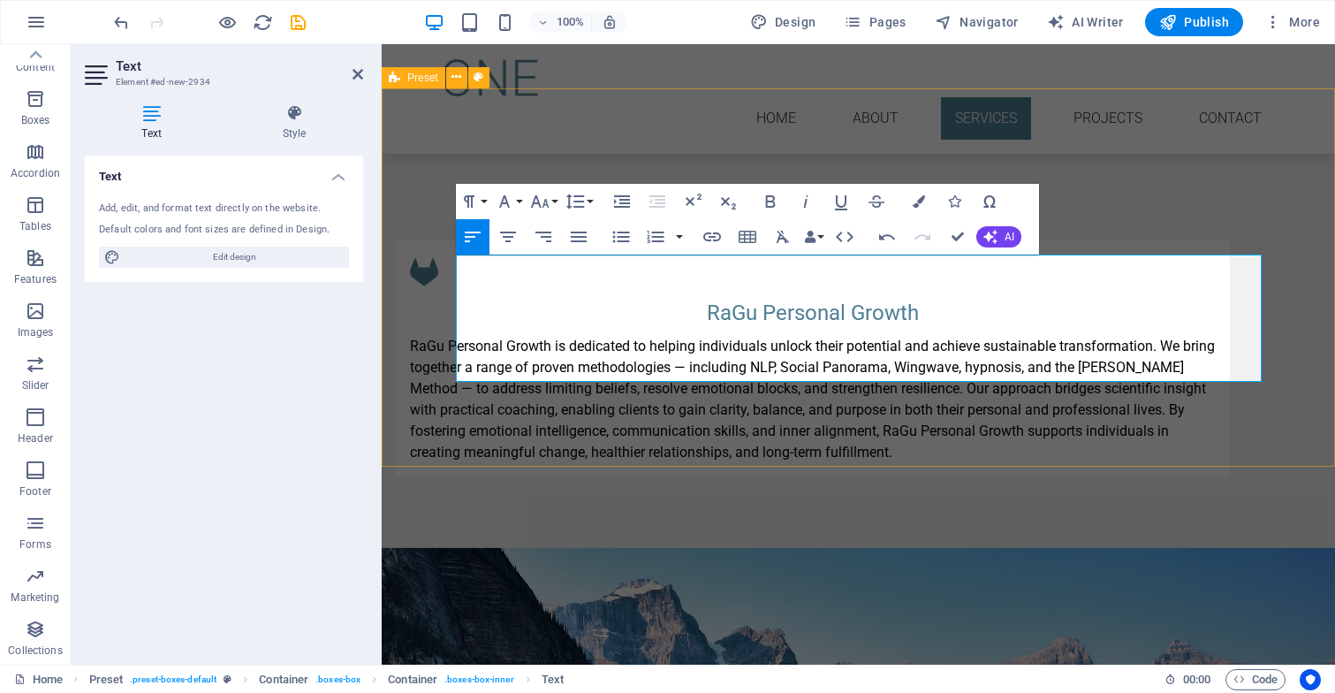
click at [855, 448] on div "RaGu Personal Growth RaGu Personal Growth is dedicated to helping individuals u…" at bounding box center [858, 359] width 953 height 378
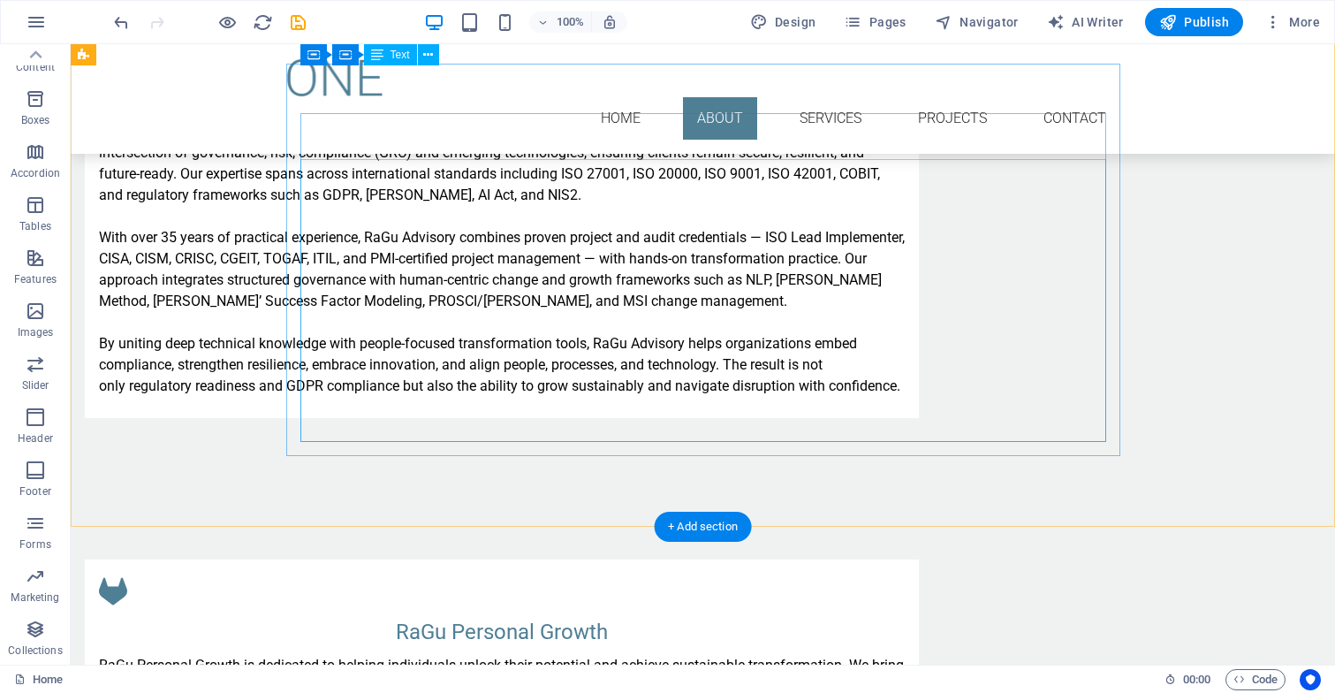
scroll to position [2028, 0]
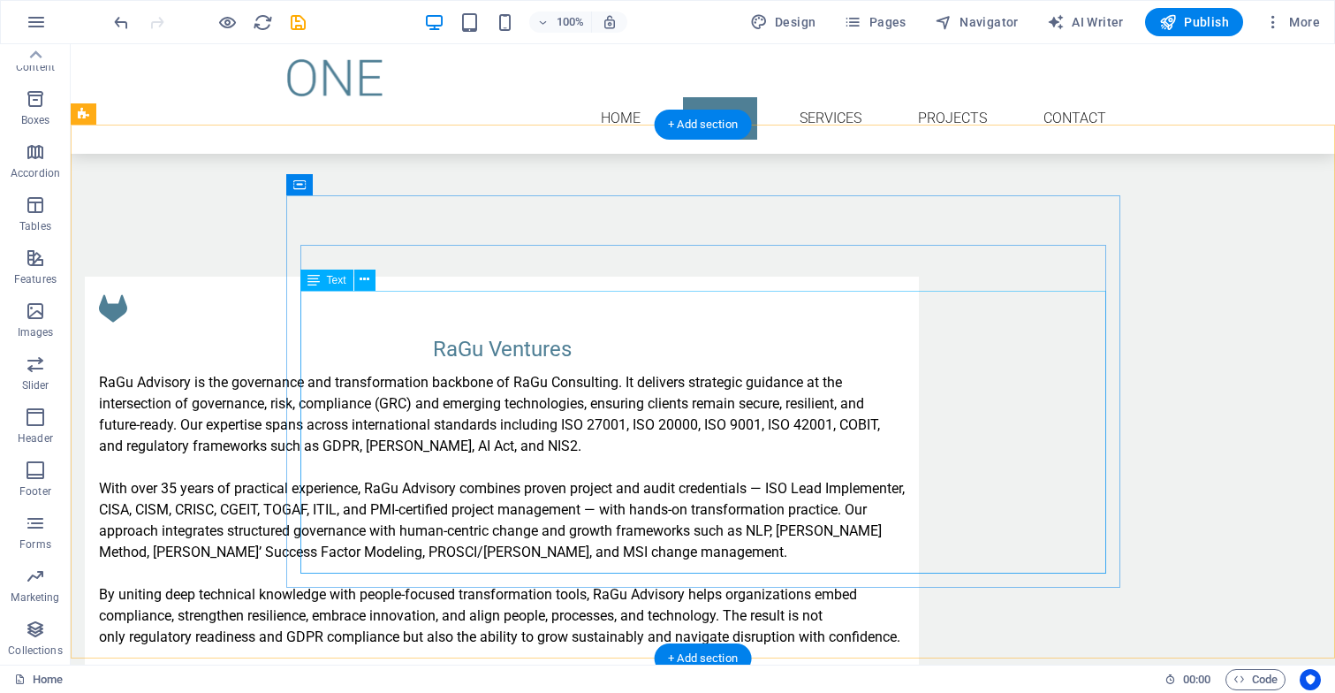
click at [301, 372] on div "RaGu Advisory is the governance and transformation backbone of RaGu Consulting.…" at bounding box center [502, 510] width 806 height 276
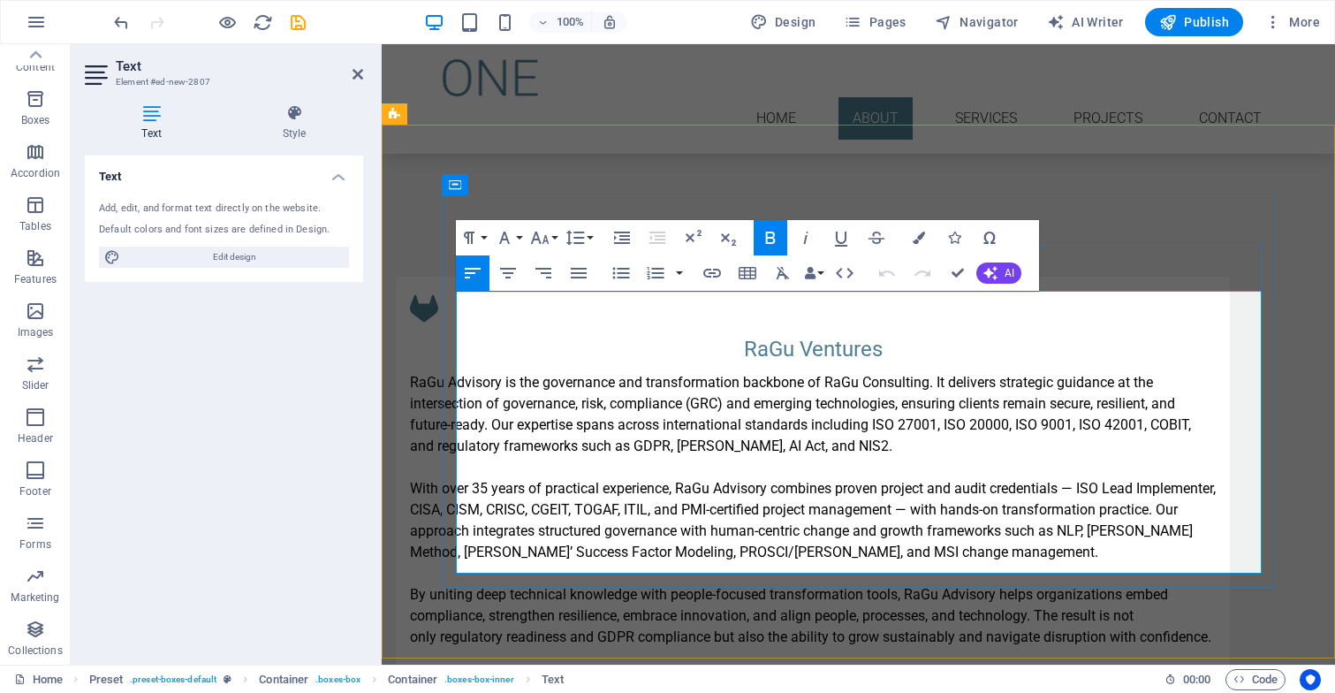
click at [460, 374] on strong "RaGu Advisory" at bounding box center [456, 382] width 92 height 17
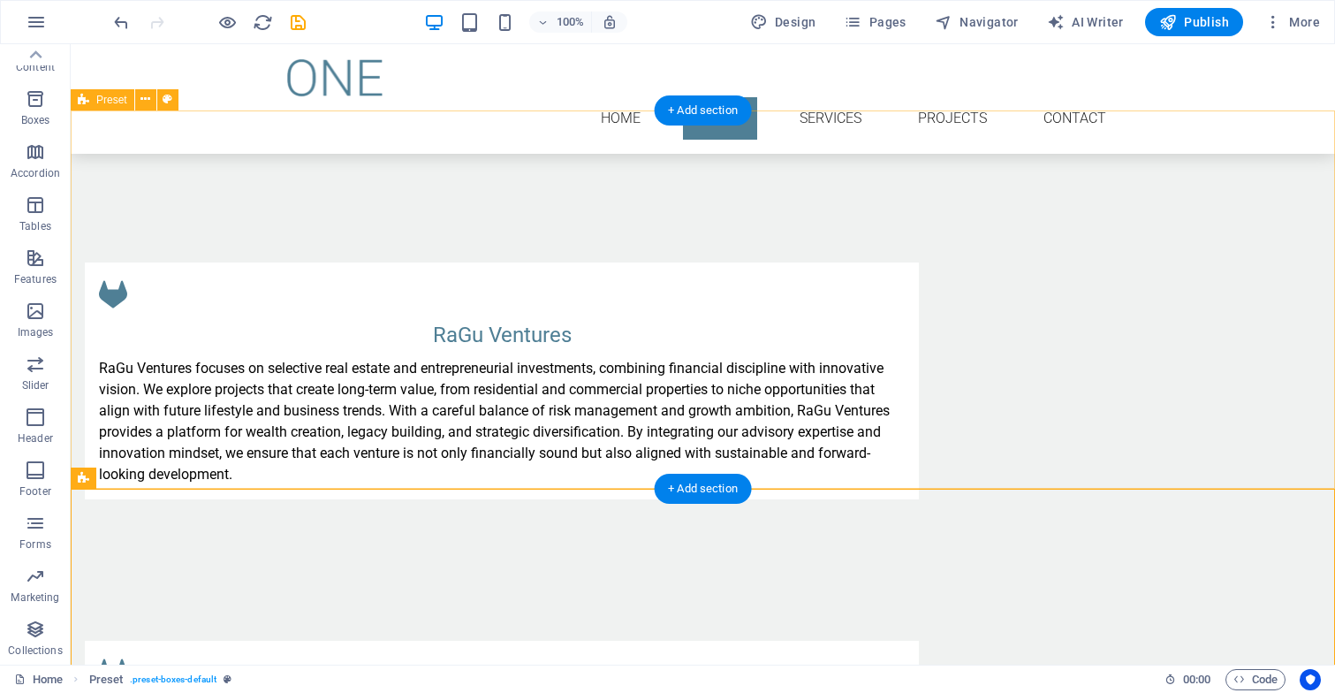
scroll to position [2041, 0]
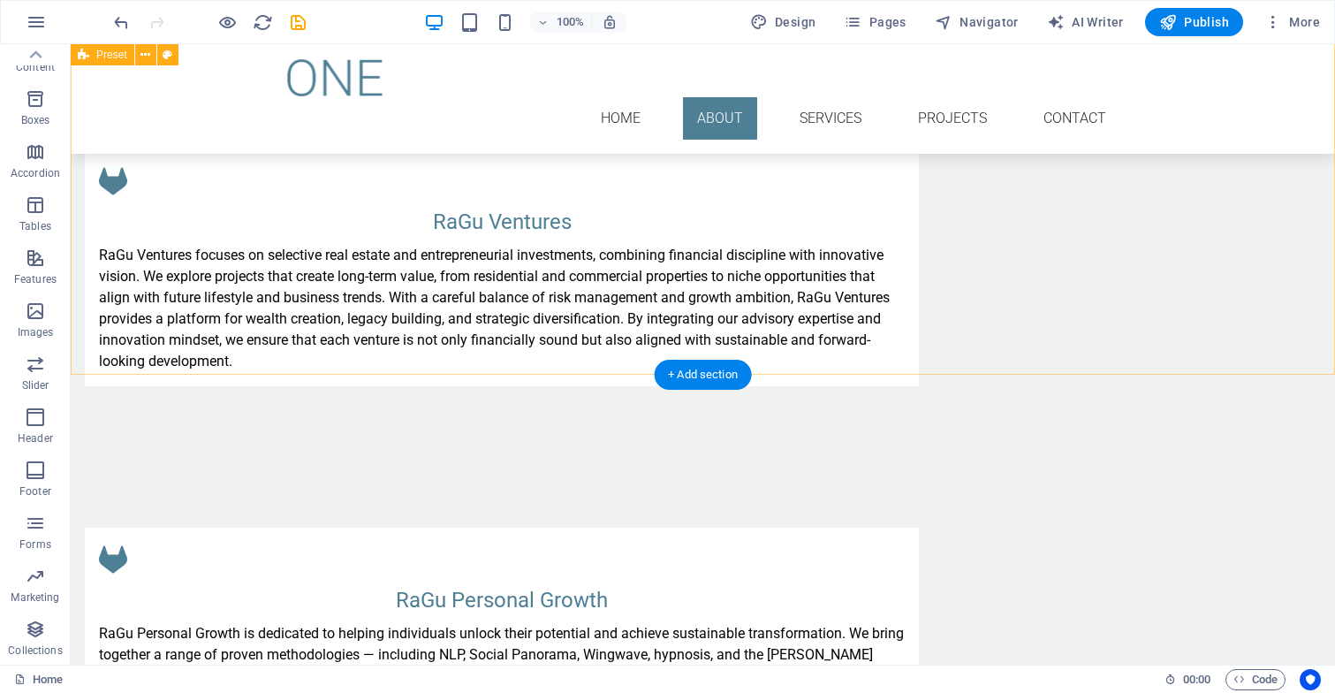
scroll to position [2156, 0]
click at [145, 364] on icon at bounding box center [145, 363] width 10 height 19
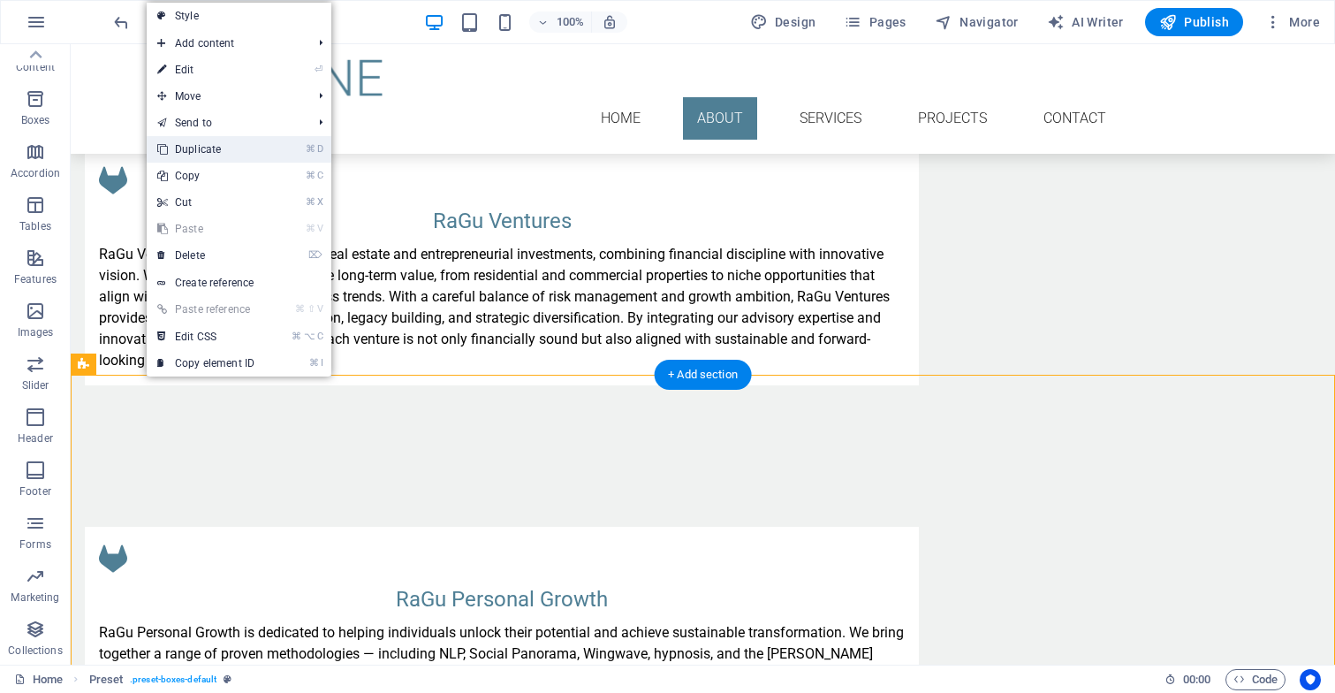
click at [224, 146] on link "⌘ D Duplicate" at bounding box center [206, 149] width 118 height 27
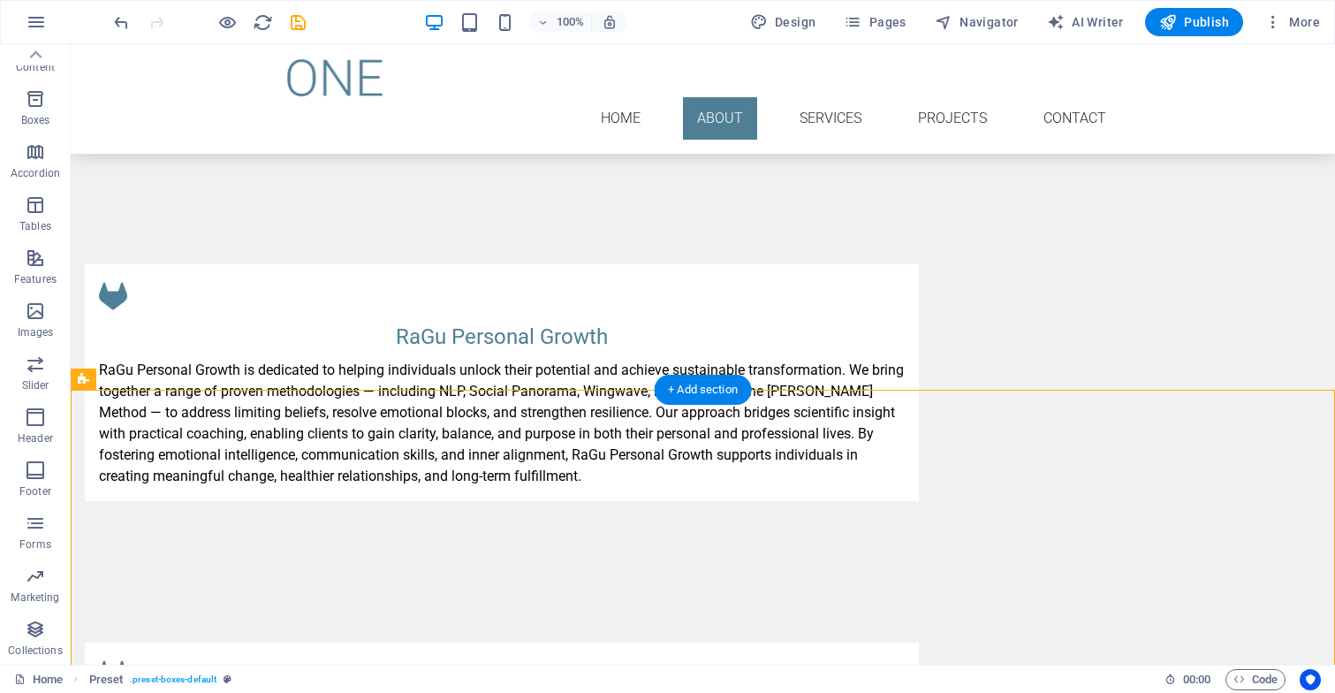
scroll to position [2743, 0]
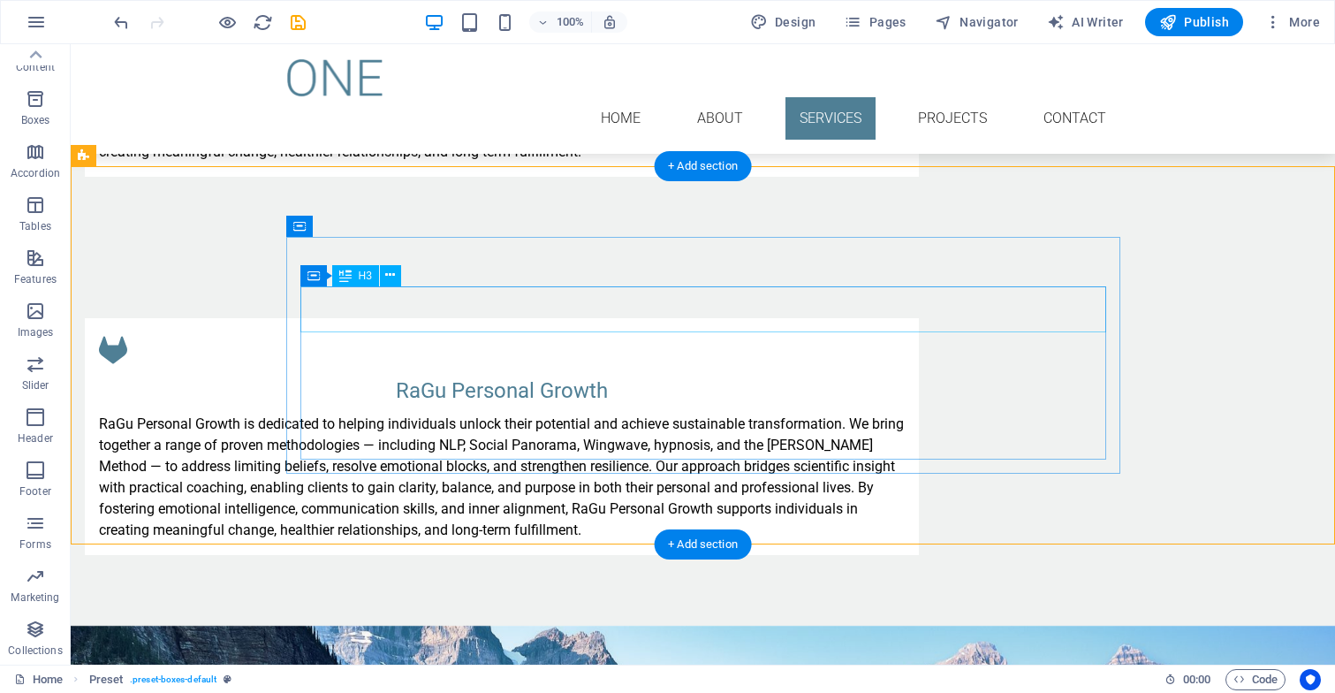
click at [807, 375] on div "RaGu Personal Growth" at bounding box center [502, 391] width 806 height 32
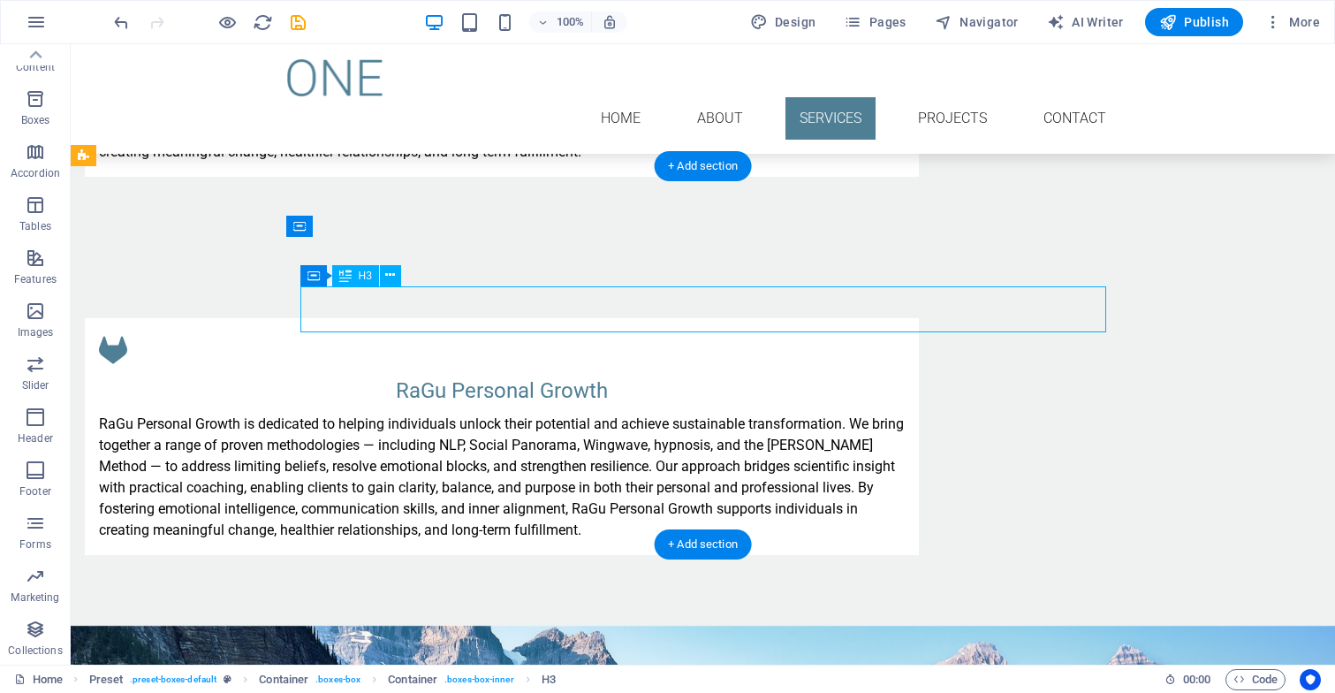
click at [807, 375] on div "RaGu Personal Growth" at bounding box center [502, 391] width 806 height 32
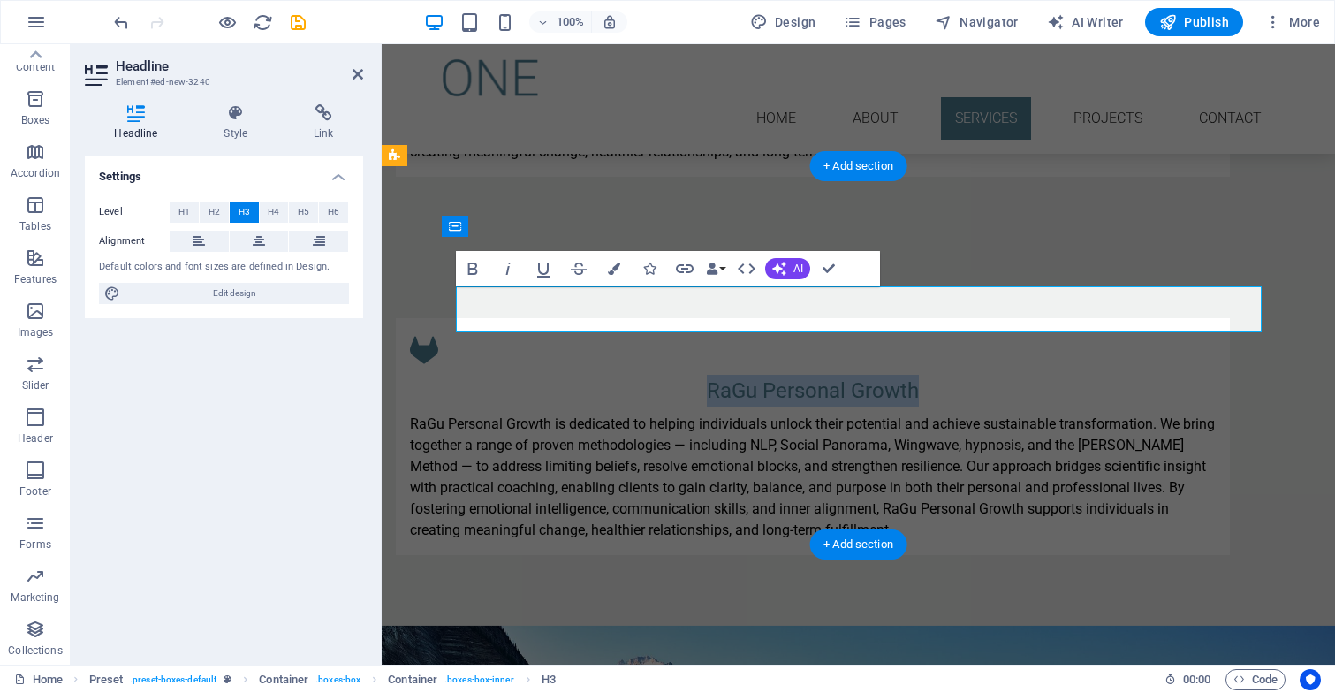
click at [969, 375] on h3 "RaGu Personal Growth" at bounding box center [813, 391] width 806 height 32
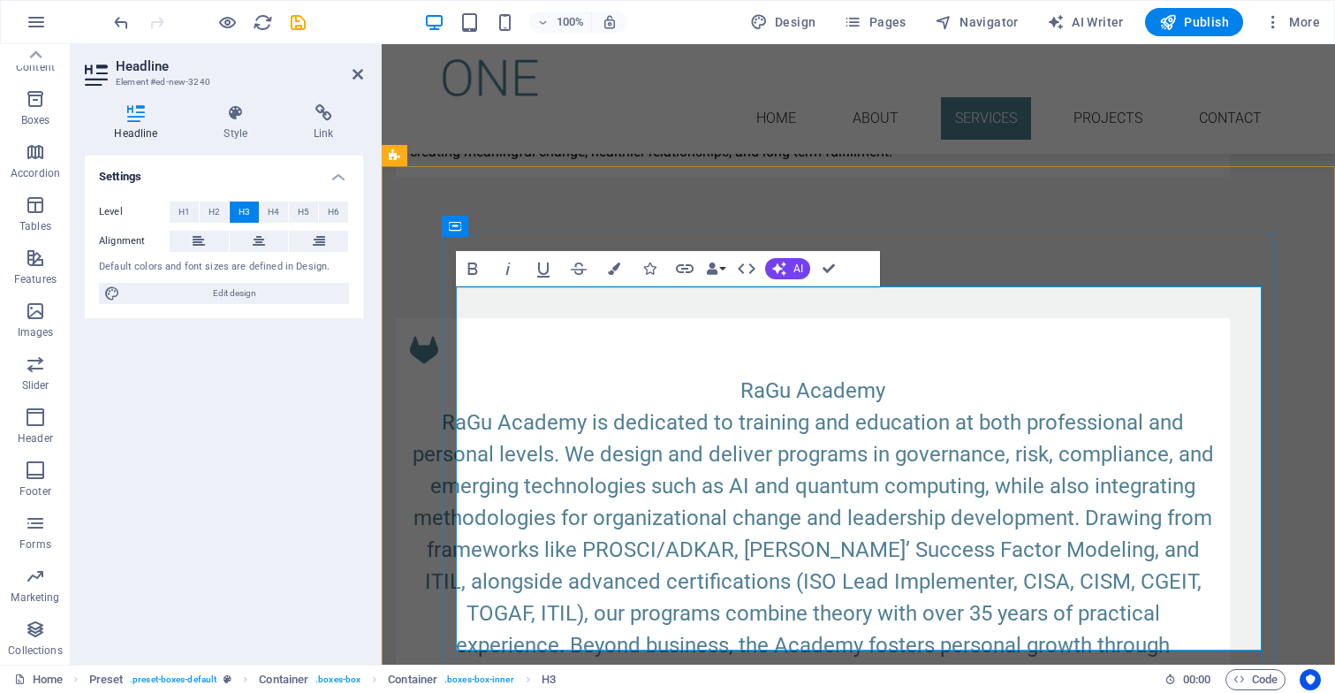
click at [489, 375] on h3 "[GEOGRAPHIC_DATA] is dedicated to training and education at both professional a…" at bounding box center [813, 550] width 806 height 350
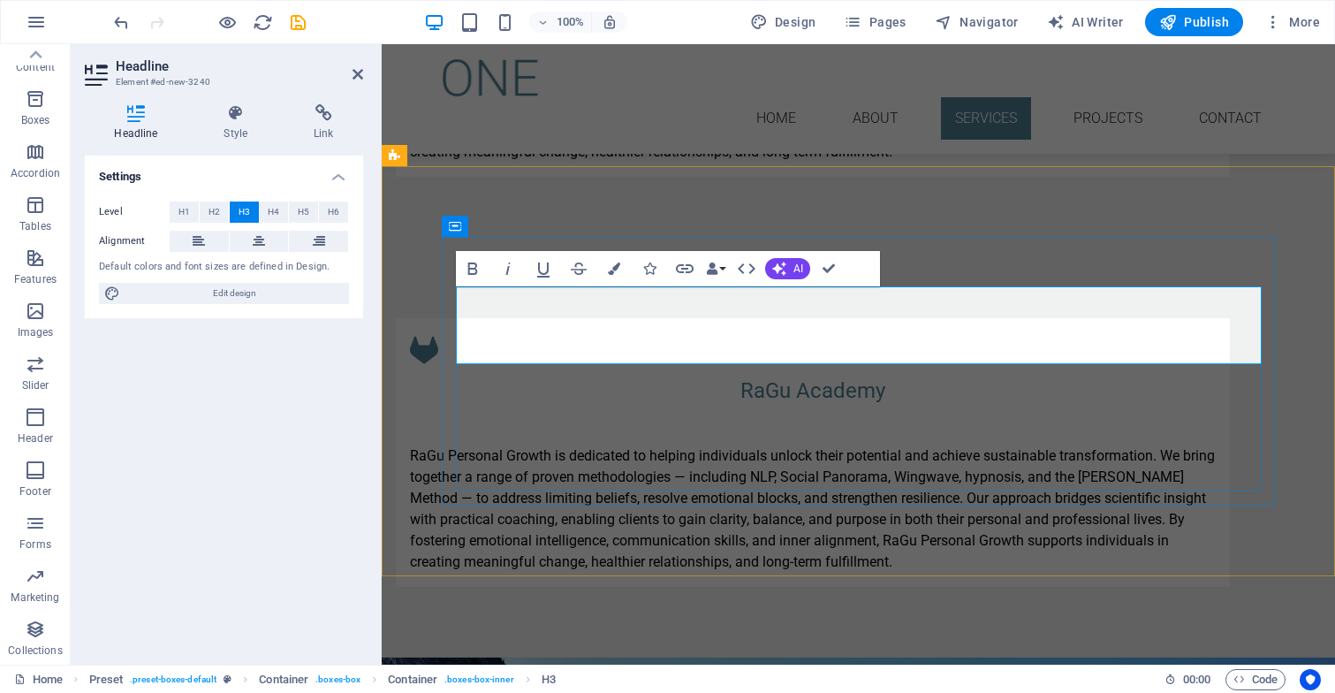
click at [958, 375] on h3 "RaGu Academy ‌" at bounding box center [813, 407] width 806 height 64
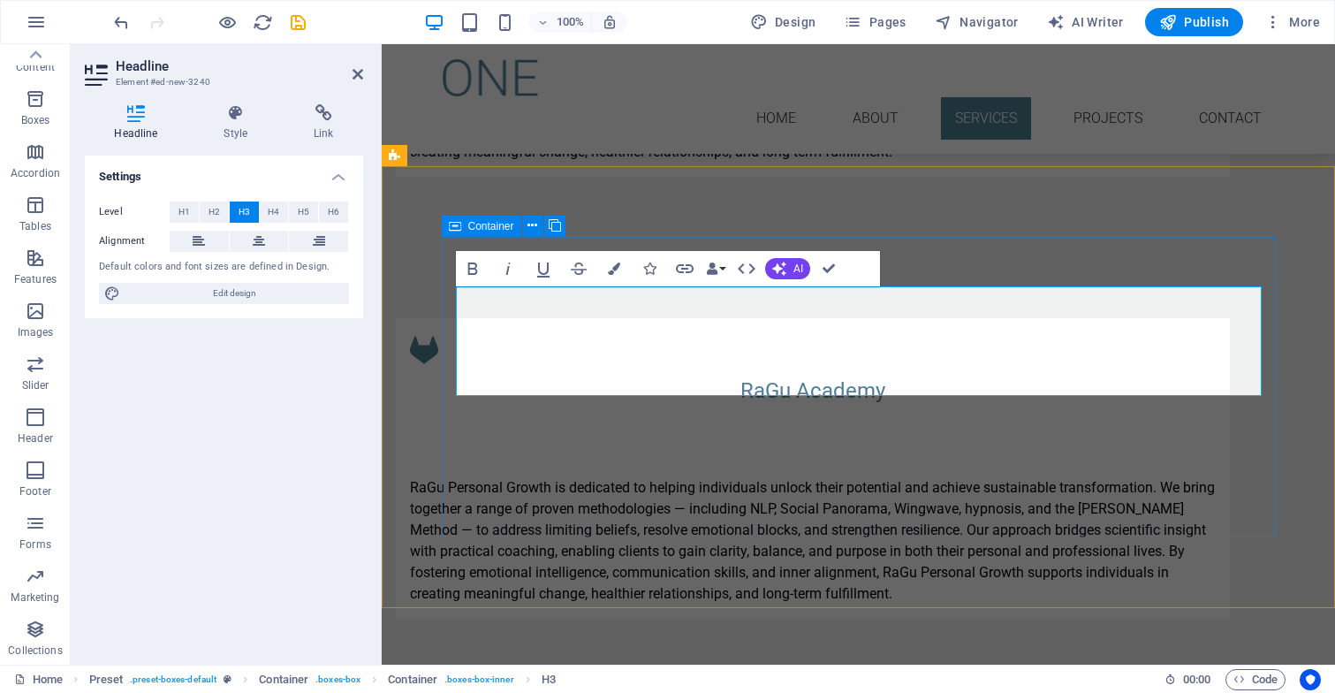
click at [997, 318] on div "RaGu Academy ​ ‌ RaGu Personal Growth is dedicated to helping individuals unloc…" at bounding box center [813, 468] width 834 height 300
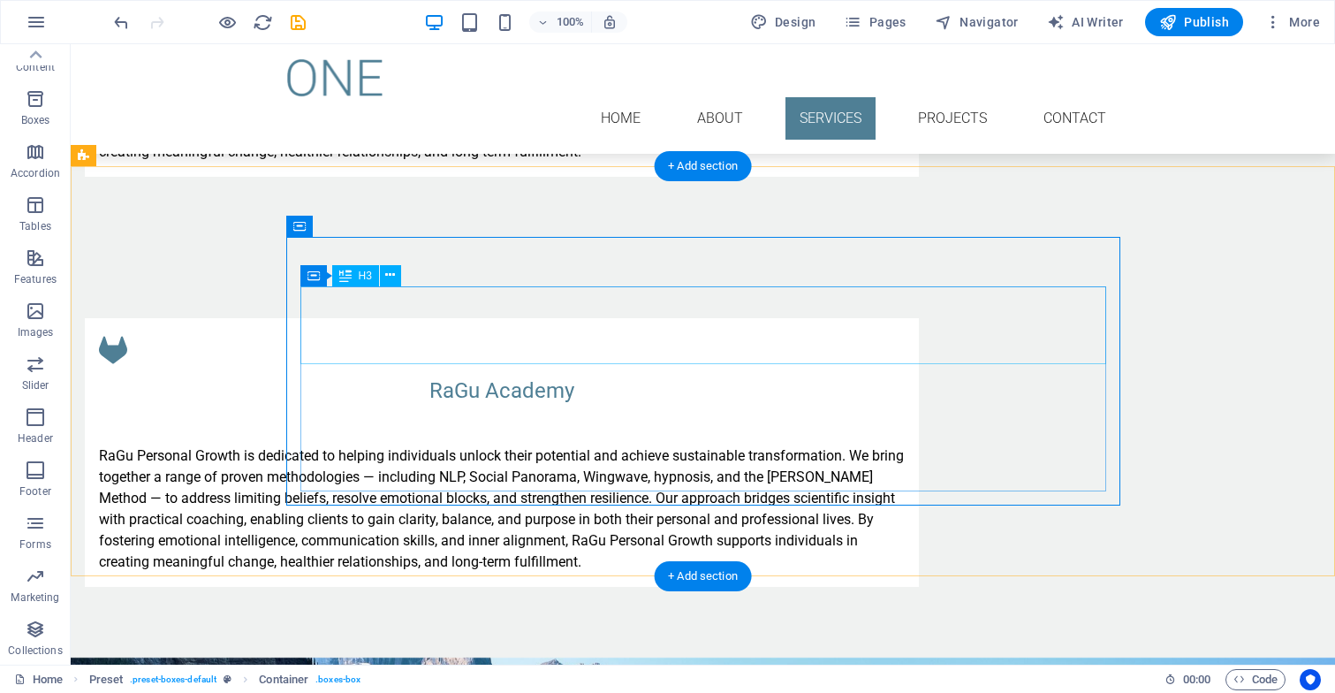
click at [786, 375] on div "RaGu Academy" at bounding box center [502, 407] width 806 height 64
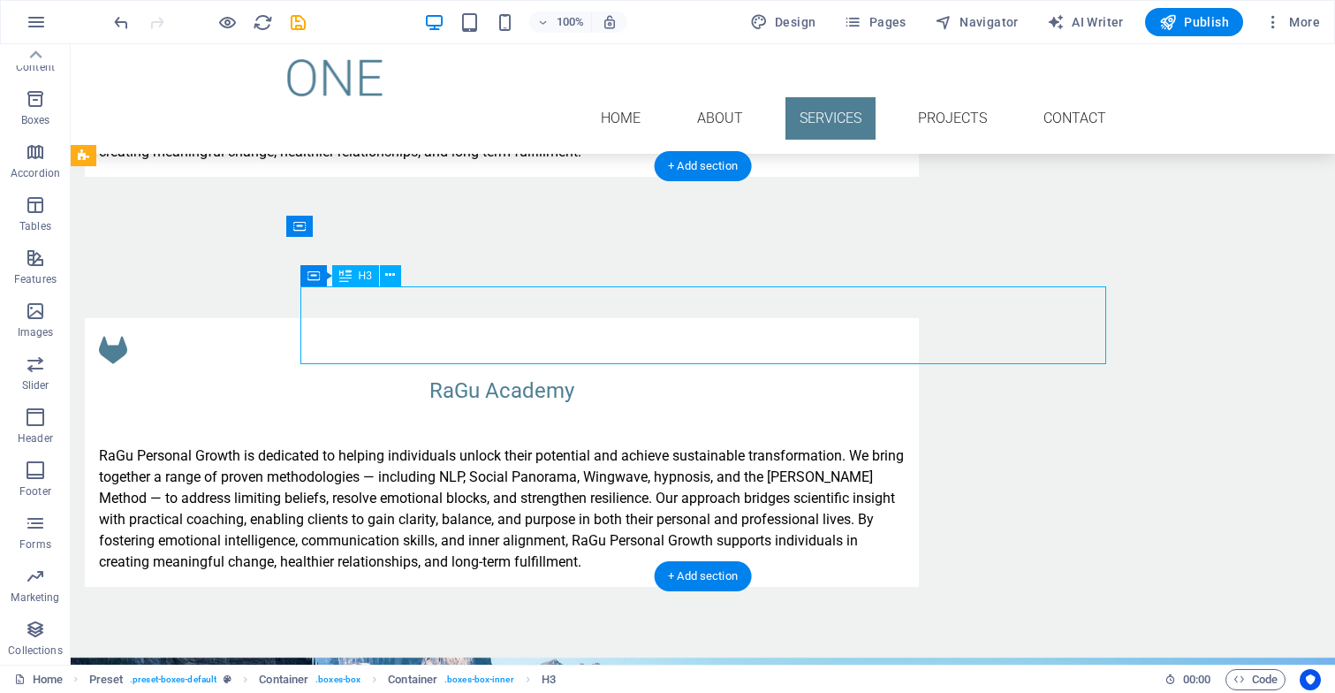
click at [786, 375] on div "RaGu Academy" at bounding box center [502, 407] width 806 height 64
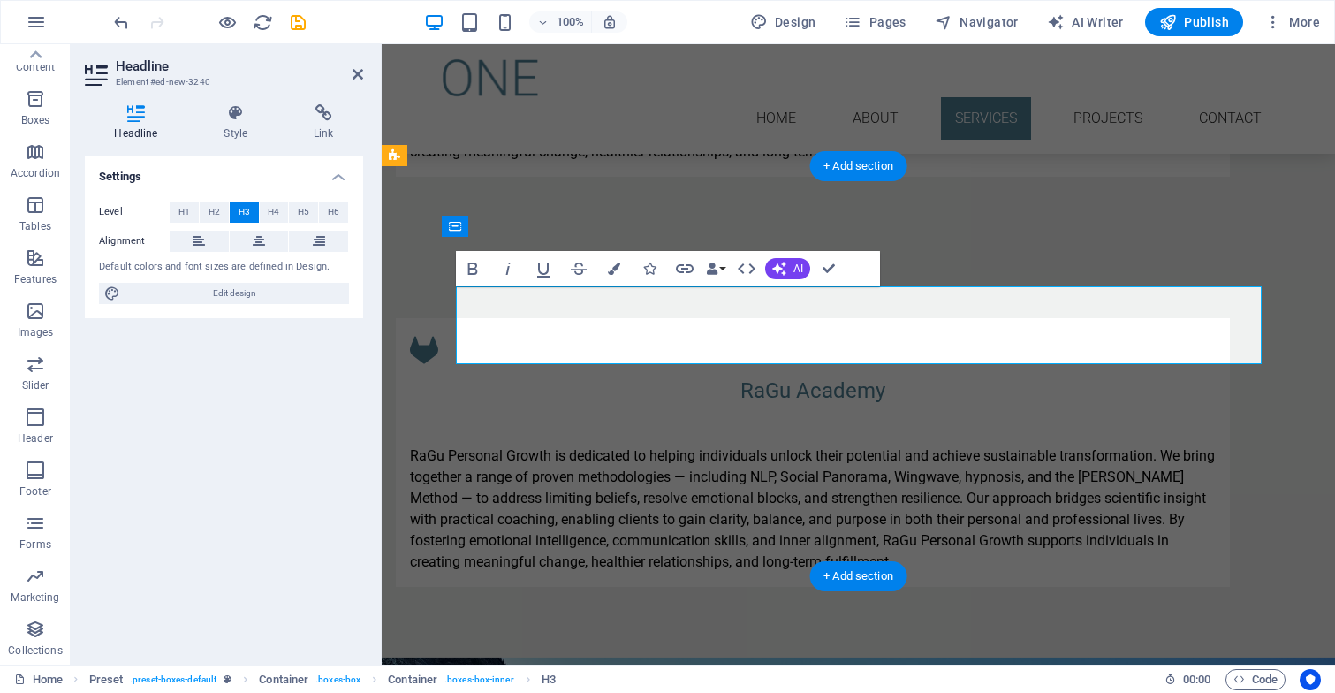
click at [791, 375] on h3 "RaGu Academy" at bounding box center [813, 407] width 806 height 64
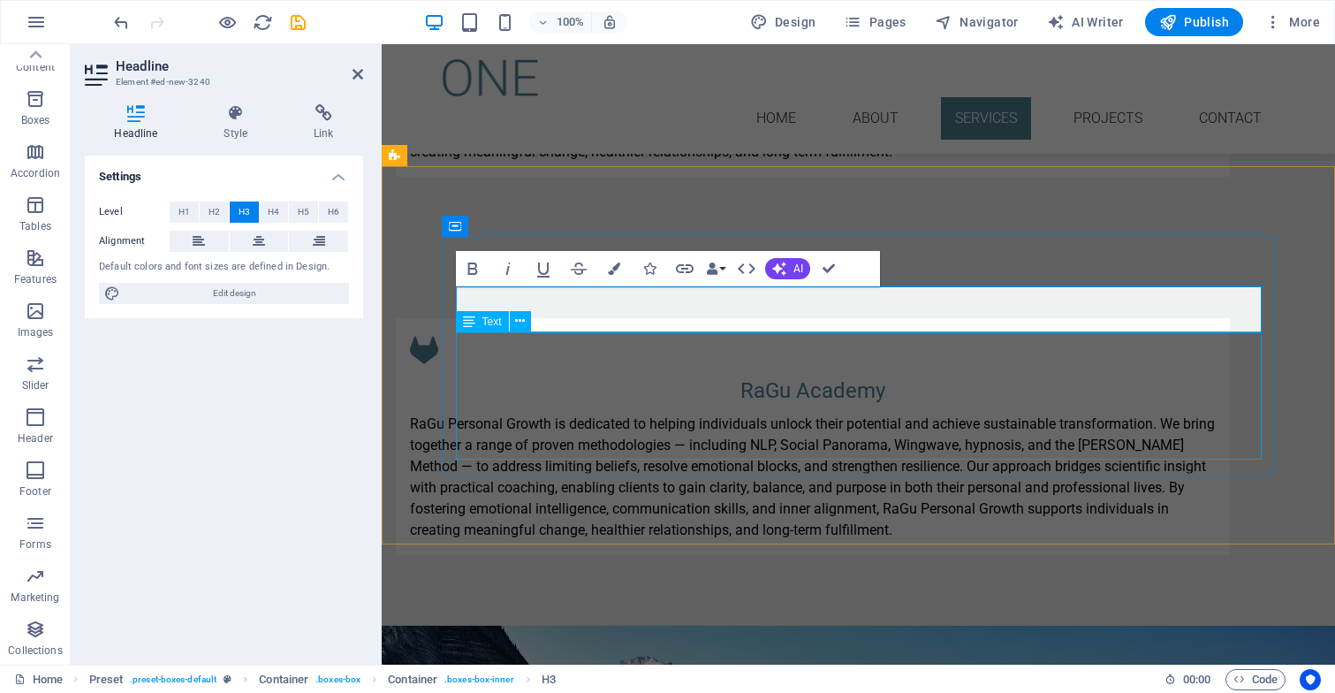
click at [738, 413] on div "RaGu Personal Growth is dedicated to helping individuals unlock their potential…" at bounding box center [813, 476] width 806 height 127
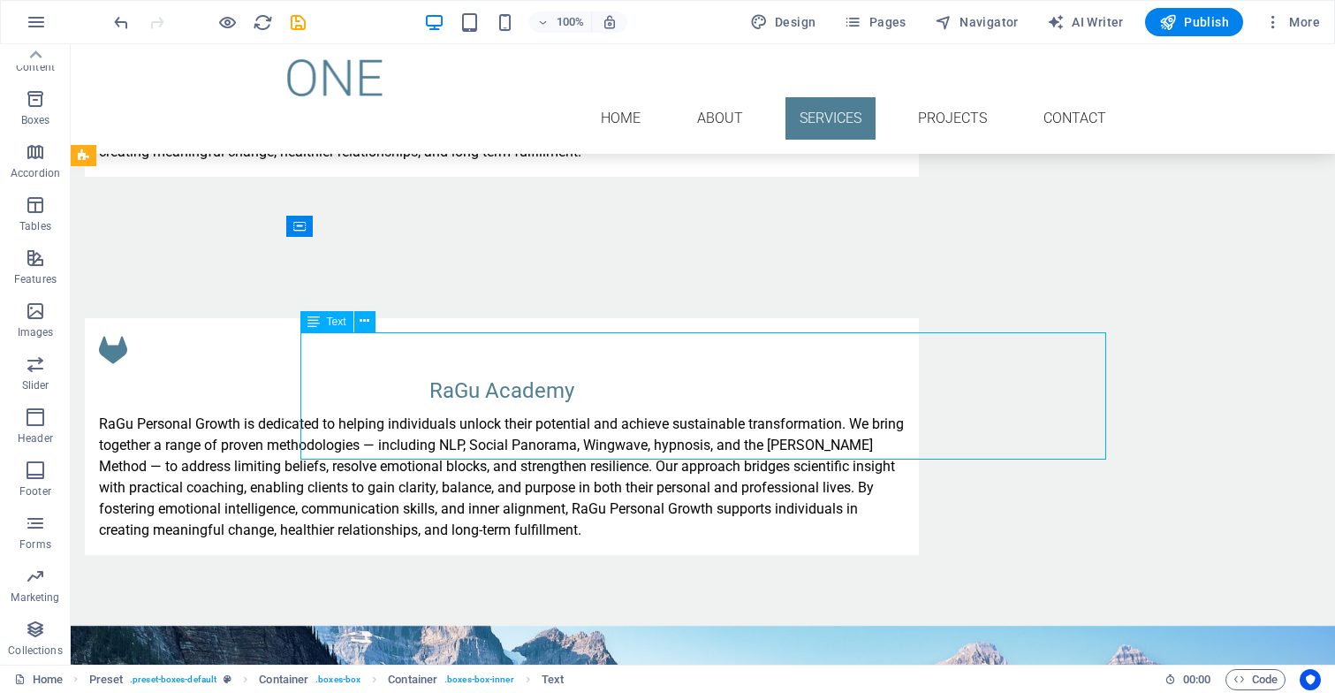
click at [809, 449] on div "RaGu Personal Growth is dedicated to helping individuals unlock their potential…" at bounding box center [502, 476] width 806 height 127
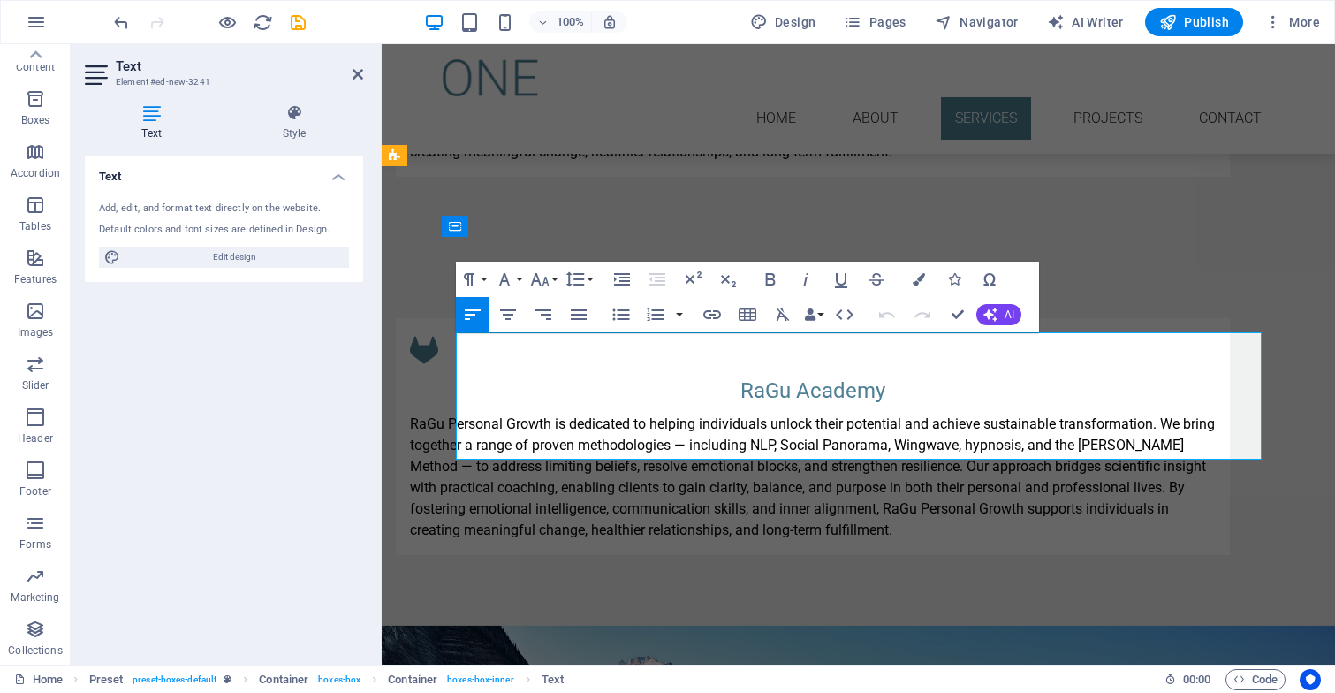
click at [942, 445] on p "RaGu Personal Growth is dedicated to helping individuals unlock their potential…" at bounding box center [813, 476] width 806 height 127
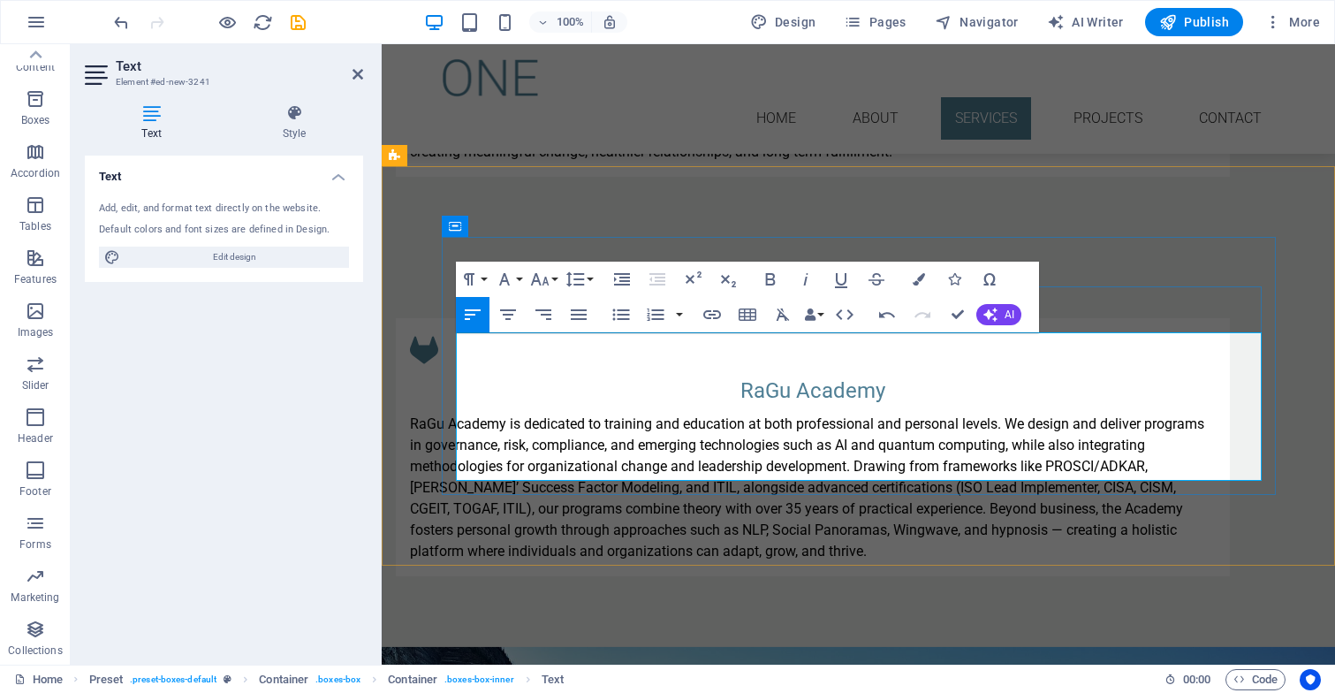
click at [904, 443] on p "RaGu Academy is dedicated to training and education at both professional and pe…" at bounding box center [813, 487] width 806 height 148
click at [1076, 413] on p "RaGu Academy is dedicated to training and education at both professional and pe…" at bounding box center [813, 487] width 806 height 148
click at [1086, 413] on p "RaGu Academy is dedicated to training and education at both professional and pe…" at bounding box center [813, 487] width 806 height 148
click at [816, 413] on p "RaGu Academy is dedicated to training and education at both professional and pe…" at bounding box center [813, 487] width 806 height 148
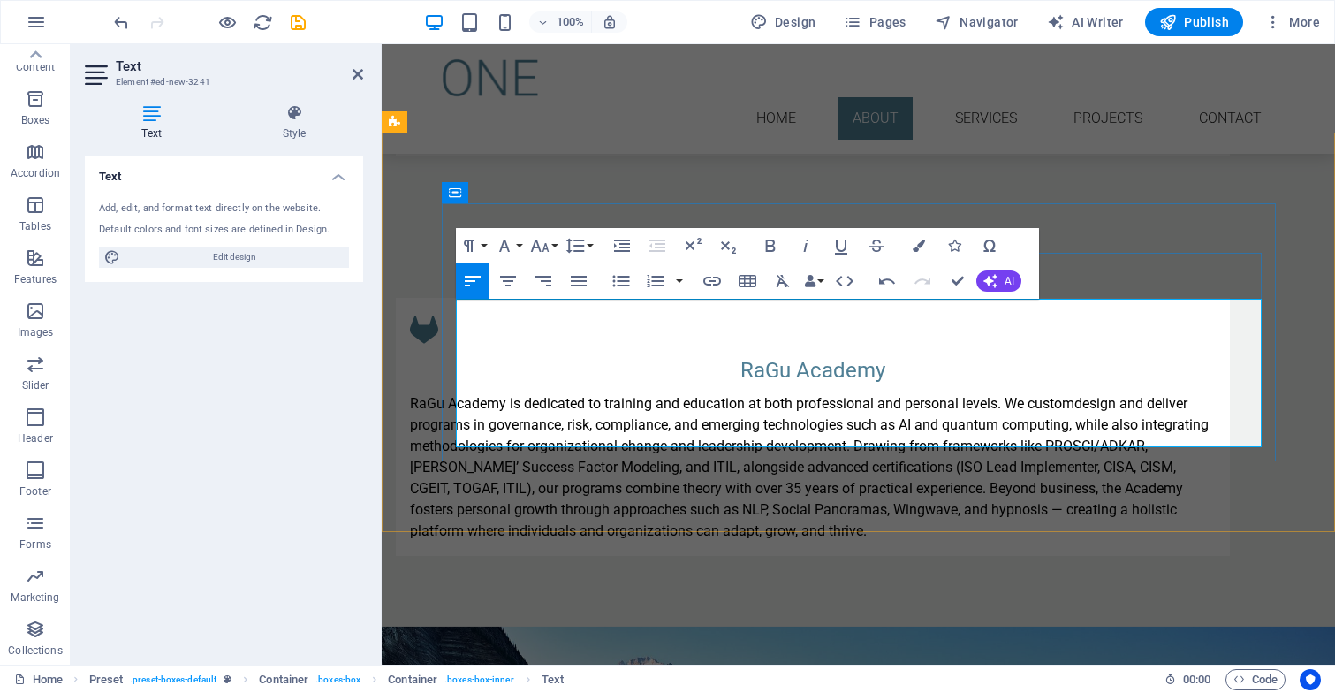
scroll to position [2777, 0]
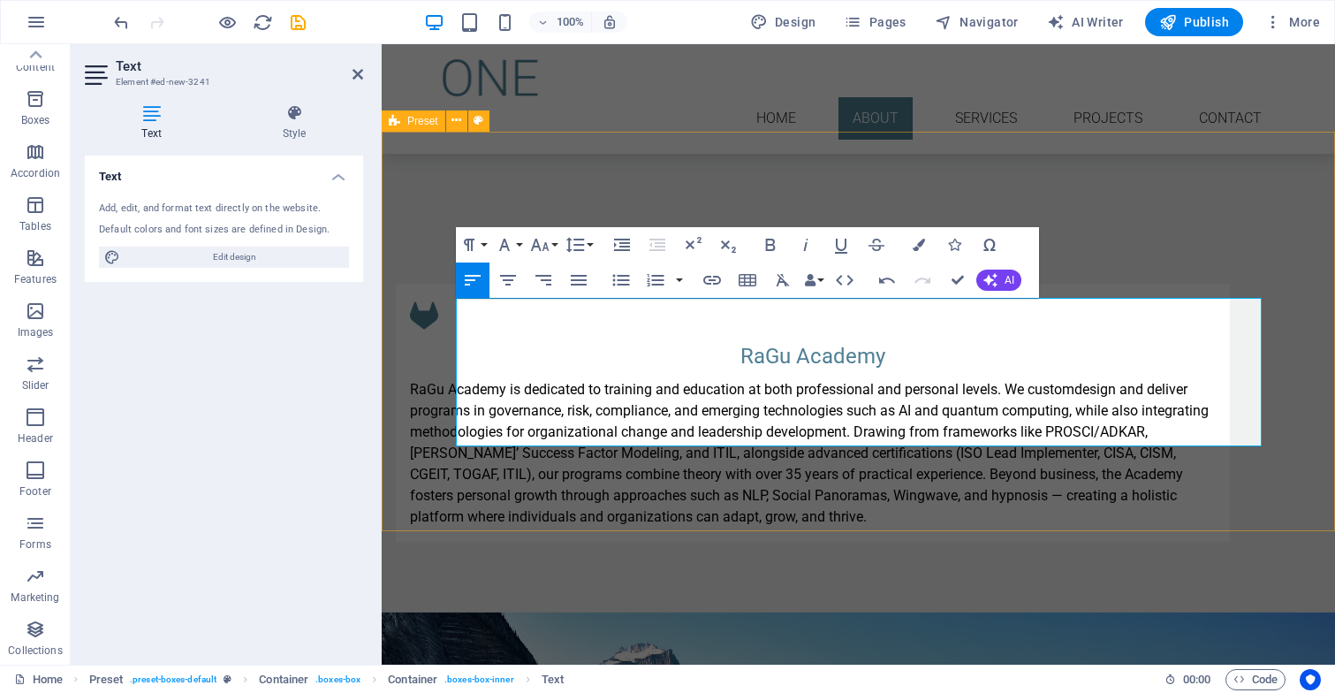
click at [810, 461] on div "[GEOGRAPHIC_DATA] is dedicated to training and education at both professional a…" at bounding box center [858, 412] width 953 height 399
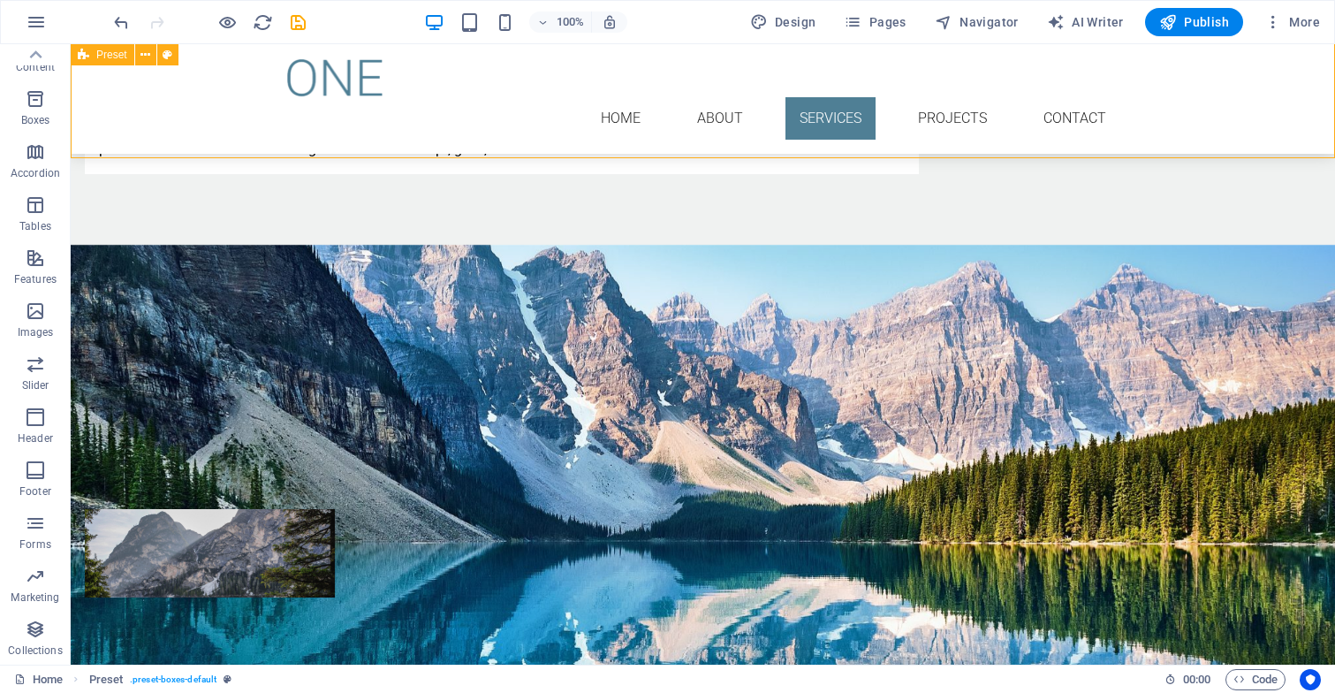
scroll to position [3150, 0]
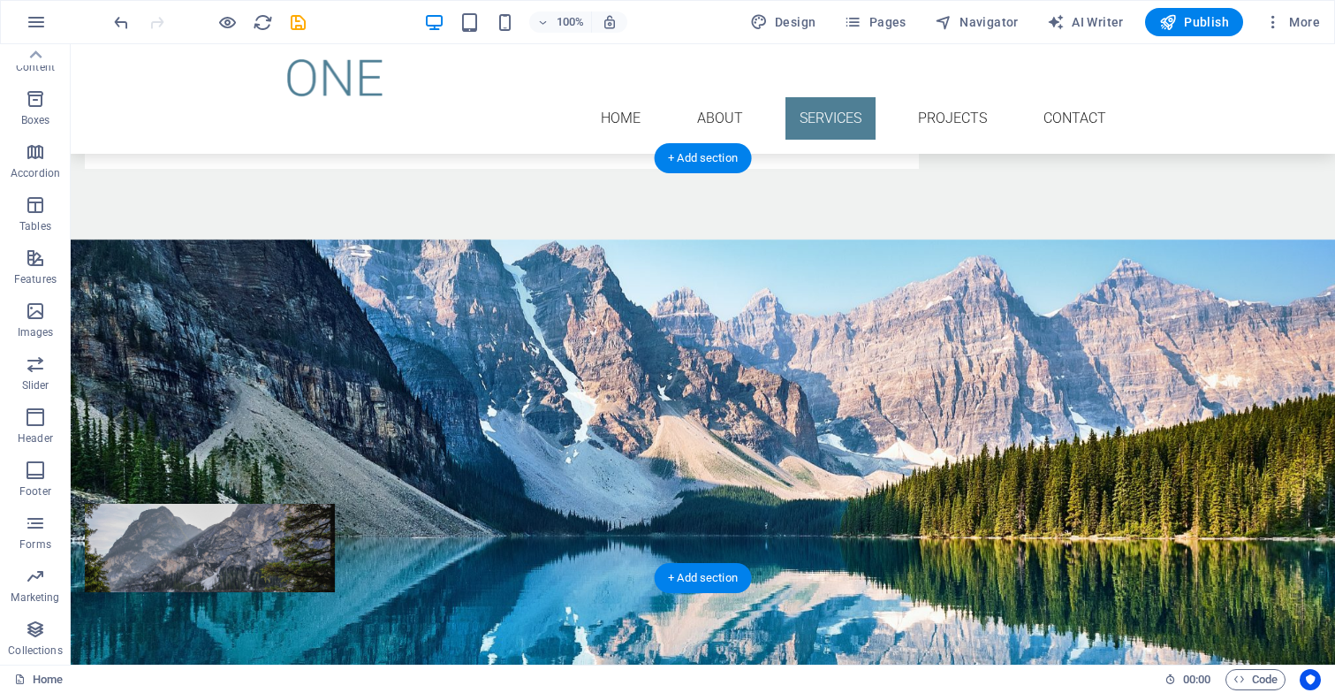
click at [93, 239] on figure at bounding box center [703, 549] width 1264 height 620
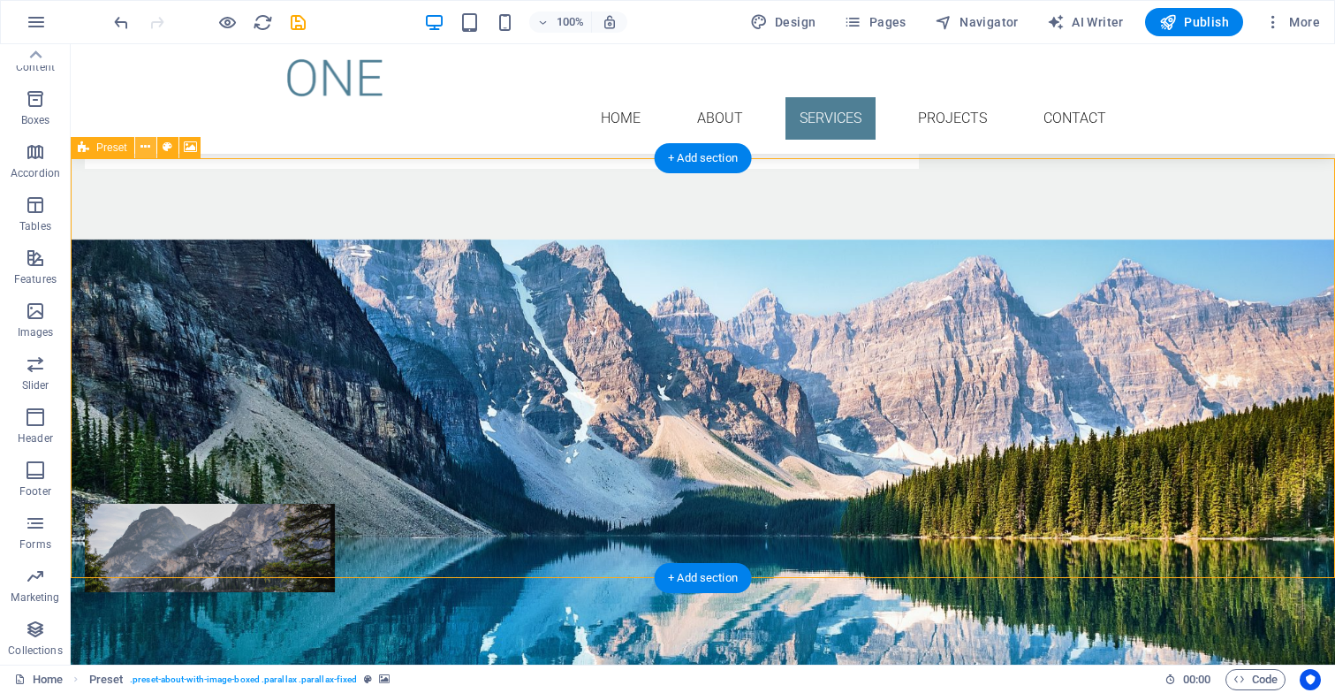
click at [147, 153] on icon at bounding box center [145, 147] width 10 height 19
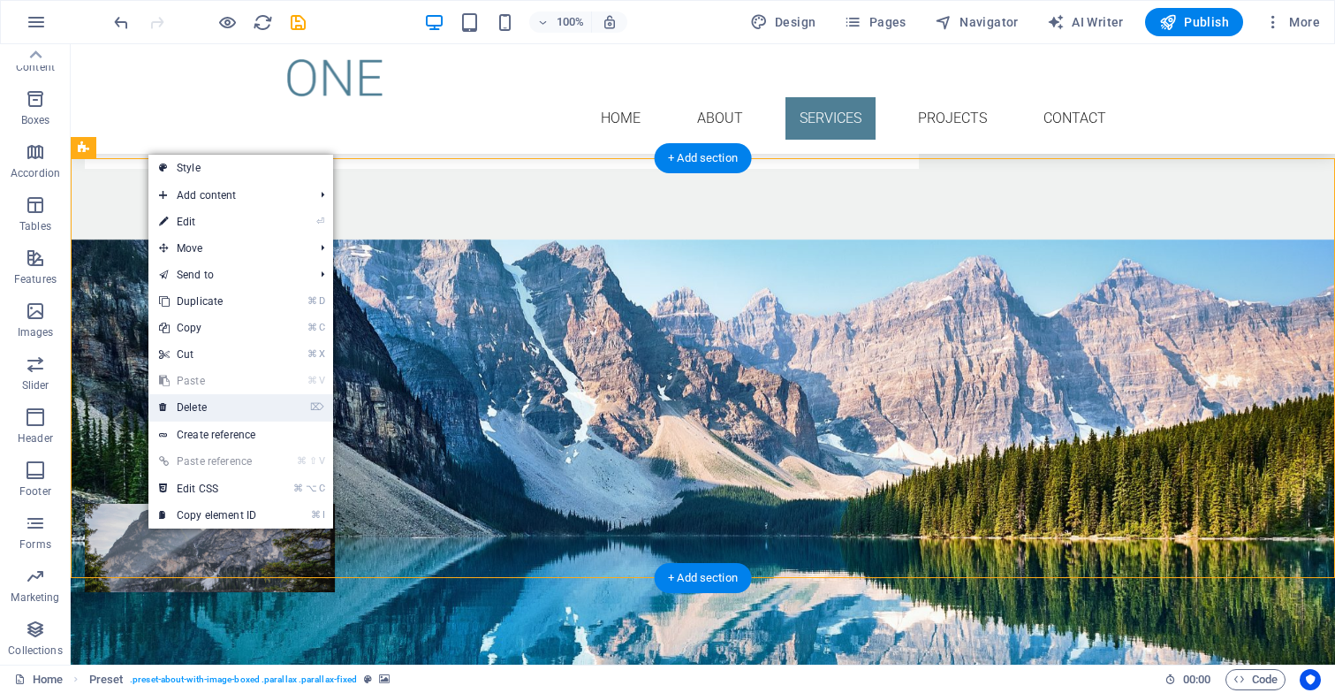
click at [210, 405] on link "⌦ Delete" at bounding box center [207, 407] width 118 height 27
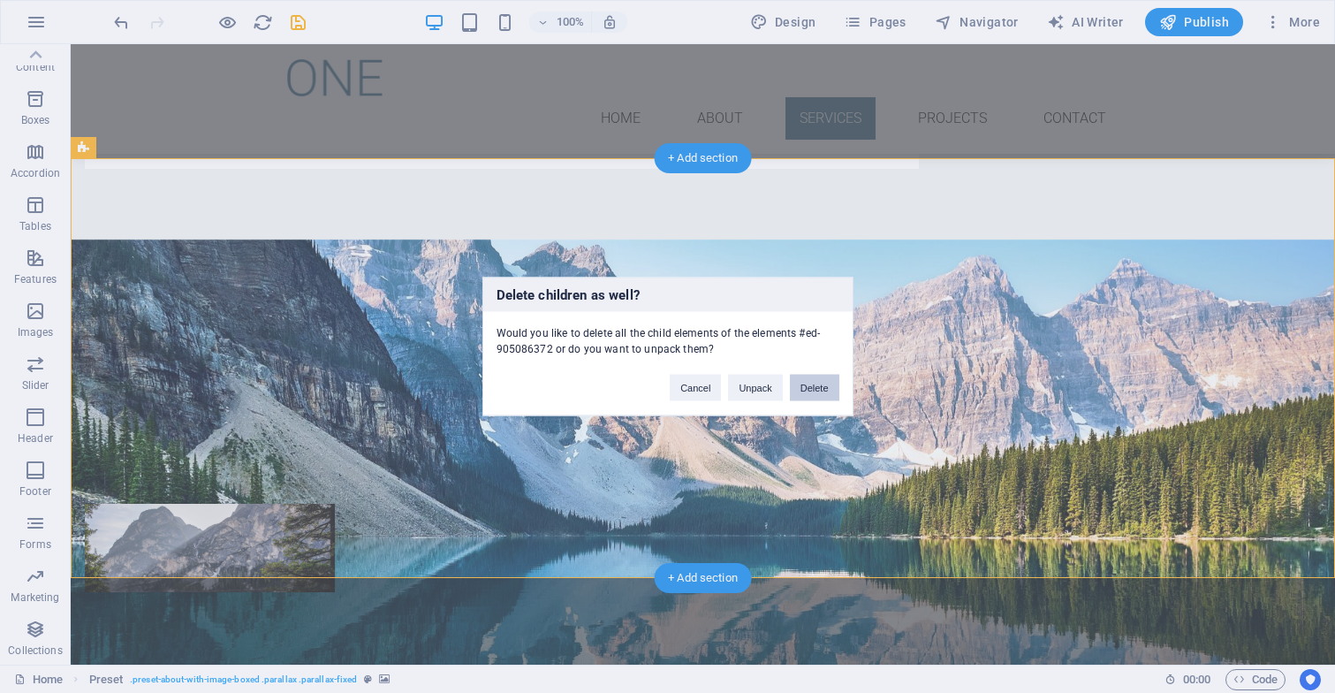
click at [822, 389] on button "Delete" at bounding box center [814, 388] width 49 height 27
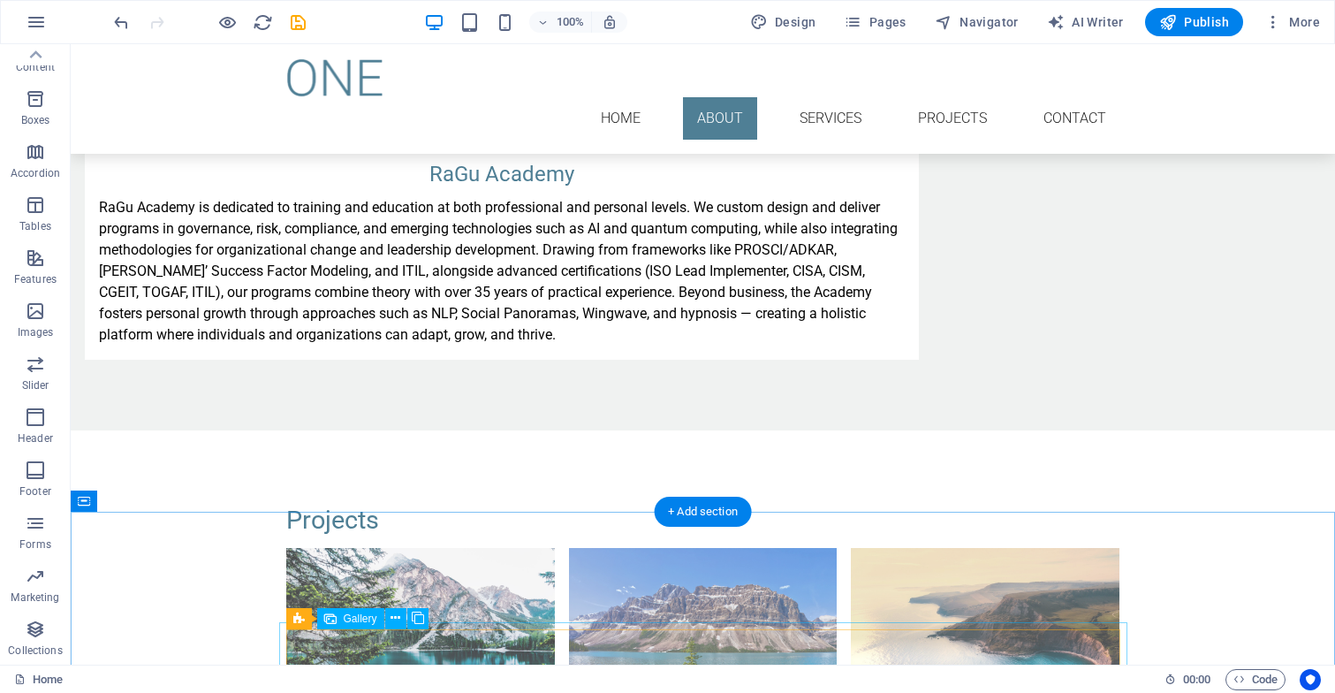
scroll to position [2977, 0]
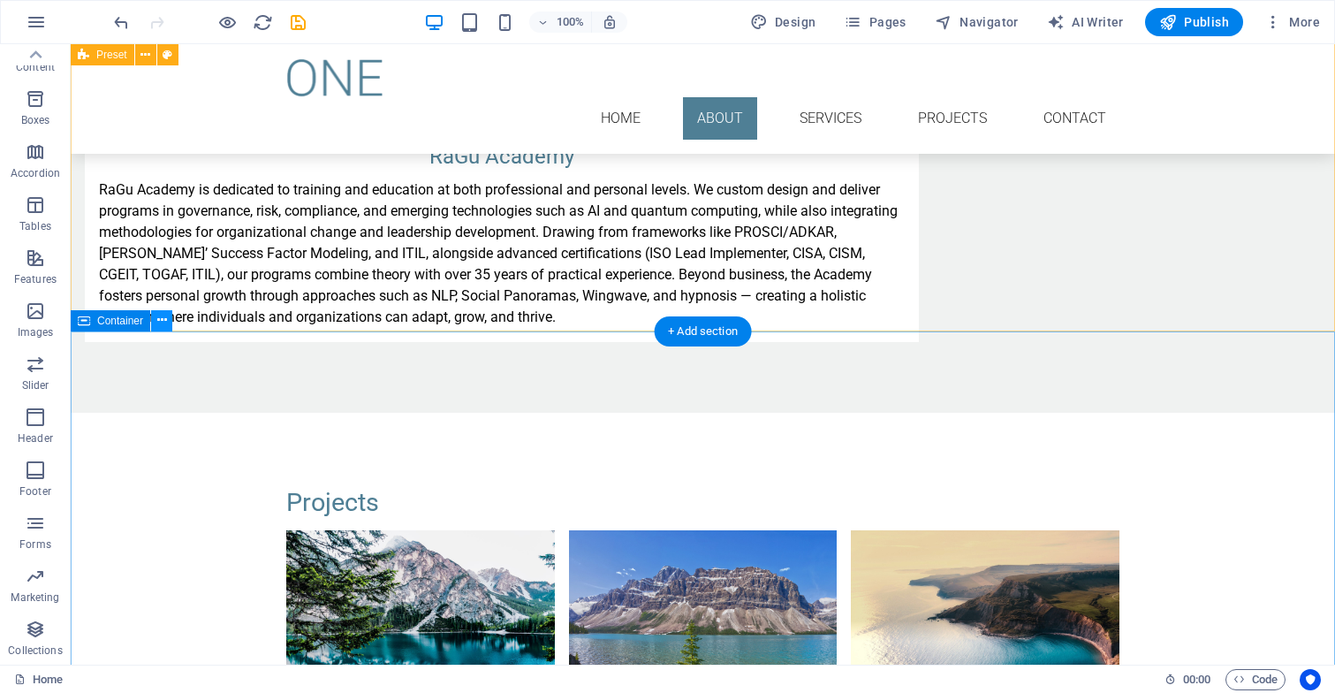
click at [165, 319] on icon at bounding box center [162, 320] width 10 height 19
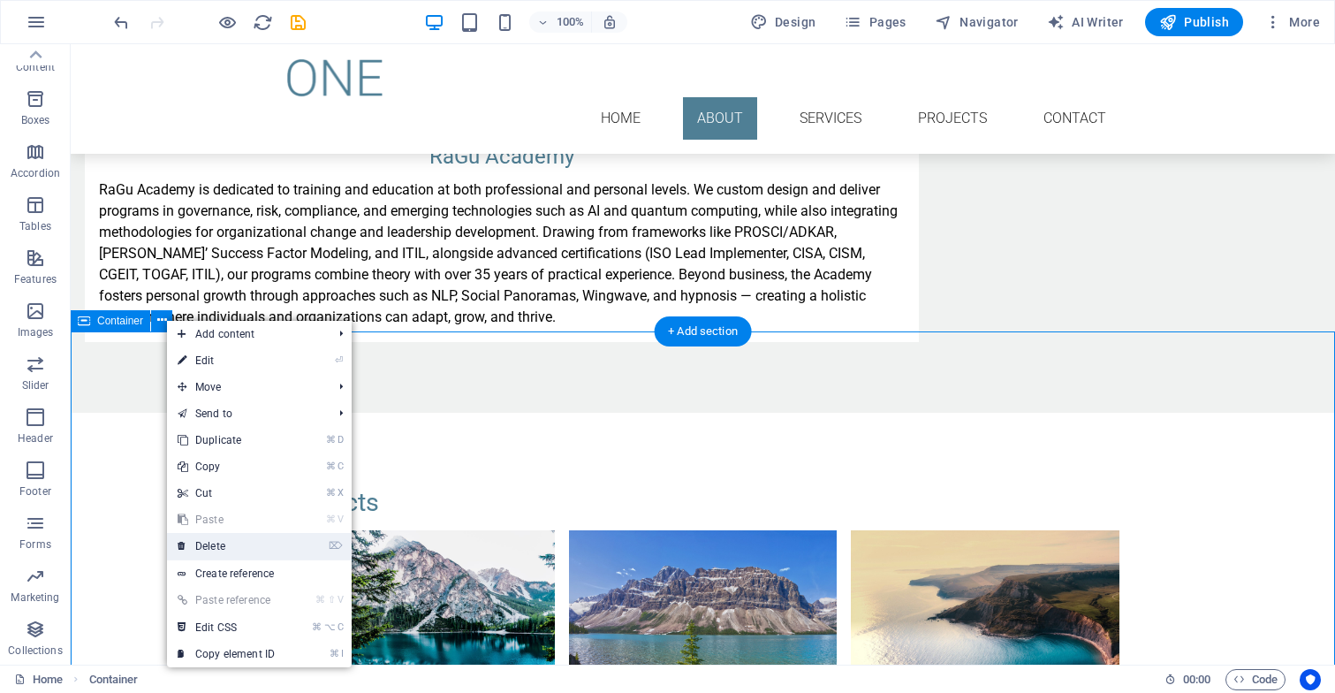
click at [222, 541] on link "⌦ Delete" at bounding box center [226, 546] width 118 height 27
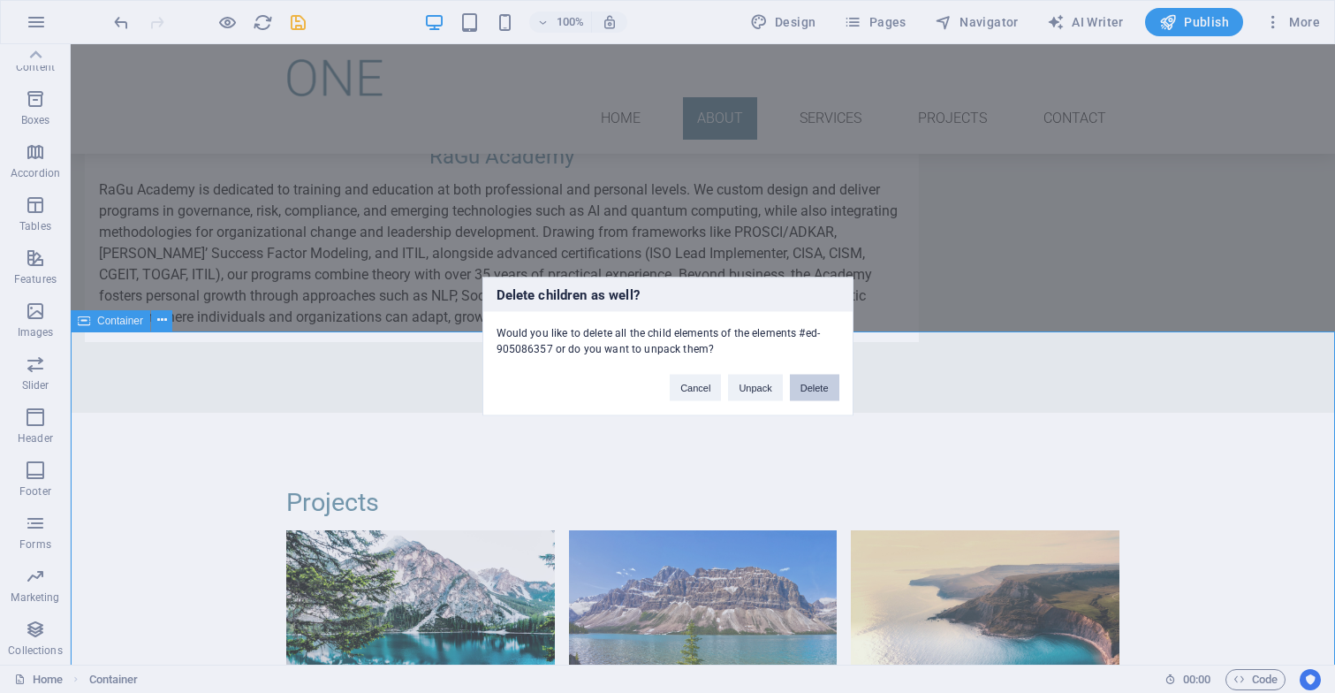
click at [805, 391] on button "Delete" at bounding box center [814, 388] width 49 height 27
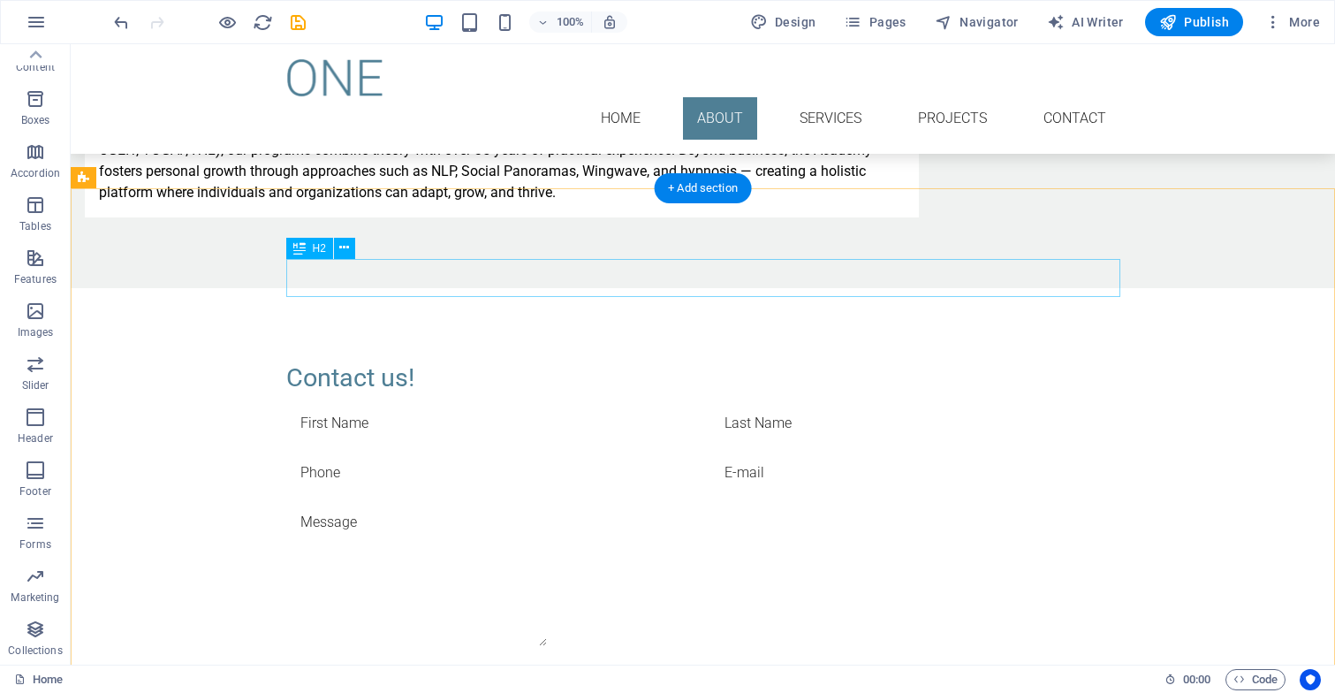
scroll to position [3120, 0]
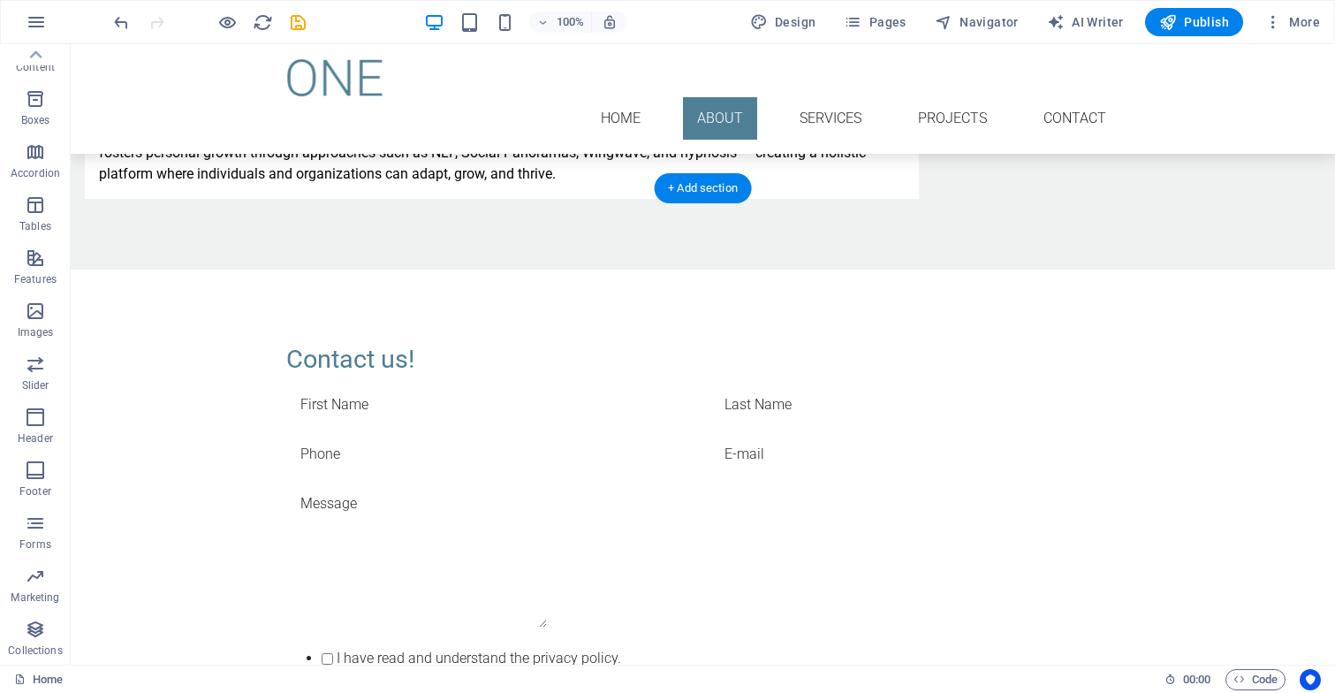
click at [845, 683] on div "Send" at bounding box center [915, 704] width 410 height 42
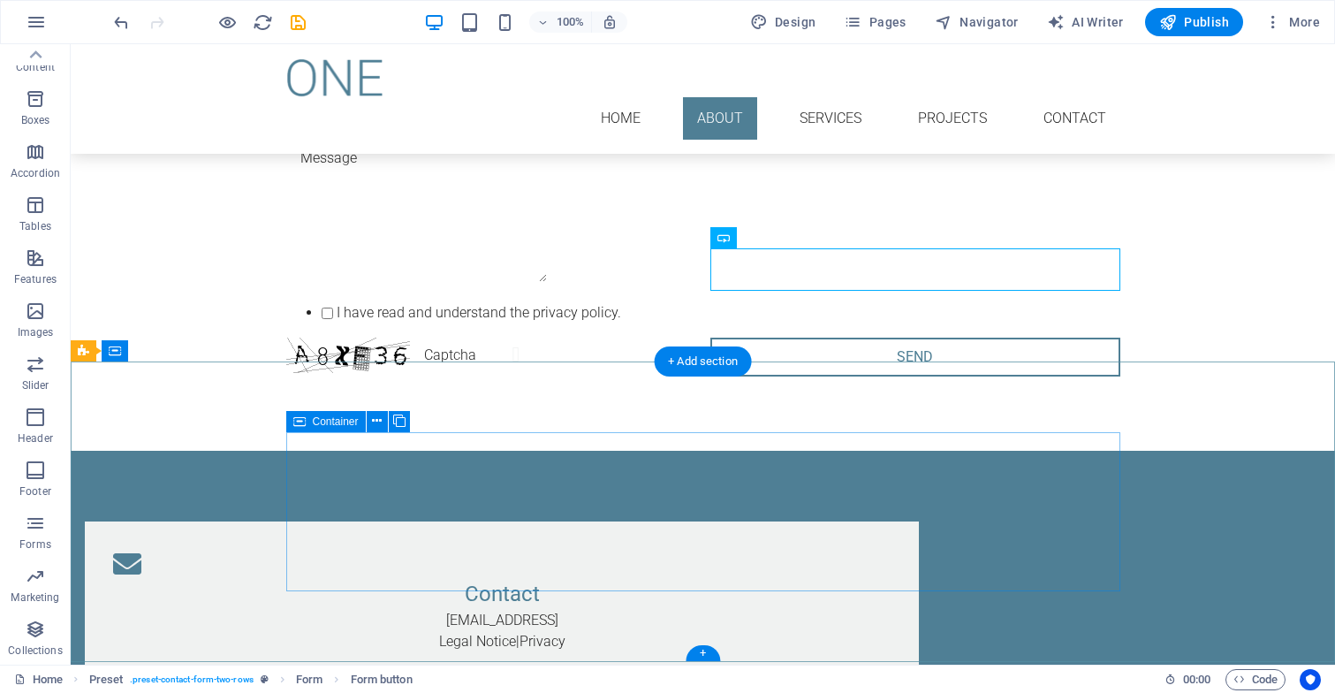
scroll to position [3465, 0]
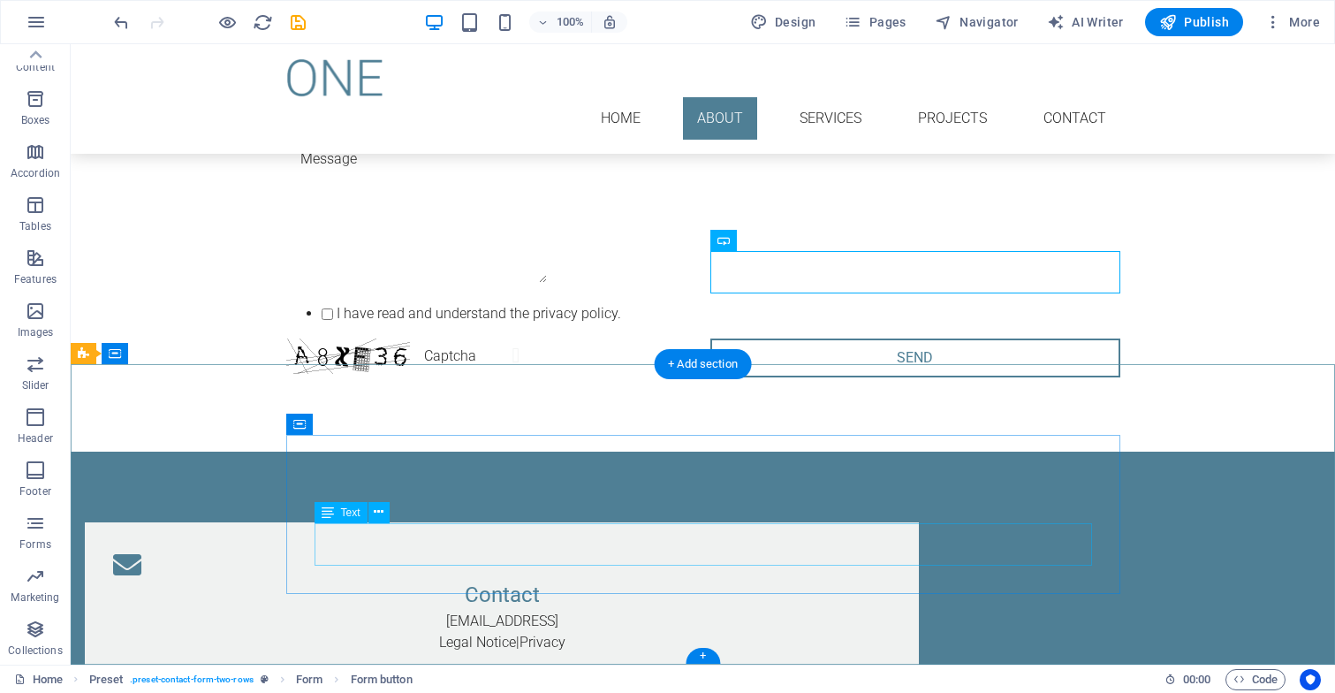
click at [658, 610] on div "[EMAIL_ADDRESS] Legal Notice | Privacy" at bounding box center [501, 631] width 777 height 42
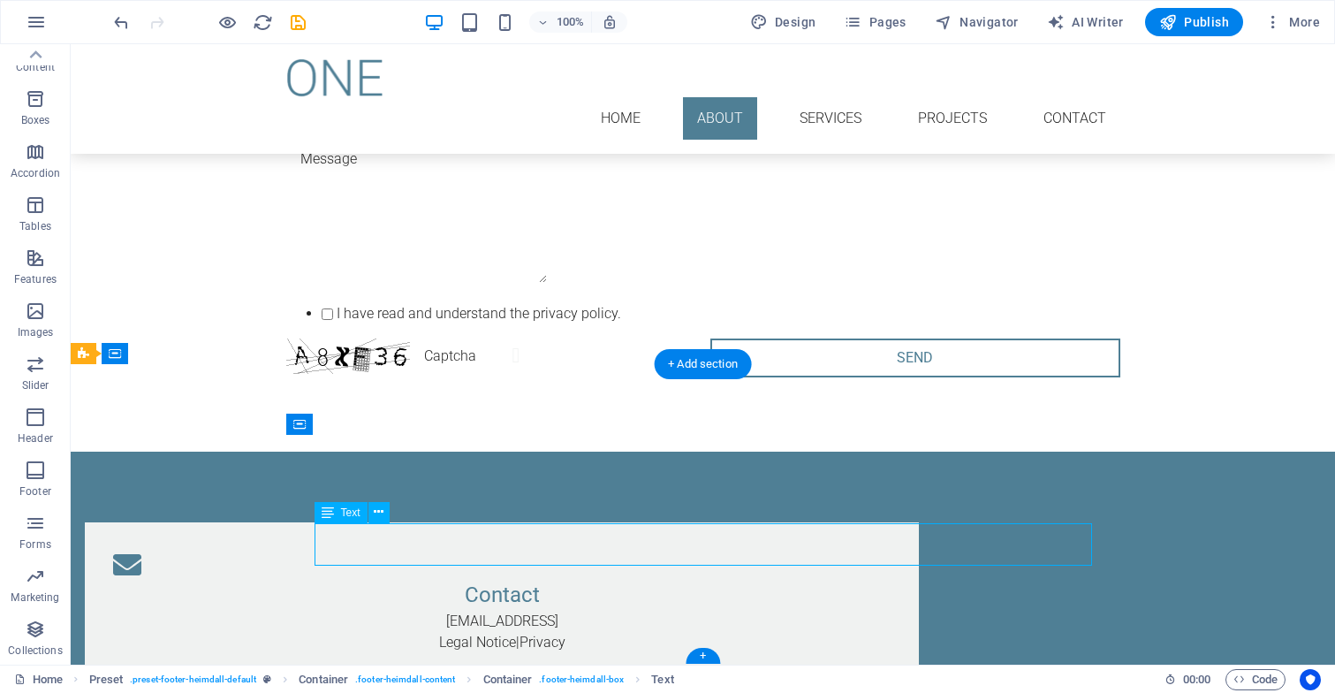
click at [864, 610] on div "[EMAIL_ADDRESS] Legal Notice | Privacy" at bounding box center [501, 631] width 777 height 42
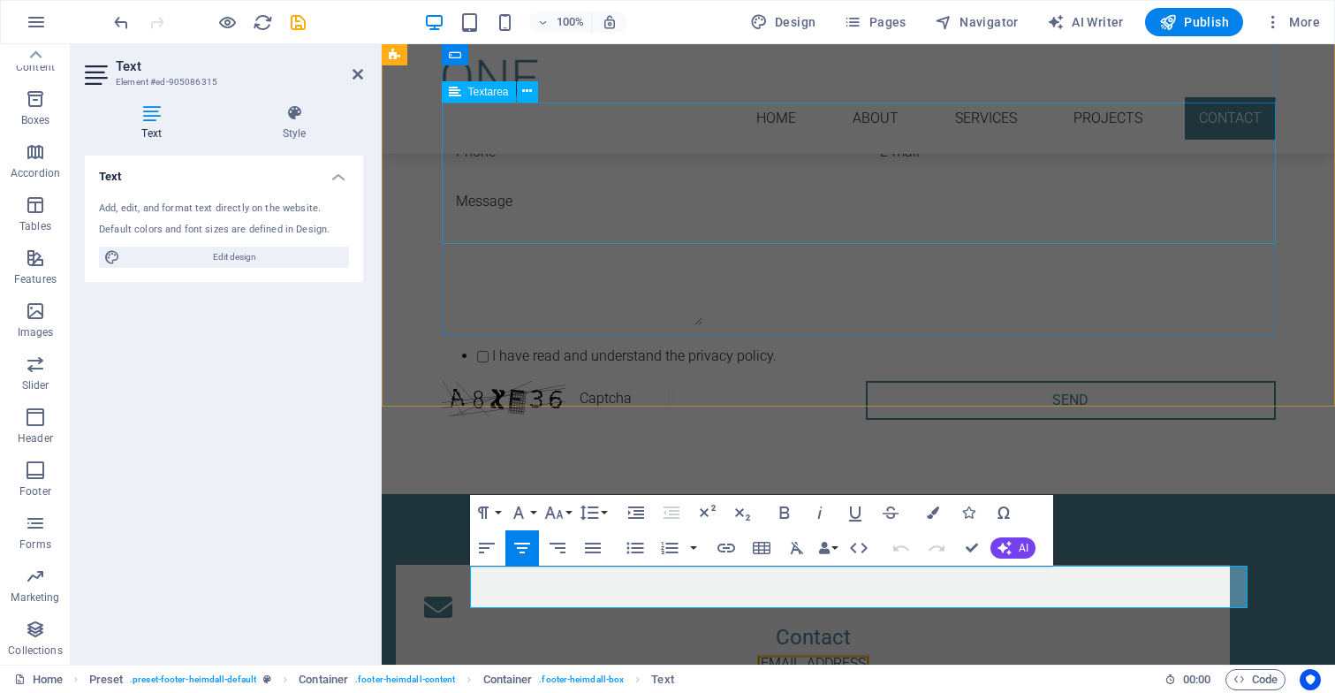
click at [890, 213] on div at bounding box center [859, 258] width 834 height 148
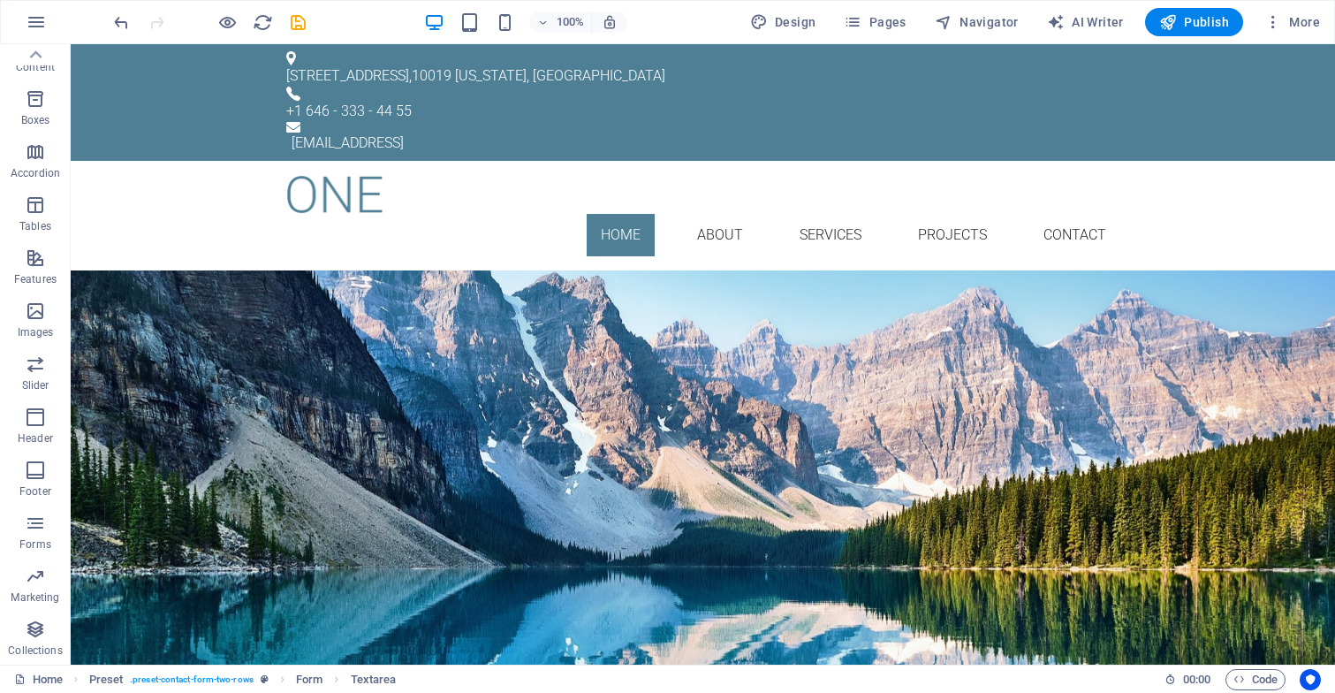
scroll to position [0, 0]
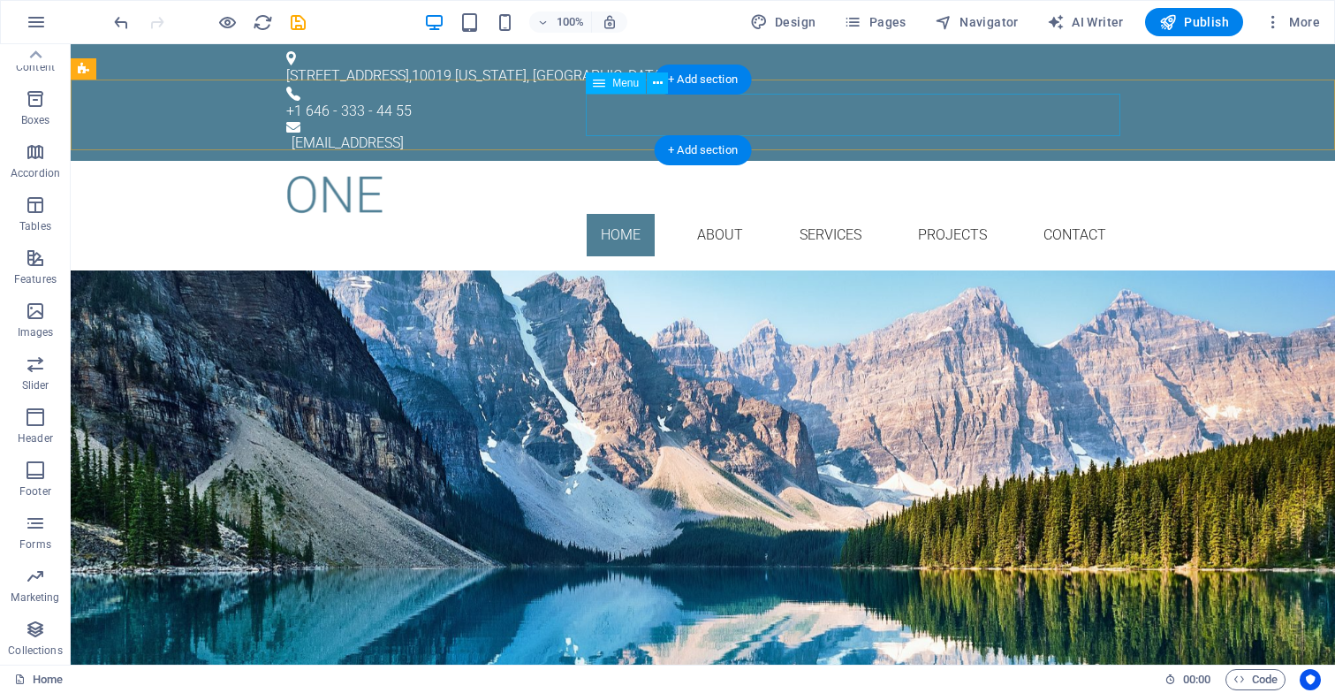
click at [952, 214] on nav "Home About Services Projects Contact" at bounding box center [703, 235] width 834 height 42
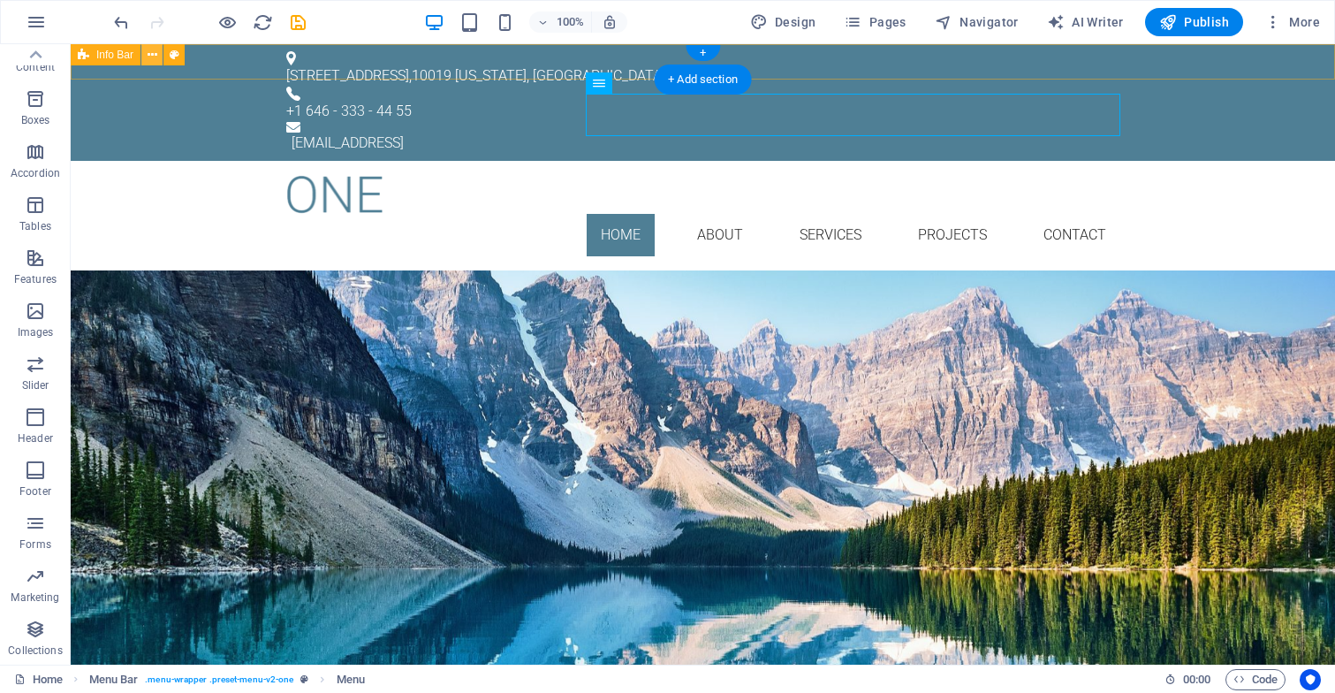
click at [160, 57] on button at bounding box center [151, 54] width 21 height 21
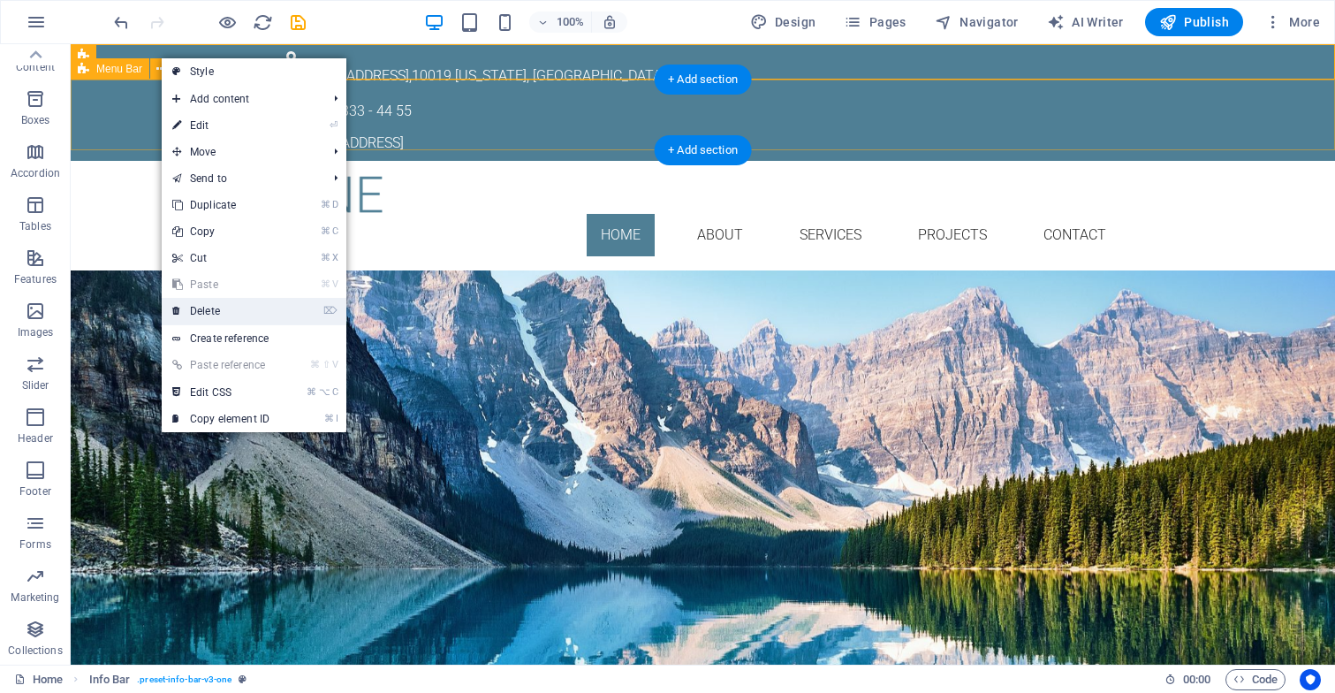
click at [216, 310] on link "⌦ Delete" at bounding box center [221, 311] width 118 height 27
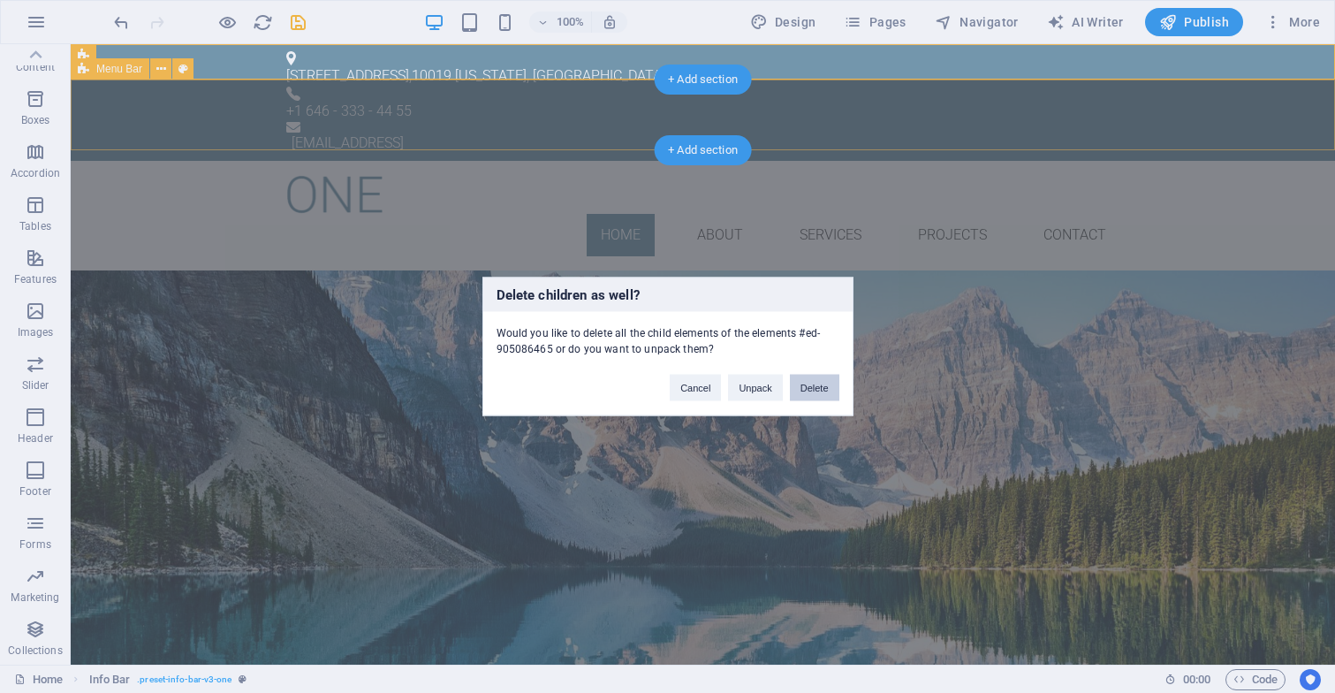
click at [809, 381] on button "Delete" at bounding box center [814, 388] width 49 height 27
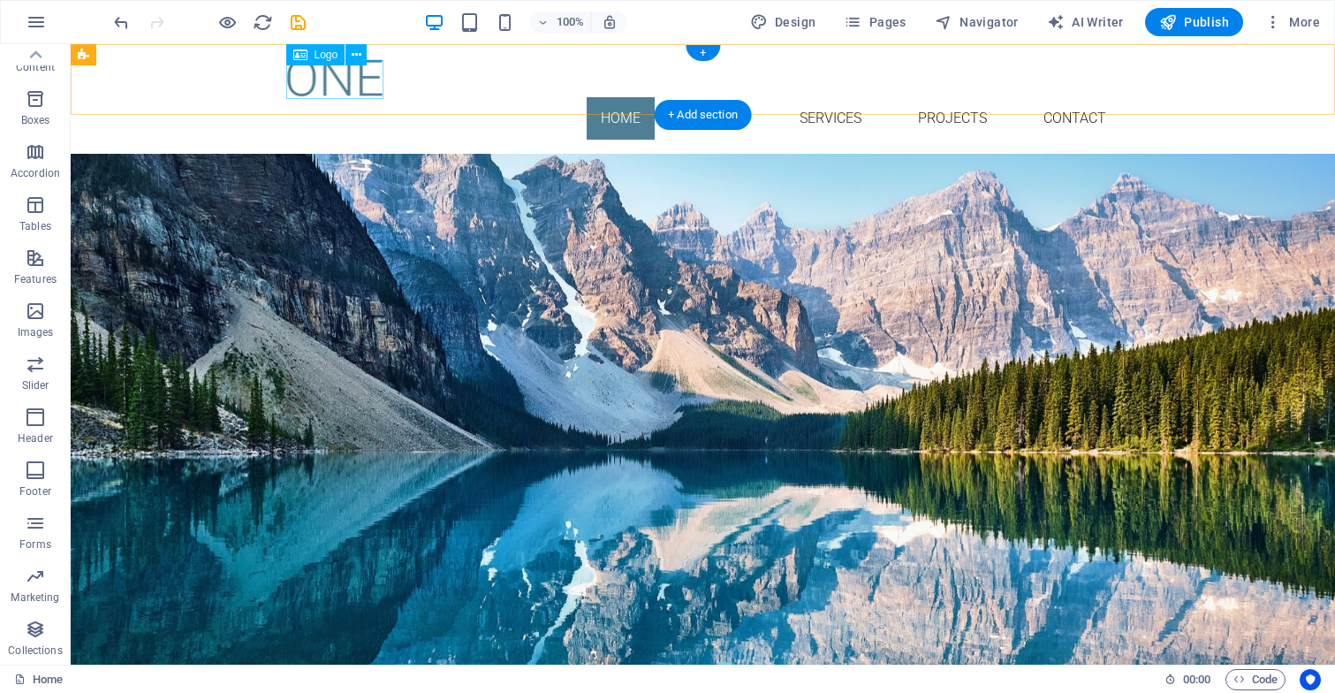
click at [371, 81] on div at bounding box center [703, 77] width 834 height 39
click at [379, 81] on div at bounding box center [703, 77] width 834 height 39
select select "px"
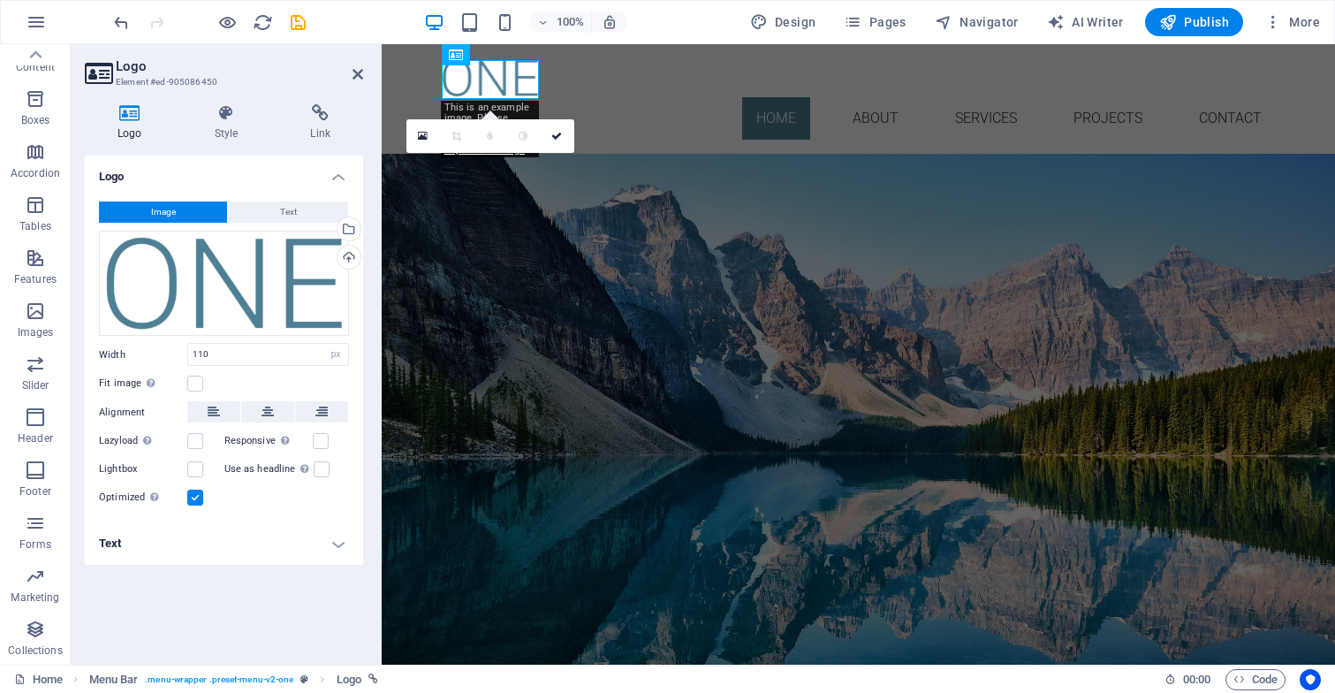
click at [130, 112] on icon at bounding box center [130, 113] width 90 height 18
click at [422, 140] on icon at bounding box center [423, 136] width 10 height 12
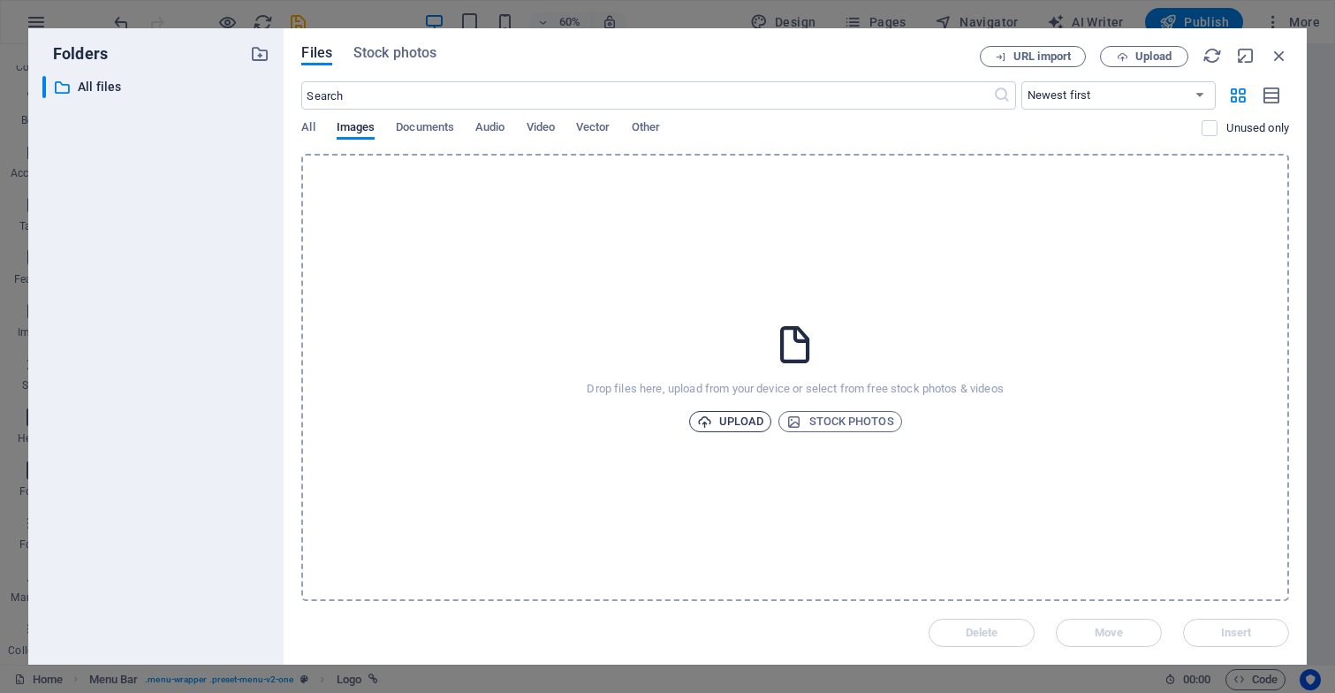
click at [727, 422] on span "Upload" at bounding box center [730, 421] width 67 height 21
click at [1280, 57] on icon "button" at bounding box center [1278, 55] width 19 height 19
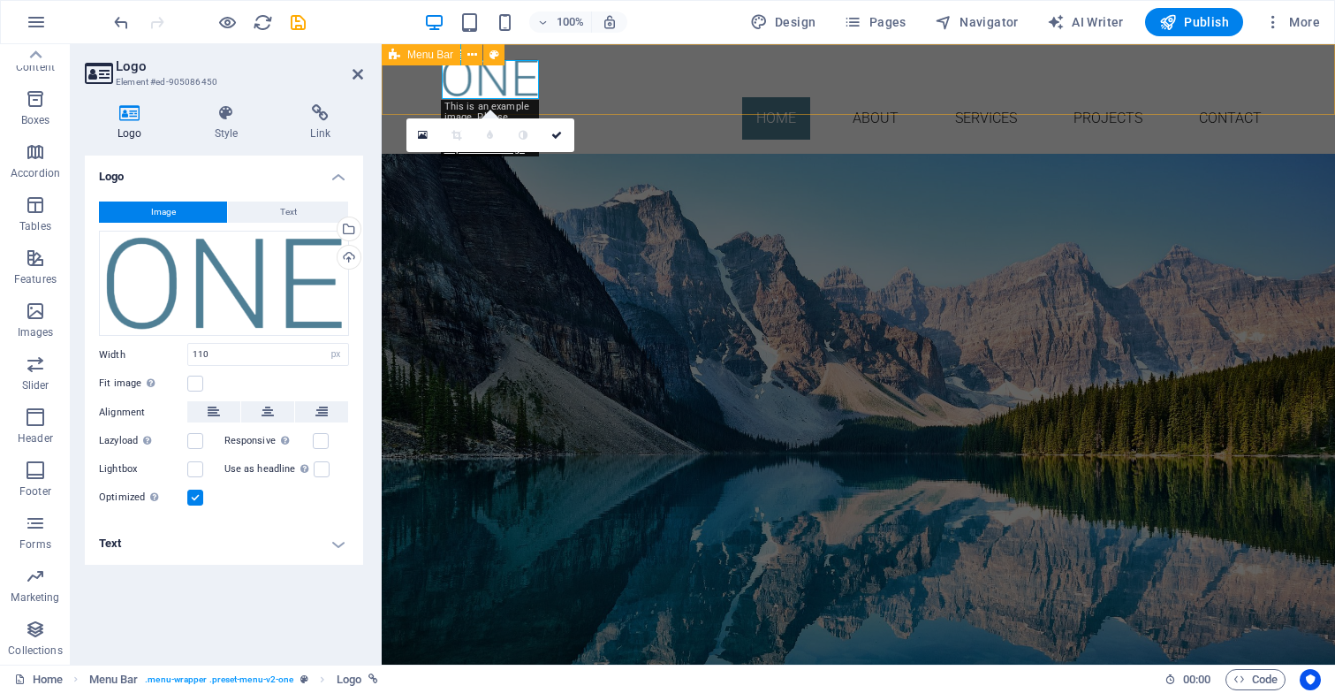
click at [609, 98] on div "Home About Services Projects Contact" at bounding box center [858, 99] width 953 height 110
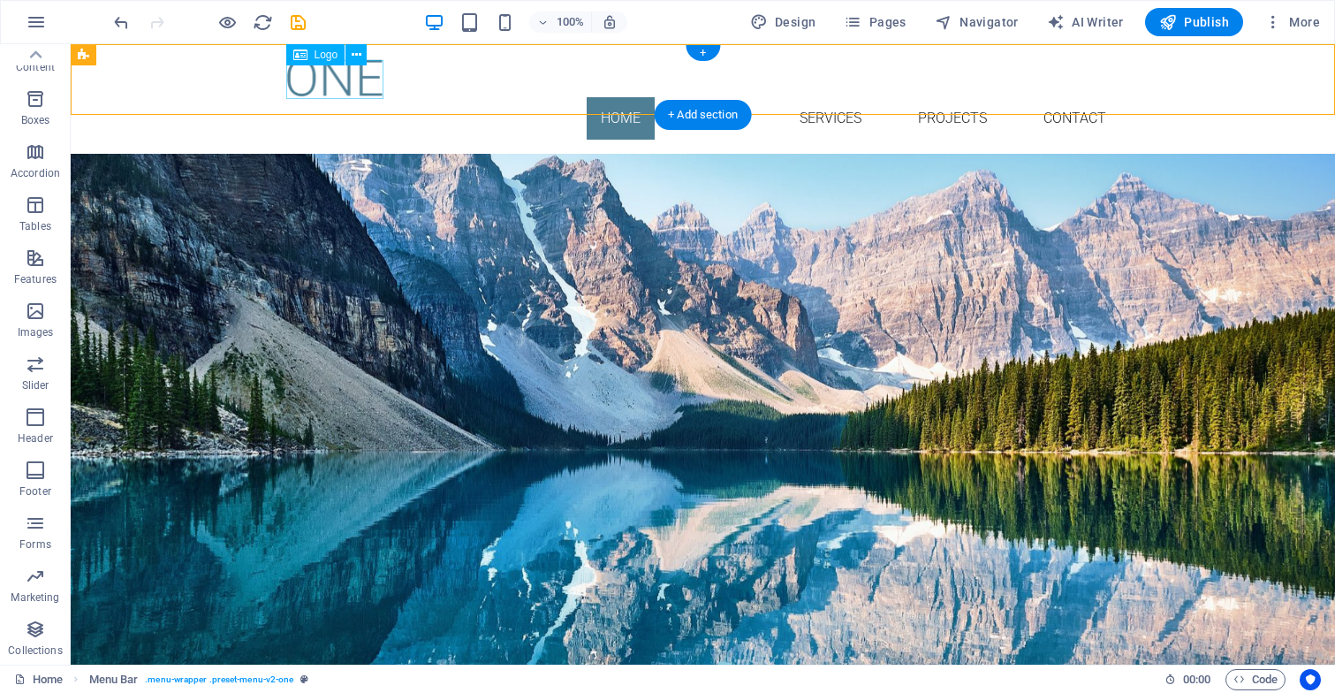
click at [346, 87] on div at bounding box center [703, 77] width 834 height 39
select select "px"
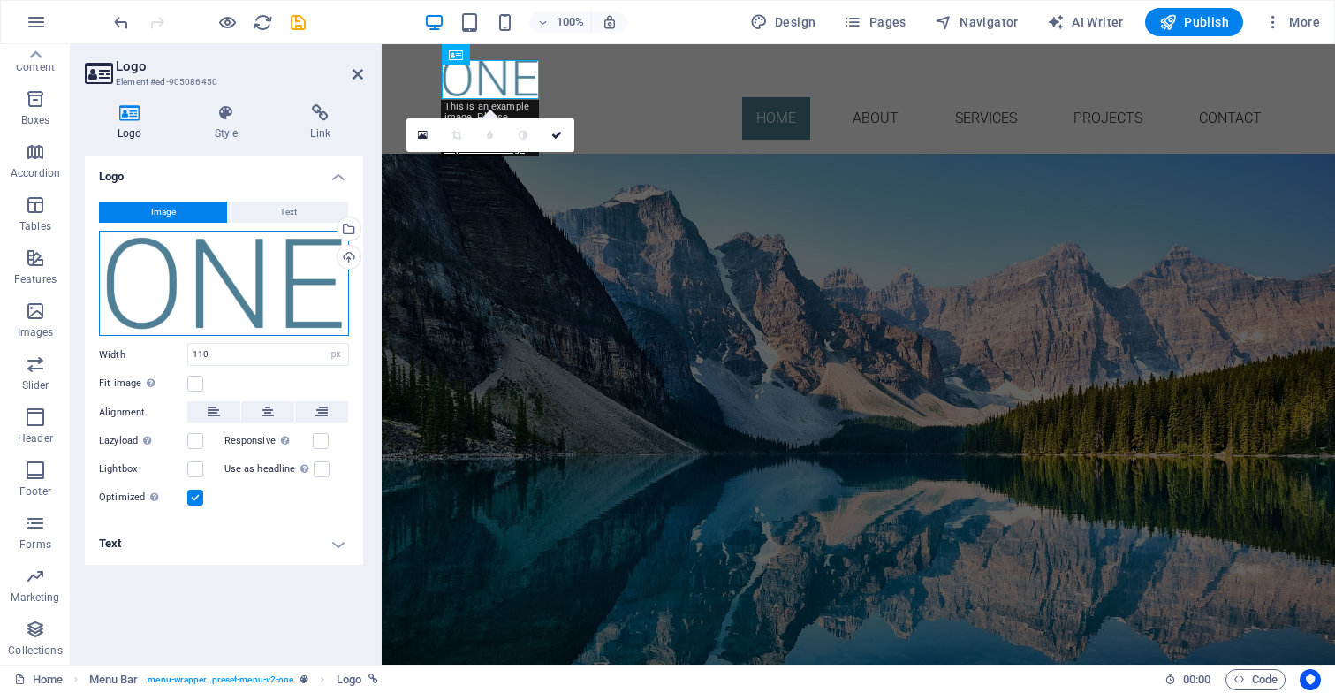
click at [330, 284] on div "Drag files here, click to choose files or select files from Files or our free s…" at bounding box center [224, 284] width 250 height 106
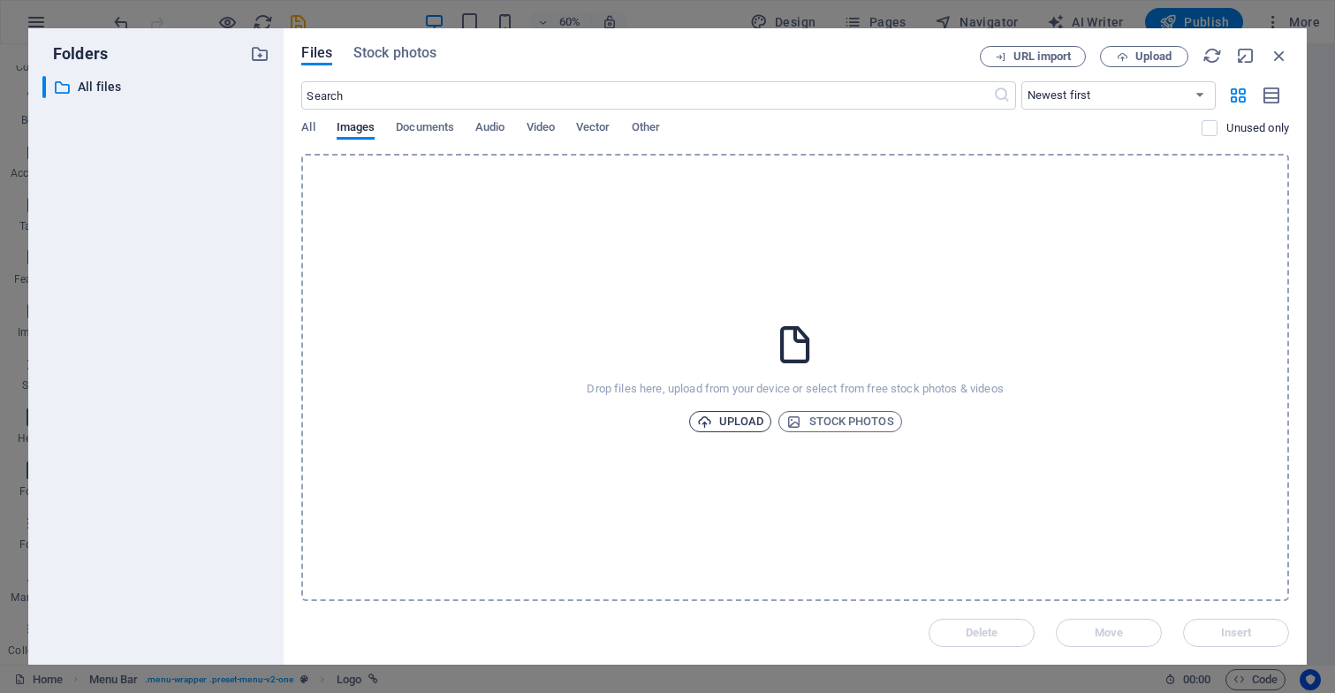
click at [750, 421] on span "Upload" at bounding box center [730, 421] width 67 height 21
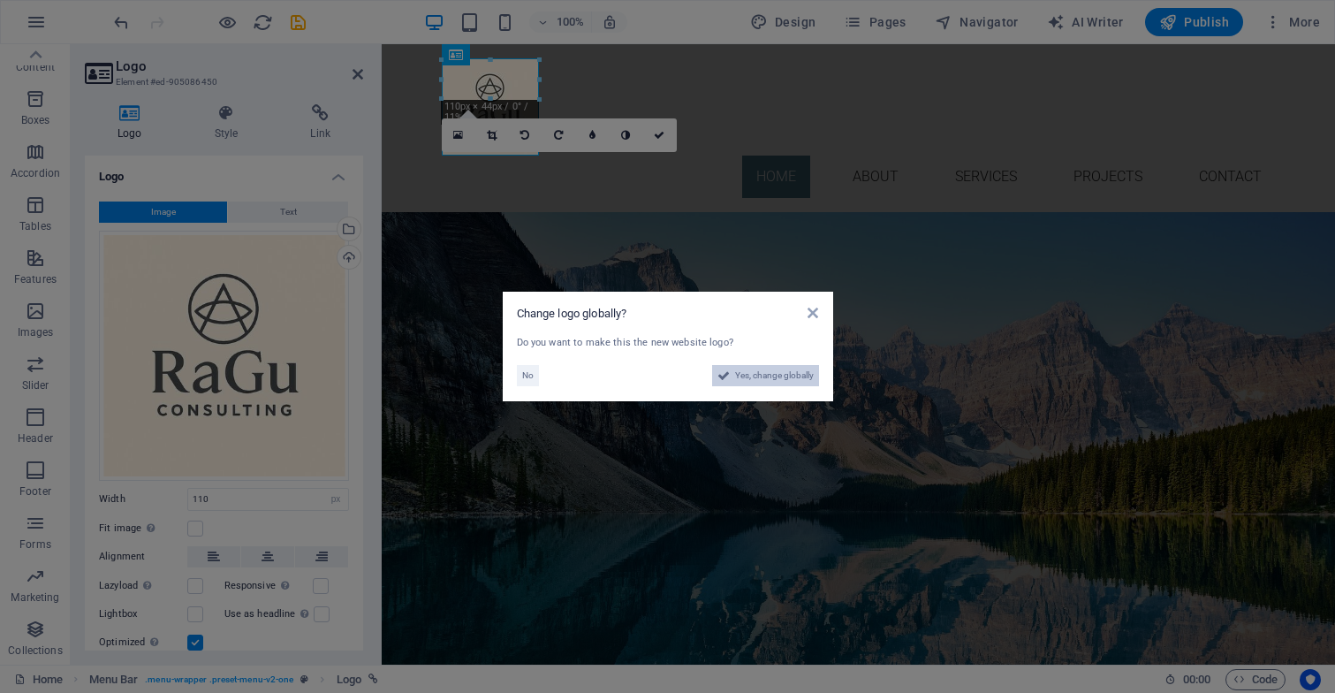
click at [786, 378] on span "Yes, change globally" at bounding box center [774, 375] width 79 height 21
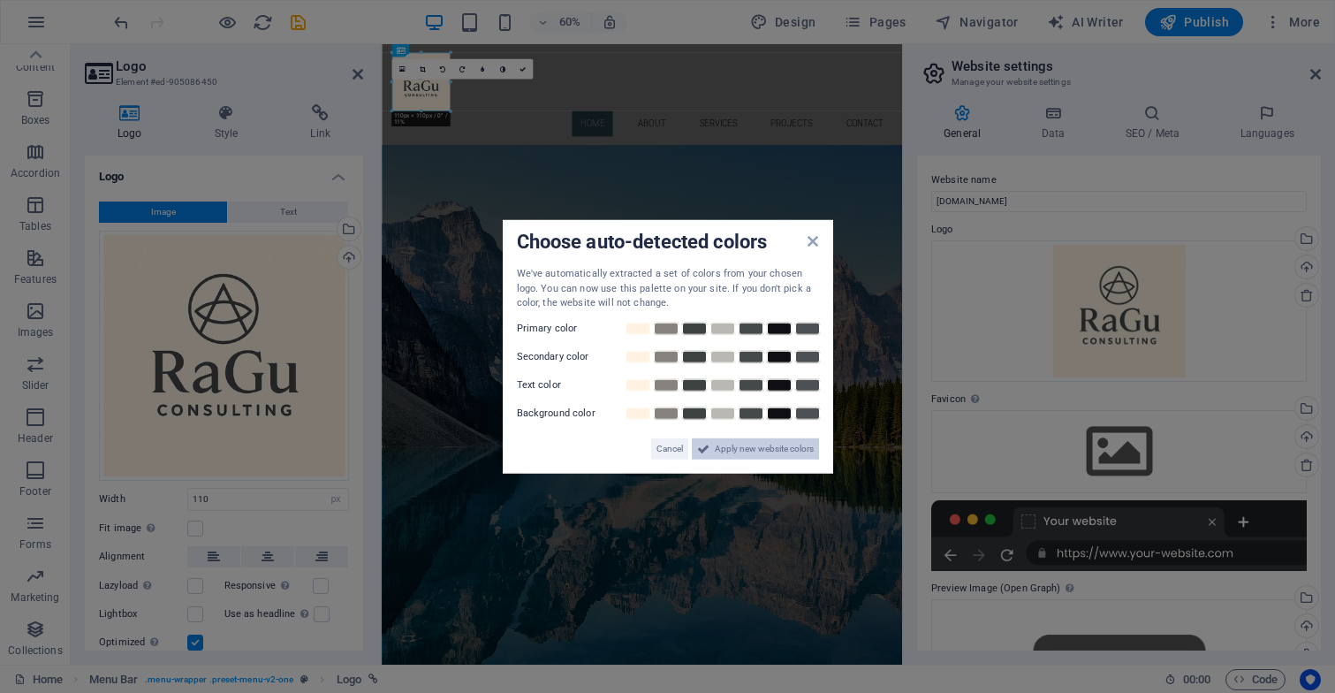
click at [734, 448] on span "Apply new website colors" at bounding box center [764, 447] width 99 height 21
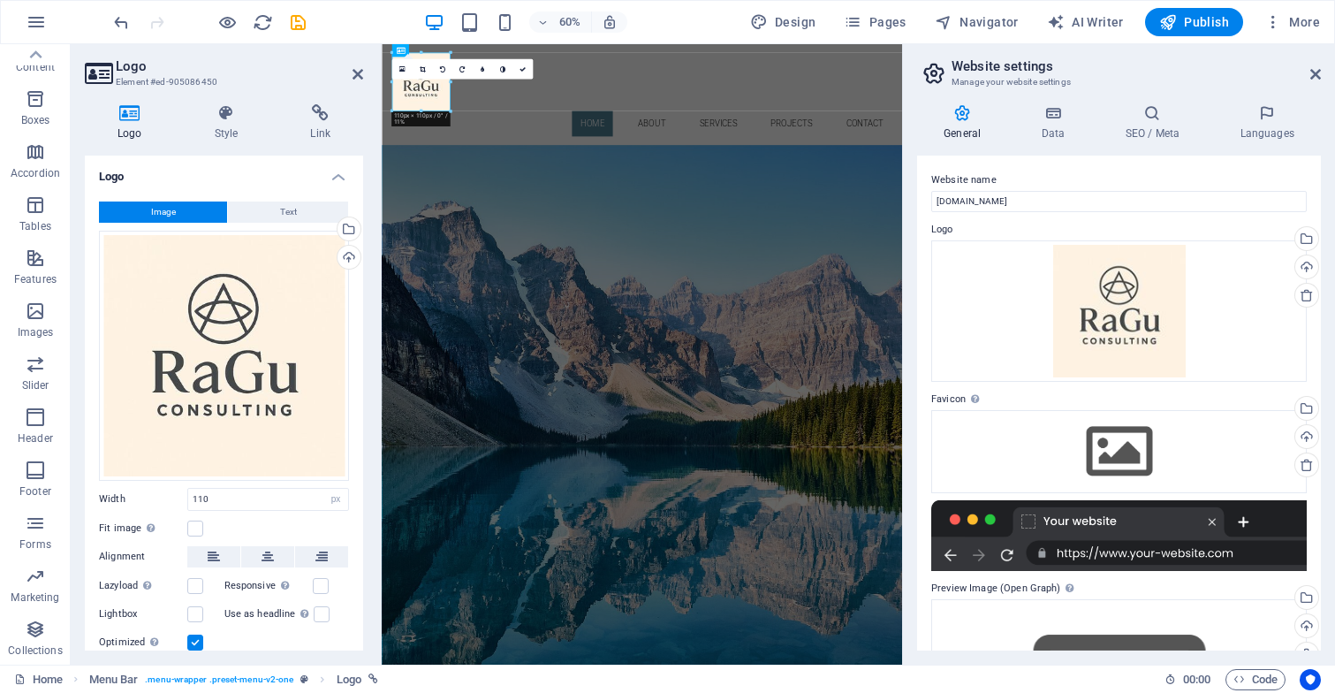
click at [1322, 72] on aside "Website settings Manage your website settings General Data SEO / Meta Languages…" at bounding box center [1118, 354] width 433 height 620
click at [1314, 72] on icon at bounding box center [1315, 74] width 11 height 14
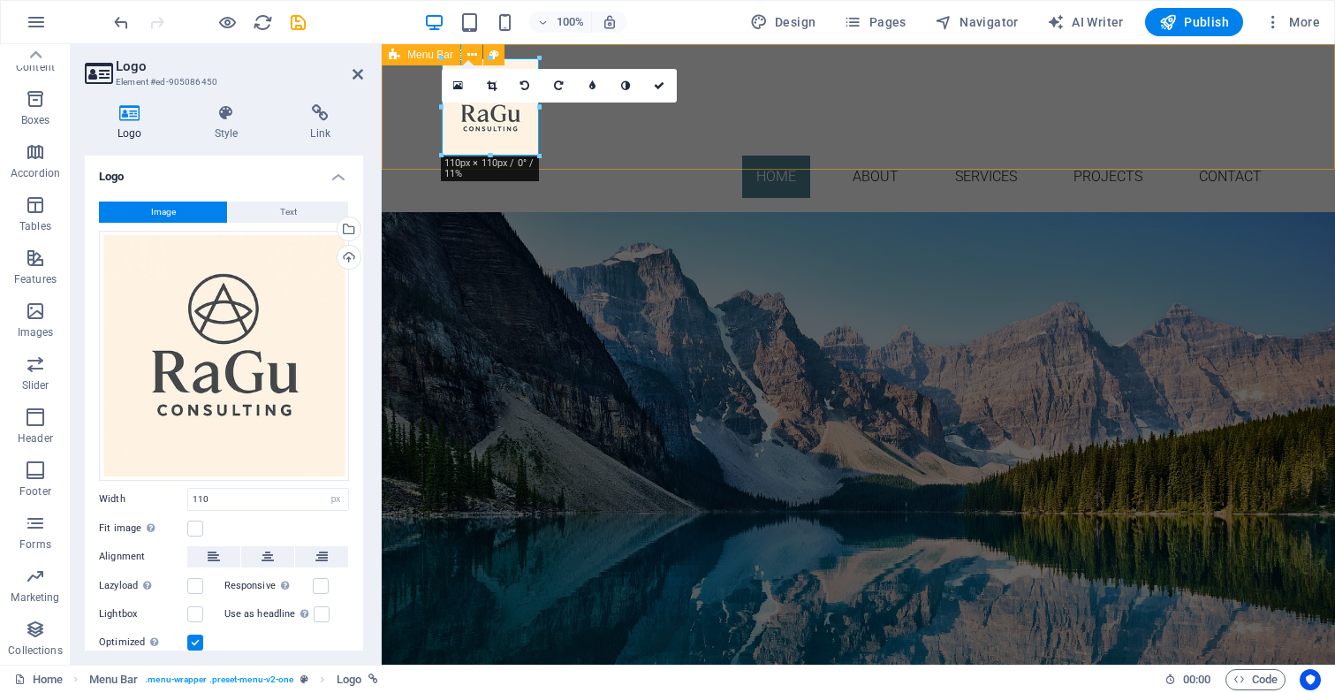
click at [948, 150] on div "Home About Services Projects Contact" at bounding box center [858, 128] width 953 height 168
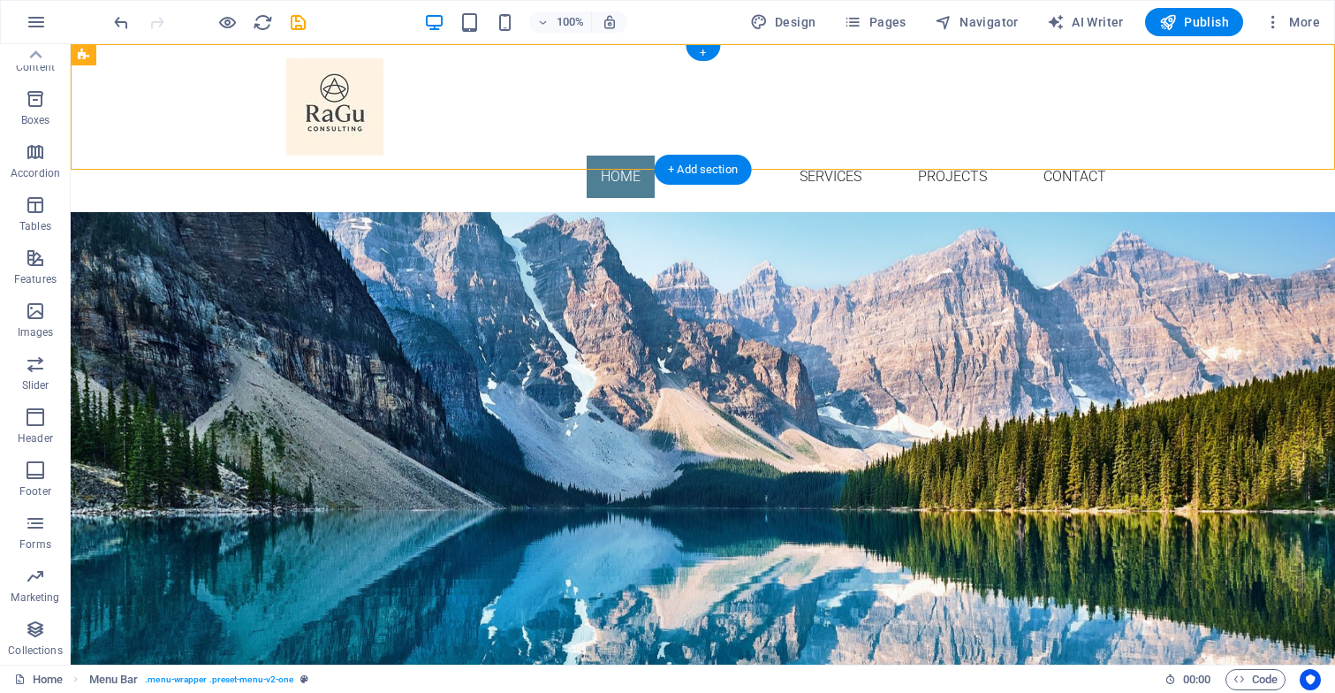
click at [344, 94] on div at bounding box center [703, 106] width 834 height 97
click at [632, 155] on nav "Home About Services Projects Contact" at bounding box center [703, 176] width 834 height 42
click at [620, 155] on nav "Home About Services Projects Contact" at bounding box center [703, 176] width 834 height 42
click at [715, 155] on nav "Home About Services Projects Contact" at bounding box center [703, 176] width 834 height 42
click at [831, 155] on nav "Home About Services Projects Contact" at bounding box center [703, 176] width 834 height 42
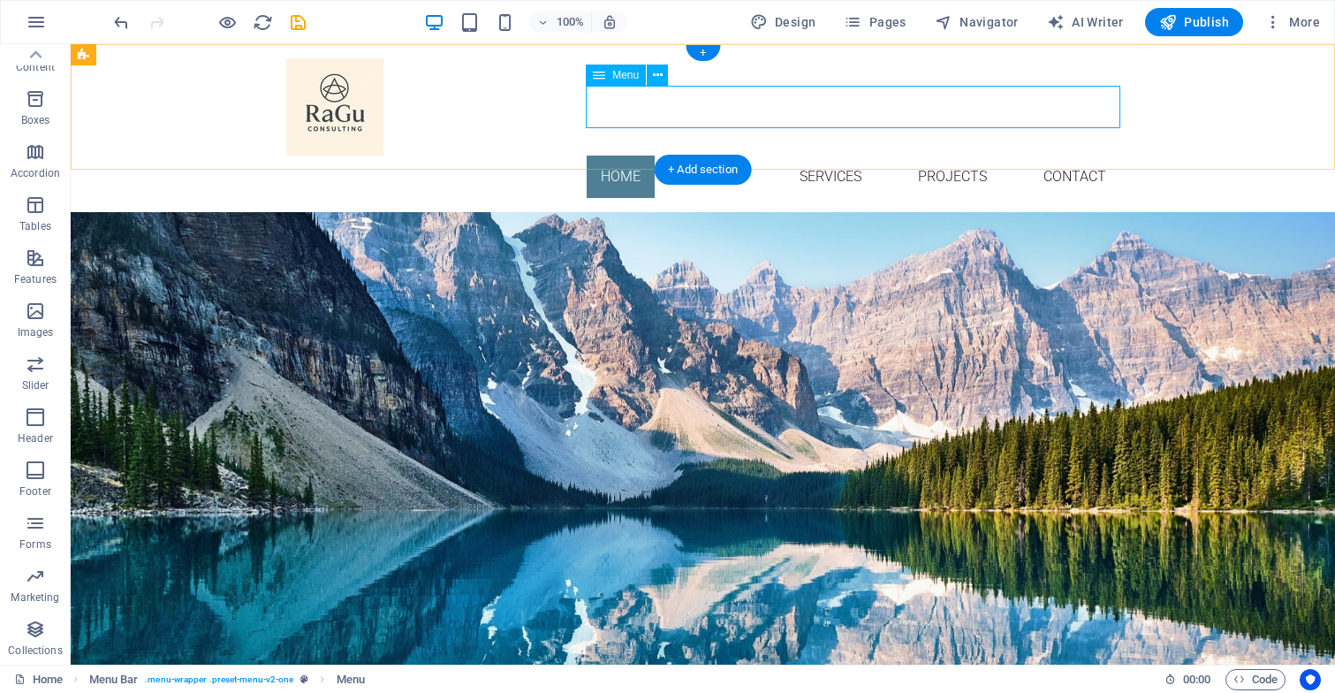
click at [854, 155] on nav "Home About Services Projects Contact" at bounding box center [703, 176] width 834 height 42
select select
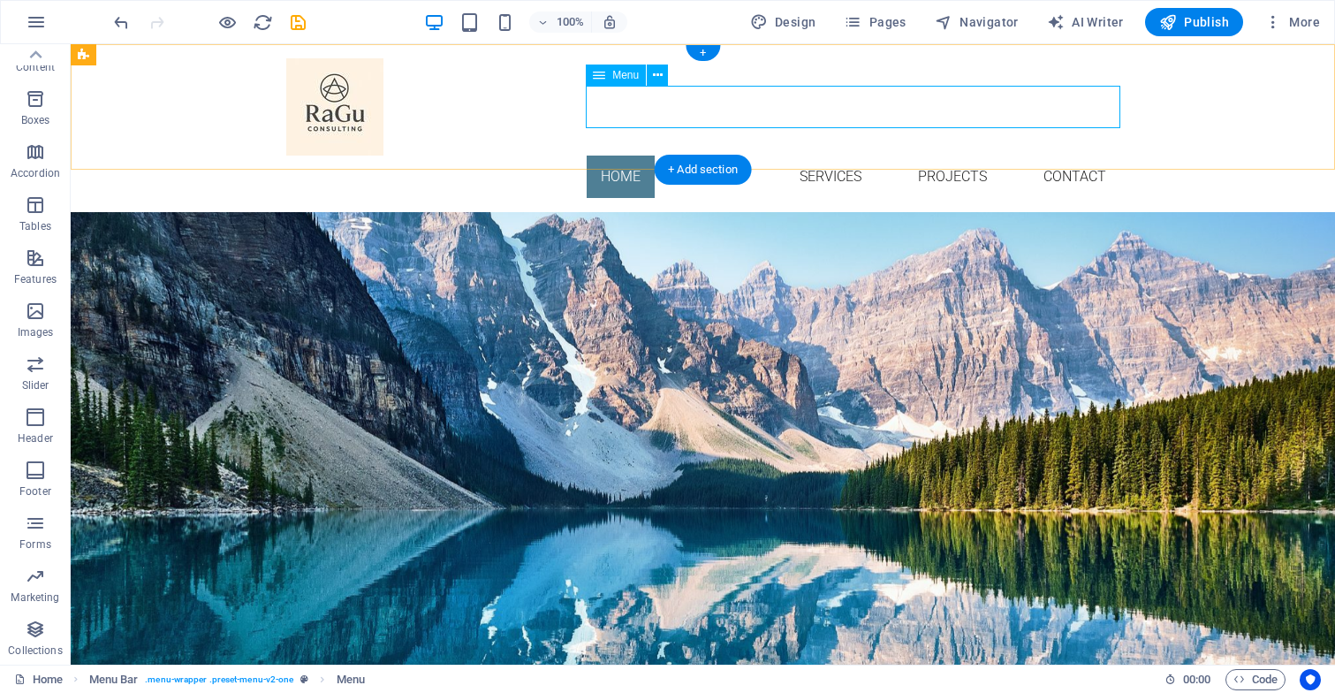
select select
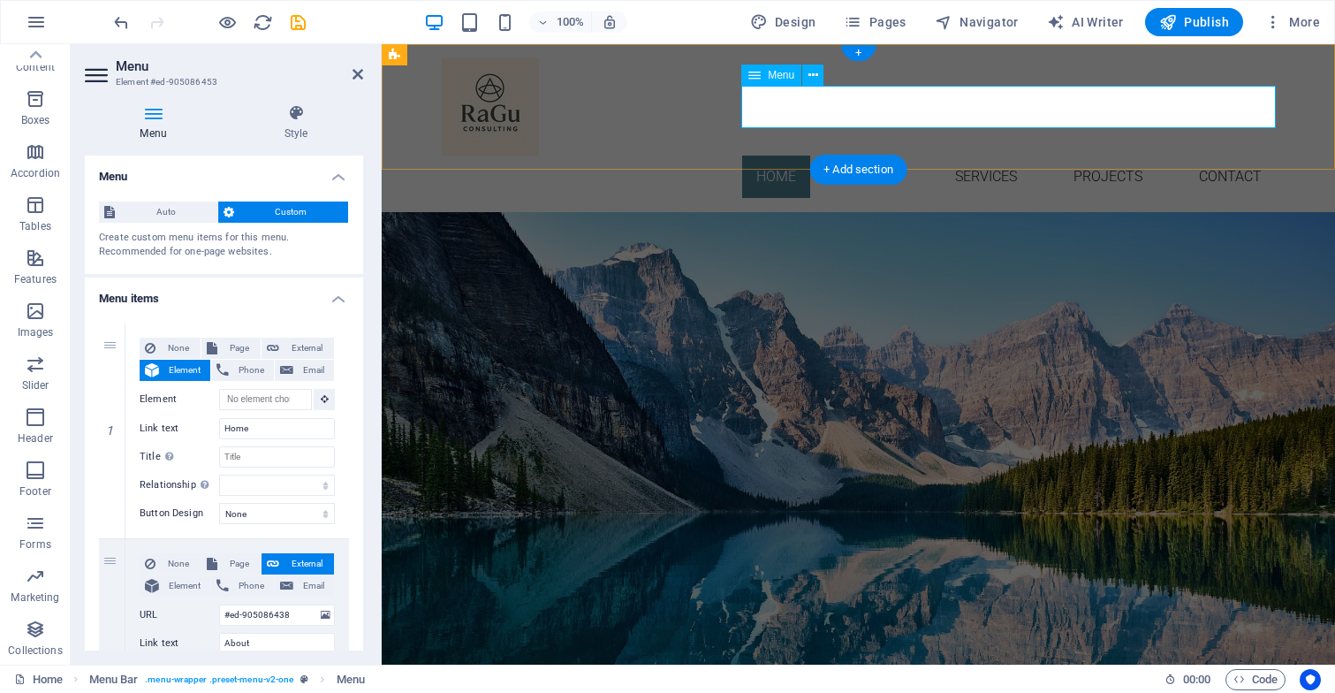
click at [984, 155] on nav "Home About Services Projects Contact" at bounding box center [859, 176] width 834 height 42
click at [815, 76] on icon at bounding box center [813, 75] width 10 height 19
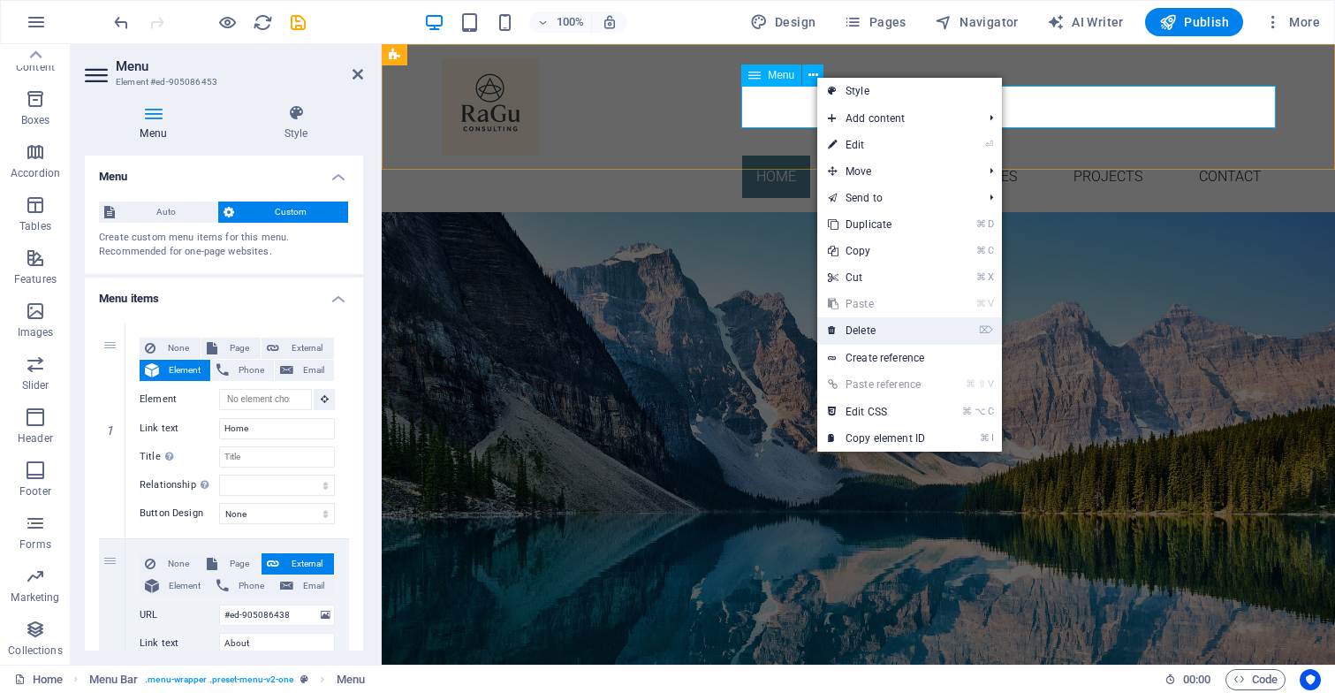
click at [842, 329] on link "⌦ Delete" at bounding box center [876, 330] width 118 height 27
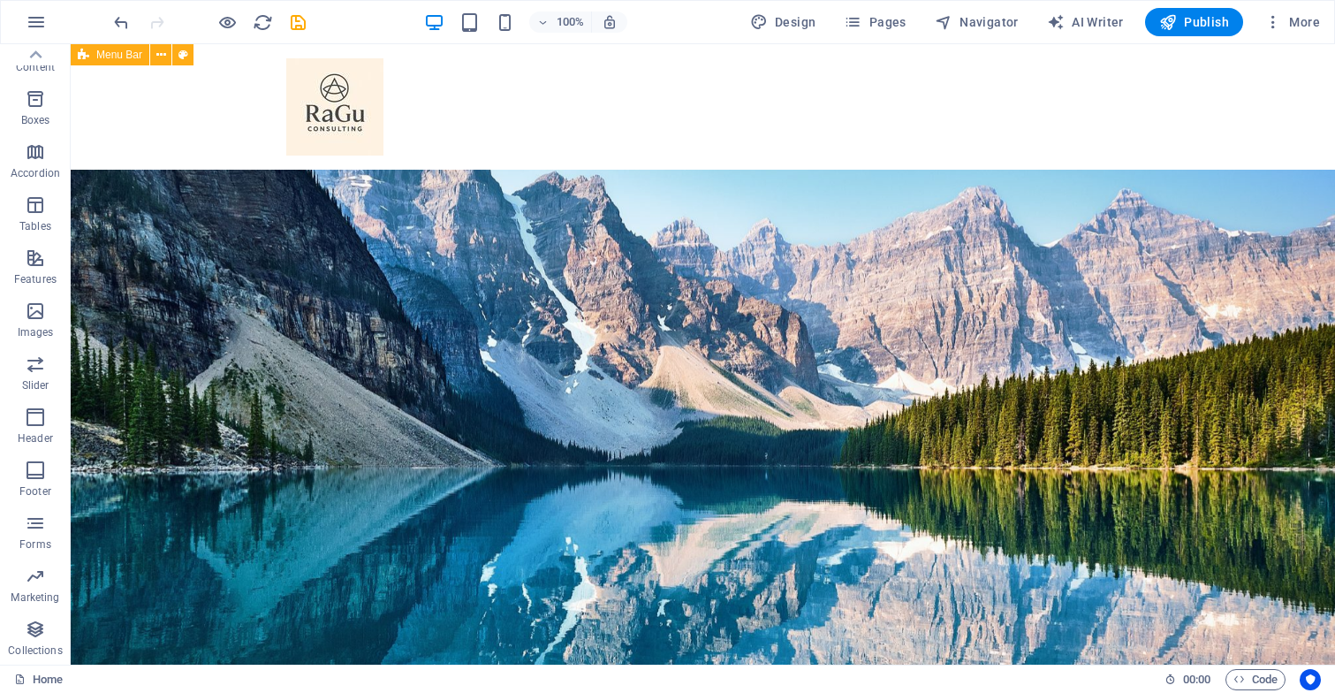
click at [665, 145] on div at bounding box center [703, 106] width 1264 height 125
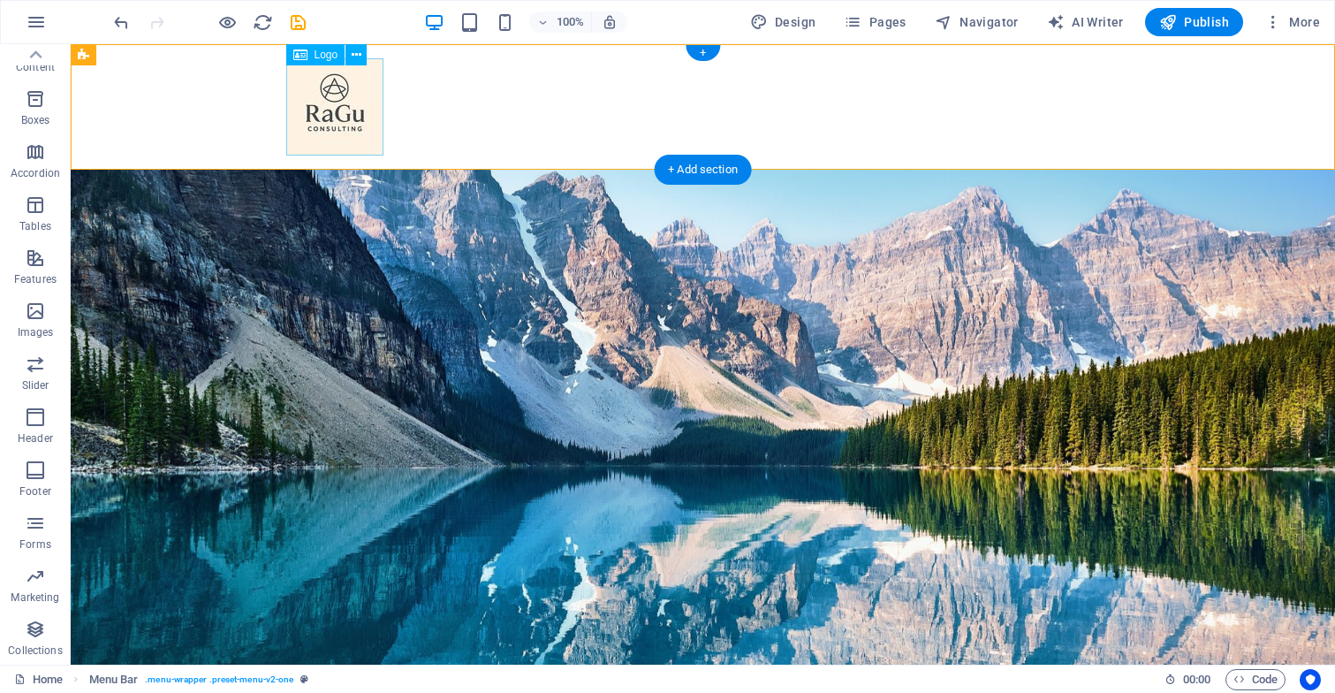
click at [367, 120] on div at bounding box center [703, 106] width 834 height 97
click at [565, 128] on div at bounding box center [703, 106] width 1264 height 125
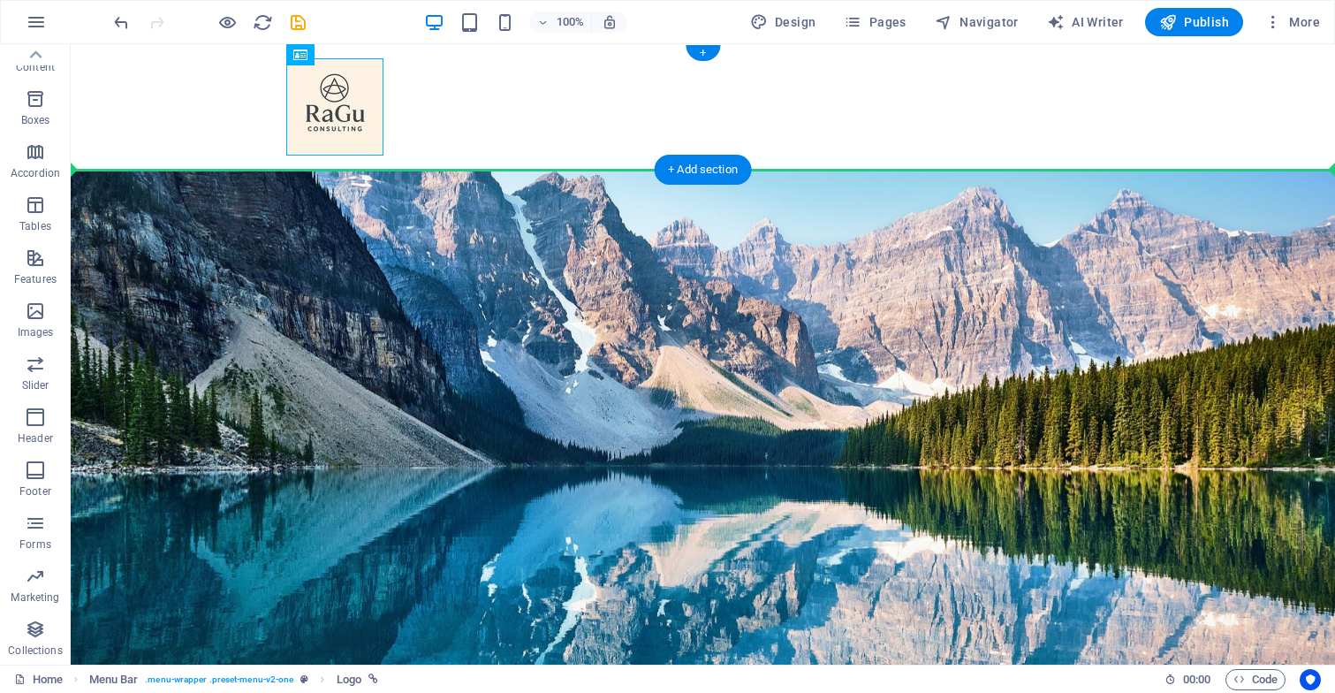
drag, startPoint x: 313, startPoint y: 92, endPoint x: 432, endPoint y: 116, distance: 121.6
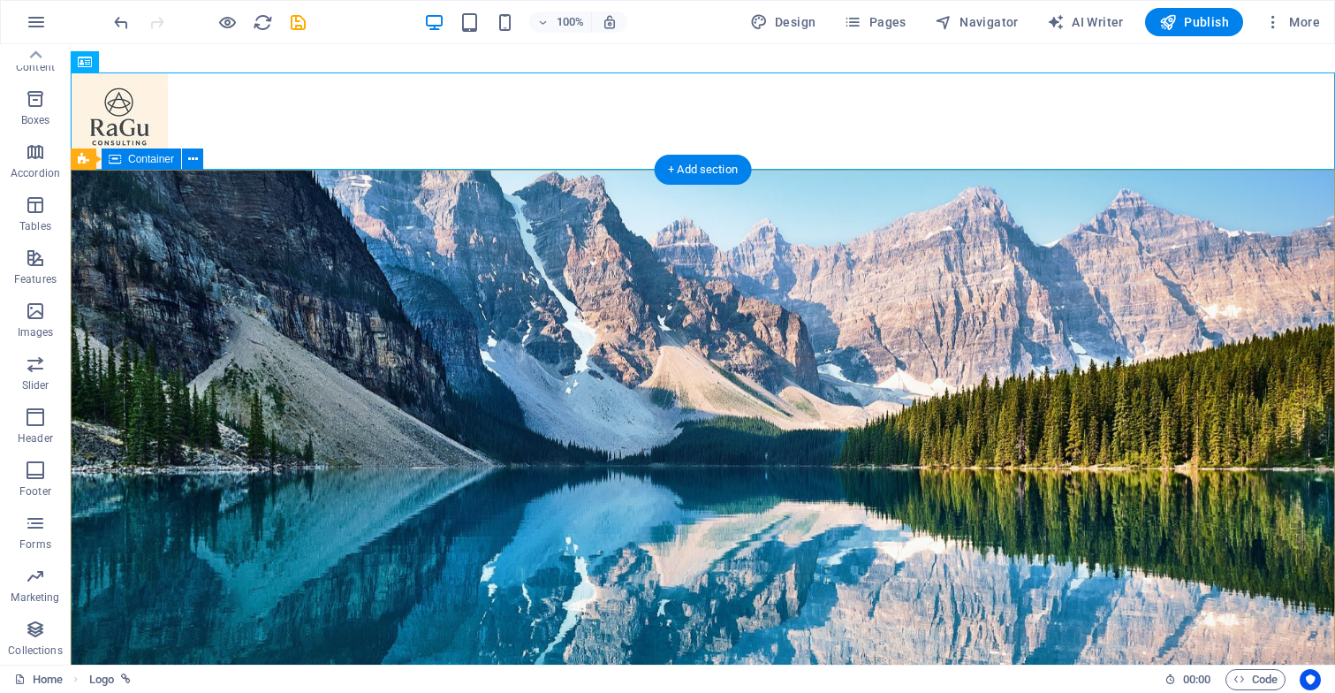
click at [928, 170] on div "RaGu Consulting Passion For People Learn more" at bounding box center [703, 317] width 1264 height 295
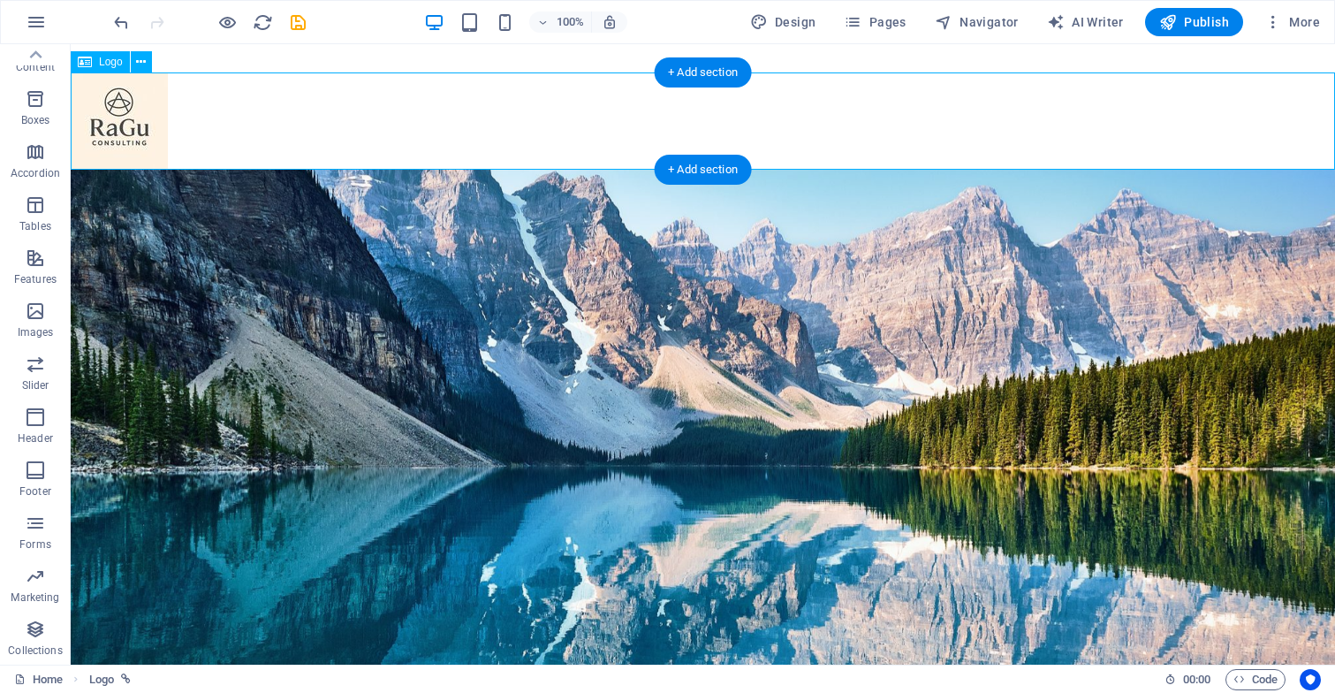
drag, startPoint x: 116, startPoint y: 116, endPoint x: 260, endPoint y: 125, distance: 144.3
click at [260, 125] on div at bounding box center [703, 120] width 1264 height 97
click at [273, 125] on div at bounding box center [703, 120] width 1264 height 97
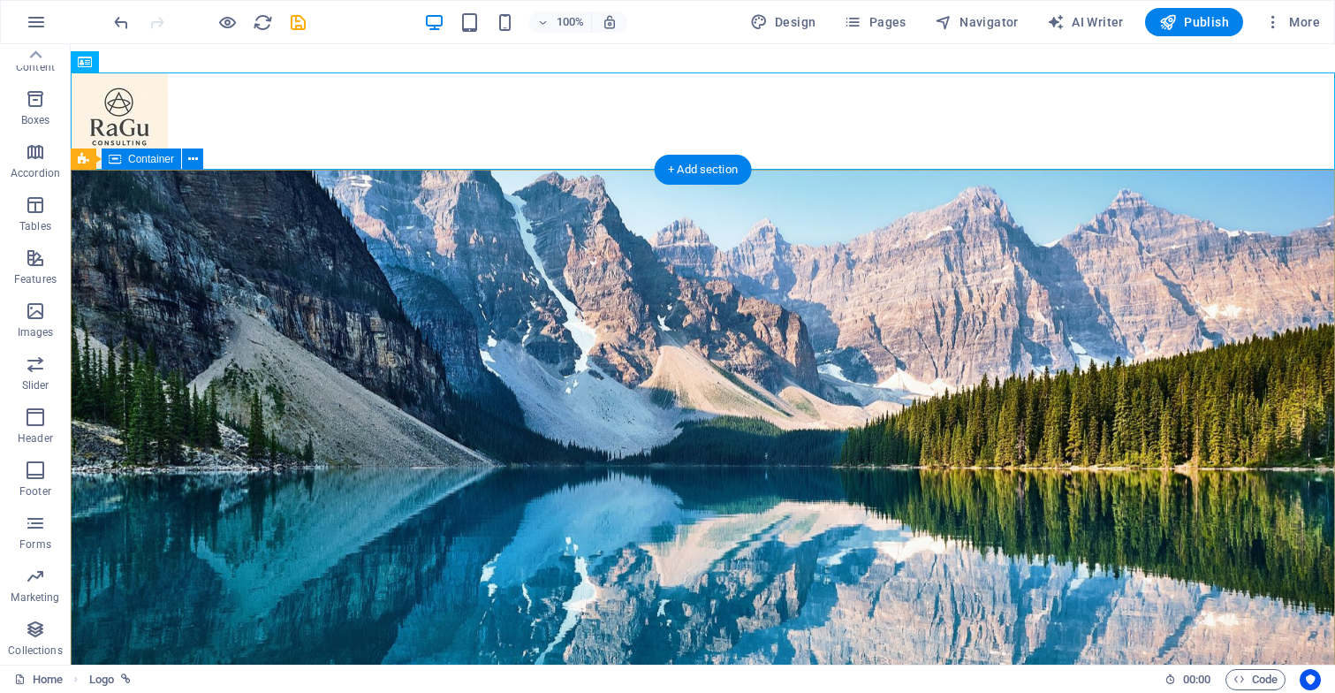
click at [288, 239] on div "RaGu Consulting Passion For People Learn more" at bounding box center [703, 317] width 1264 height 295
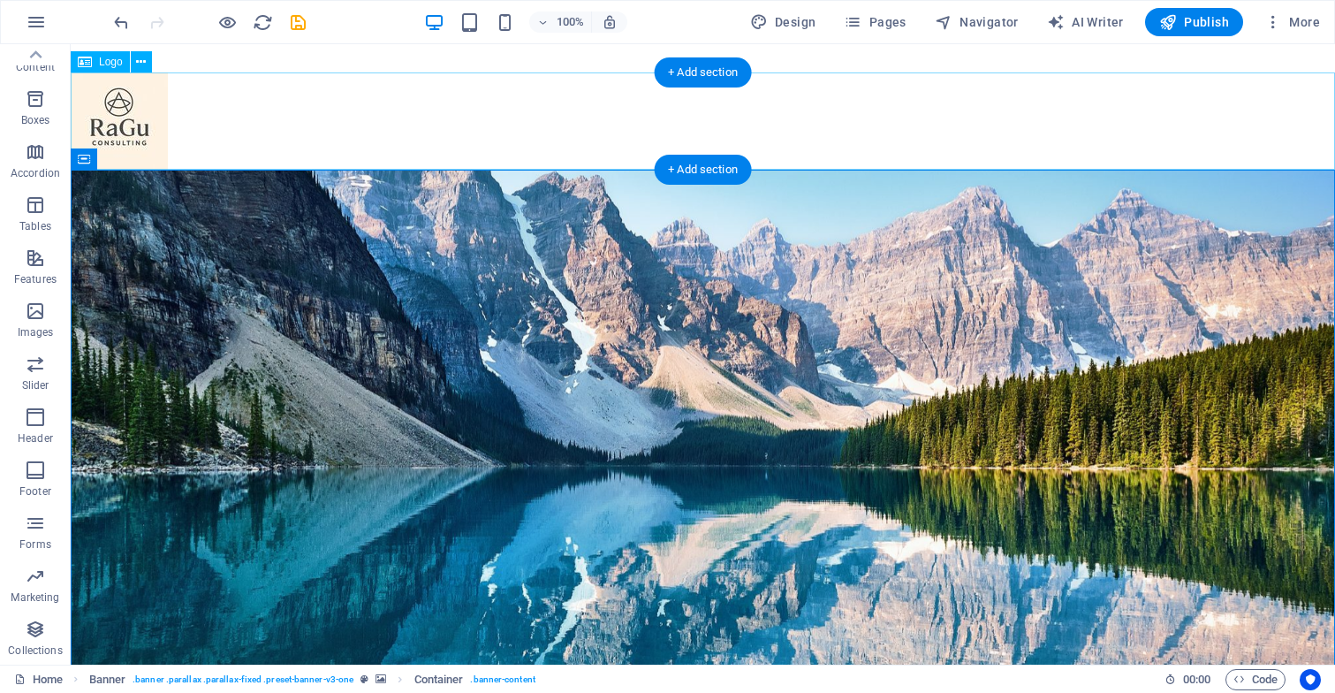
click at [140, 91] on div at bounding box center [703, 120] width 1264 height 97
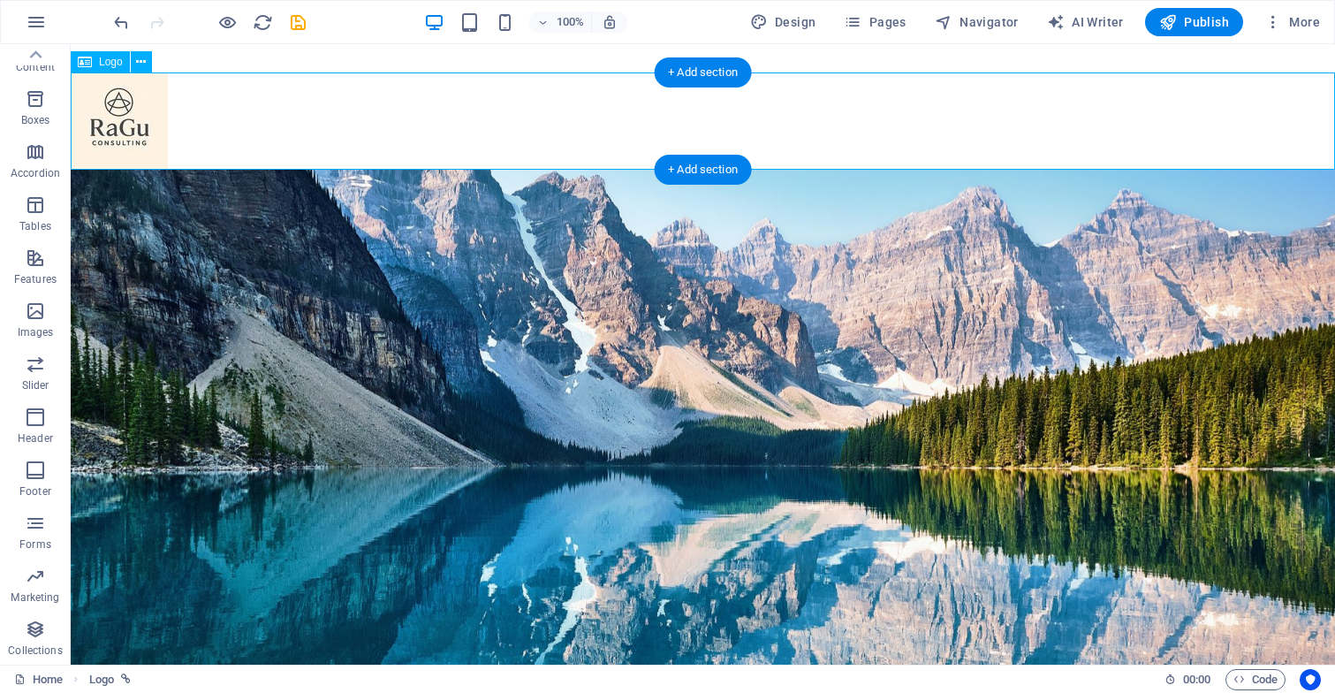
drag, startPoint x: 140, startPoint y: 91, endPoint x: 695, endPoint y: 115, distance: 555.3
click at [695, 115] on div at bounding box center [703, 120] width 1264 height 97
click at [139, 61] on icon at bounding box center [141, 62] width 10 height 19
click at [329, 114] on div at bounding box center [703, 120] width 1264 height 97
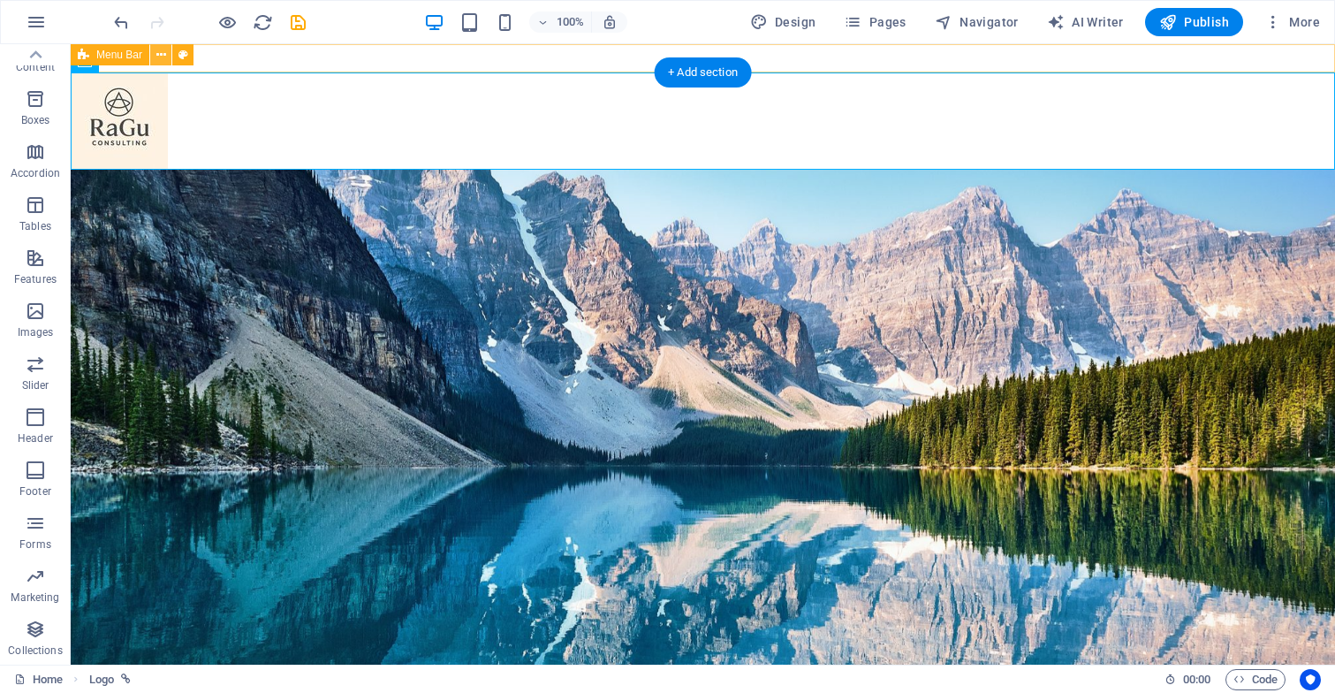
click at [163, 49] on icon at bounding box center [161, 55] width 10 height 19
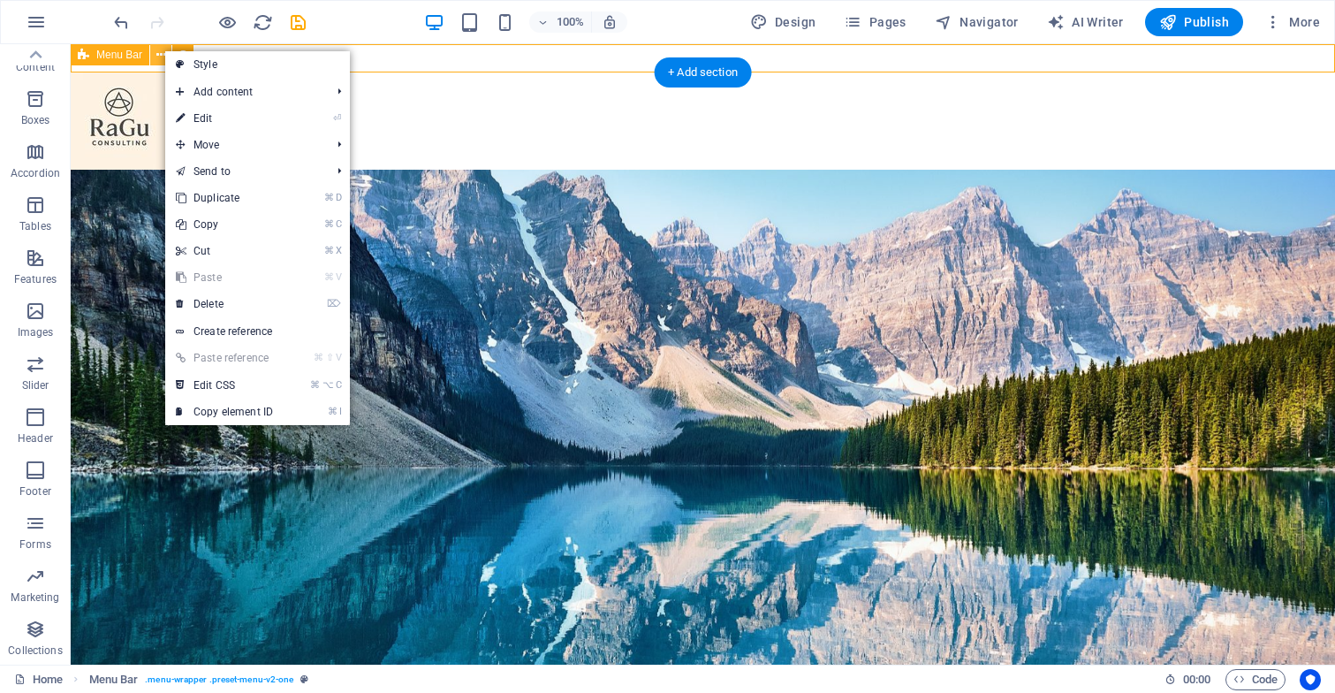
click at [163, 49] on icon at bounding box center [161, 55] width 10 height 19
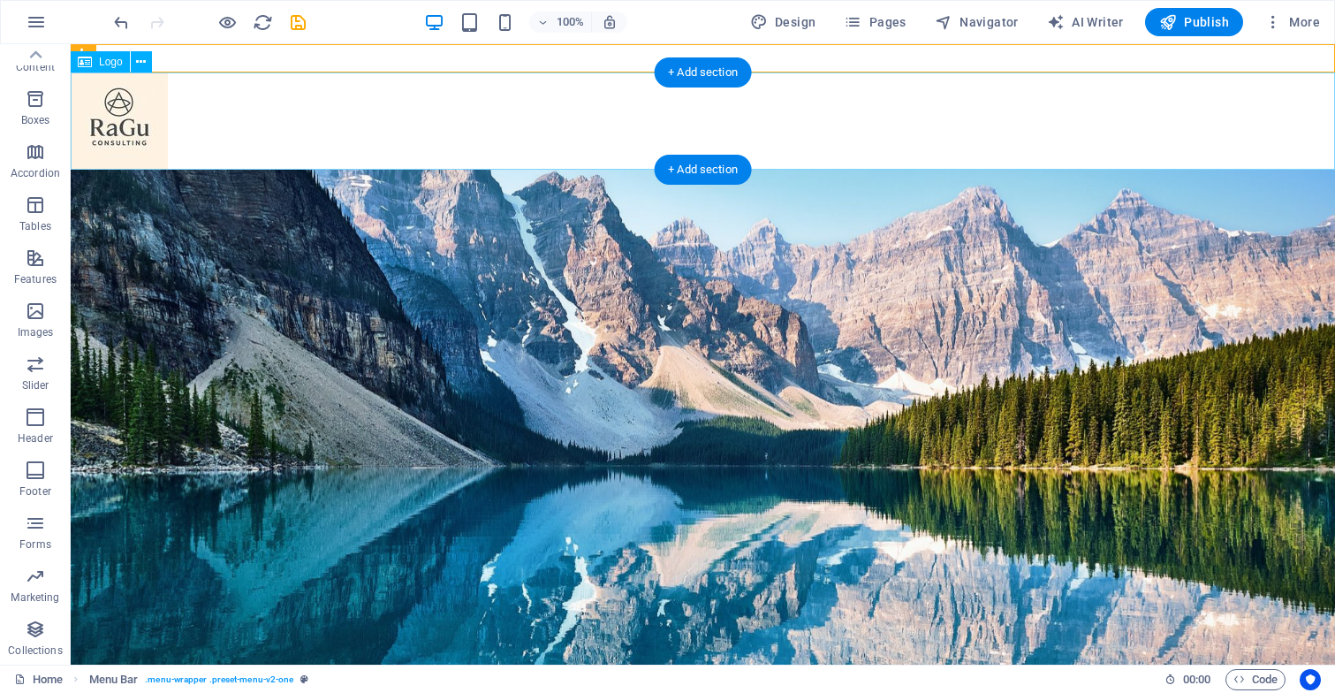
click at [874, 113] on div at bounding box center [703, 120] width 1264 height 97
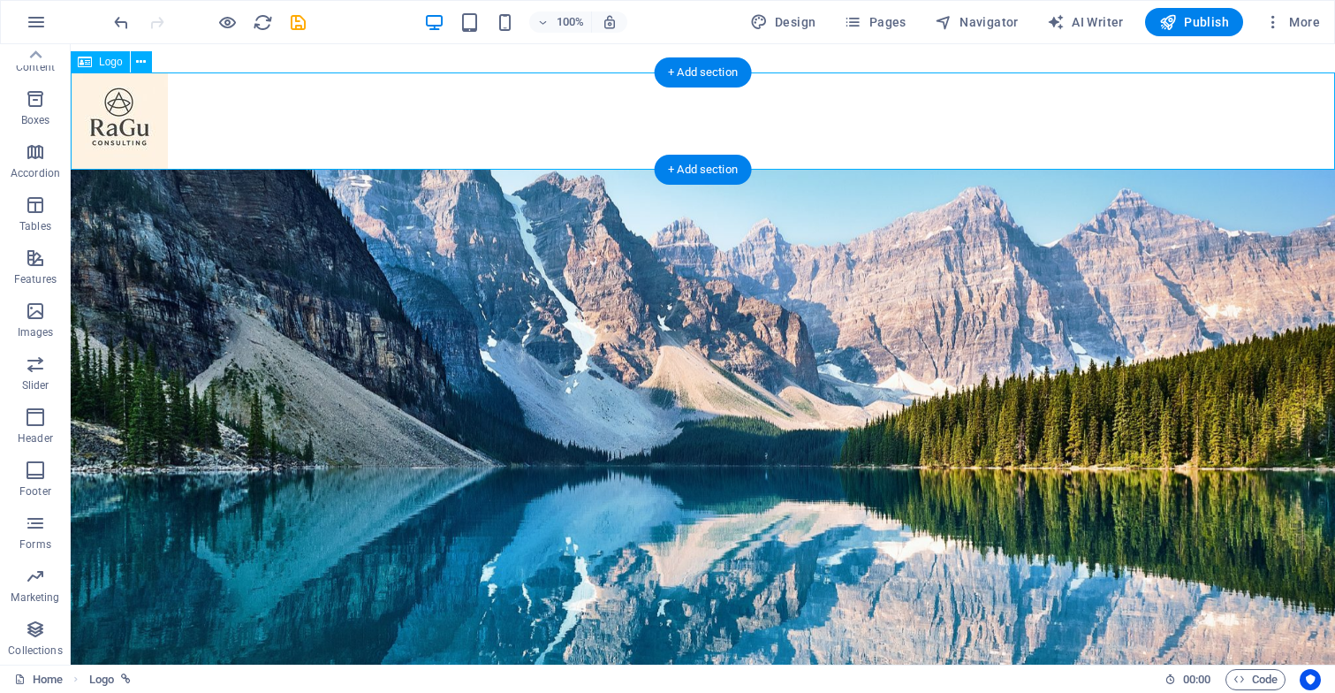
click at [111, 126] on div at bounding box center [703, 120] width 1264 height 97
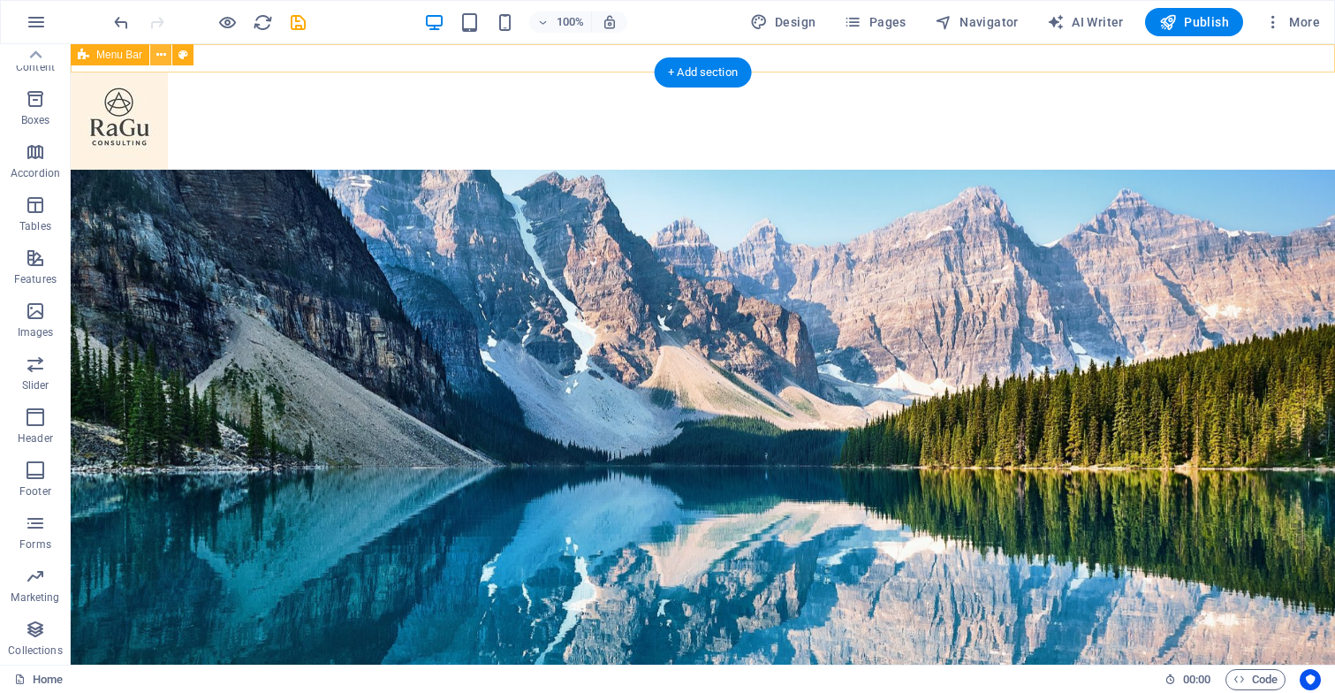
click at [163, 58] on icon at bounding box center [161, 55] width 10 height 19
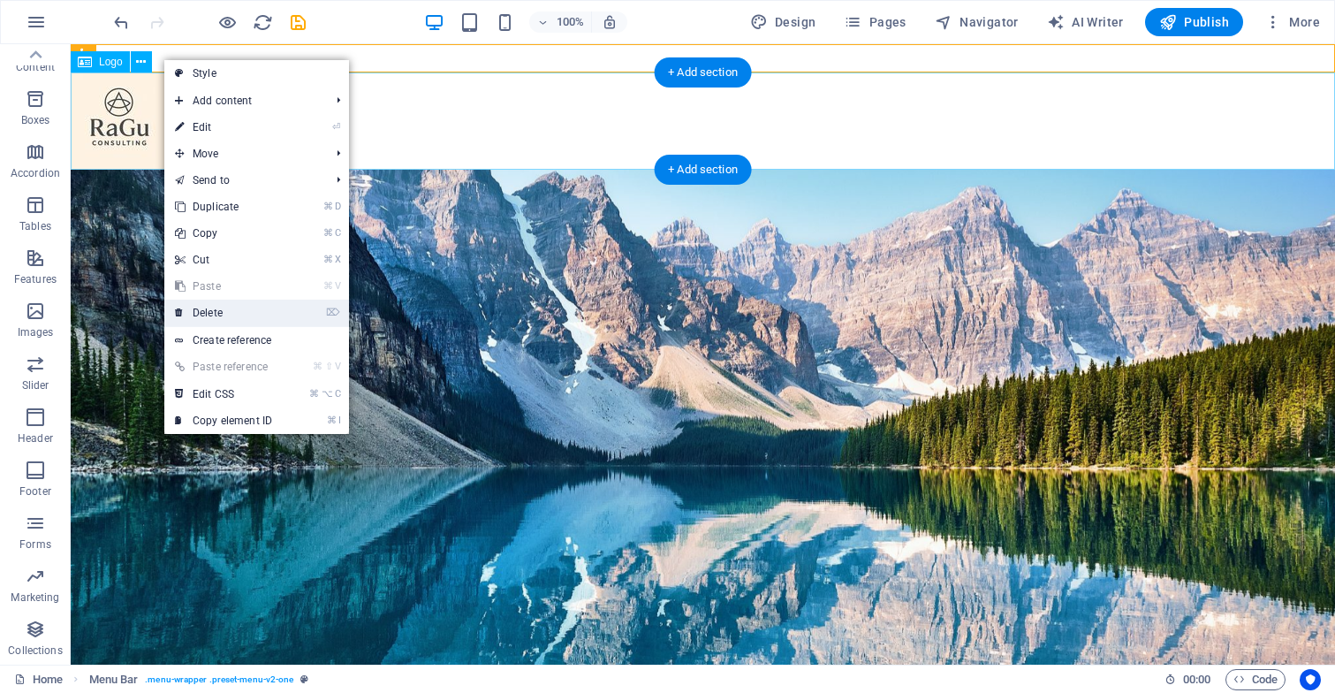
click at [219, 313] on link "⌦ Delete" at bounding box center [223, 312] width 118 height 27
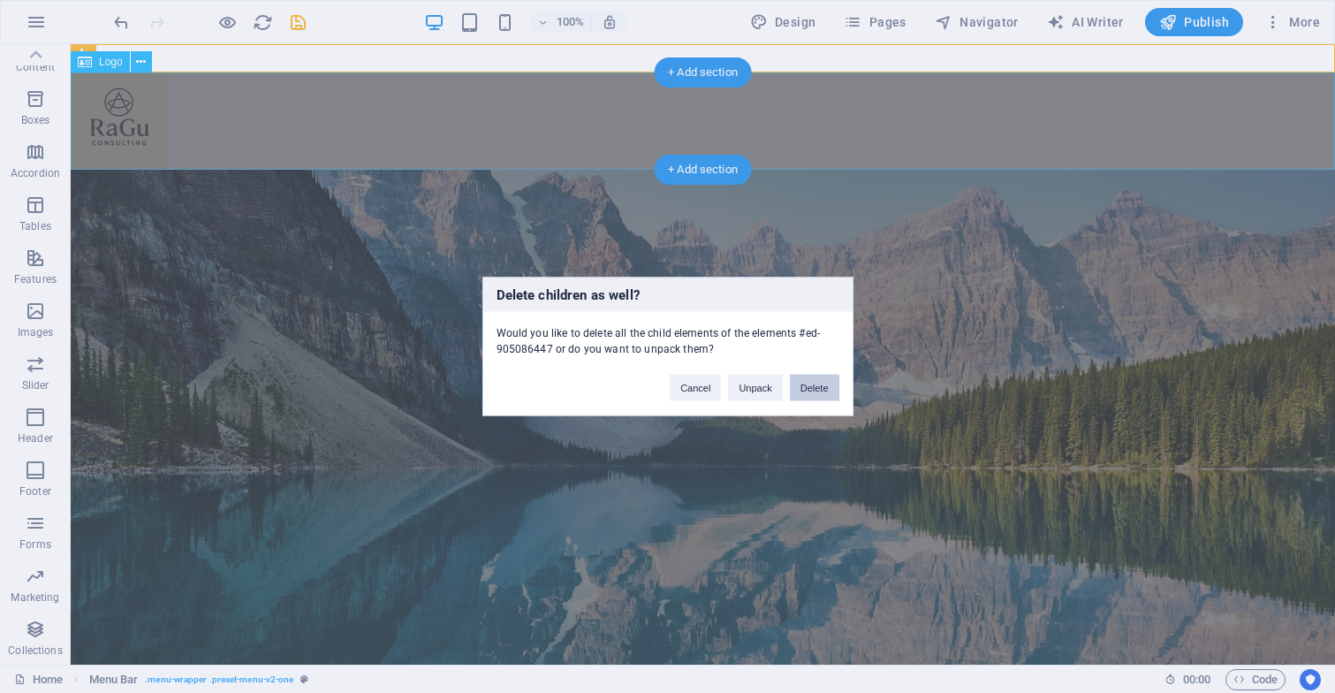
click at [815, 395] on button "Delete" at bounding box center [814, 388] width 49 height 27
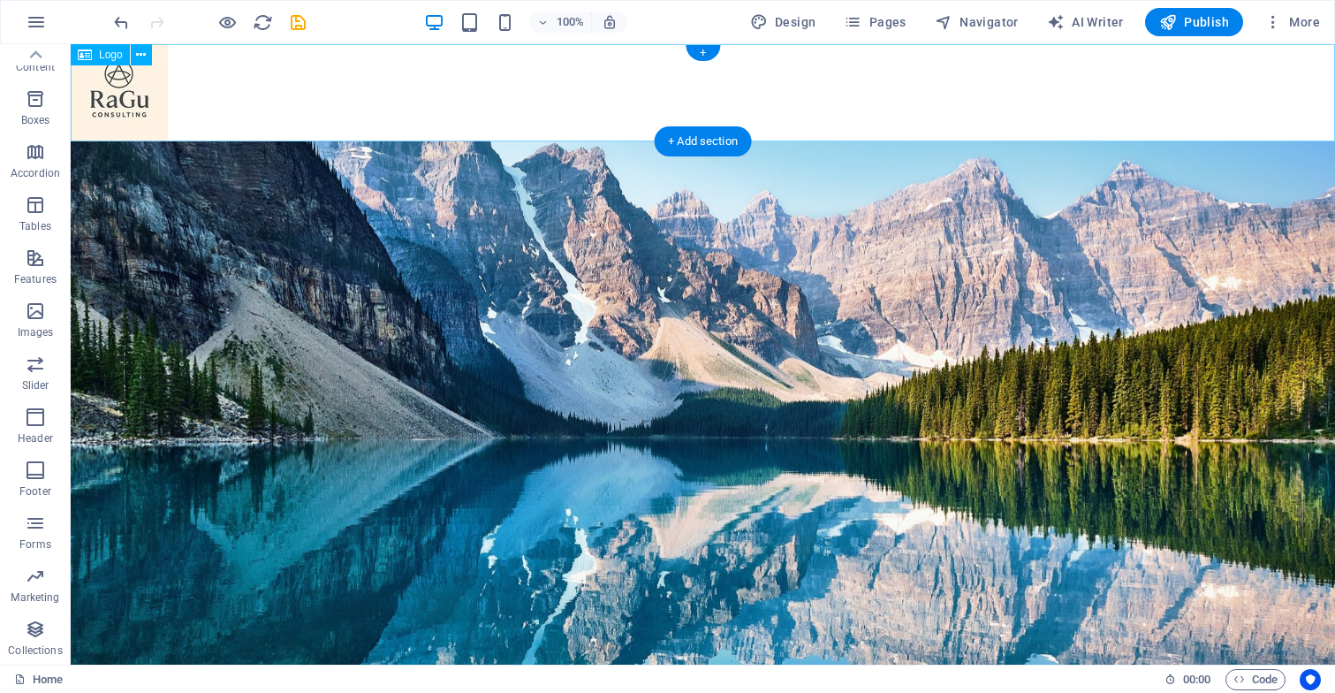
click at [140, 89] on div at bounding box center [703, 92] width 1264 height 97
click at [142, 47] on icon at bounding box center [141, 55] width 10 height 19
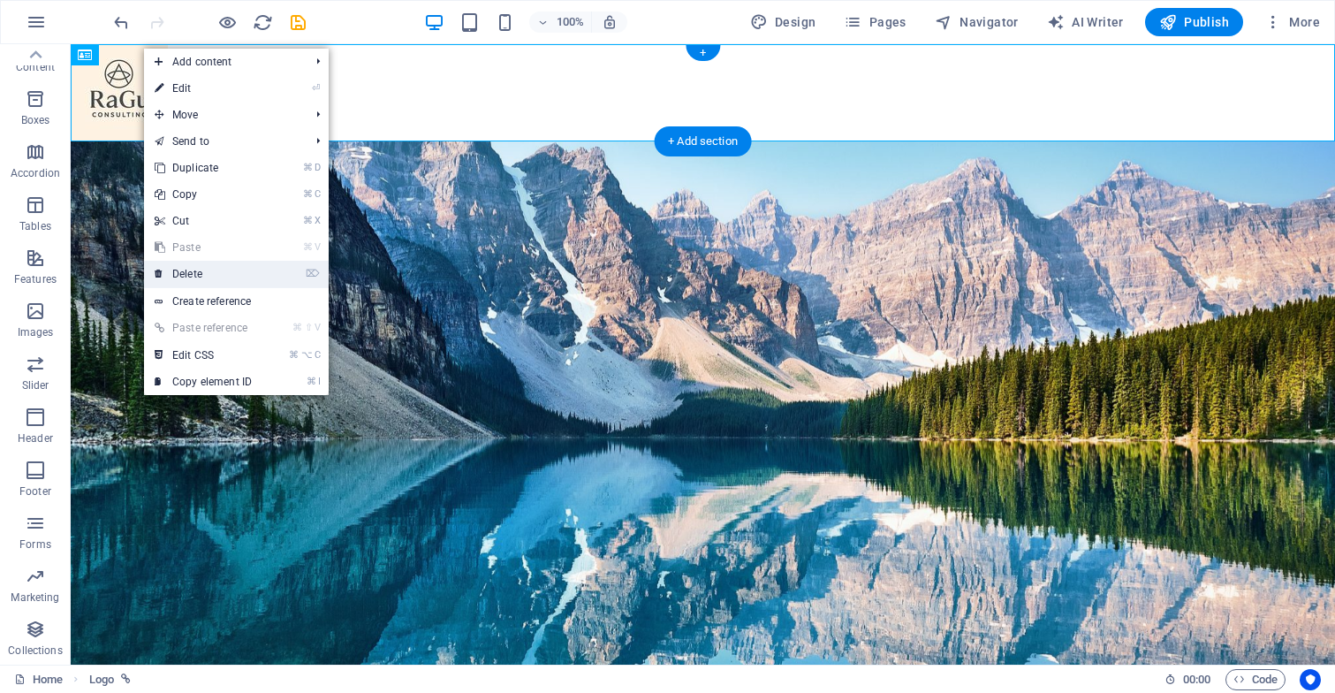
click at [203, 277] on link "⌦ Delete" at bounding box center [203, 274] width 118 height 27
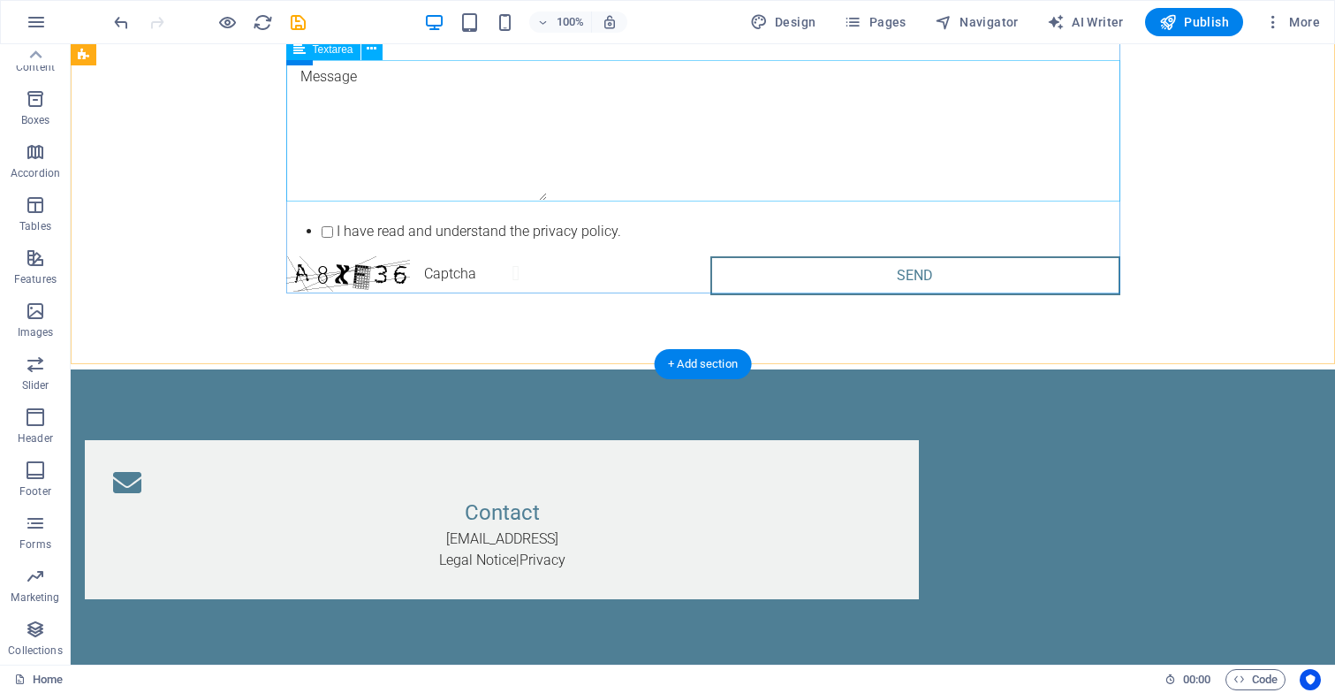
scroll to position [3429, 0]
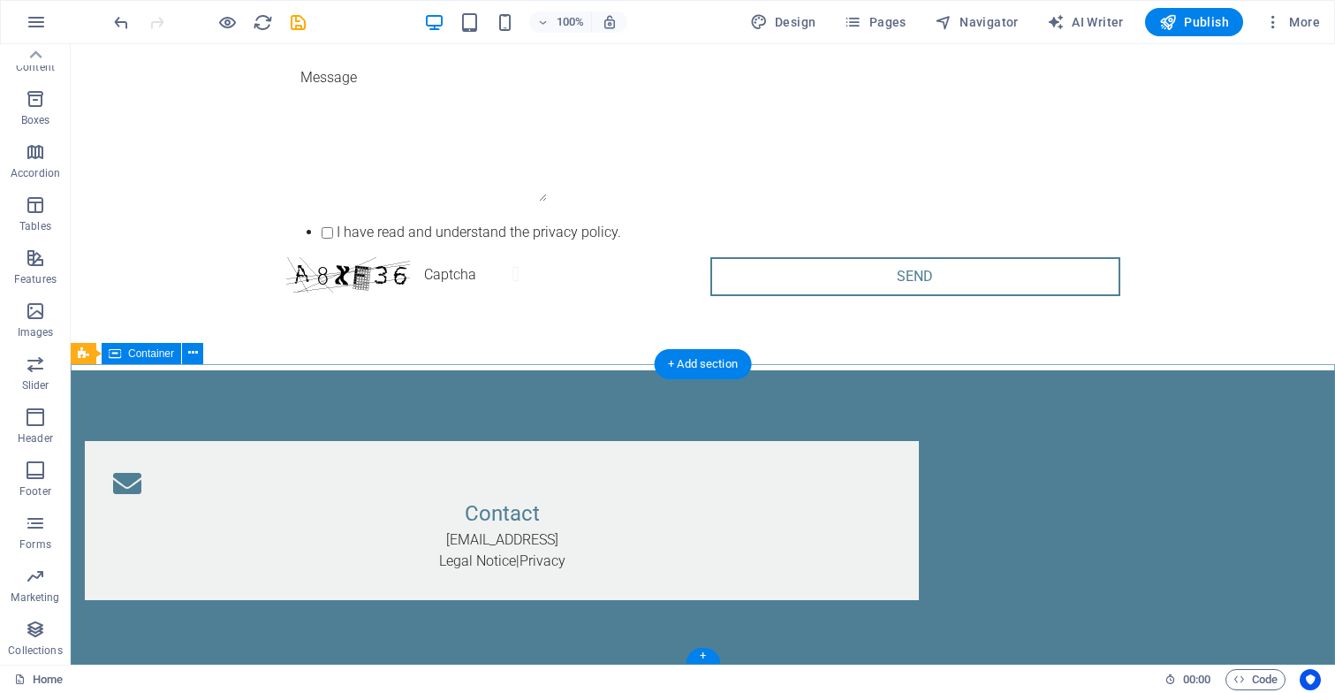
click at [711, 407] on div "Contact [EMAIL_ADDRESS] Legal Notice | Privacy" at bounding box center [703, 520] width 1264 height 300
click at [279, 394] on div "Contact [EMAIL_ADDRESS] Legal Notice | Privacy" at bounding box center [703, 520] width 1264 height 300
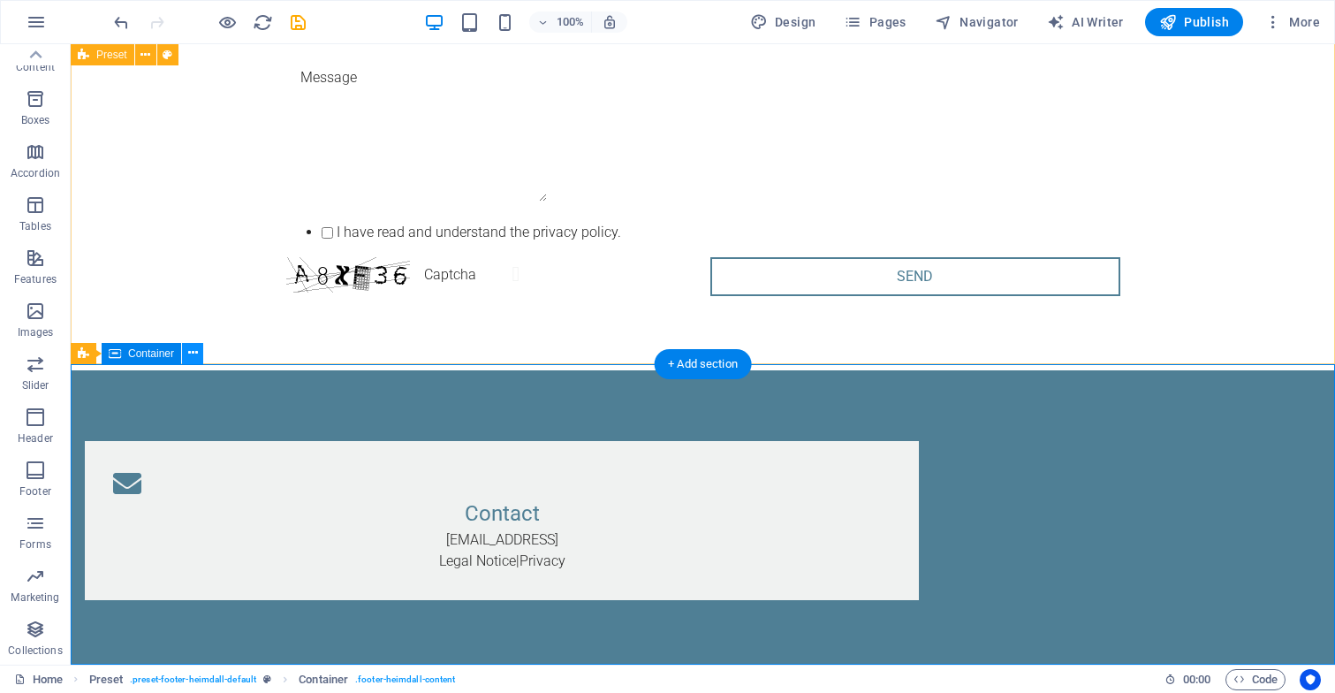
click at [189, 351] on icon at bounding box center [193, 353] width 10 height 19
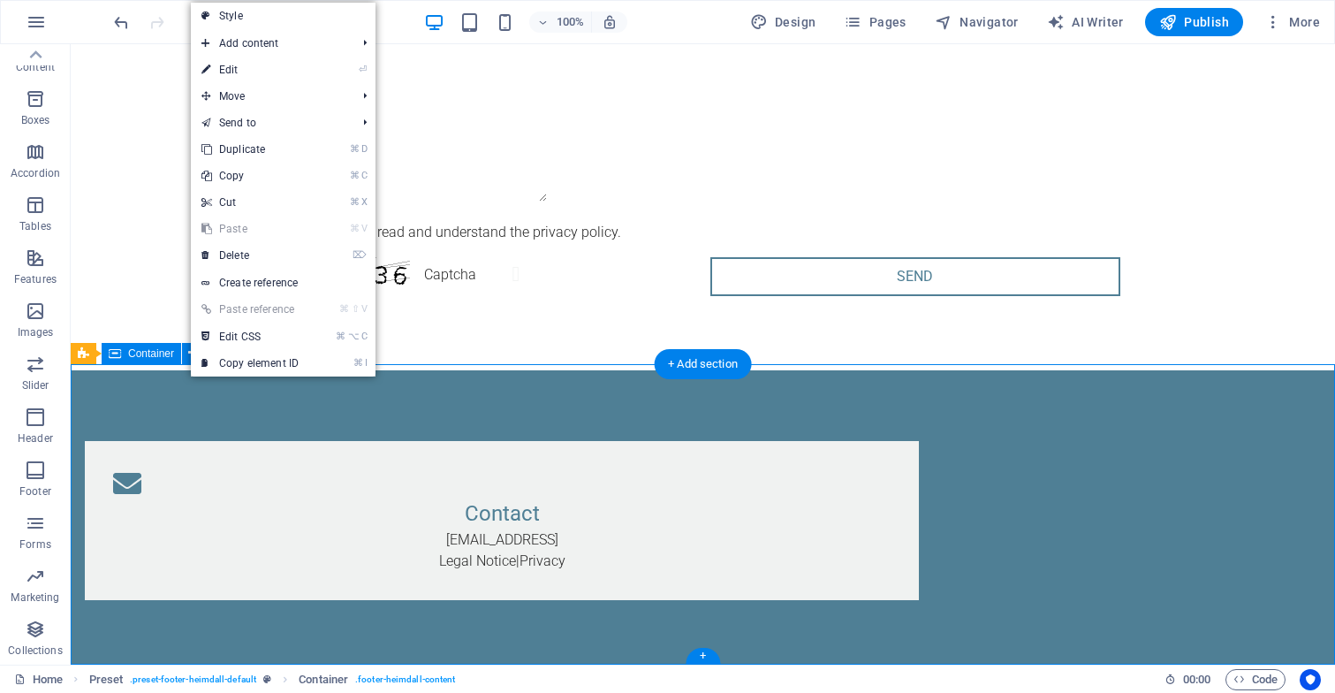
click at [170, 416] on div "Contact [EMAIL_ADDRESS] Legal Notice | Privacy" at bounding box center [703, 520] width 1264 height 300
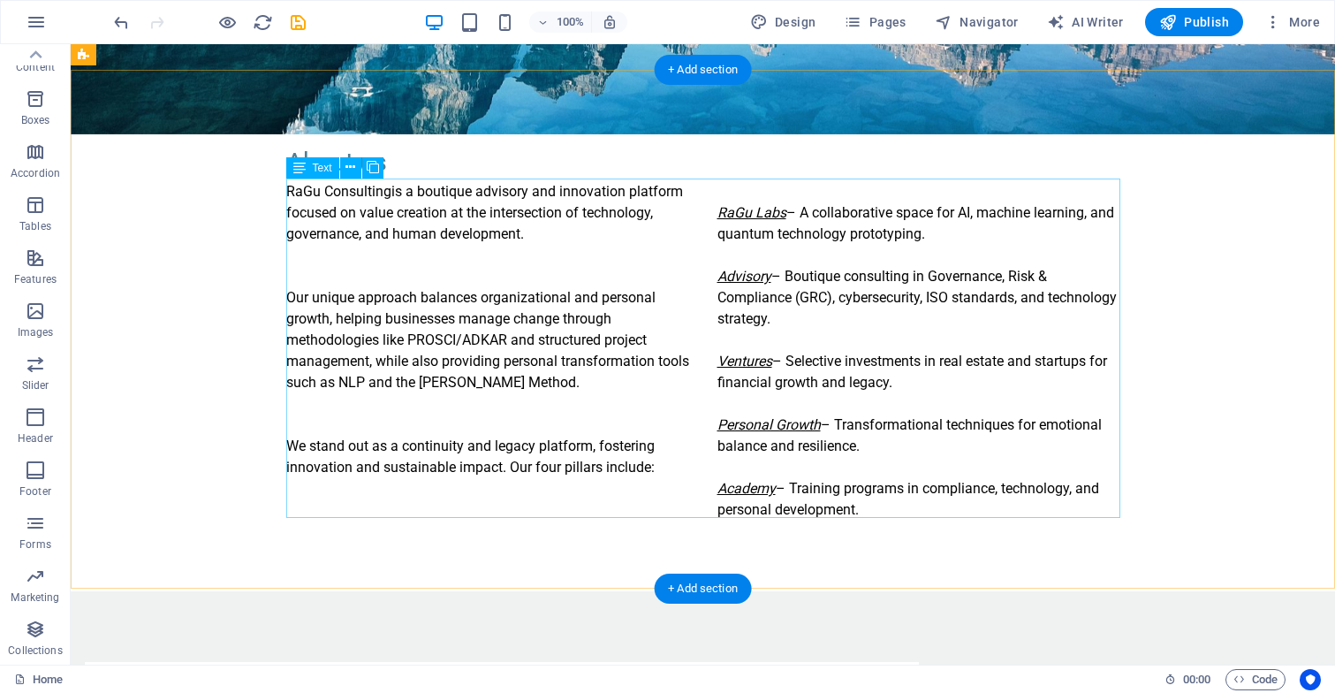
scroll to position [528, 0]
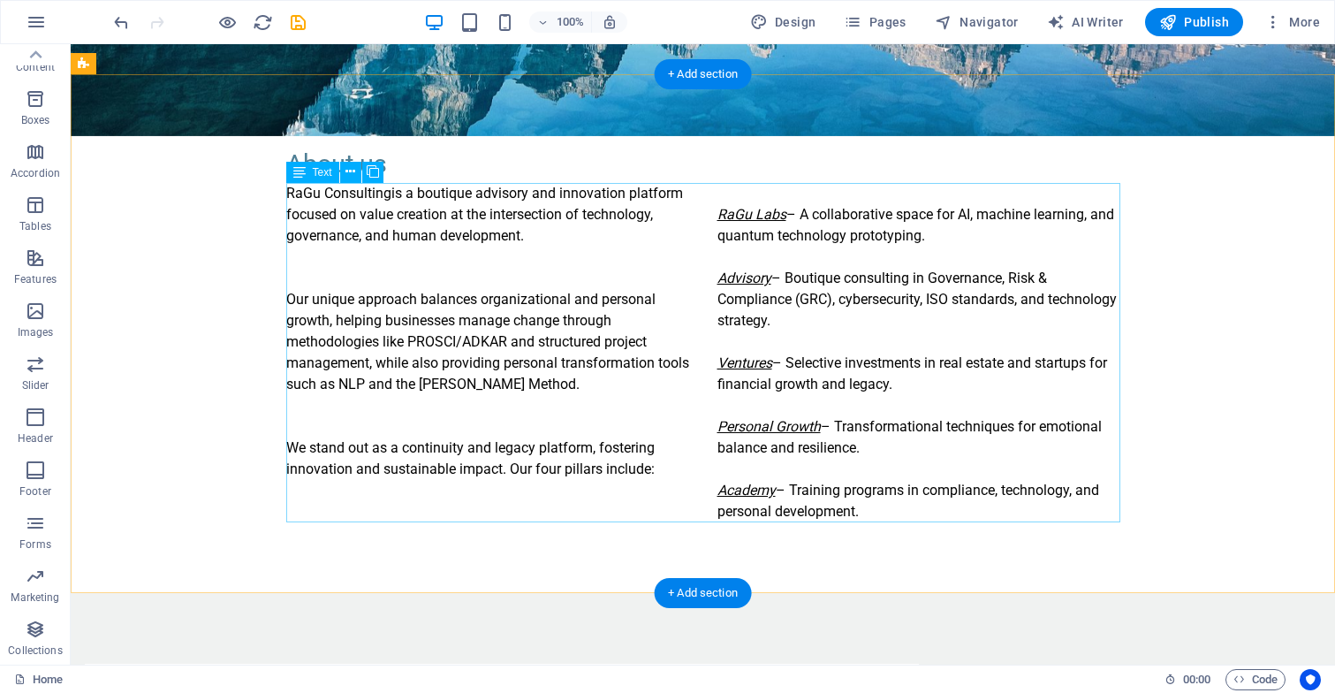
click at [291, 193] on div "RaGu Consulting is a boutique advisory and innovation platform focused on value…" at bounding box center [703, 352] width 834 height 339
click at [288, 192] on div "RaGu Consulting is a boutique advisory and innovation platform focused on value…" at bounding box center [703, 352] width 834 height 339
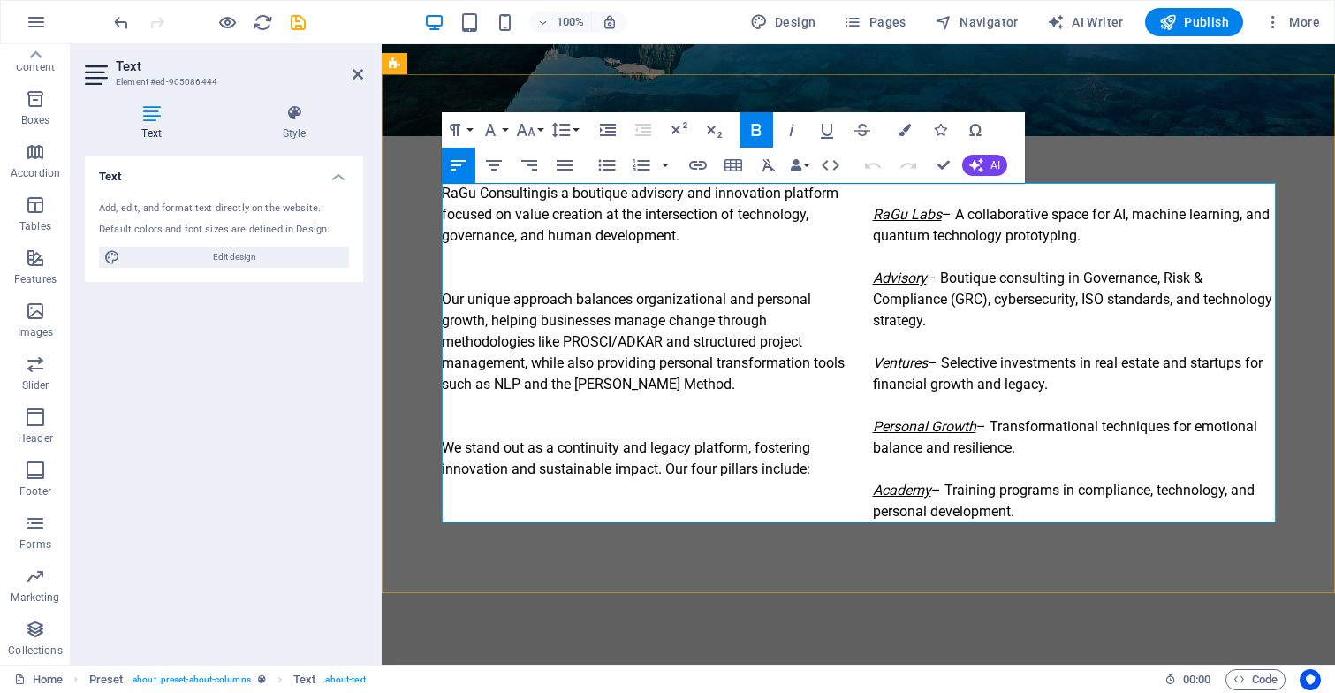
click at [446, 193] on strong "RaGu Consulting" at bounding box center [494, 193] width 105 height 17
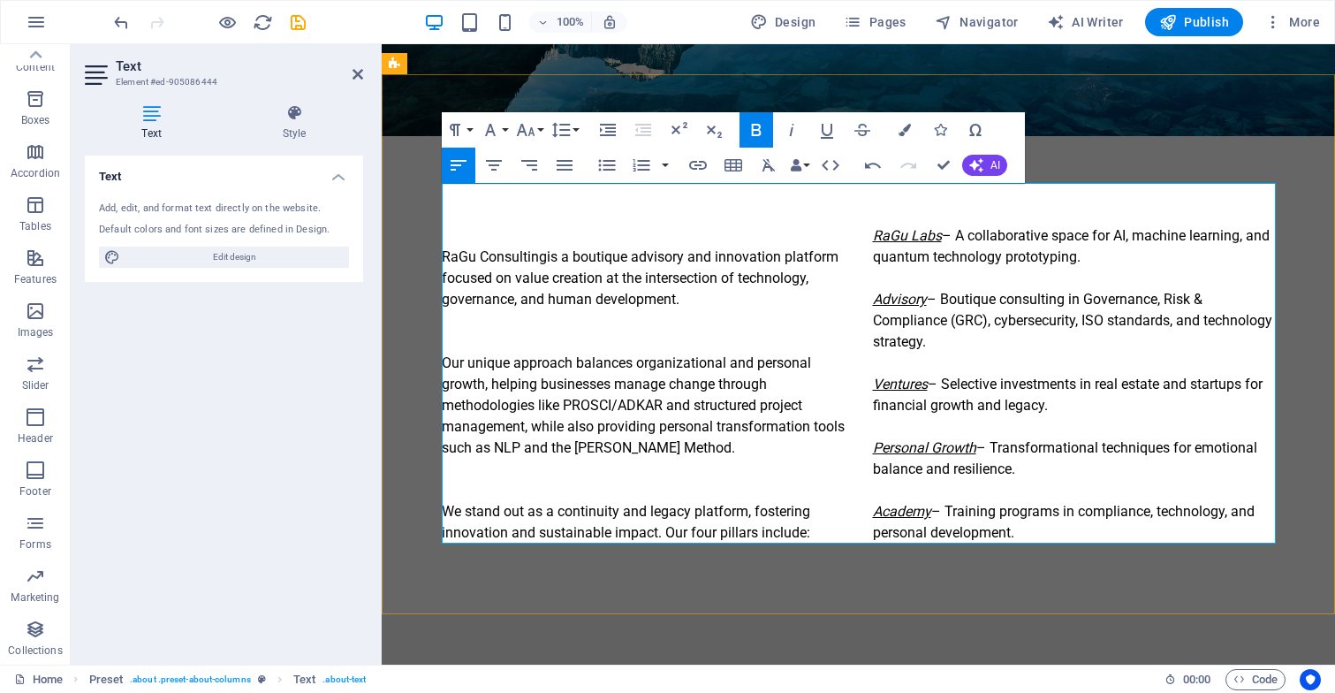
click at [492, 215] on p at bounding box center [643, 214] width 403 height 21
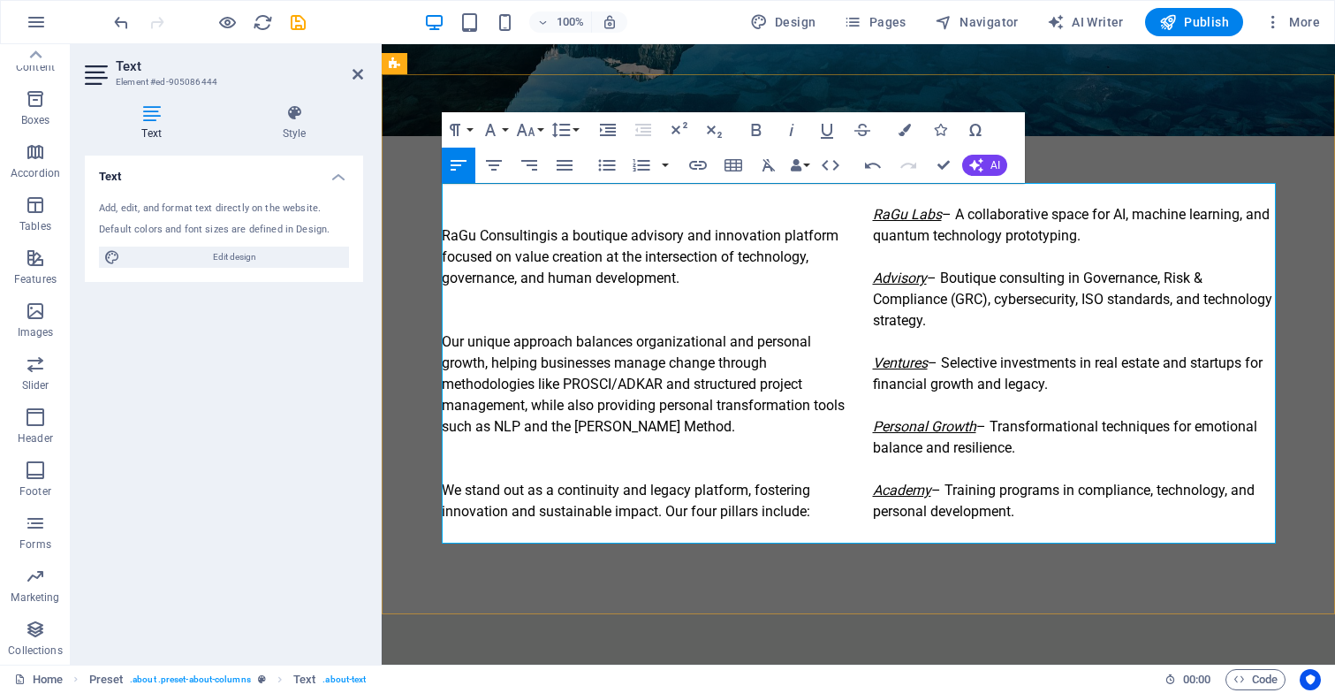
click at [563, 208] on p at bounding box center [643, 214] width 403 height 21
click at [443, 237] on strong "RaGu Consulting" at bounding box center [494, 235] width 105 height 17
click at [1132, 121] on div "About us RaGu Consulting is a boutique advisory and innovation platform focused…" at bounding box center [858, 344] width 953 height 540
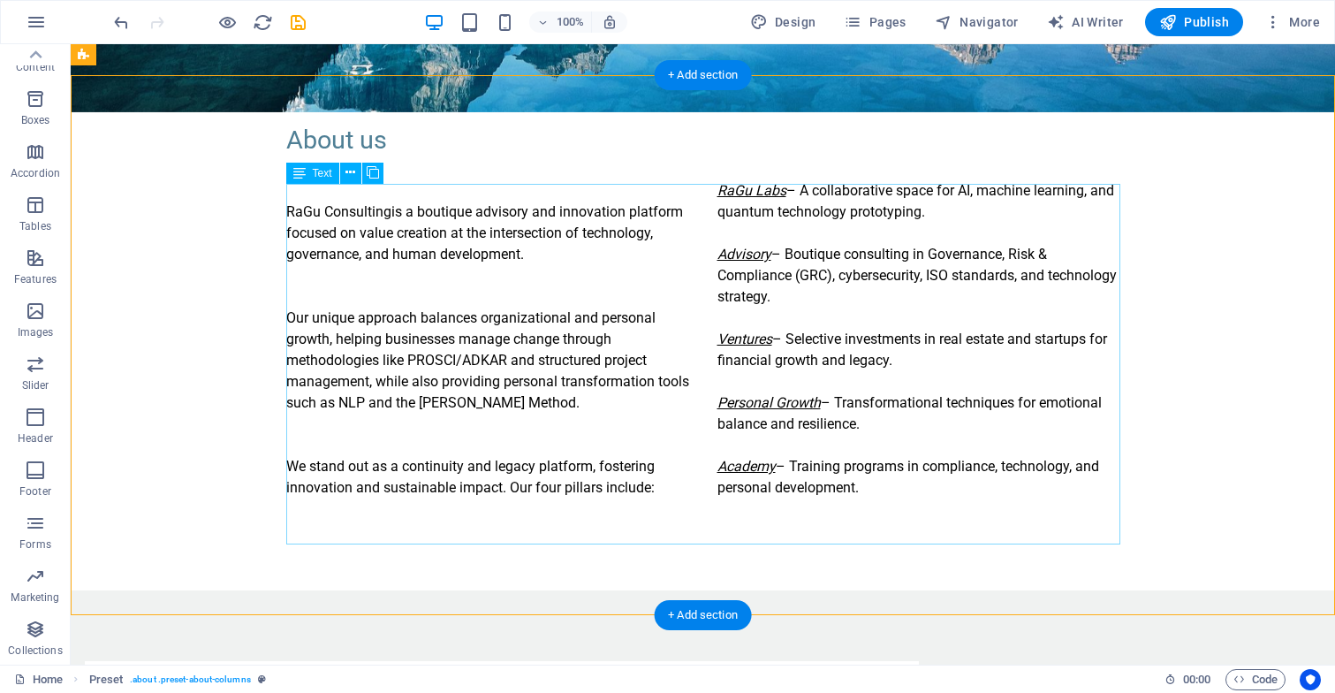
scroll to position [511, 0]
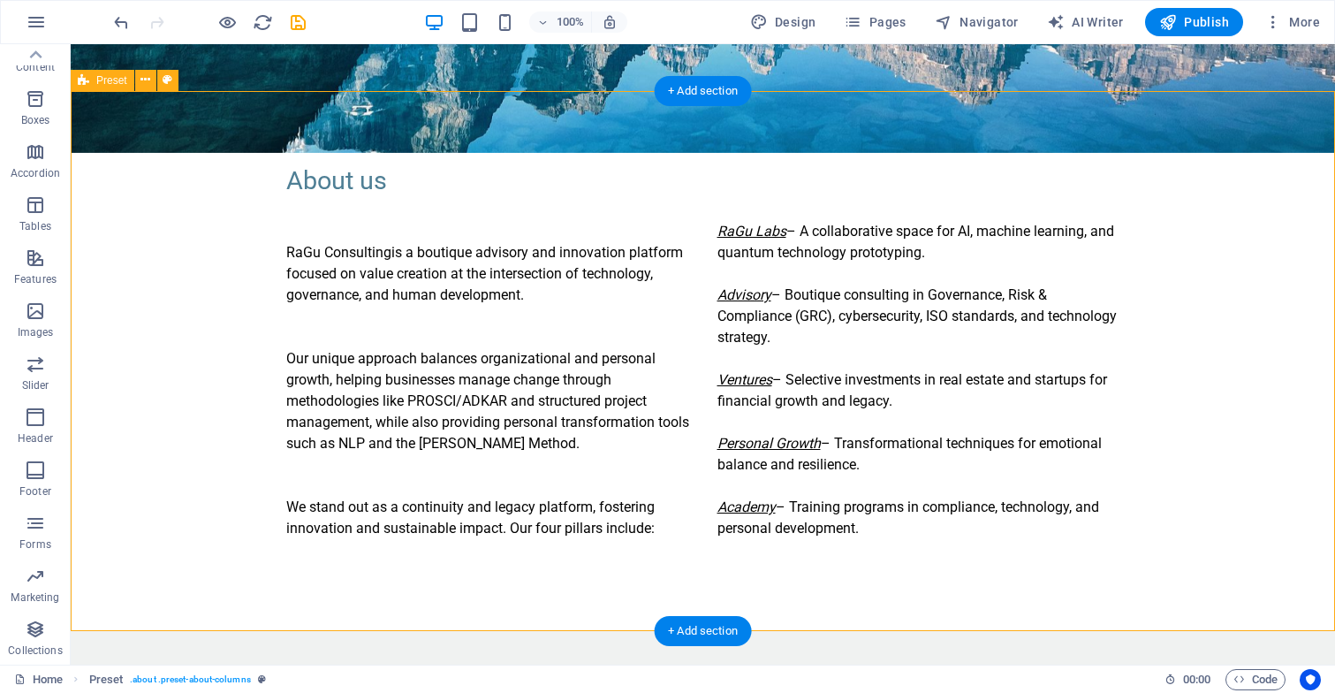
click at [137, 267] on div "About us RaGu Consulting is a boutique advisory and innovation platform focused…" at bounding box center [703, 361] width 1264 height 540
click at [142, 79] on icon at bounding box center [145, 80] width 10 height 19
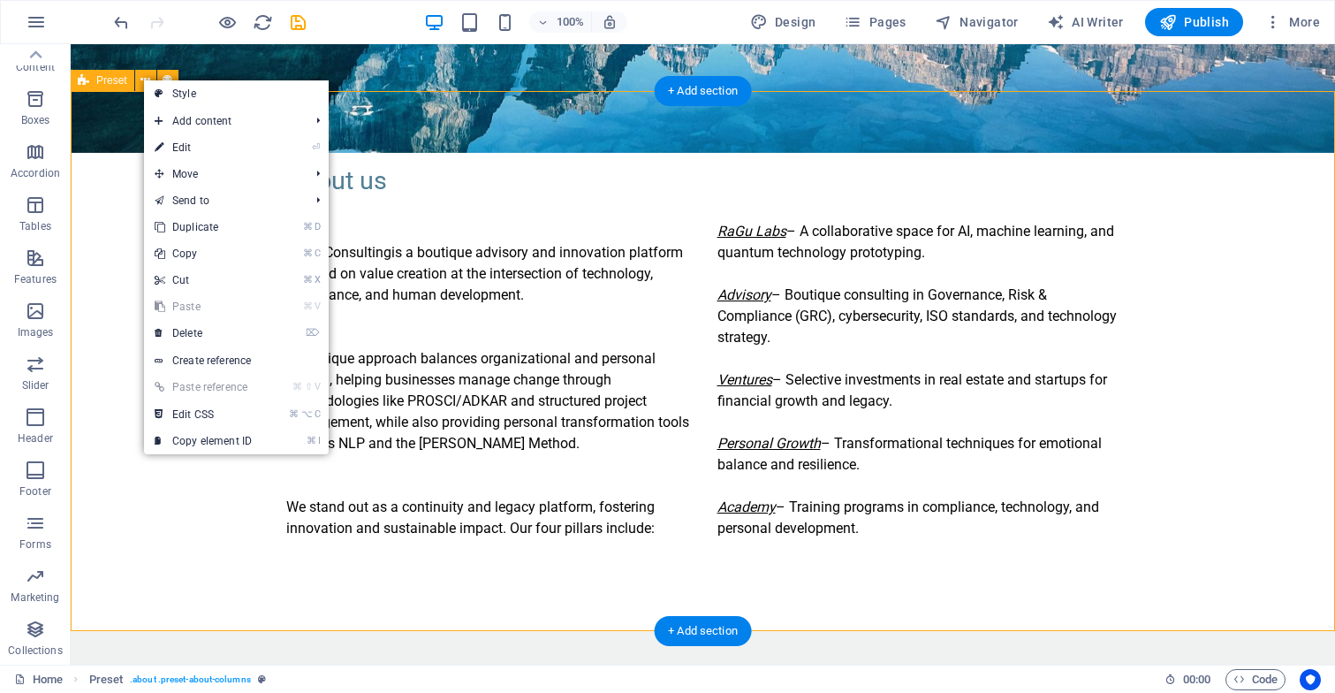
click at [109, 241] on div "About us RaGu Consulting is a boutique advisory and innovation platform focused…" at bounding box center [703, 361] width 1264 height 540
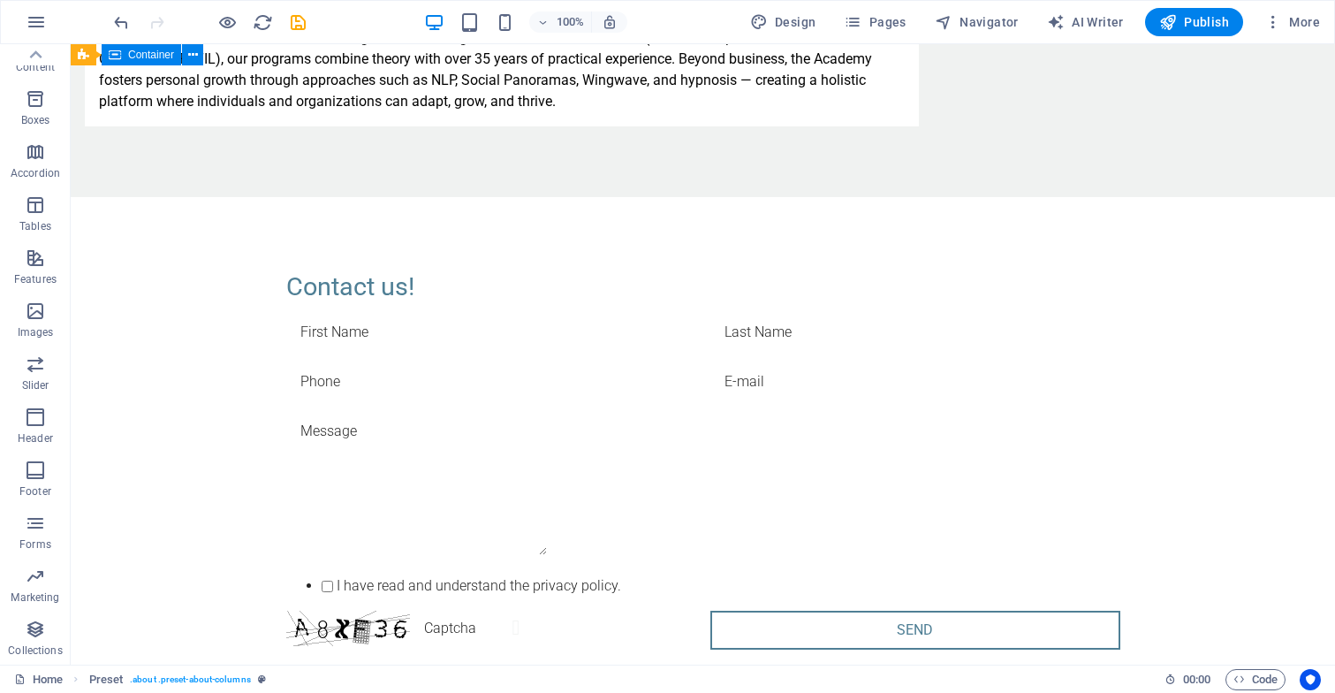
scroll to position [3079, 0]
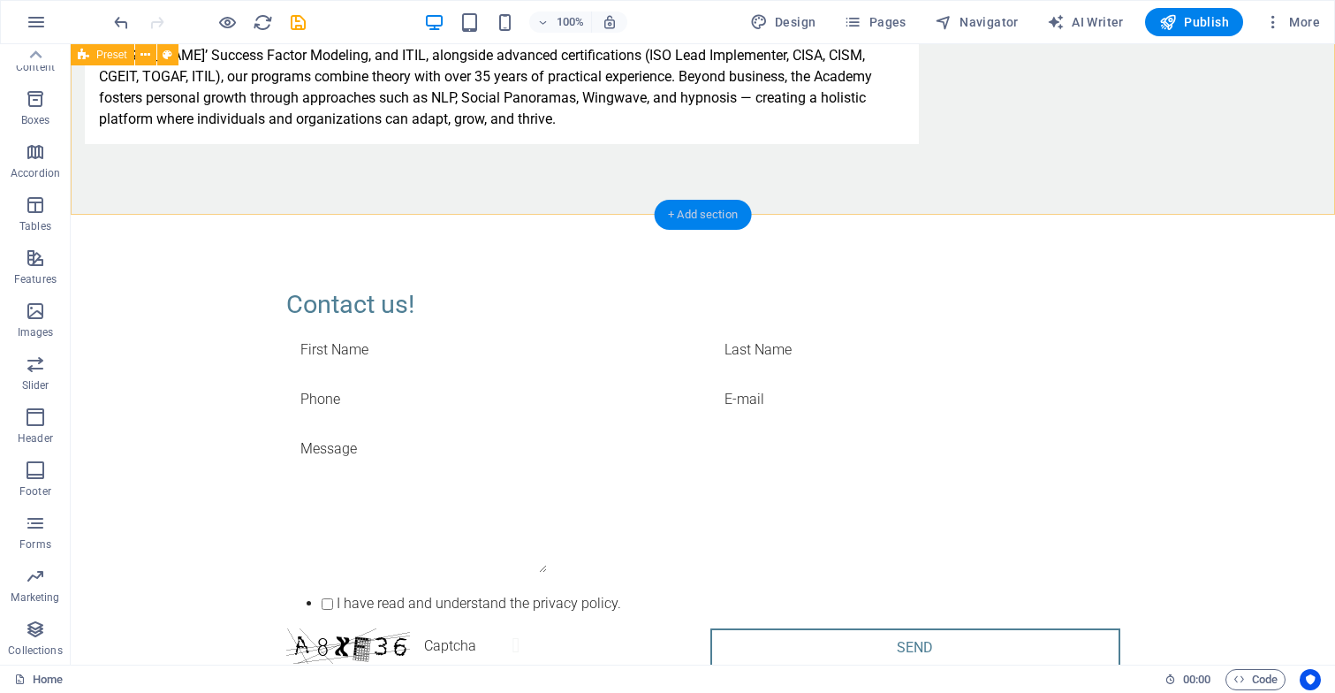
click at [693, 210] on div "+ Add section" at bounding box center [703, 215] width 98 height 30
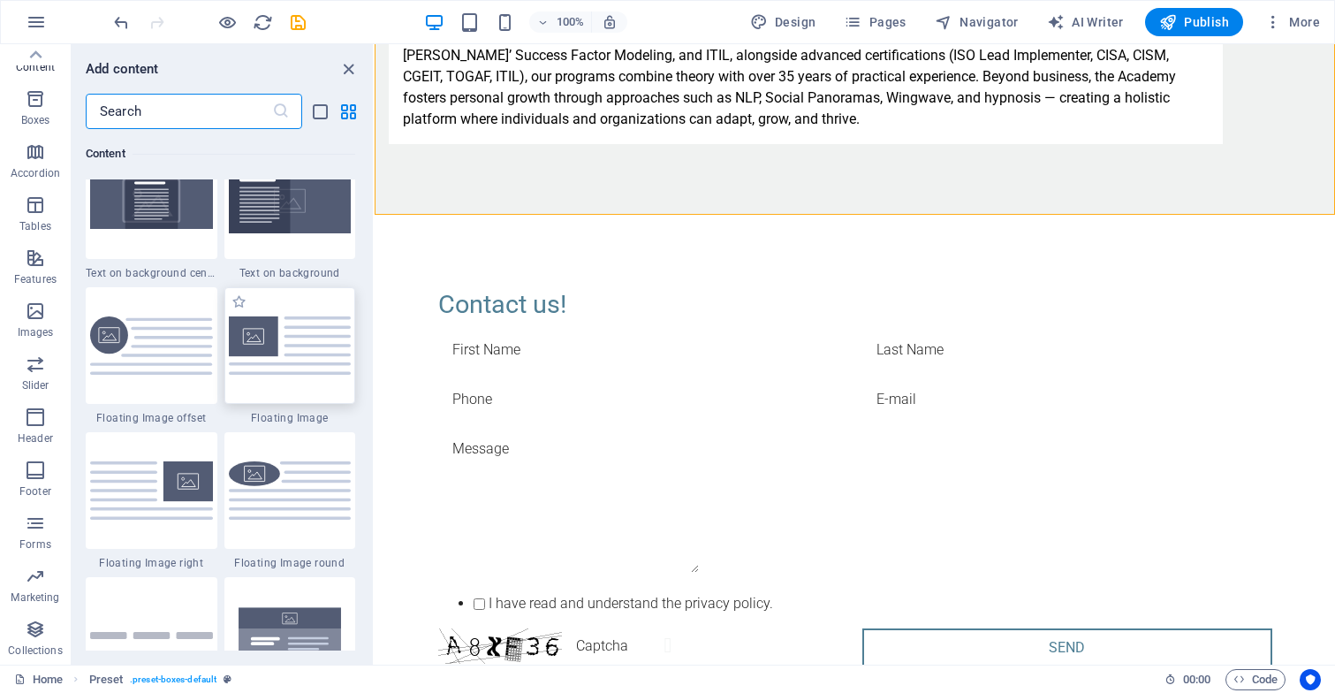
scroll to position [3732, 0]
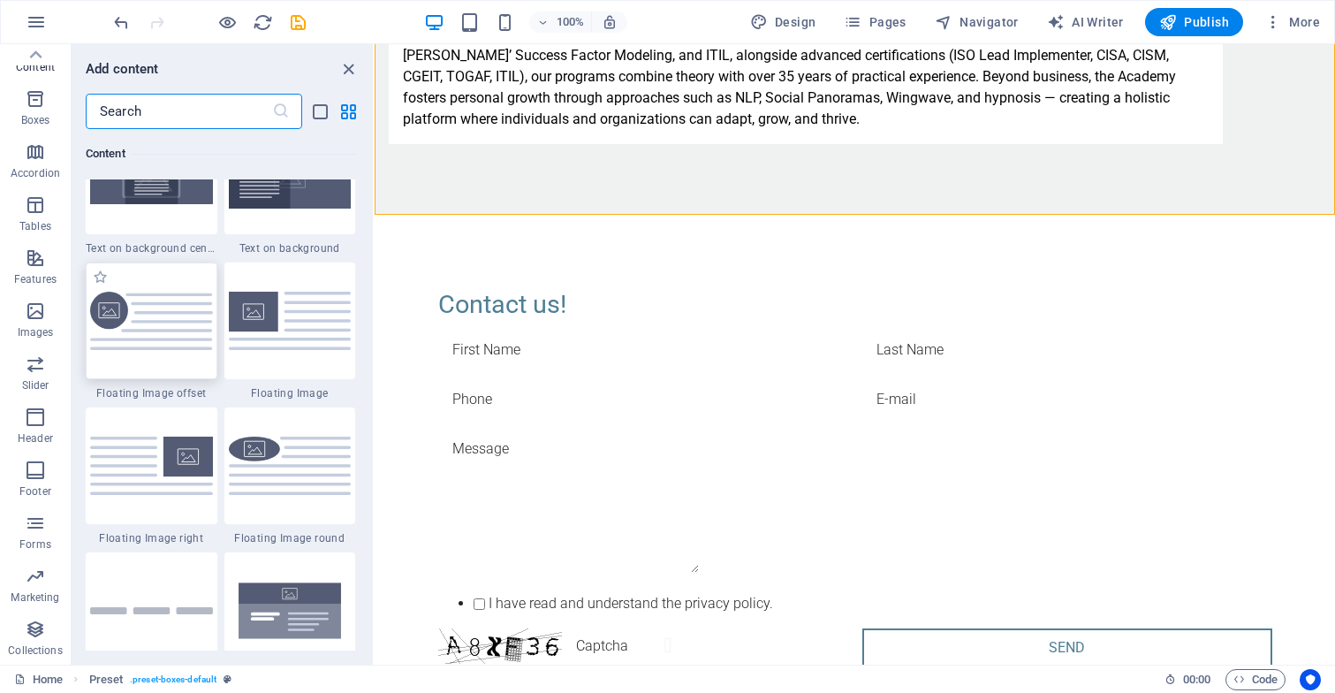
click at [162, 323] on img at bounding box center [151, 321] width 123 height 59
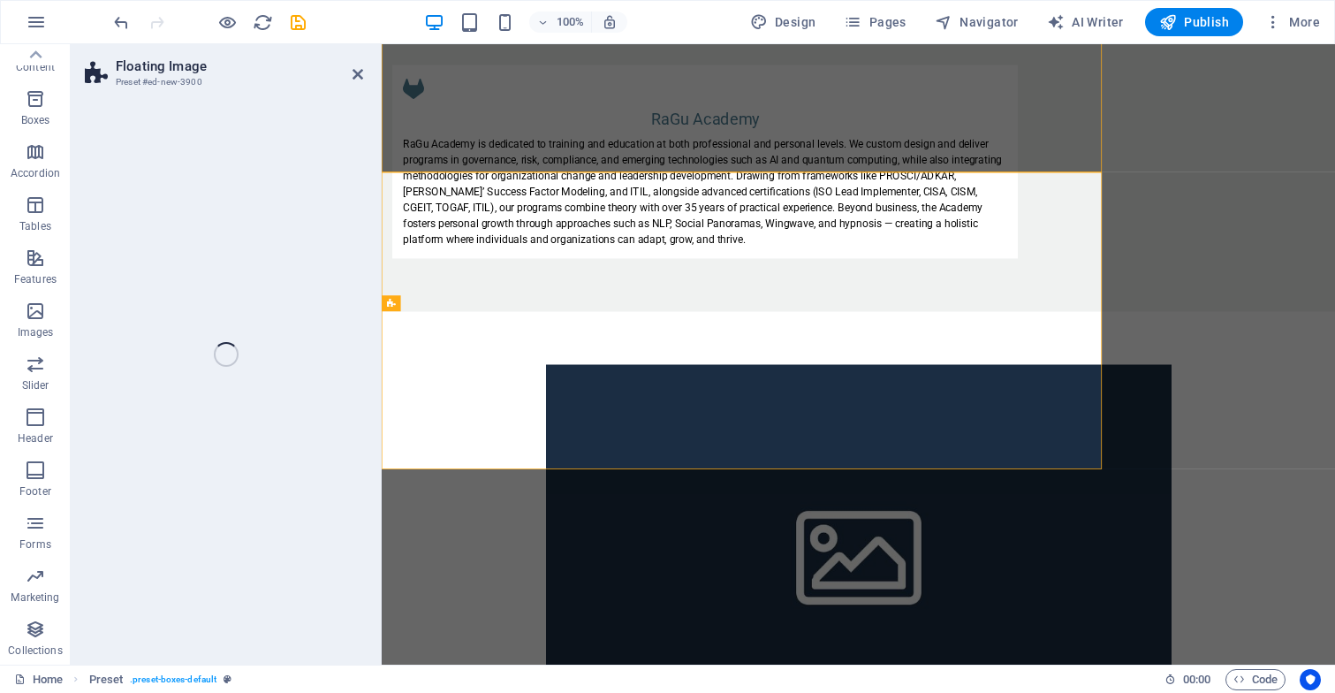
select select "%"
select select "rem"
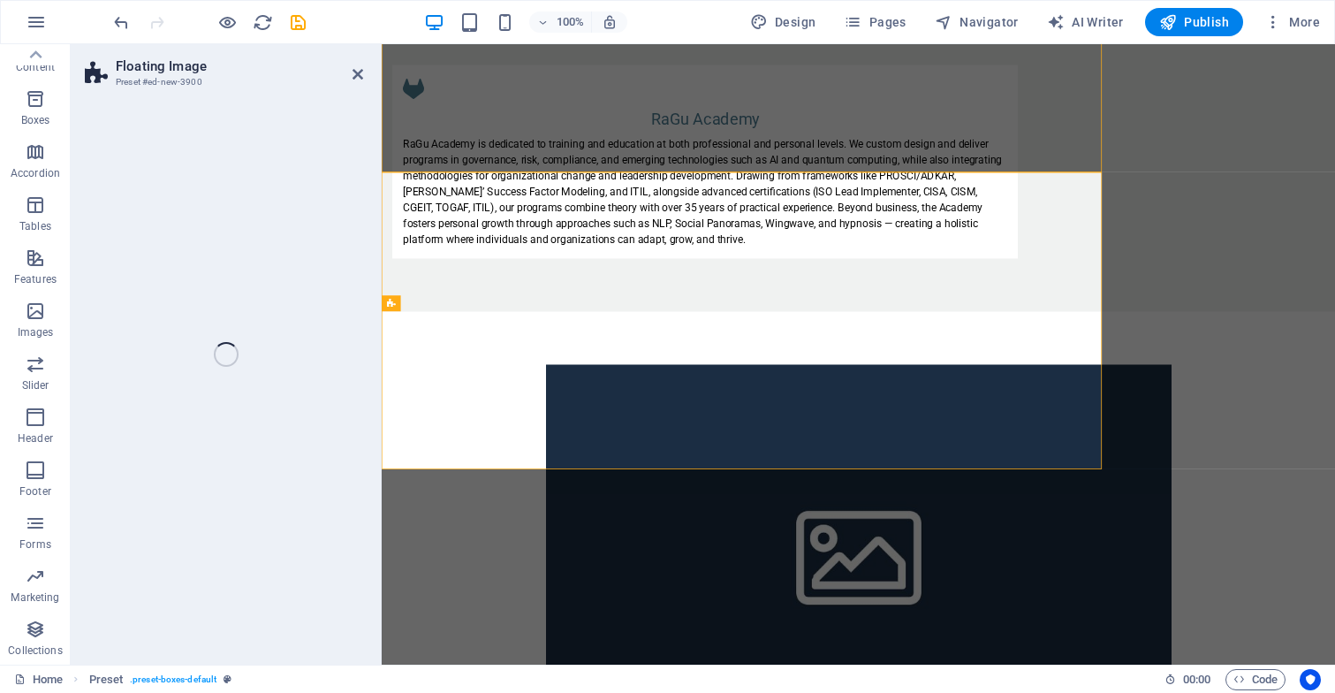
select select "%"
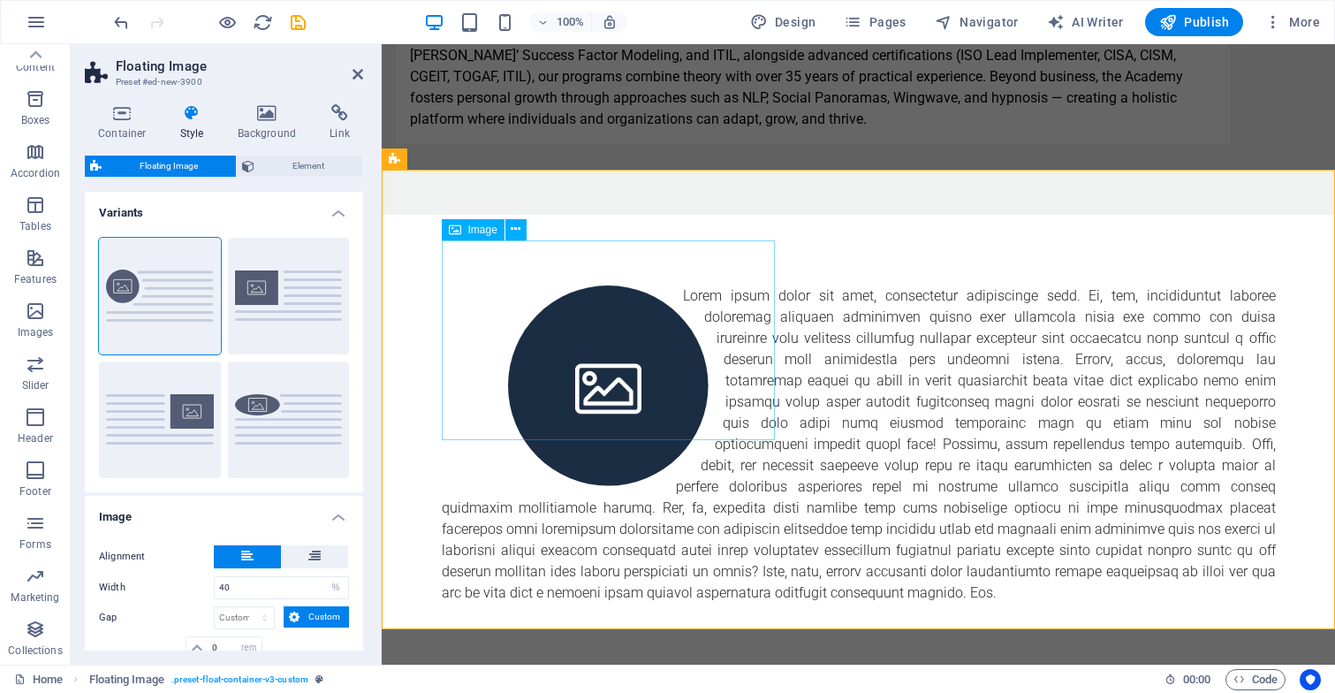
scroll to position [3248, 0]
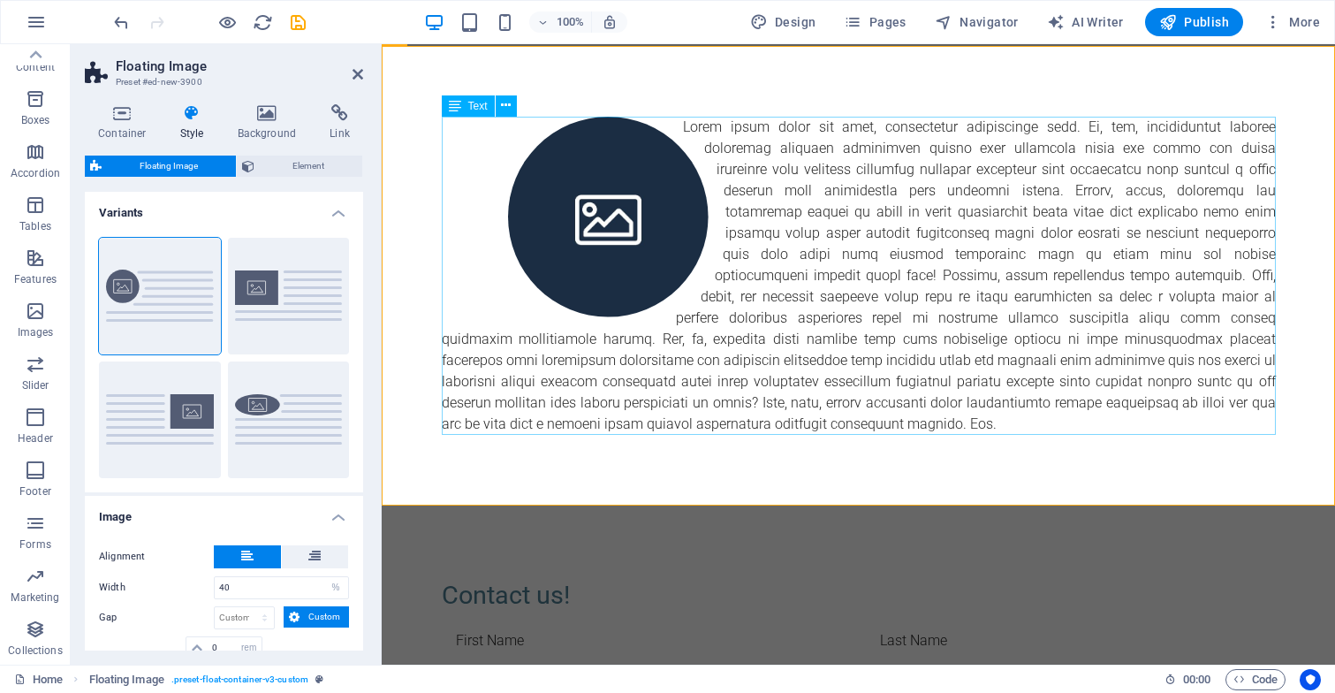
click at [685, 123] on div at bounding box center [859, 276] width 834 height 318
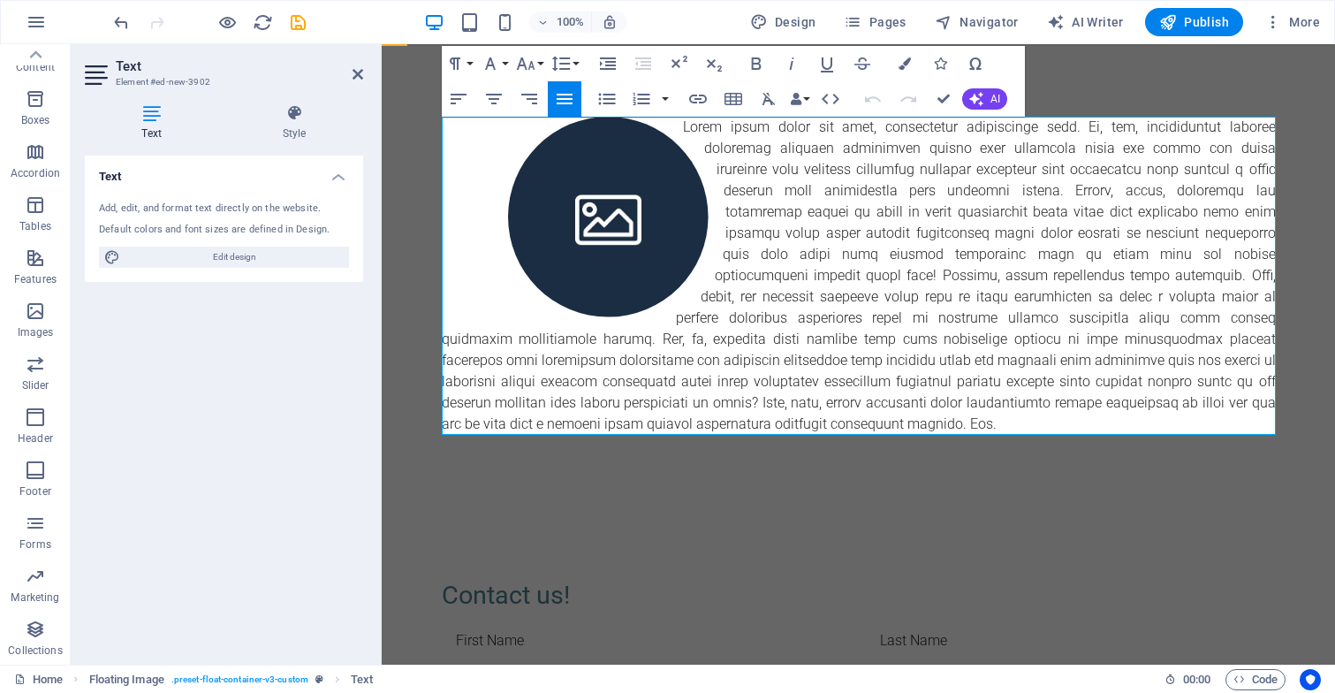
click at [687, 123] on p at bounding box center [859, 276] width 834 height 318
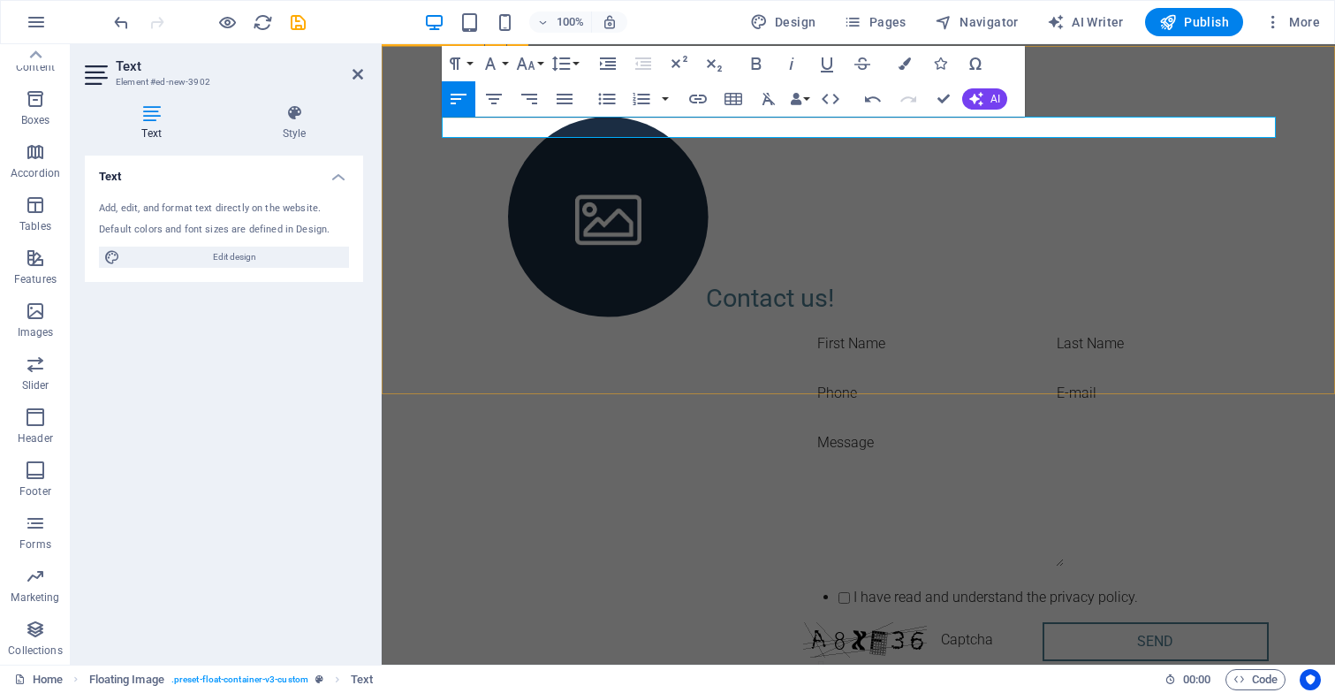
click at [977, 208] on div at bounding box center [858, 127] width 953 height 163
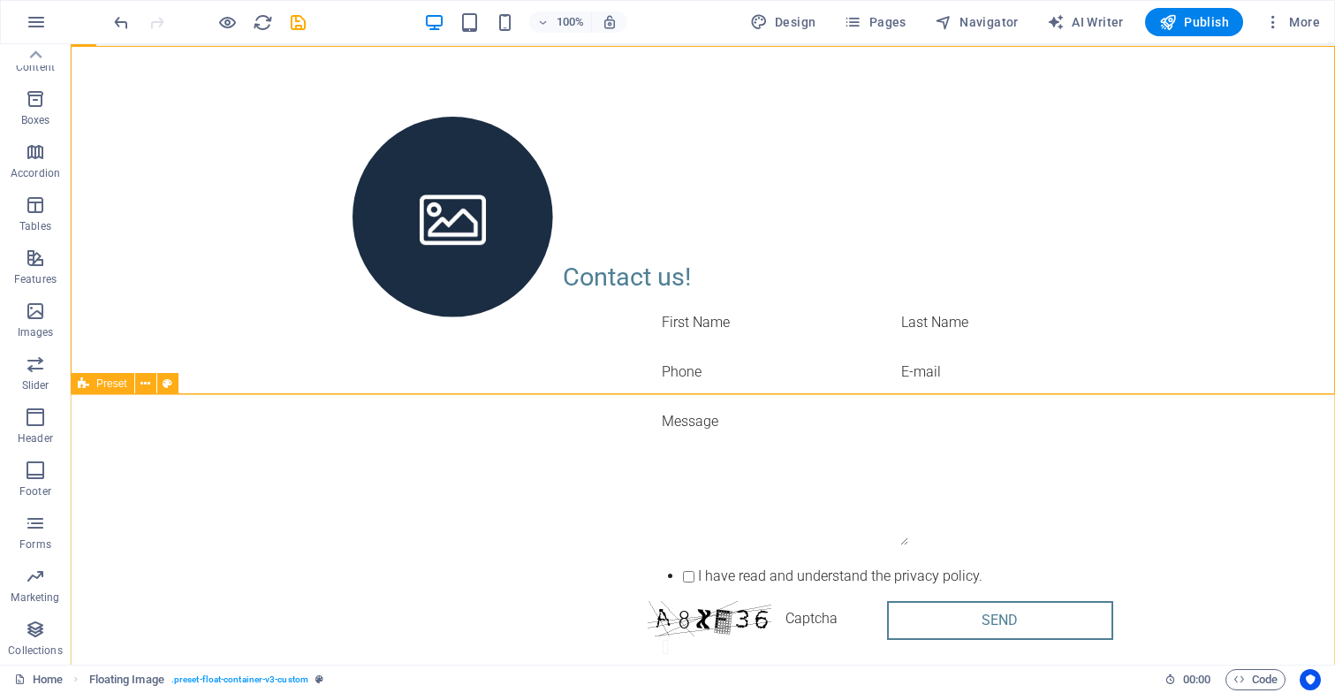
click at [823, 451] on div "Contact us! I have read and understand the privacy policy. Unreadable? Load new…" at bounding box center [703, 462] width 1264 height 550
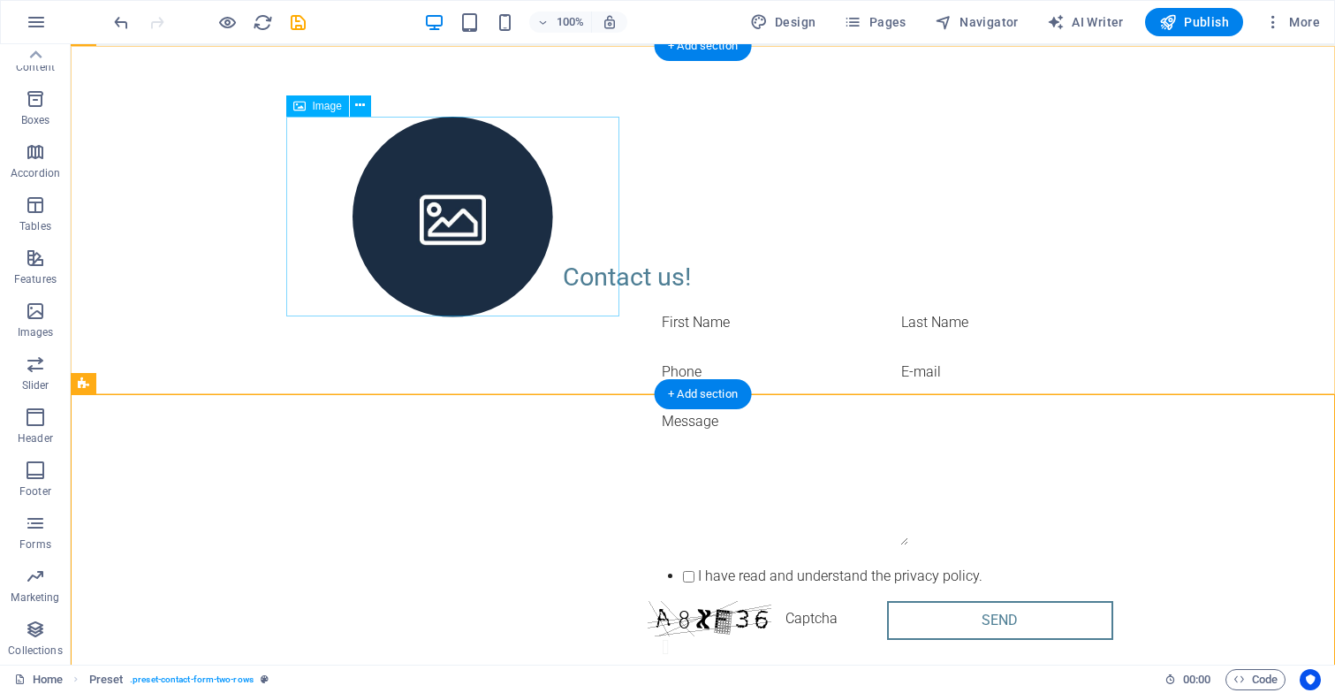
click at [487, 211] on figure at bounding box center [453, 217] width 334 height 201
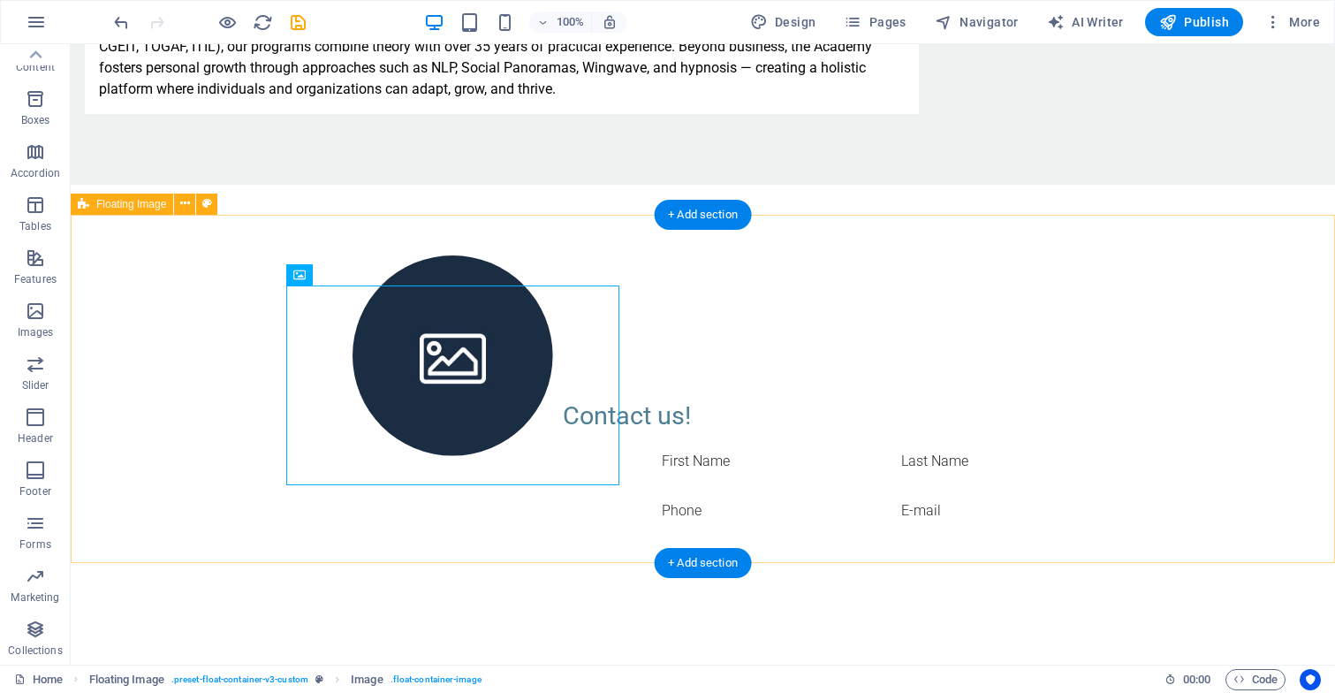
scroll to position [3114, 0]
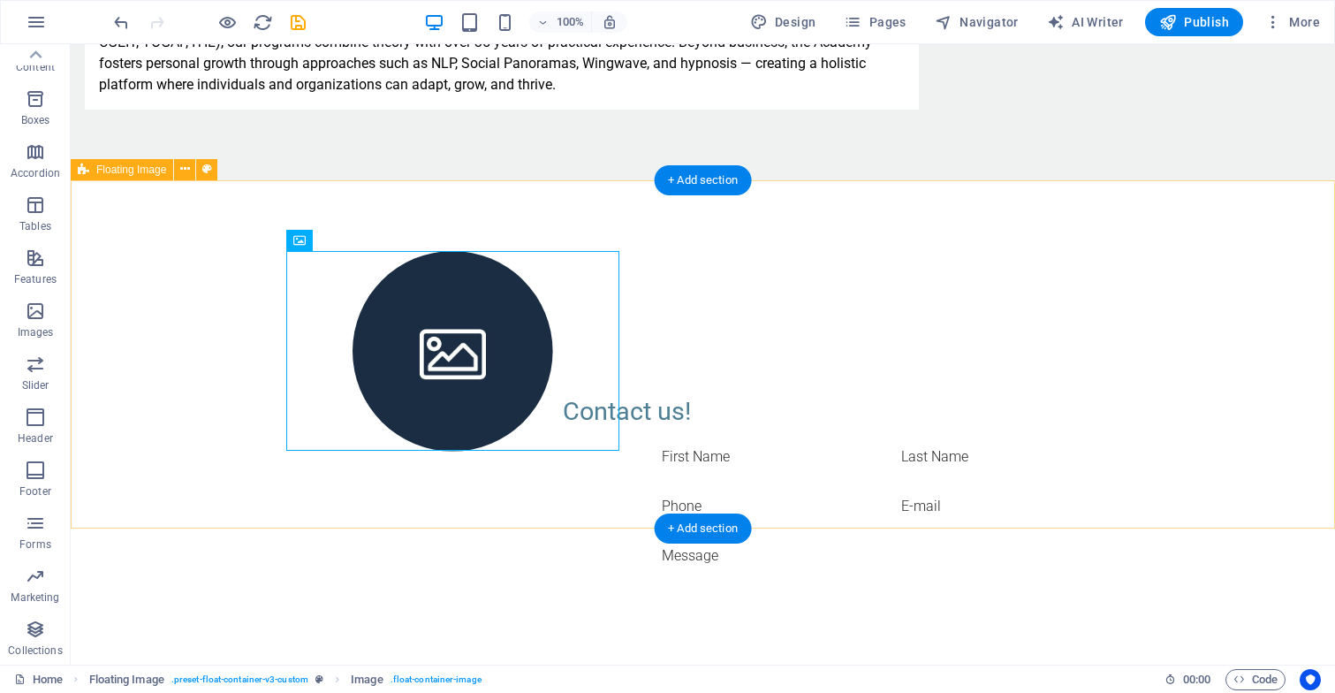
click at [583, 314] on div at bounding box center [703, 250] width 1264 height 141
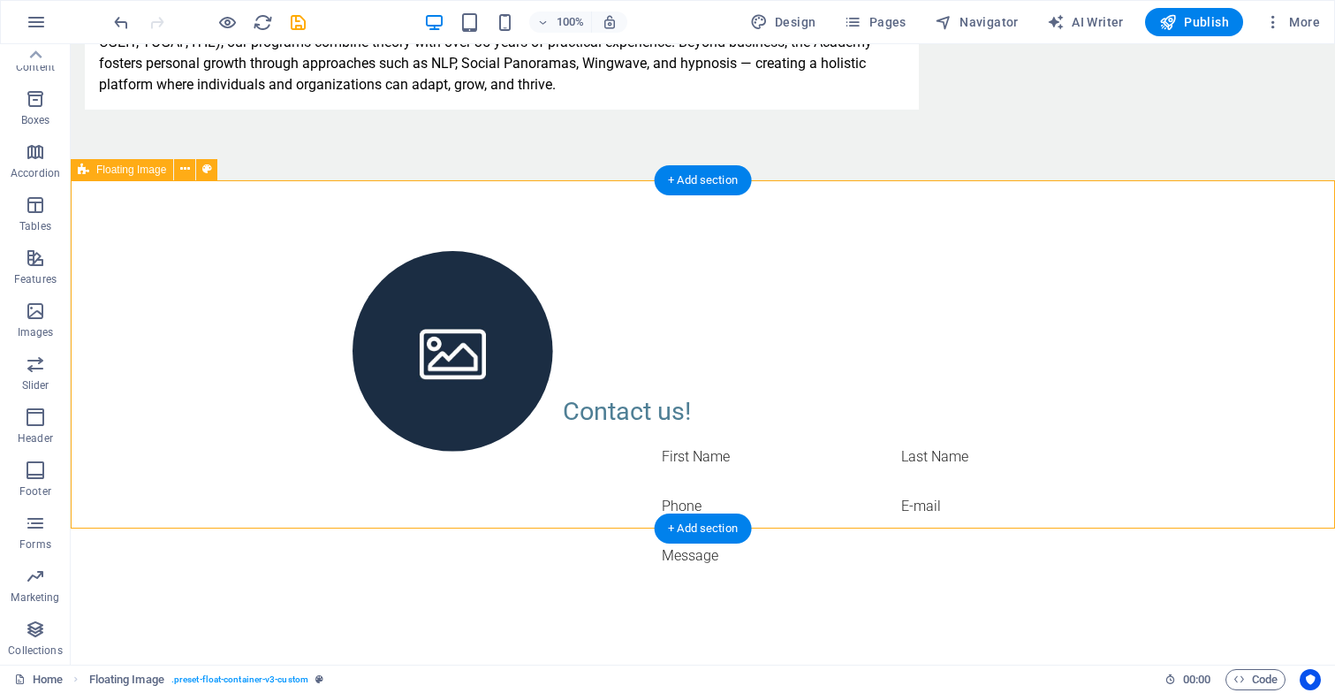
click at [583, 314] on div at bounding box center [703, 250] width 1264 height 141
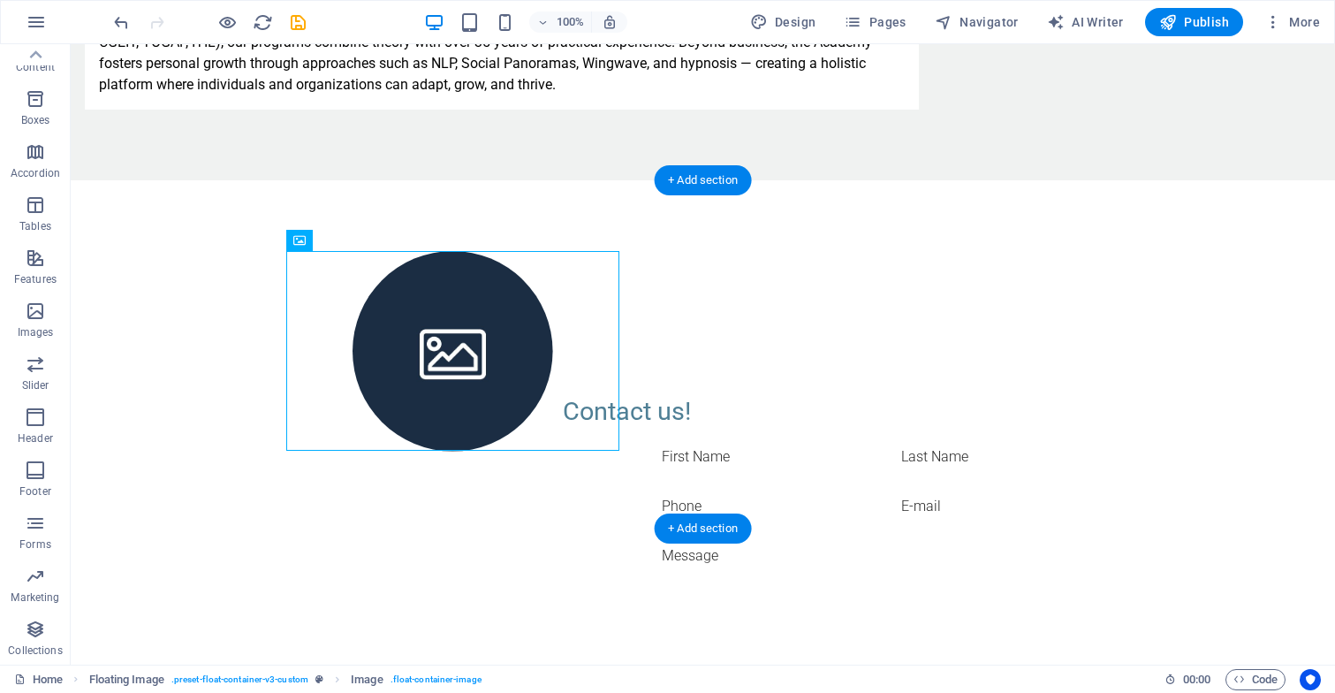
drag, startPoint x: 499, startPoint y: 322, endPoint x: 655, endPoint y: 300, distance: 156.9
click at [655, 300] on div at bounding box center [703, 250] width 1264 height 141
click at [610, 305] on div at bounding box center [703, 250] width 1264 height 141
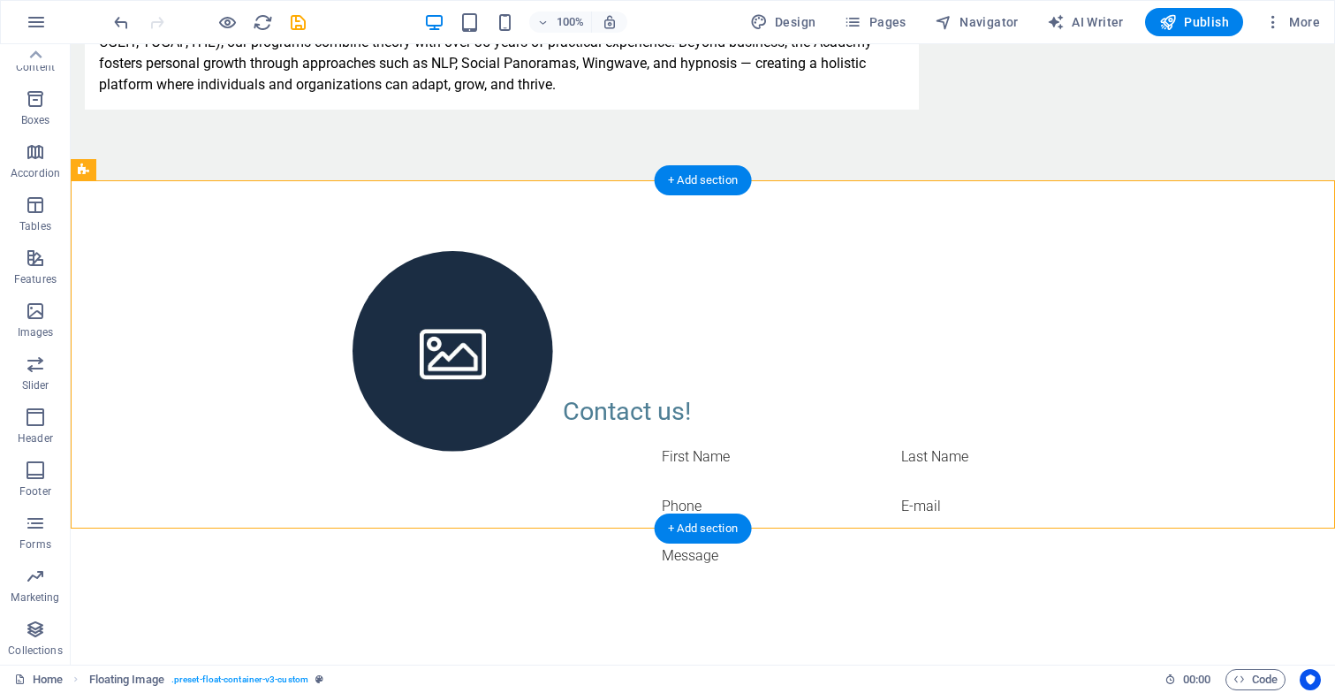
click at [610, 305] on div at bounding box center [703, 250] width 1264 height 141
click at [493, 315] on figure at bounding box center [453, 351] width 334 height 201
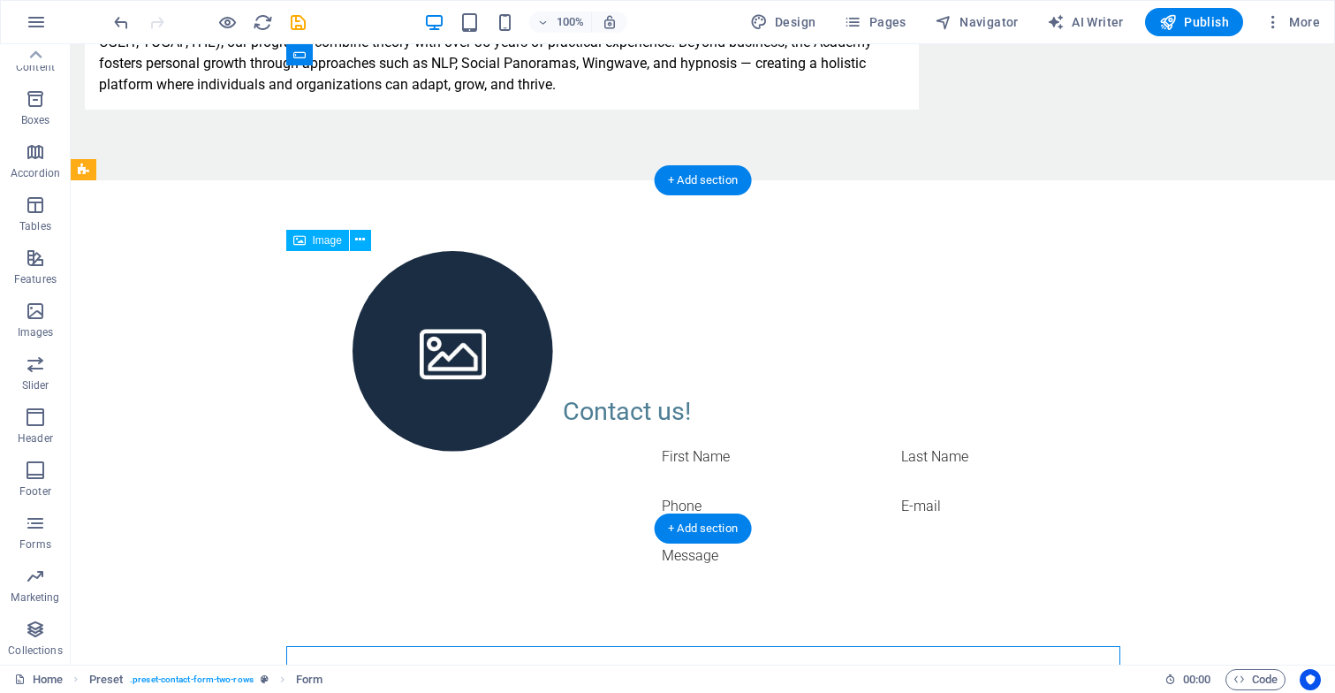
click at [450, 314] on figure at bounding box center [453, 351] width 334 height 201
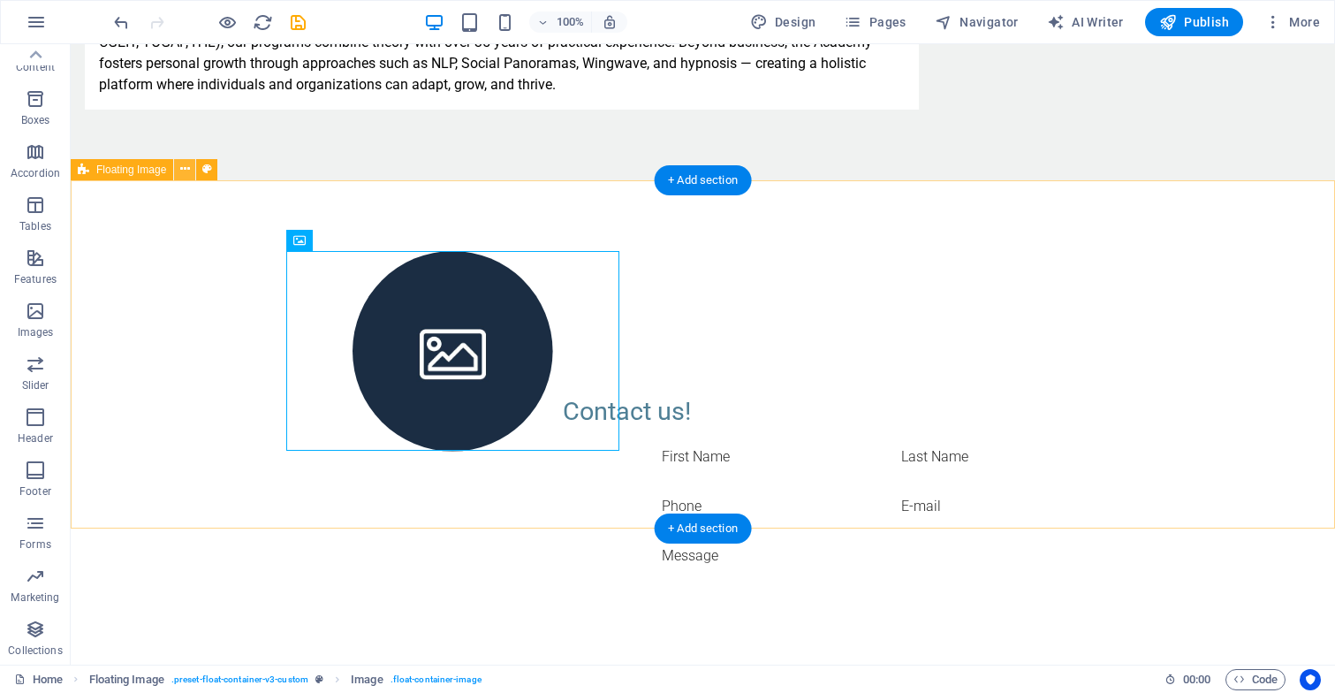
click at [183, 171] on icon at bounding box center [185, 169] width 10 height 19
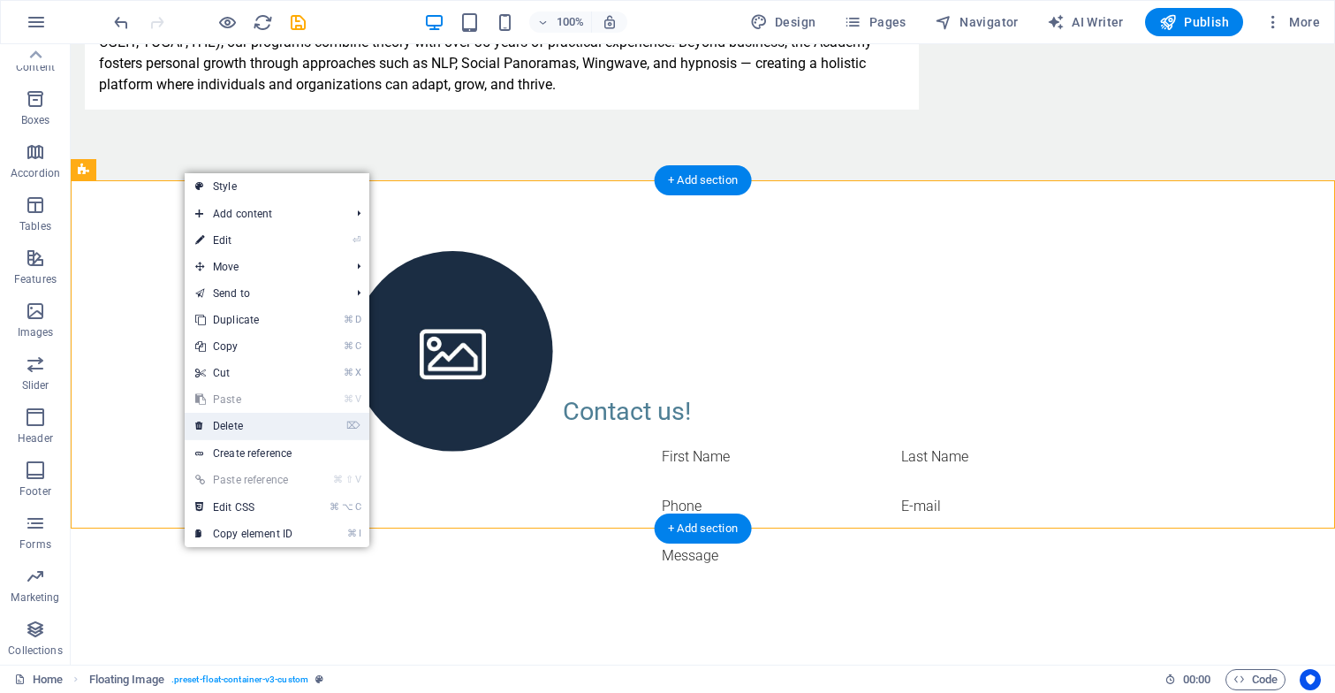
click at [232, 423] on link "⌦ Delete" at bounding box center [244, 426] width 118 height 27
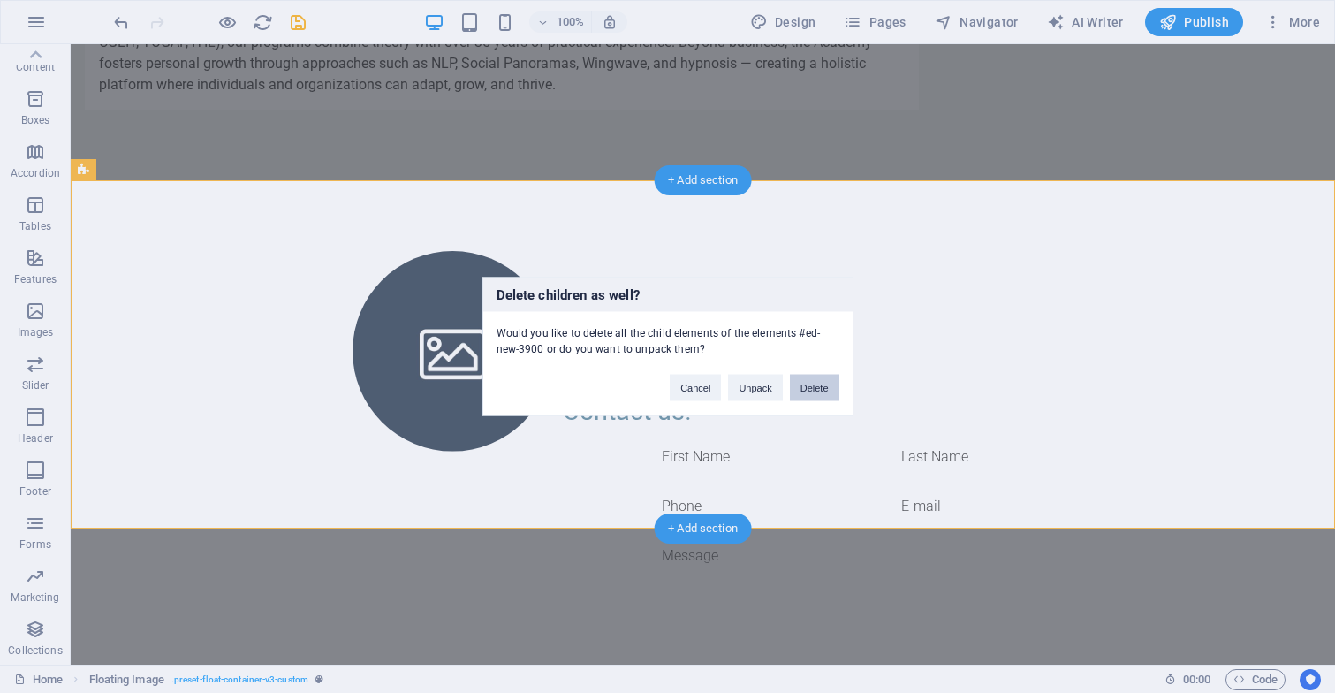
click at [812, 382] on button "Delete" at bounding box center [814, 388] width 49 height 27
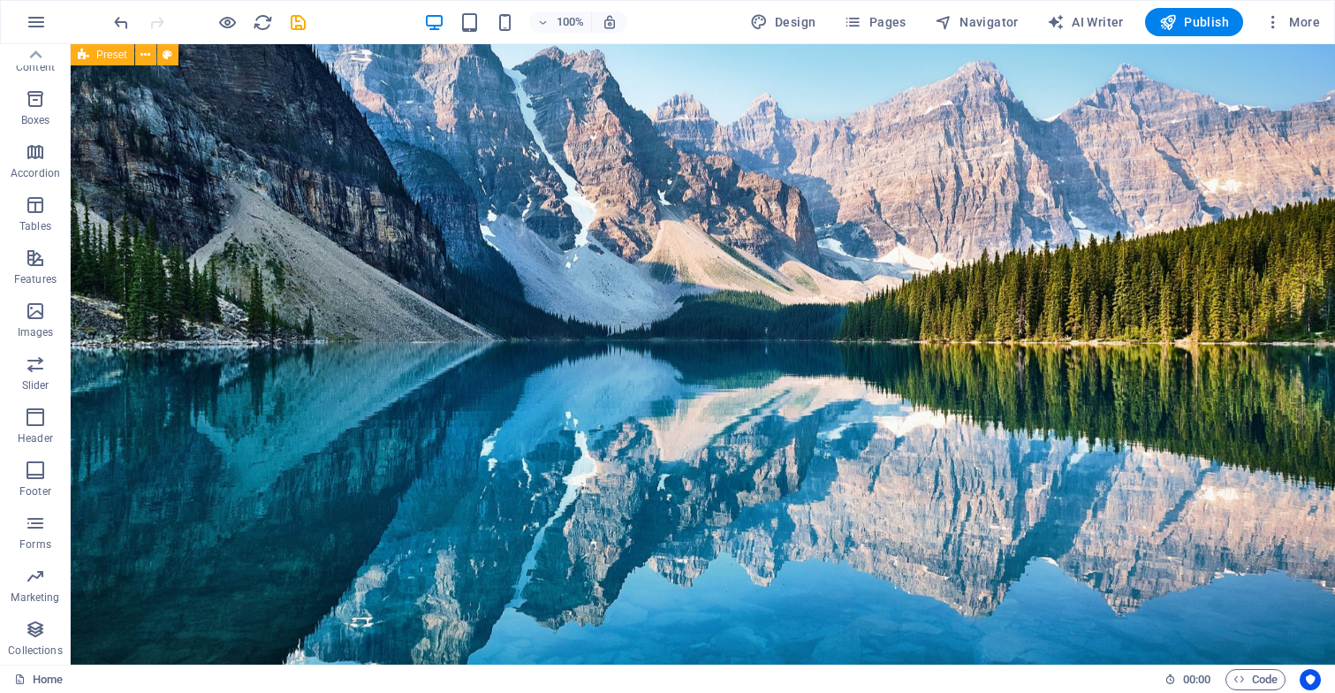
scroll to position [0, 0]
click at [294, 25] on icon "save" at bounding box center [298, 22] width 20 height 20
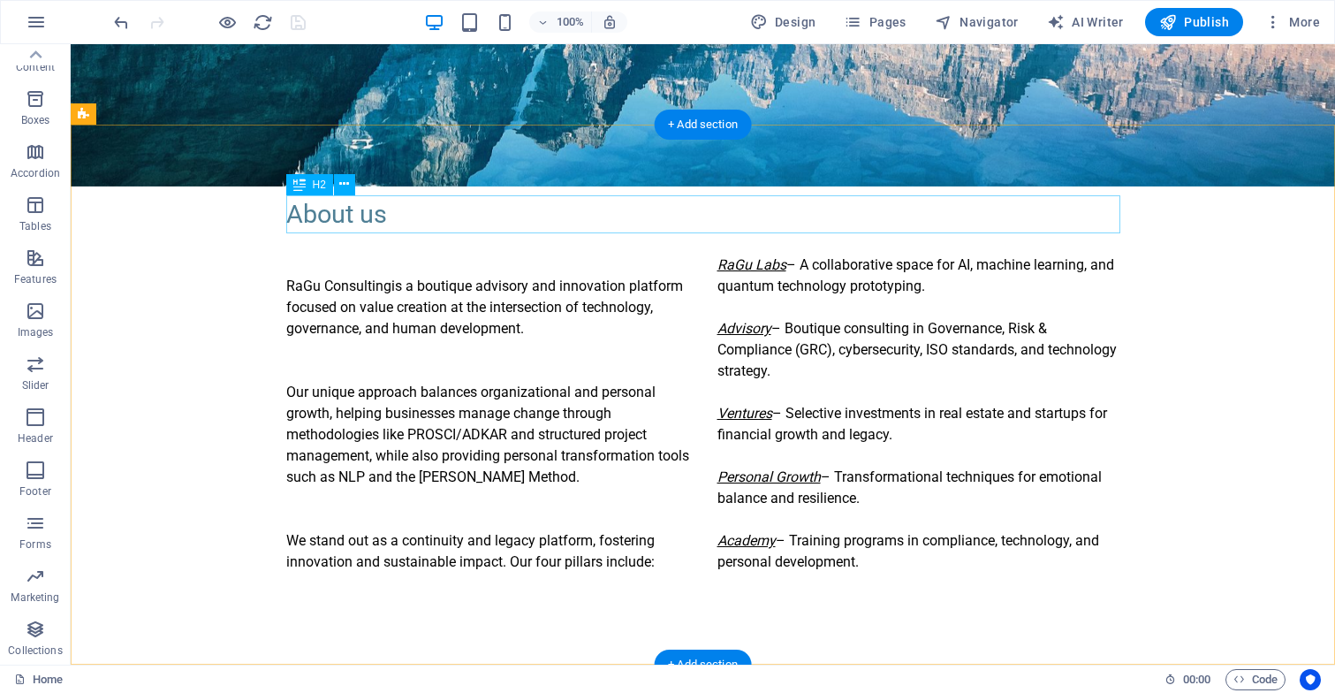
scroll to position [472, 0]
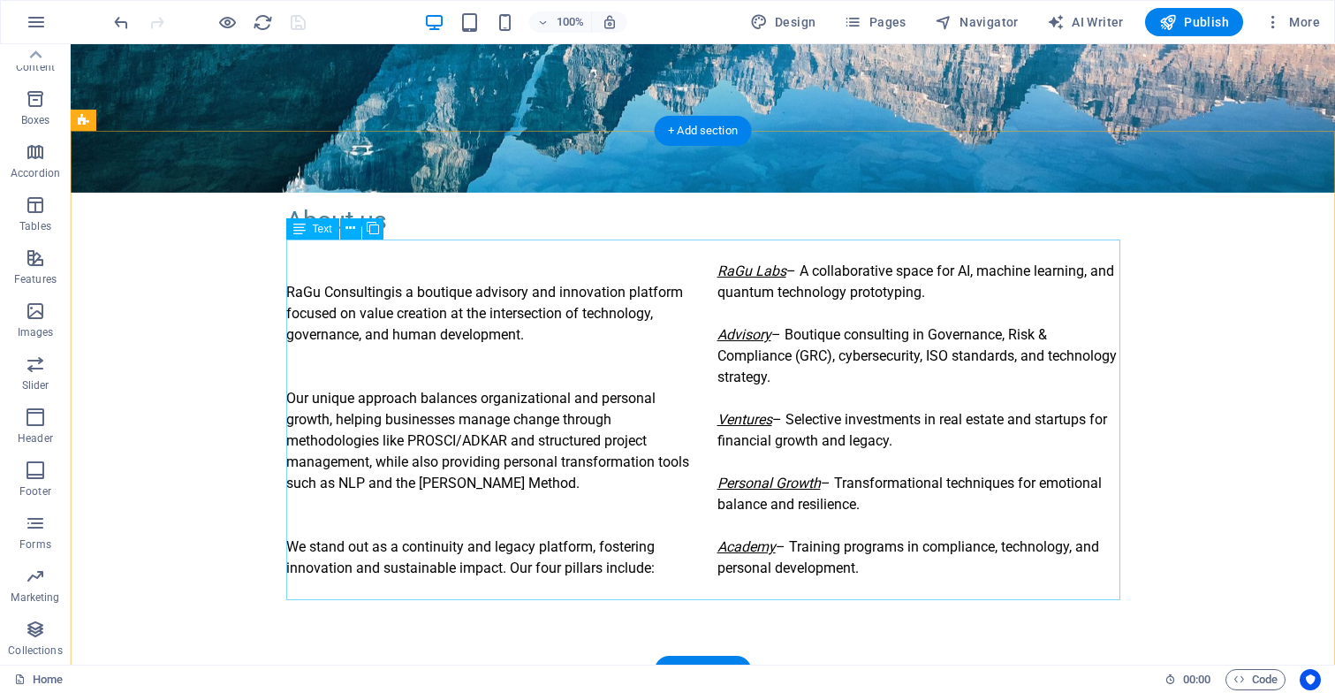
click at [723, 335] on div "RaGu Consulting is a boutique advisory and innovation platform focused on value…" at bounding box center [703, 419] width 834 height 360
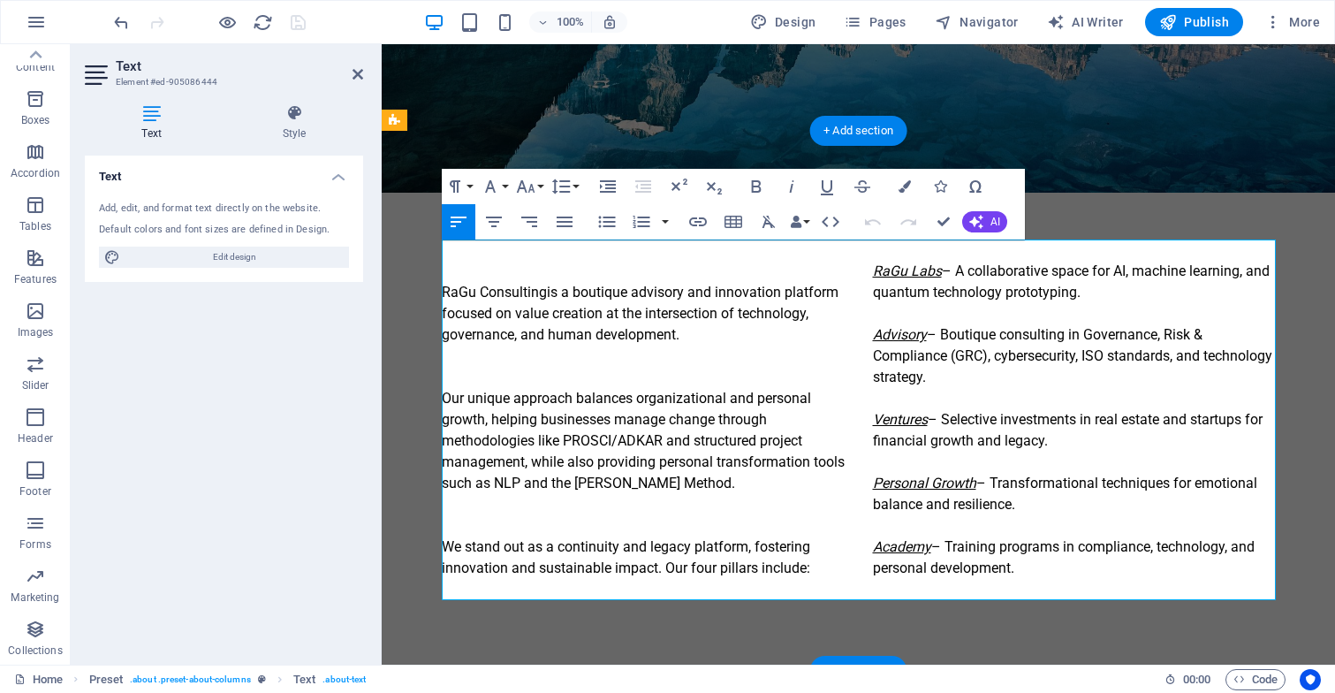
click at [873, 333] on em "Advisory" at bounding box center [900, 334] width 54 height 17
click at [878, 418] on em "Ventures" at bounding box center [900, 419] width 55 height 17
click at [876, 481] on em "Personal Growth" at bounding box center [924, 482] width 103 height 17
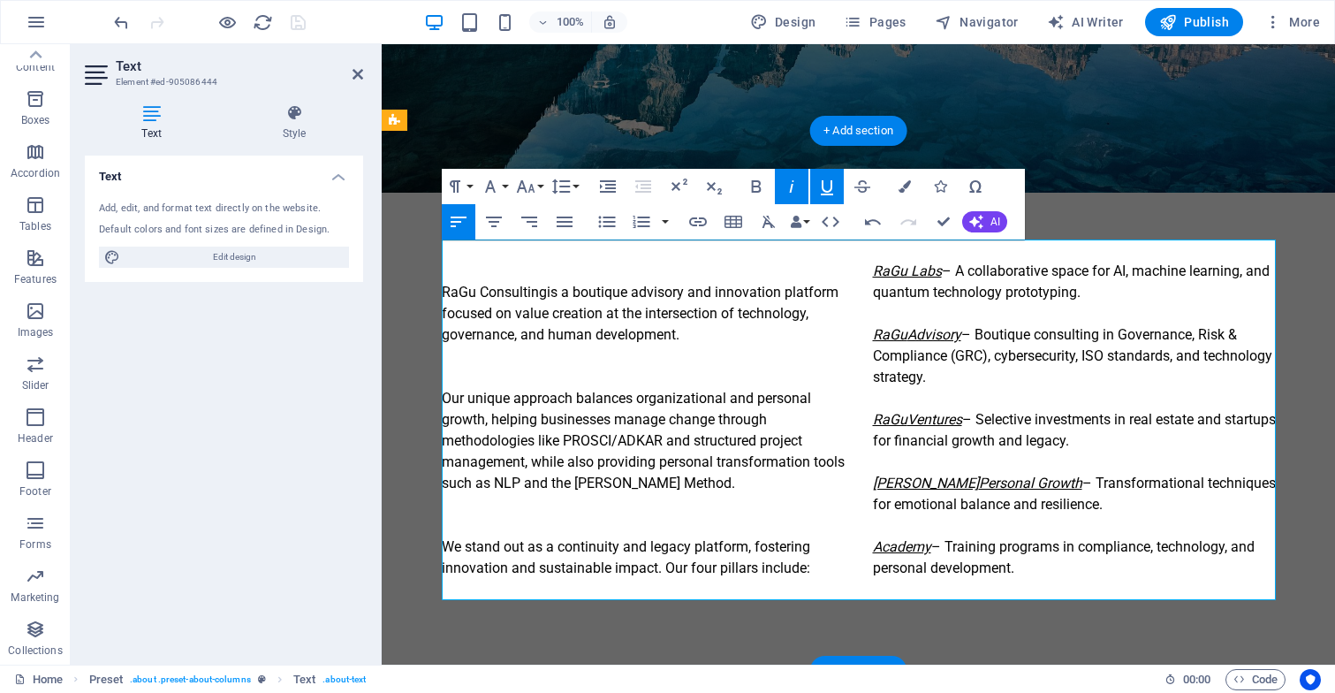
click at [875, 541] on em "Academy" at bounding box center [902, 546] width 58 height 17
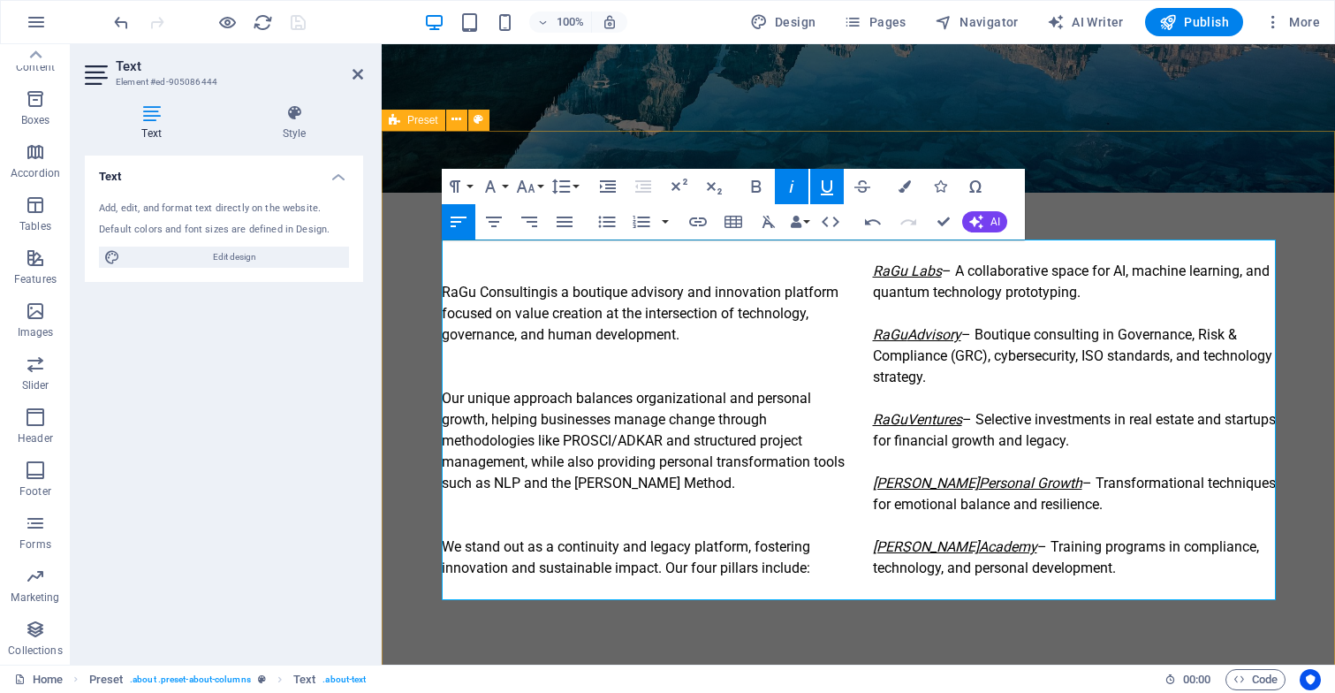
click at [1214, 170] on div "About us RaGu Consulting is a boutique advisory and innovation platform focused…" at bounding box center [858, 401] width 953 height 540
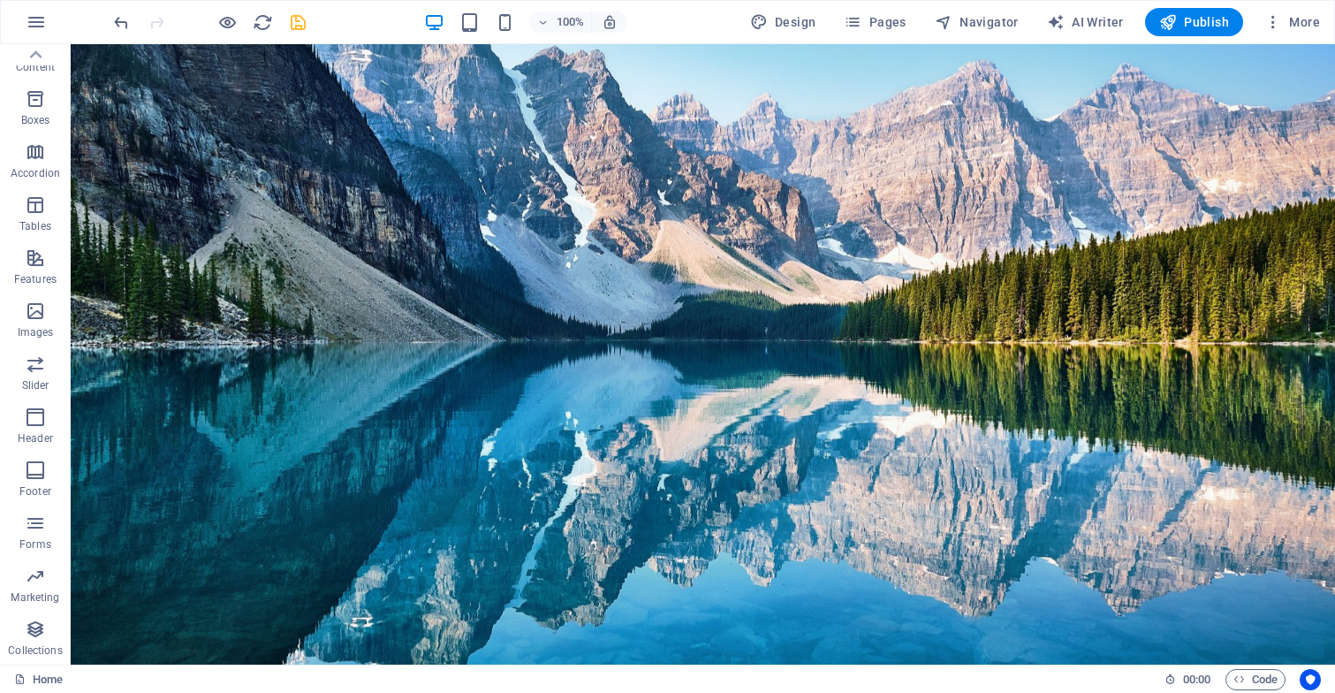
scroll to position [0, 0]
click at [1188, 18] on span "Publish" at bounding box center [1194, 22] width 70 height 18
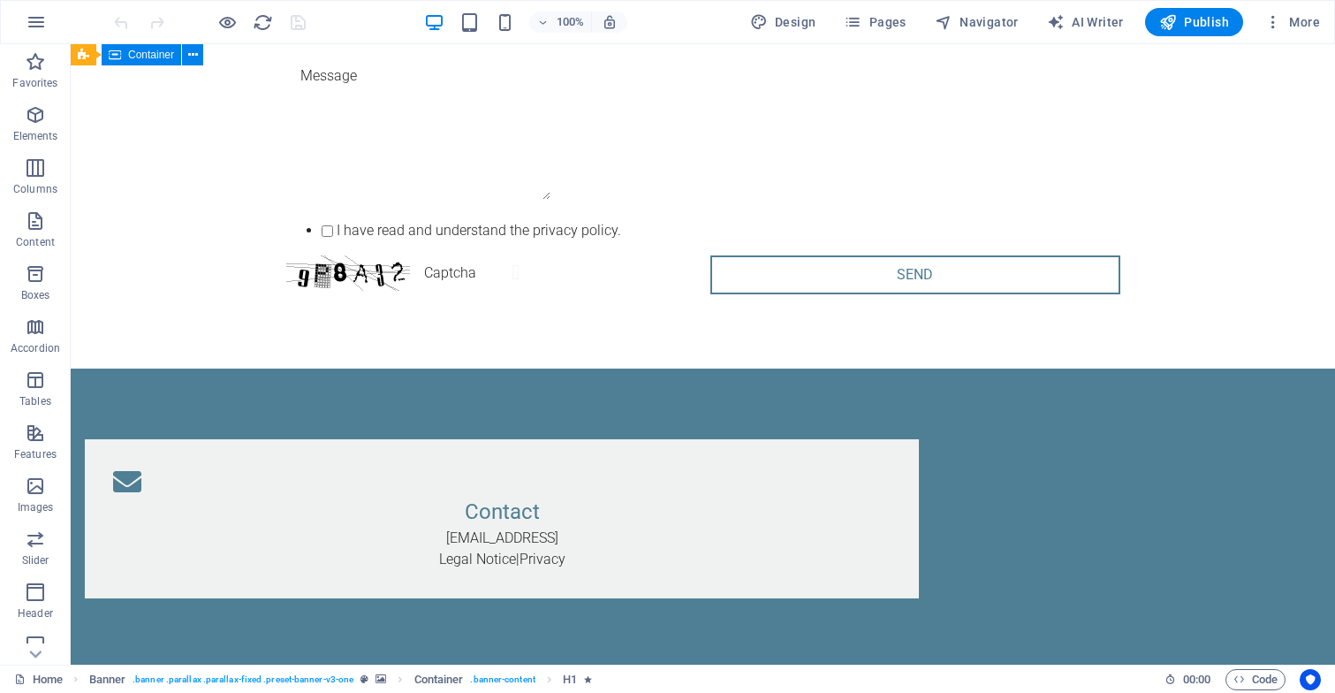
scroll to position [3450, 0]
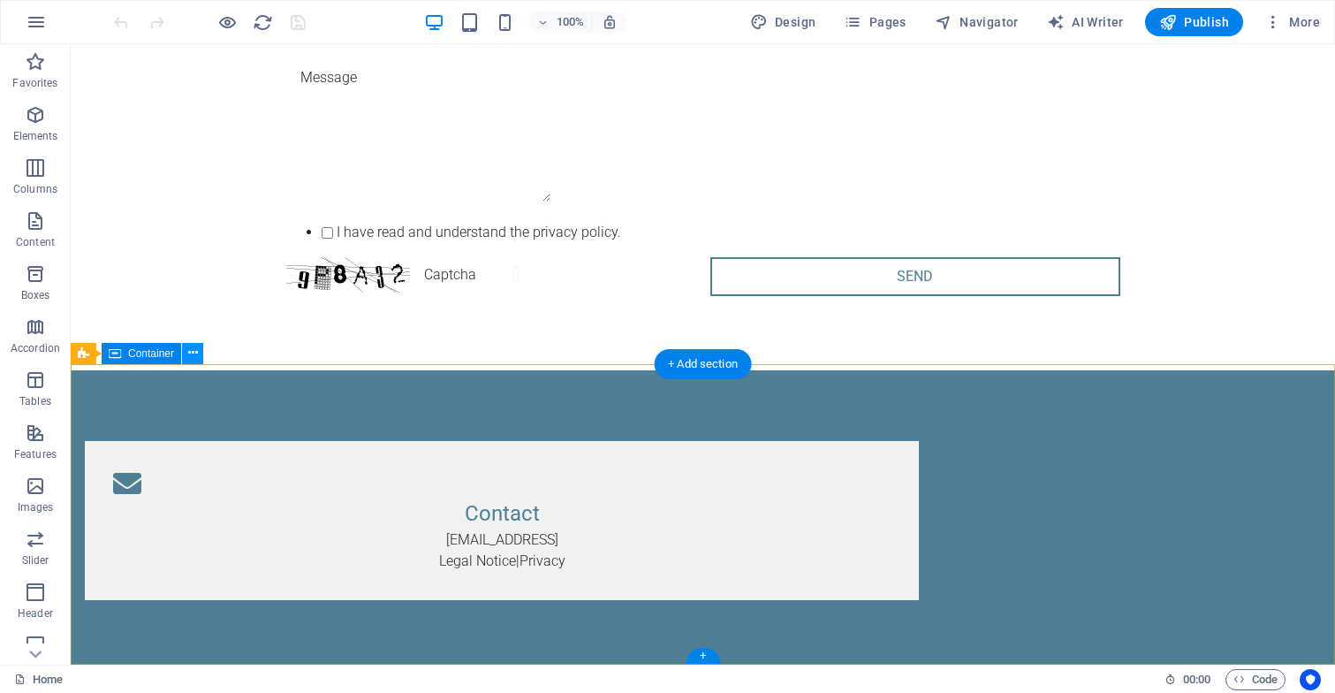
click at [191, 360] on icon at bounding box center [193, 353] width 10 height 19
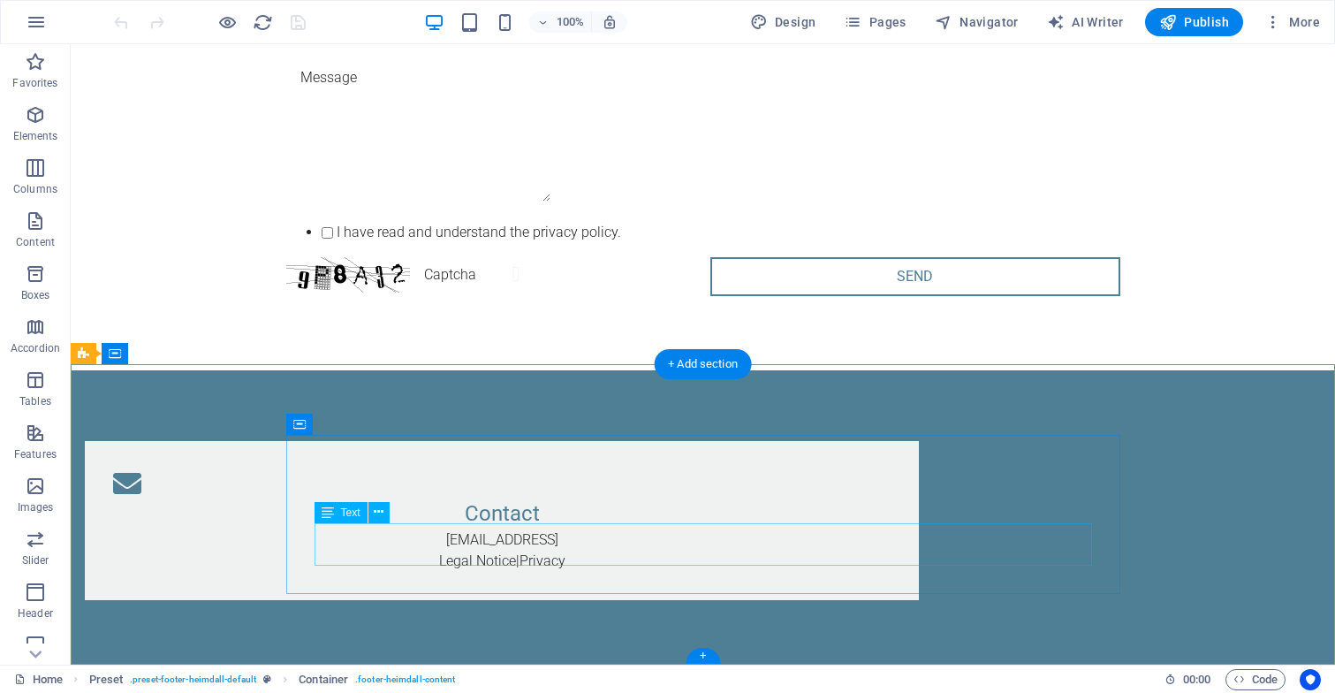
click at [662, 557] on div "[EMAIL_ADDRESS] Legal Notice | Privacy" at bounding box center [501, 550] width 777 height 42
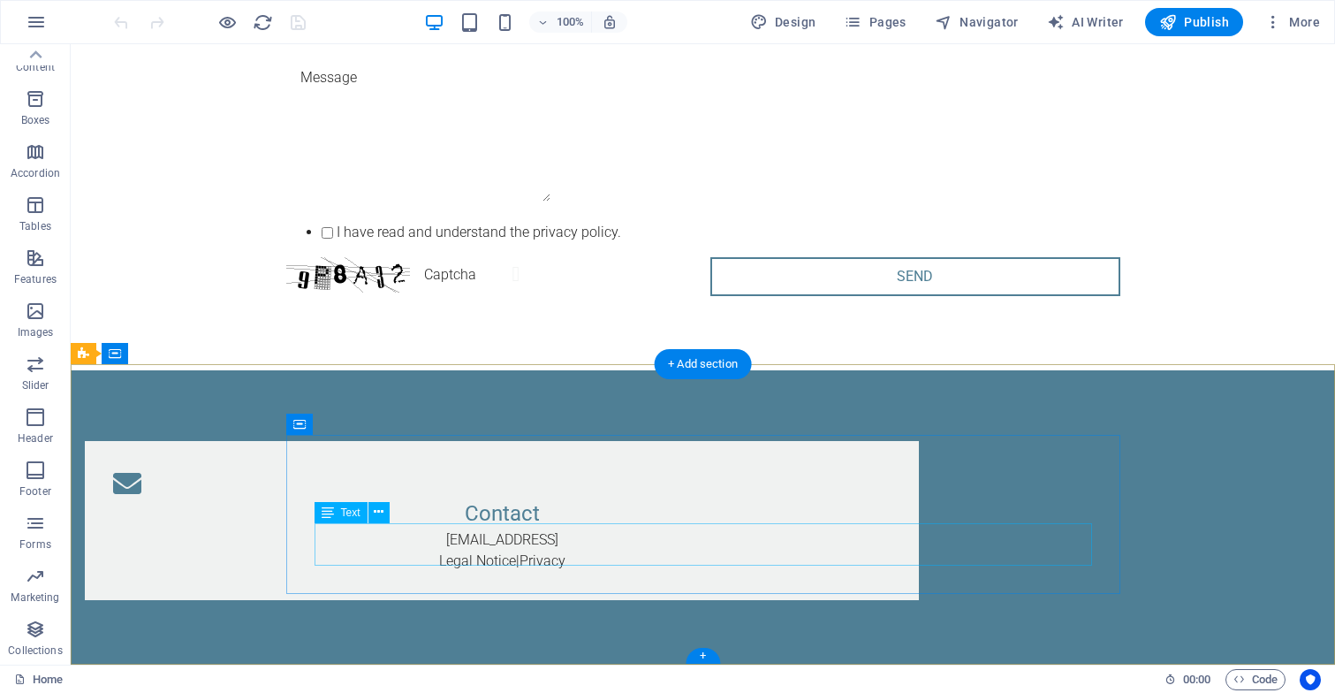
click at [669, 557] on div "[EMAIL_ADDRESS] Legal Notice | Privacy" at bounding box center [501, 550] width 777 height 42
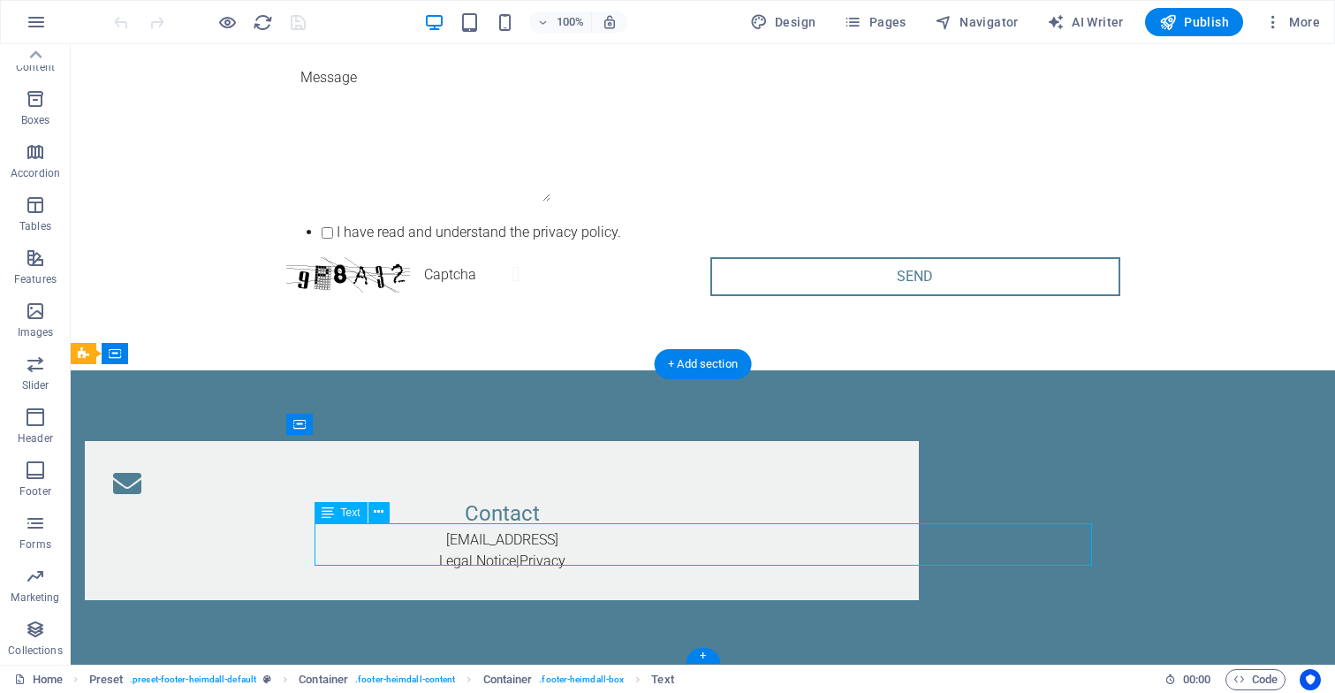
click at [673, 551] on div "[EMAIL_ADDRESS] Legal Notice | Privacy" at bounding box center [501, 550] width 777 height 42
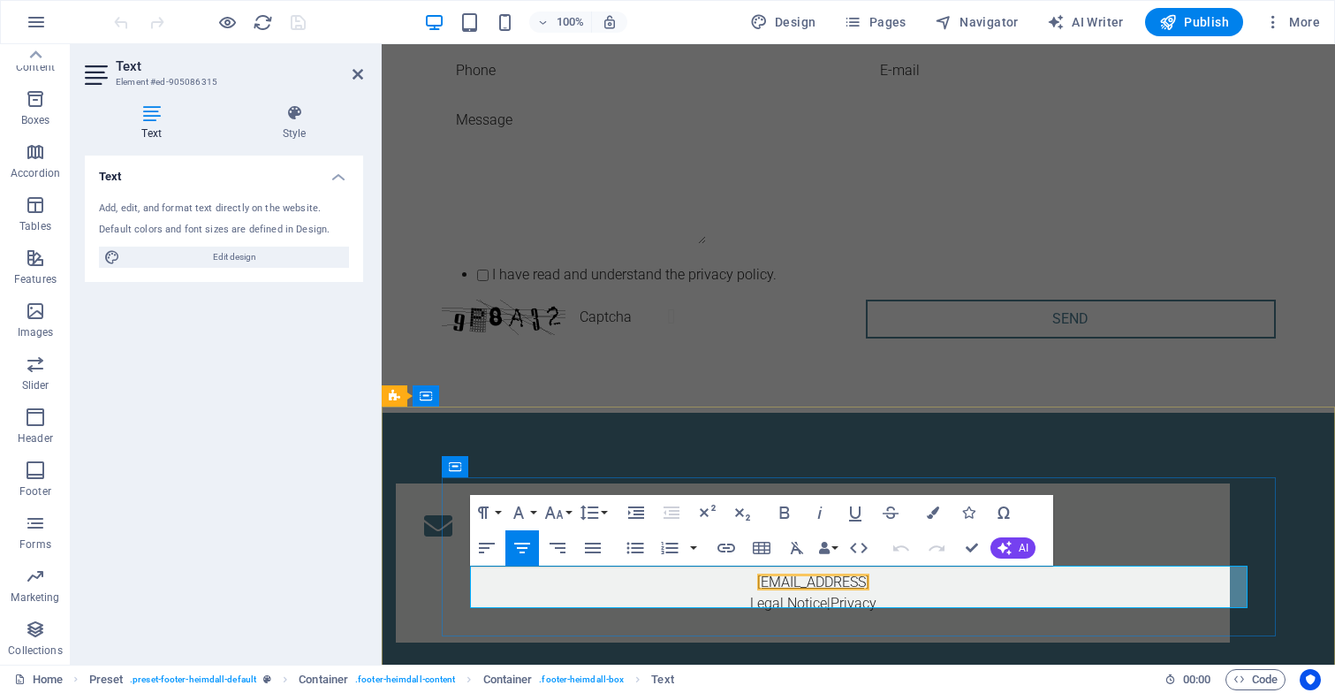
click at [869, 573] on link "[EMAIL_ADDRESS]" at bounding box center [813, 581] width 112 height 17
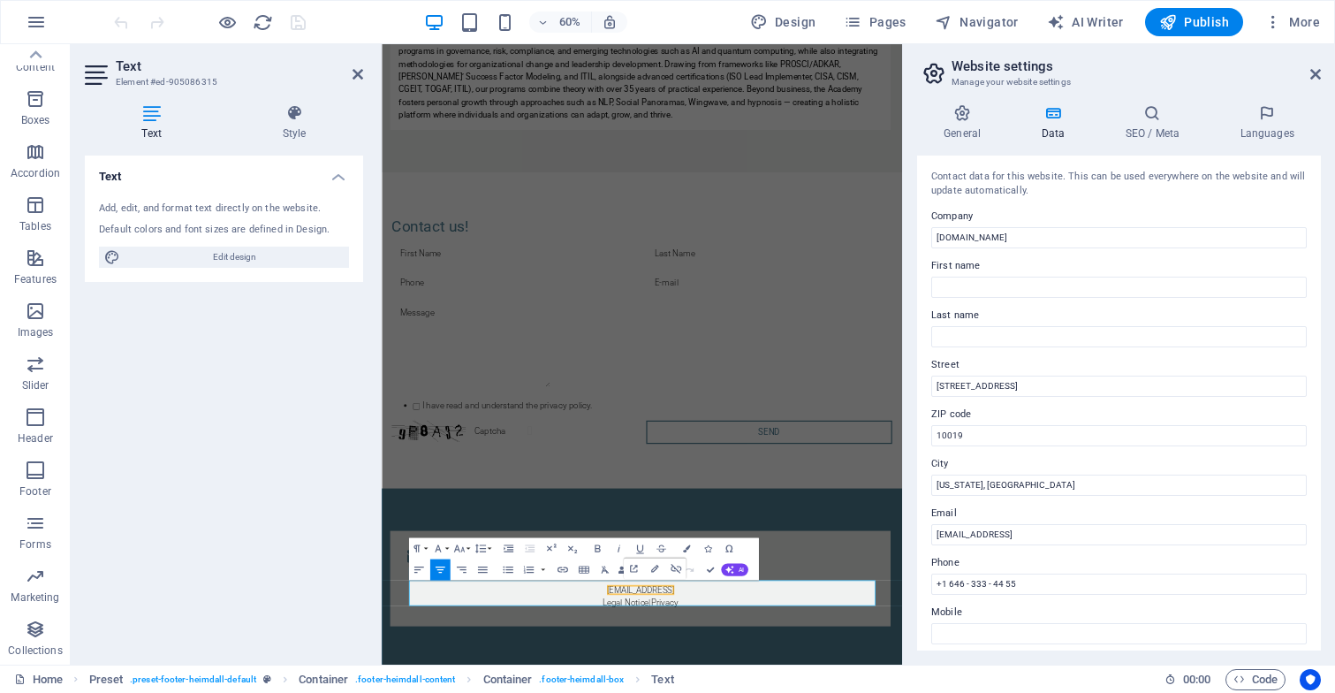
scroll to position [26, 0]
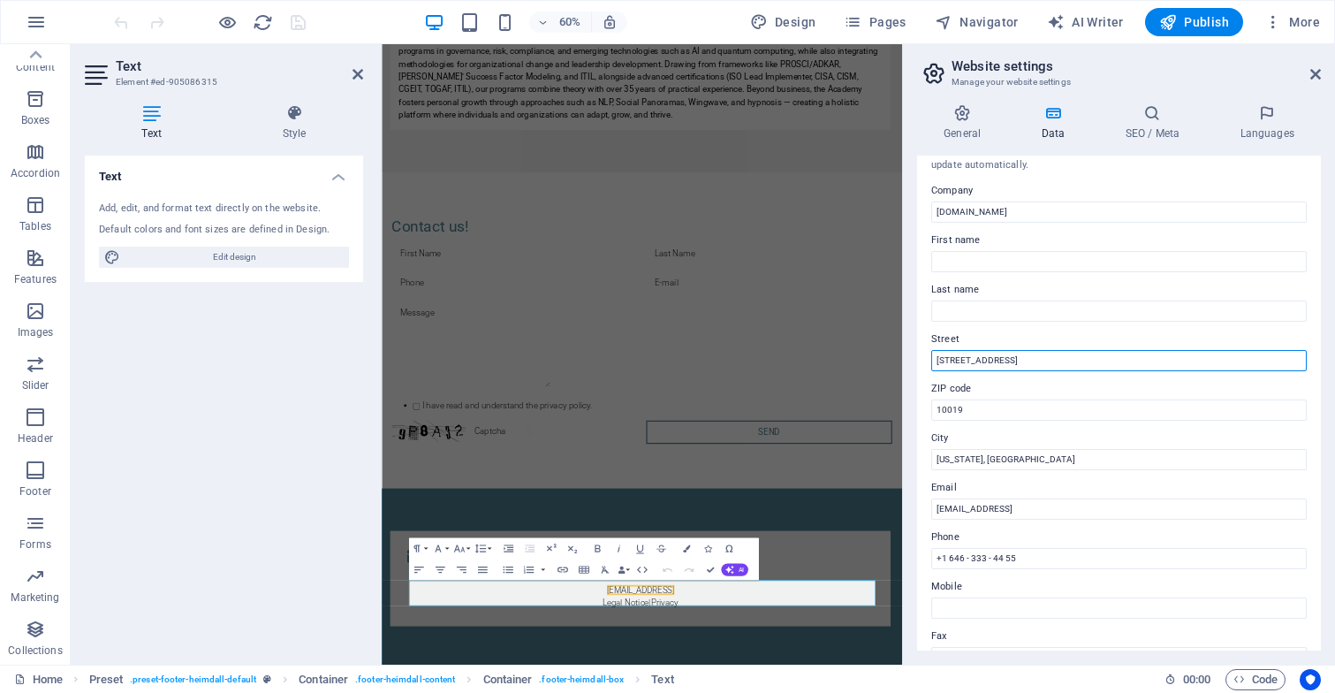
click at [1019, 358] on input "[STREET_ADDRESS]" at bounding box center [1118, 360] width 375 height 21
type input "1"
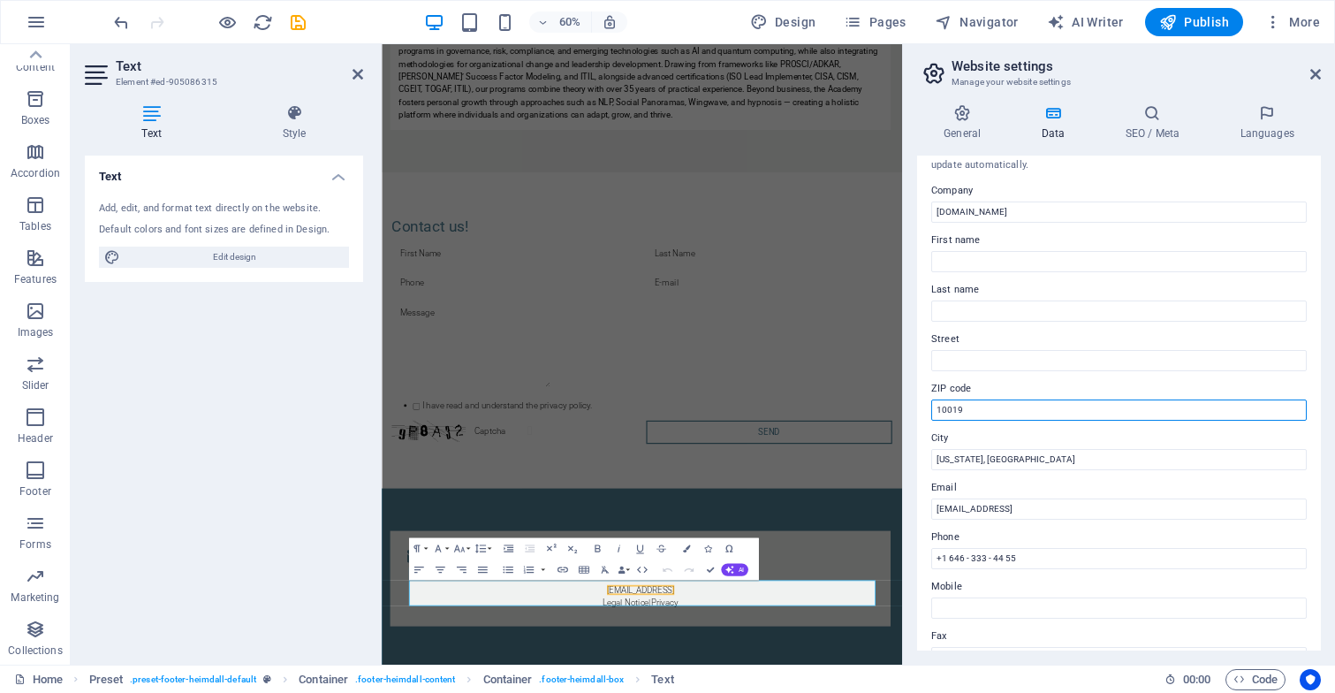
click at [1019, 416] on input "10019" at bounding box center [1118, 409] width 375 height 21
type input "1"
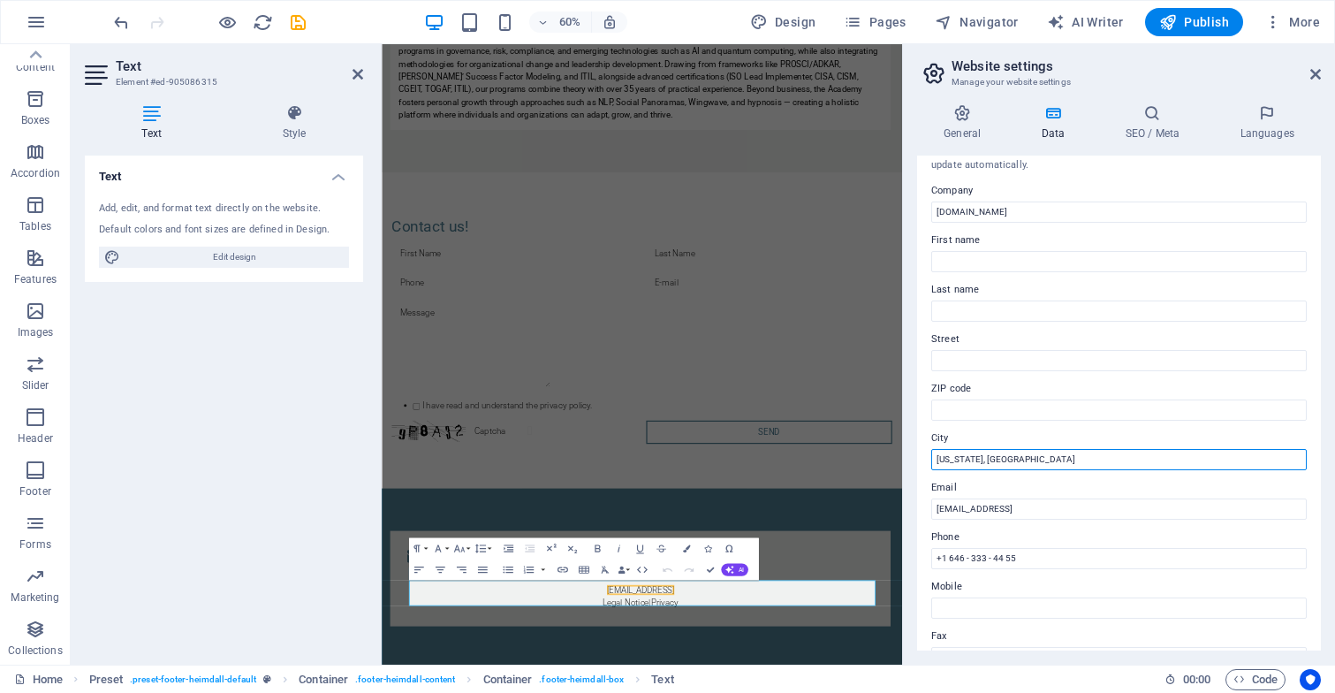
click at [1024, 460] on input "[US_STATE], [GEOGRAPHIC_DATA]" at bounding box center [1118, 459] width 375 height 21
type input "N"
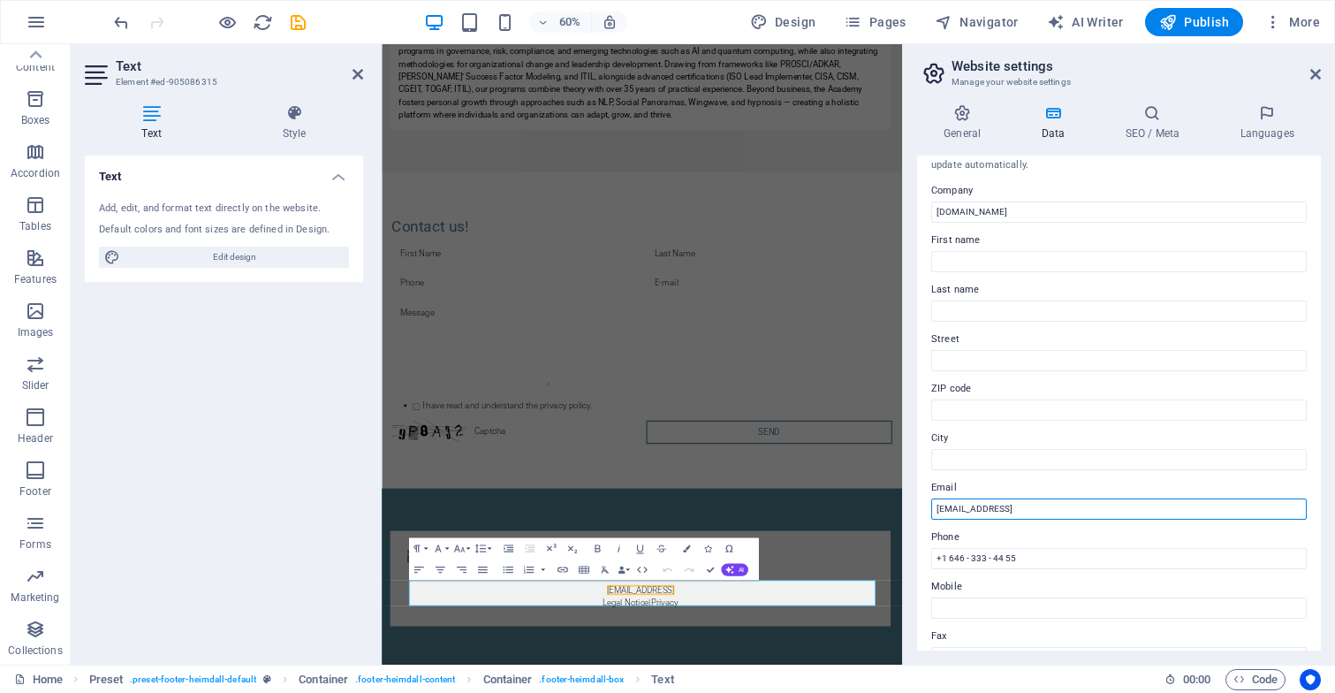
click at [1160, 514] on input "[EMAIL_ADDRESS]" at bounding box center [1118, 508] width 375 height 21
type input "8"
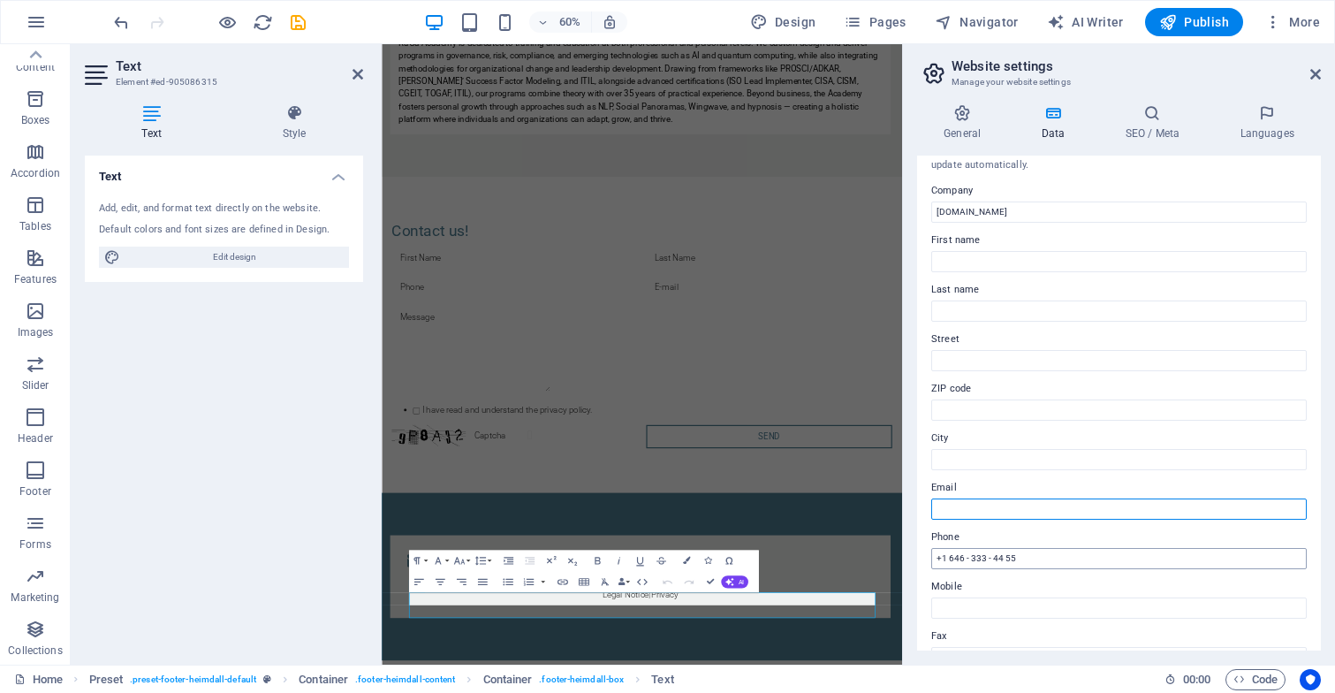
scroll to position [3388, 0]
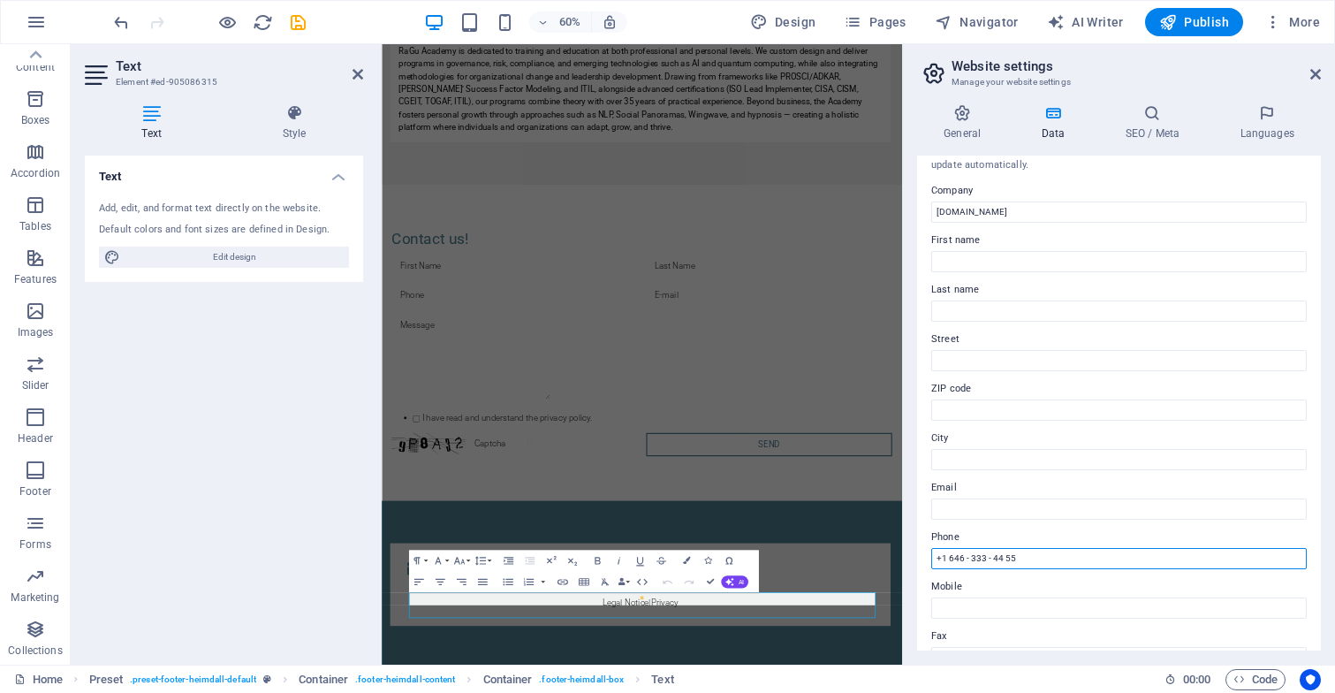
click at [1140, 552] on input "+1 646 - 333 - 44 55" at bounding box center [1118, 558] width 375 height 21
type input "+"
click at [1319, 78] on icon at bounding box center [1315, 74] width 11 height 14
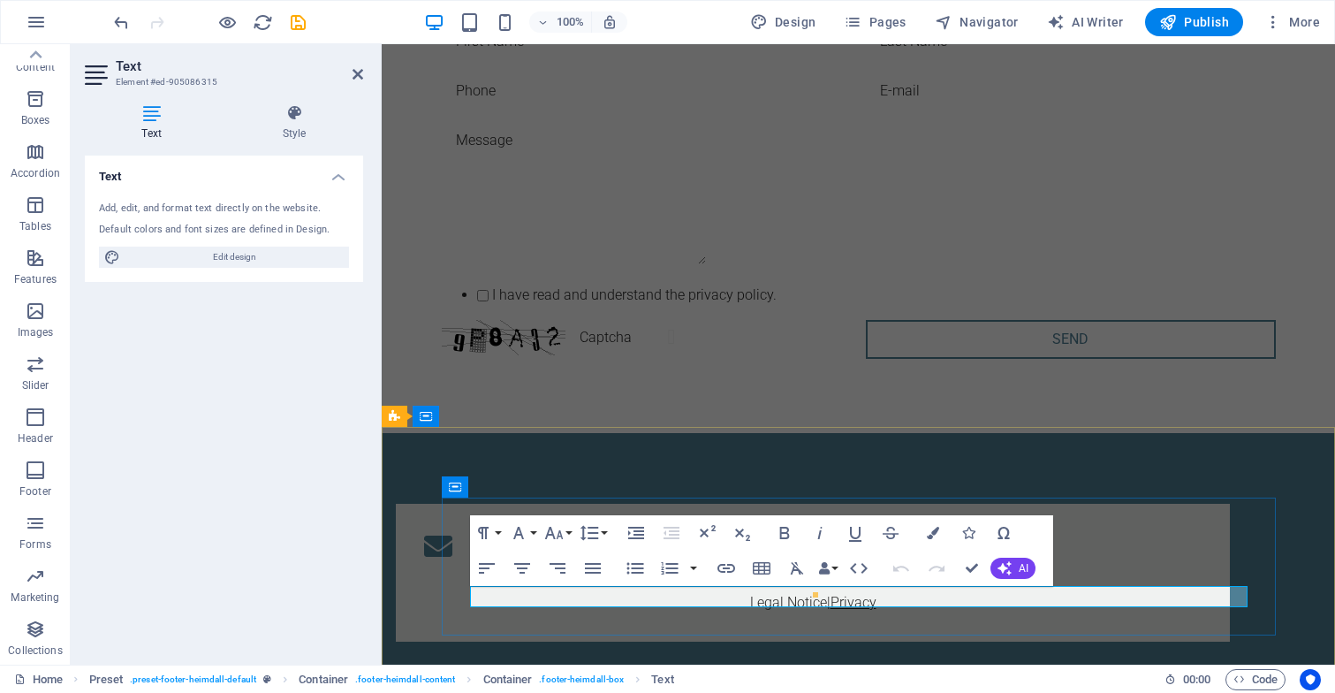
click at [876, 601] on link "Privacy" at bounding box center [853, 602] width 46 height 17
click at [921, 605] on p "Legal Notice | Privacy" at bounding box center [812, 602] width 777 height 21
click at [1117, 527] on div "Contact Legal Notice | Privacy" at bounding box center [813, 573] width 834 height 138
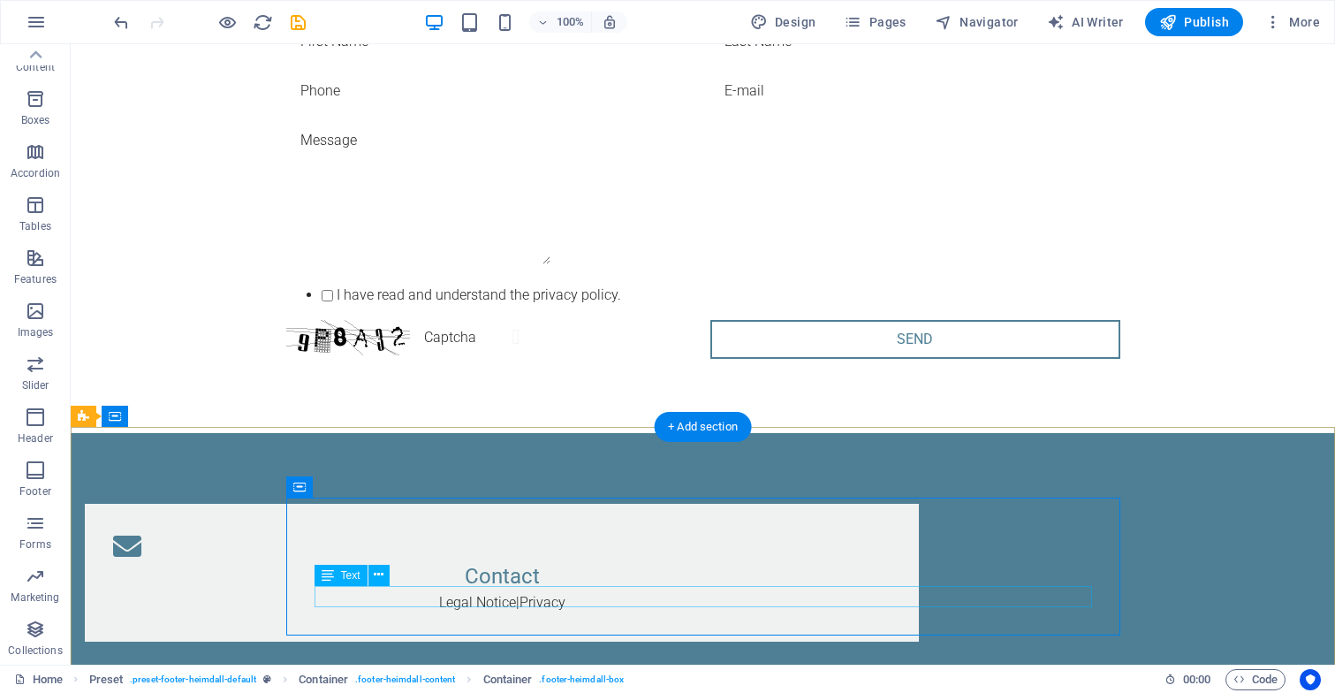
click at [747, 596] on div "Legal Notice | Privacy" at bounding box center [501, 602] width 777 height 21
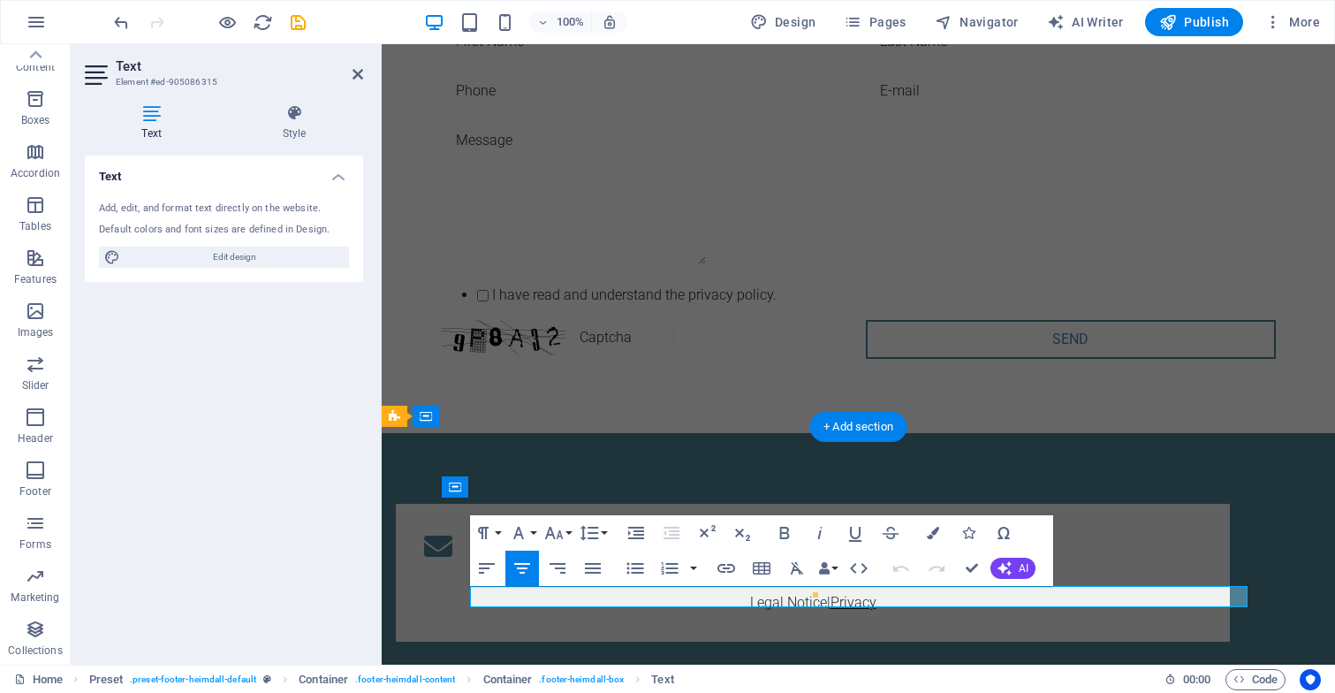
click at [876, 598] on link "Privacy" at bounding box center [853, 602] width 46 height 17
click at [867, 549] on icon "button" at bounding box center [866, 551] width 21 height 21
